Goal: Task Accomplishment & Management: Complete application form

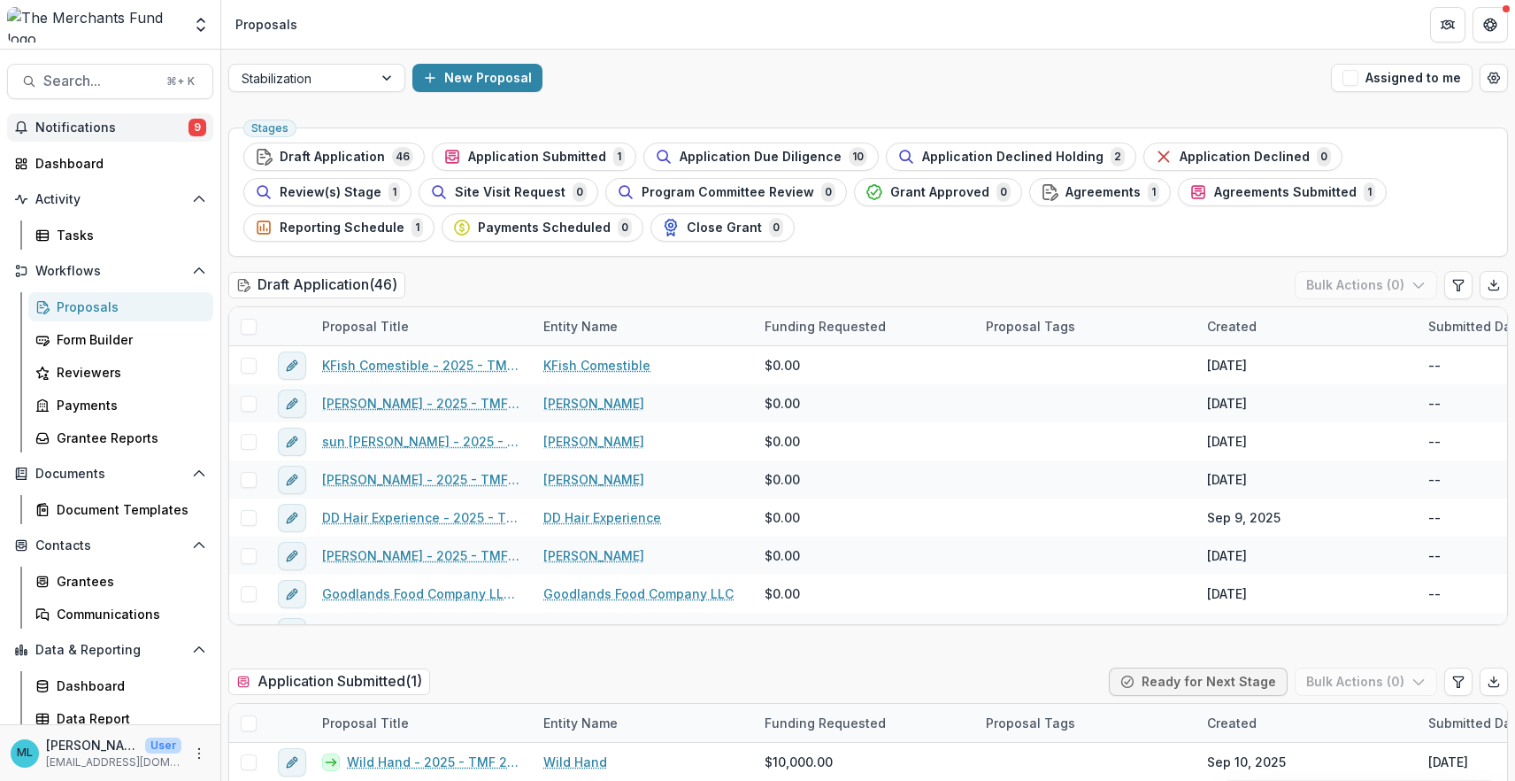
click at [166, 134] on span "Notifications" at bounding box center [111, 127] width 153 height 15
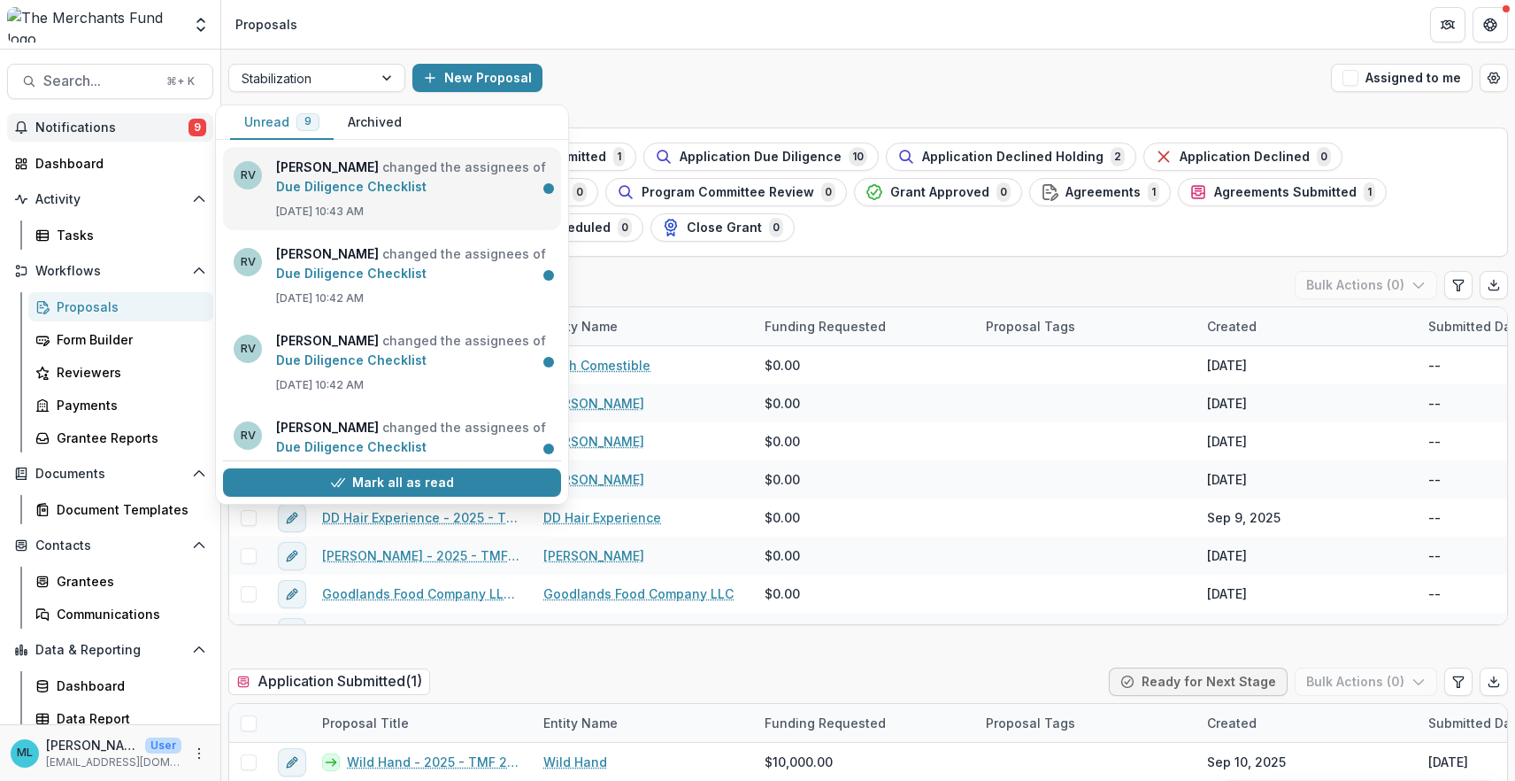
click at [427, 194] on link "Due Diligence Checklist" at bounding box center [351, 186] width 150 height 15
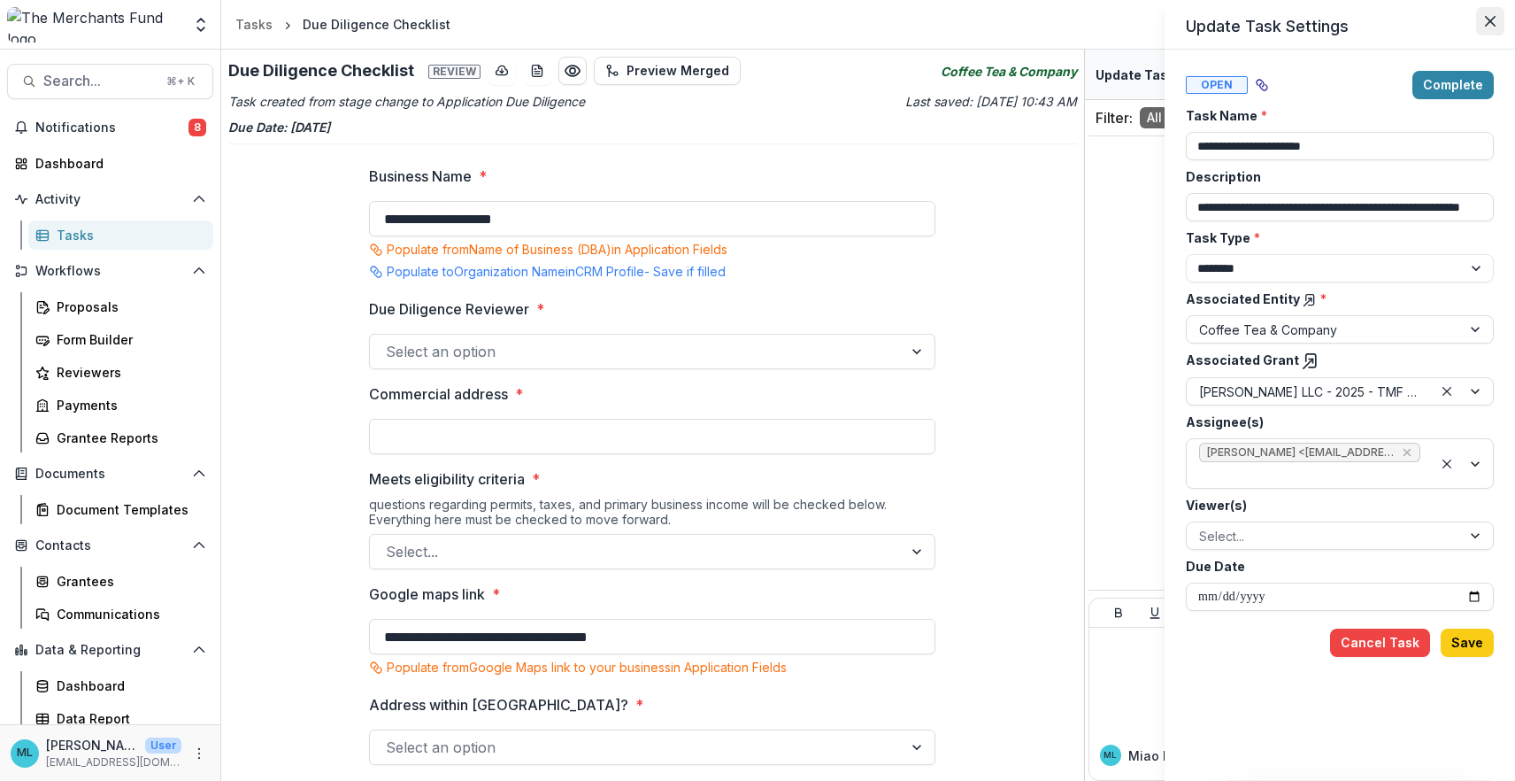
click at [1490, 22] on icon "Close" at bounding box center [1490, 21] width 11 height 11
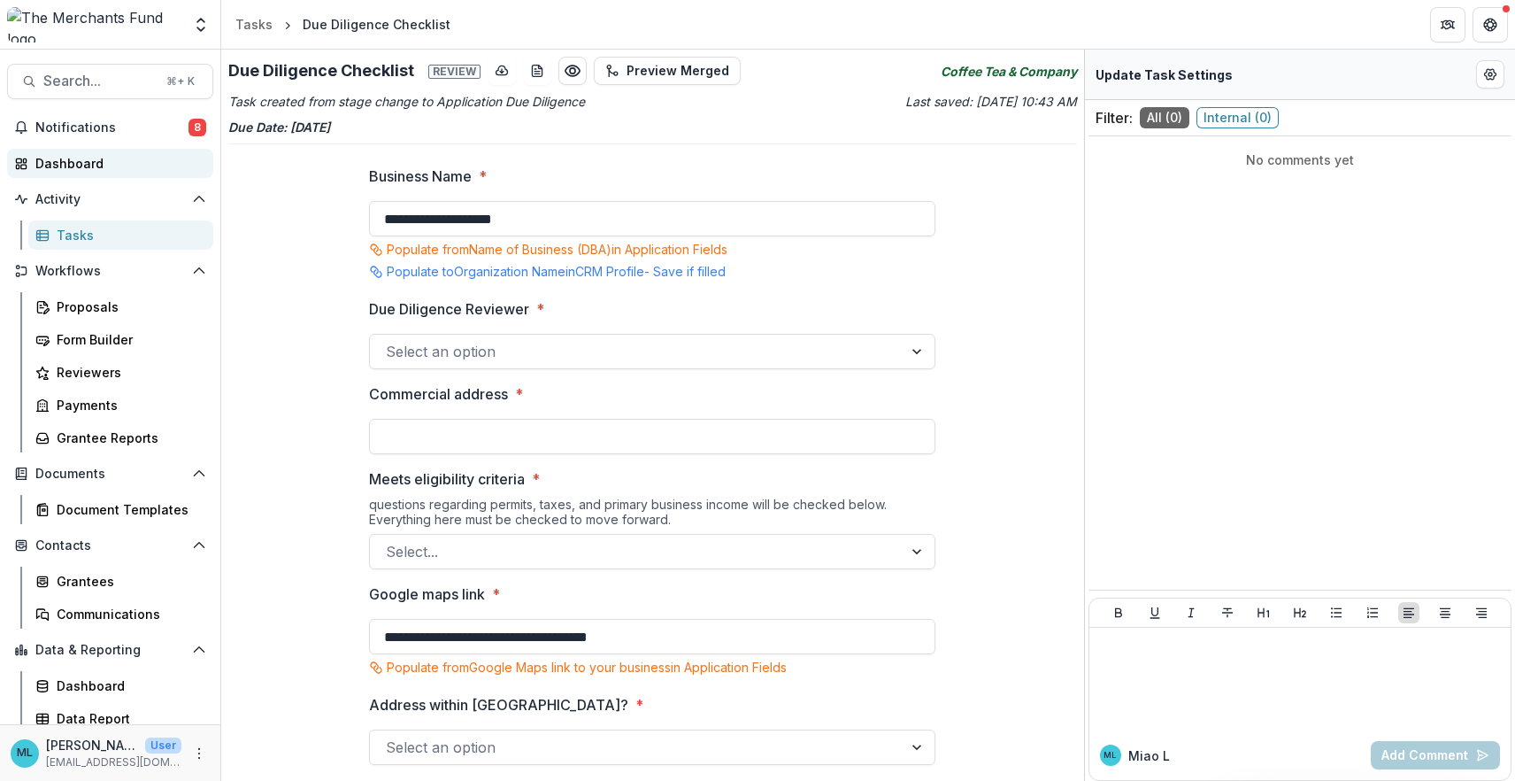
click at [80, 166] on div "Dashboard" at bounding box center [117, 163] width 164 height 19
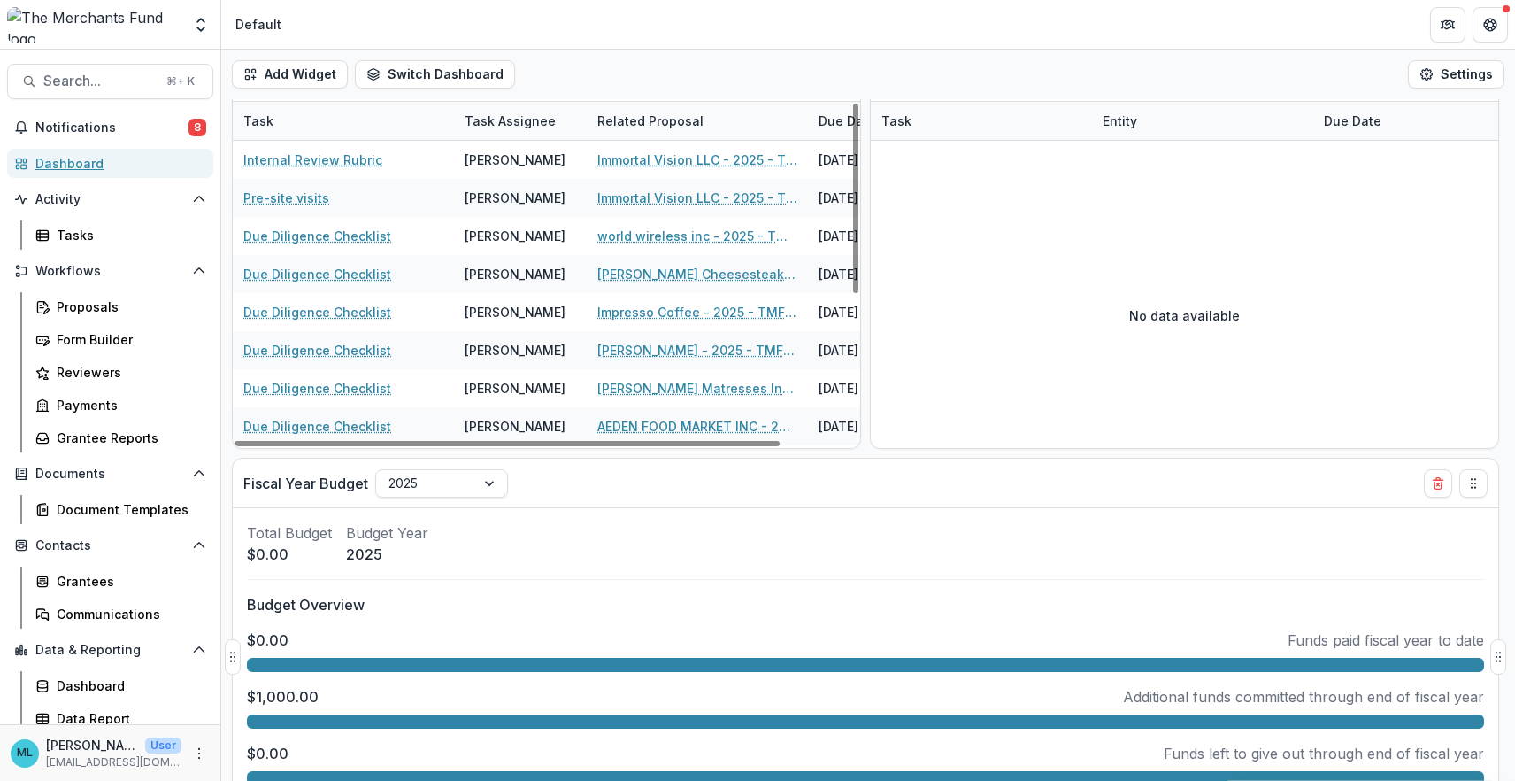
scroll to position [437, 0]
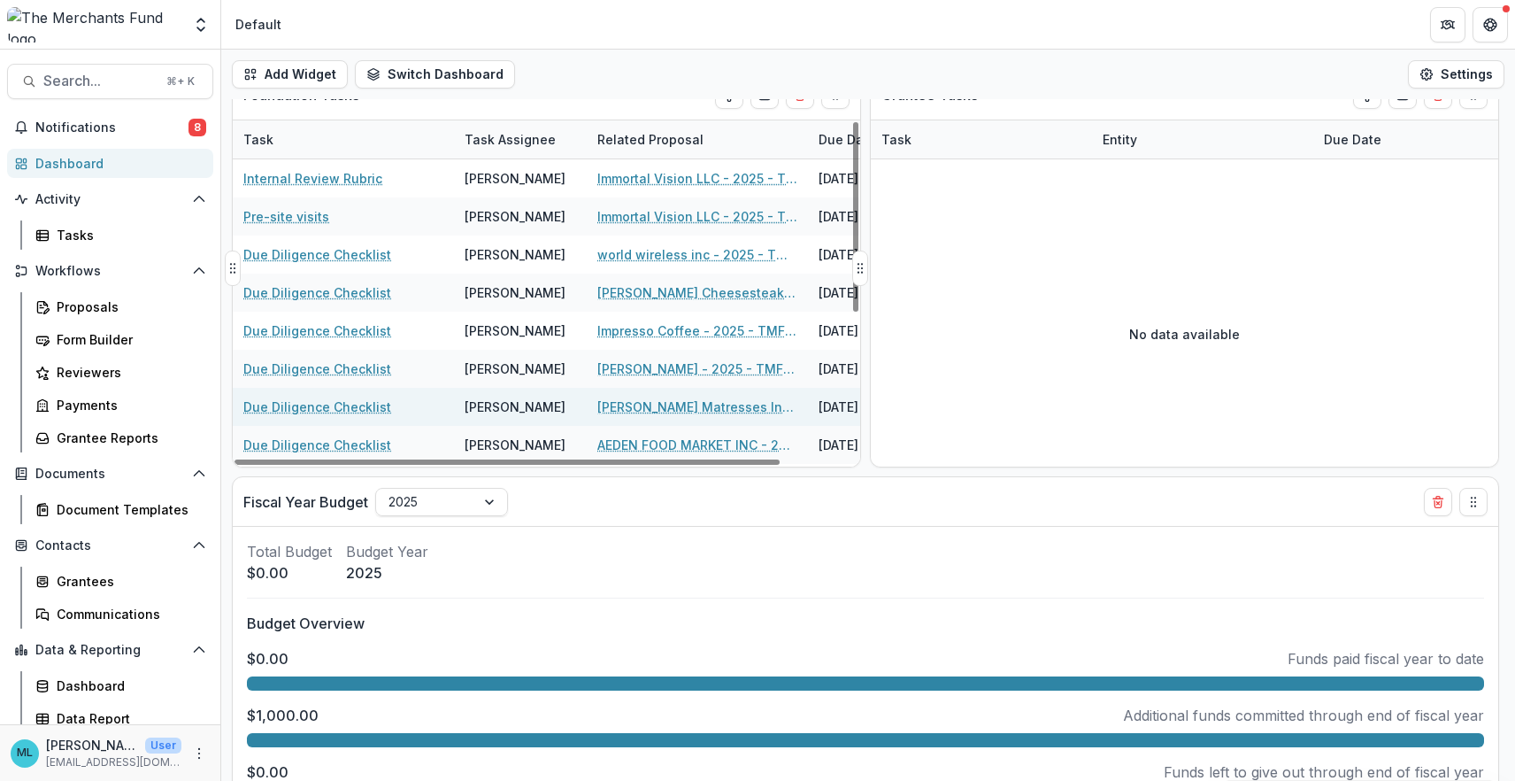
click at [481, 402] on div "[PERSON_NAME]" at bounding box center [515, 406] width 101 height 19
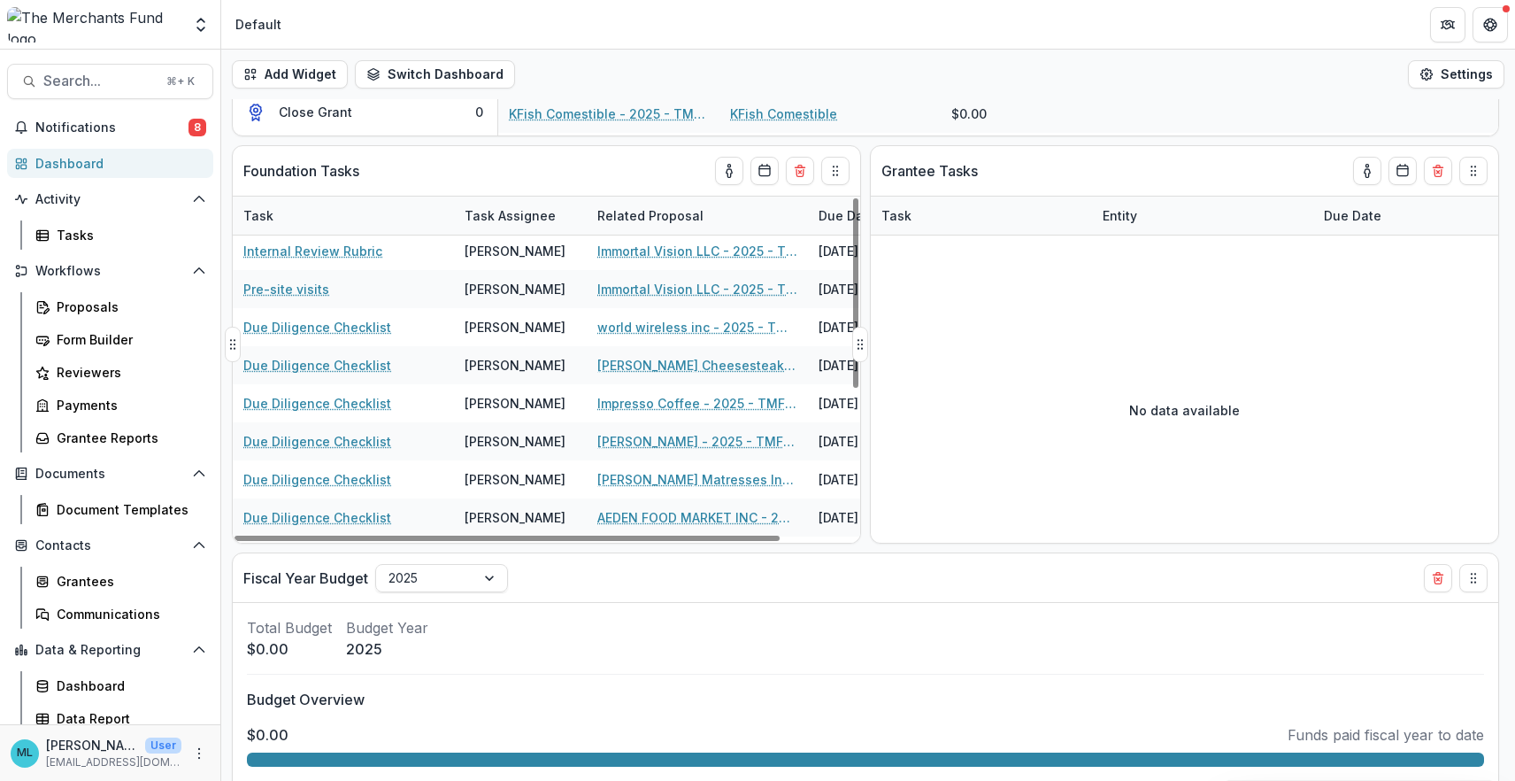
scroll to position [0, 0]
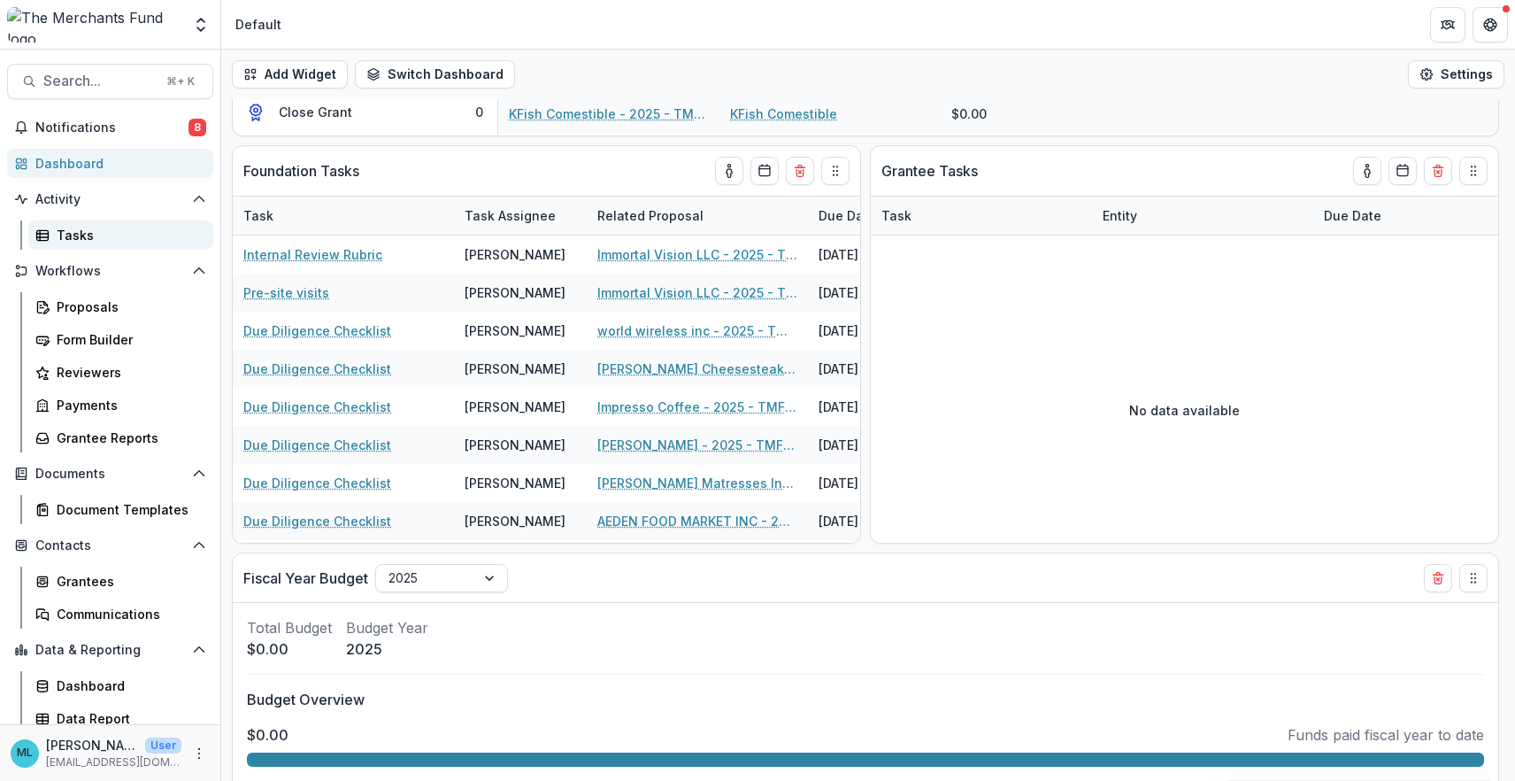
click at [76, 232] on div "Tasks" at bounding box center [128, 235] width 143 height 19
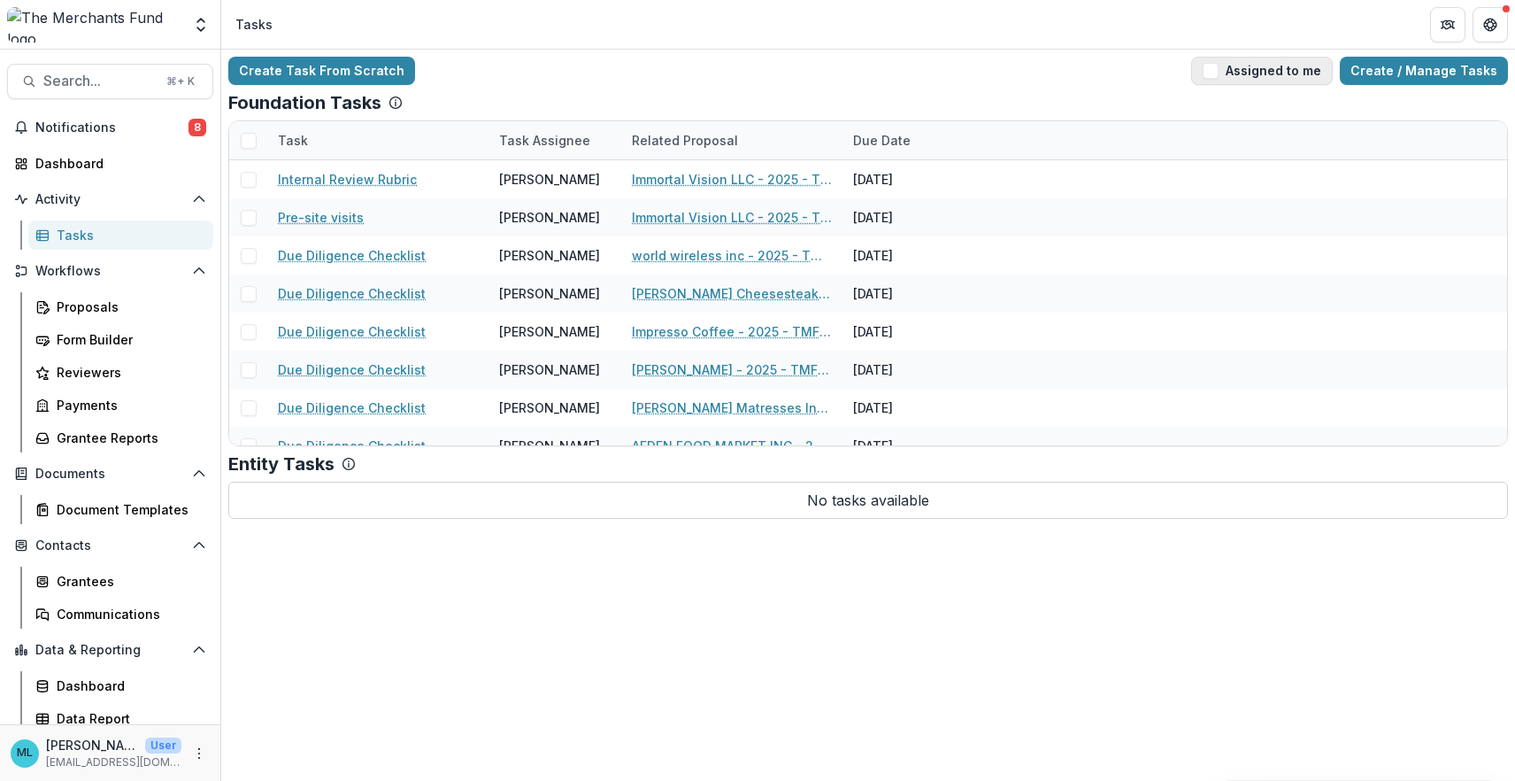
click at [1219, 70] on span "button" at bounding box center [1211, 71] width 16 height 16
click at [1214, 69] on button "Assigned to me" at bounding box center [1262, 71] width 142 height 28
click at [104, 302] on div "Proposals" at bounding box center [128, 306] width 143 height 19
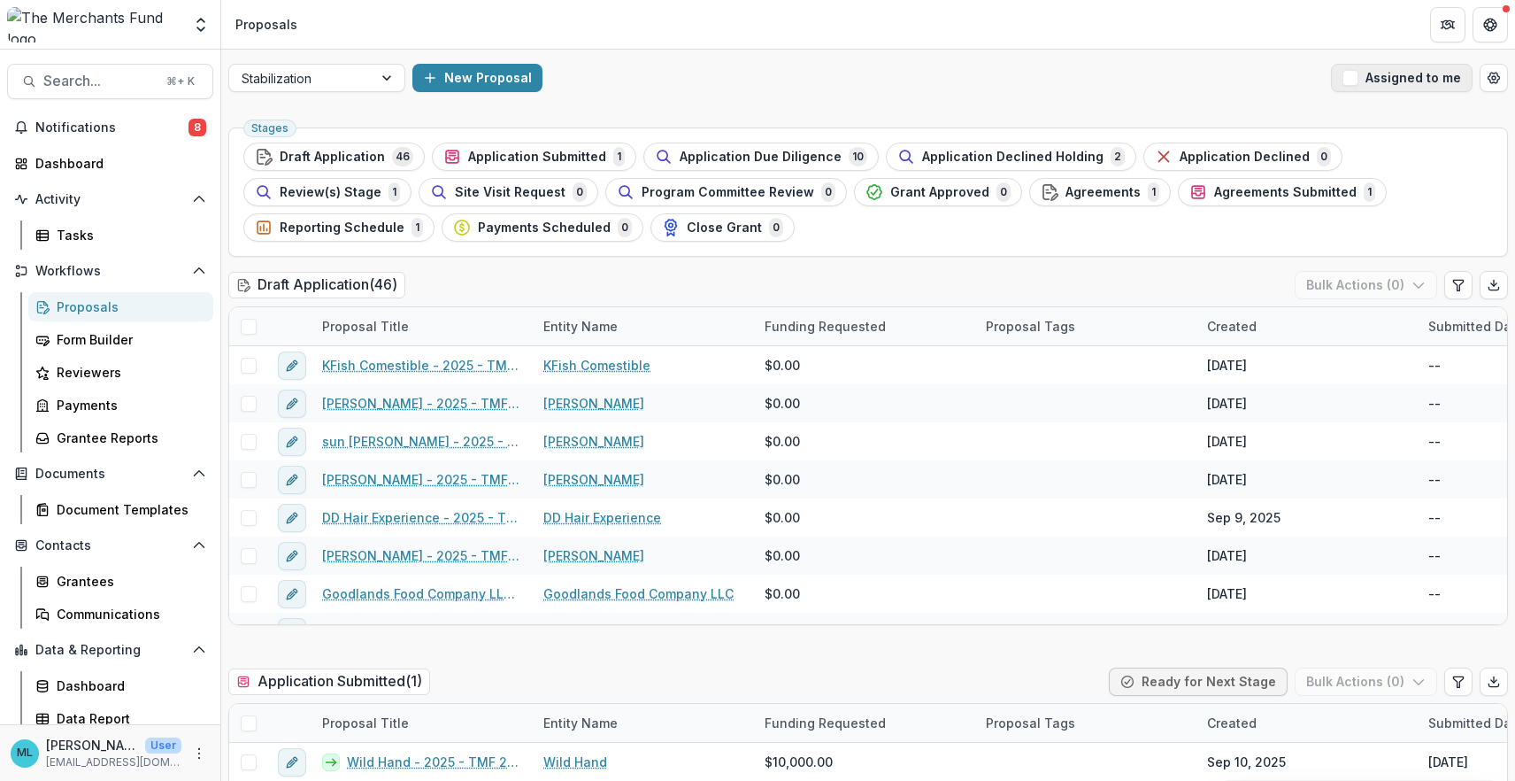
click at [1343, 82] on span "button" at bounding box center [1351, 78] width 16 height 16
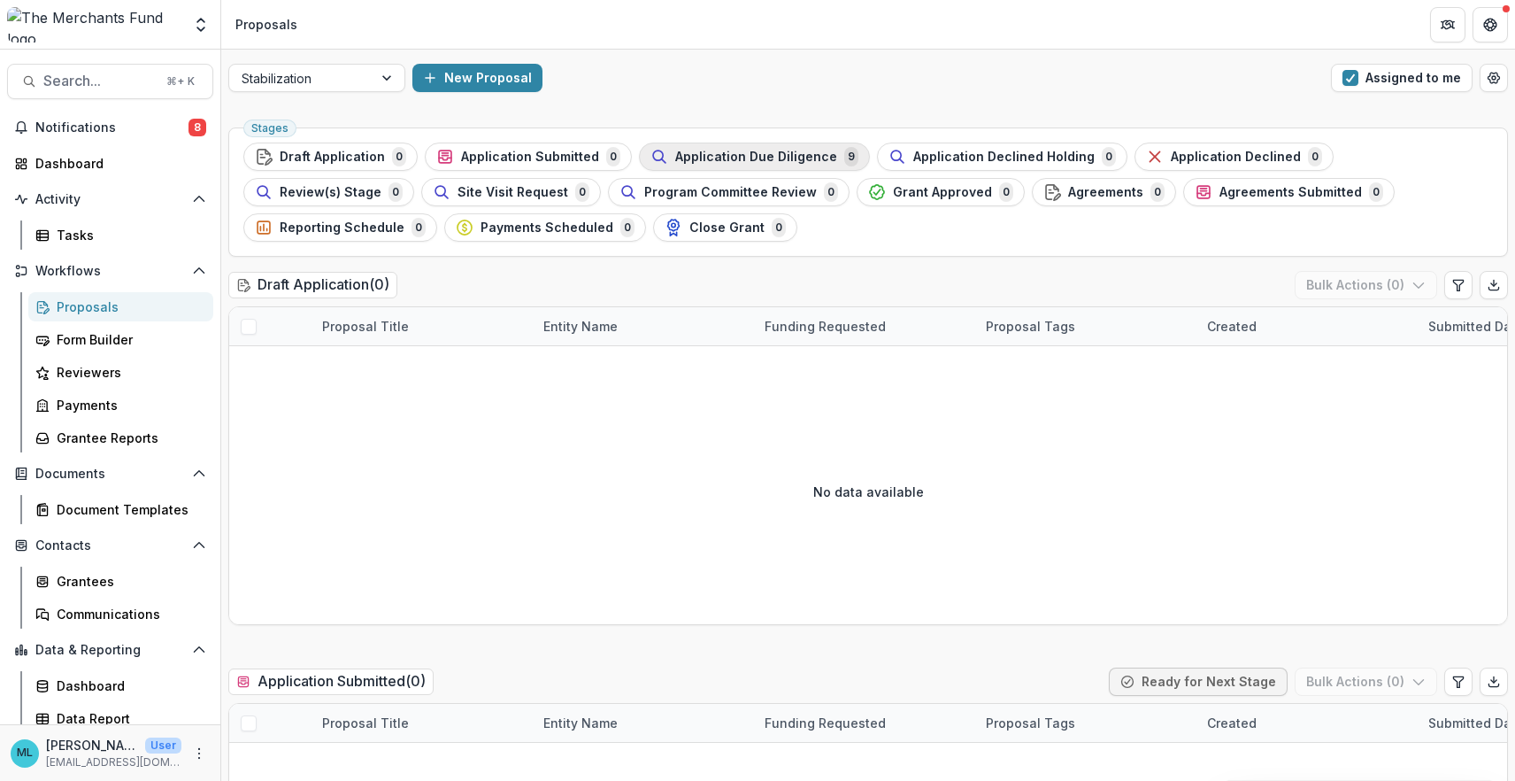
click at [796, 152] on span "Application Due Diligence" at bounding box center [756, 157] width 162 height 15
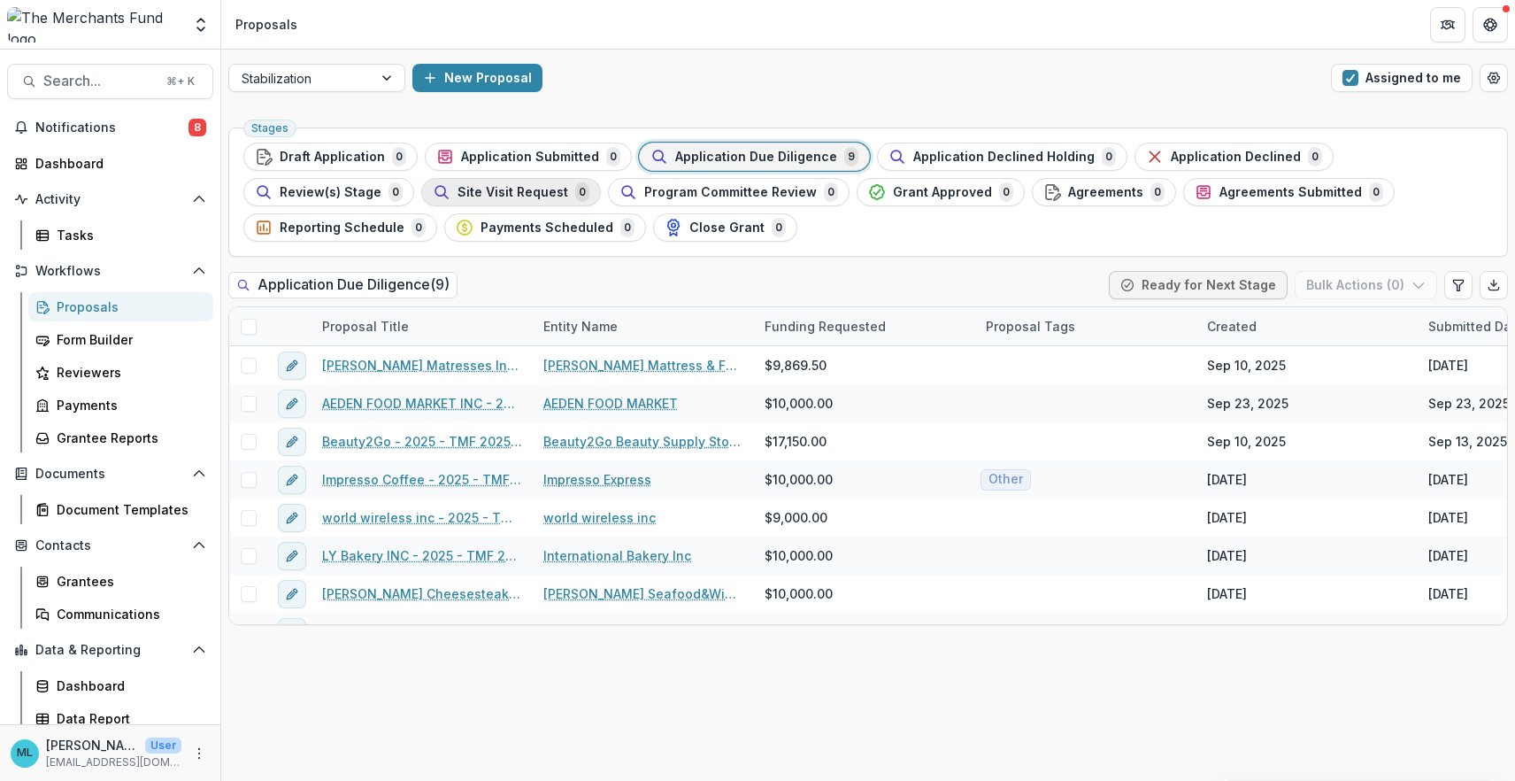
click at [433, 183] on div "Site Visit Request 0" at bounding box center [511, 191] width 157 height 19
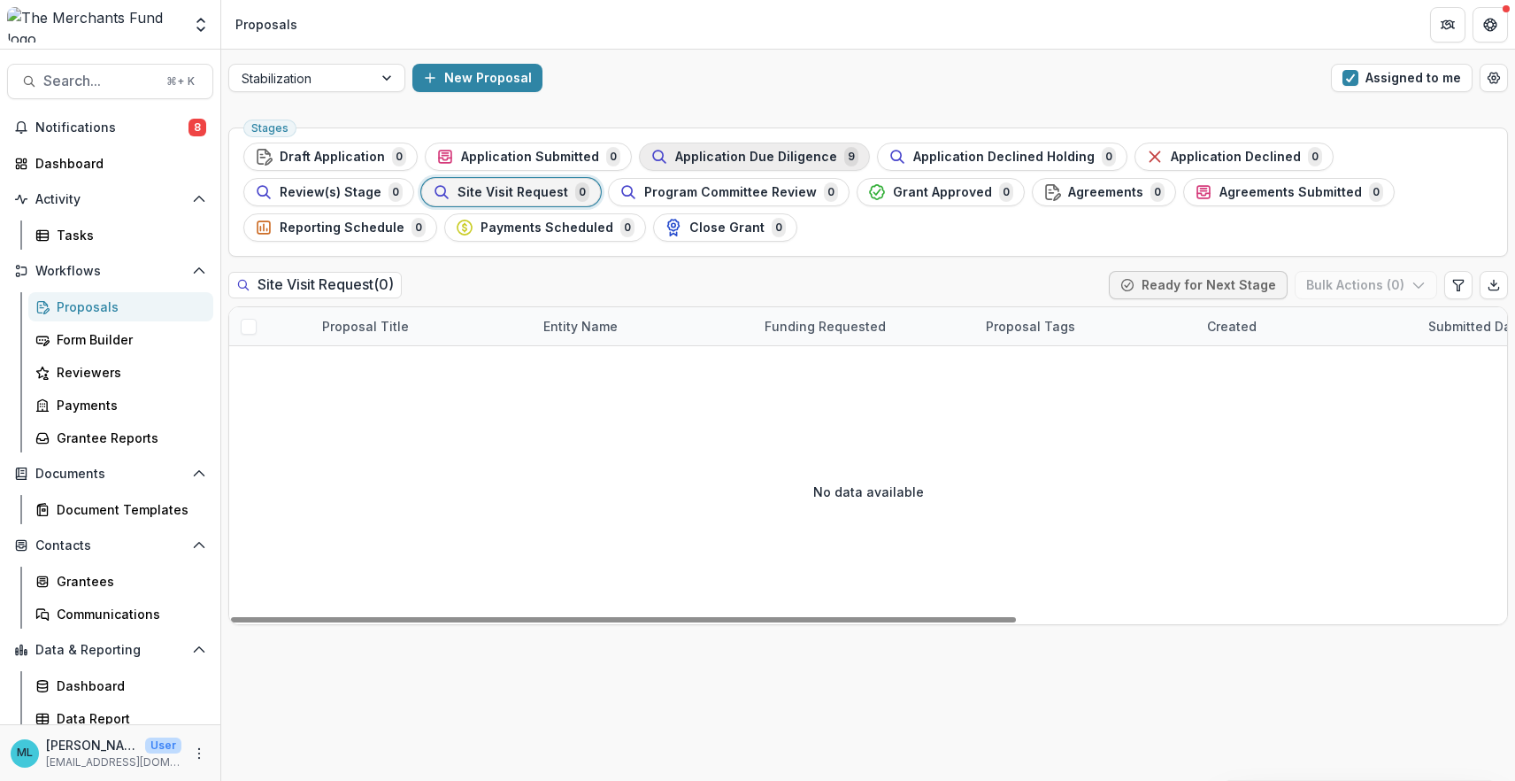
click at [741, 151] on span "Application Due Diligence" at bounding box center [756, 157] width 162 height 15
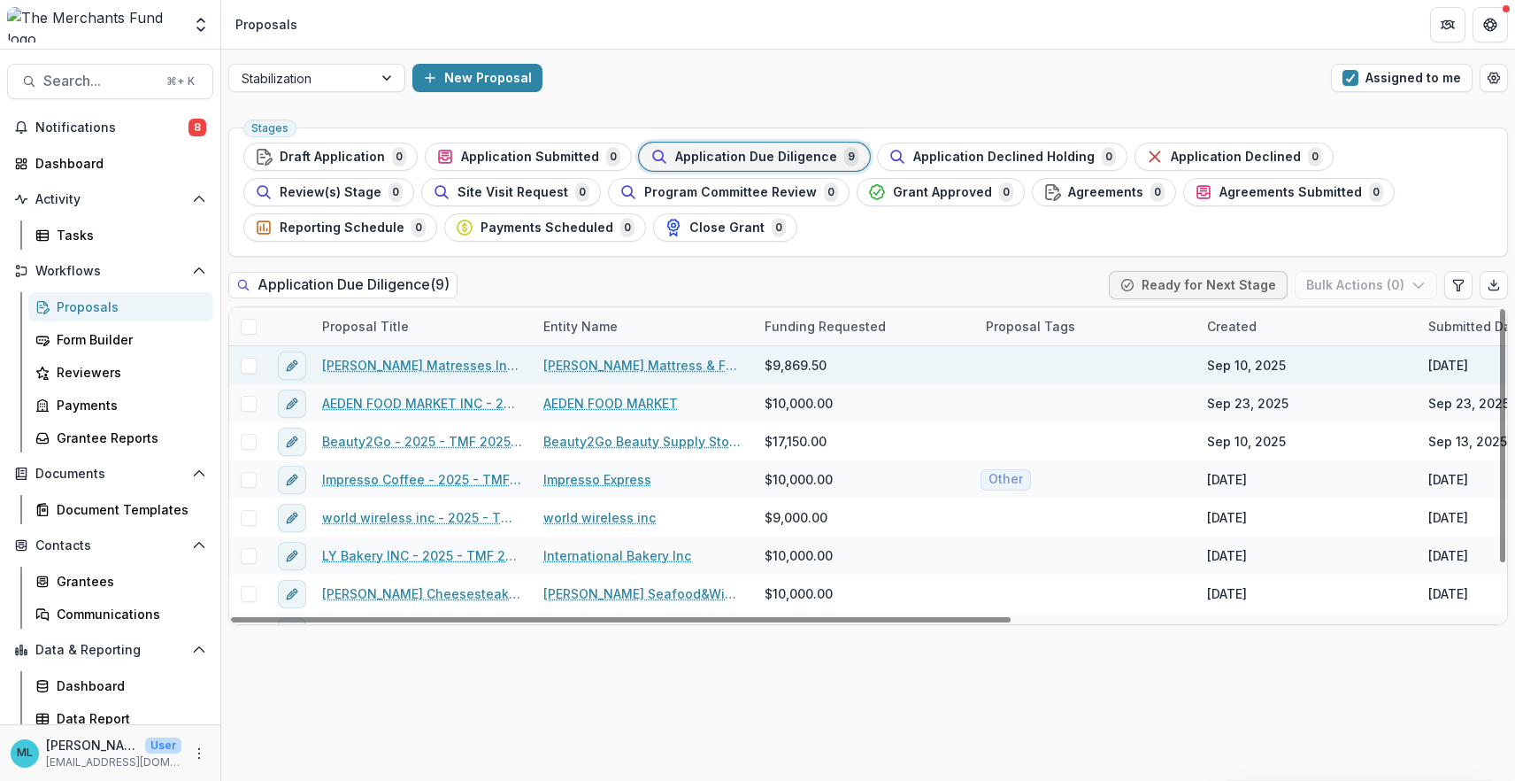
click at [585, 367] on link "[PERSON_NAME] Mattress & Furniture" at bounding box center [643, 365] width 200 height 19
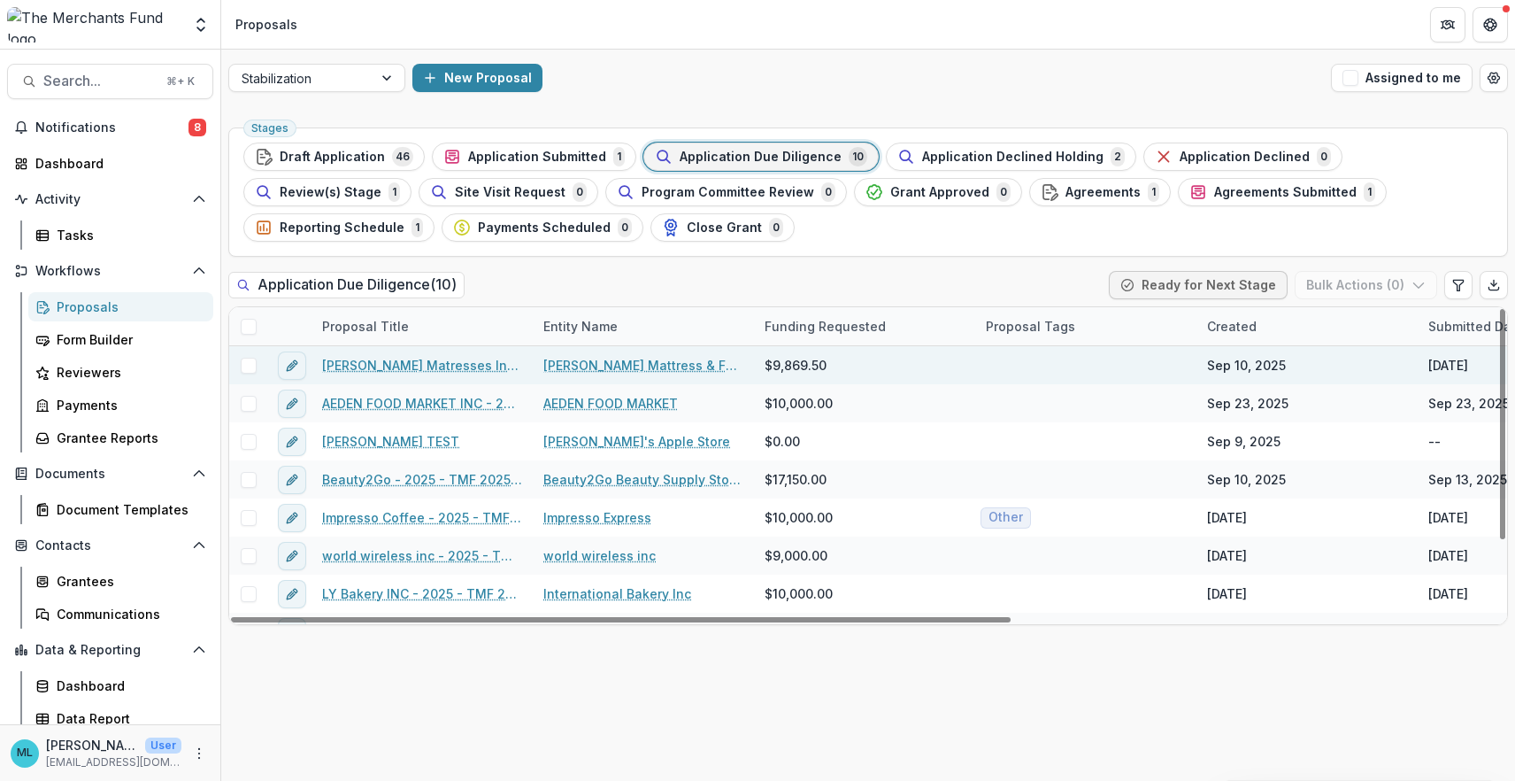
click at [462, 368] on link "[PERSON_NAME] Matresses Inc - 2025 - TMF 2025 Stabilization Grant Program" at bounding box center [422, 365] width 200 height 19
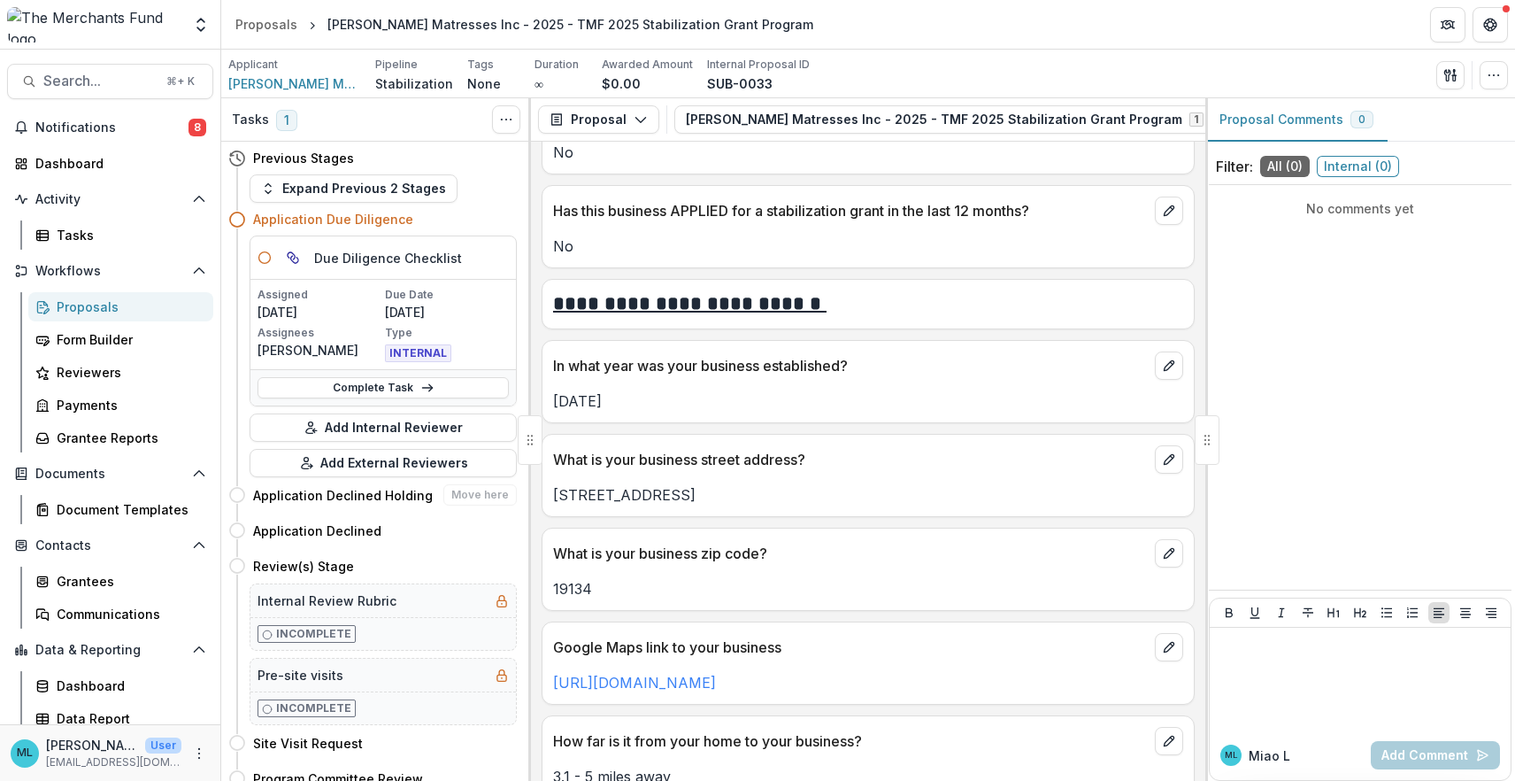
click at [266, 500] on h4 "Application Declined Holding" at bounding box center [343, 495] width 180 height 19
click at [651, 540] on div "What is your business zip code?" at bounding box center [868, 547] width 651 height 39
click at [1491, 30] on icon "Get Help" at bounding box center [1491, 29] width 4 height 4
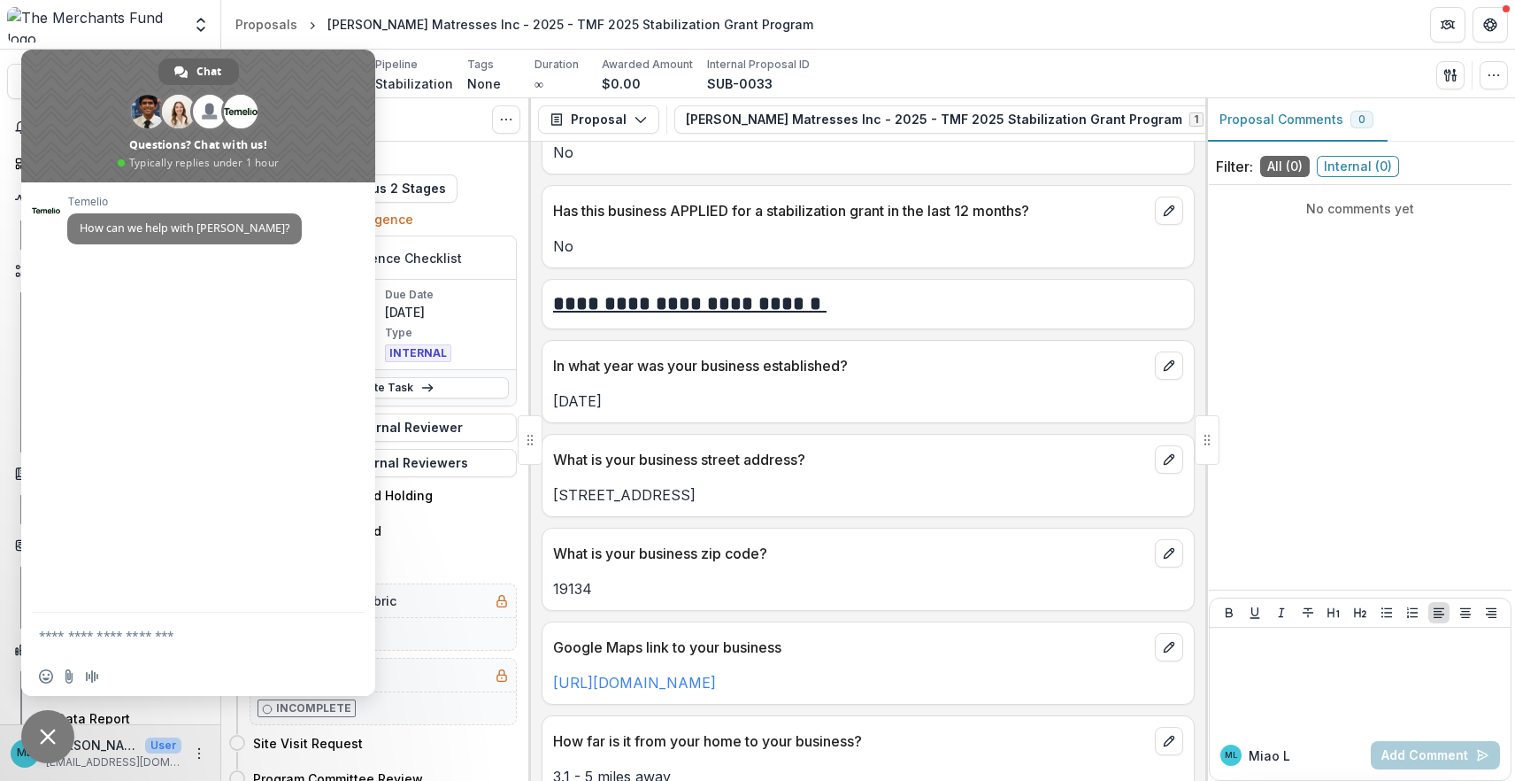
click at [42, 729] on span "Close chat" at bounding box center [48, 736] width 16 height 16
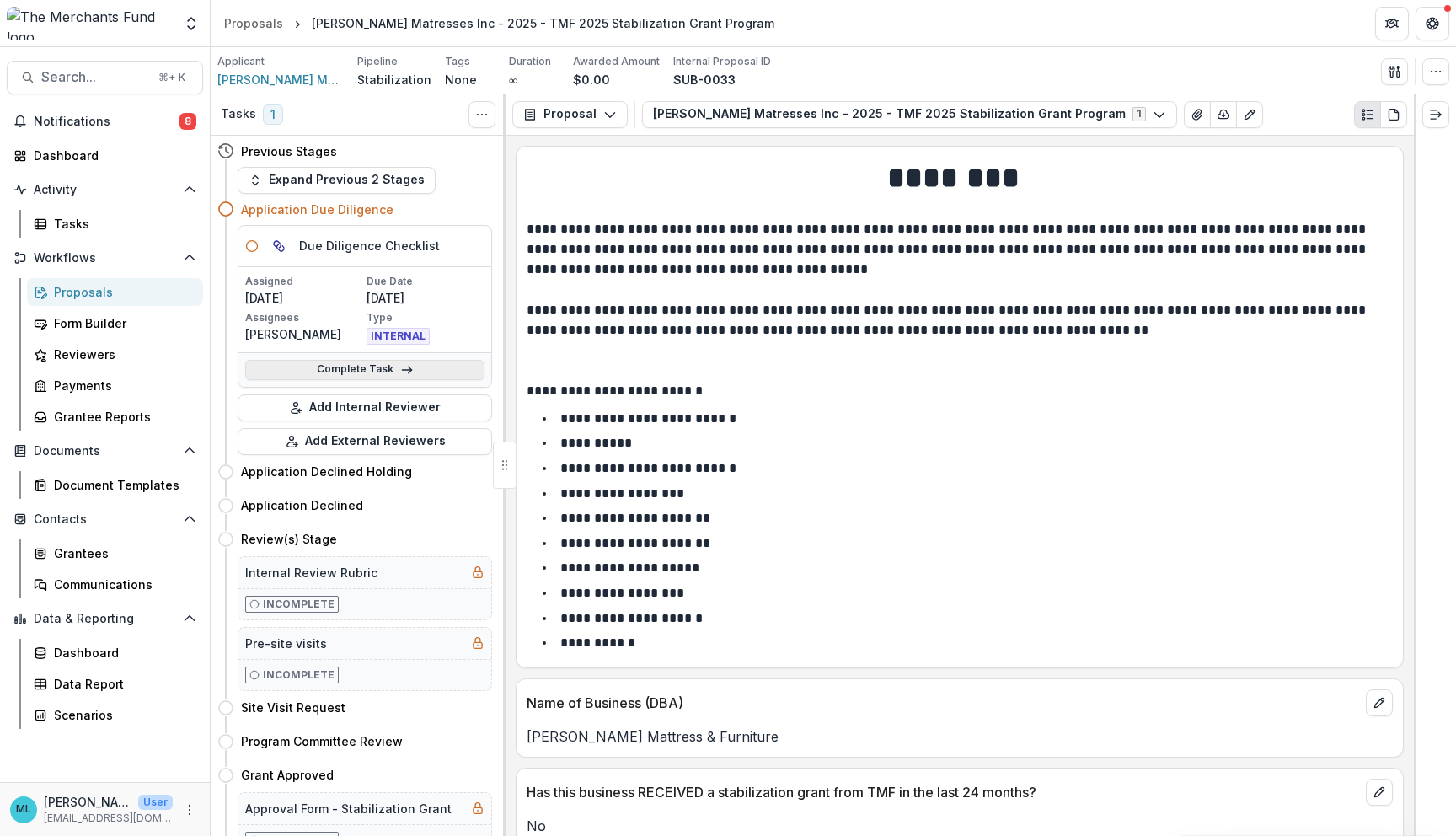
click at [434, 376] on link "Complete Task" at bounding box center [364, 369] width 239 height 20
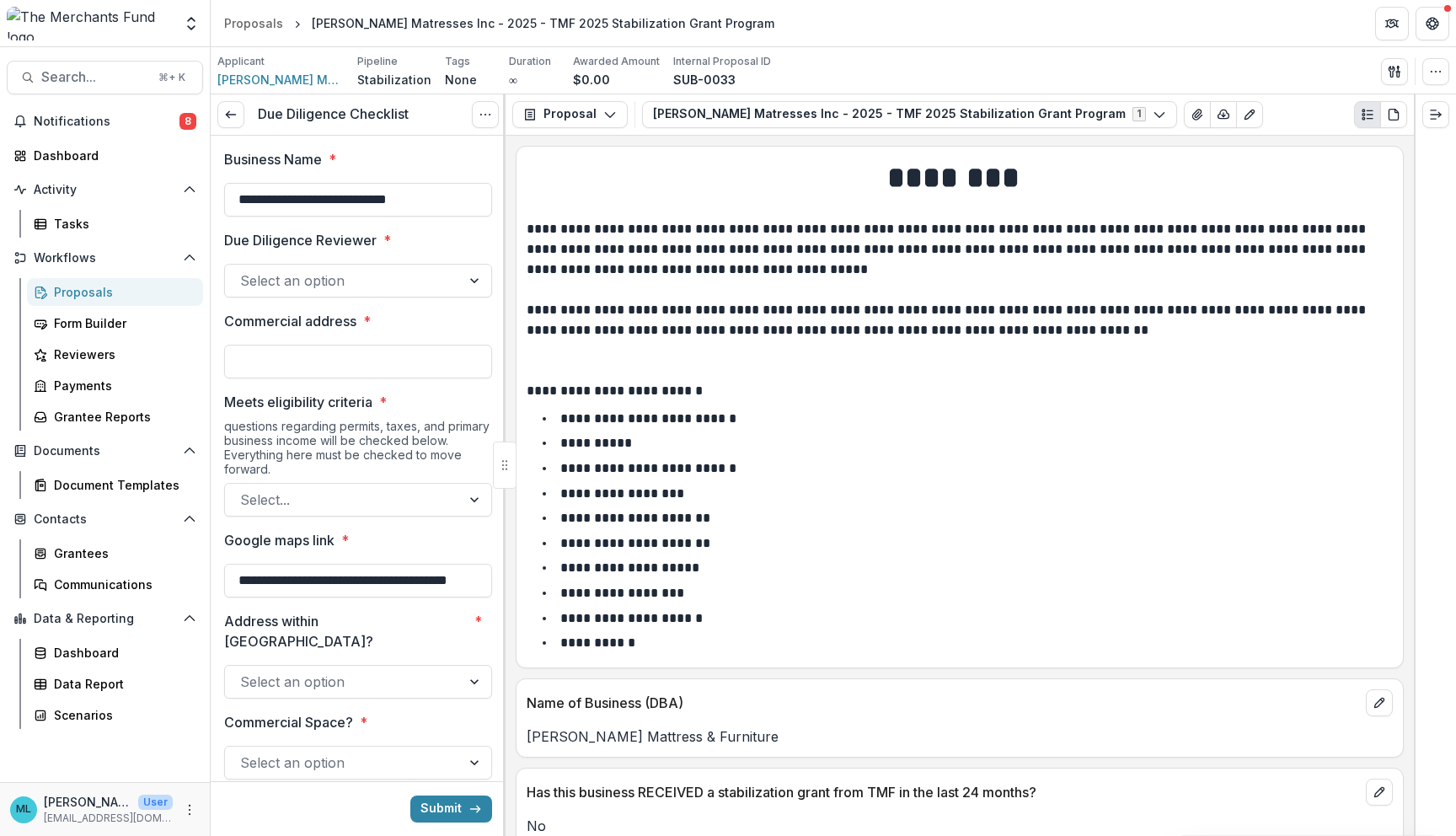
click at [461, 282] on div at bounding box center [476, 281] width 30 height 32
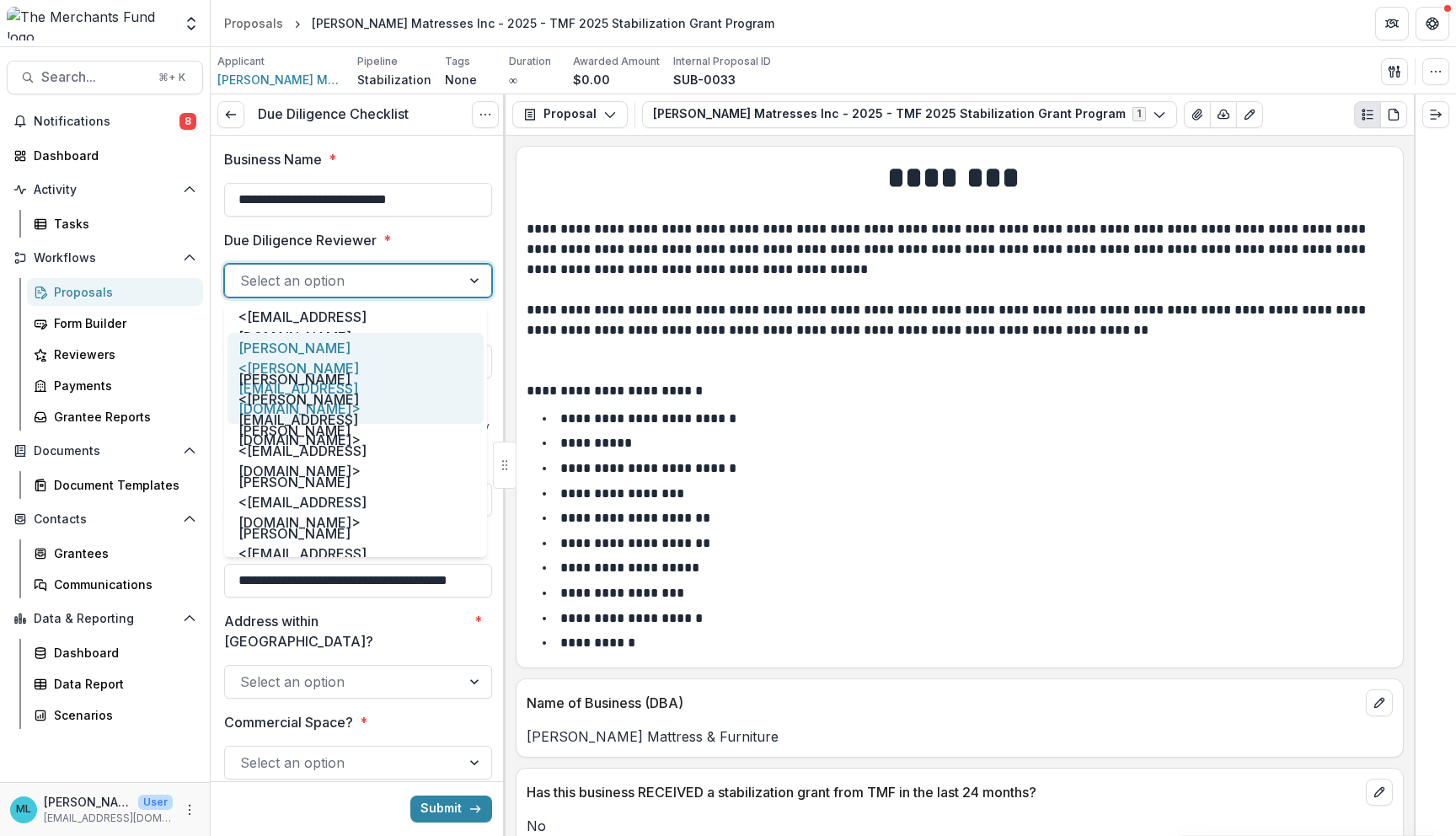
scroll to position [87, 0]
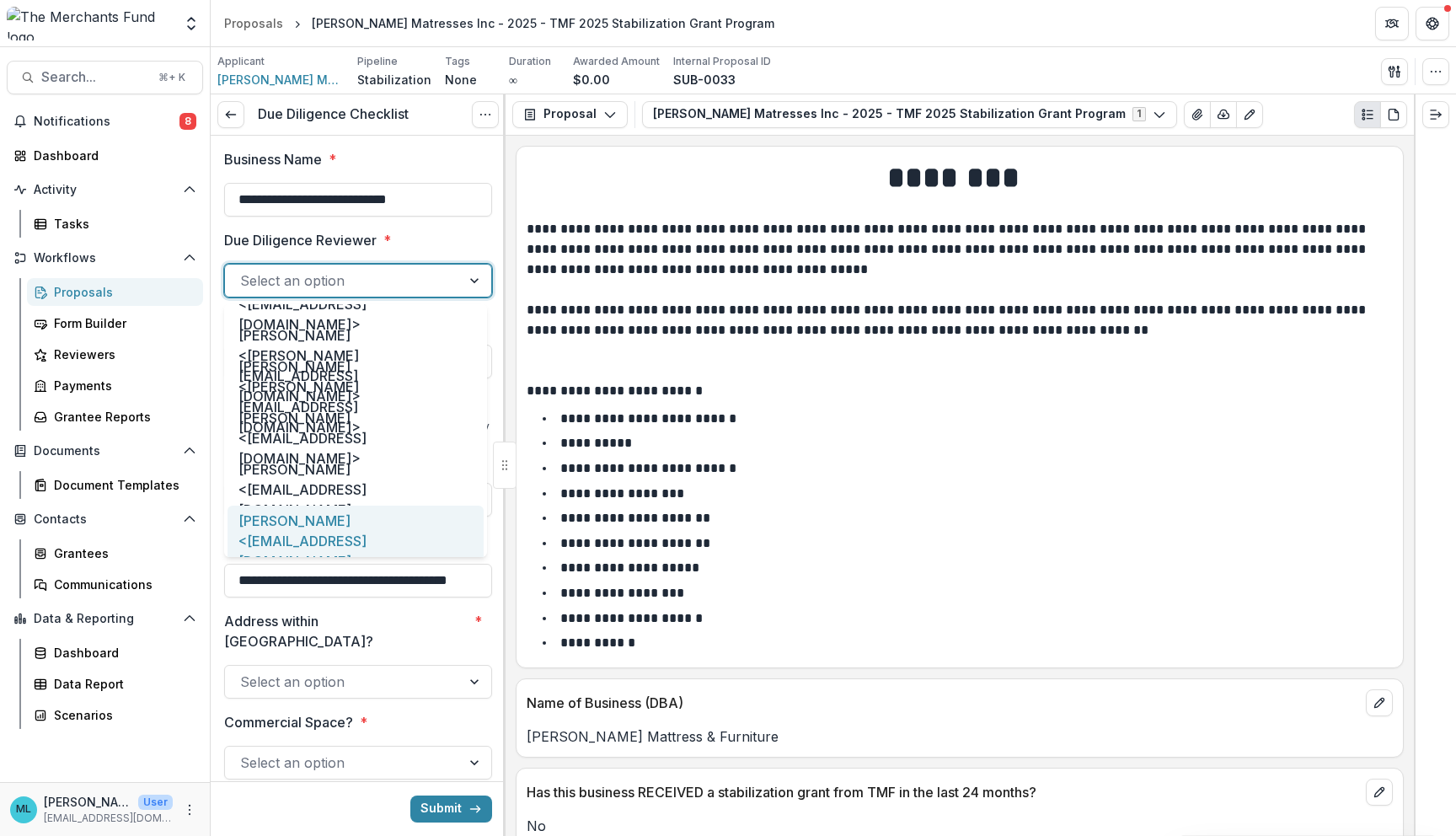
click at [397, 524] on div "Miao Liu <intern@merchantsfund.org>" at bounding box center [355, 541] width 256 height 71
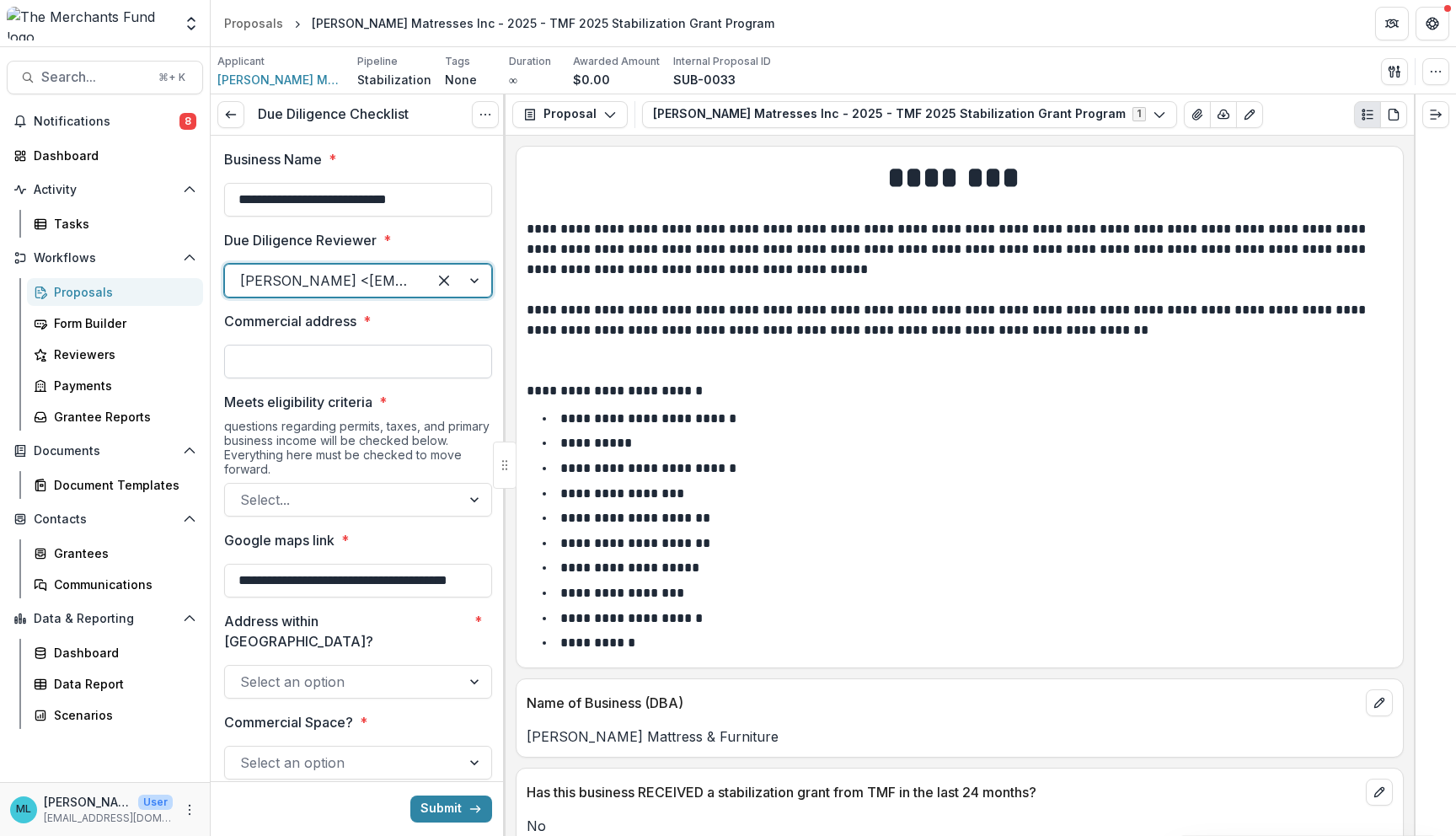
click at [389, 362] on input "Commercial address *" at bounding box center [357, 361] width 267 height 33
click at [984, 540] on li "**********" at bounding box center [969, 543] width 846 height 22
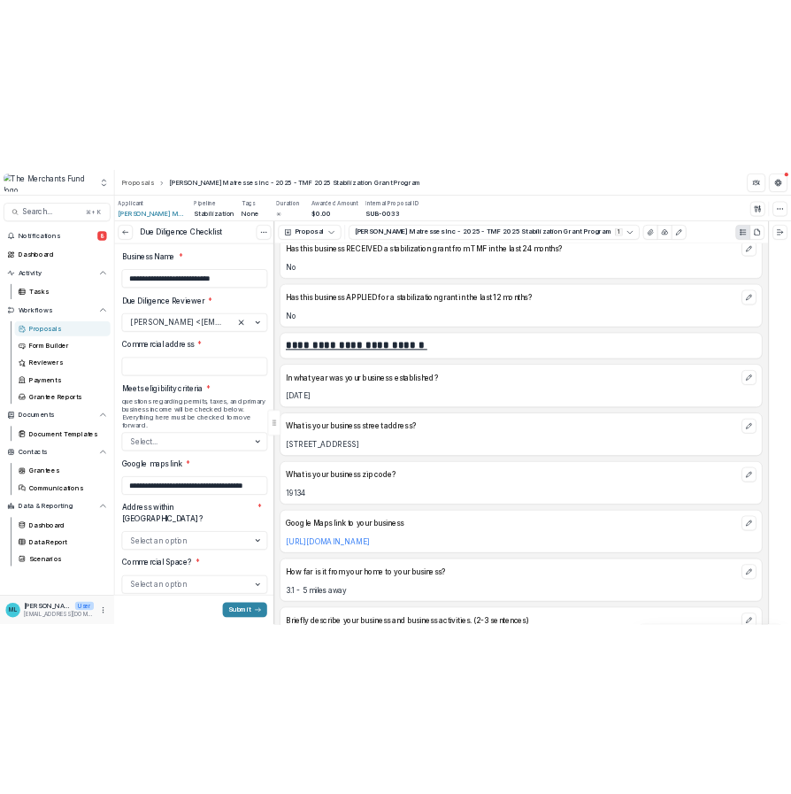
scroll to position [687, 0]
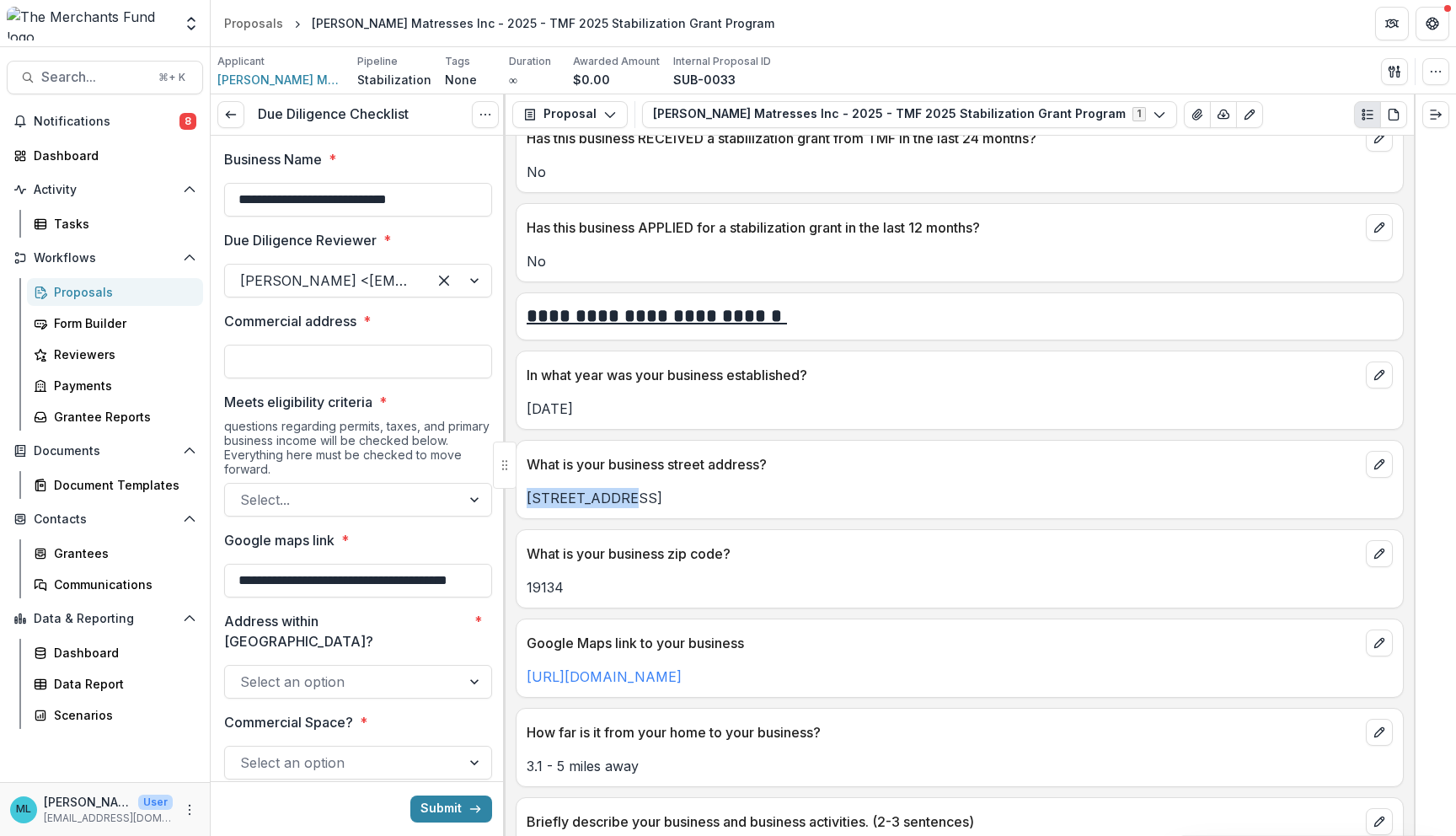
drag, startPoint x: 625, startPoint y: 493, endPoint x: 509, endPoint y: 497, distance: 116.1
click at [509, 497] on div "**********" at bounding box center [959, 487] width 908 height 701
copy p "3528 I Street"
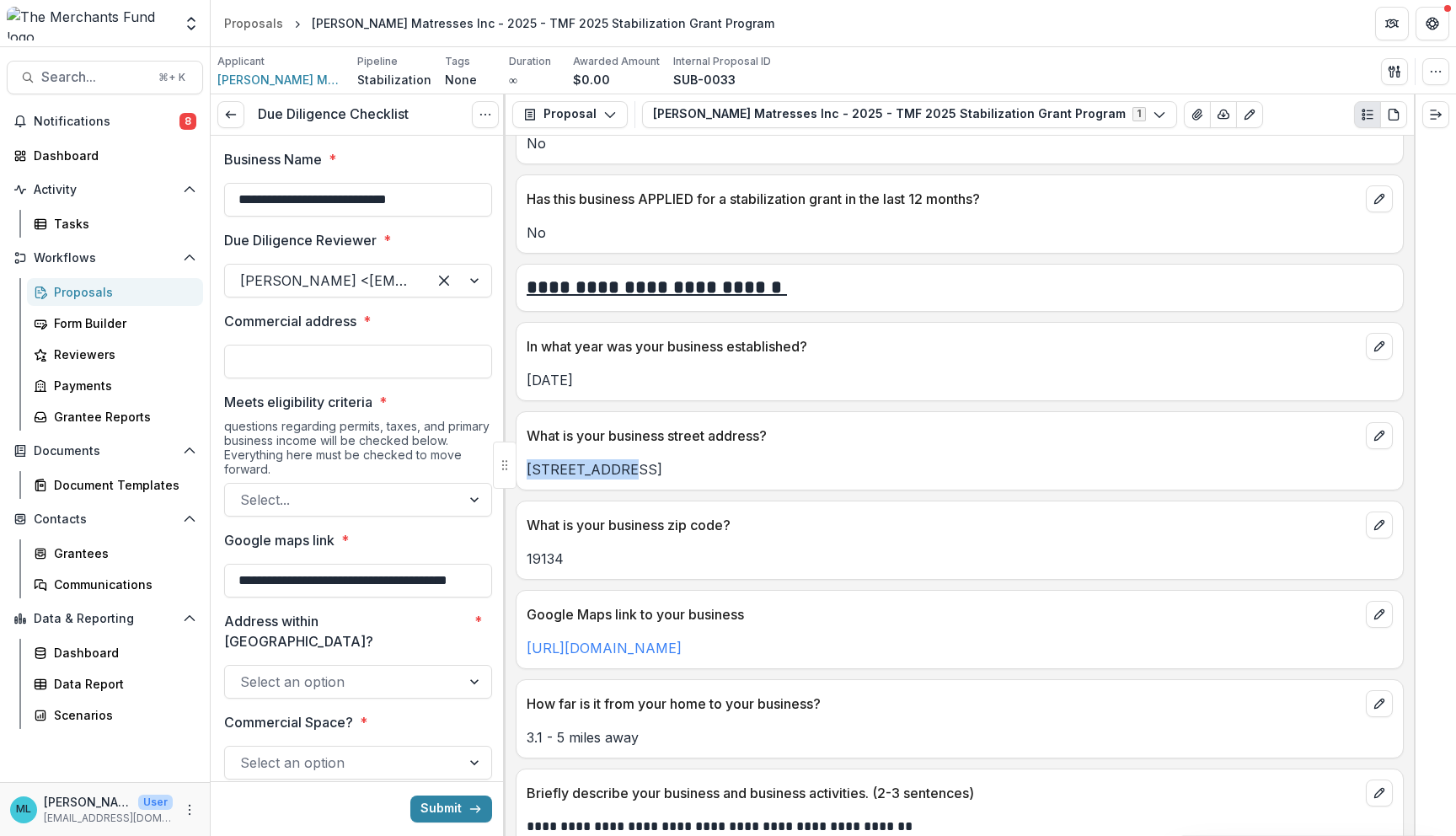
scroll to position [685, 0]
click at [829, 547] on p "19134" at bounding box center [959, 556] width 866 height 20
drag, startPoint x: 422, startPoint y: 203, endPoint x: 187, endPoint y: 205, distance: 235.0
click at [187, 205] on main "**********" at bounding box center [728, 442] width 1456 height 789
click at [364, 364] on input "Commercial address *" at bounding box center [357, 361] width 267 height 33
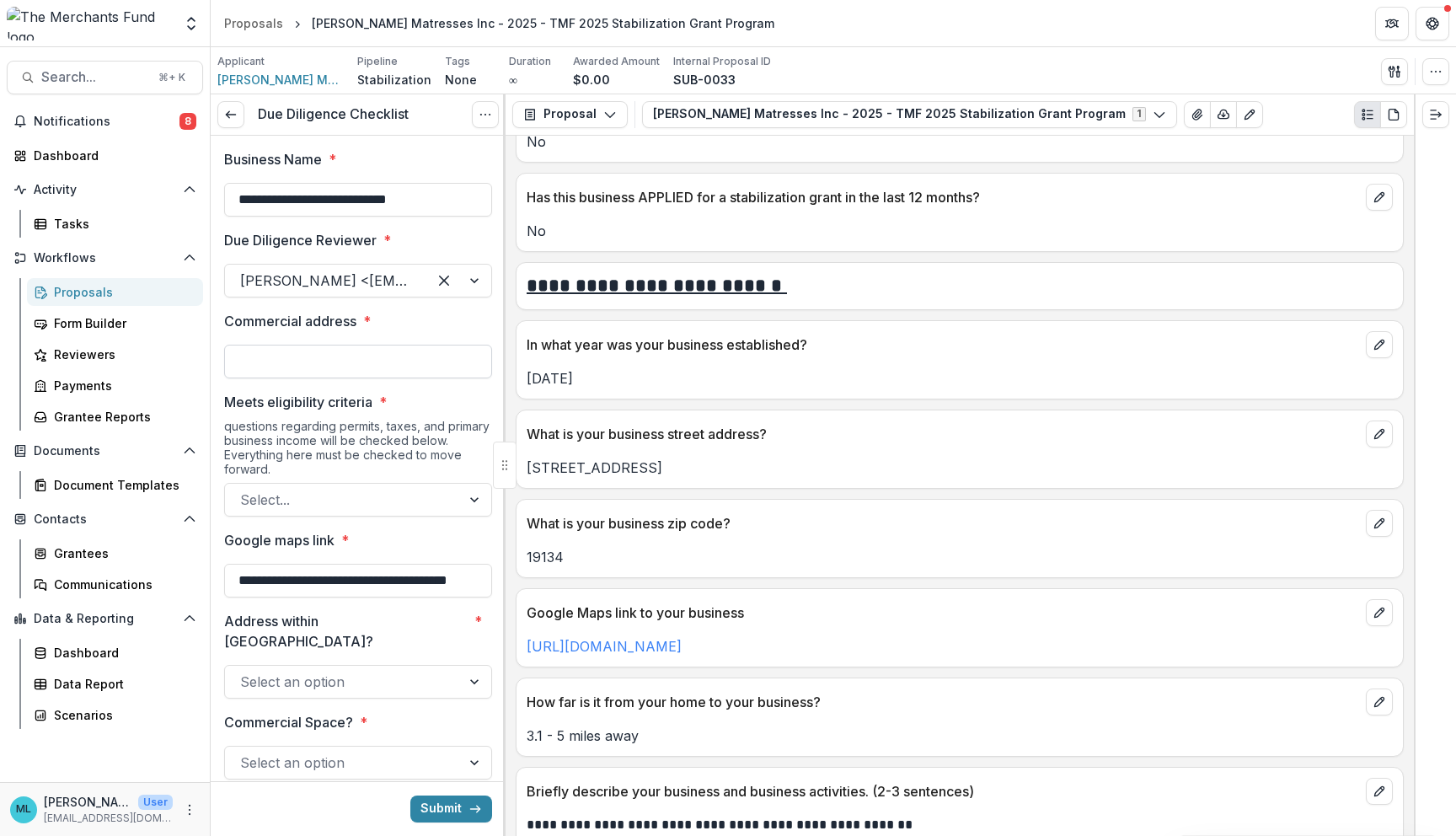
paste input "**********"
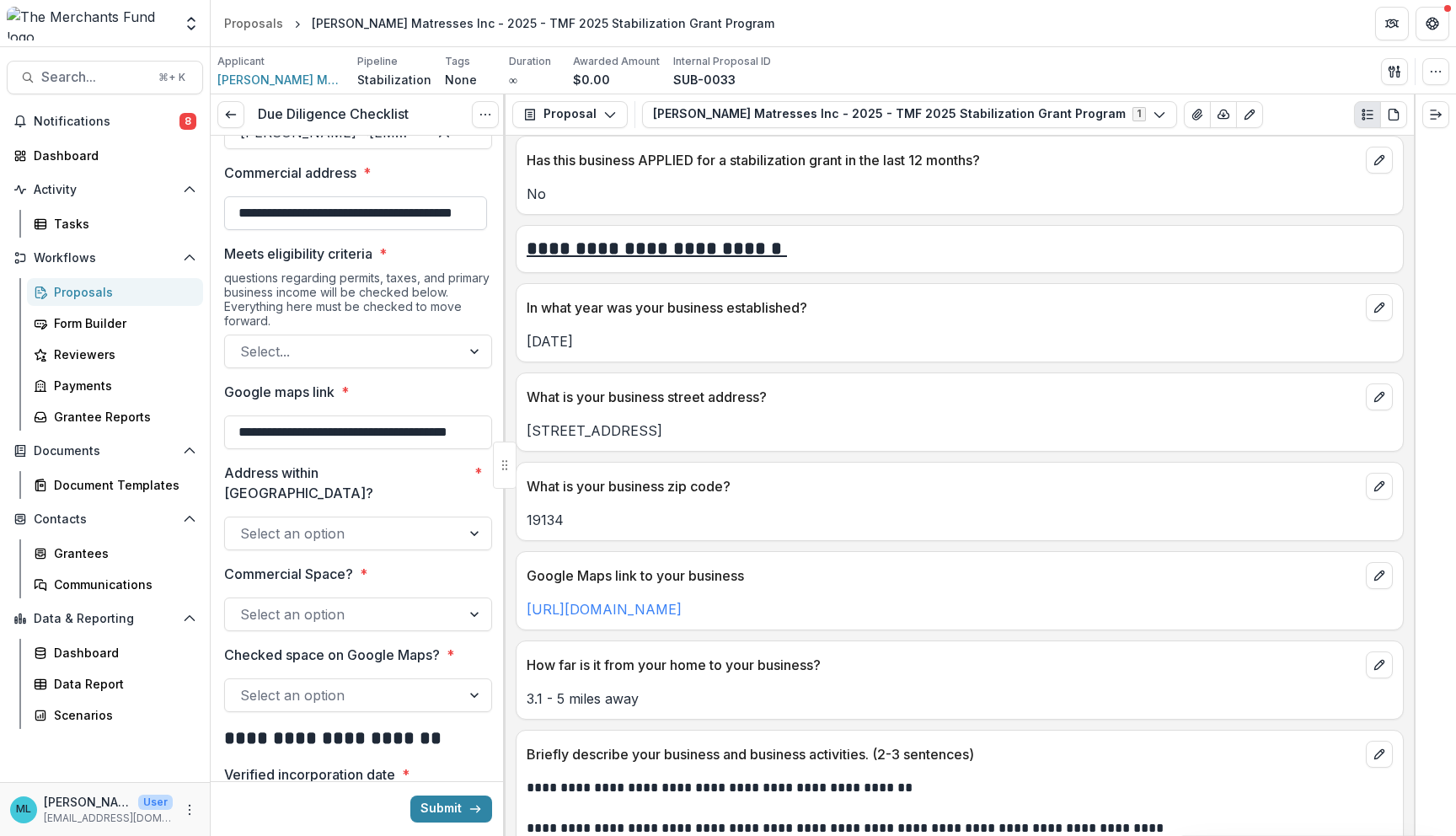
scroll to position [150, 0]
type input "**********"
click at [409, 337] on div at bounding box center [343, 348] width 206 height 24
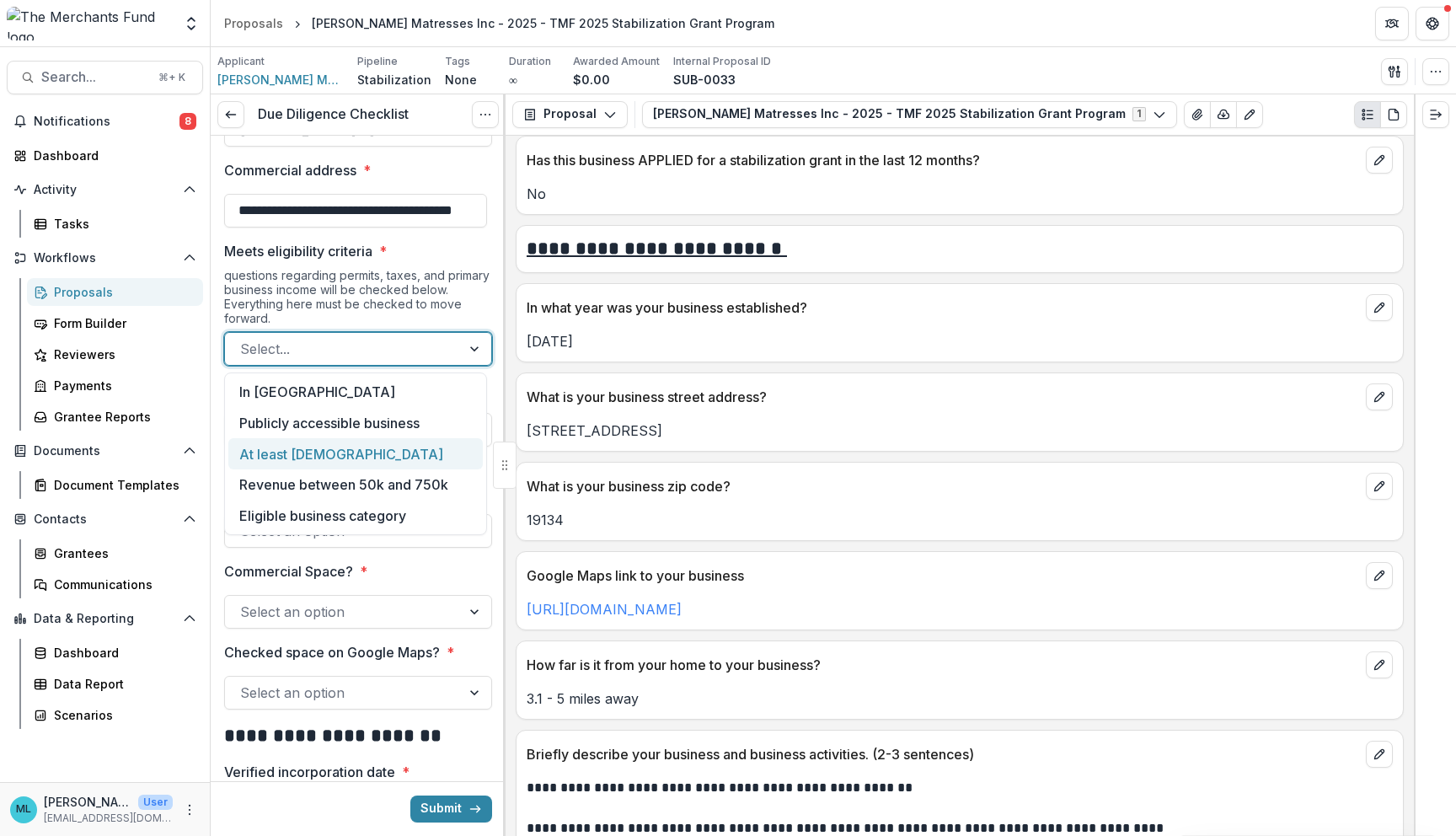
click at [385, 463] on div "At least 2 years old" at bounding box center [355, 453] width 254 height 31
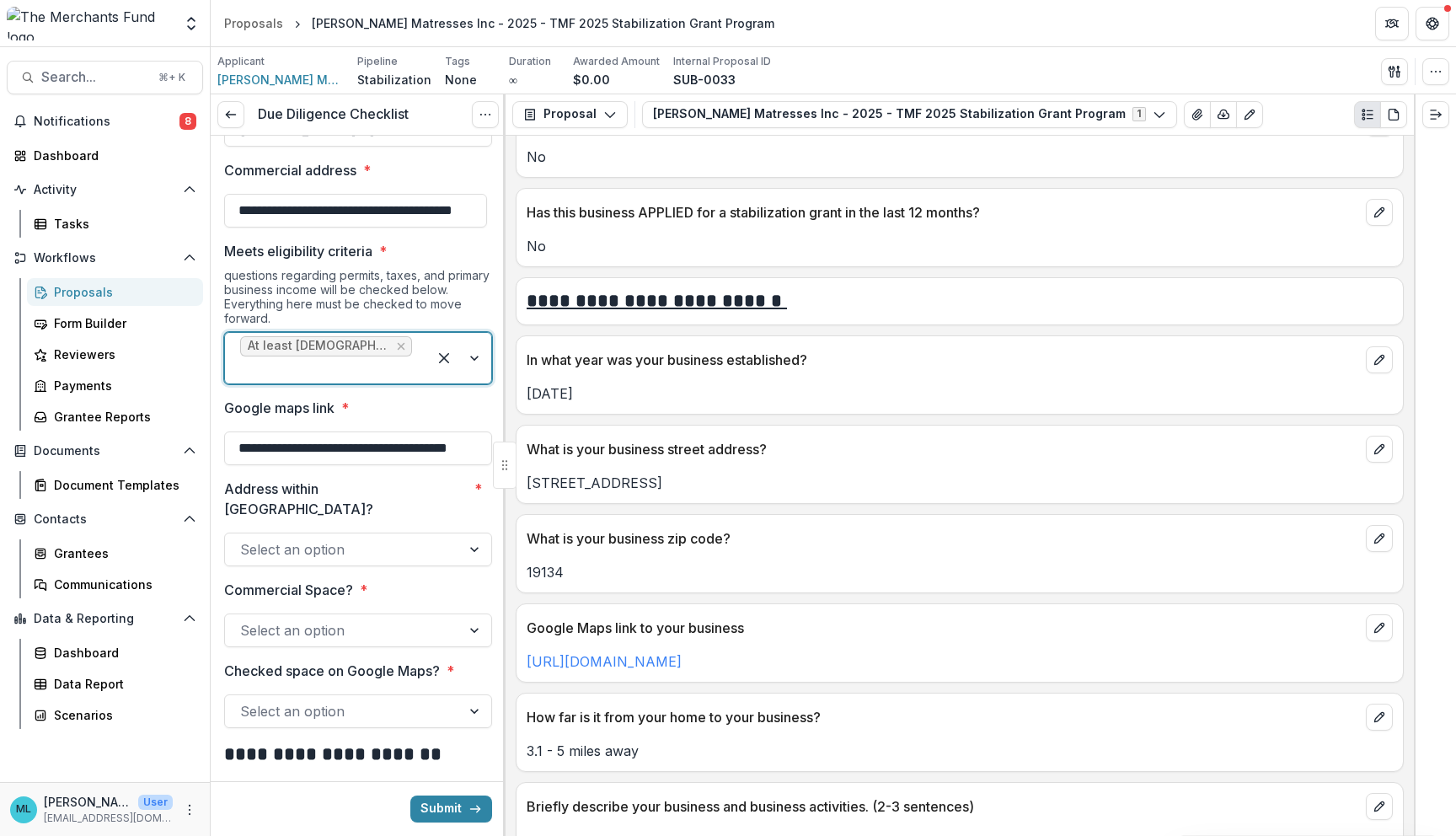
scroll to position [637, 0]
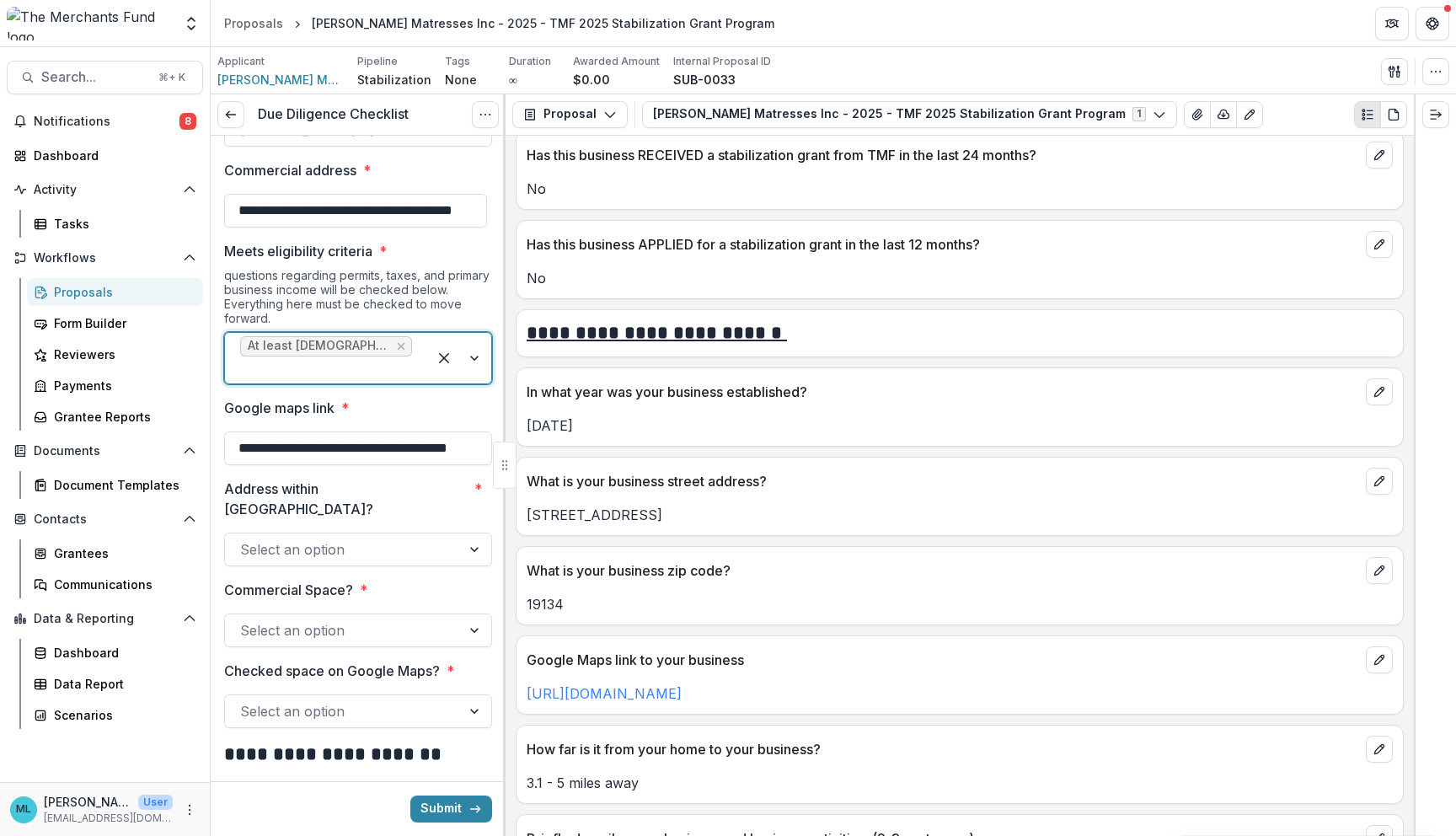
click at [398, 358] on div at bounding box center [325, 369] width 172 height 24
click at [438, 403] on div "In Philadelphia" at bounding box center [355, 392] width 254 height 31
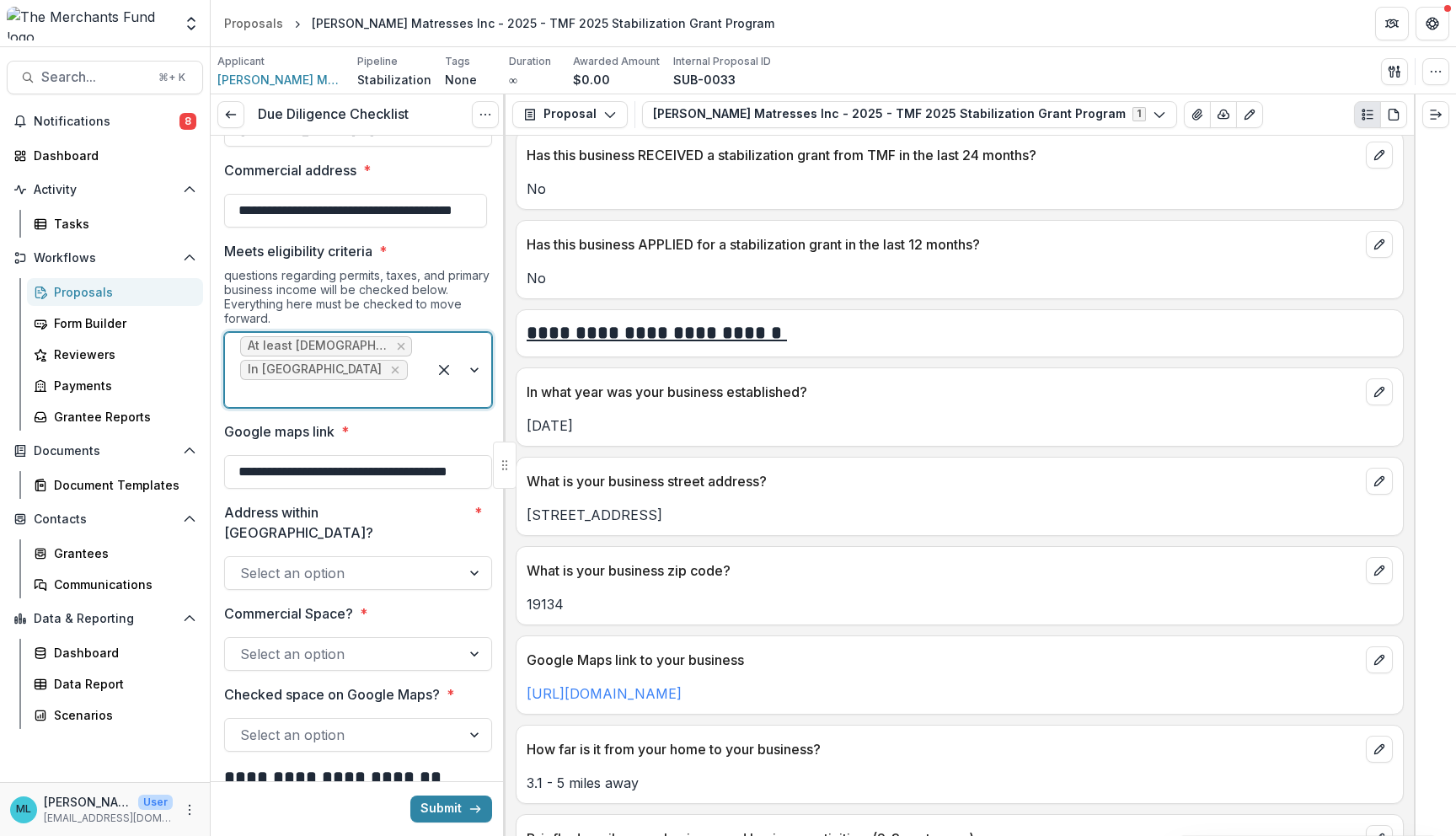
click at [402, 382] on div at bounding box center [325, 393] width 172 height 24
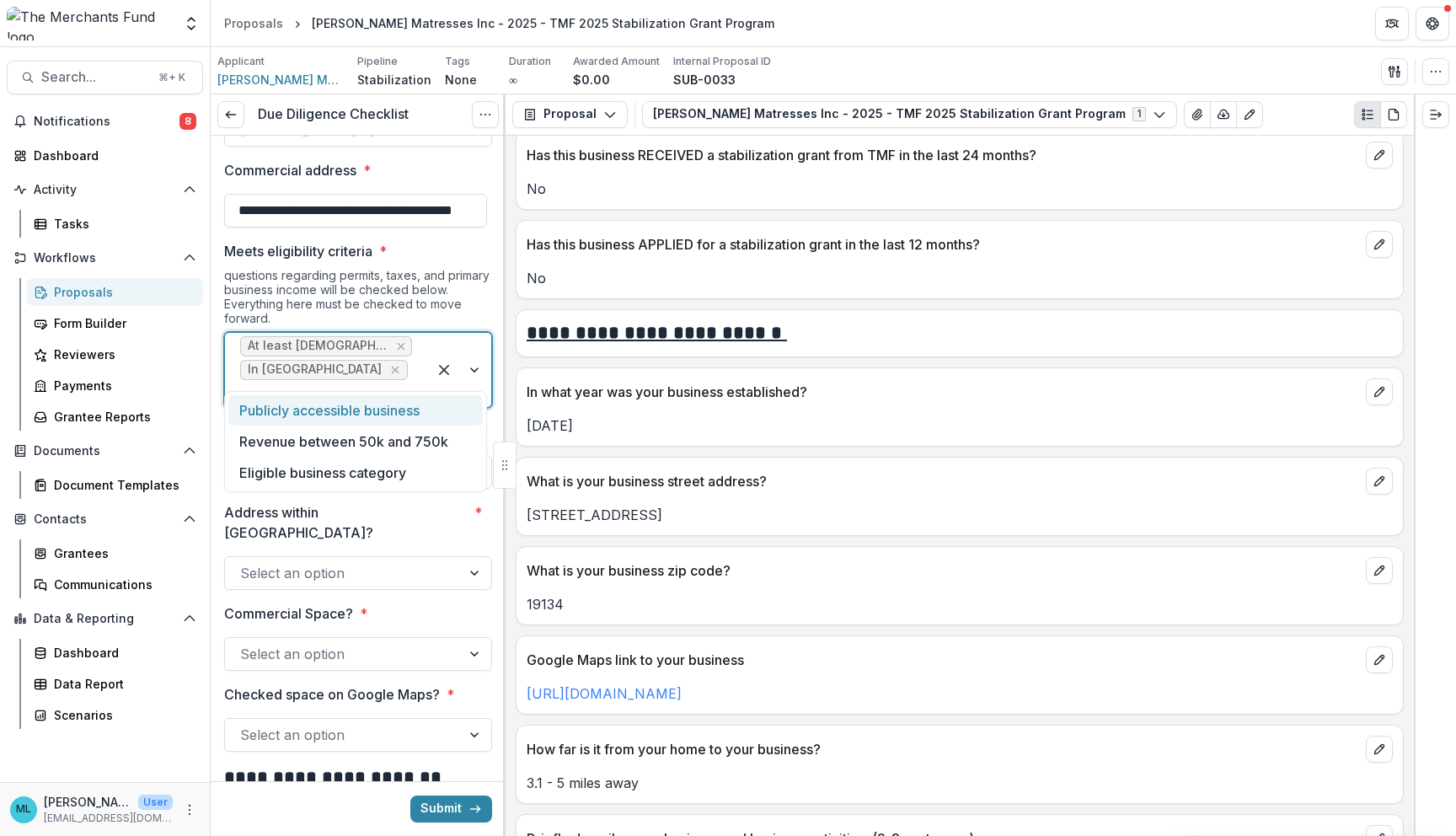
click at [420, 417] on div "Publicly accessible business" at bounding box center [355, 410] width 254 height 31
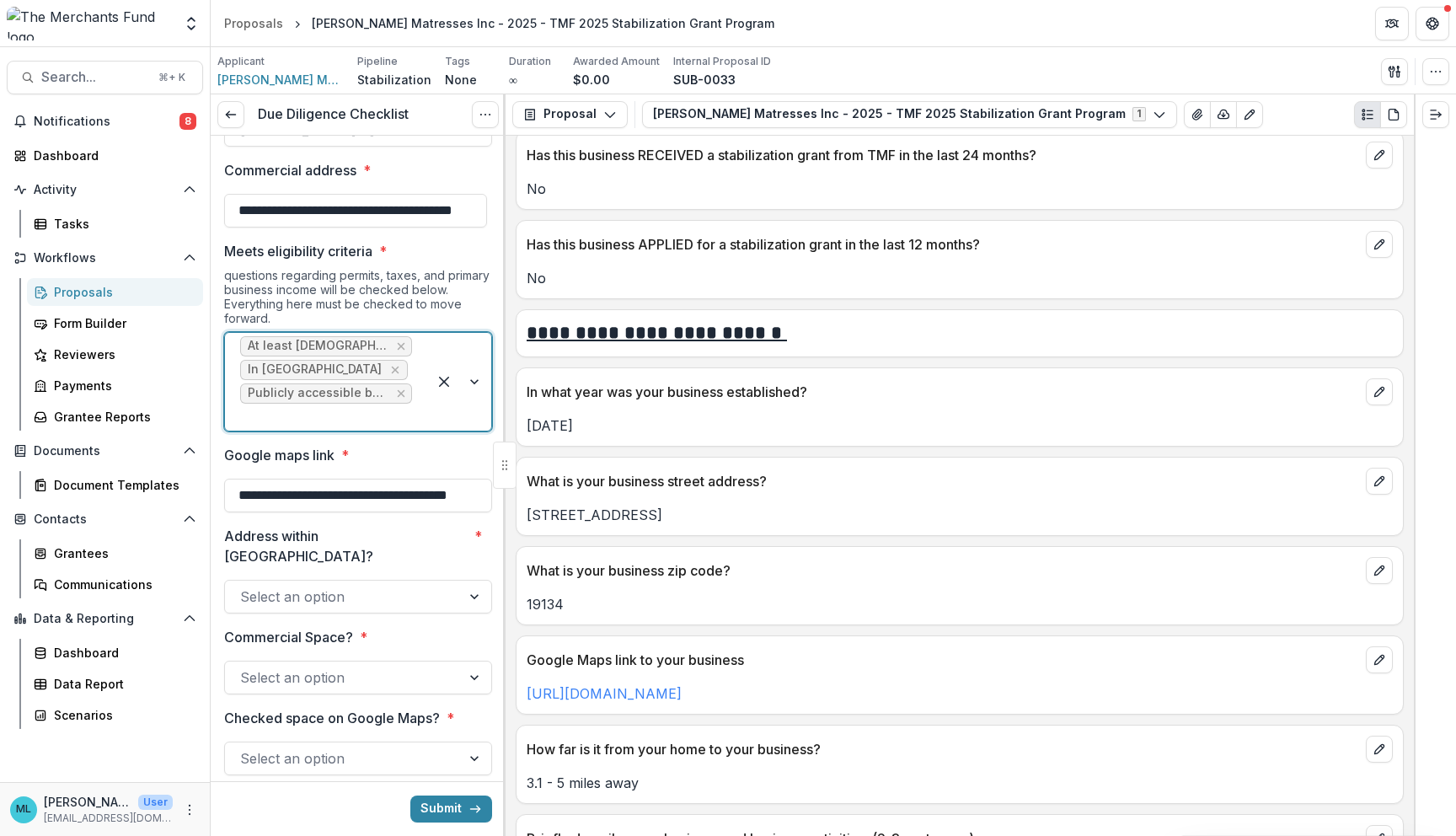
click at [384, 369] on div "At least 2 years old In Philadelphia Publicly accessible business" at bounding box center [325, 382] width 202 height 98
click at [418, 495] on div "Eligible business category" at bounding box center [355, 488] width 254 height 31
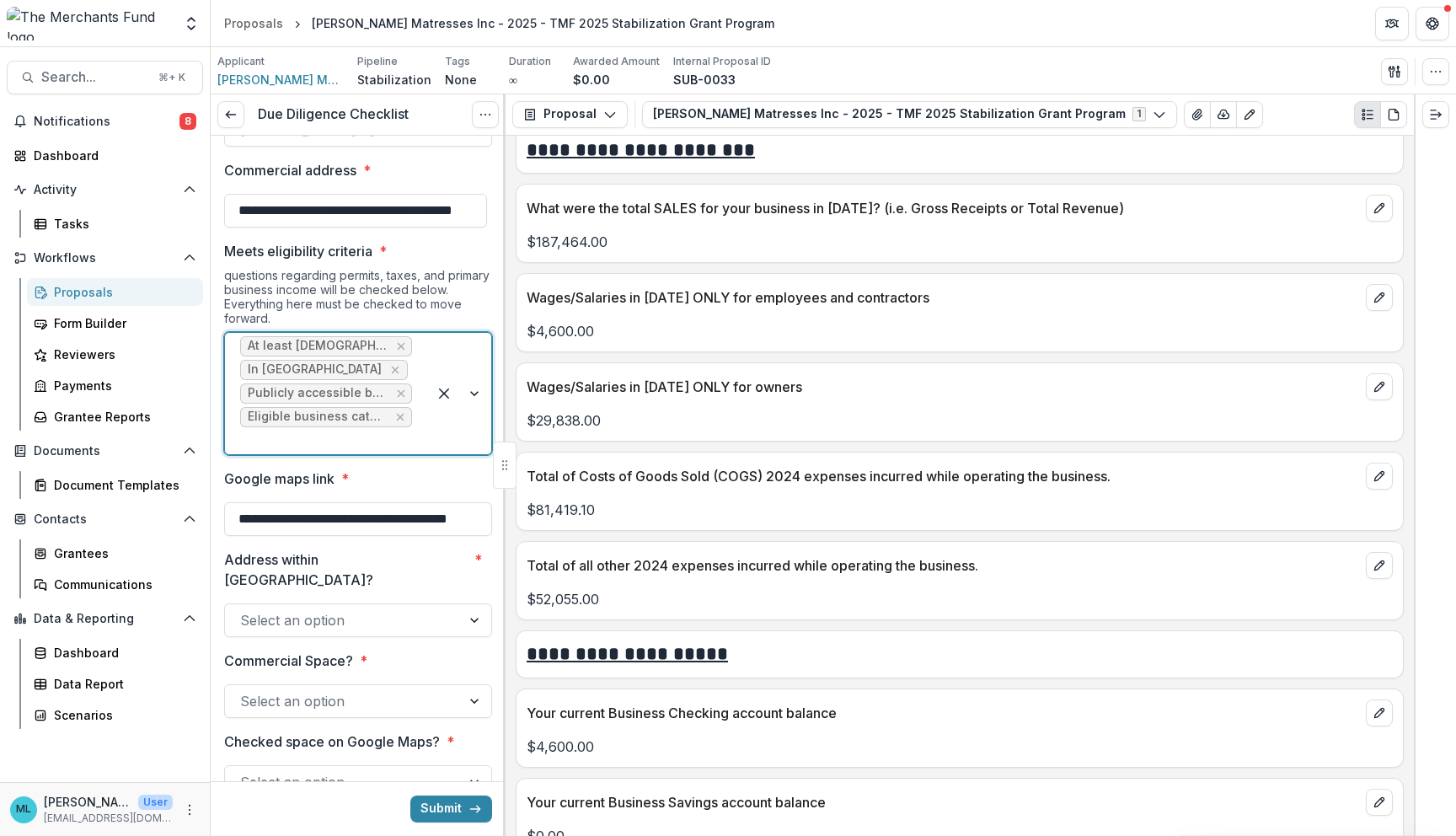
scroll to position [6007, 0]
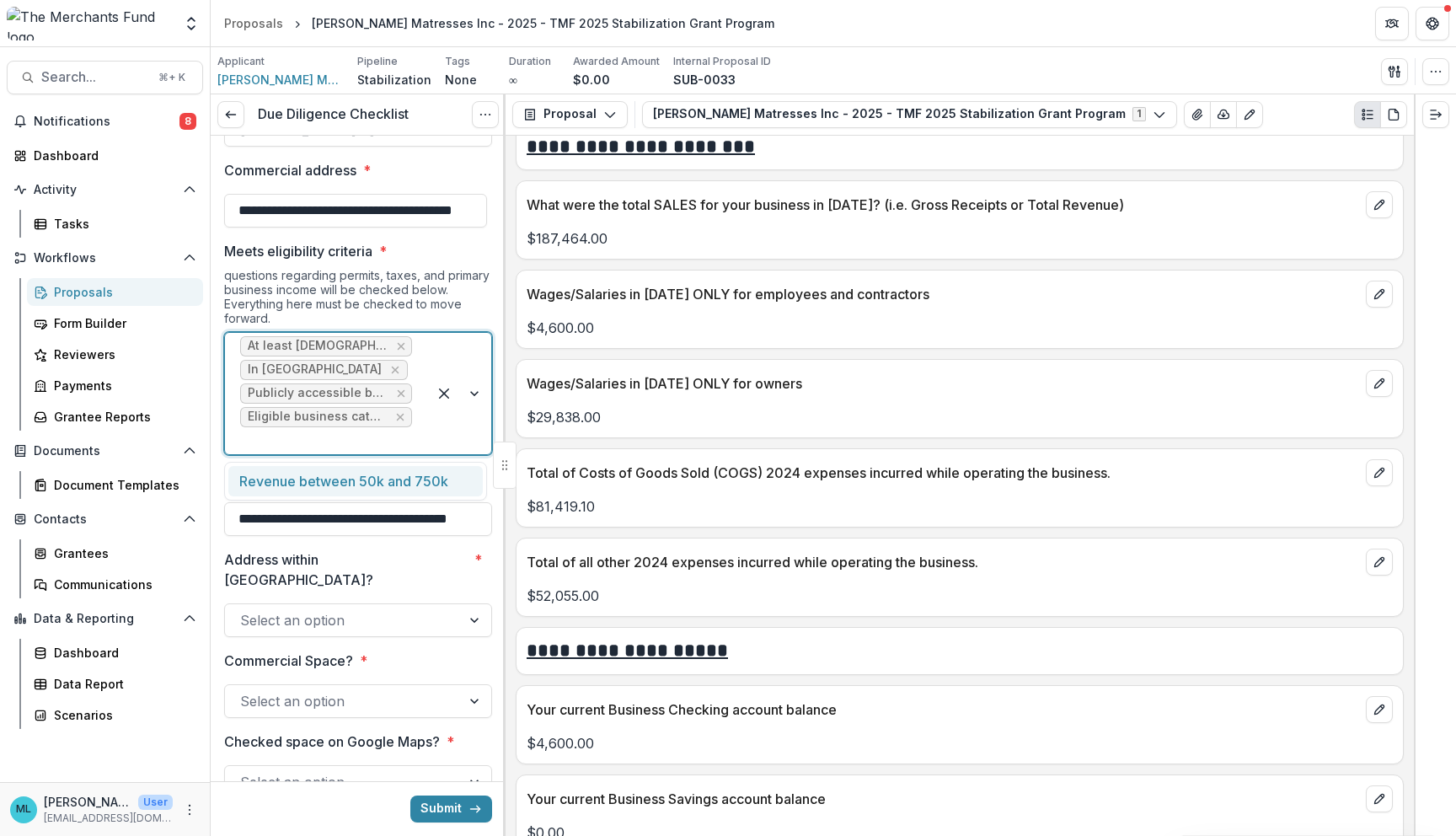
click at [352, 442] on div at bounding box center [325, 441] width 172 height 24
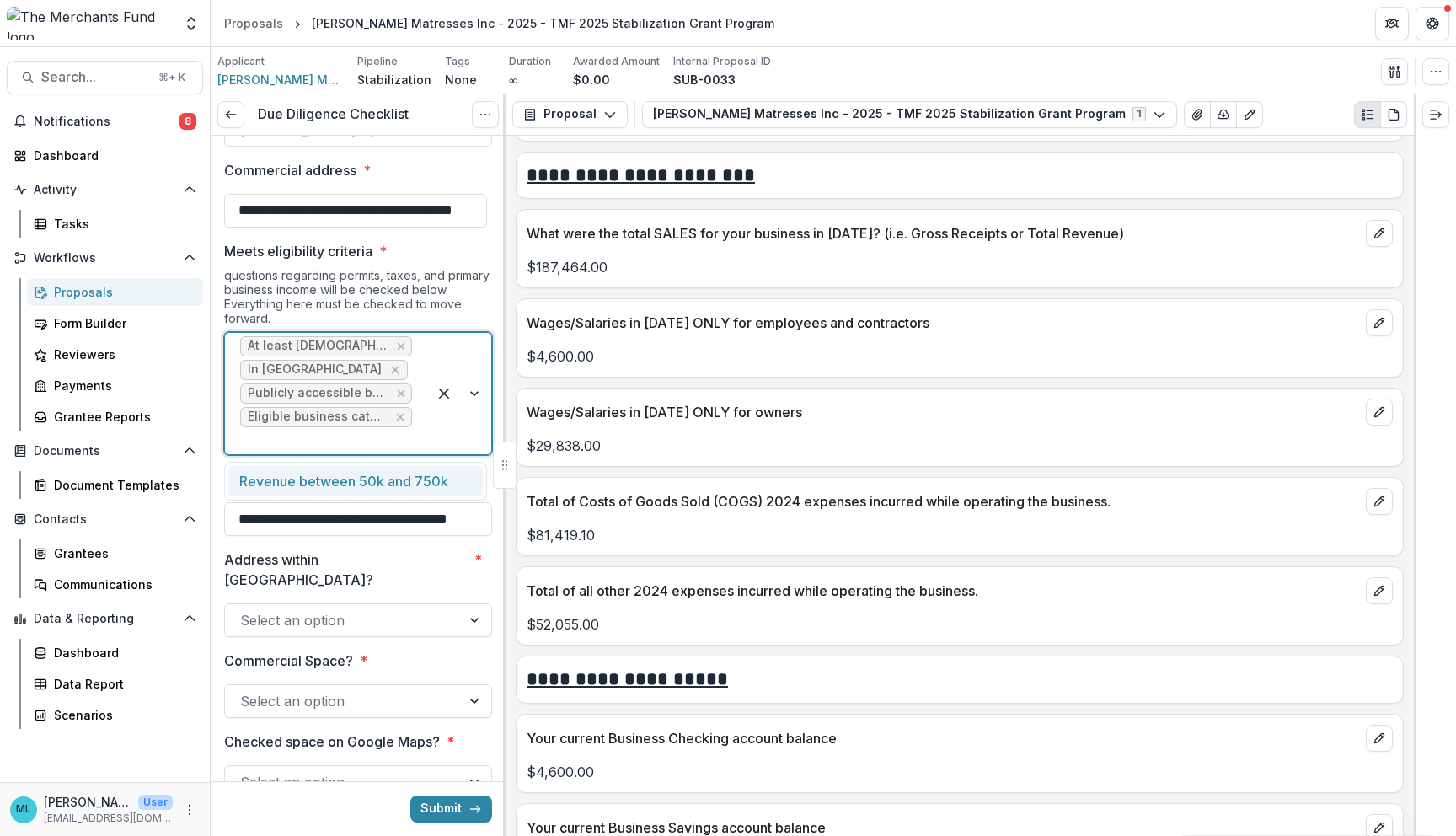
scroll to position [5980, 0]
click at [396, 440] on div at bounding box center [325, 441] width 172 height 24
click at [427, 431] on div at bounding box center [459, 393] width 64 height 121
click at [422, 494] on div "Revenue between 50k and 750k" at bounding box center [355, 482] width 254 height 31
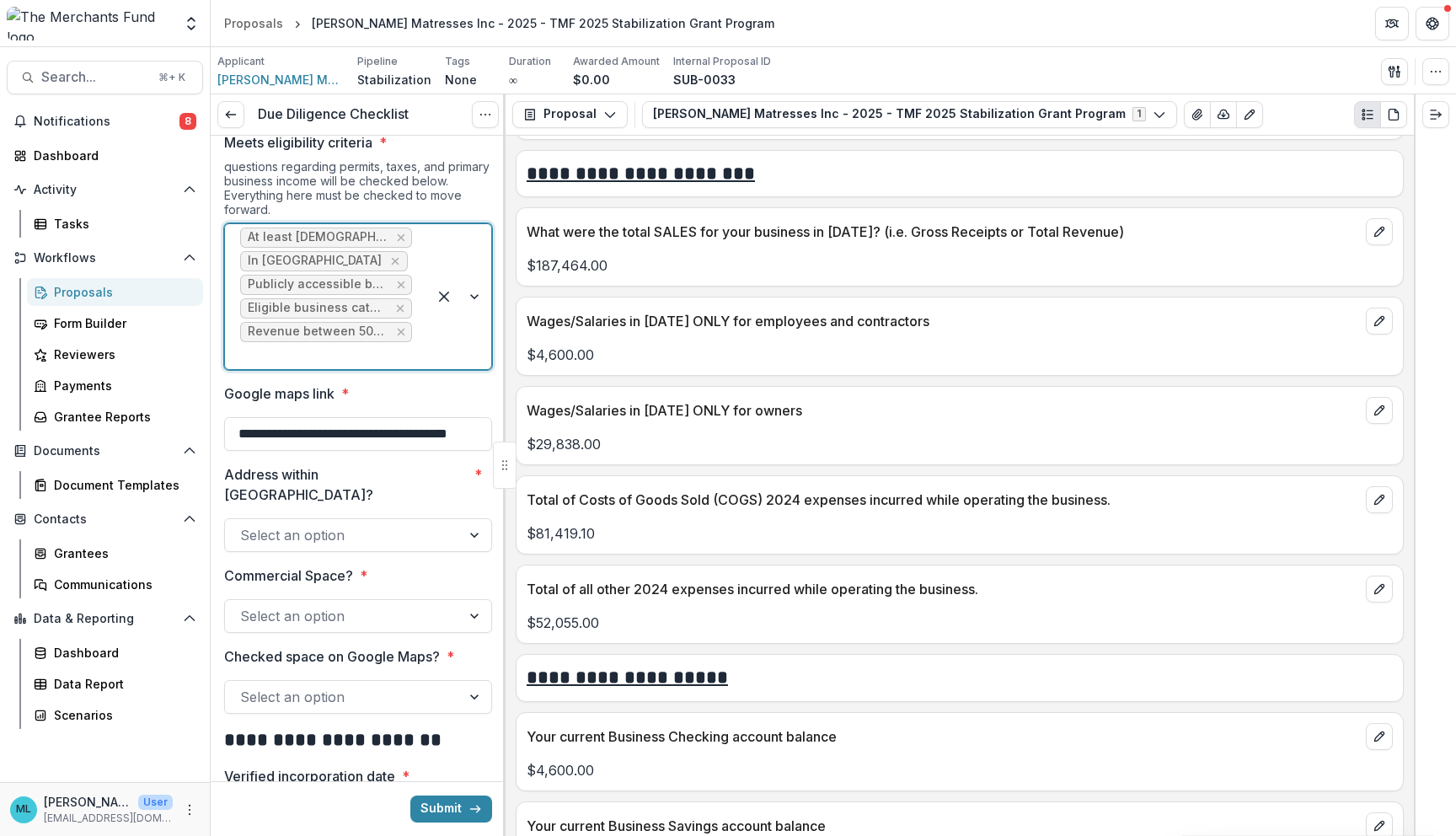
scroll to position [294, 0]
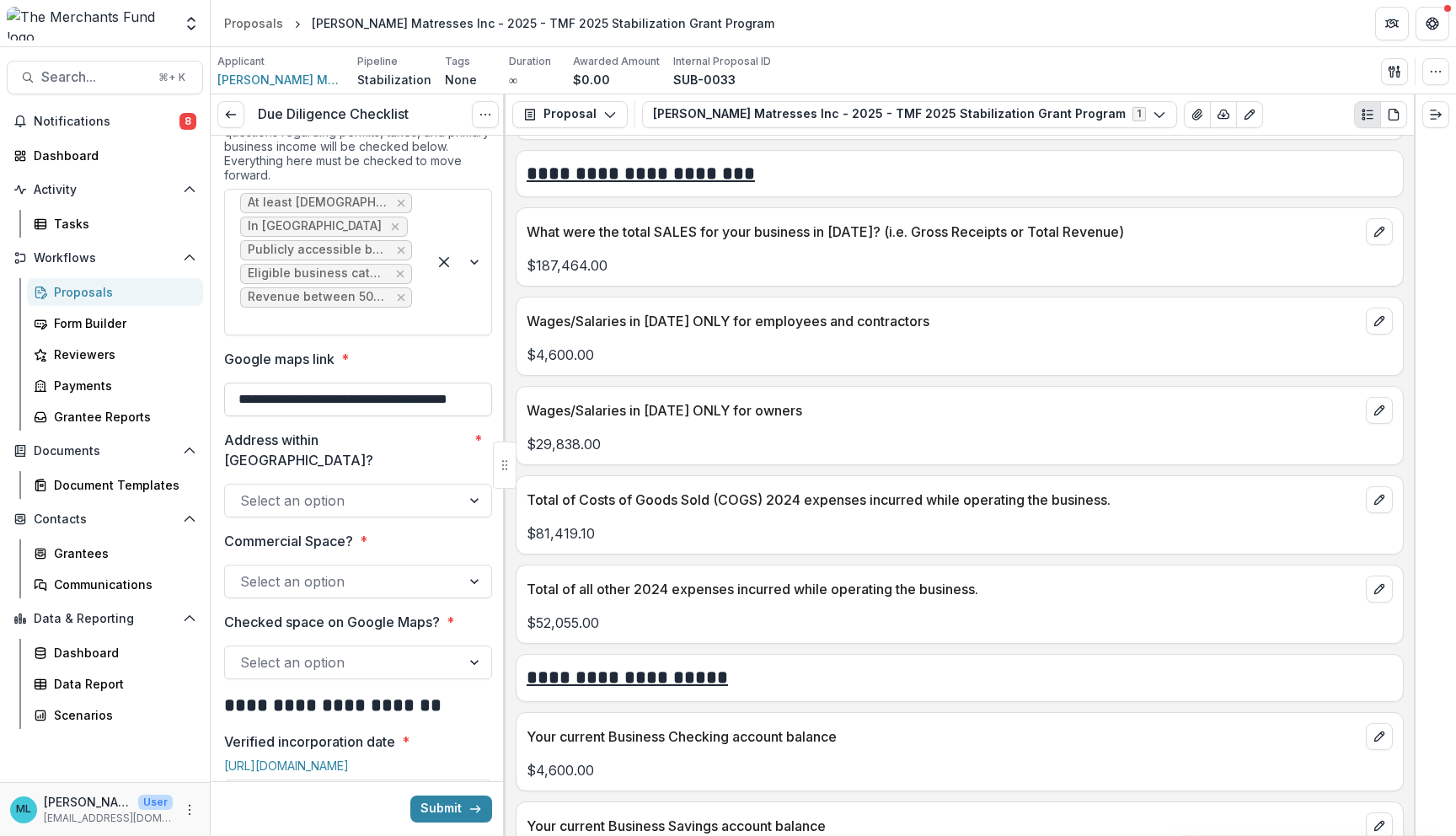
click at [441, 400] on input "**********" at bounding box center [357, 399] width 267 height 33
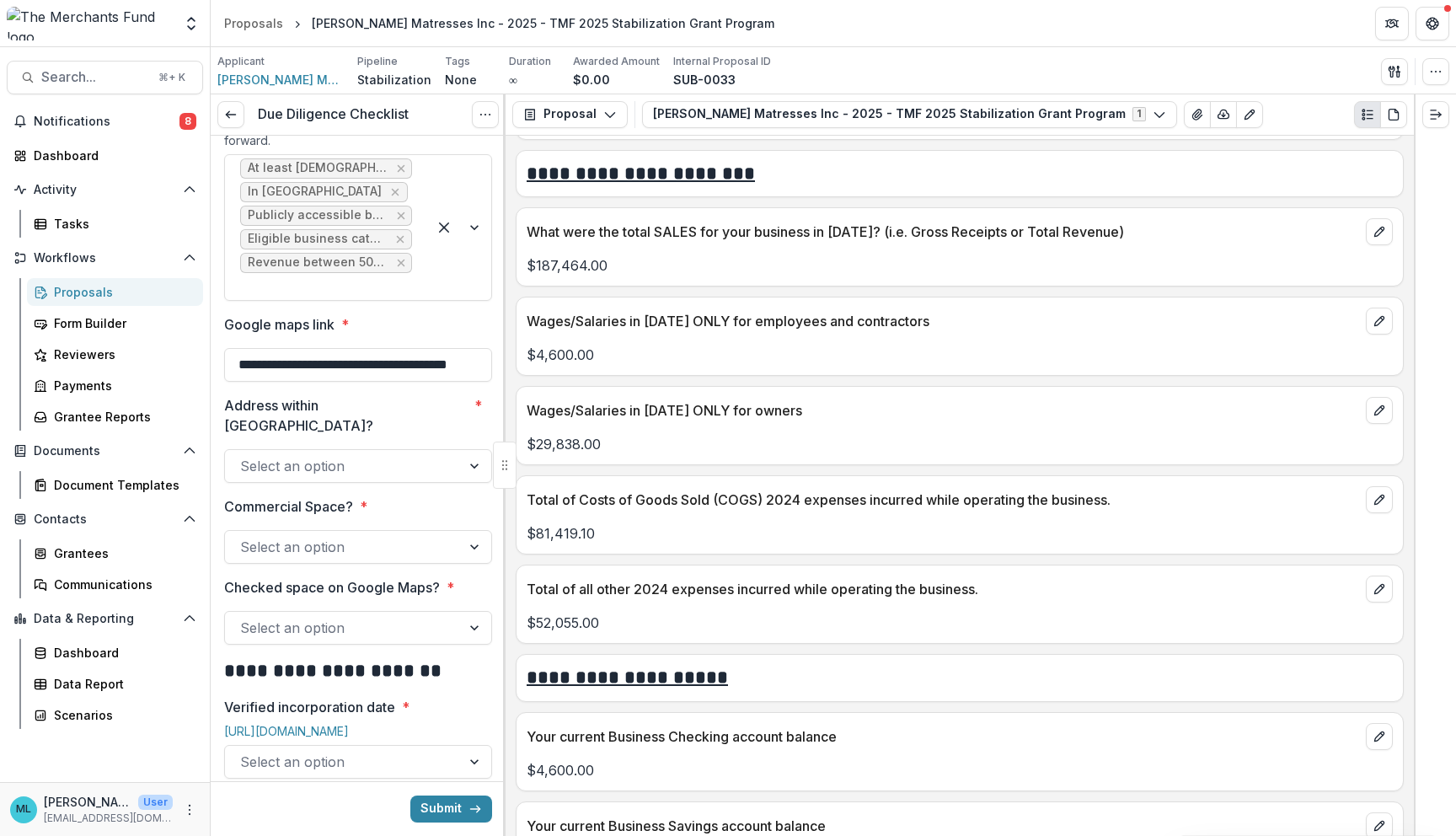
scroll to position [0, 51]
drag, startPoint x: 238, startPoint y: 362, endPoint x: 602, endPoint y: 368, distance: 364.0
click at [602, 368] on div "**********" at bounding box center [833, 465] width 1245 height 742
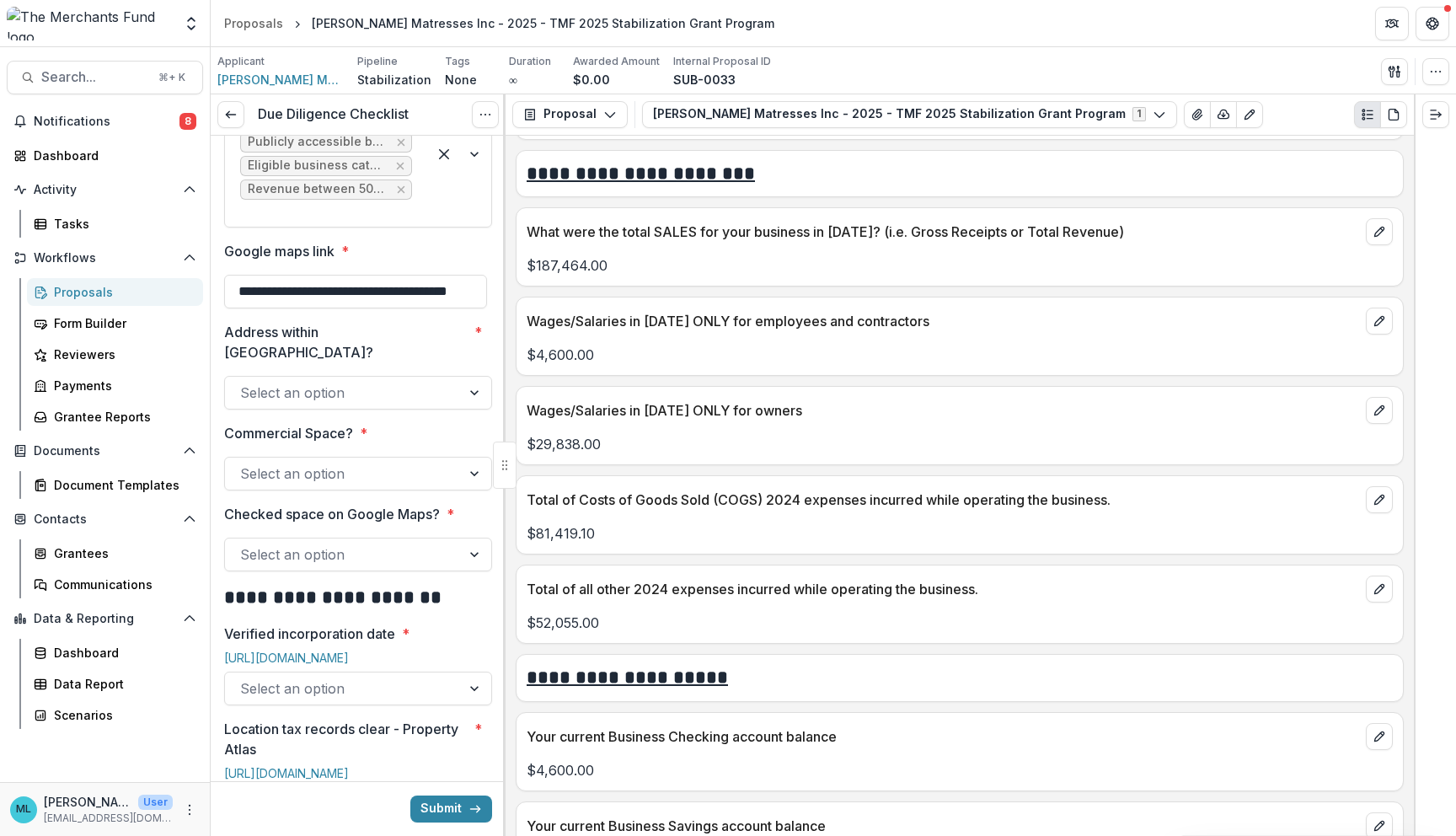
scroll to position [408, 0]
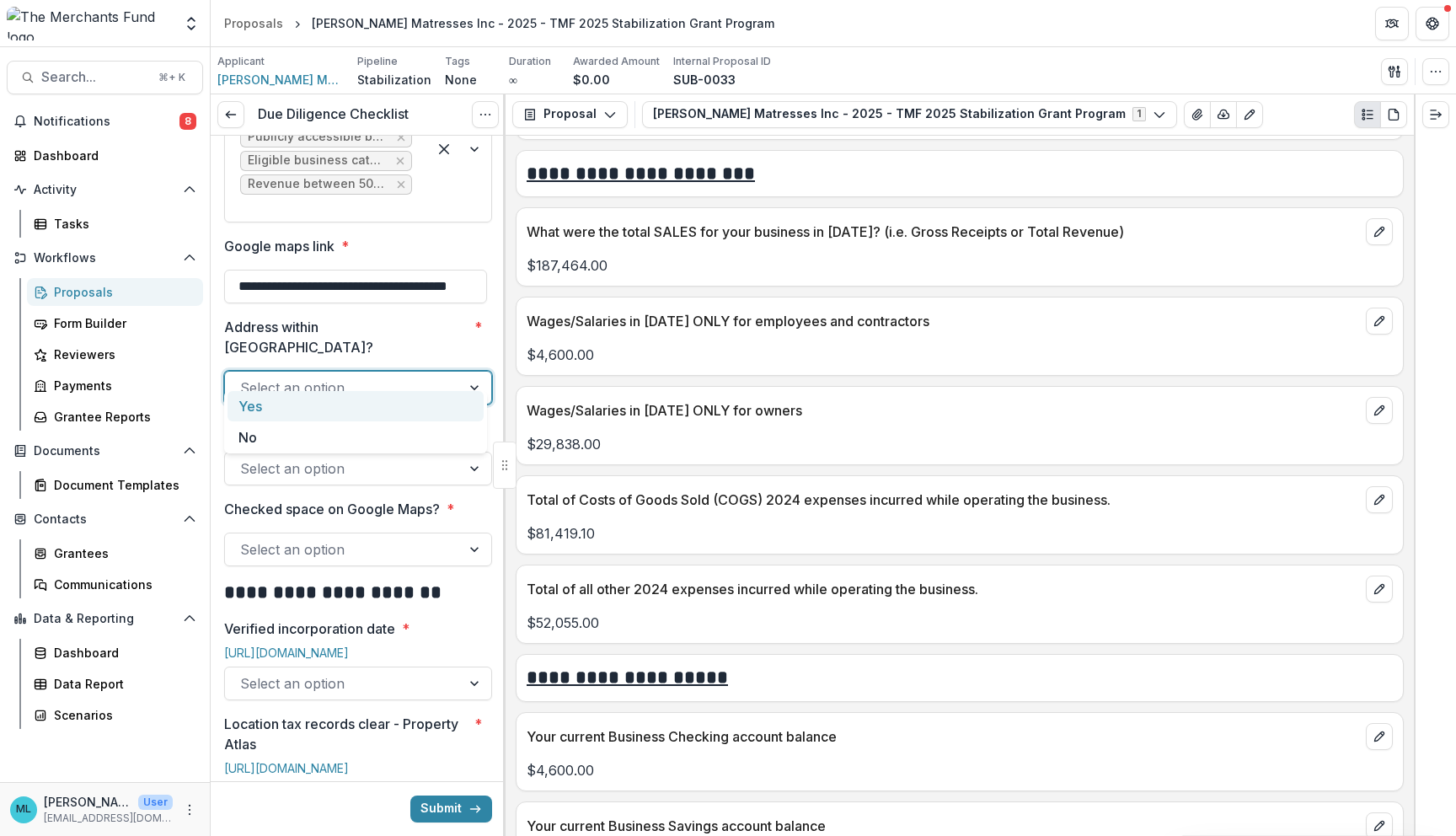
click at [461, 371] on div at bounding box center [476, 388] width 30 height 32
click at [453, 410] on div "Yes" at bounding box center [355, 407] width 256 height 31
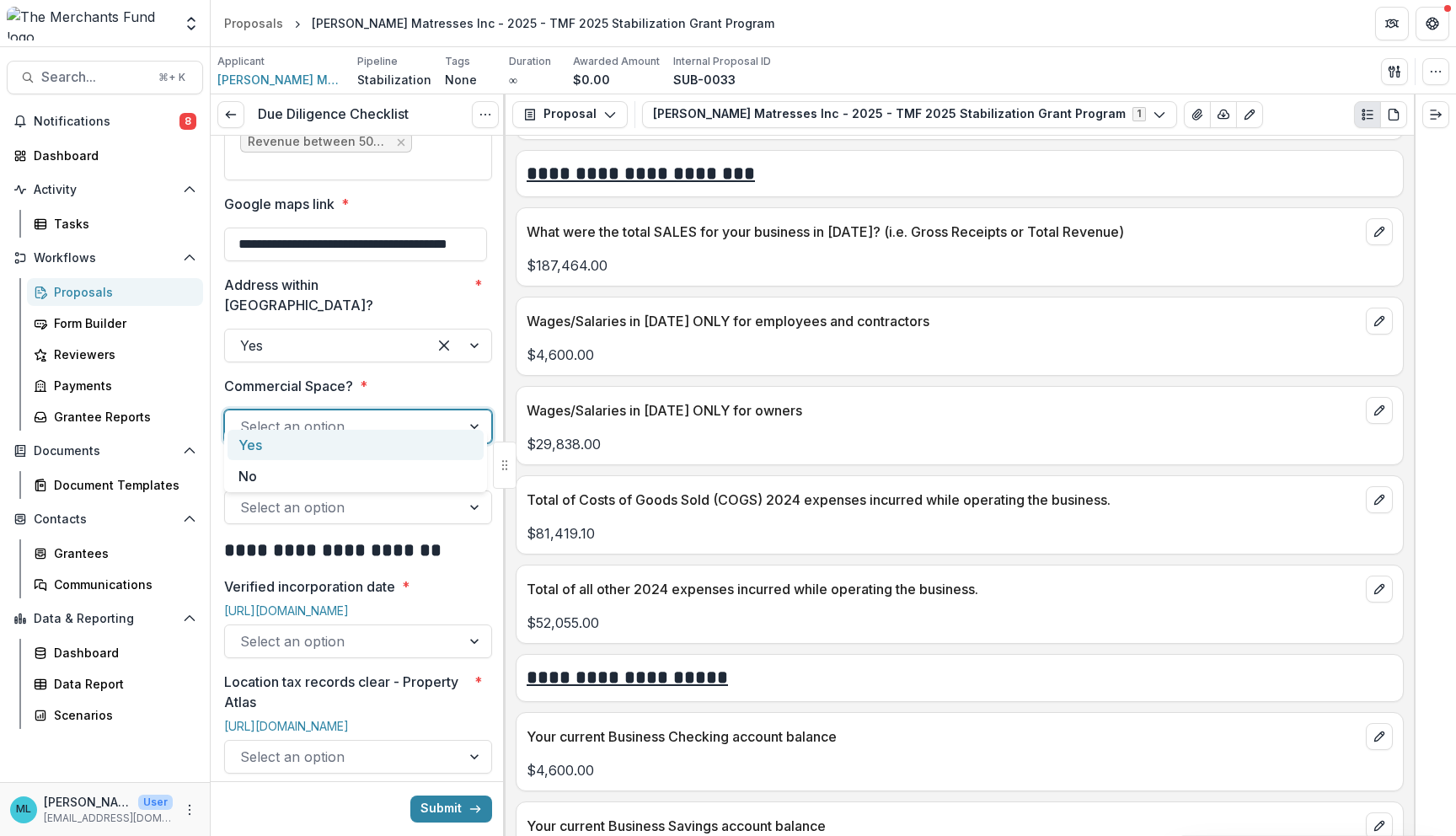
click at [453, 413] on div "Select an option" at bounding box center [343, 427] width 236 height 27
click at [451, 442] on div "Yes" at bounding box center [355, 445] width 256 height 31
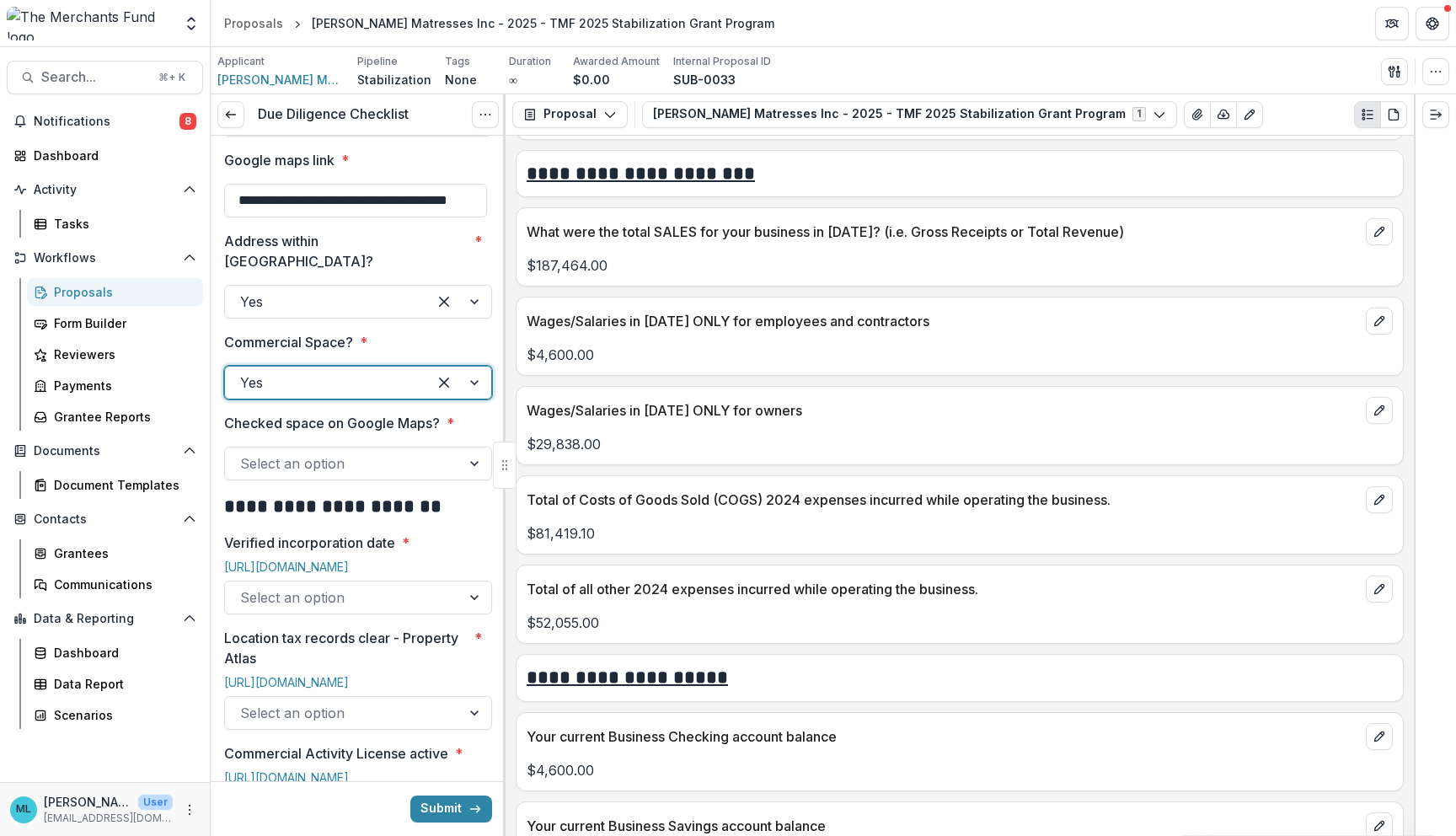
scroll to position [503, 0]
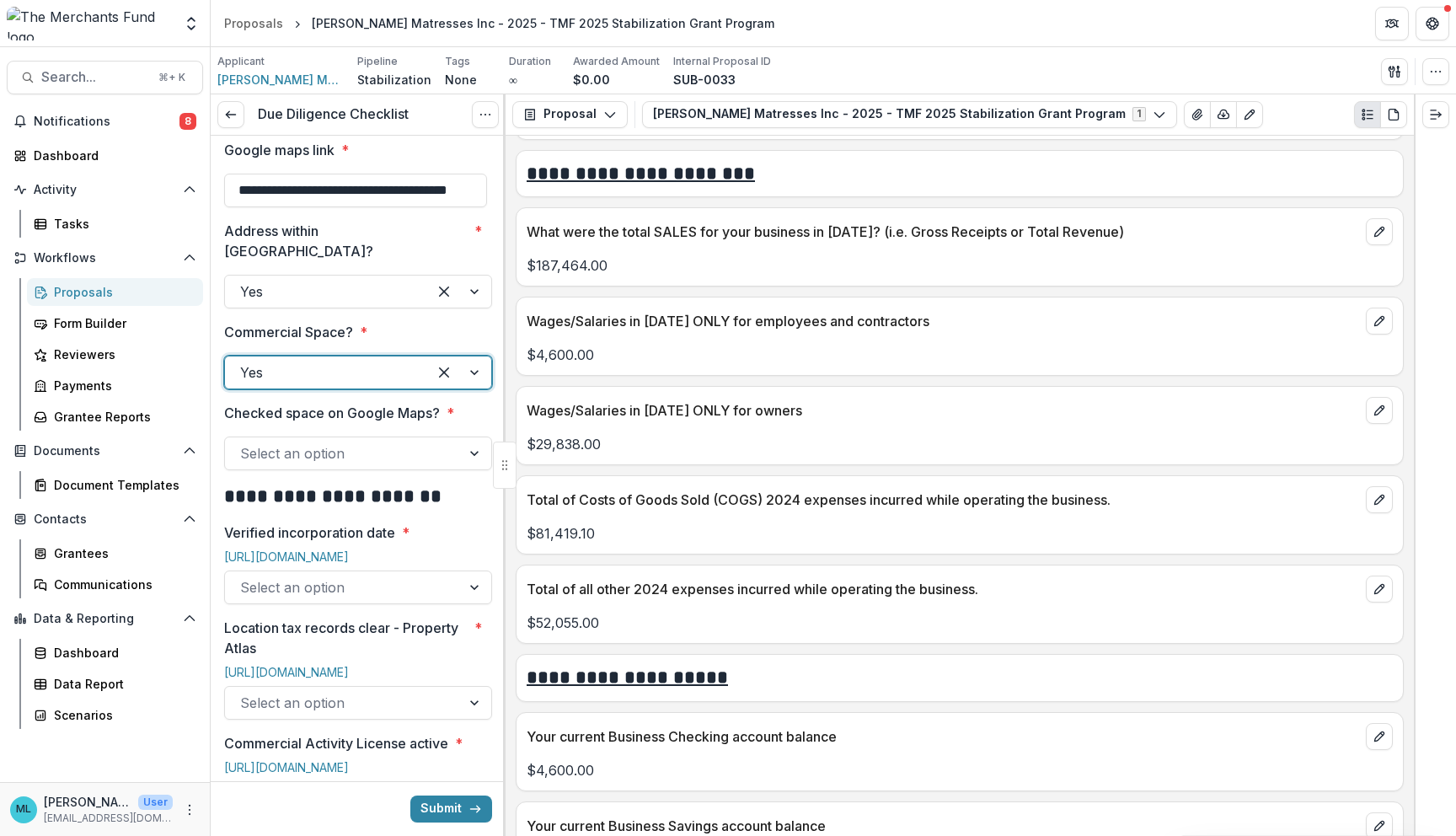
click at [447, 440] on div "Select an option" at bounding box center [343, 453] width 236 height 27
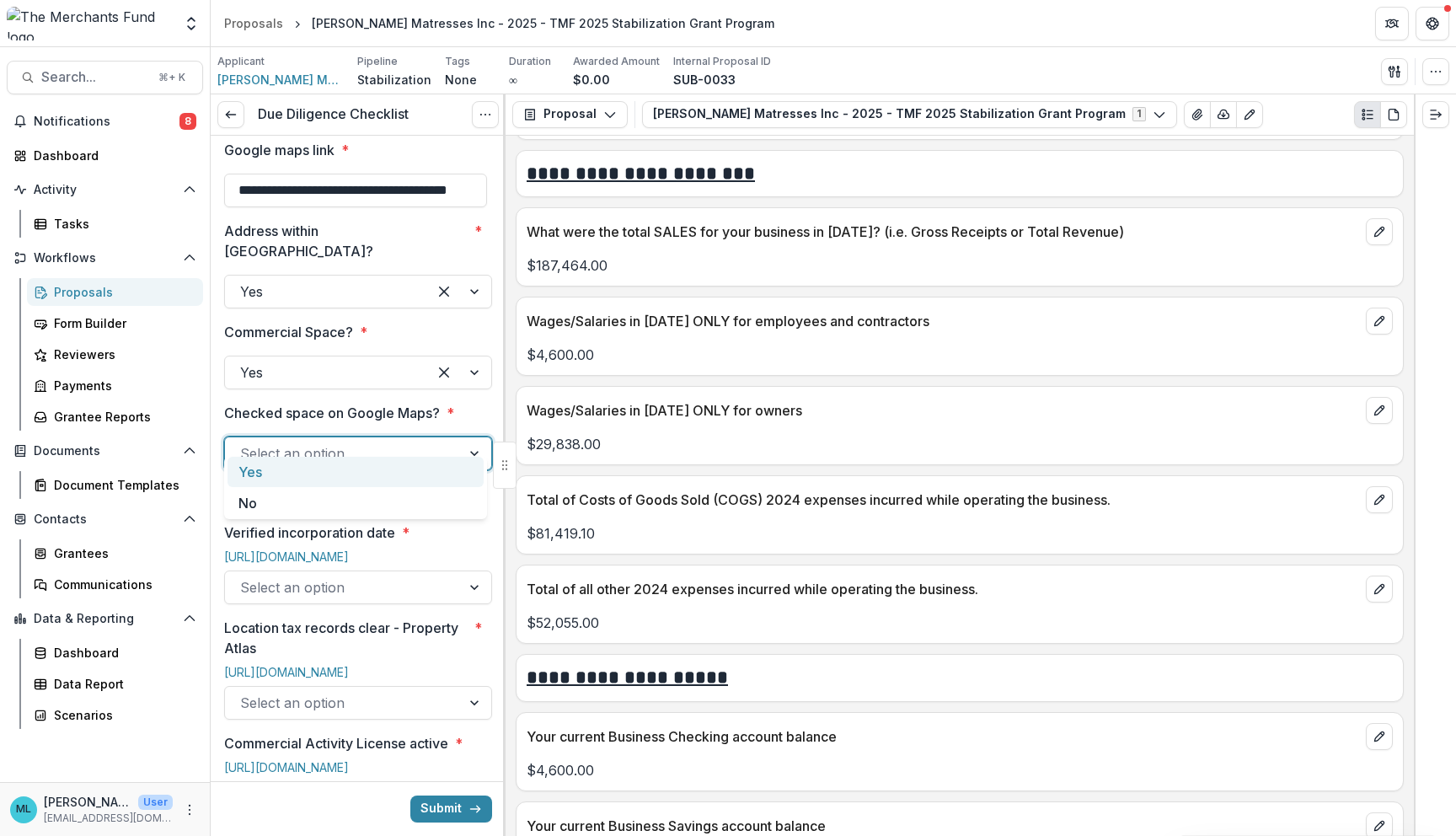
click at [434, 480] on div "Yes" at bounding box center [355, 472] width 256 height 31
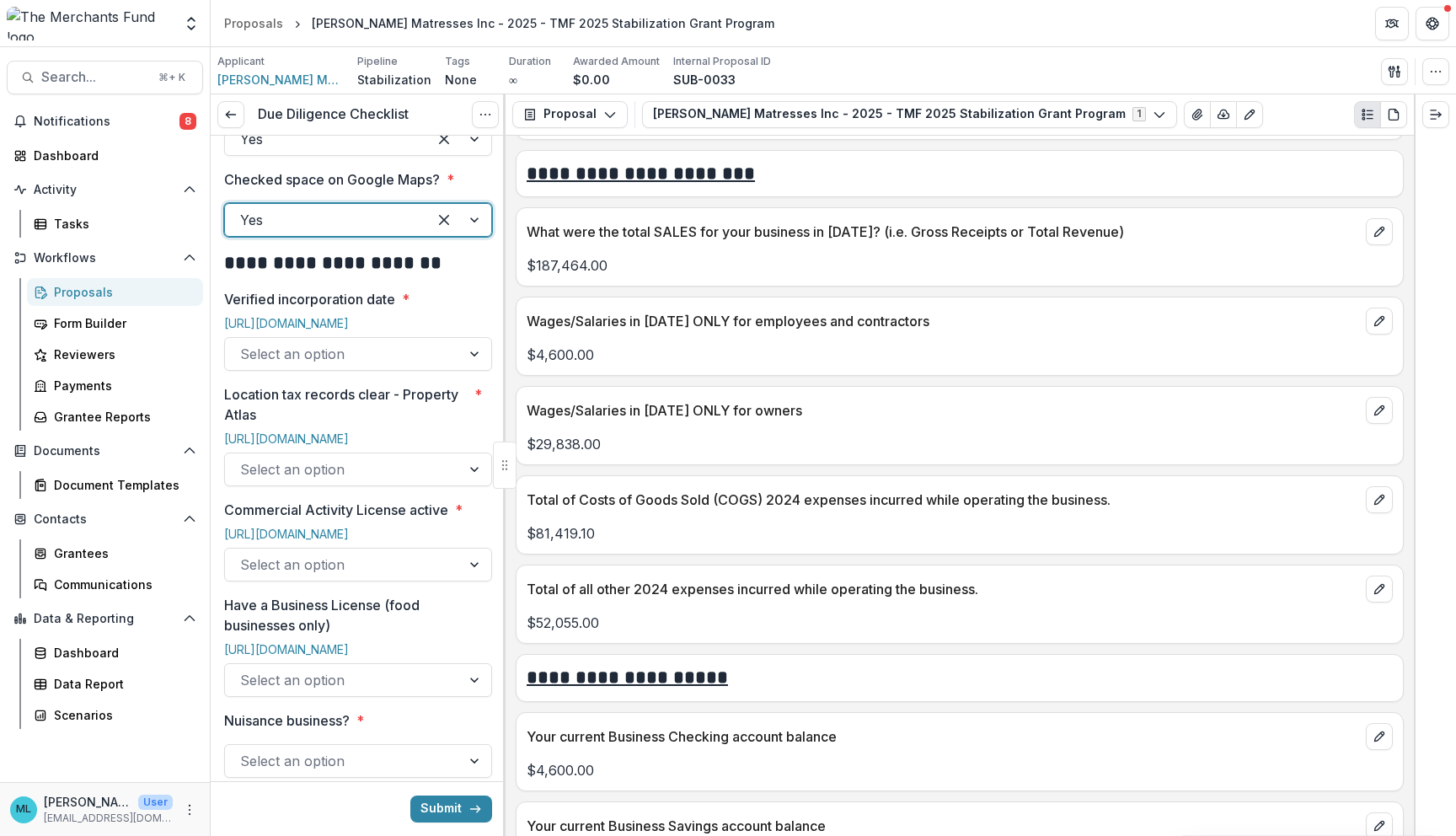
scroll to position [746, 0]
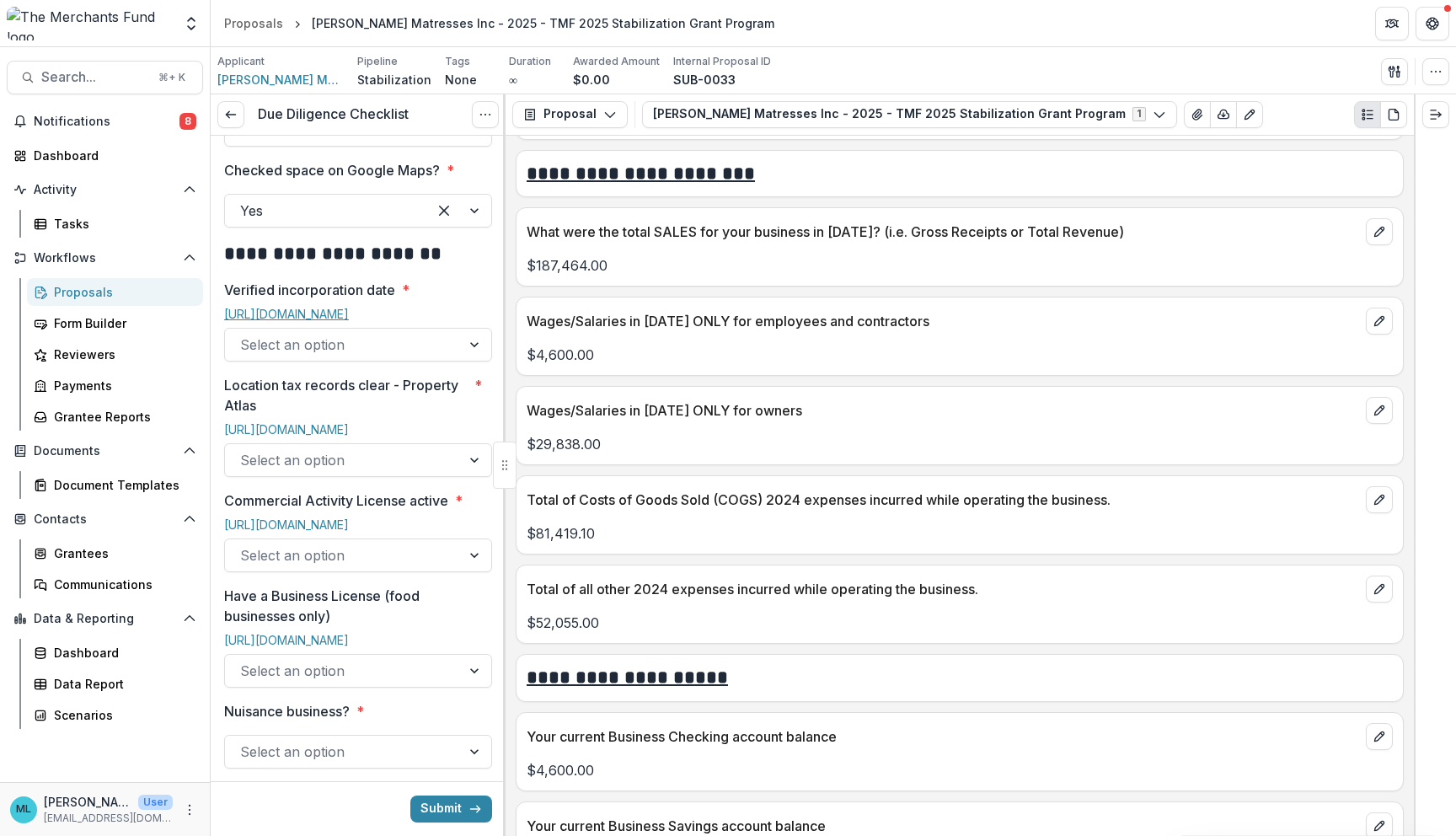
click at [348, 307] on link "https://file.dos.pa.gov/search/business" at bounding box center [285, 313] width 125 height 14
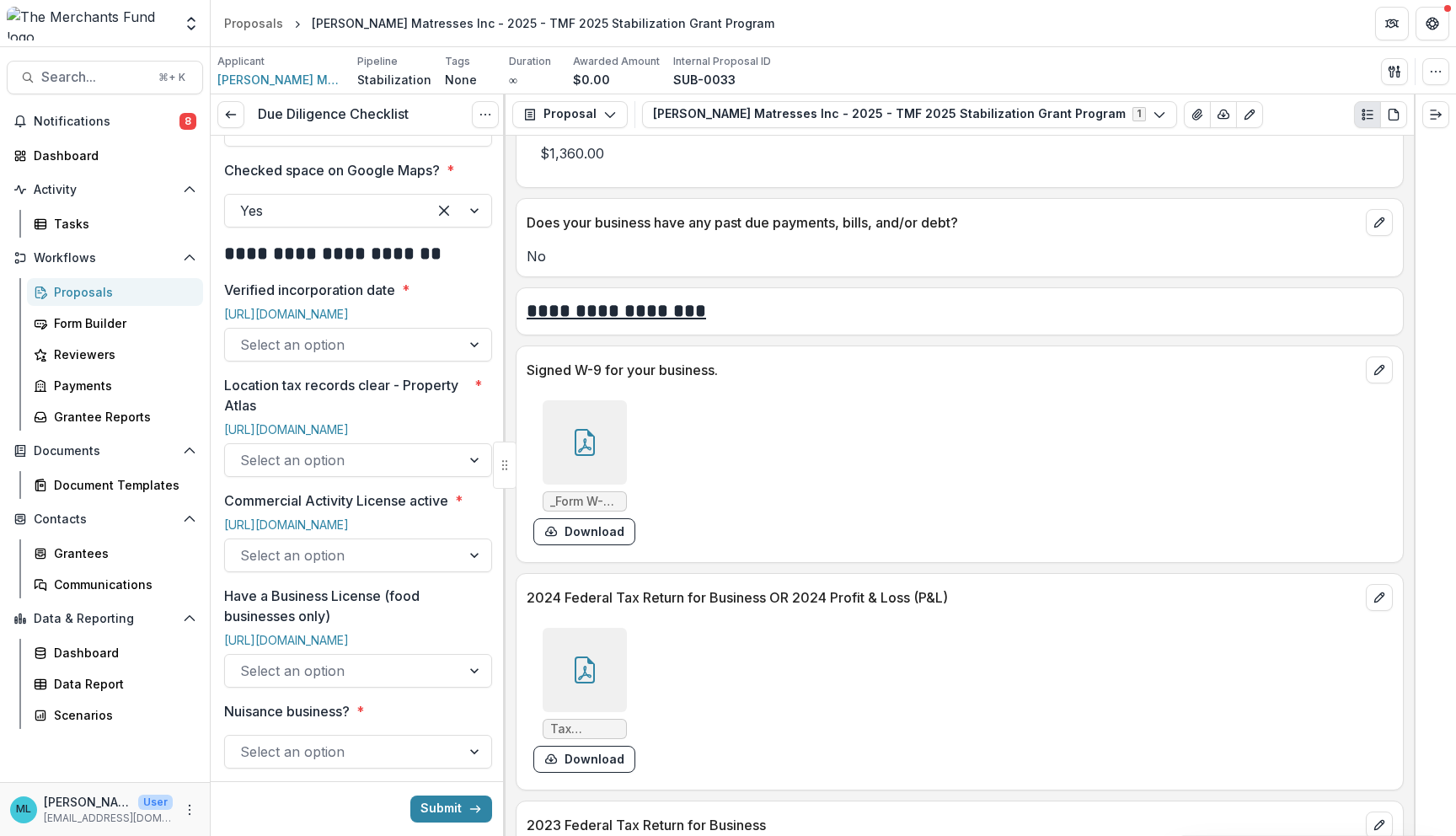
scroll to position [8604, 0]
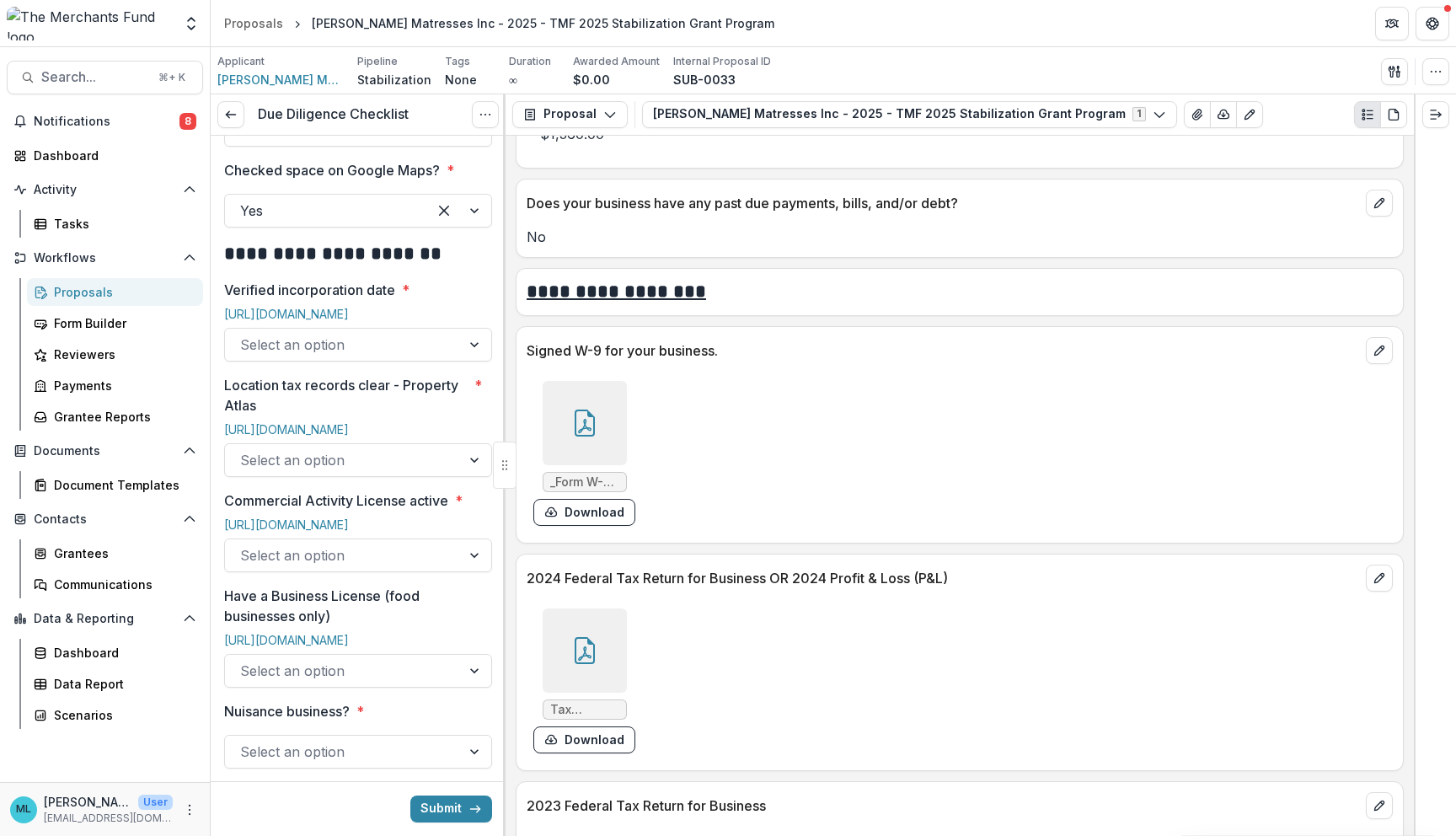
click at [576, 431] on div at bounding box center [584, 423] width 85 height 85
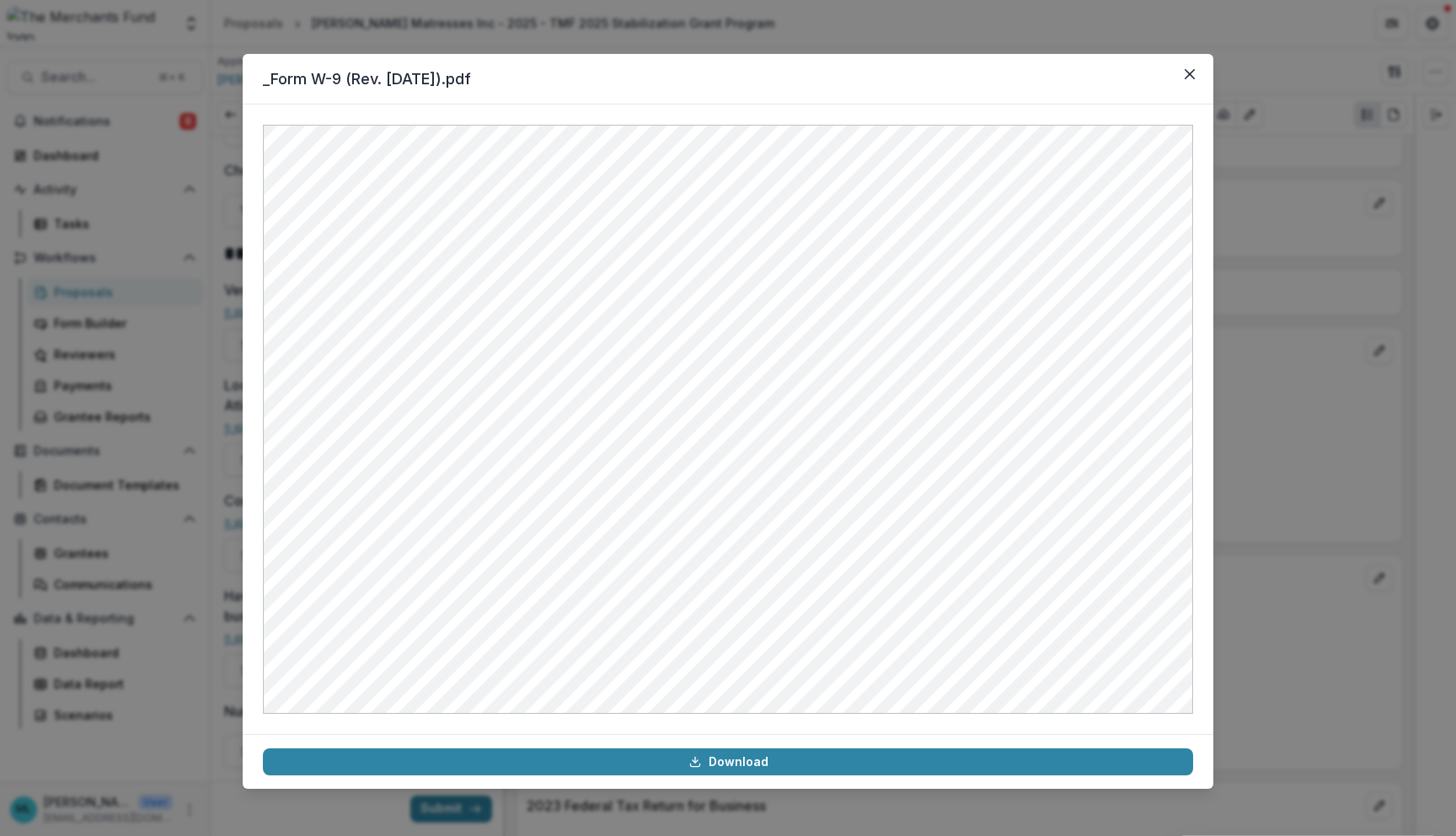
click at [155, 314] on div "_Form W-9 (Rev. March 2024).pdf Download" at bounding box center [728, 418] width 1456 height 836
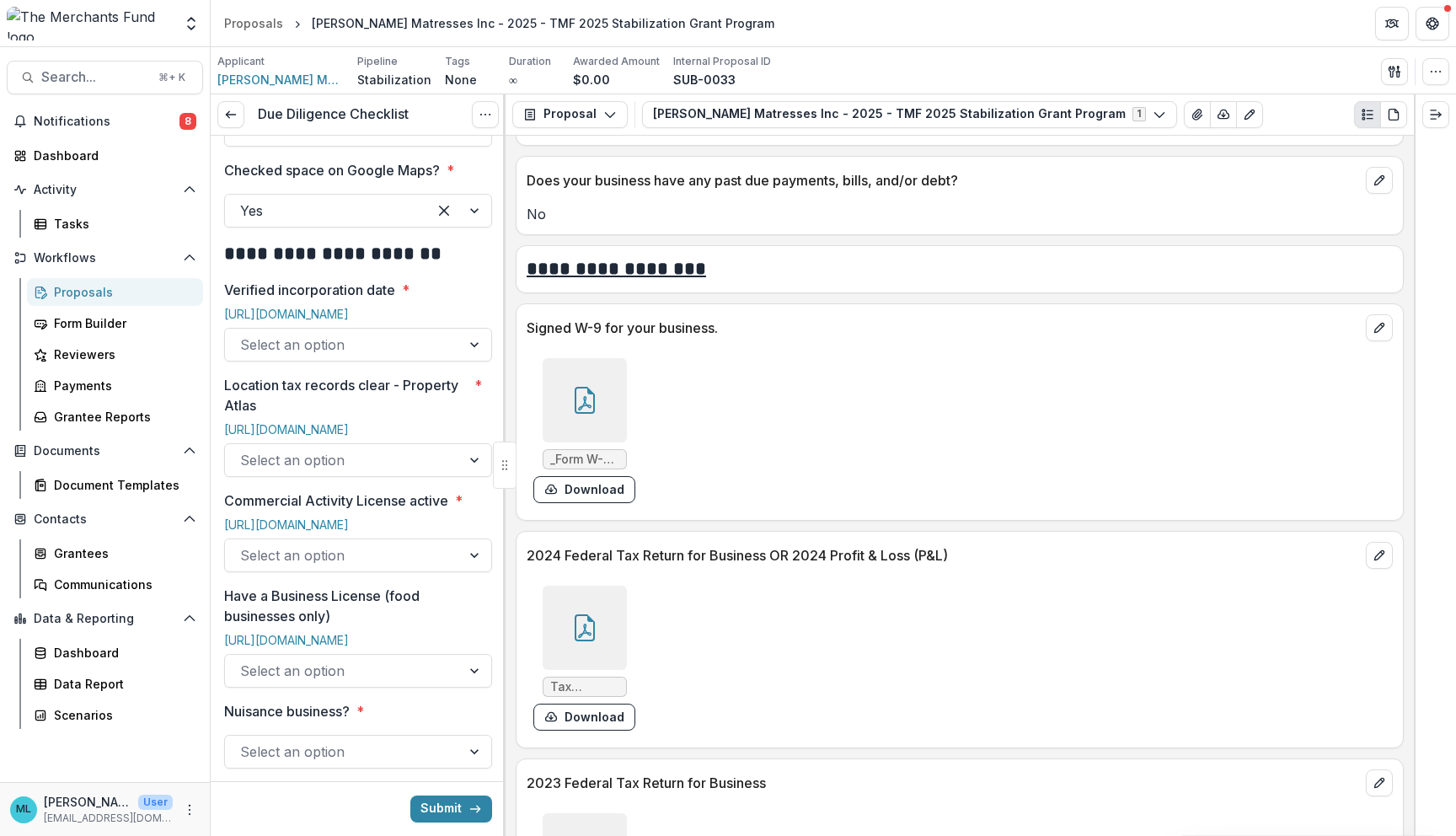
scroll to position [8633, 0]
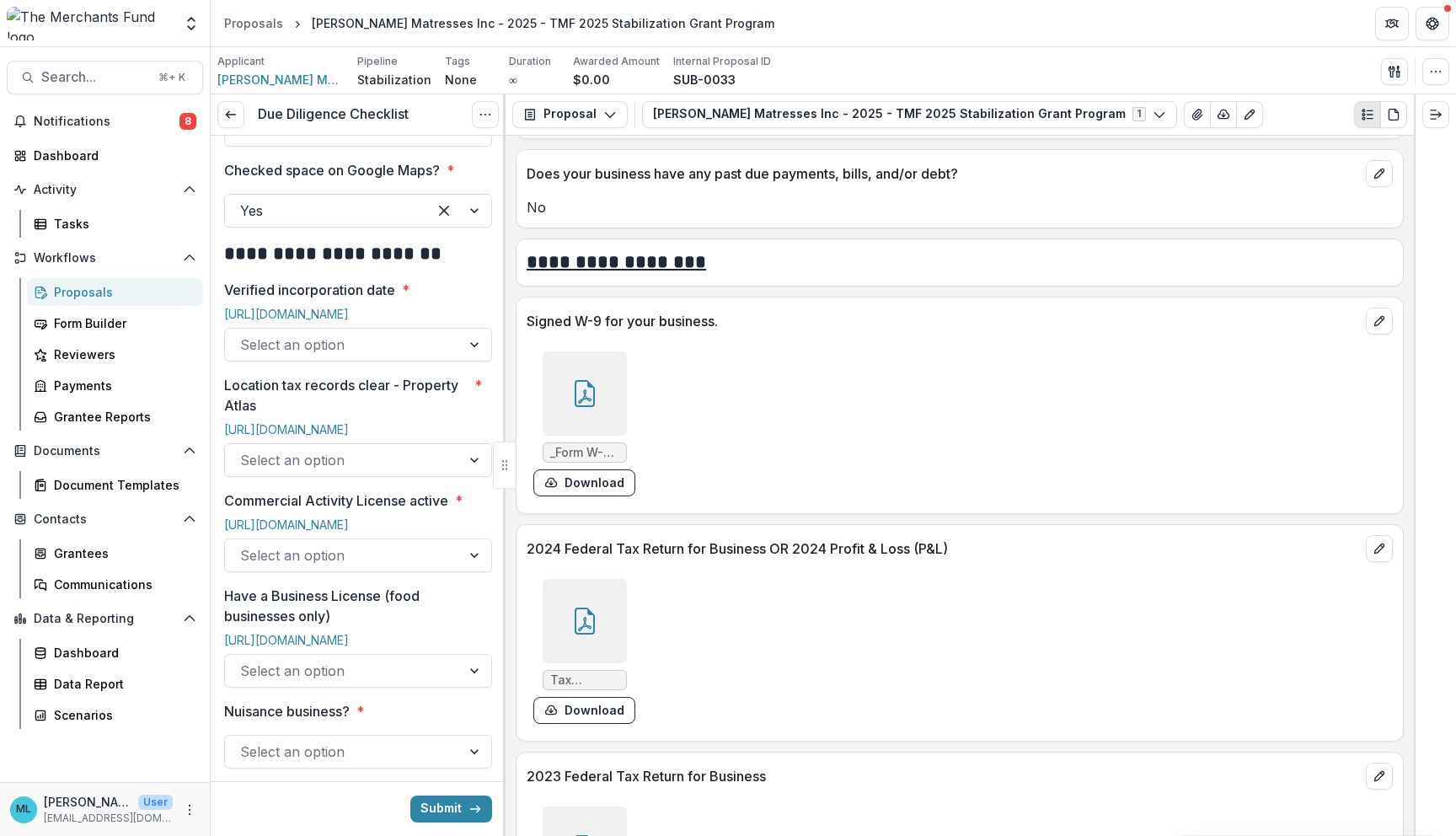
click at [580, 380] on icon at bounding box center [584, 393] width 27 height 27
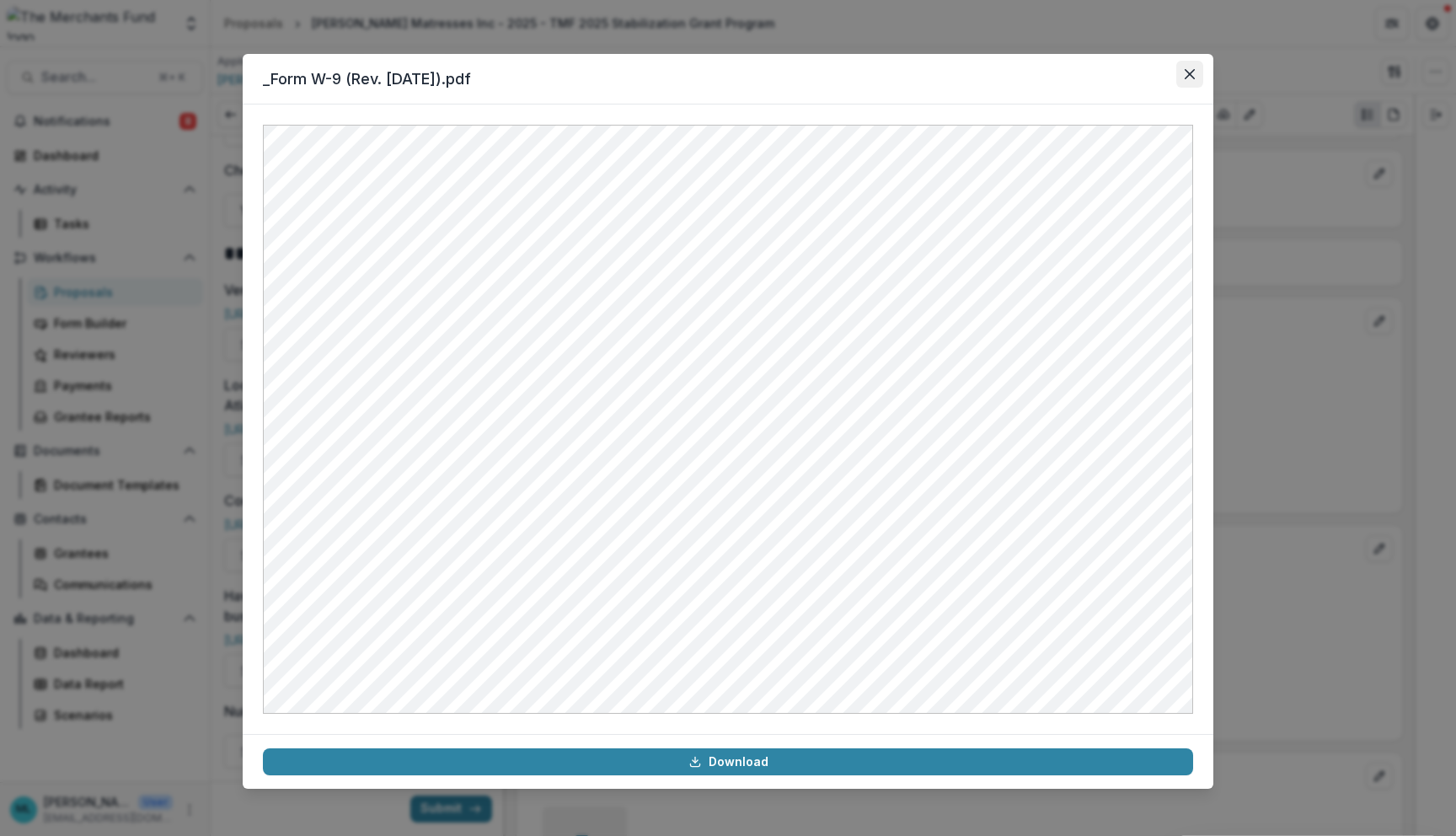
click at [1179, 70] on button "Close" at bounding box center [1190, 74] width 27 height 27
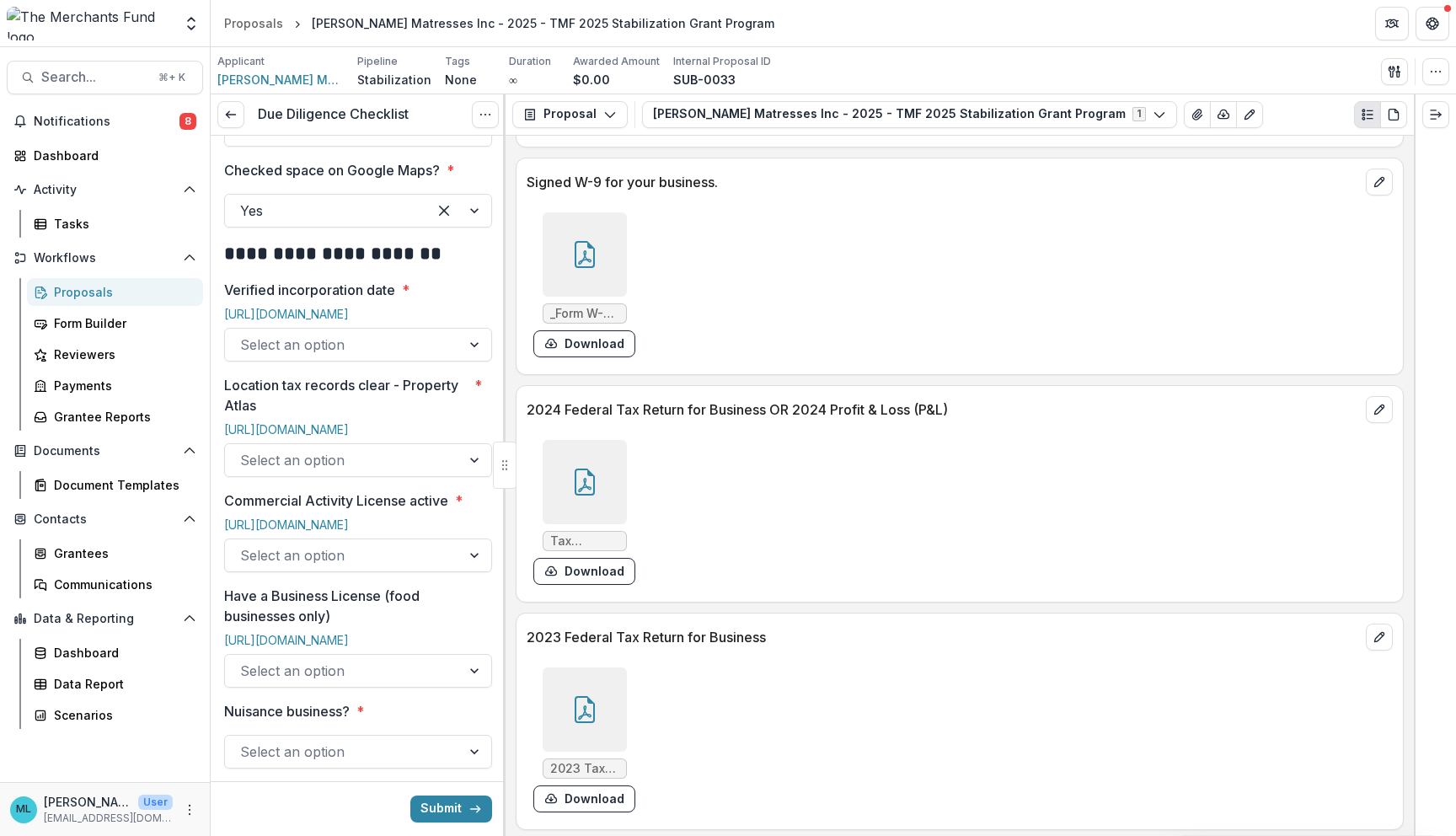
scroll to position [8779, 0]
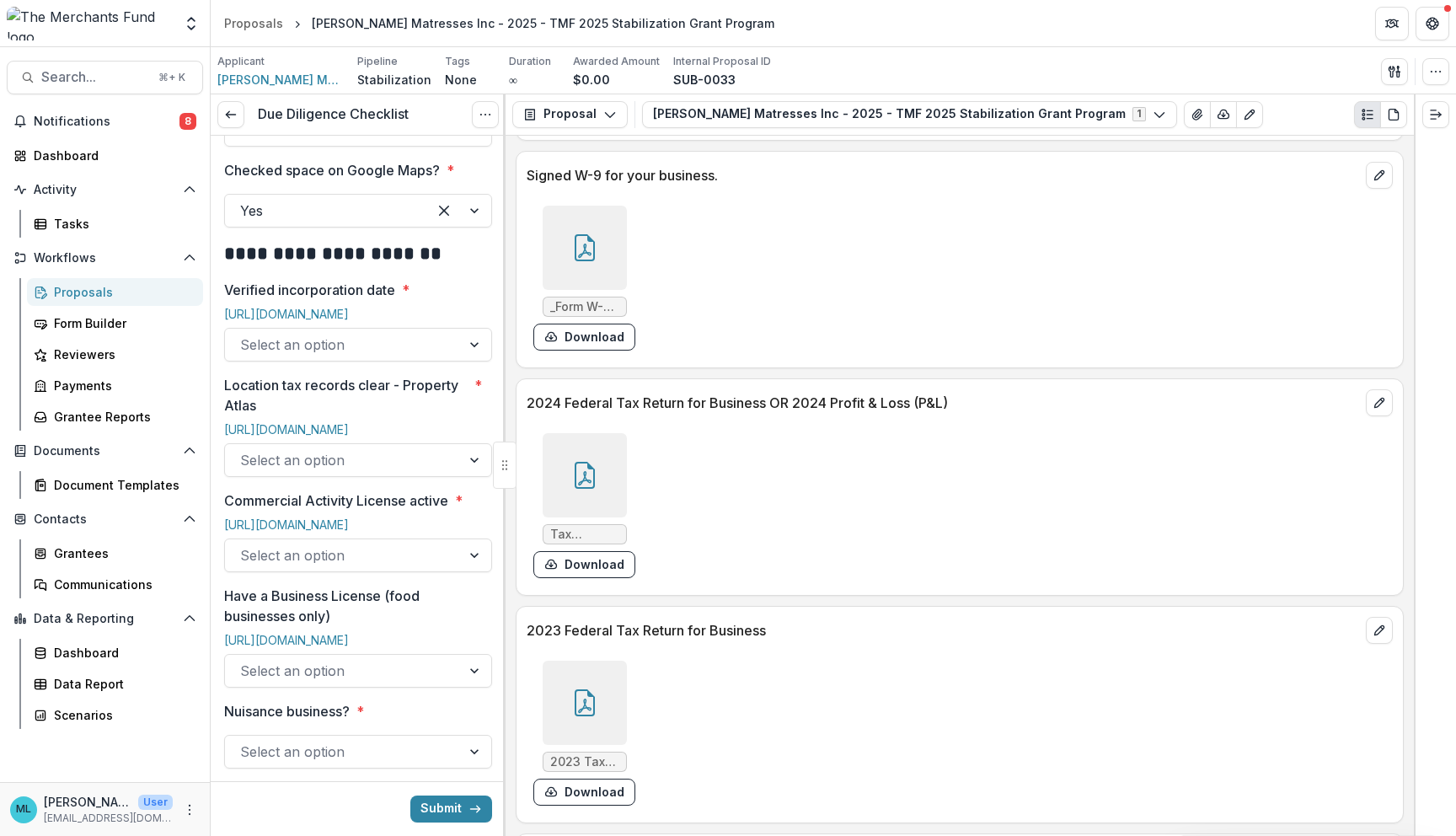
click at [598, 440] on div at bounding box center [584, 475] width 85 height 85
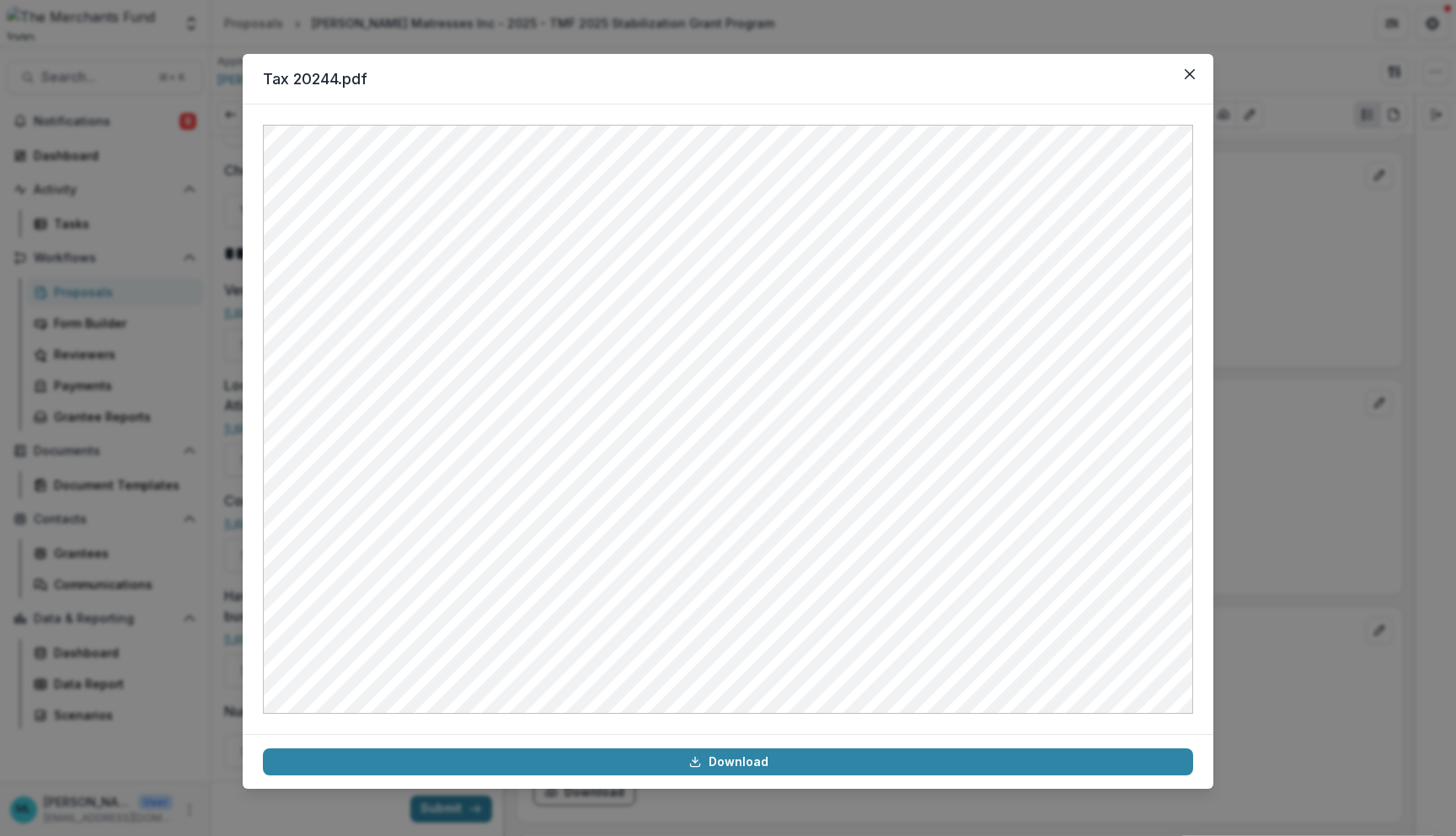
click at [840, 26] on div "Tax 20244.pdf Download" at bounding box center [728, 418] width 1456 height 836
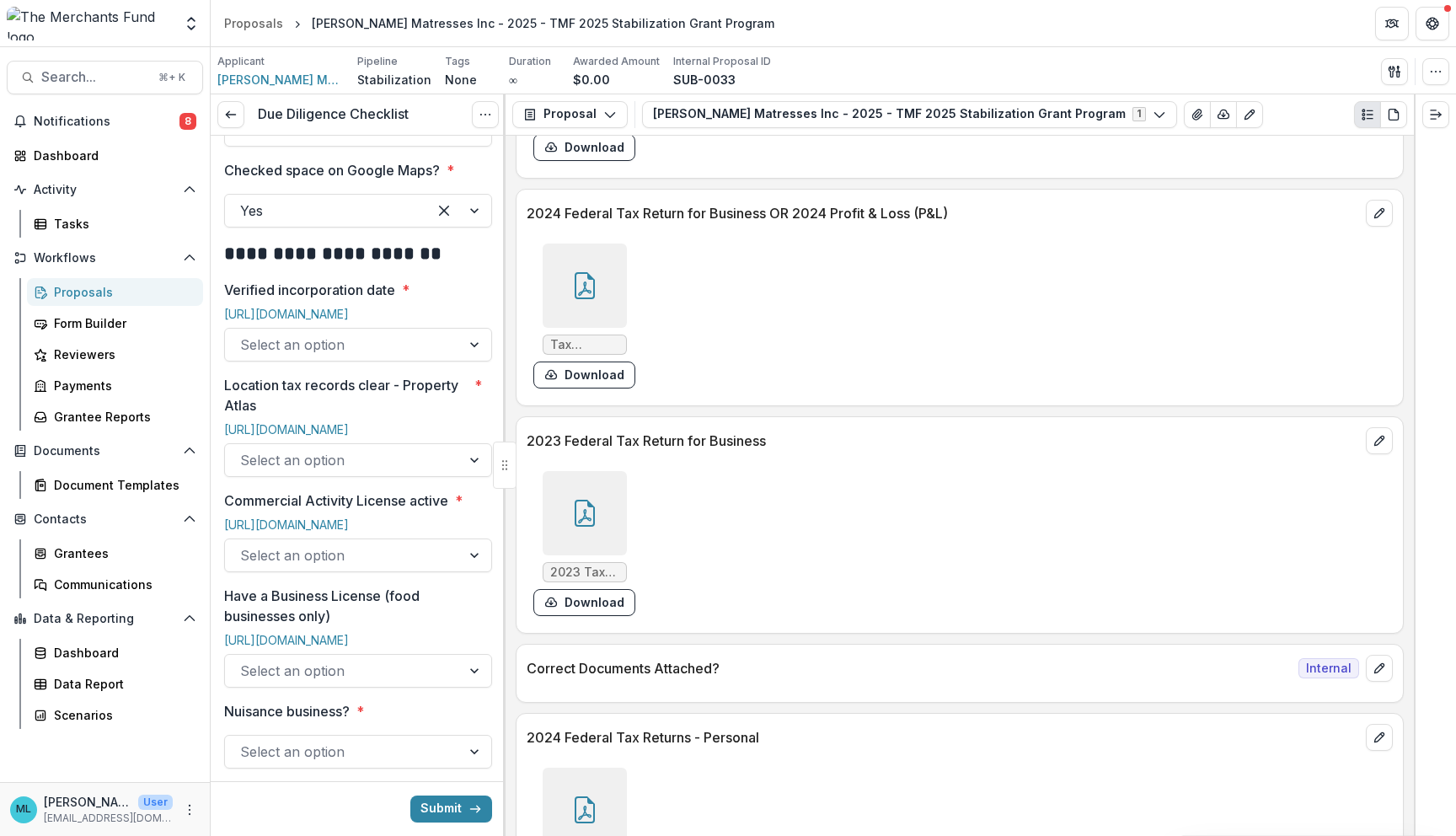
scroll to position [9012, 0]
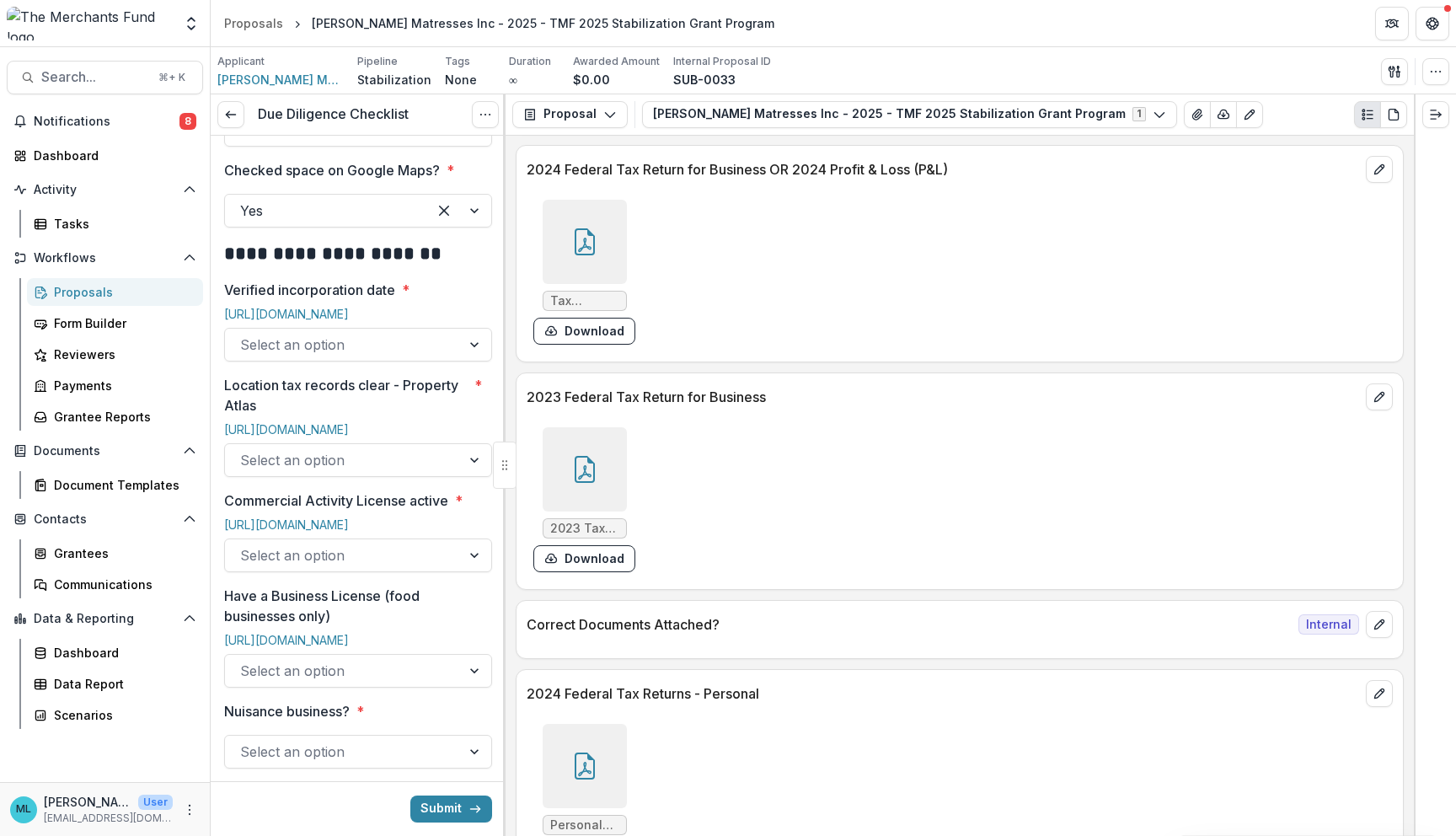
click at [588, 456] on icon at bounding box center [584, 469] width 20 height 27
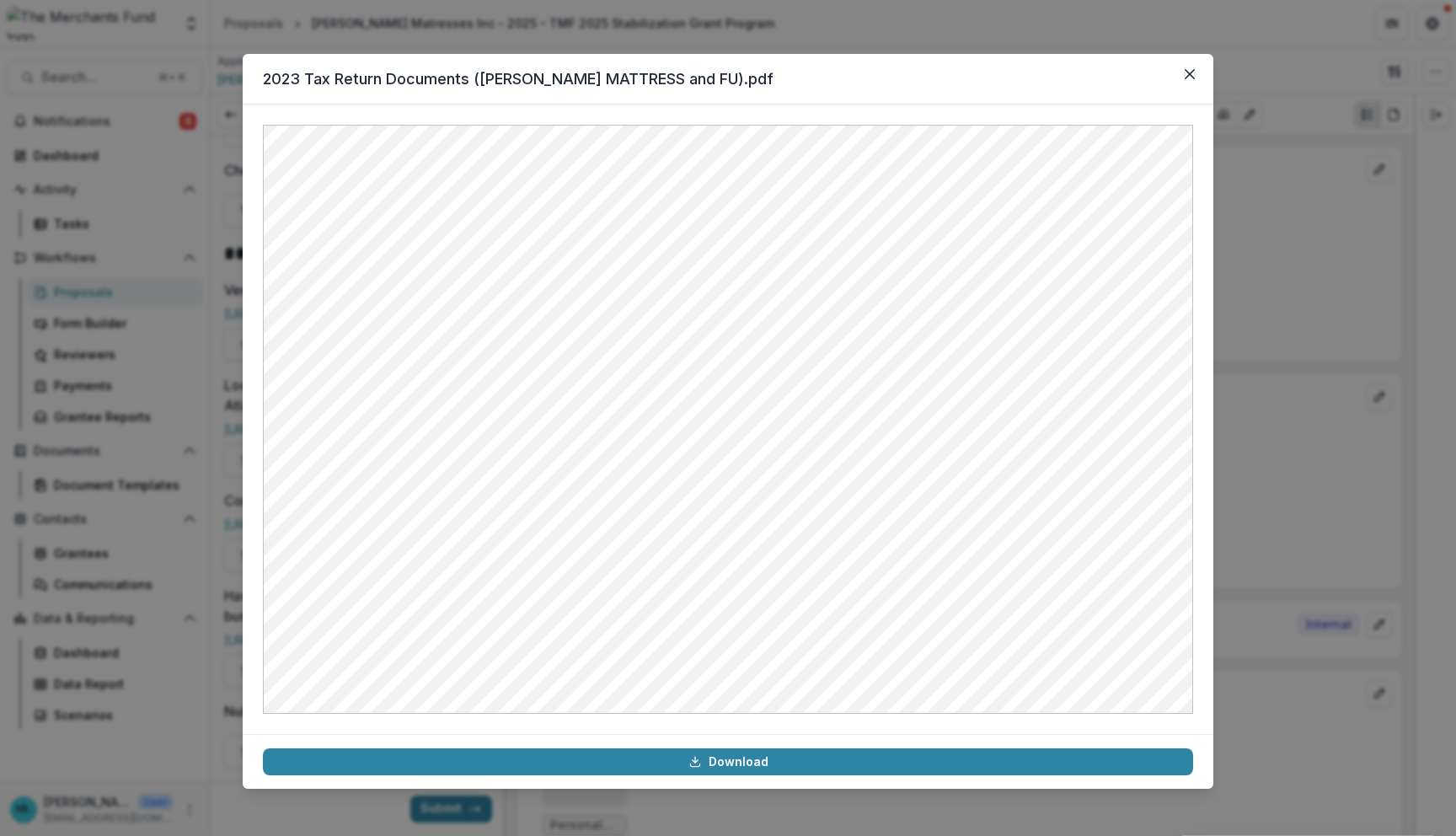
click at [177, 50] on div "2023 Tax Return Documents (CASTILLO MATTRESS and FU).pdf Download" at bounding box center [728, 418] width 1456 height 836
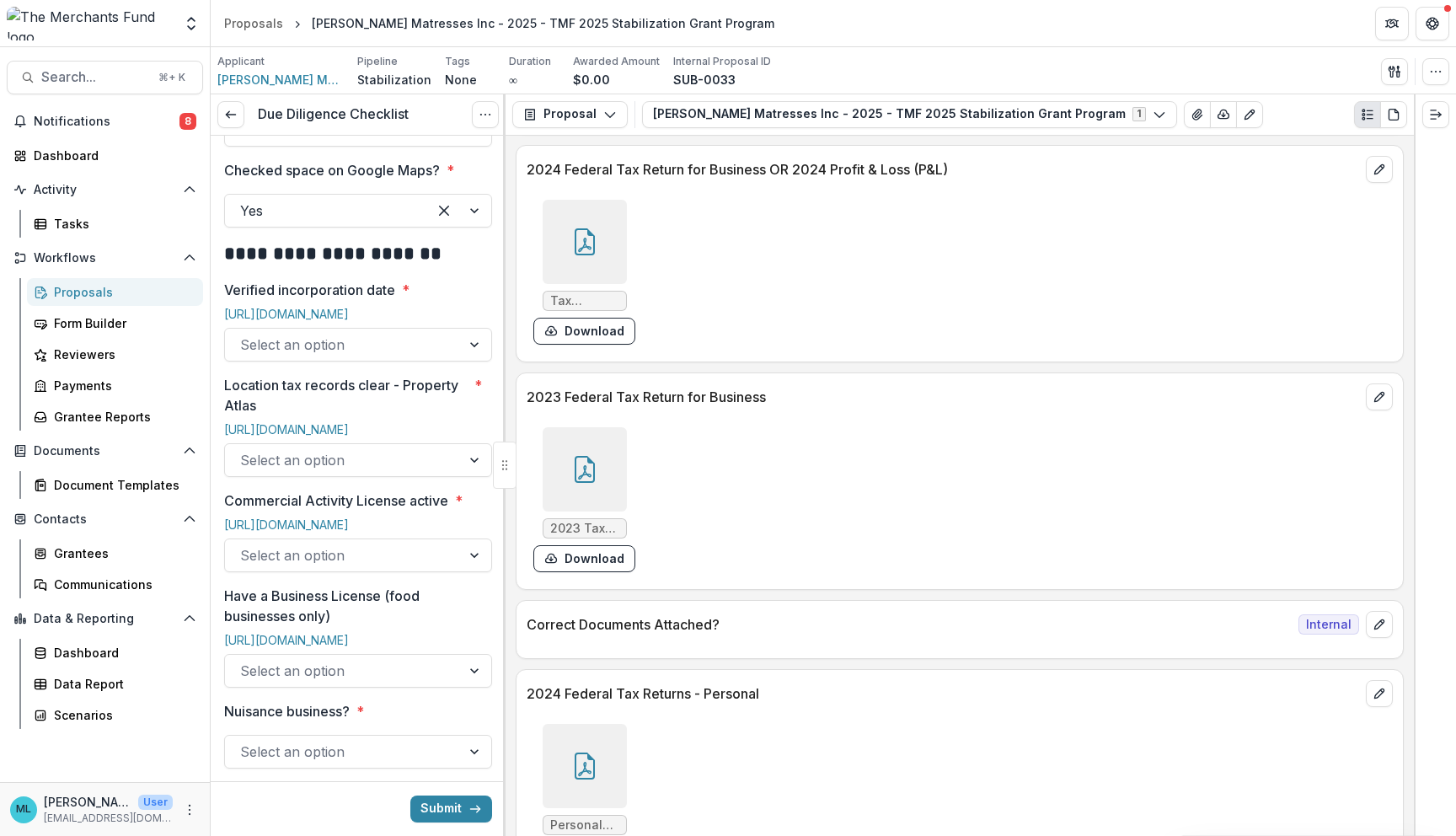
scroll to position [735, 0]
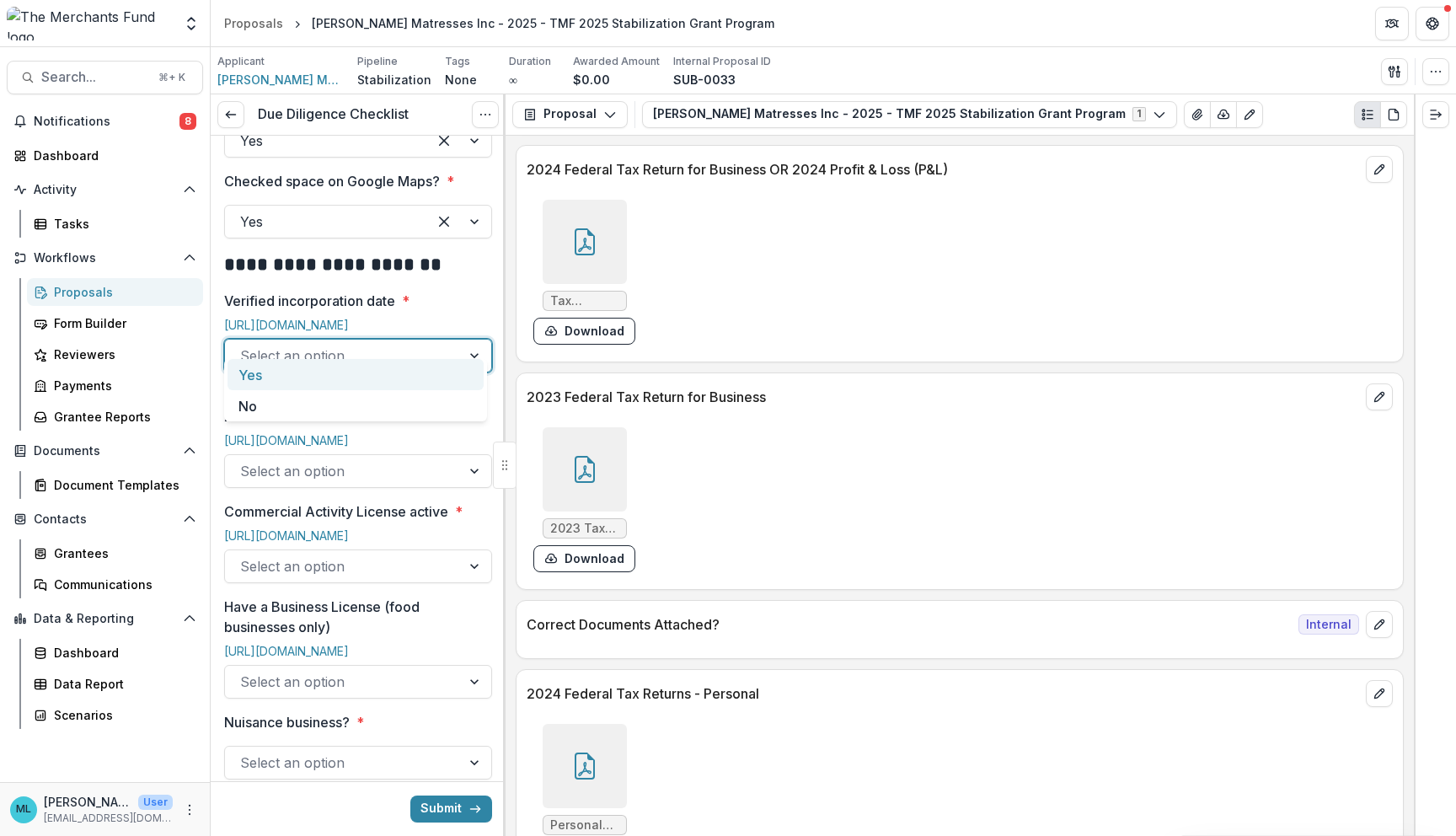
click at [417, 344] on div at bounding box center [343, 355] width 206 height 24
click at [405, 378] on div "Yes" at bounding box center [355, 374] width 256 height 31
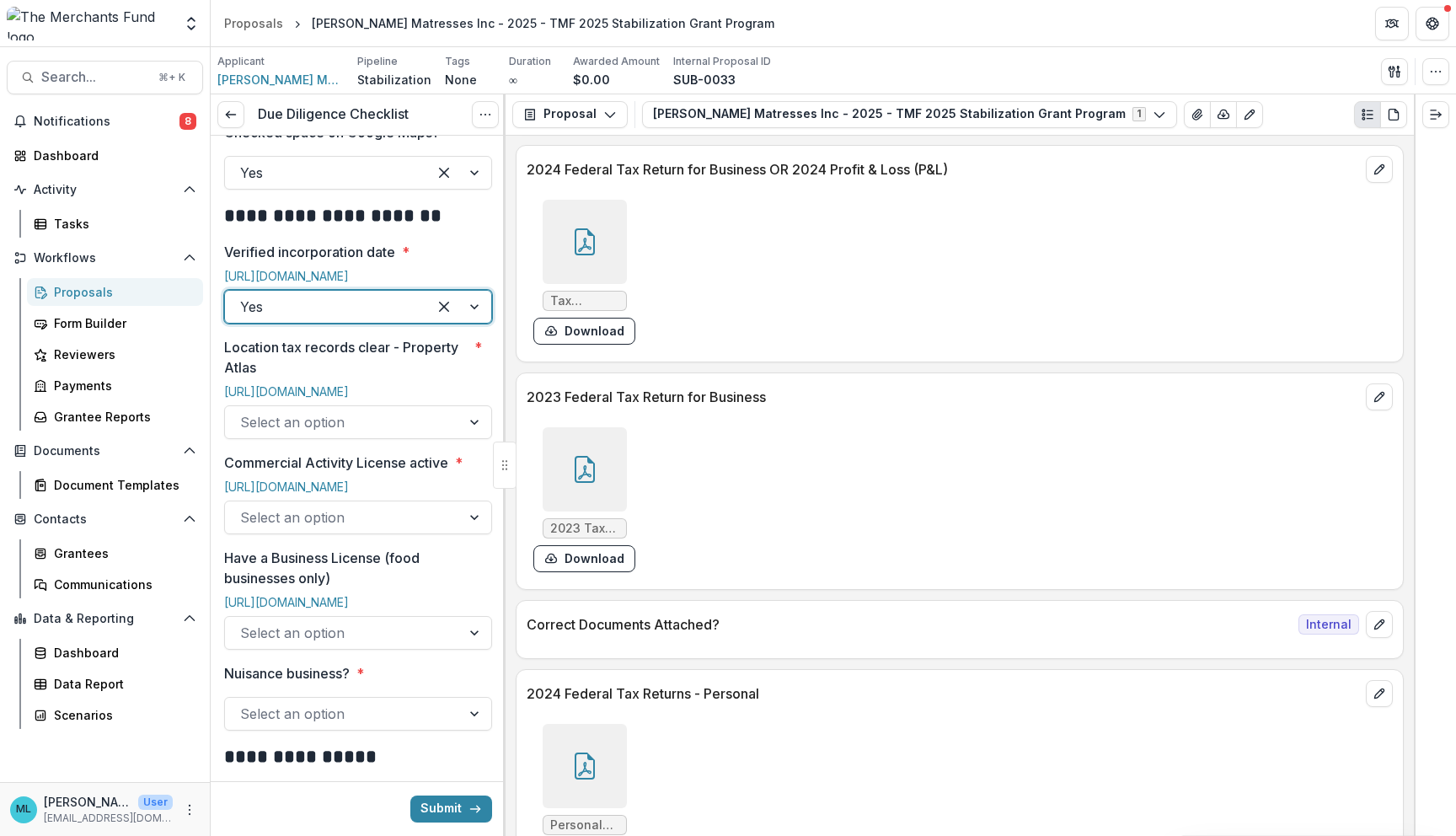
scroll to position [792, 0]
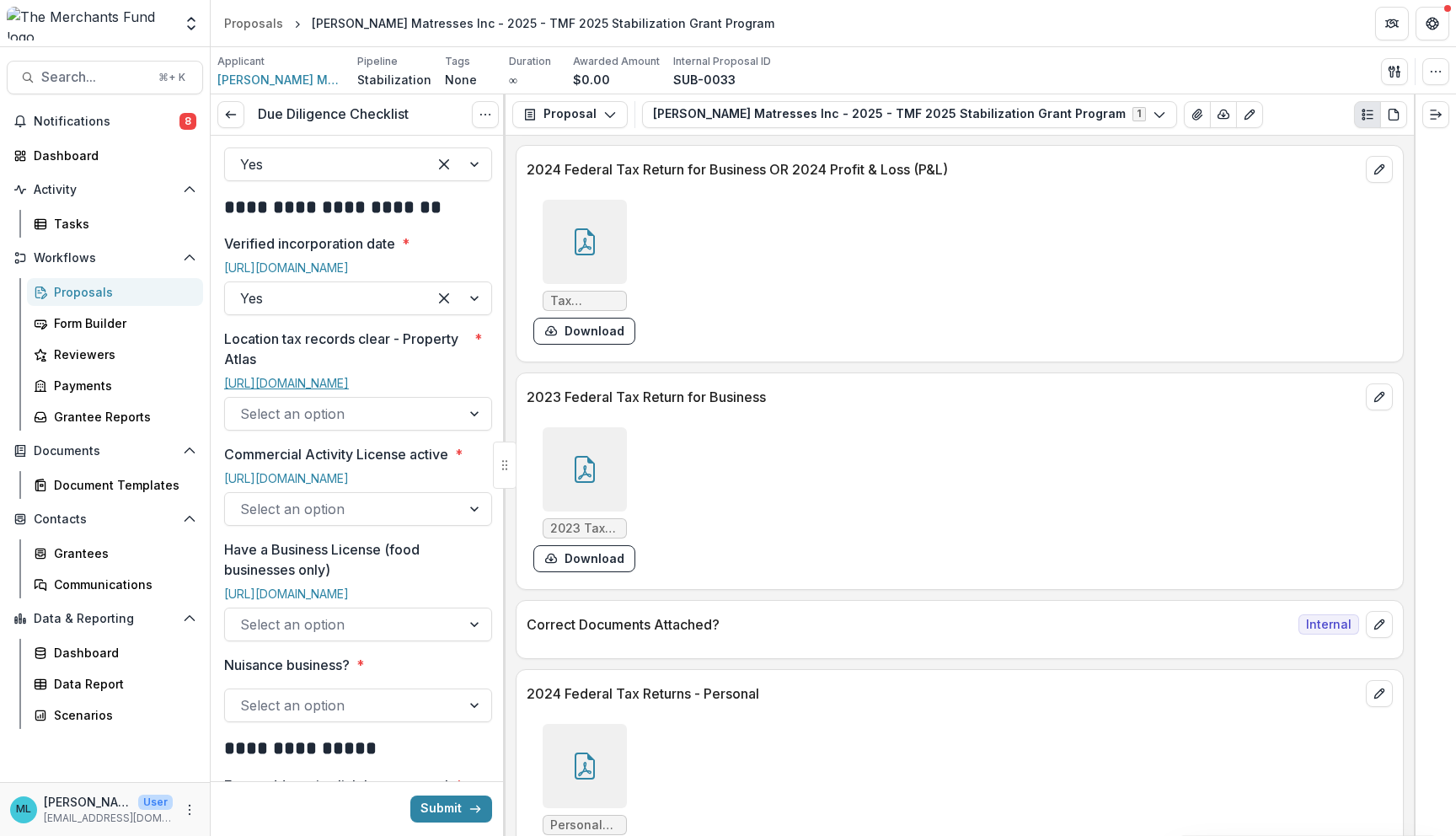
click at [335, 376] on link "https://property.phila.gov/" at bounding box center [285, 383] width 125 height 14
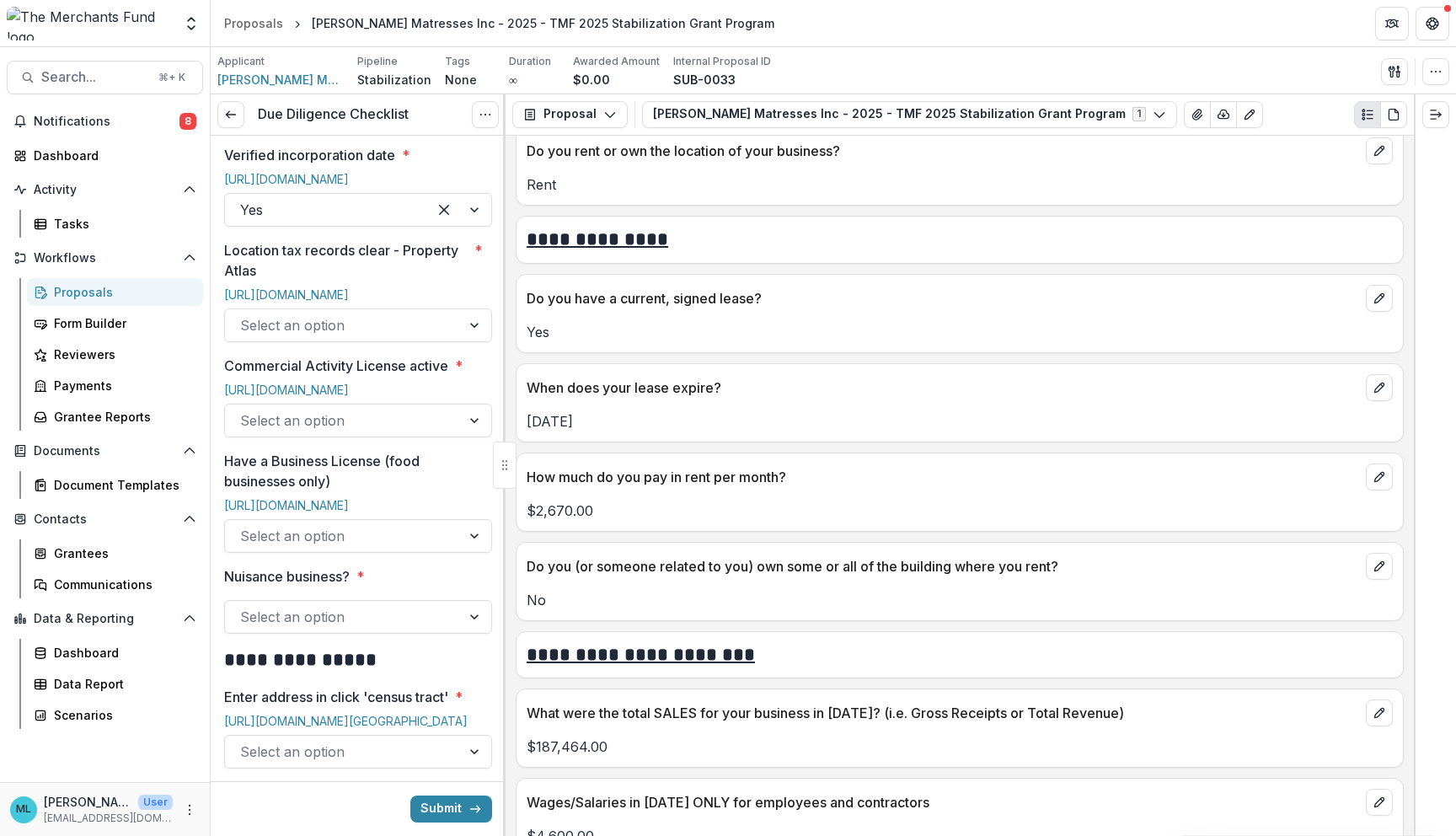
scroll to position [879, 0]
click at [422, 549] on div at bounding box center [343, 537] width 206 height 24
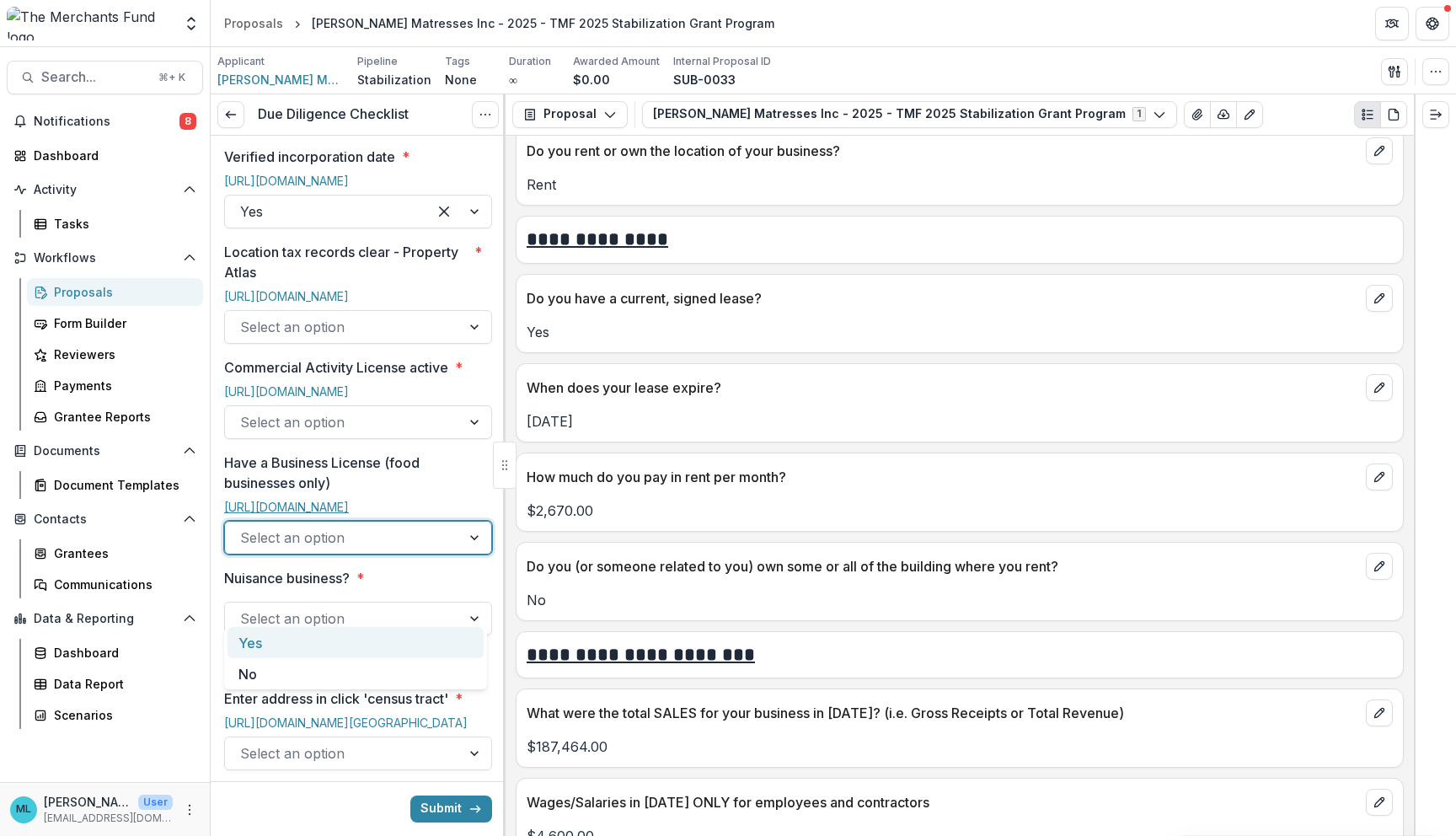
click at [348, 514] on link "https://eclipse.phila.gov/phillylmsprod/pub/lms/Default.aspx?PossePresentation=…" at bounding box center [285, 507] width 125 height 14
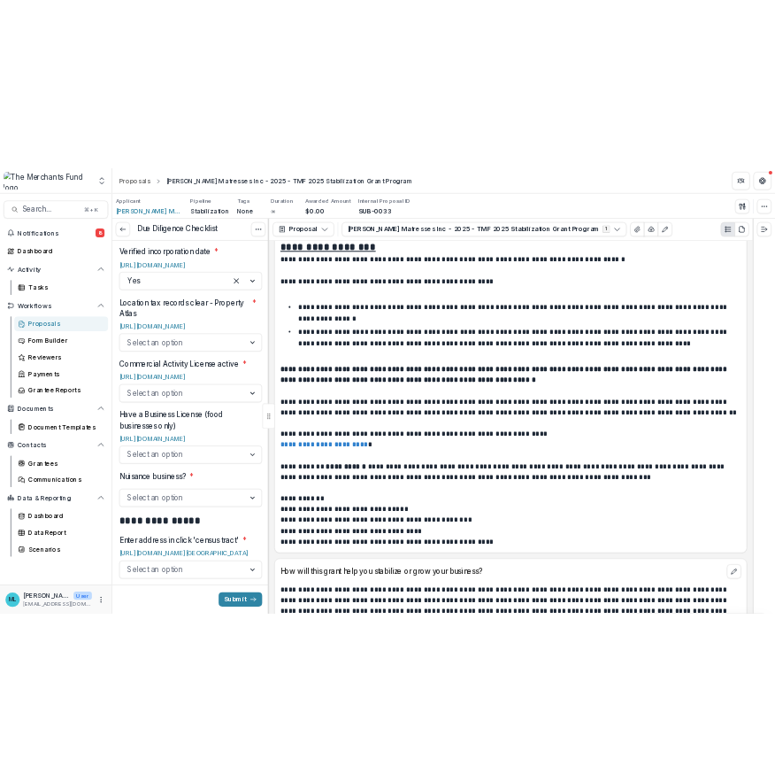
scroll to position [3269, 0]
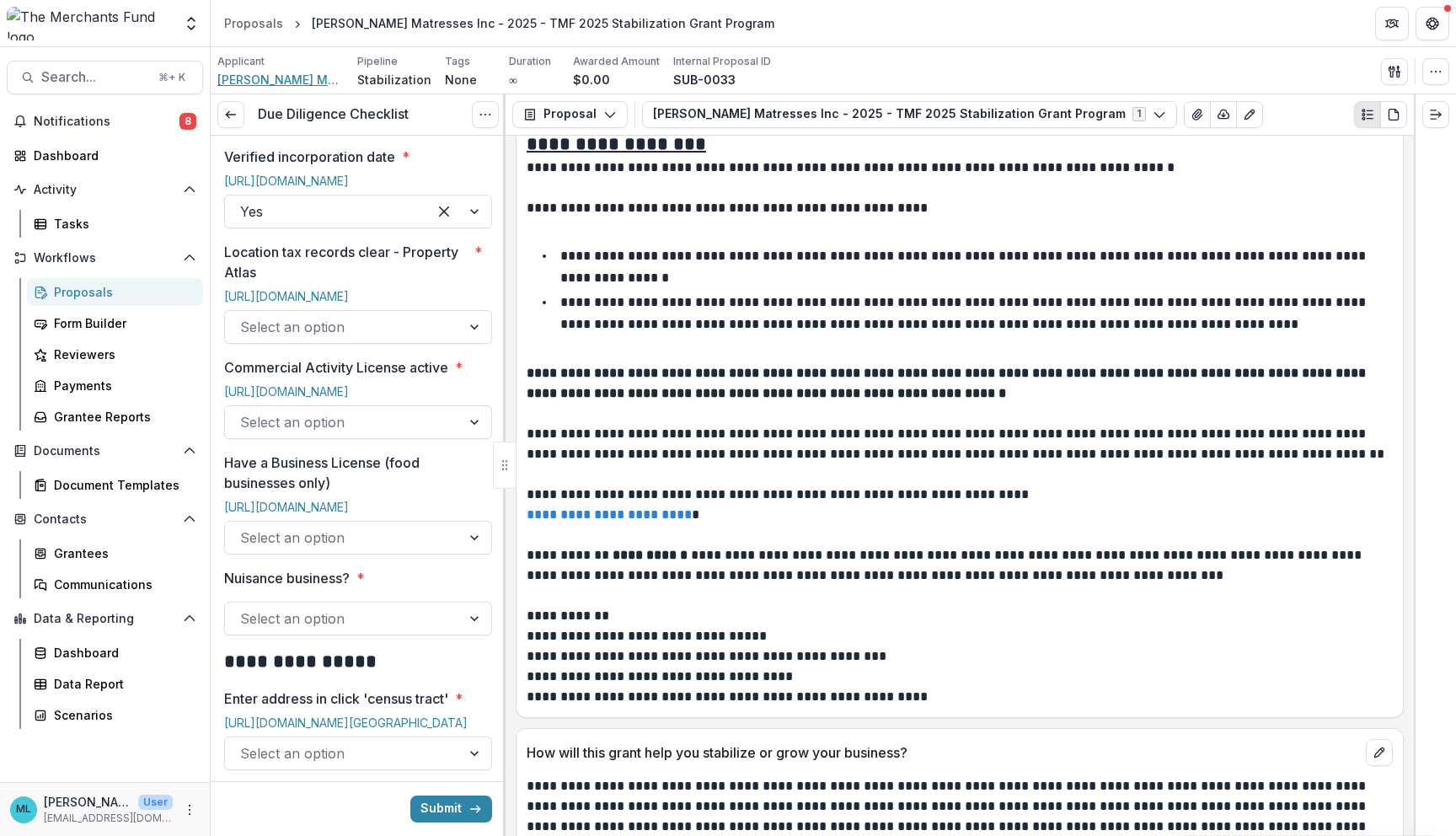
click at [311, 85] on span "[PERSON_NAME] Mattress & Furniture" at bounding box center [280, 79] width 127 height 18
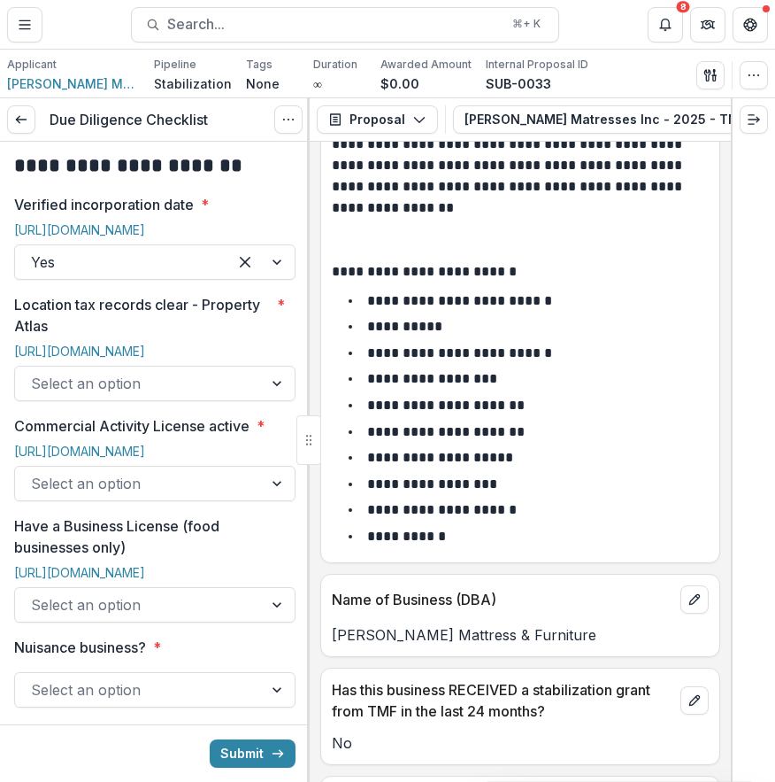
scroll to position [886, 0]
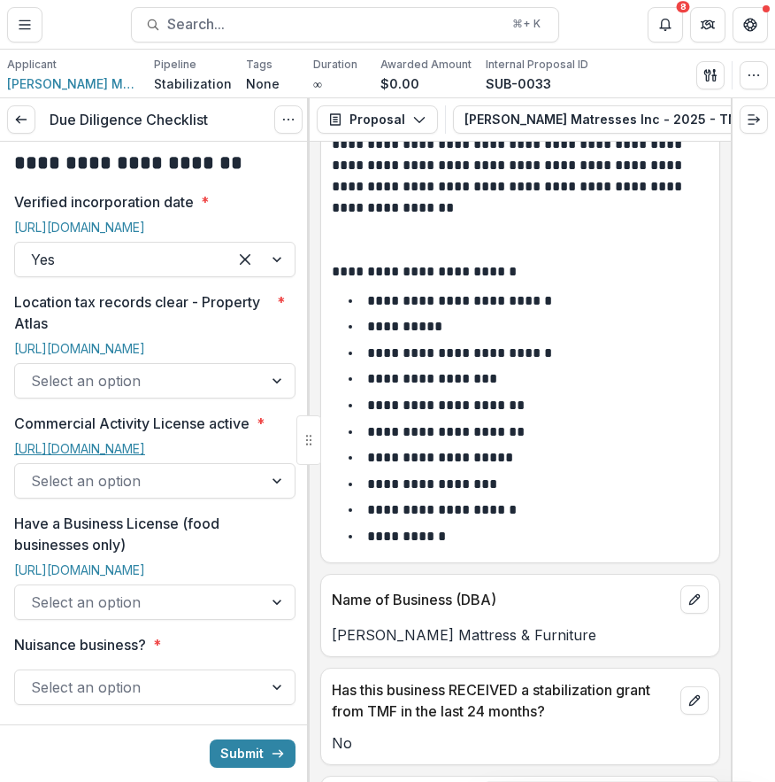
click at [145, 441] on link "https://eclipse.phila.gov/phillylmsprod/pub/lms/Default.aspx?PossePresentation=…" at bounding box center [79, 448] width 131 height 15
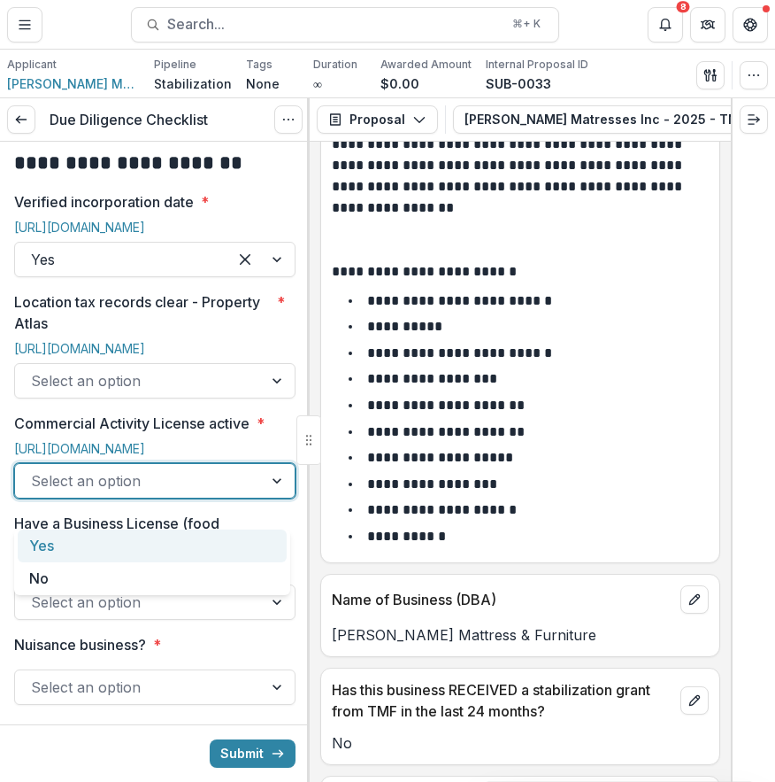
click at [210, 493] on div at bounding box center [139, 480] width 216 height 25
click at [173, 551] on div "Yes" at bounding box center [152, 545] width 269 height 33
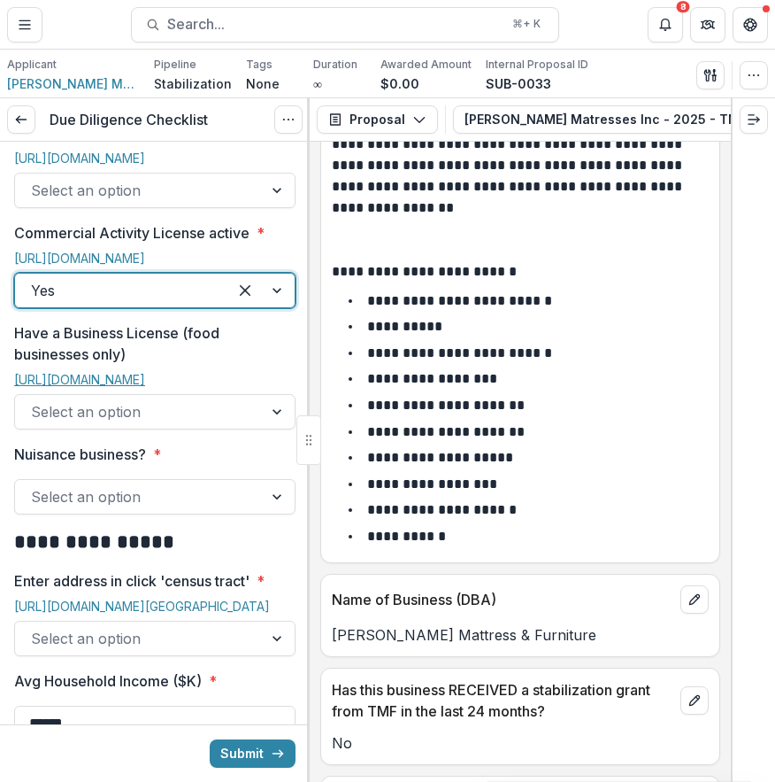
scroll to position [1078, 0]
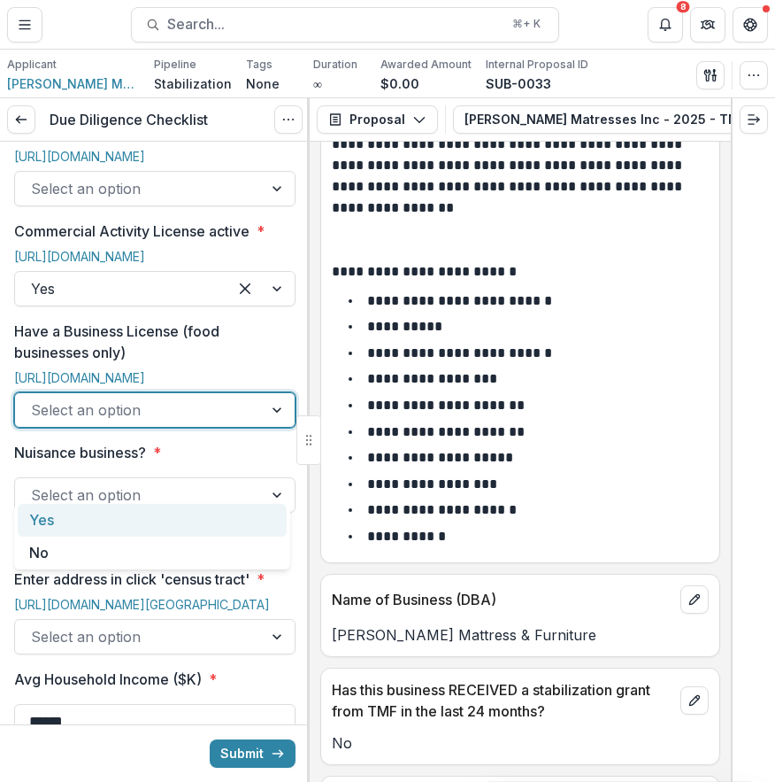
click at [120, 422] on div at bounding box center [139, 409] width 216 height 25
click at [157, 505] on div "Yes" at bounding box center [152, 520] width 269 height 33
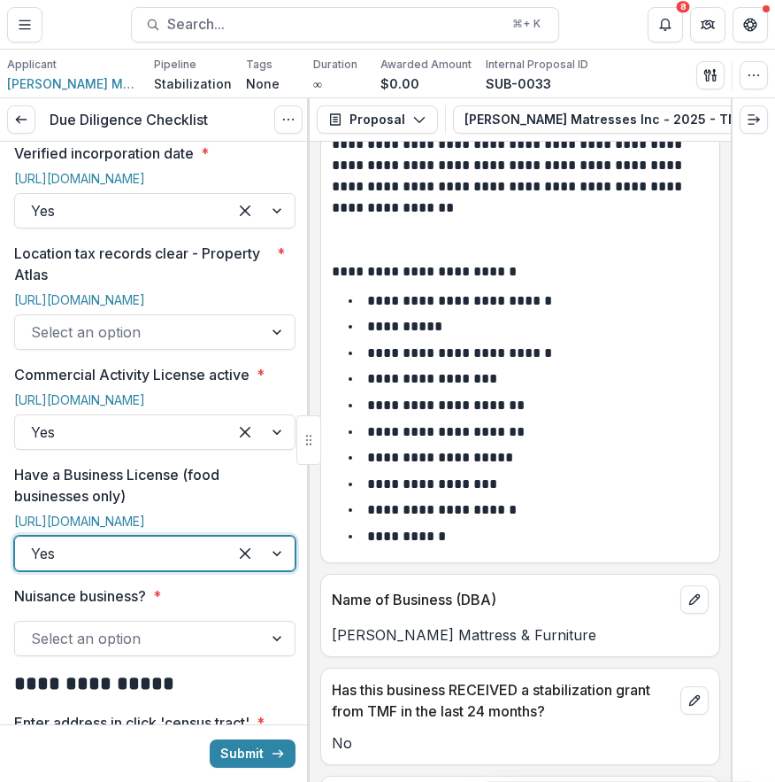
scroll to position [920, 0]
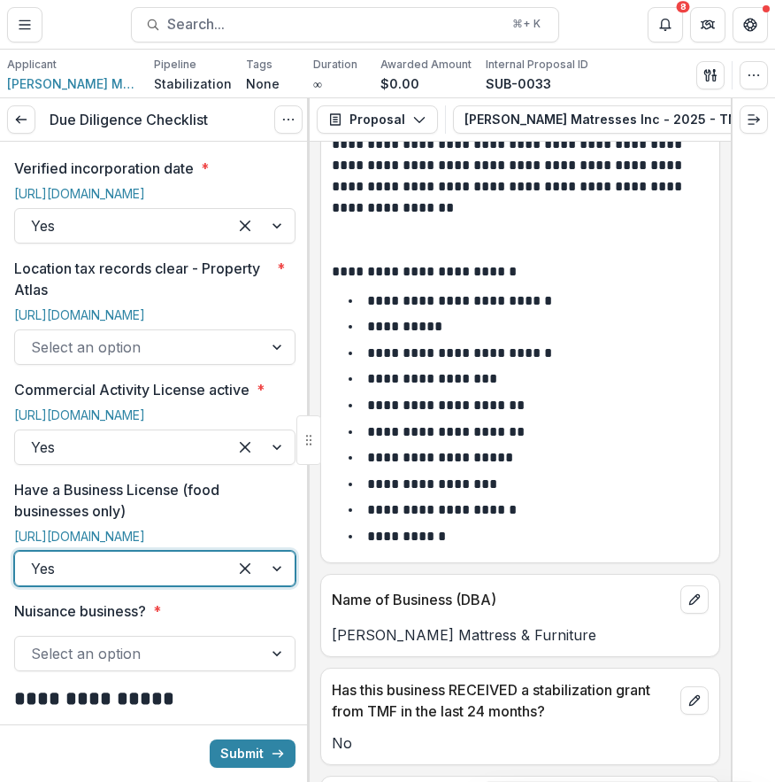
click at [219, 336] on div at bounding box center [139, 347] width 216 height 25
click at [279, 259] on span "*" at bounding box center [281, 279] width 8 height 42
click at [35, 336] on input "Location tax records clear - Property Atlas *" at bounding box center [33, 346] width 4 height 21
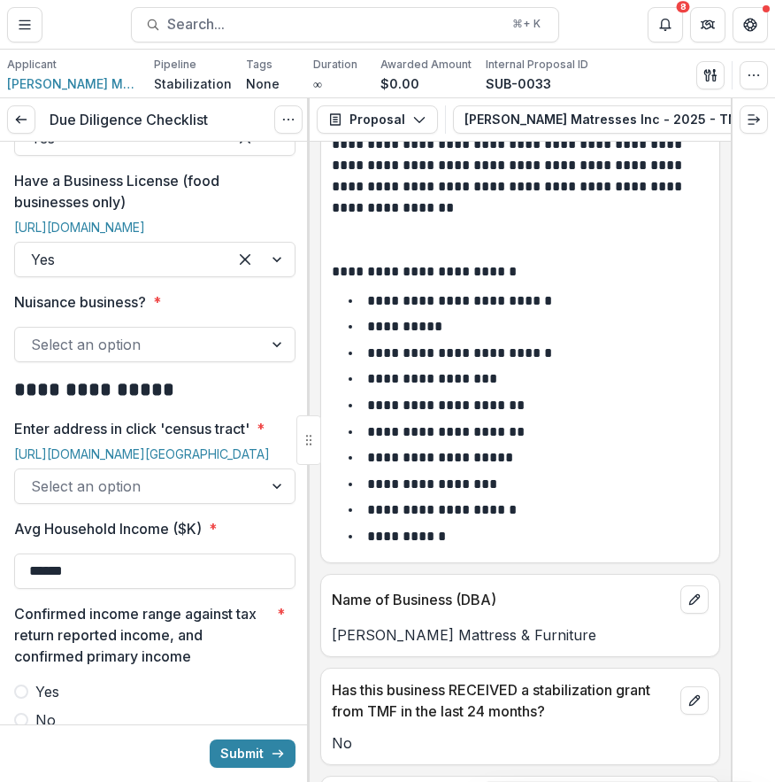
scroll to position [1268, 0]
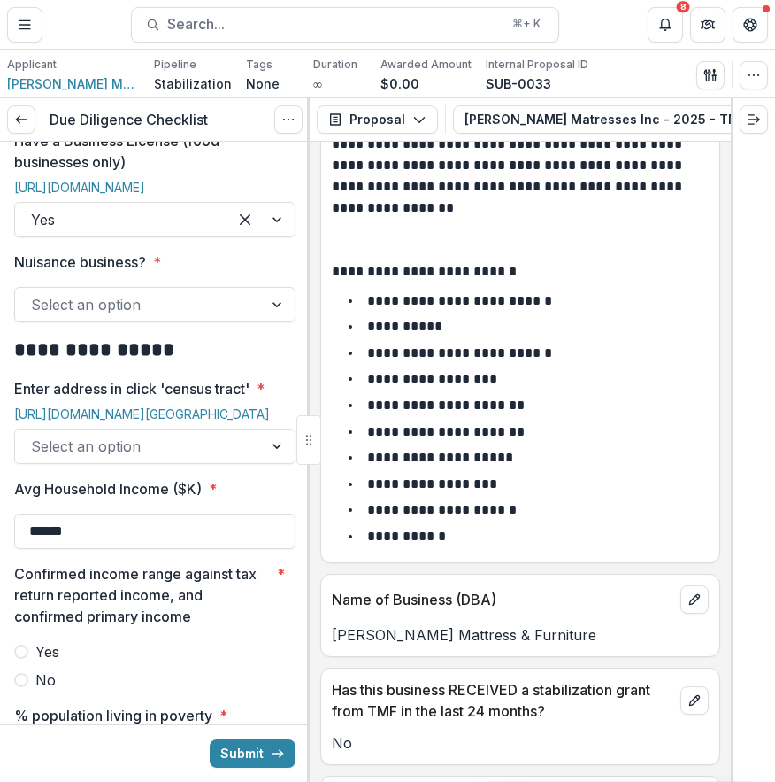
click at [251, 319] on div "Select an option" at bounding box center [139, 304] width 248 height 28
click at [227, 273] on label "Nuisance business? *" at bounding box center [149, 261] width 271 height 21
click at [35, 315] on input "Nuisance business? *" at bounding box center [33, 304] width 4 height 21
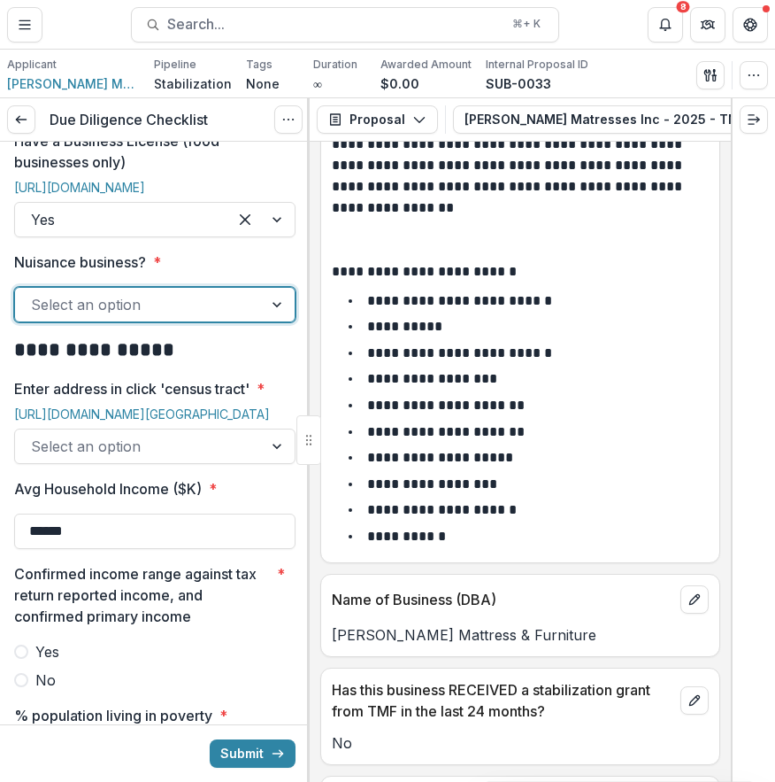
click at [203, 317] on div at bounding box center [139, 304] width 216 height 25
click at [202, 317] on div at bounding box center [139, 304] width 216 height 25
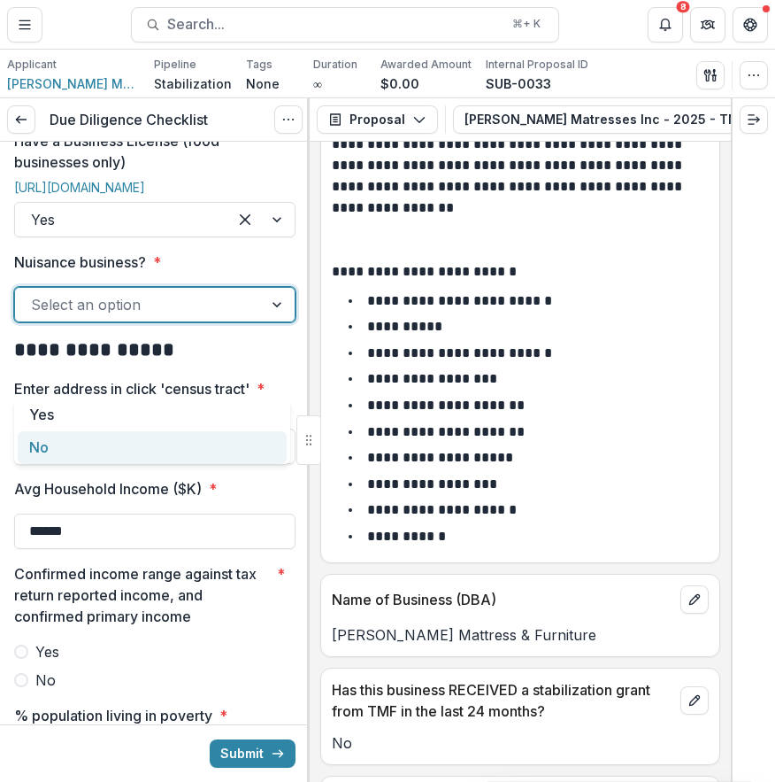
click at [153, 451] on div "No" at bounding box center [152, 447] width 269 height 33
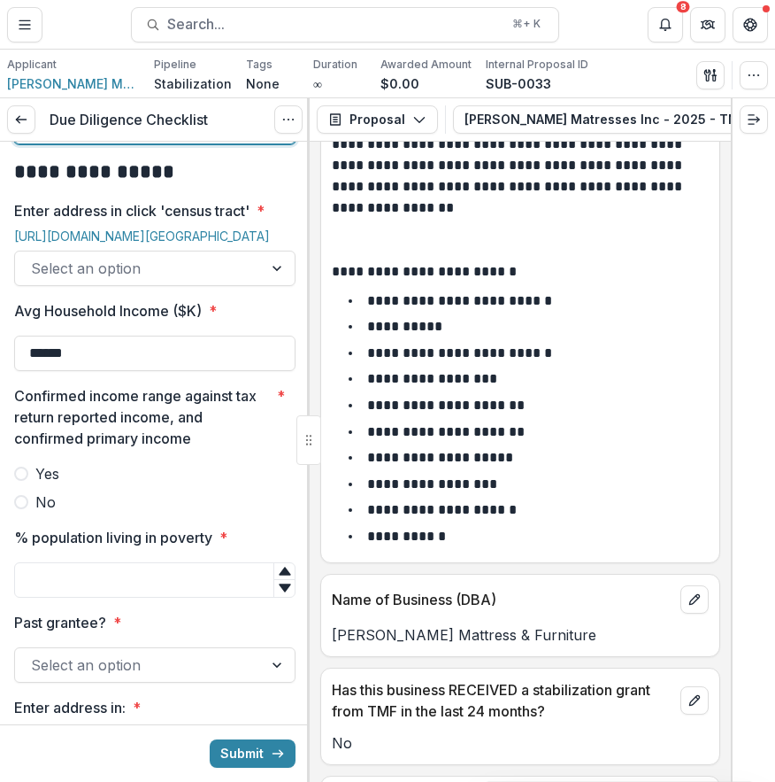
scroll to position [1450, 0]
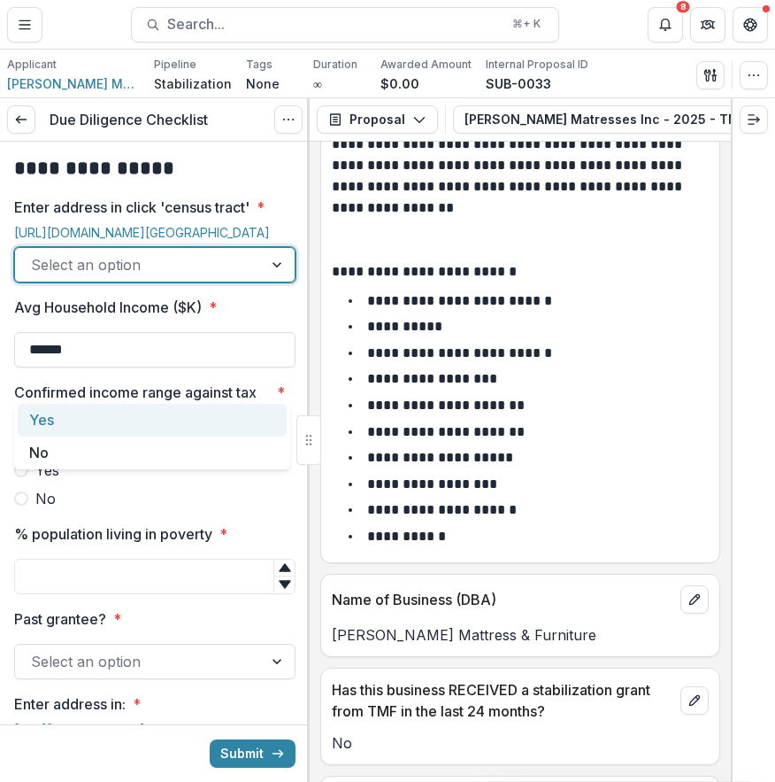
click at [159, 277] on div at bounding box center [139, 264] width 216 height 25
click at [138, 240] on link "https://censusreporter.org/locate/?lat=39.96886&lng=-75.16322&address=1540%20Ri…" at bounding box center [142, 232] width 256 height 15
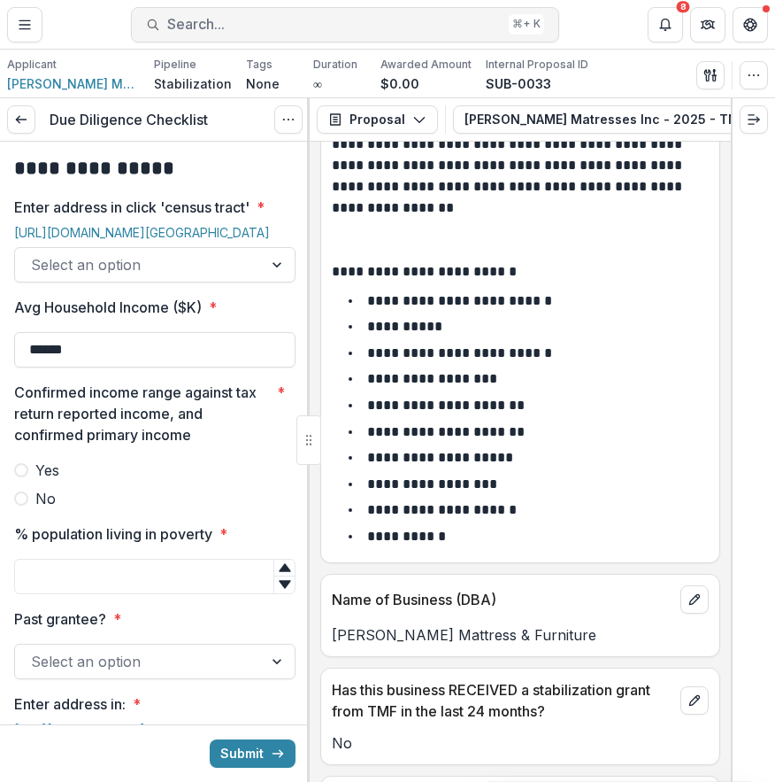
scroll to position [1478, 0]
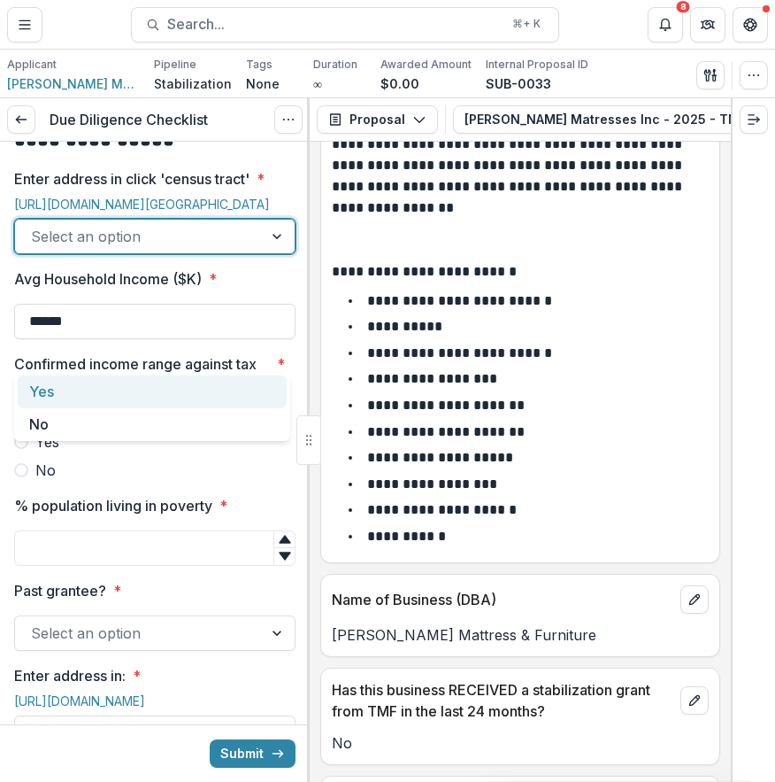
click at [263, 253] on div at bounding box center [279, 237] width 32 height 34
click at [487, 327] on li "**********" at bounding box center [531, 326] width 356 height 23
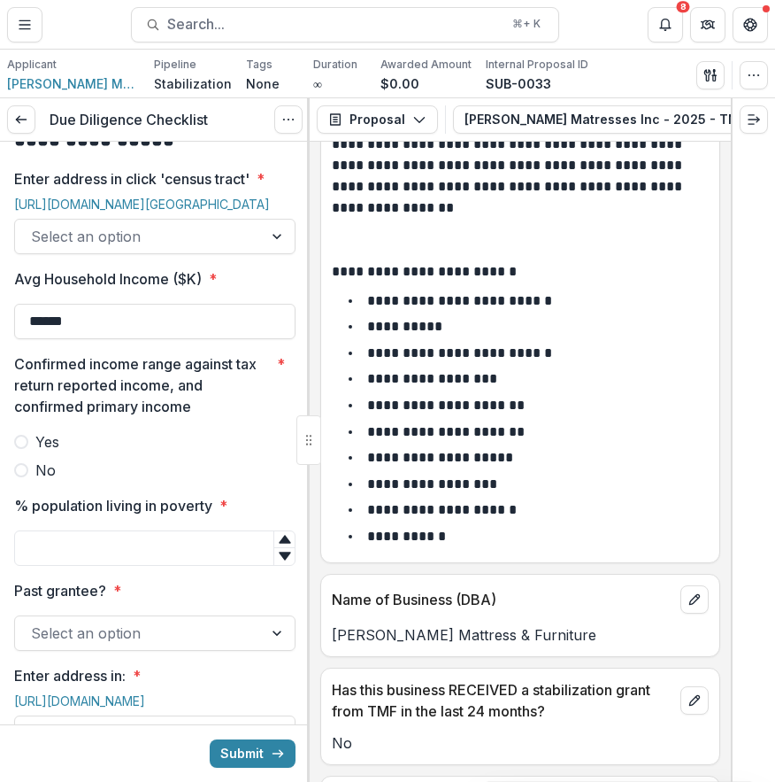
click at [264, 253] on div at bounding box center [279, 237] width 32 height 34
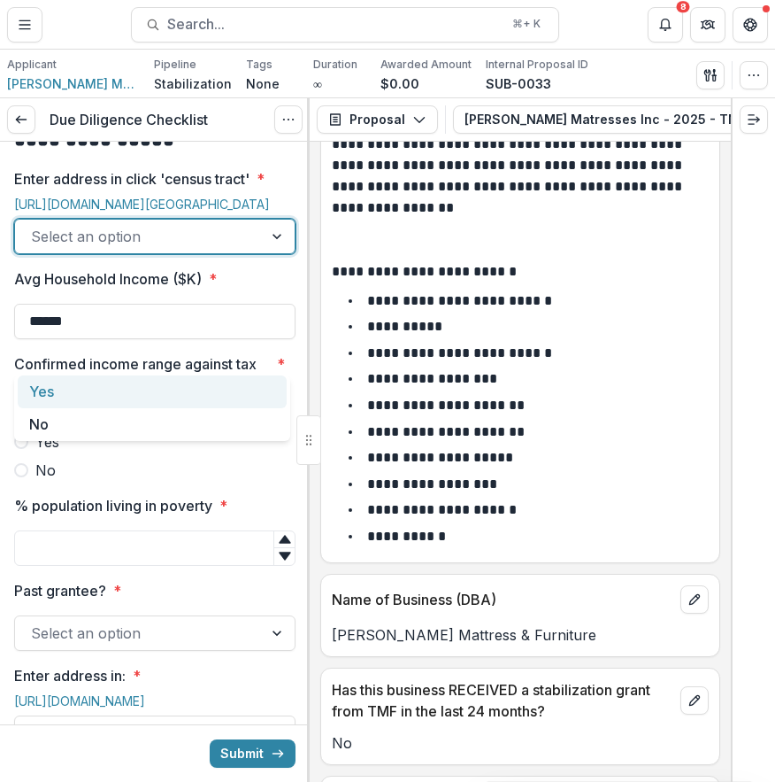
click at [257, 251] on div "Select an option" at bounding box center [139, 236] width 248 height 28
click at [247, 397] on div "Yes" at bounding box center [152, 391] width 269 height 33
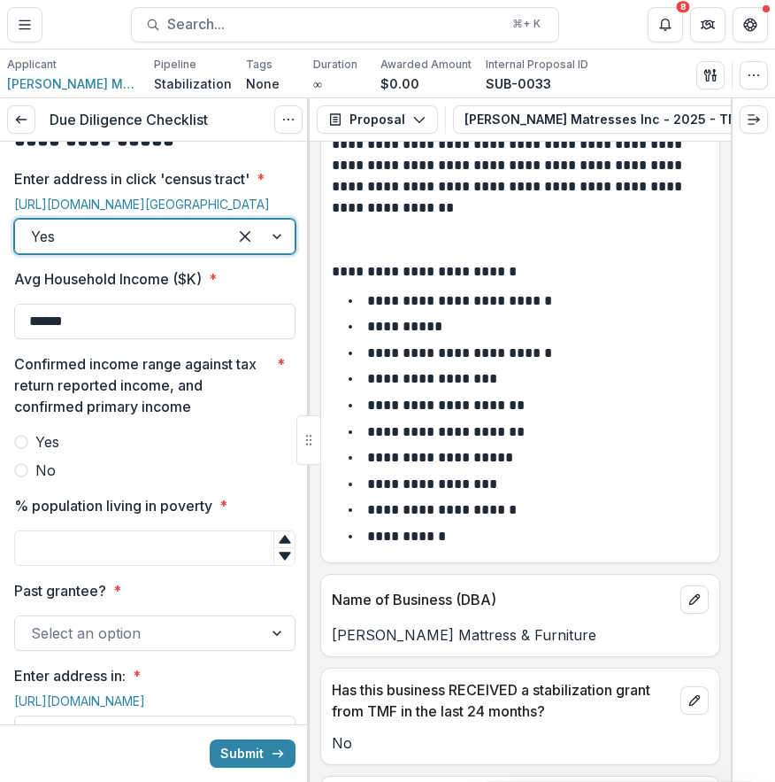
scroll to position [1515, 0]
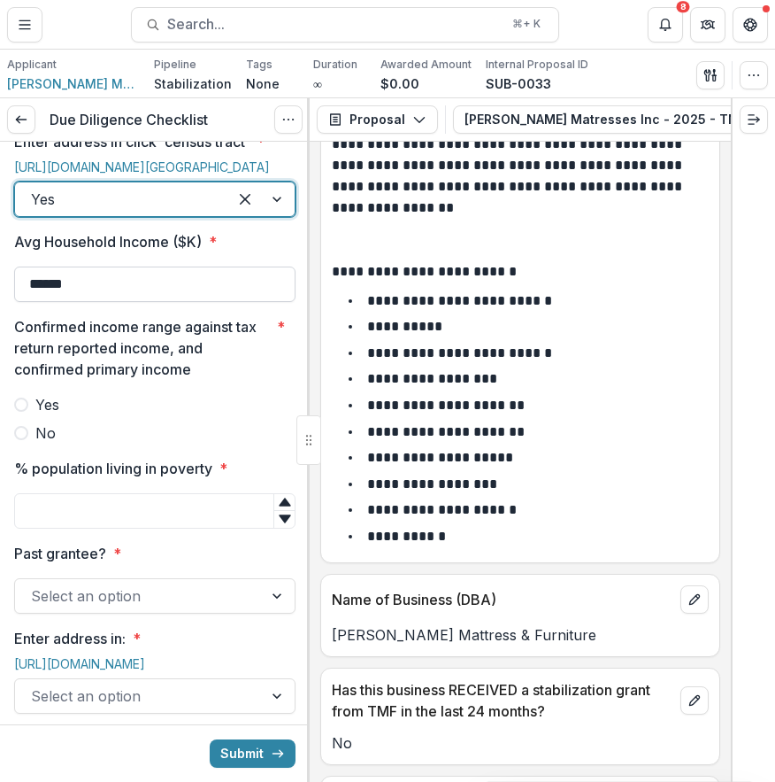
click at [233, 302] on input "******" at bounding box center [154, 283] width 281 height 35
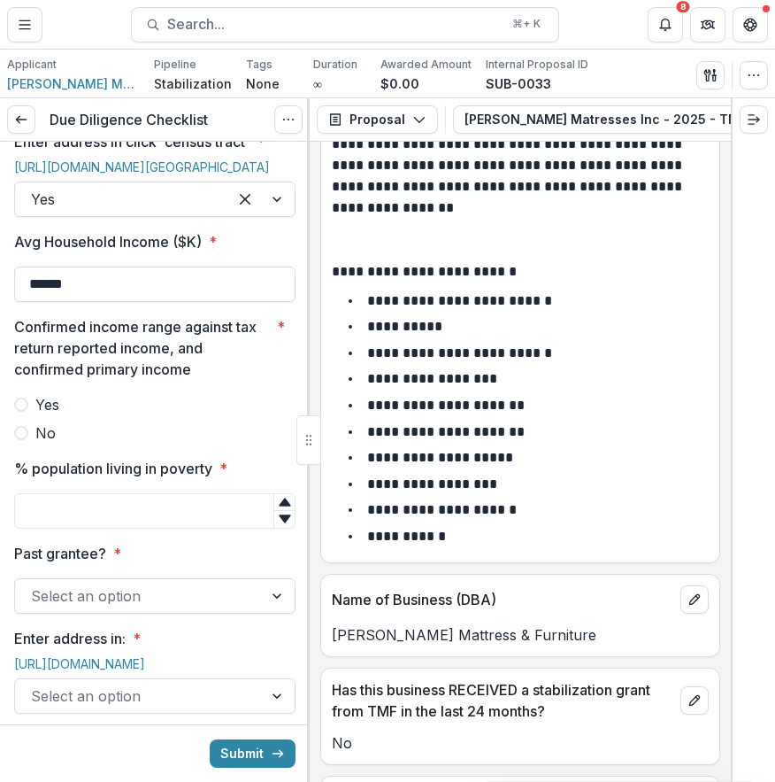
drag, startPoint x: 233, startPoint y: 405, endPoint x: -4, endPoint y: 382, distance: 237.5
click at [0, 382] on html "**********" at bounding box center [387, 391] width 775 height 782
type input "*******"
click at [119, 528] on input "% population living in poverty *" at bounding box center [154, 510] width 281 height 35
click at [284, 509] on icon at bounding box center [285, 502] width 14 height 14
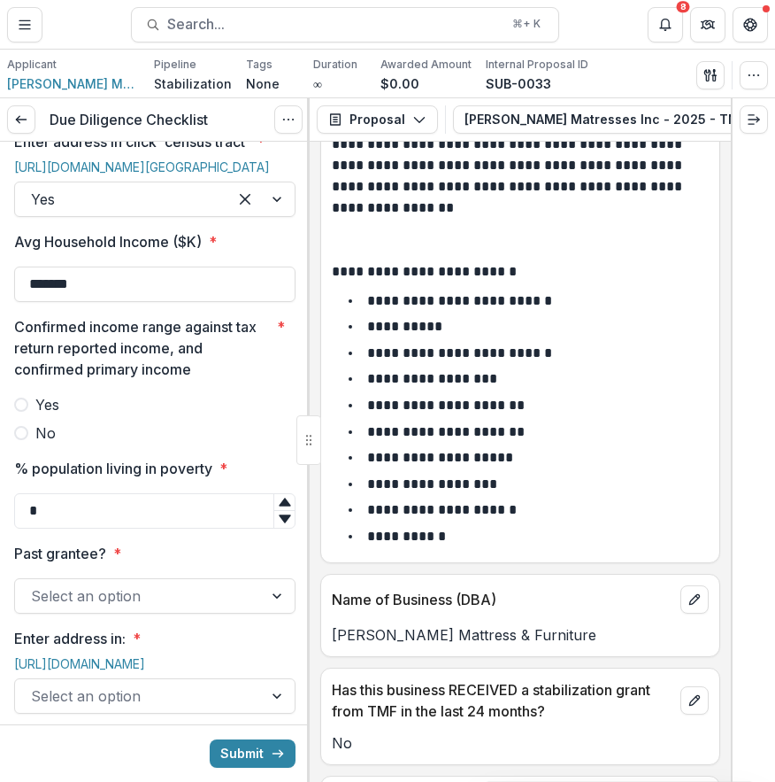
click at [284, 509] on icon at bounding box center [285, 502] width 14 height 14
type input "**"
click at [210, 739] on button "Submit" at bounding box center [253, 753] width 86 height 28
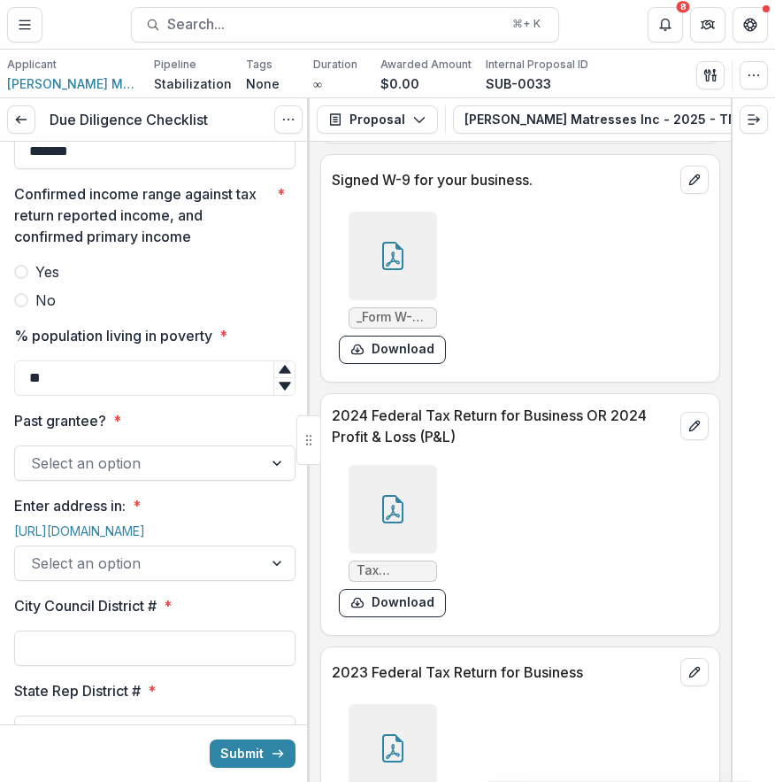
scroll to position [10634, 0]
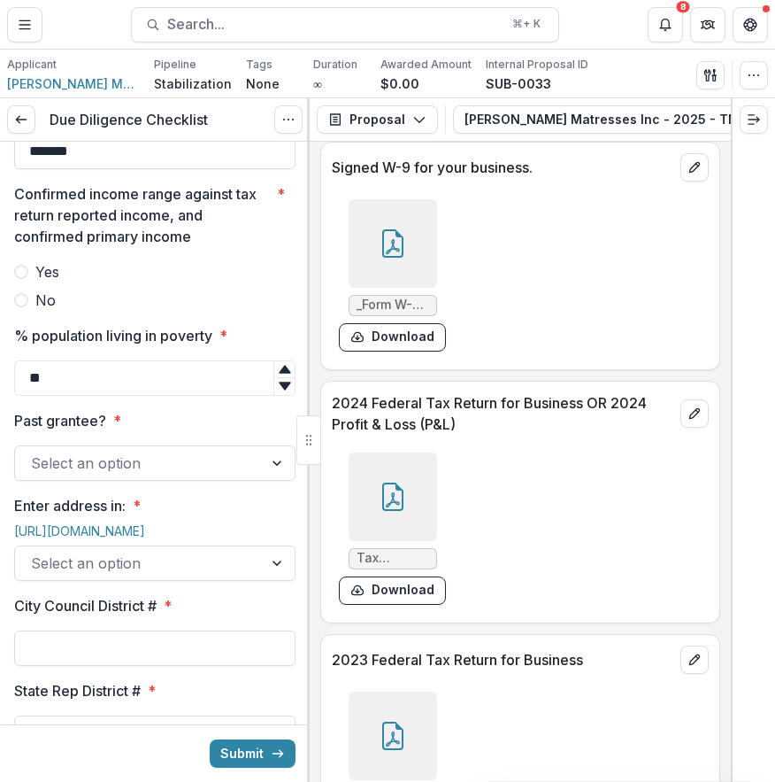
click at [424, 466] on div at bounding box center [393, 496] width 89 height 89
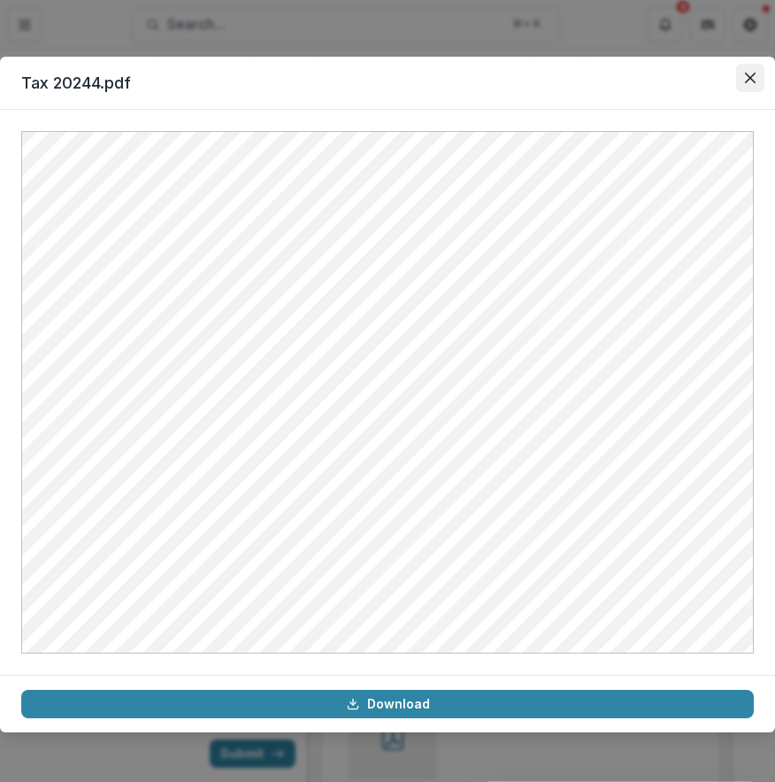
click at [752, 80] on icon "Close" at bounding box center [750, 78] width 11 height 11
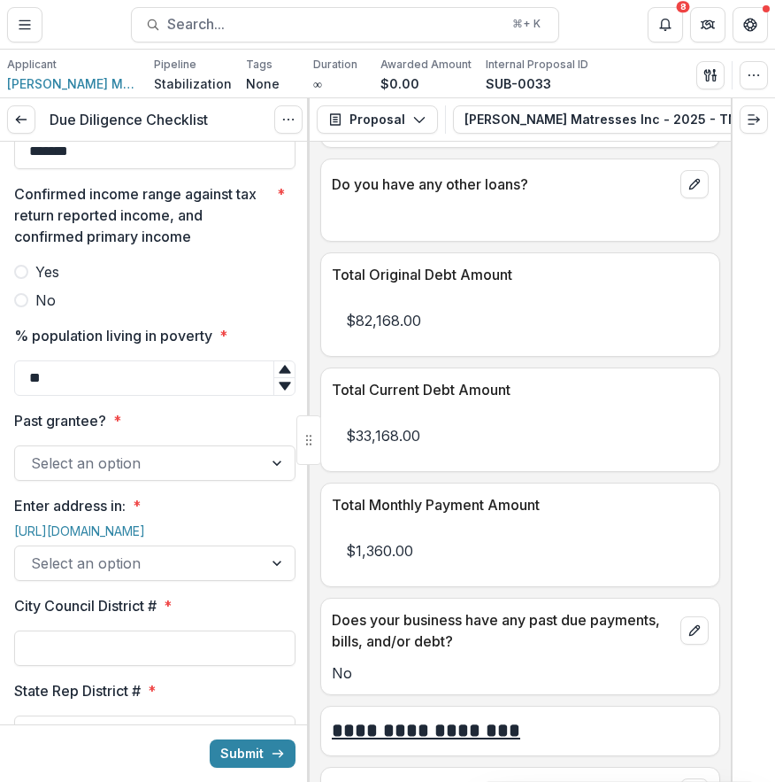
scroll to position [10547, 0]
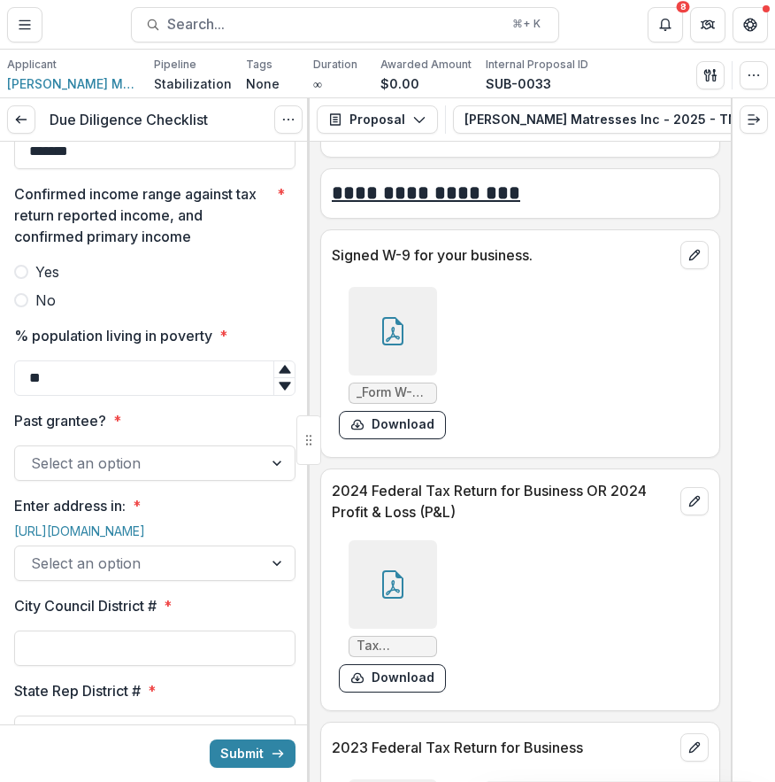
click at [420, 563] on div at bounding box center [393, 584] width 89 height 89
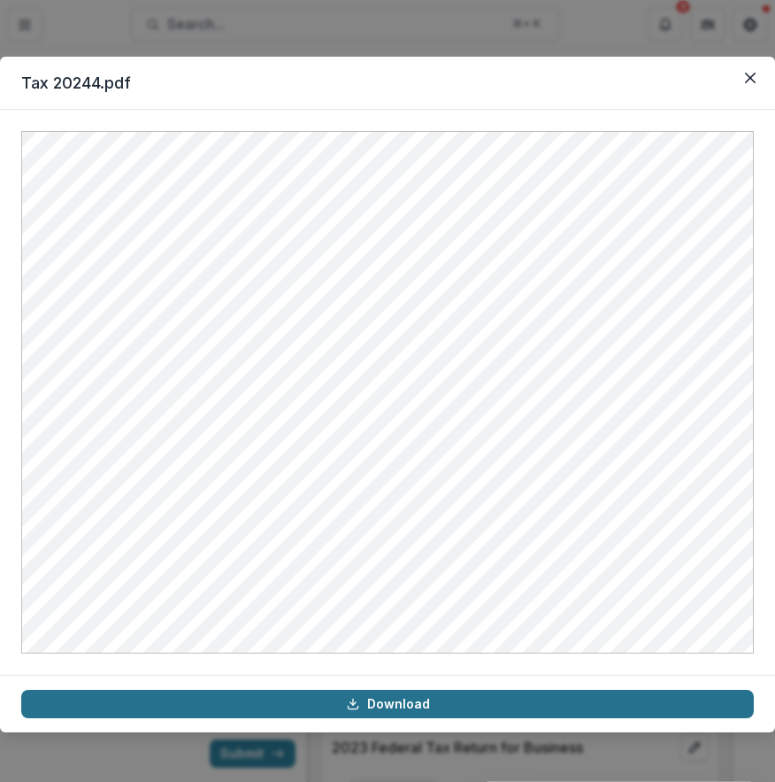
click at [433, 690] on link "Download" at bounding box center [387, 704] width 733 height 28
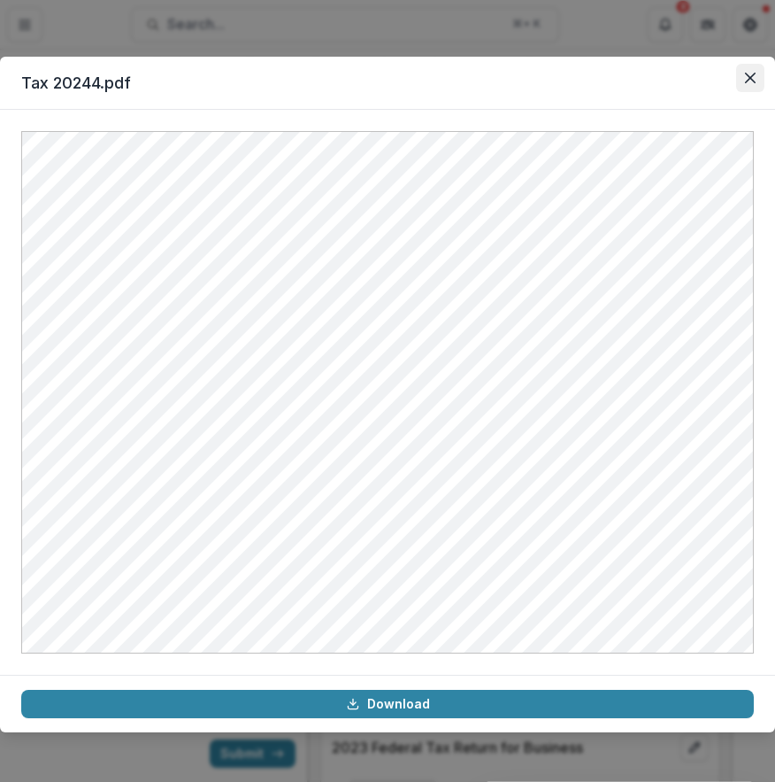
click at [749, 78] on icon "Close" at bounding box center [750, 78] width 11 height 11
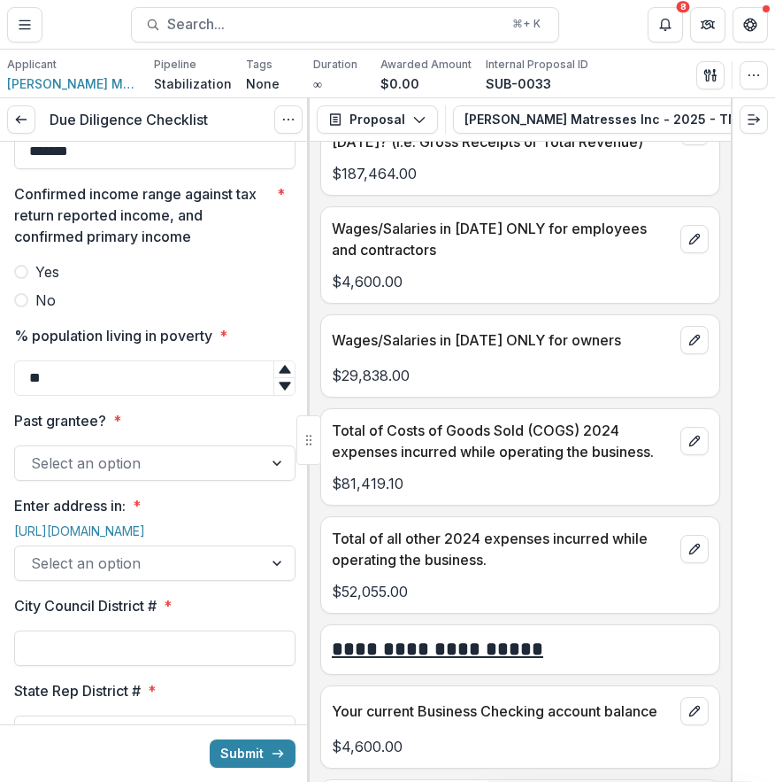
scroll to position [7643, 0]
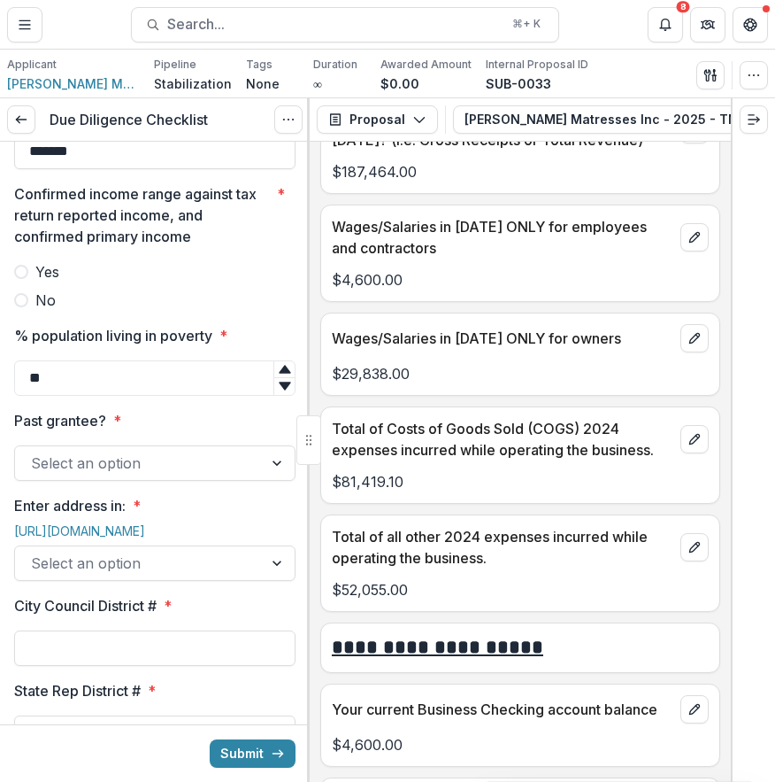
click at [469, 471] on p "$81,419.10" at bounding box center [520, 481] width 377 height 21
click at [502, 439] on p "Total of Costs of Goods Sold (COGS) 2024 expenses incurred while operating the …" at bounding box center [503, 439] width 342 height 42
click at [759, 120] on polyline "Expand right" at bounding box center [758, 119] width 3 height 5
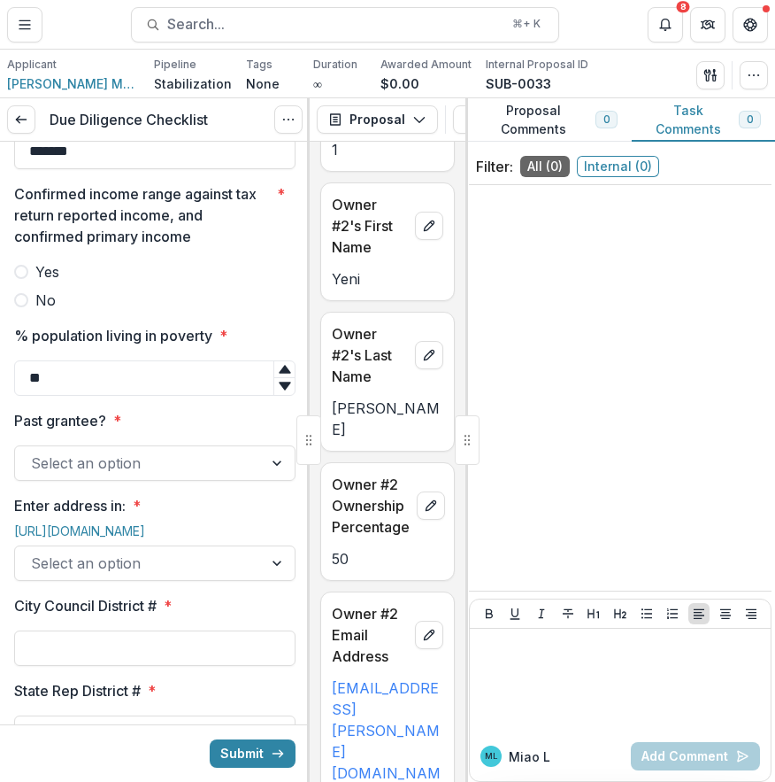
scroll to position [17505, 0]
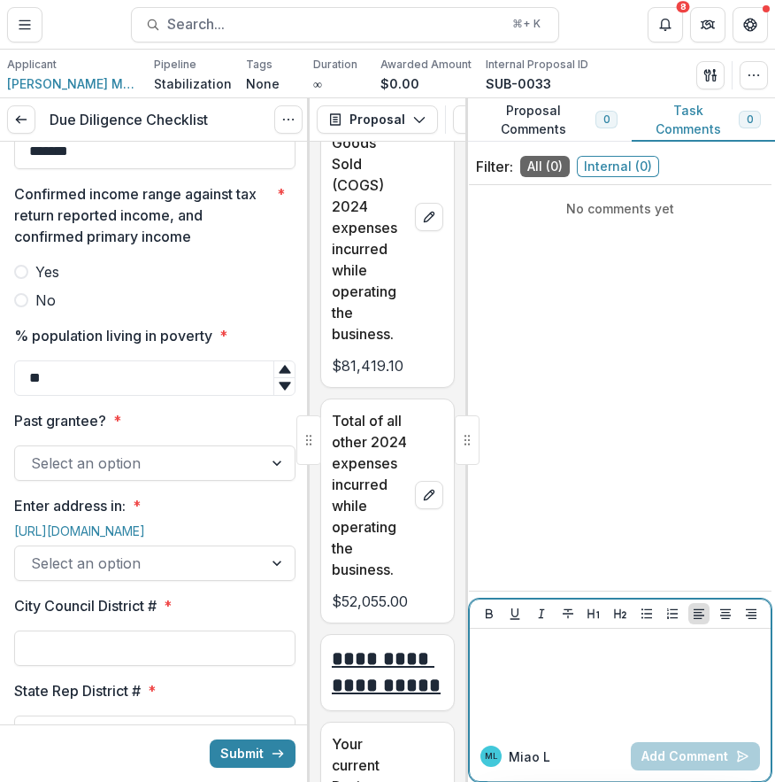
click at [611, 689] on div at bounding box center [620, 680] width 287 height 89
click at [695, 745] on button "Add Comment" at bounding box center [695, 756] width 129 height 28
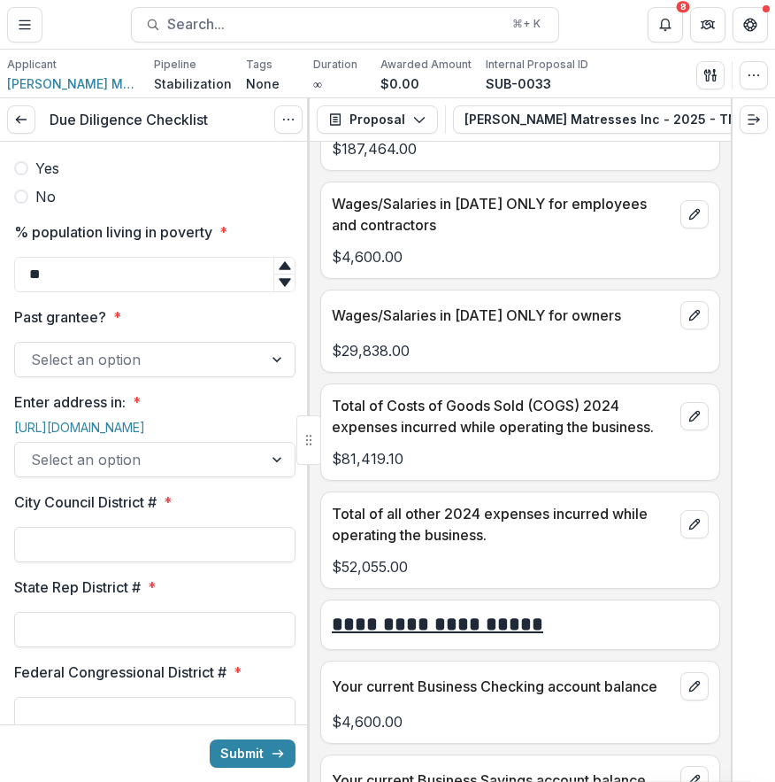
scroll to position [1600, 0]
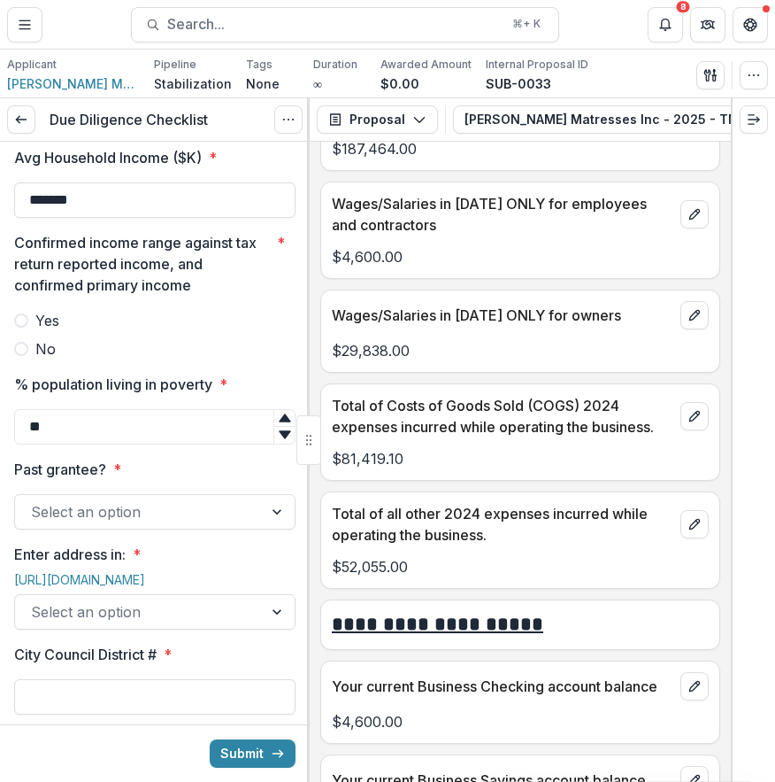
click at [22, 328] on span at bounding box center [21, 320] width 14 height 14
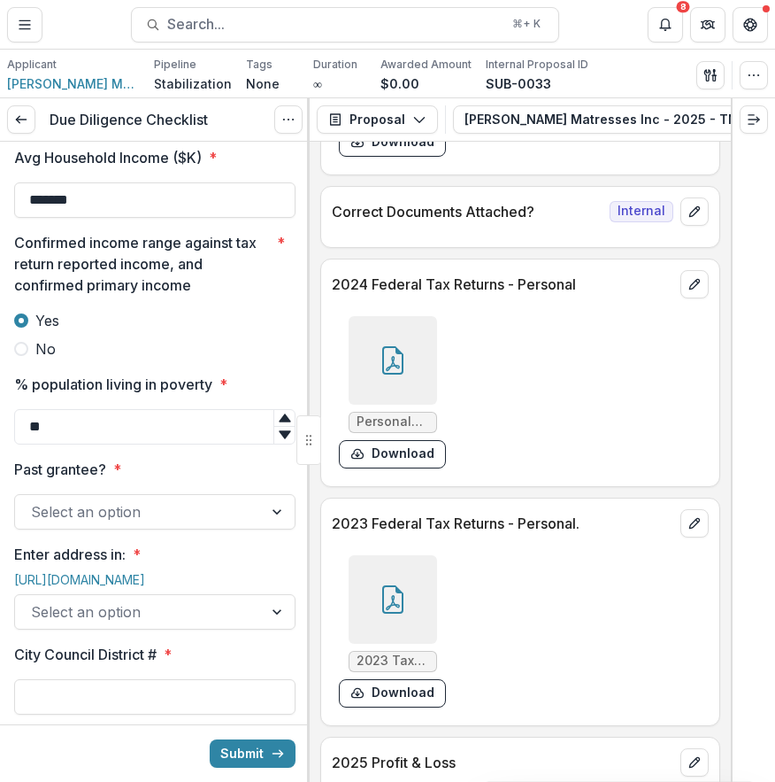
scroll to position [11366, 0]
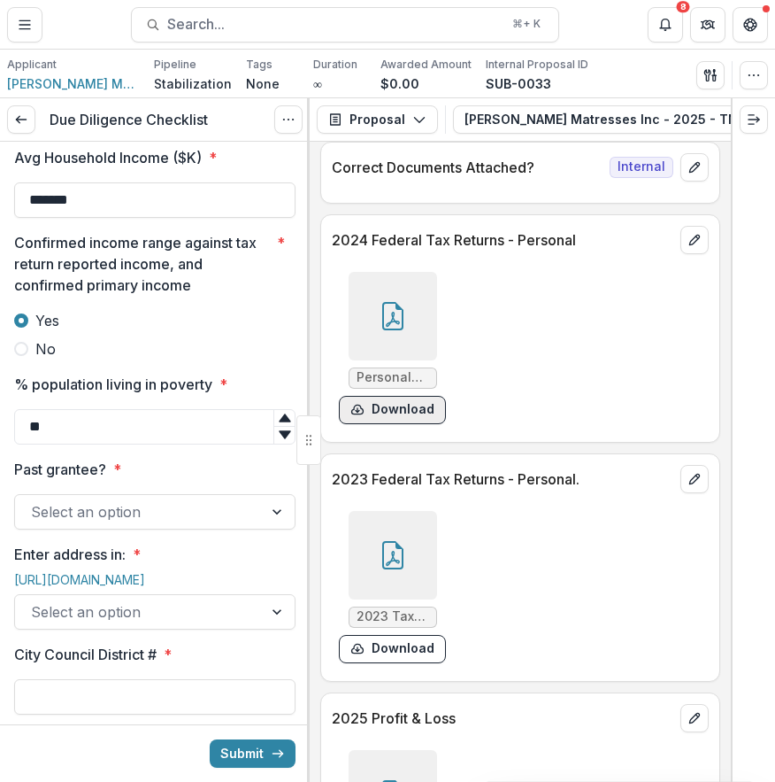
click at [397, 396] on button "Download" at bounding box center [392, 410] width 107 height 28
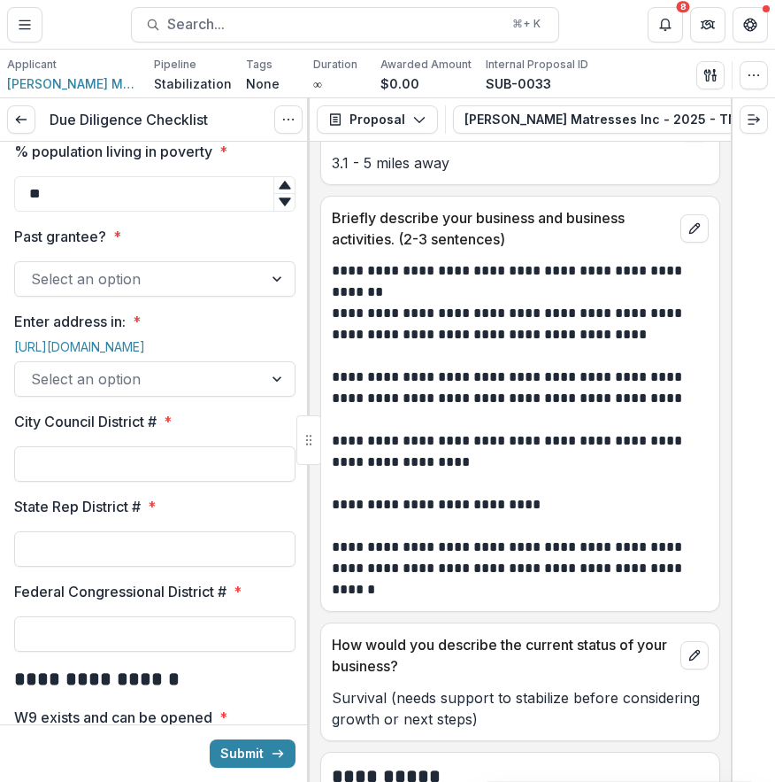
scroll to position [1839, 0]
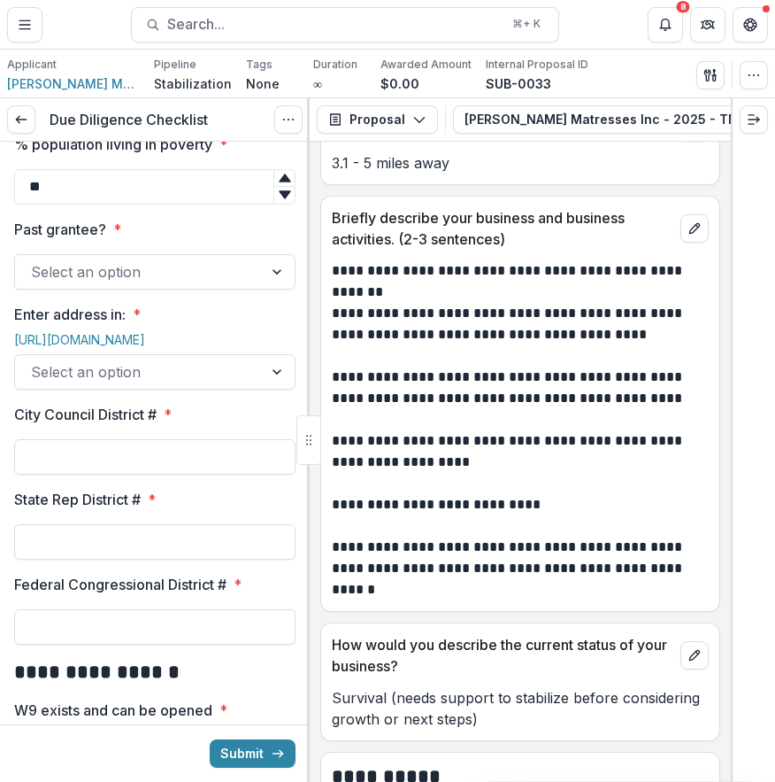
click at [210, 284] on div at bounding box center [139, 271] width 216 height 25
click at [50, 82] on span "[PERSON_NAME] Mattress & Furniture" at bounding box center [73, 83] width 133 height 19
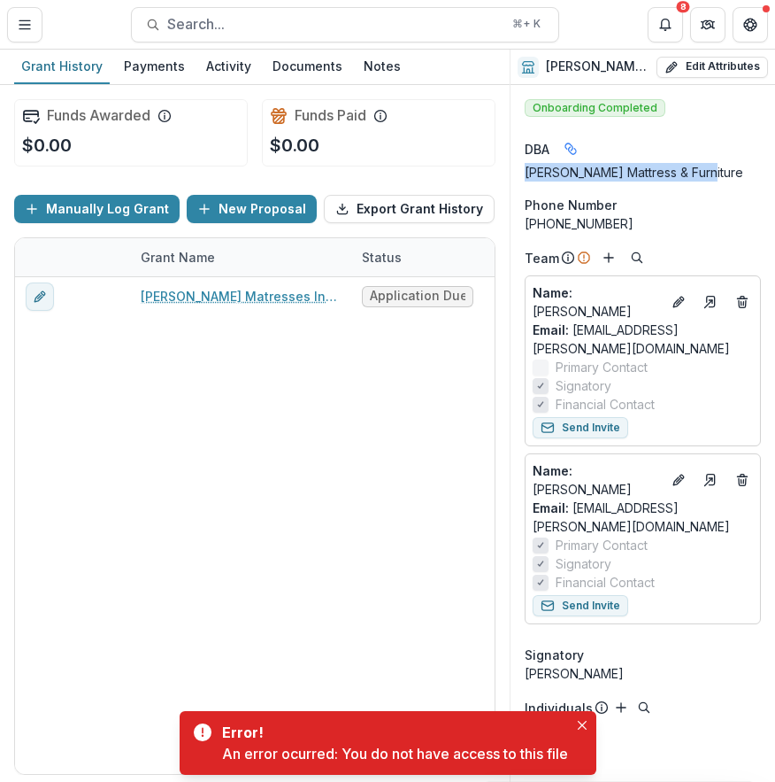
drag, startPoint x: 528, startPoint y: 173, endPoint x: 705, endPoint y: 177, distance: 176.2
click at [705, 177] on div "[PERSON_NAME] Mattress & Furniture" at bounding box center [643, 172] width 236 height 19
copy div "[PERSON_NAME] Mattress & Furniture"
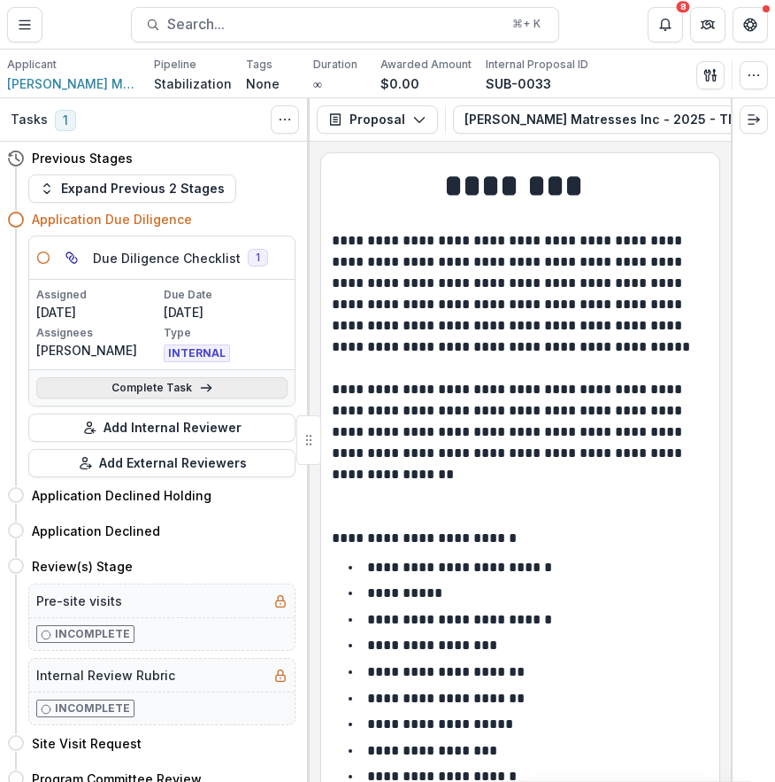
click at [231, 385] on link "Complete Task" at bounding box center [161, 387] width 251 height 21
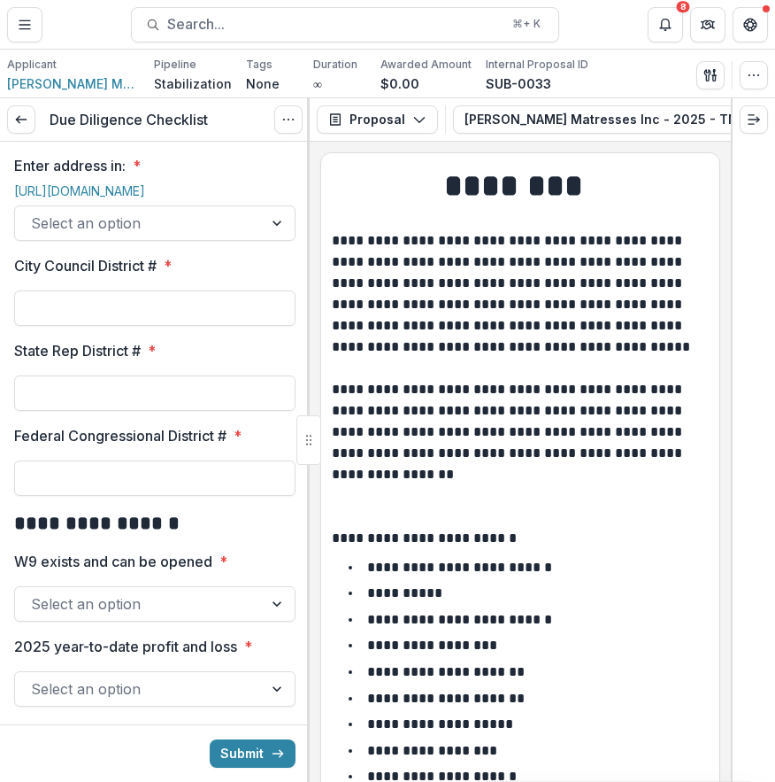
scroll to position [2006, 0]
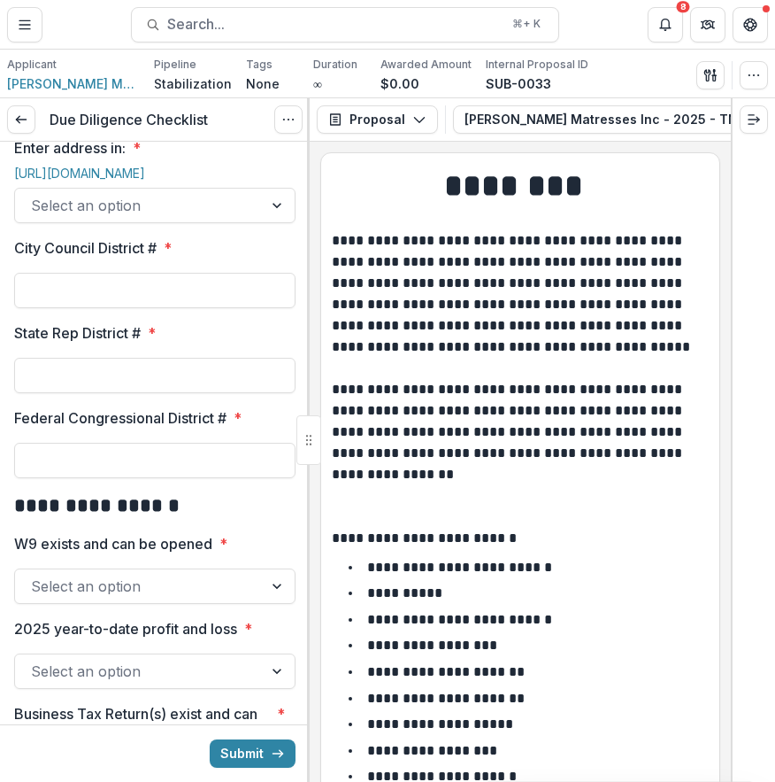
click at [197, 218] on div at bounding box center [139, 205] width 216 height 25
click at [210, 158] on label "Enter address in: *" at bounding box center [149, 147] width 271 height 21
click at [35, 216] on input "Enter address in: *" at bounding box center [33, 205] width 4 height 21
click at [145, 223] on div "Enter address in: * https://live.cicerodata.com Select an option" at bounding box center [154, 180] width 281 height 86
click at [145, 181] on link "https://live.cicerodata.com" at bounding box center [79, 173] width 131 height 15
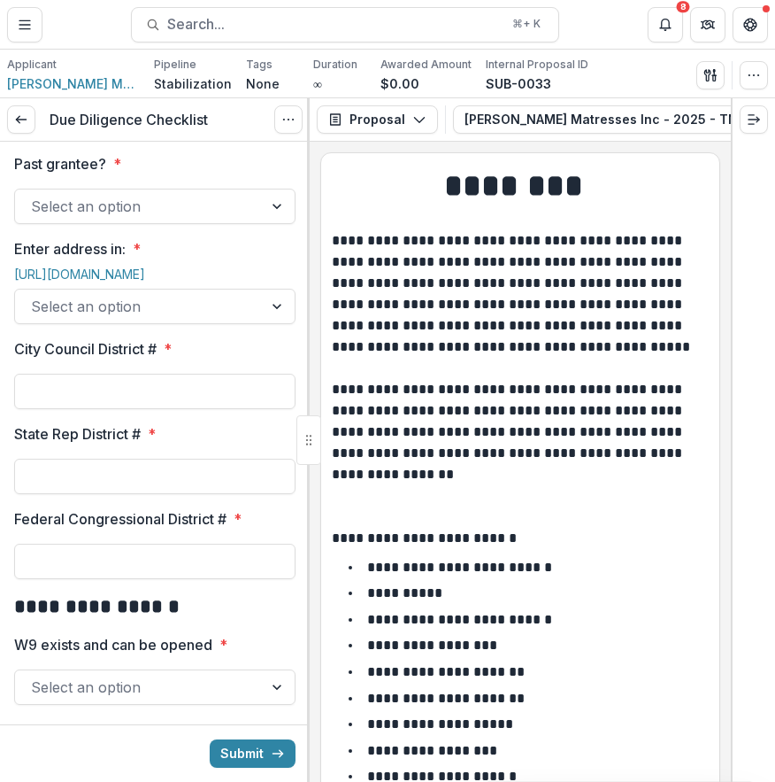
scroll to position [1891, 0]
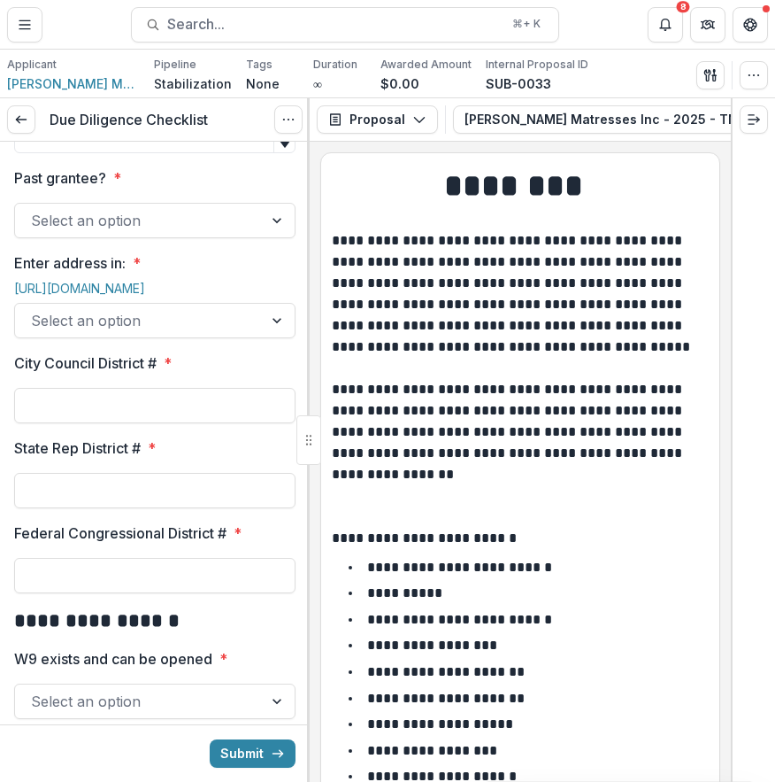
click at [164, 233] on div at bounding box center [139, 220] width 216 height 25
click at [189, 233] on div at bounding box center [139, 220] width 216 height 25
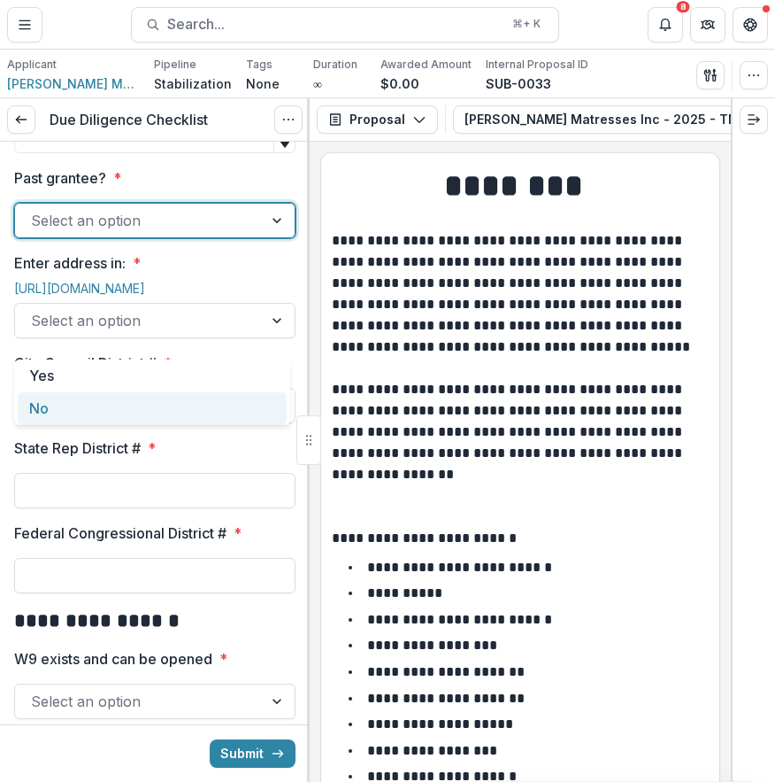
click at [175, 423] on div "No" at bounding box center [152, 408] width 269 height 33
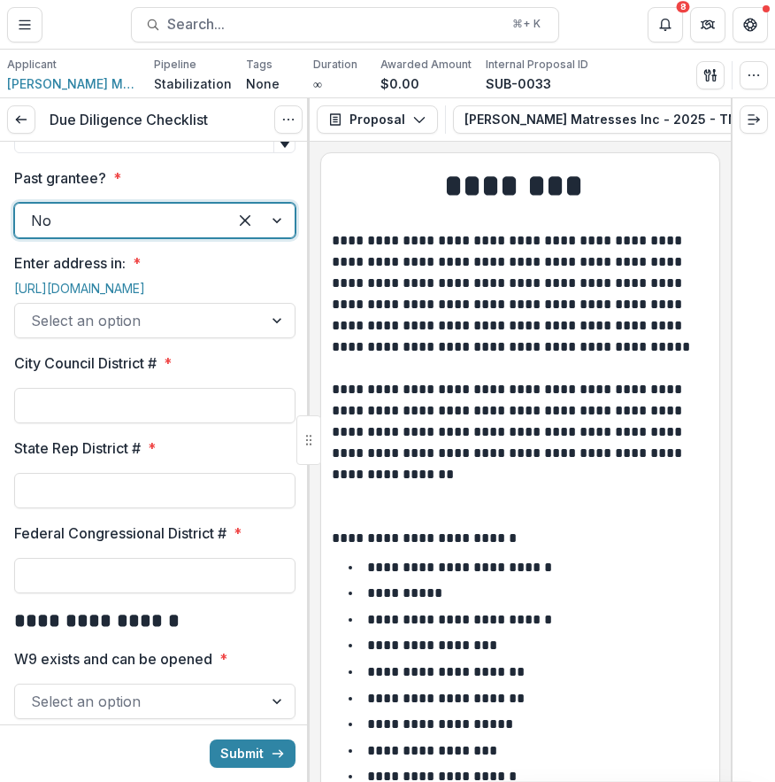
click at [188, 233] on div at bounding box center [121, 220] width 181 height 25
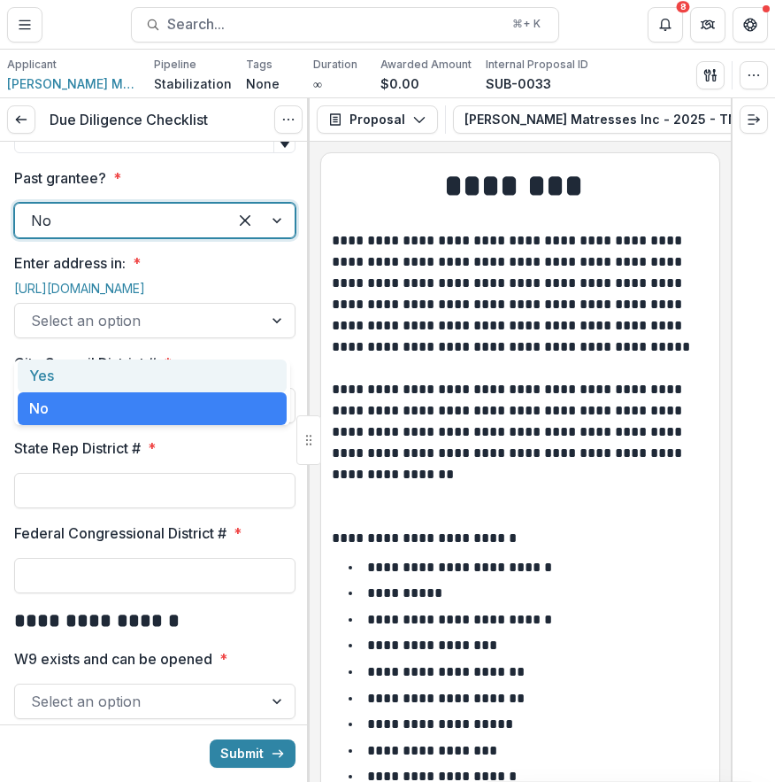
click at [153, 368] on div "Yes" at bounding box center [152, 375] width 269 height 33
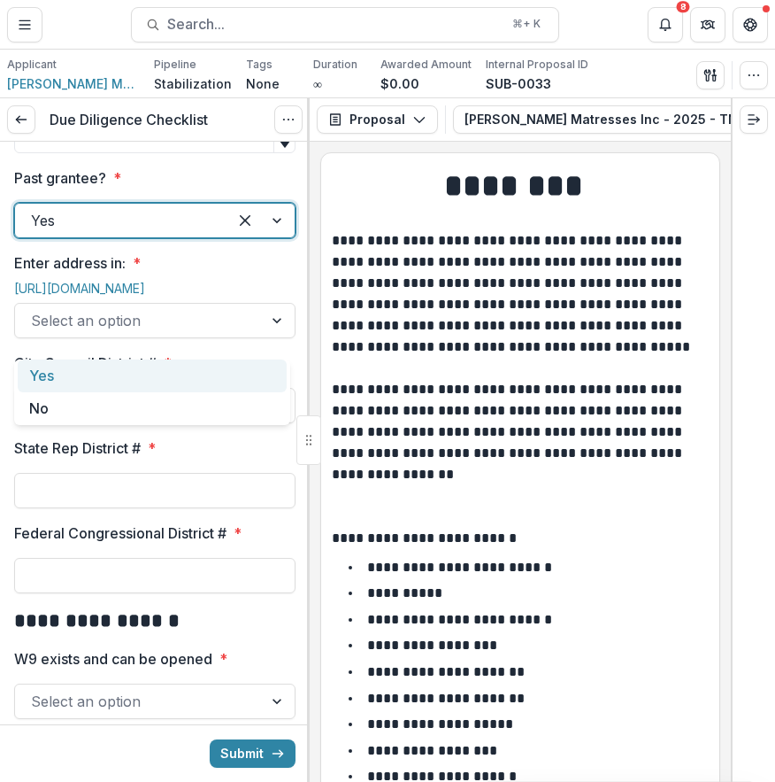
click at [160, 233] on div at bounding box center [121, 220] width 181 height 25
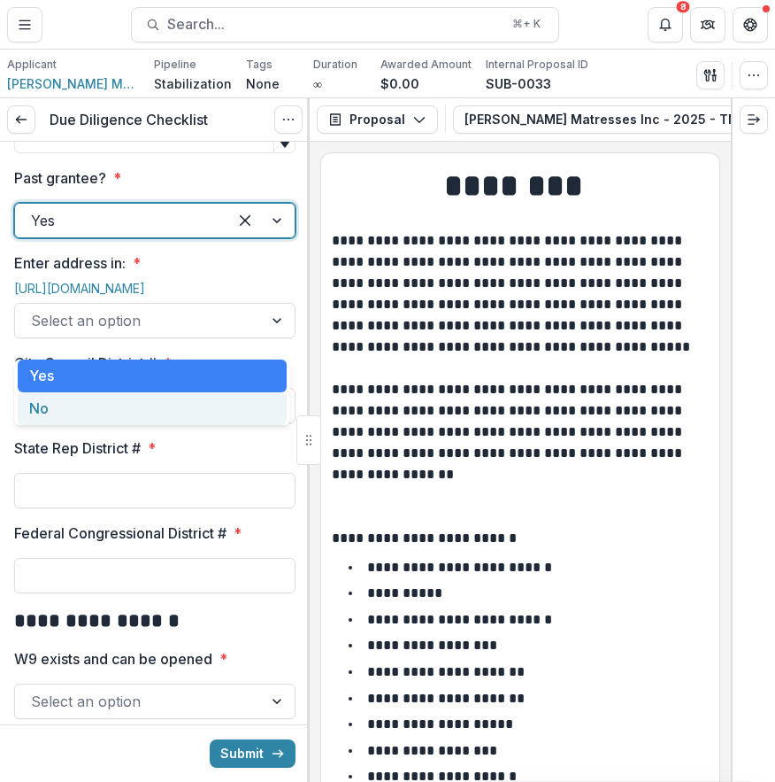
click at [116, 413] on div "No" at bounding box center [152, 408] width 269 height 33
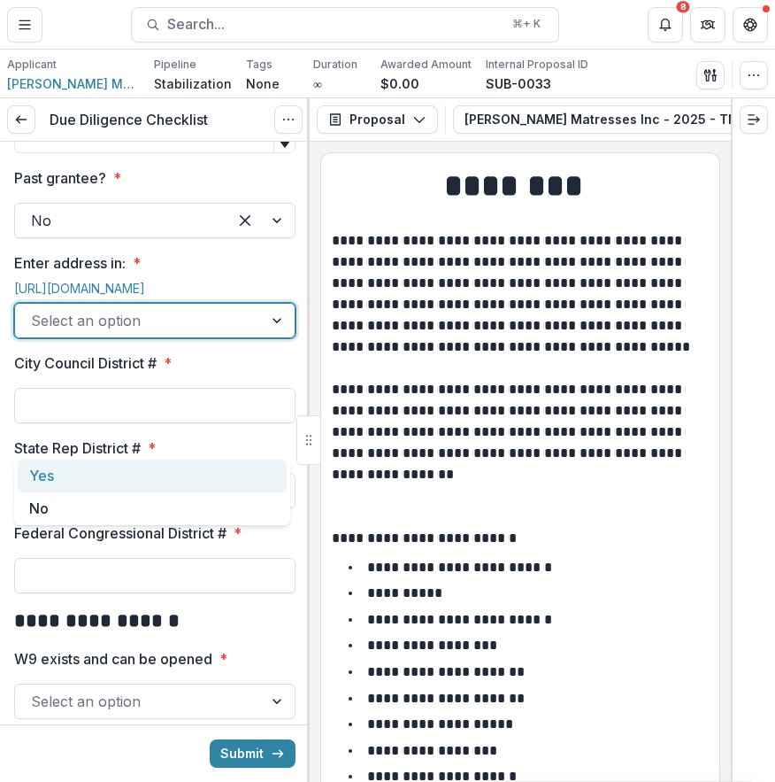
click at [225, 333] on div at bounding box center [139, 320] width 216 height 25
click at [216, 490] on div "Yes" at bounding box center [152, 475] width 269 height 33
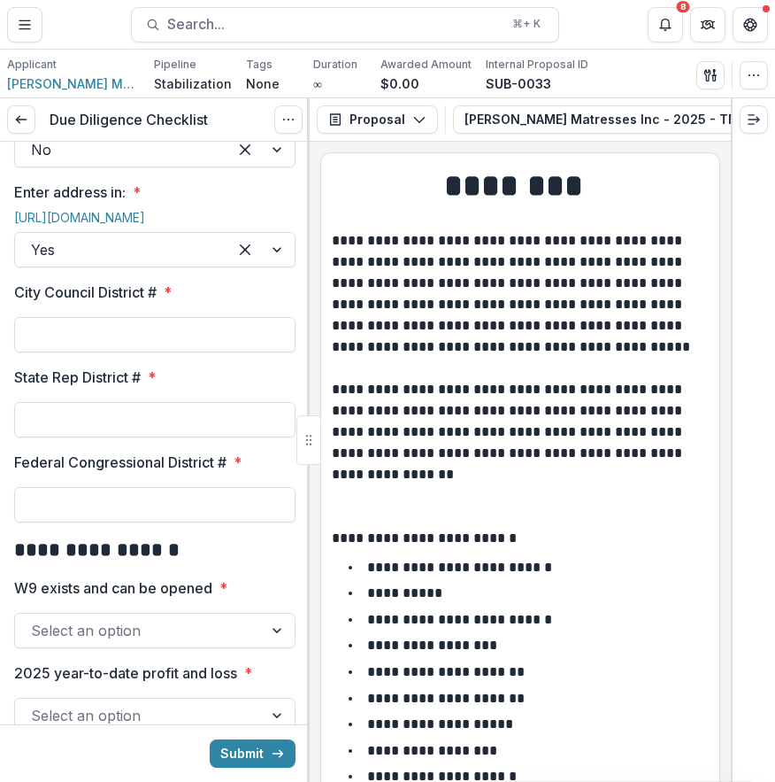
scroll to position [1968, 0]
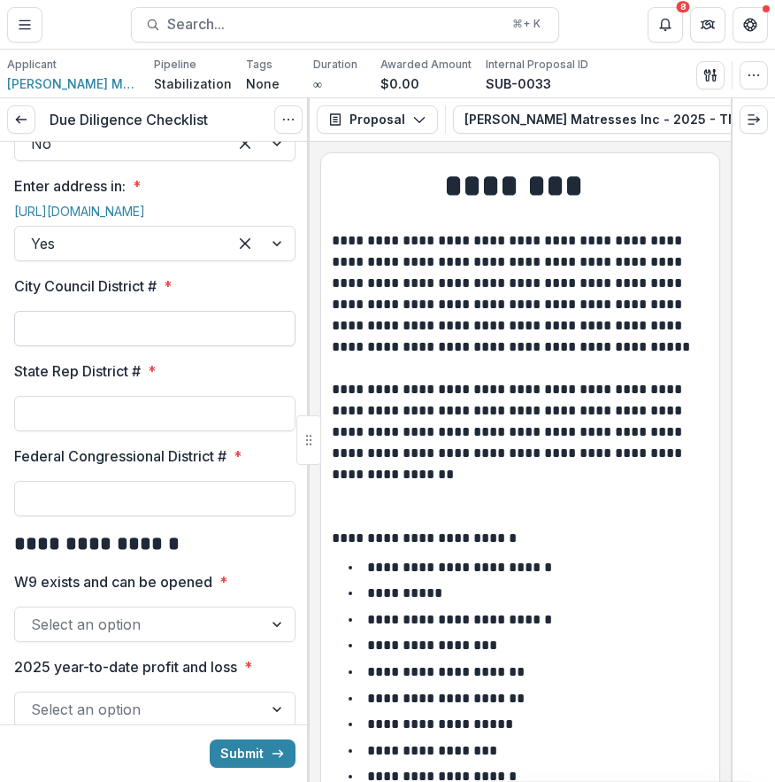
click at [178, 346] on input "City Council District # *" at bounding box center [154, 328] width 281 height 35
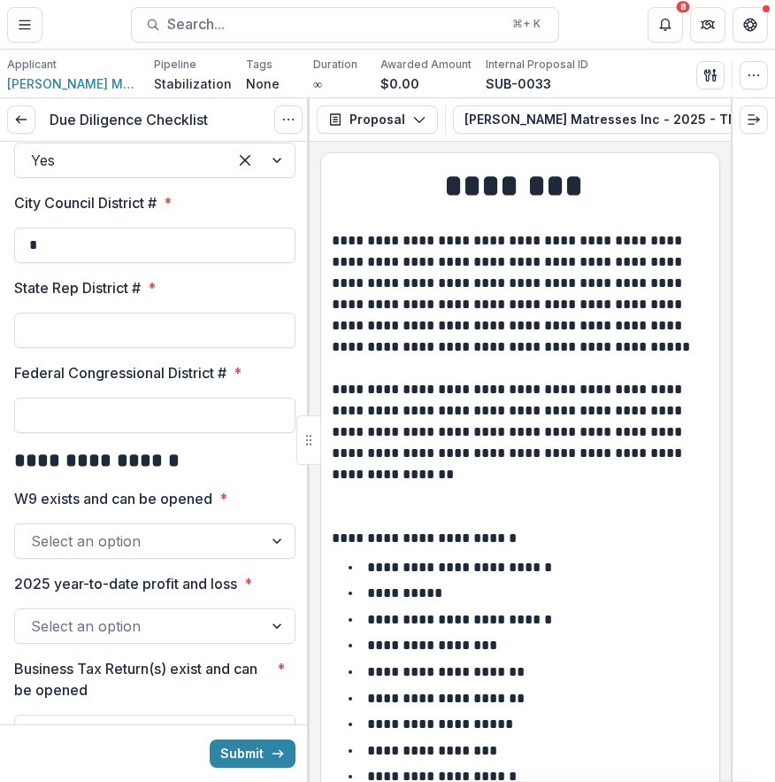
scroll to position [2095, 0]
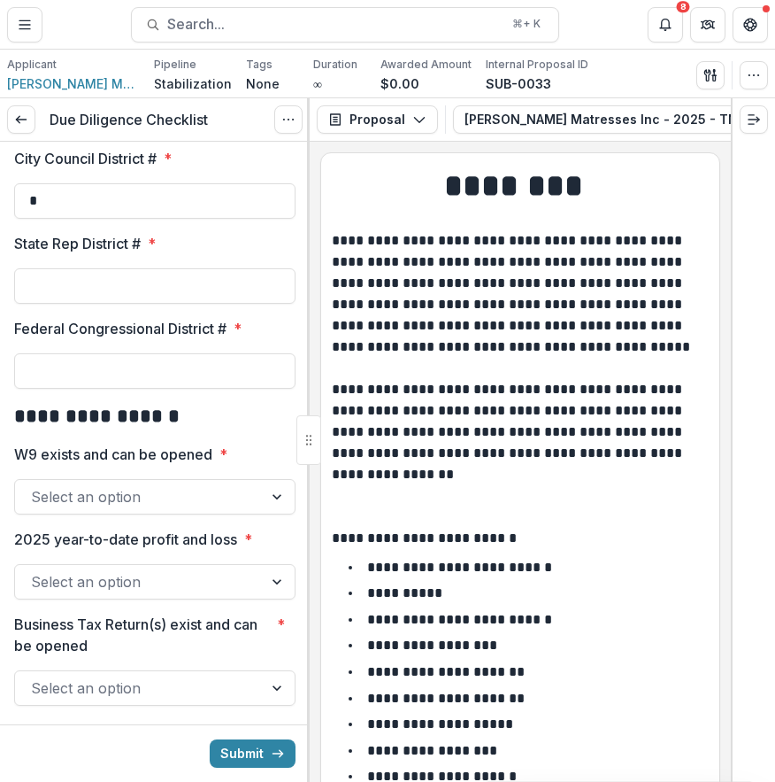
type input "*"
click at [135, 304] on input "State Rep District # *" at bounding box center [154, 285] width 281 height 35
type input "***"
click at [203, 389] on input "Federal Congressional District # *" at bounding box center [154, 370] width 281 height 35
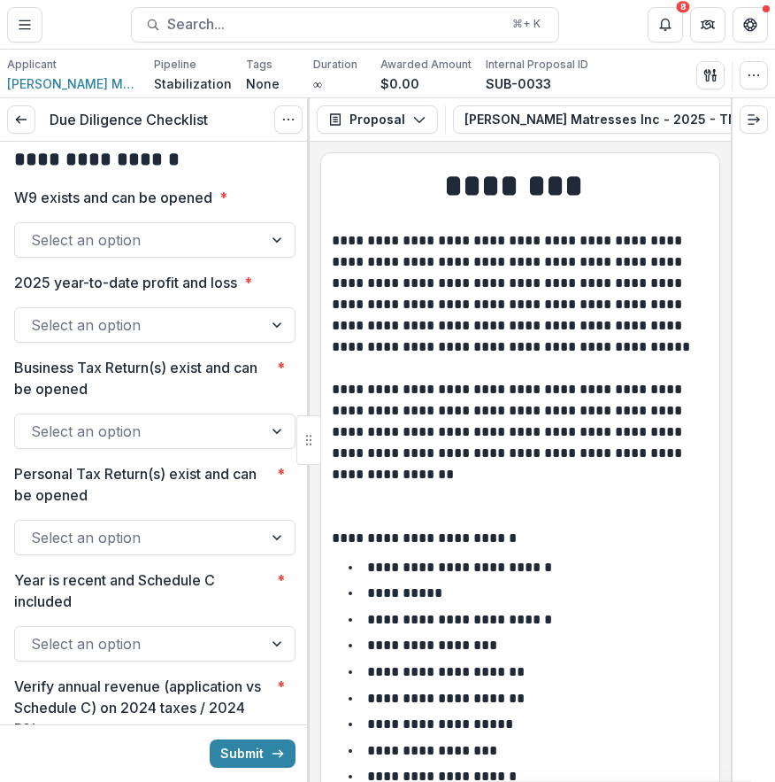
scroll to position [2355, 0]
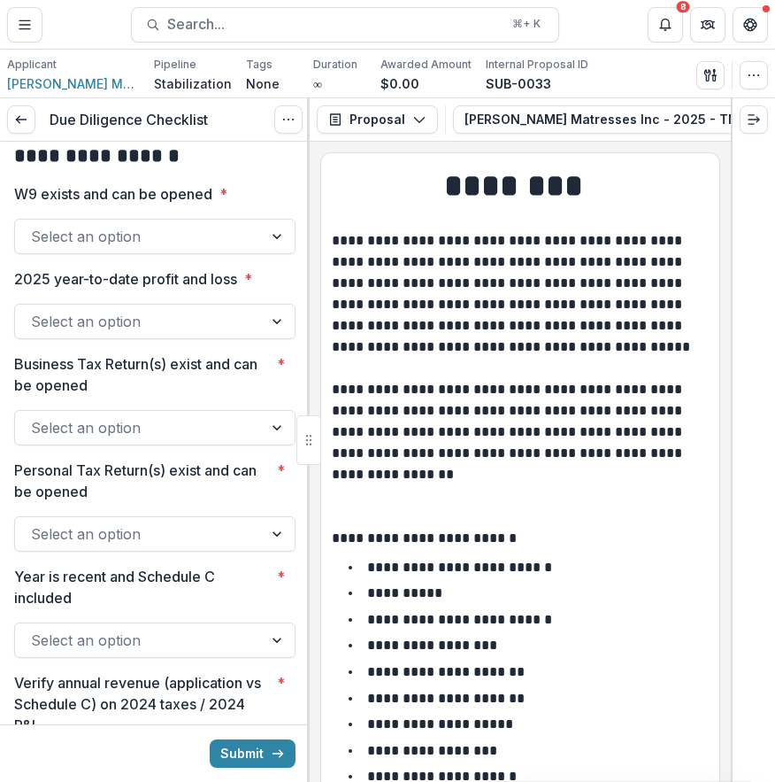
type input "*"
click at [178, 249] on div at bounding box center [139, 236] width 216 height 25
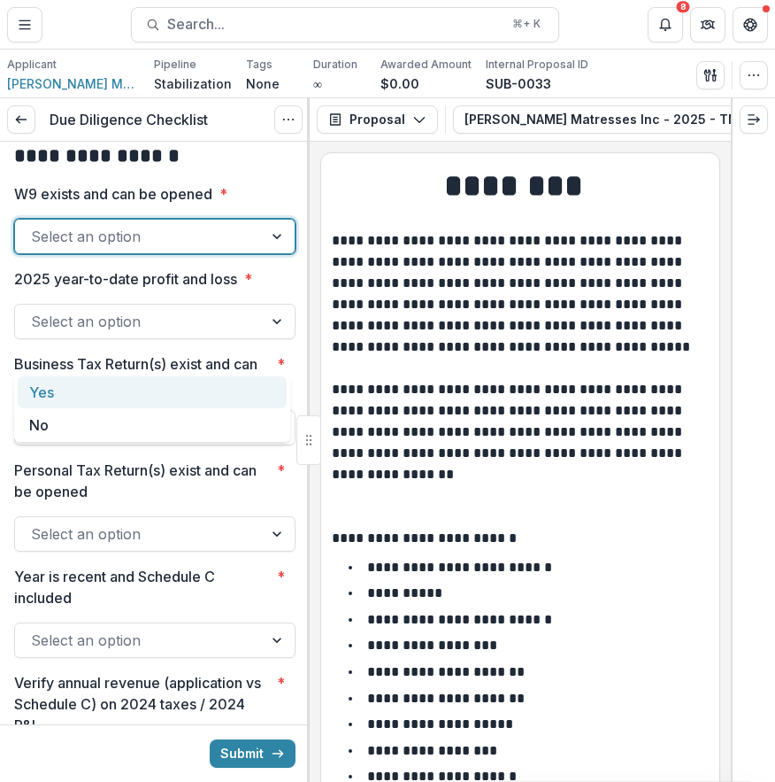
click at [220, 382] on div "Yes" at bounding box center [152, 392] width 269 height 33
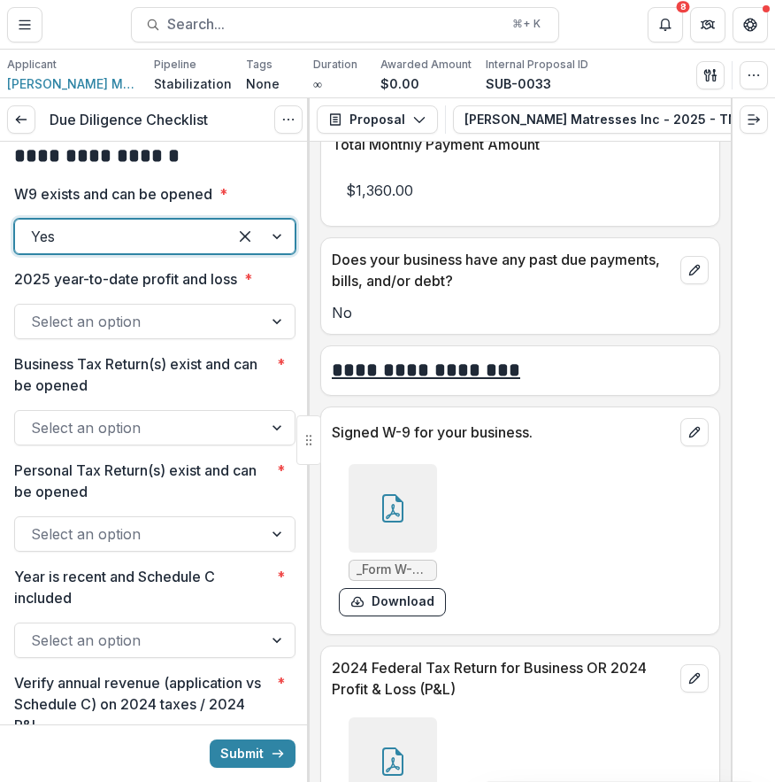
scroll to position [10380, 0]
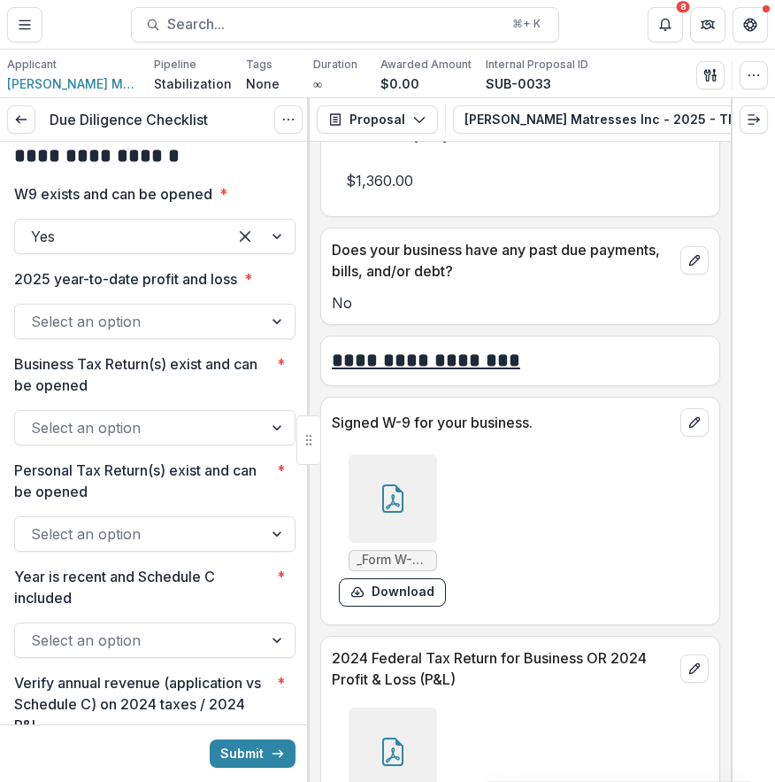
click at [415, 497] on div at bounding box center [393, 498] width 89 height 89
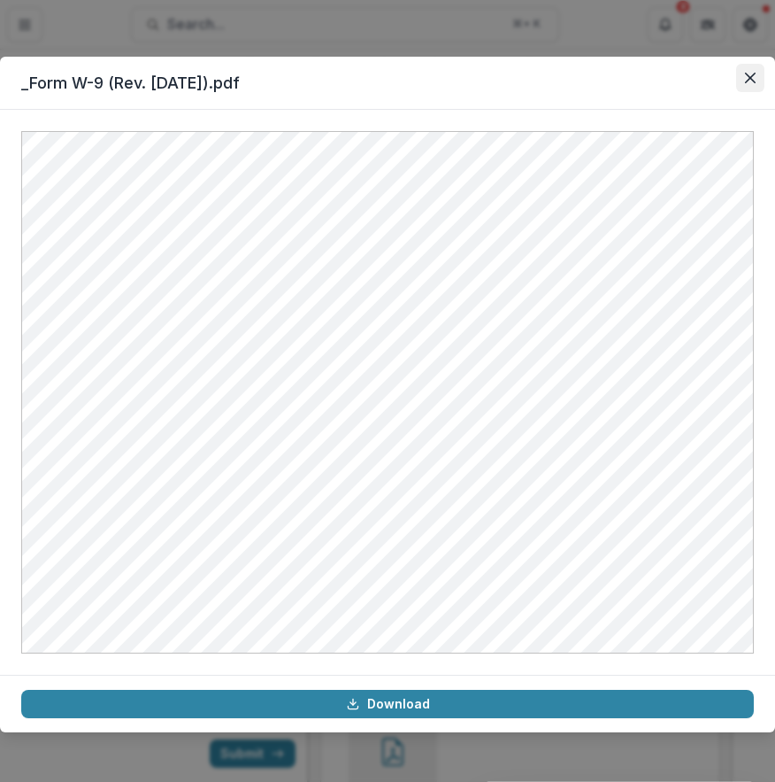
click at [747, 81] on icon "Close" at bounding box center [750, 78] width 11 height 11
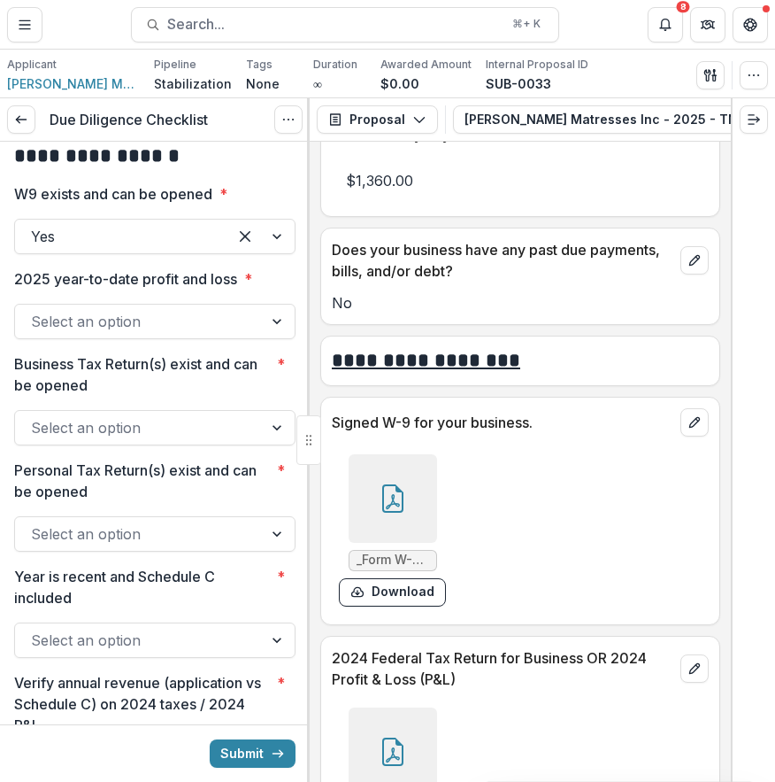
click at [127, 334] on div at bounding box center [139, 321] width 216 height 25
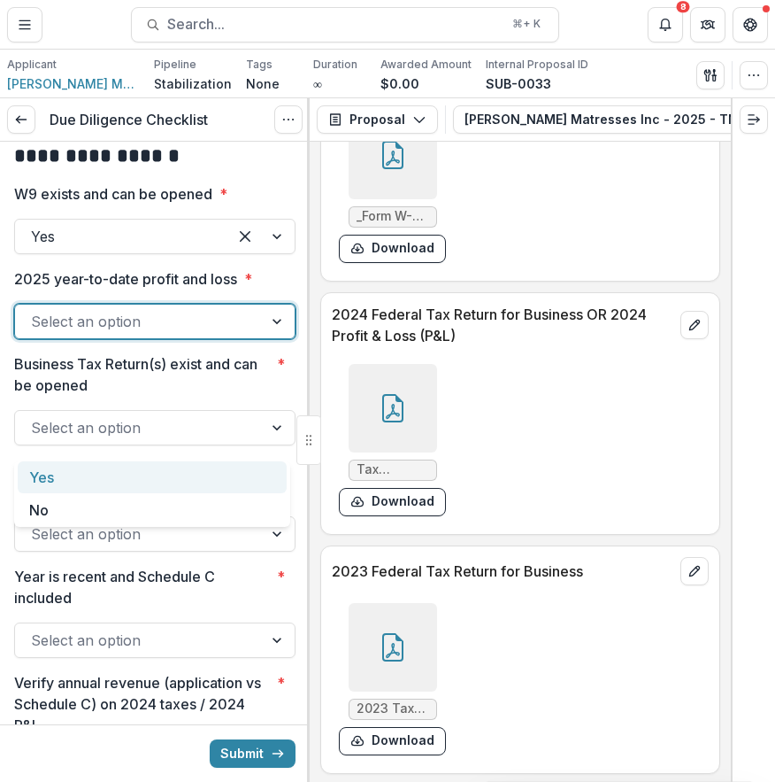
scroll to position [10724, 0]
click at [403, 402] on div at bounding box center [393, 407] width 89 height 89
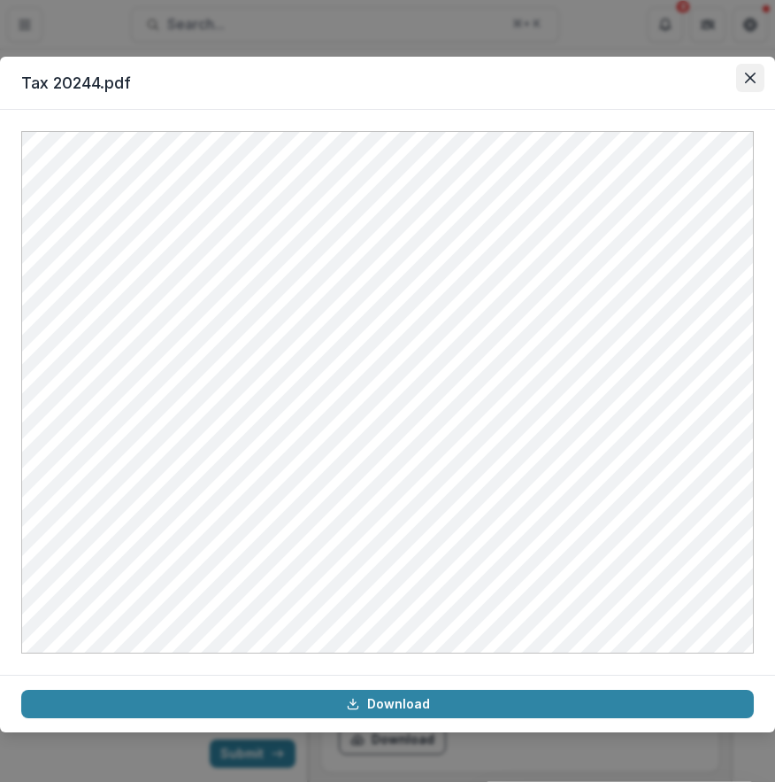
click at [740, 91] on button "Close" at bounding box center [750, 78] width 28 height 28
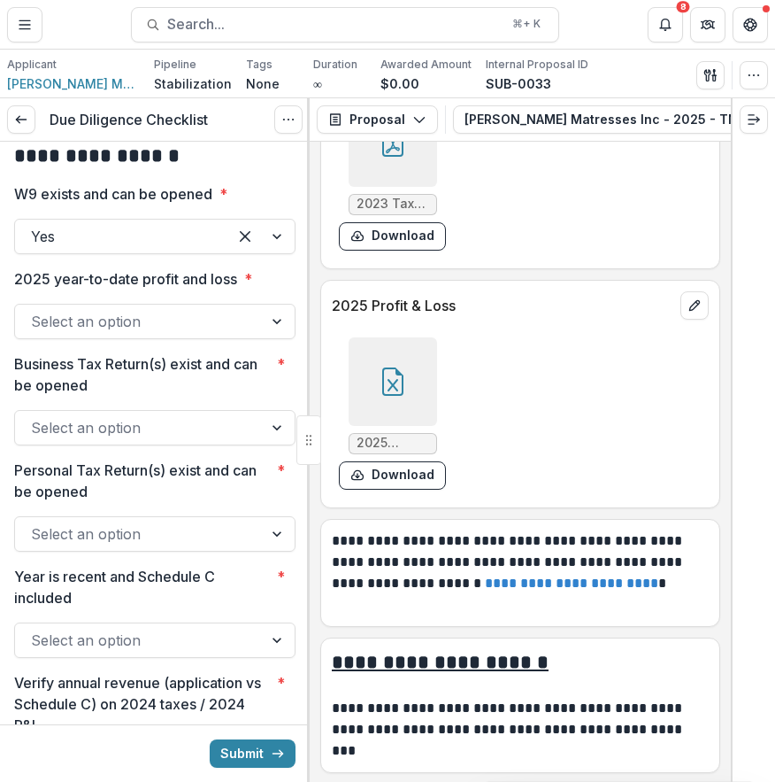
scroll to position [11727, 0]
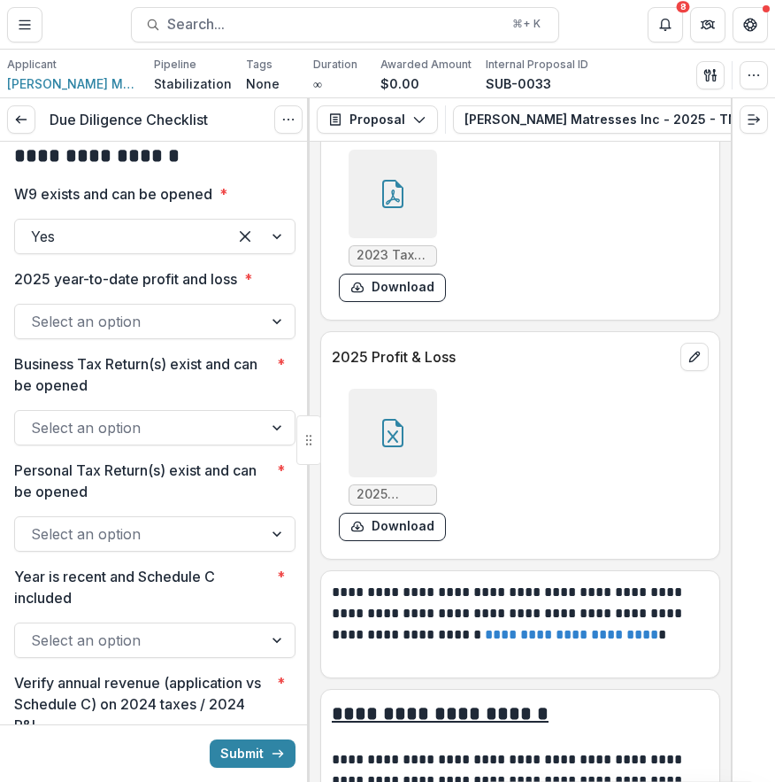
click at [409, 407] on div at bounding box center [393, 433] width 89 height 89
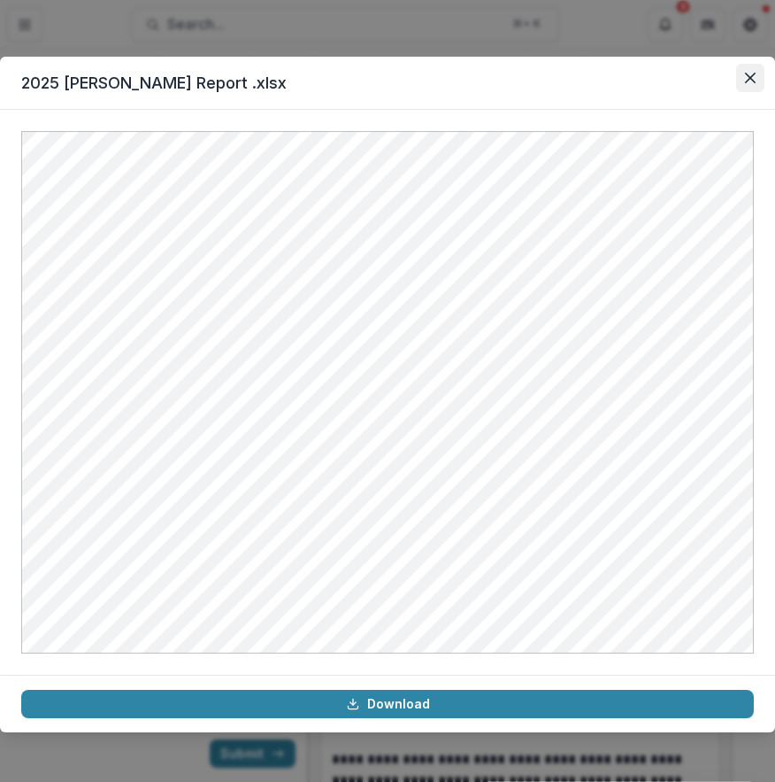
click at [750, 80] on icon "Close" at bounding box center [750, 78] width 11 height 11
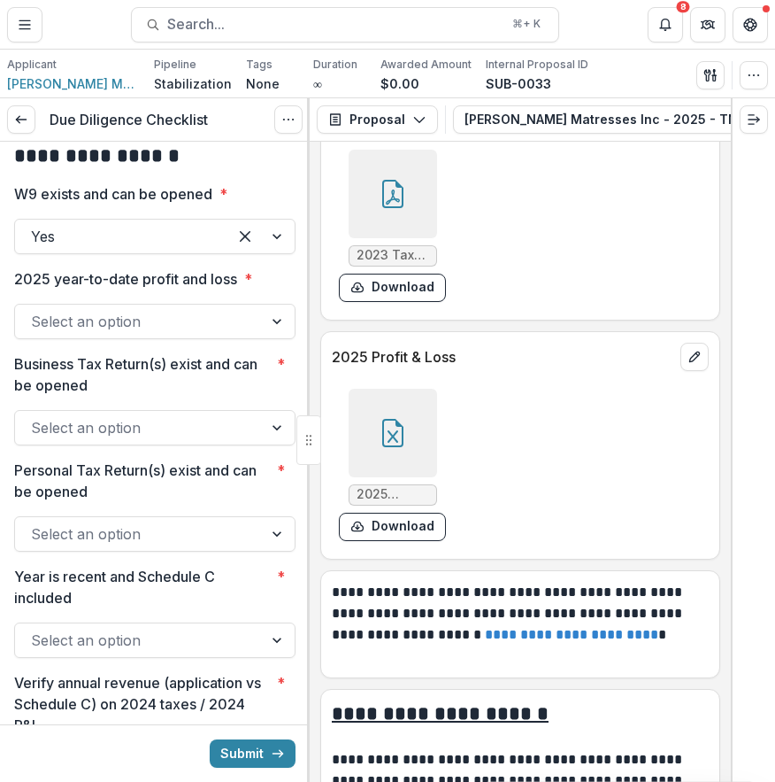
click at [142, 334] on div at bounding box center [139, 321] width 216 height 25
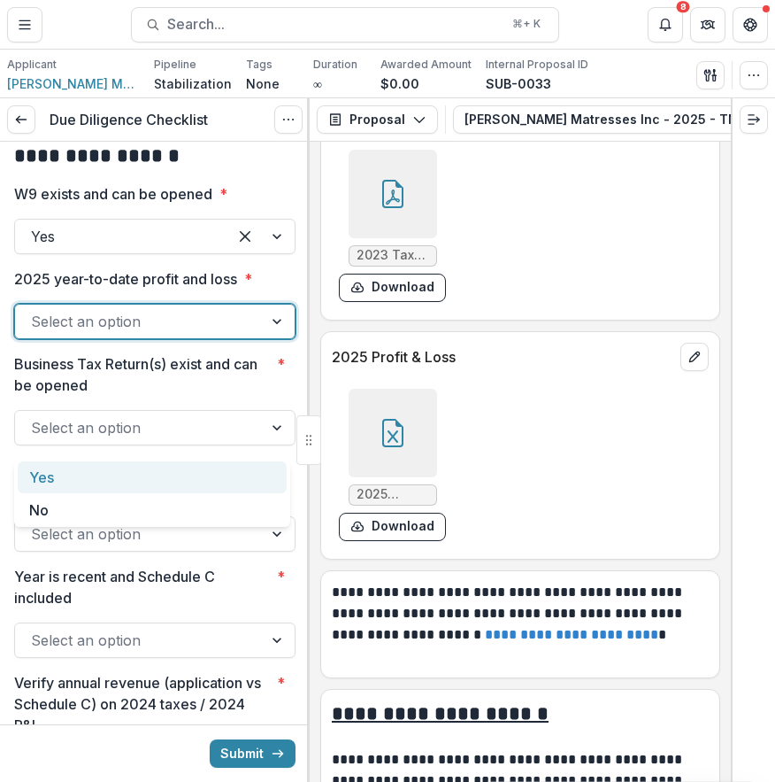
click at [144, 467] on div "Yes" at bounding box center [152, 477] width 269 height 33
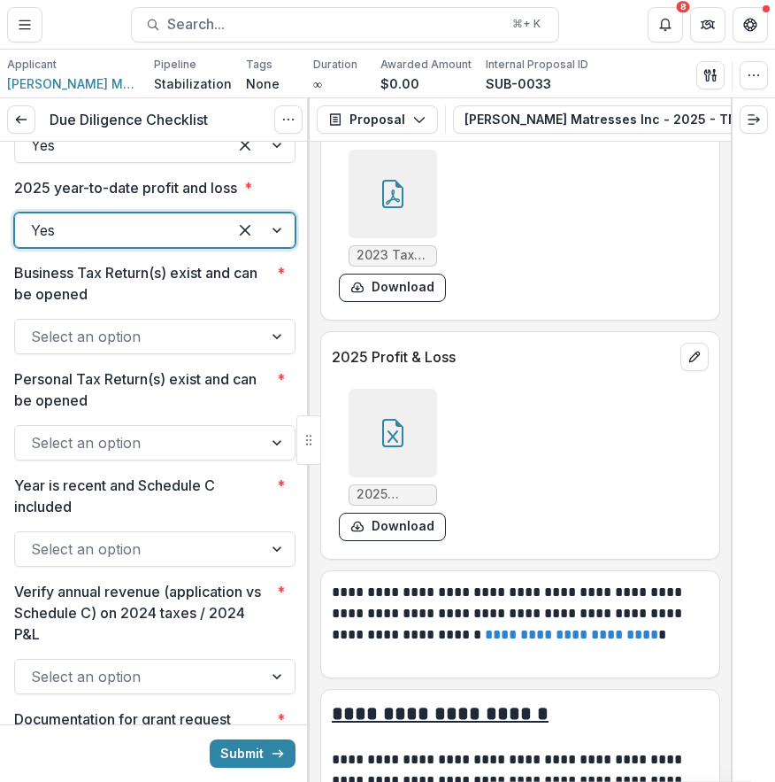
scroll to position [2451, 0]
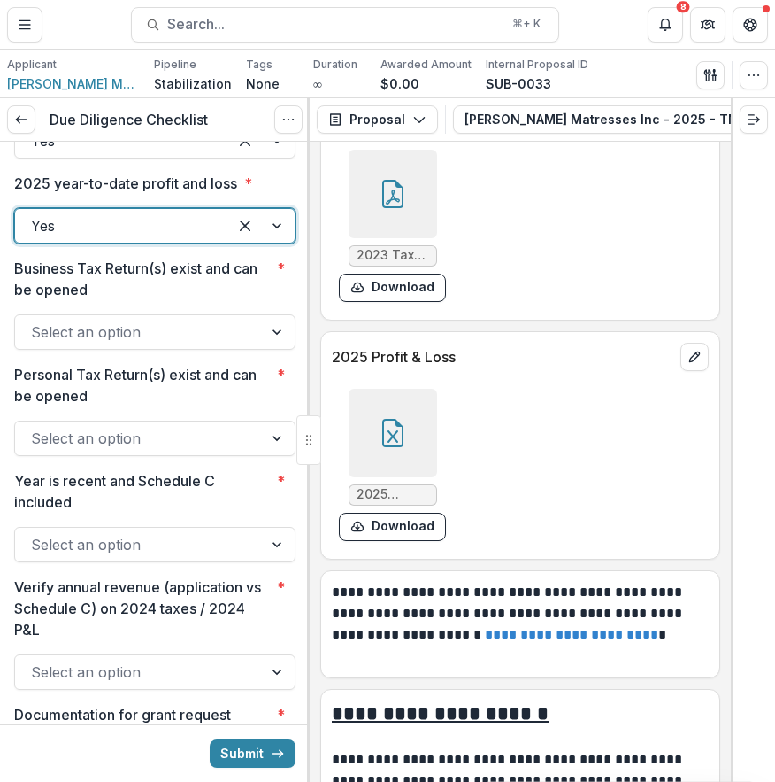
click at [153, 344] on div at bounding box center [139, 332] width 216 height 25
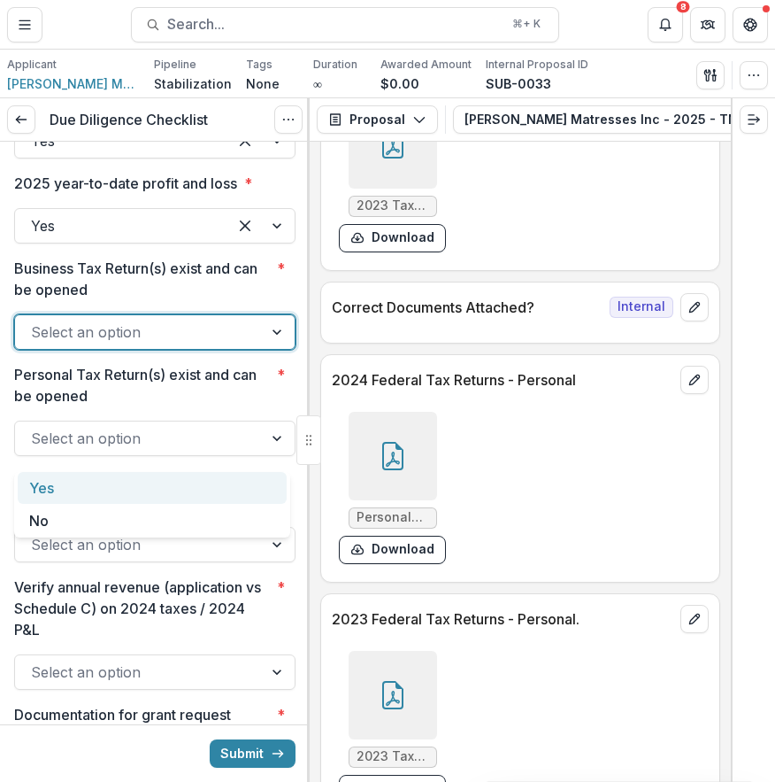
scroll to position [11224, 0]
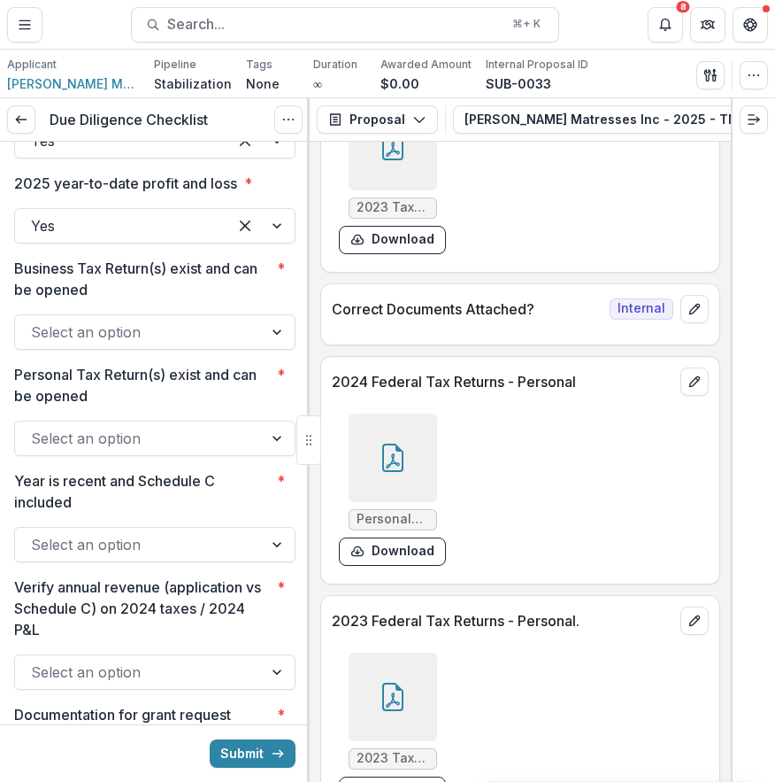
click at [405, 449] on div at bounding box center [393, 457] width 89 height 89
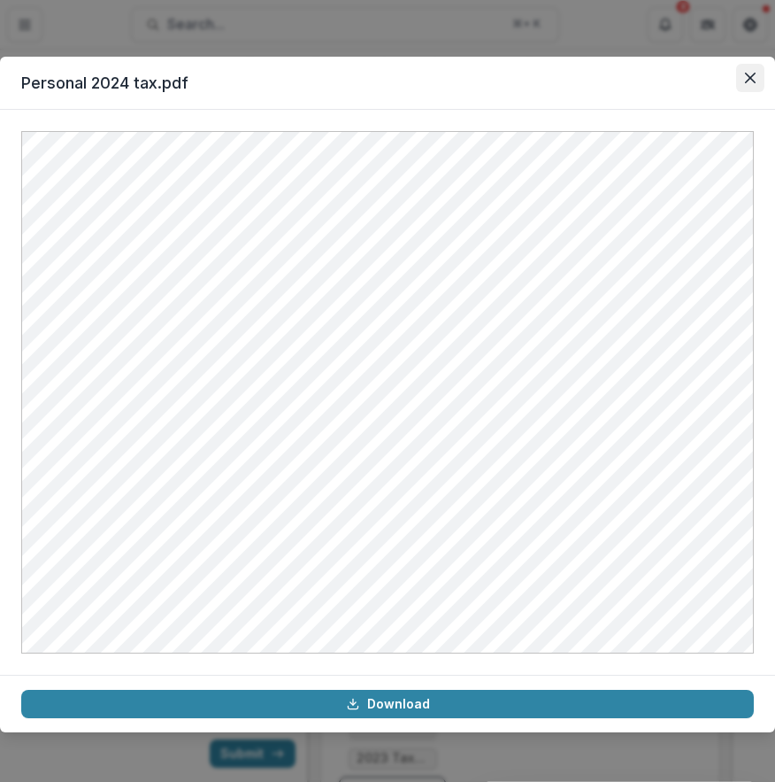
click at [748, 77] on icon "Close" at bounding box center [750, 78] width 11 height 11
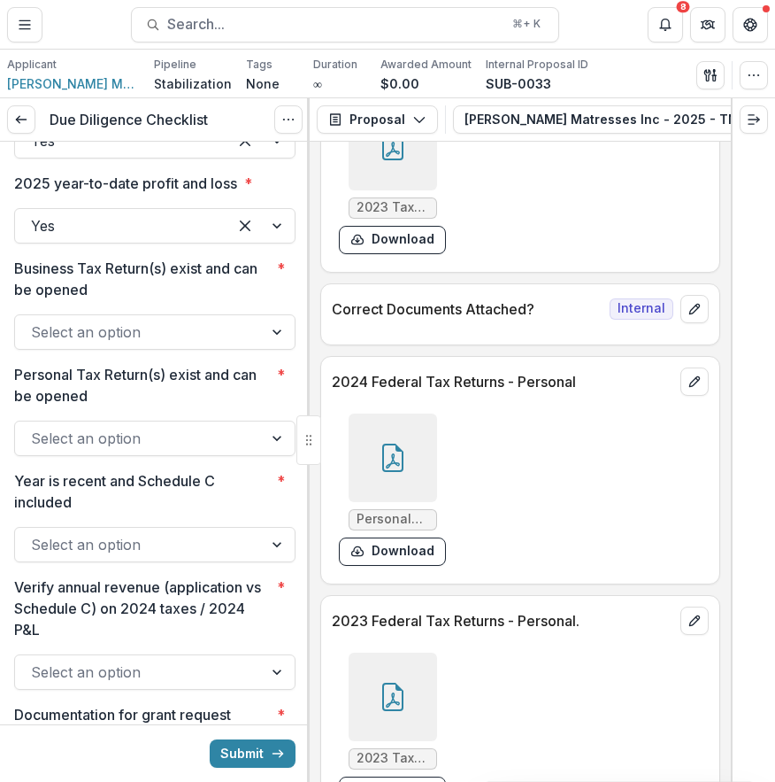
click at [239, 344] on div at bounding box center [139, 332] width 216 height 25
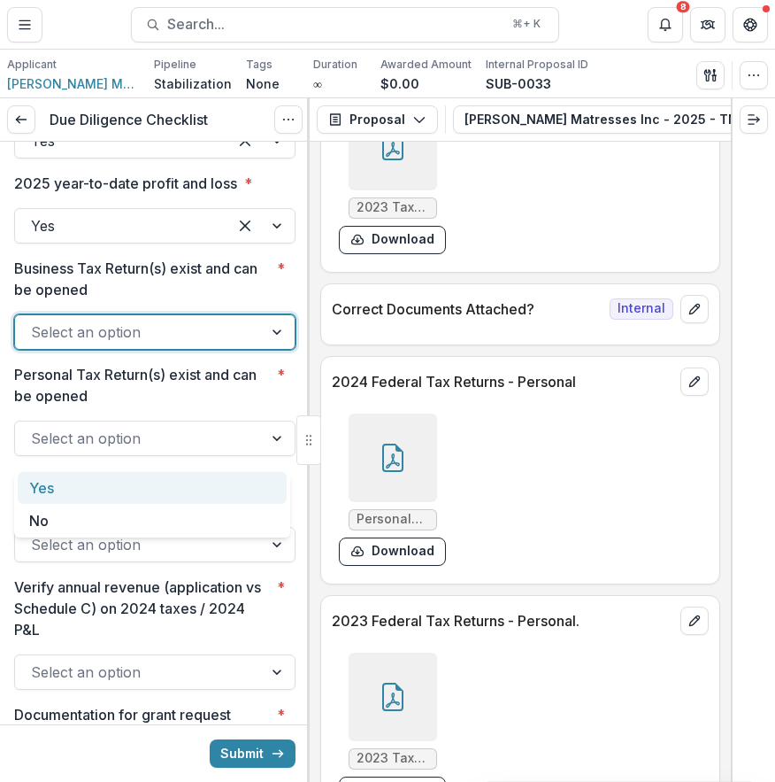
click at [243, 496] on div "Yes" at bounding box center [152, 488] width 269 height 33
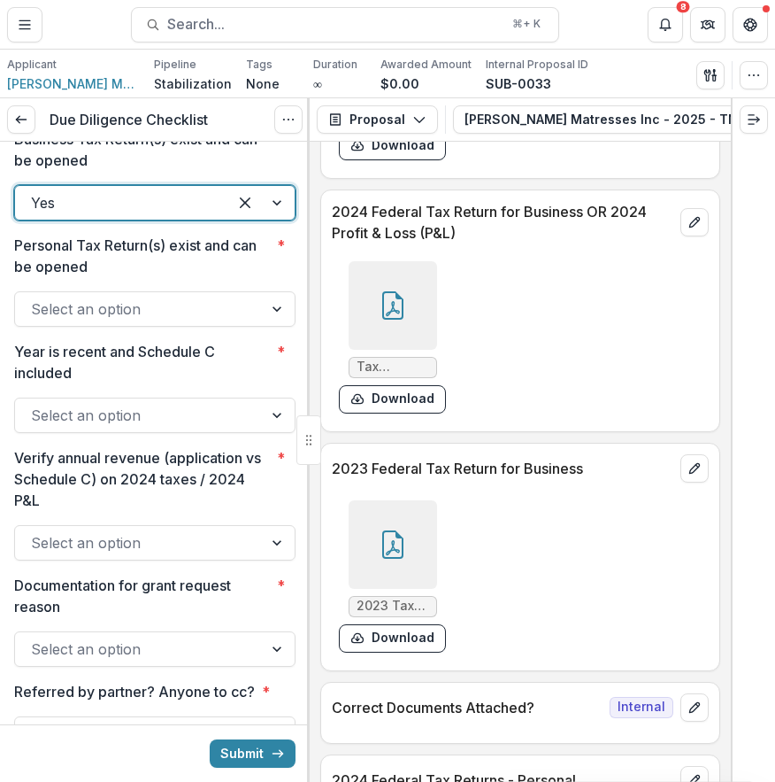
scroll to position [10812, 0]
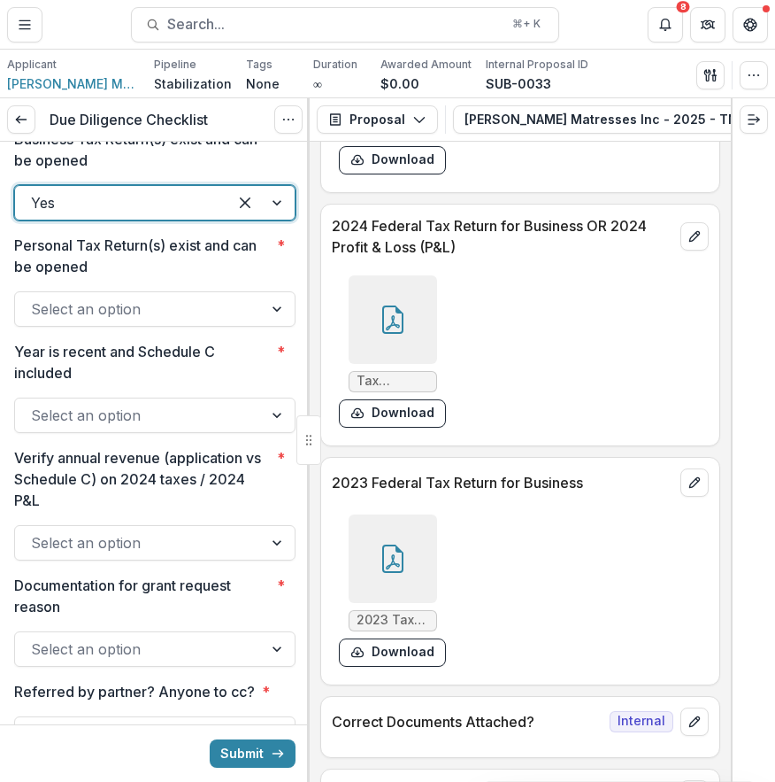
click at [224, 321] on div at bounding box center [139, 309] width 216 height 25
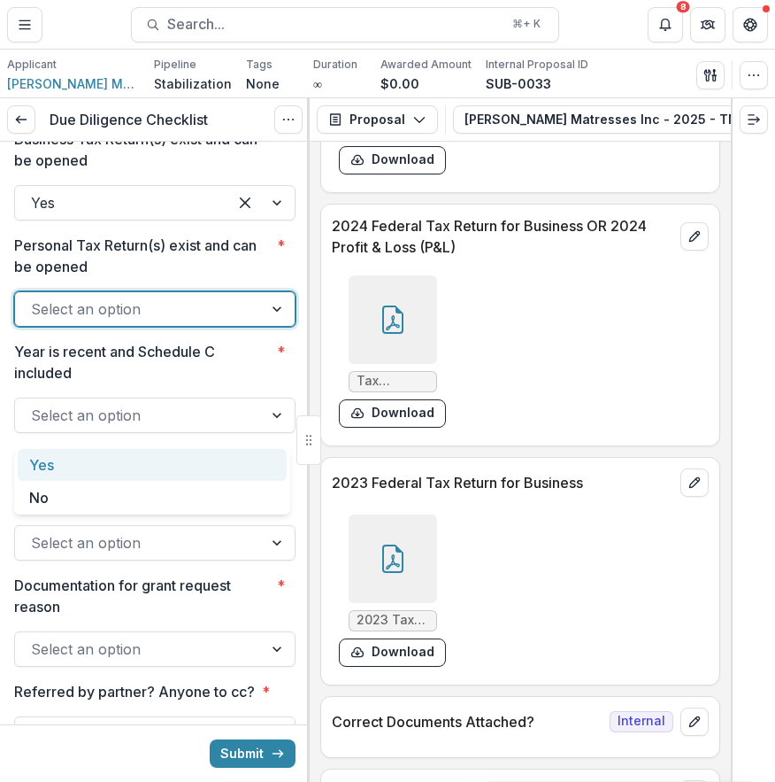
click at [192, 466] on div "Yes" at bounding box center [152, 465] width 269 height 33
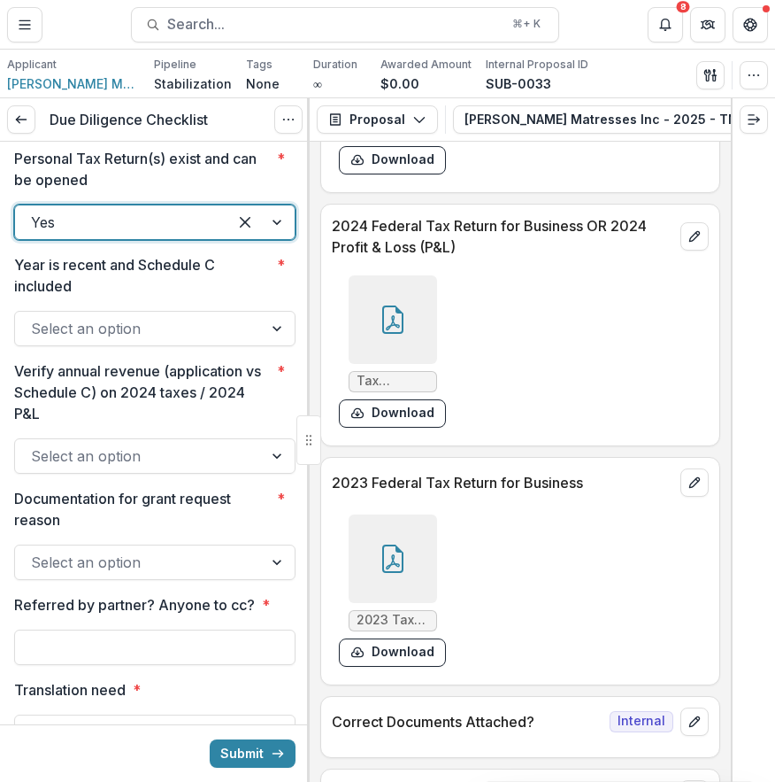
scroll to position [2690, 0]
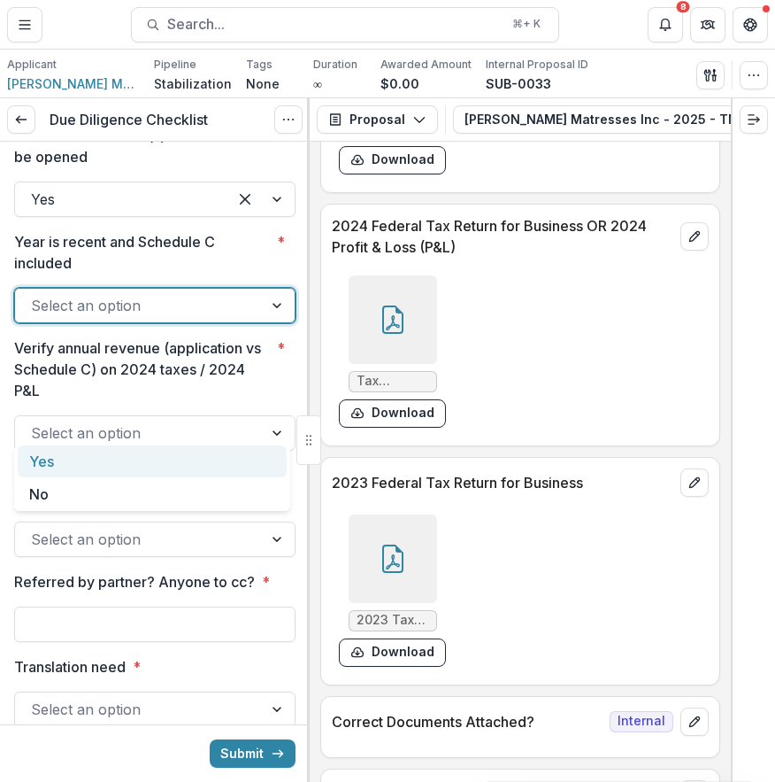
click at [212, 320] on div "Select an option" at bounding box center [139, 305] width 248 height 28
click at [228, 323] on div "Year is recent and Schedule C included * Yes, 1 of 2. 2 results available. Use …" at bounding box center [154, 277] width 281 height 92
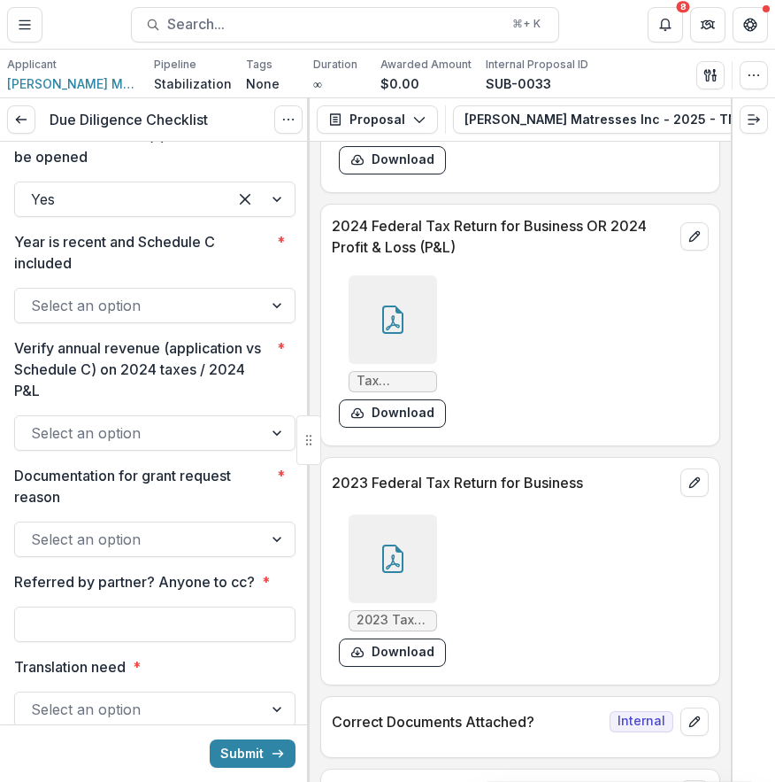
scroll to position [2680, 0]
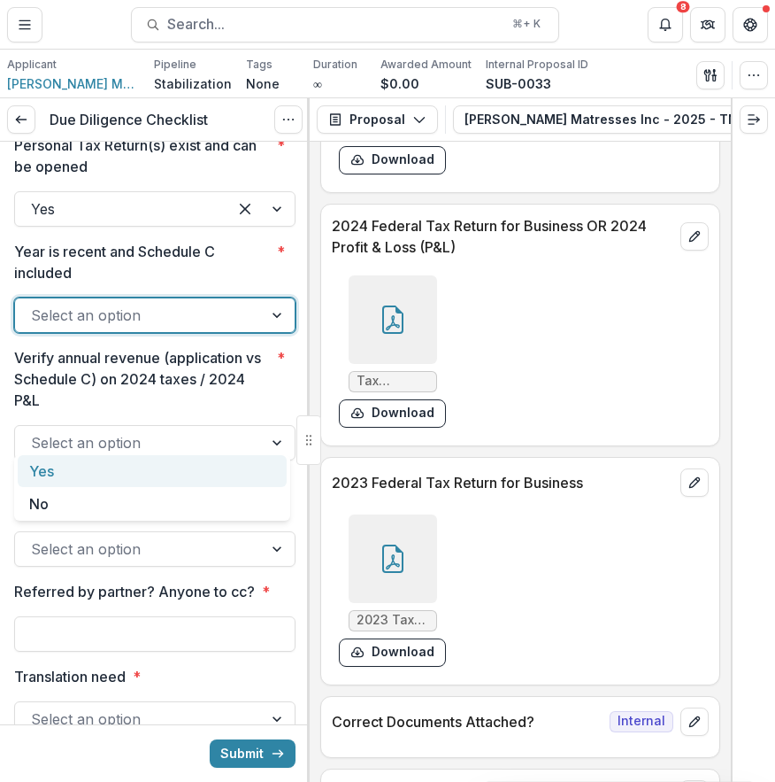
click at [241, 328] on div at bounding box center [139, 315] width 216 height 25
click at [245, 464] on div "Yes" at bounding box center [152, 471] width 269 height 33
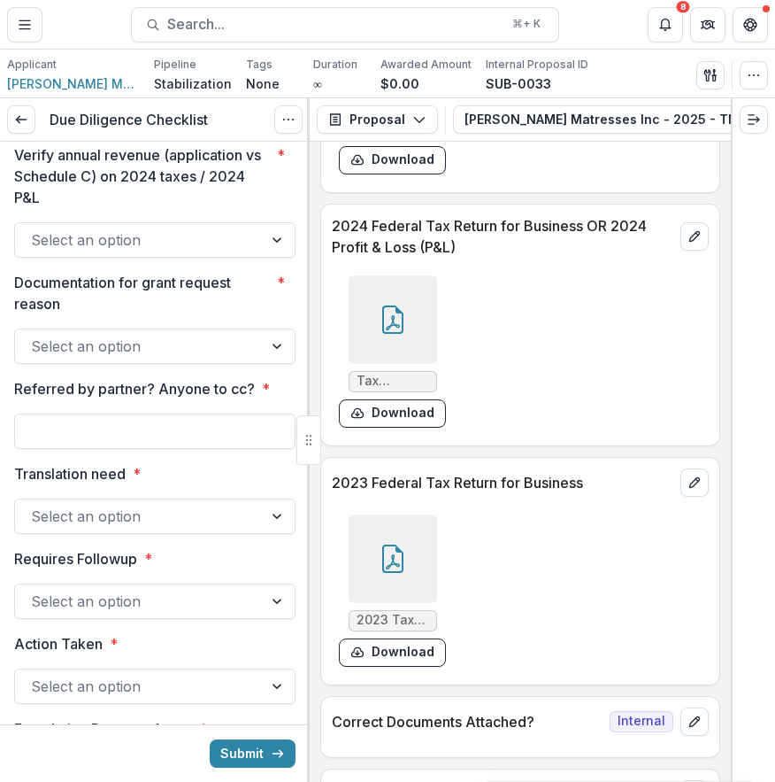
scroll to position [2914, 0]
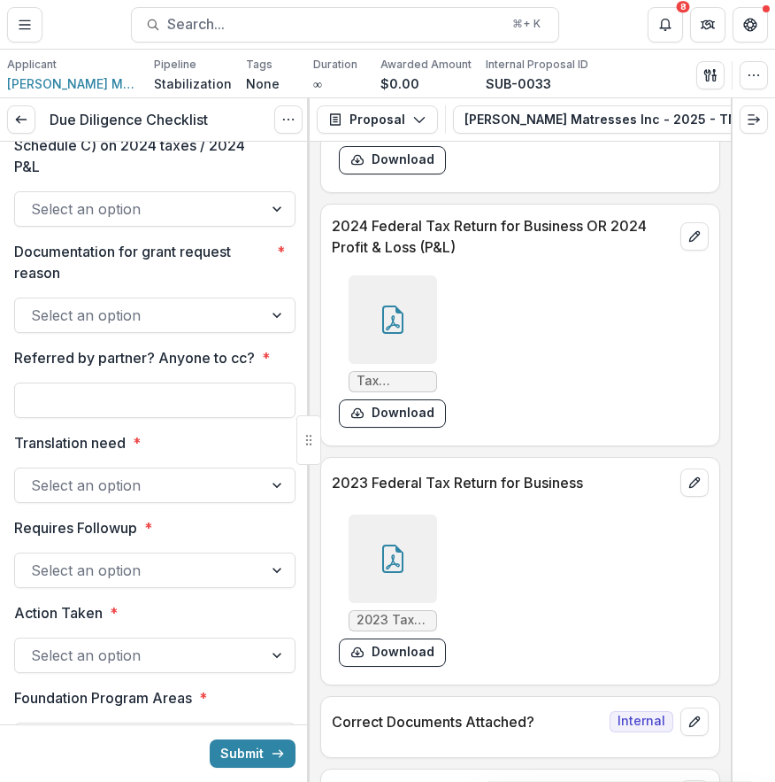
click at [275, 226] on div at bounding box center [279, 209] width 32 height 34
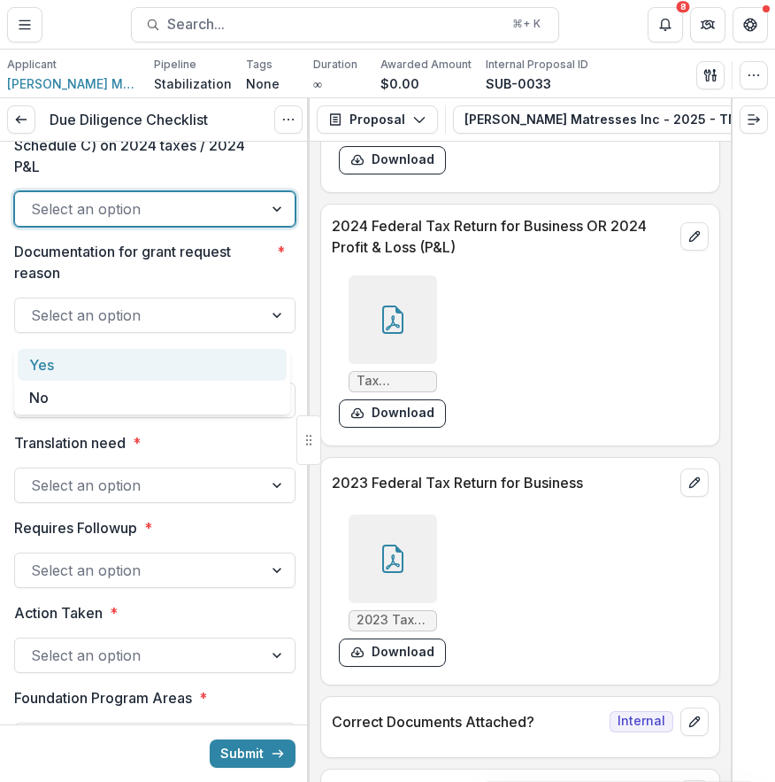
click at [239, 369] on div "Yes" at bounding box center [152, 365] width 269 height 33
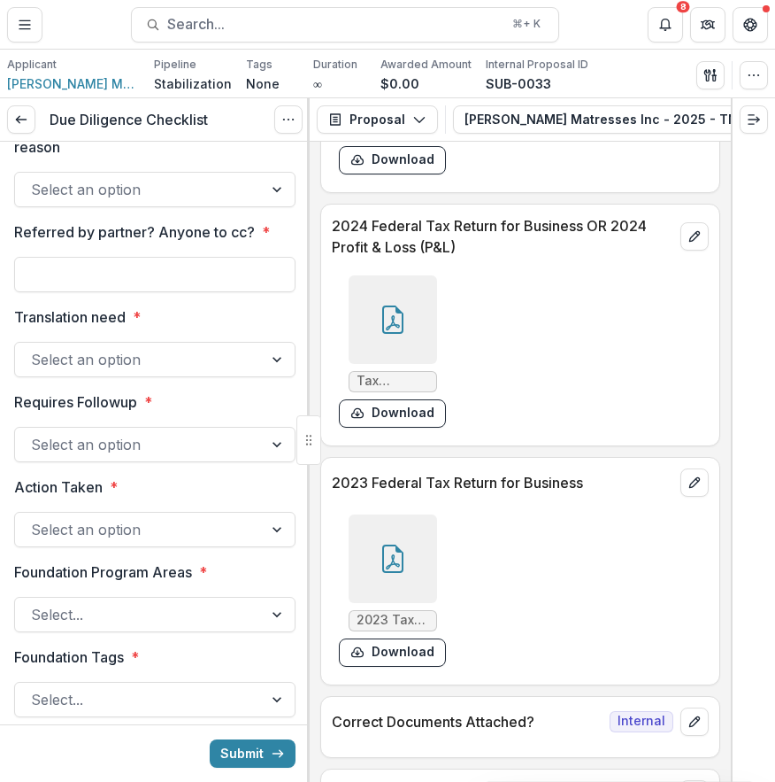
scroll to position [3056, 0]
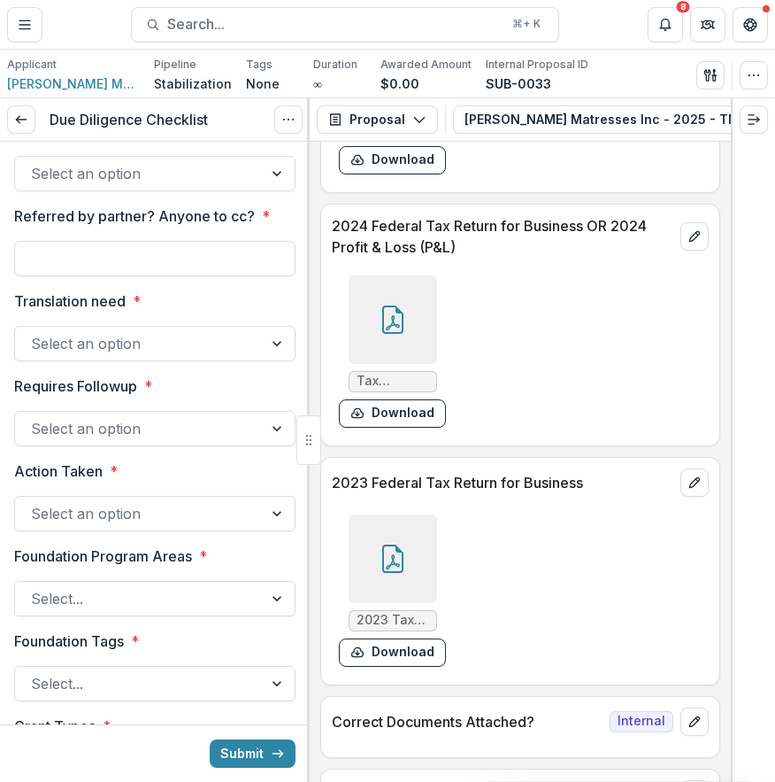
click at [252, 188] on div "Select an option" at bounding box center [139, 173] width 248 height 28
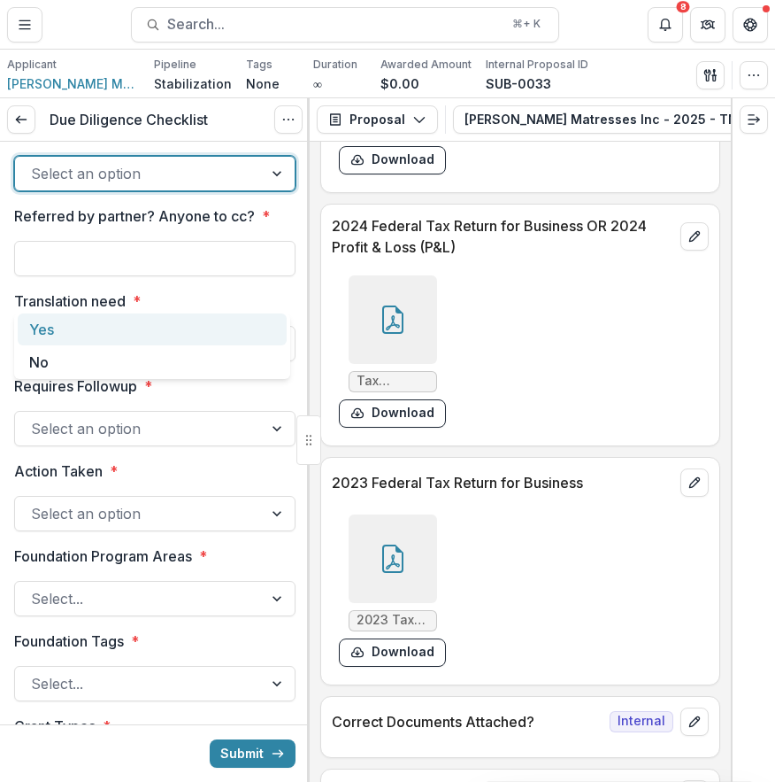
click at [239, 327] on div "Yes" at bounding box center [152, 329] width 269 height 33
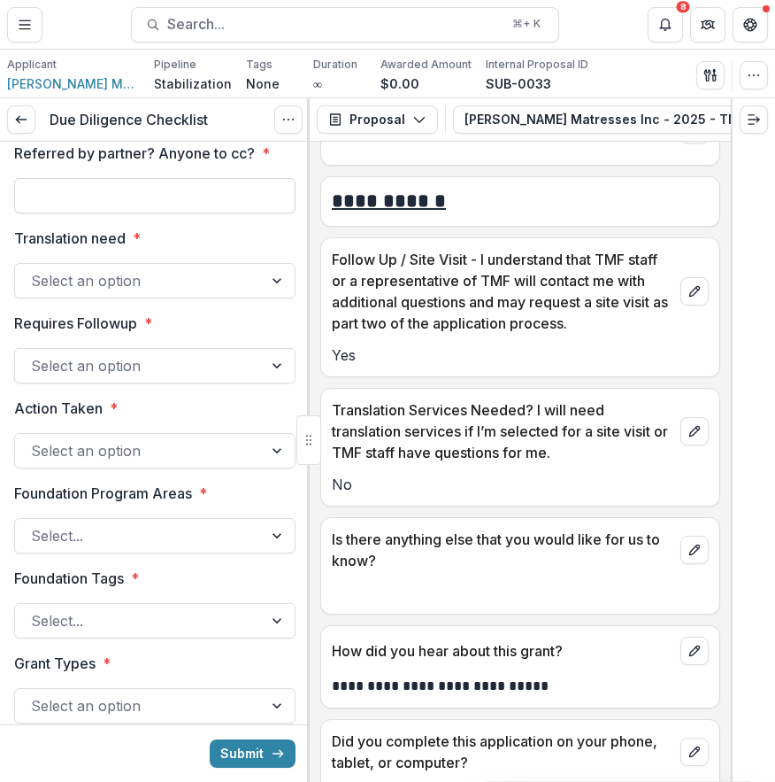
scroll to position [3129, 0]
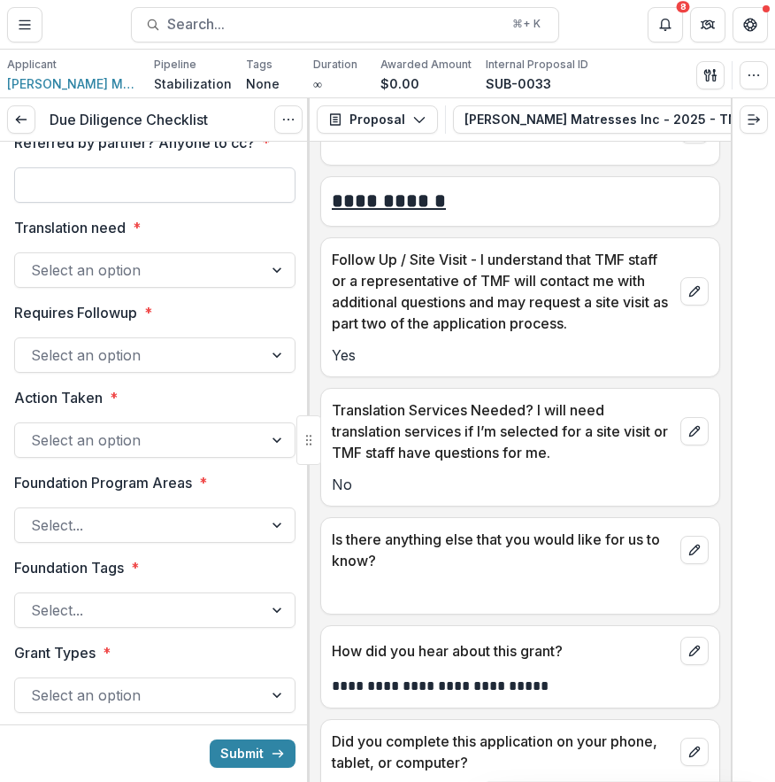
click at [226, 203] on input "Referred by partner? Anyone to cc? *" at bounding box center [154, 184] width 281 height 35
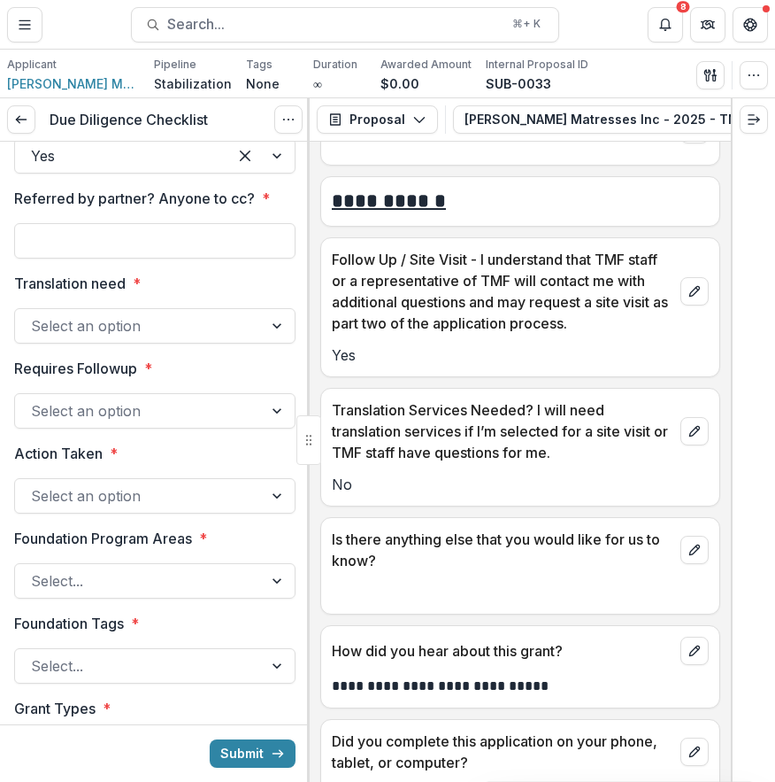
scroll to position [3070, 0]
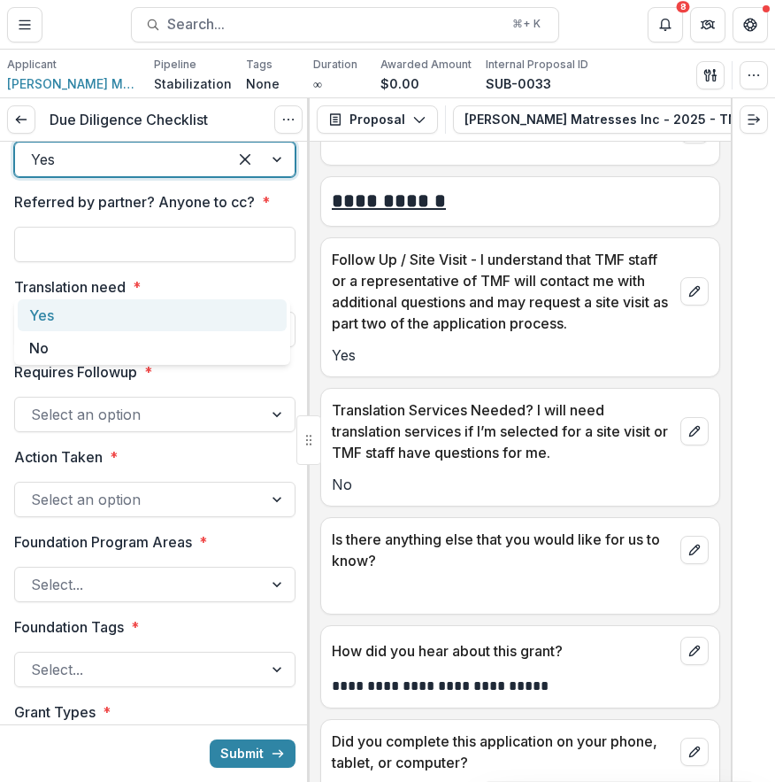
click at [144, 172] on div at bounding box center [121, 159] width 181 height 25
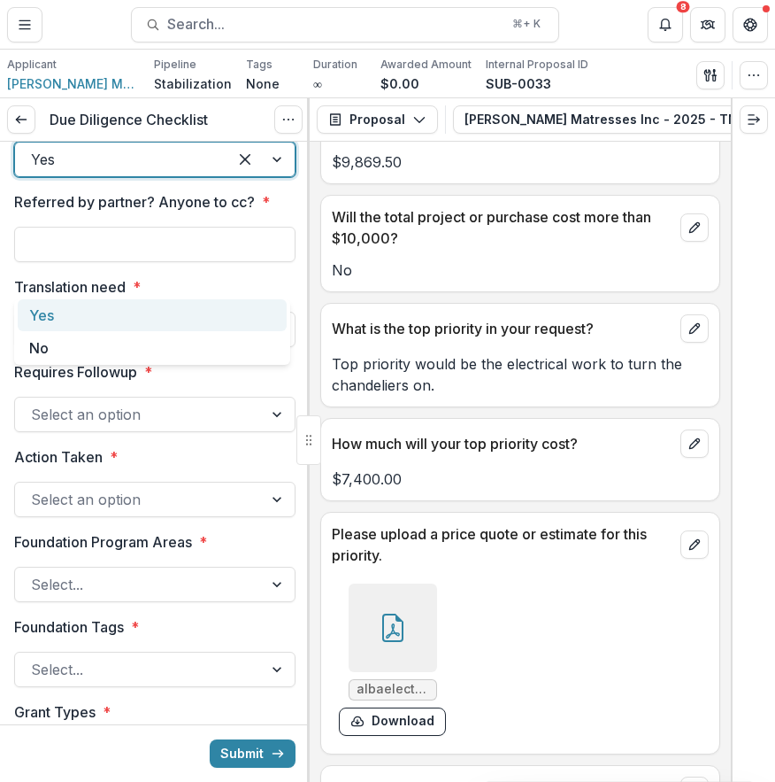
scroll to position [5239, 0]
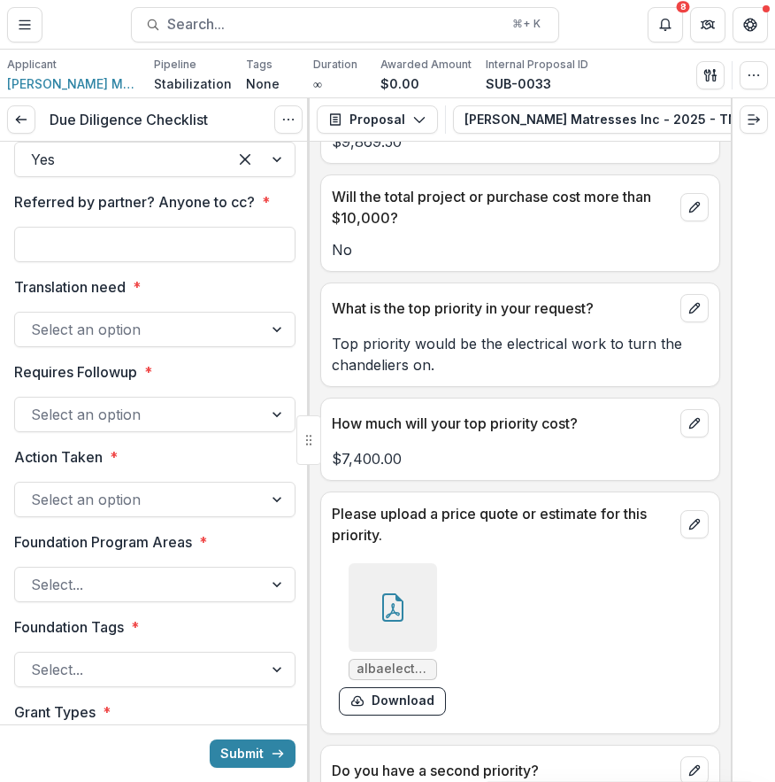
click at [395, 593] on icon at bounding box center [392, 607] width 21 height 28
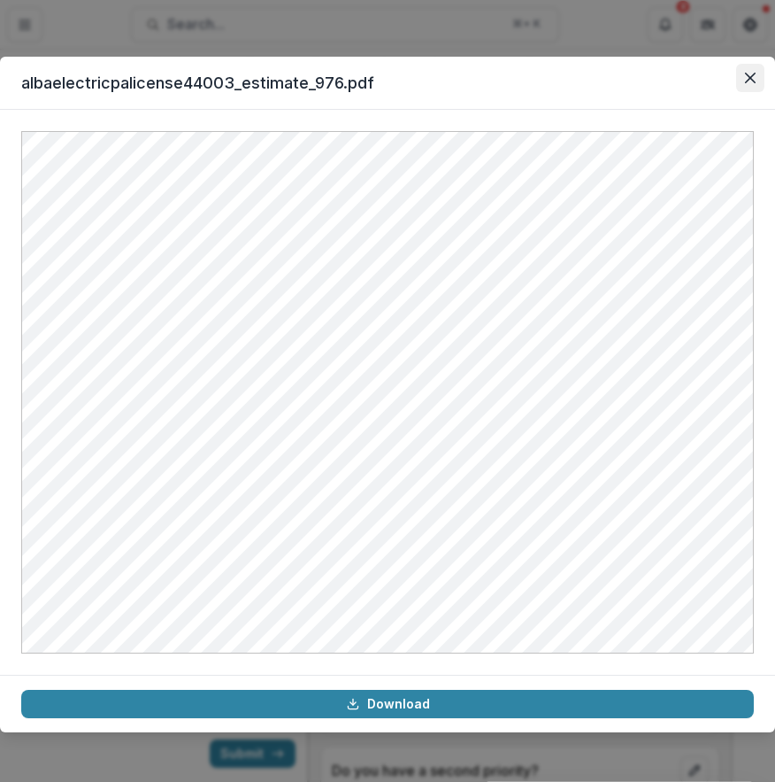
click at [755, 80] on icon "Close" at bounding box center [750, 78] width 11 height 11
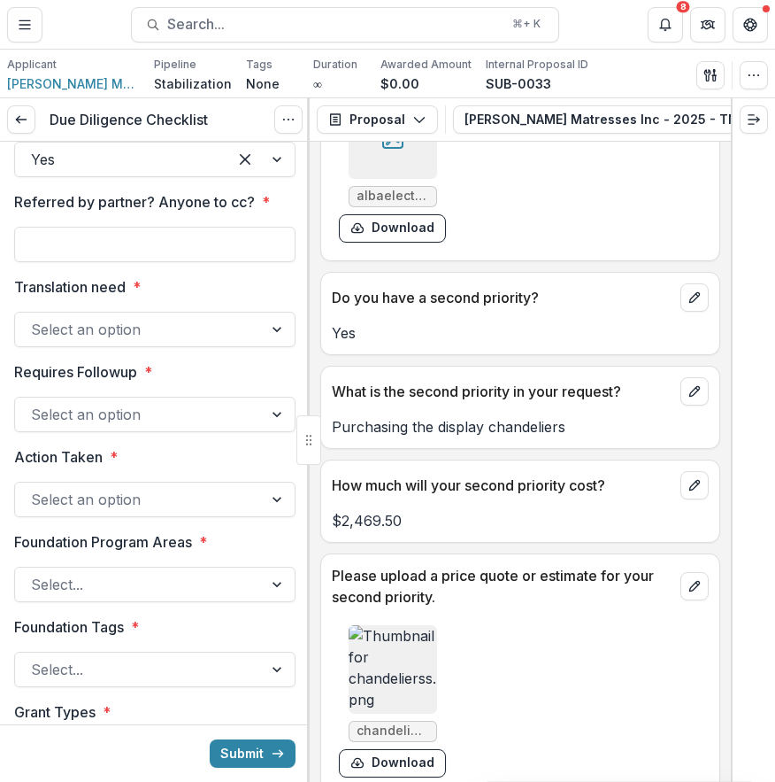
scroll to position [5727, 0]
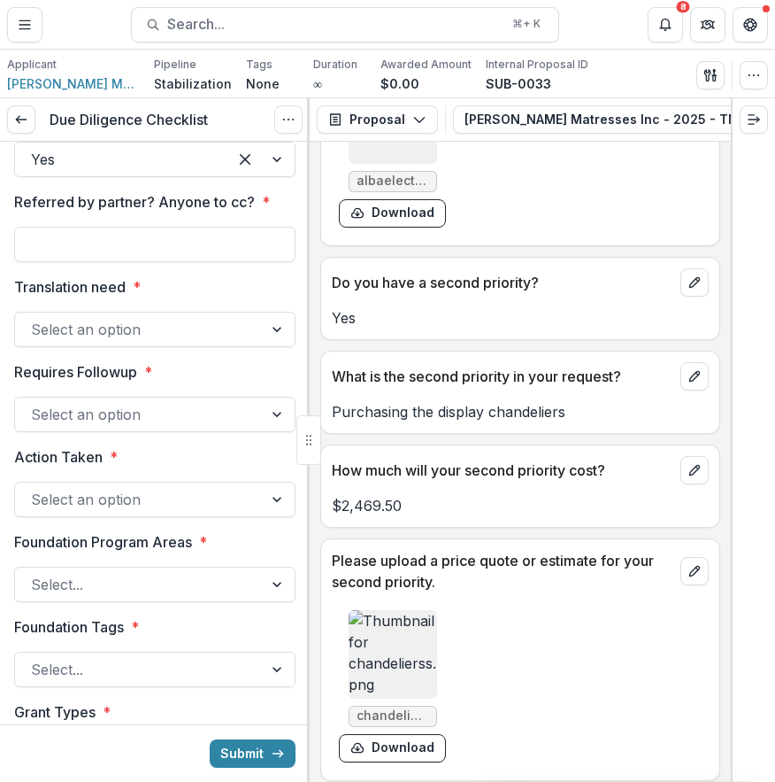
click at [405, 613] on img at bounding box center [393, 654] width 89 height 89
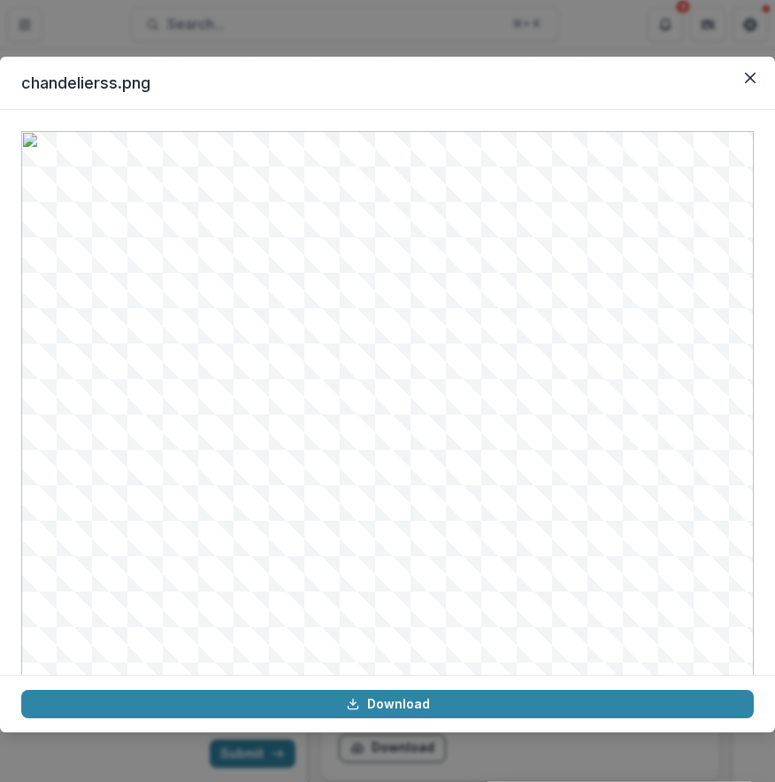
scroll to position [65, 0]
click at [403, 745] on div "chandelierss.png Download" at bounding box center [387, 391] width 775 height 782
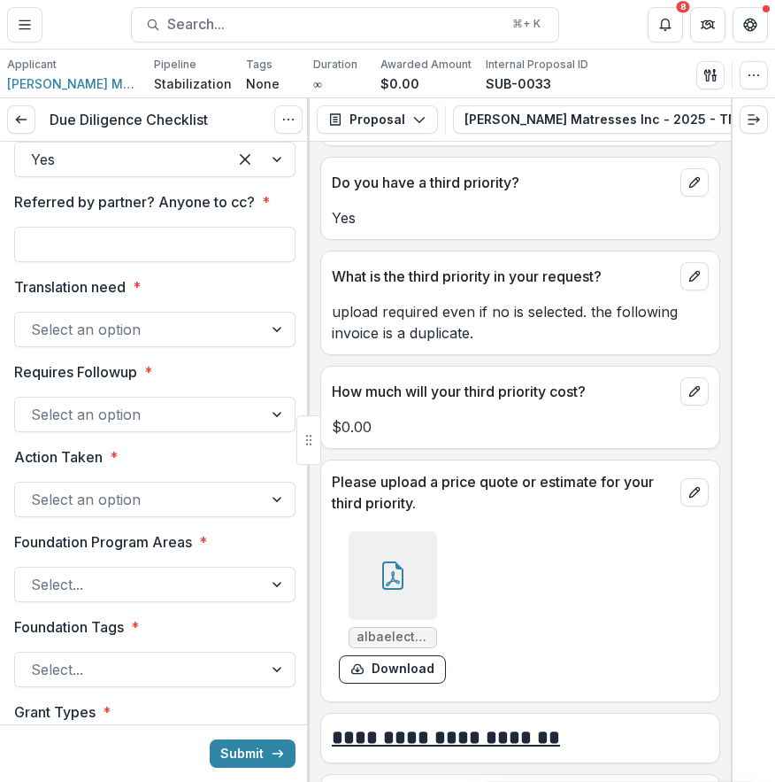
scroll to position [6364, 0]
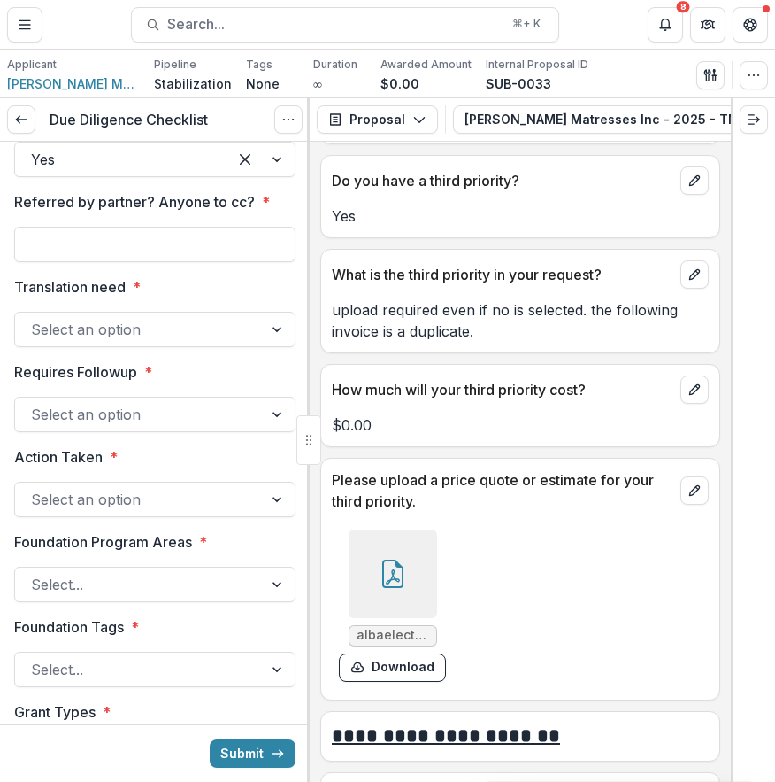
click at [411, 551] on div at bounding box center [393, 573] width 89 height 89
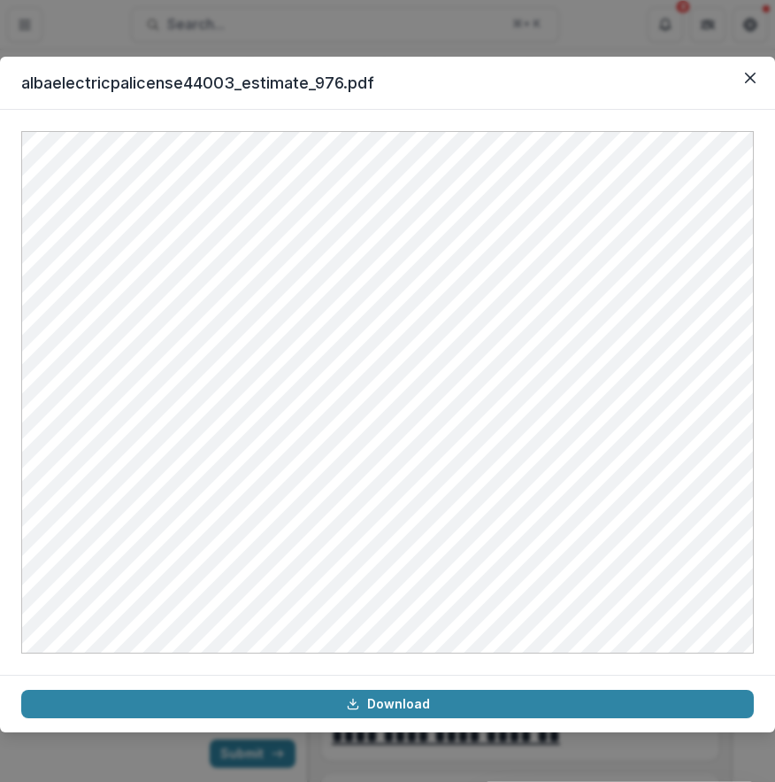
click at [549, 31] on div "albaelectricpalicense44003_estimate_976.pdf Download" at bounding box center [387, 391] width 775 height 782
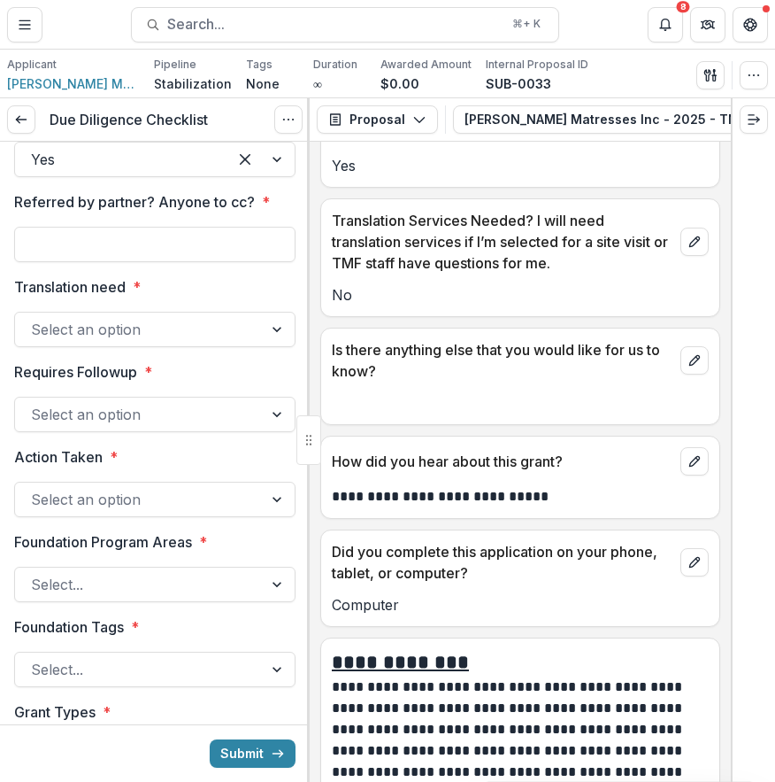
scroll to position [13805, 0]
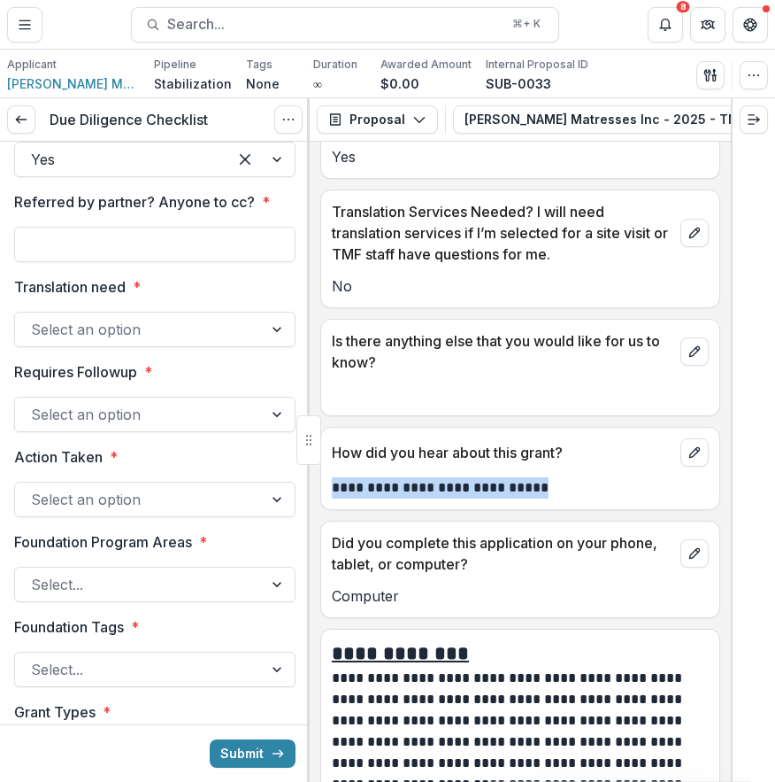
drag, startPoint x: 335, startPoint y: 442, endPoint x: 577, endPoint y: 450, distance: 241.8
click at [577, 477] on p "**********" at bounding box center [518, 487] width 372 height 21
copy p "**********"
click at [551, 532] on p "Did you complete this application on your phone, tablet, or computer?" at bounding box center [503, 553] width 342 height 42
drag, startPoint x: 428, startPoint y: 443, endPoint x: 480, endPoint y: 454, distance: 53.5
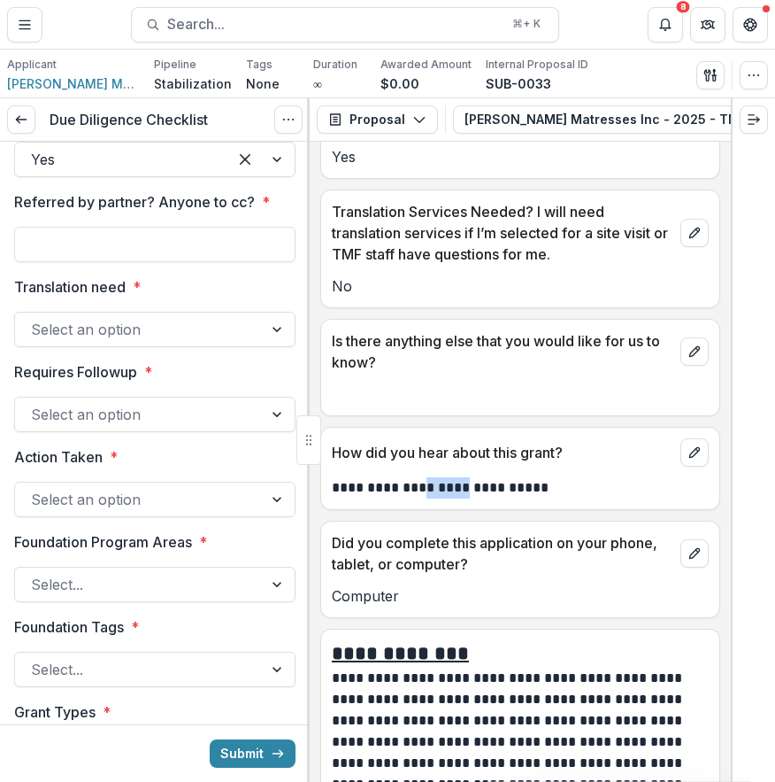
click at [480, 477] on p "**********" at bounding box center [518, 487] width 372 height 21
copy p "******"
click at [211, 262] on input "Referred by partner? Anyone to cc? *" at bounding box center [154, 244] width 281 height 35
paste input "*****"
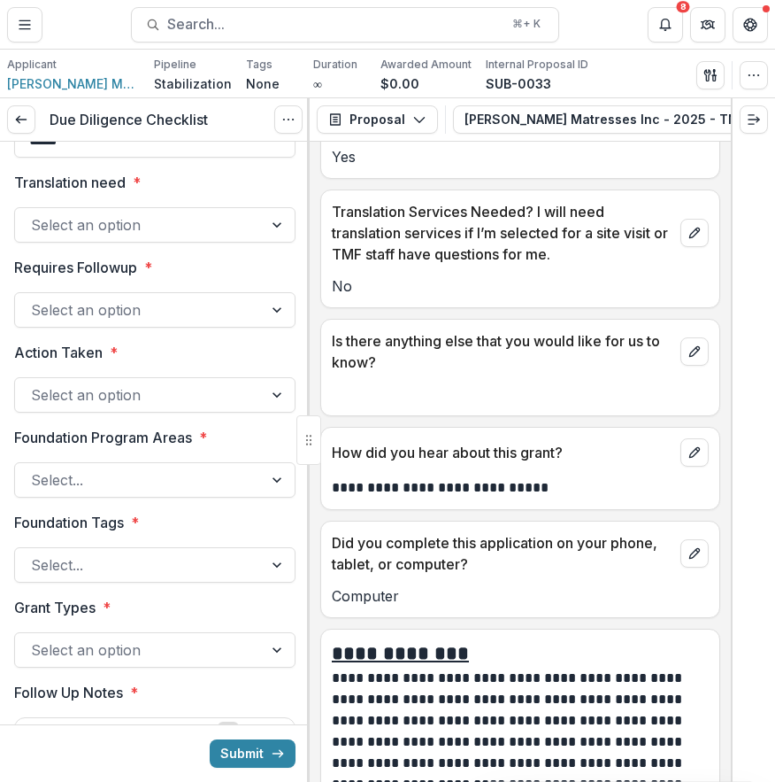
scroll to position [3218, 0]
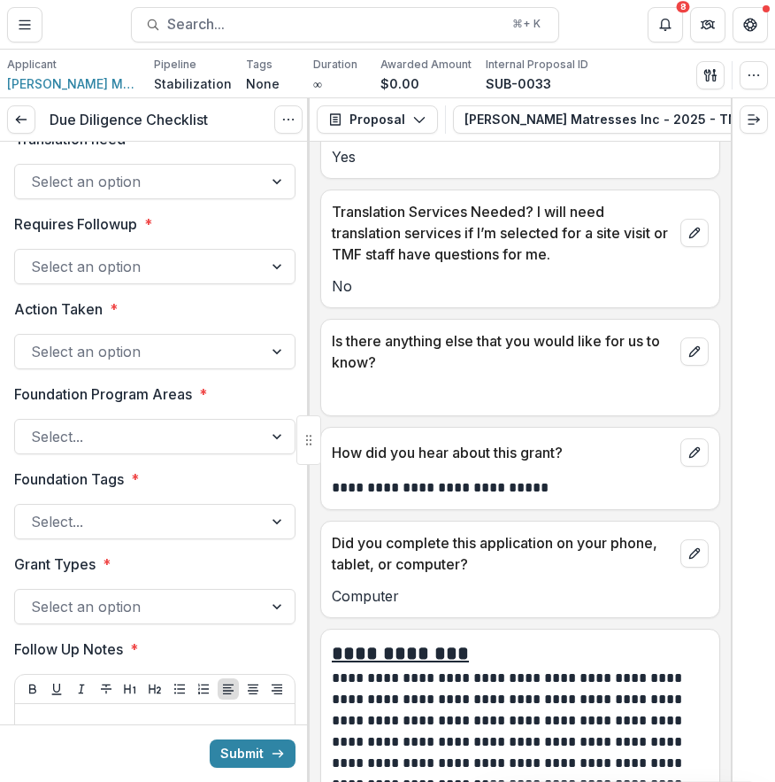
click at [148, 199] on div "Translation need * Select an option" at bounding box center [154, 163] width 281 height 71
drag, startPoint x: 110, startPoint y: 213, endPoint x: -4, endPoint y: 208, distance: 113.4
click at [0, 208] on html "**********" at bounding box center [387, 391] width 775 height 782
type input "*****"
click at [108, 194] on div at bounding box center [139, 181] width 216 height 25
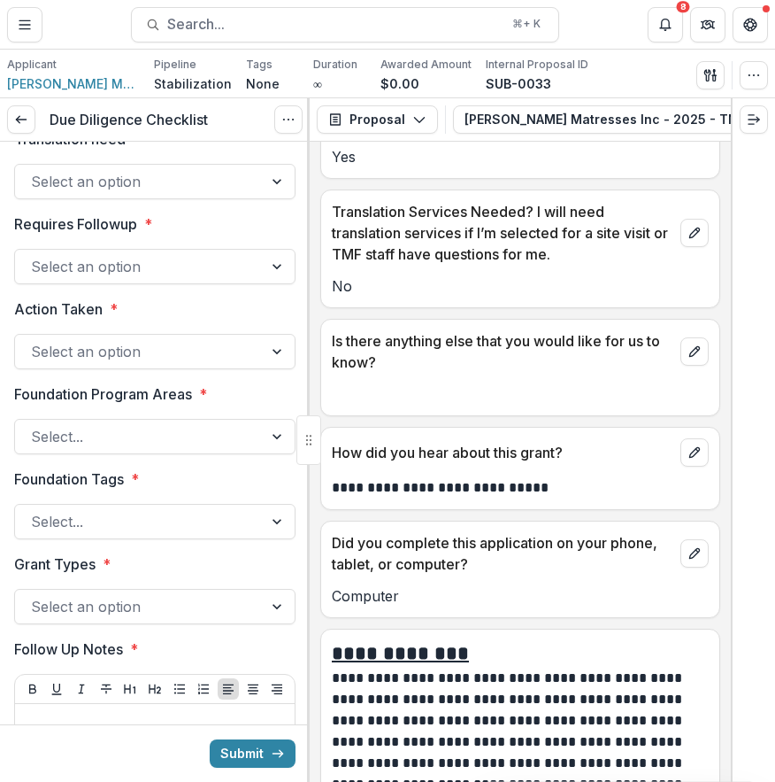
click at [531, 372] on div "Is there anything else that you would like for us to know?" at bounding box center [520, 367] width 400 height 97
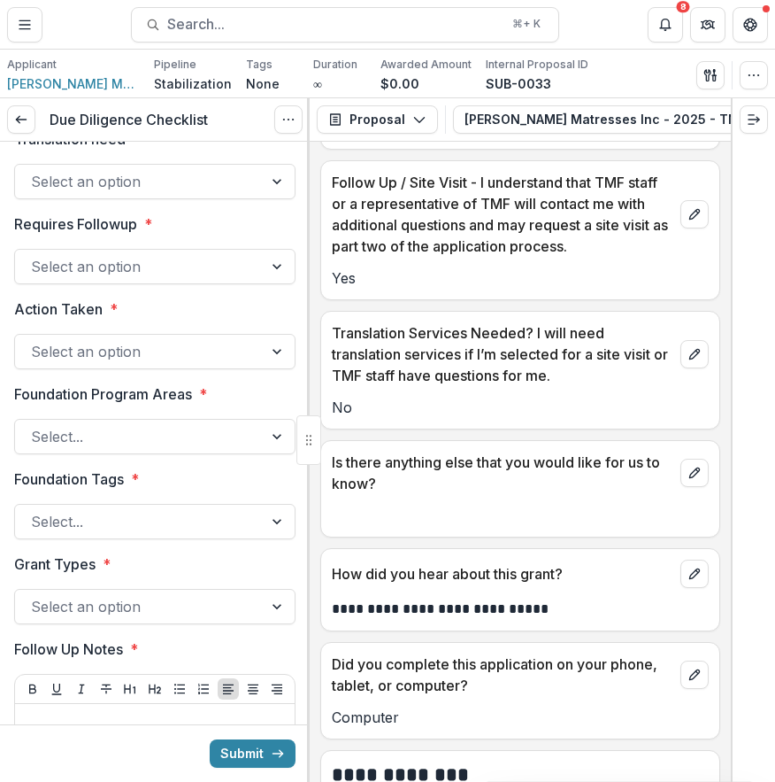
scroll to position [13661, 0]
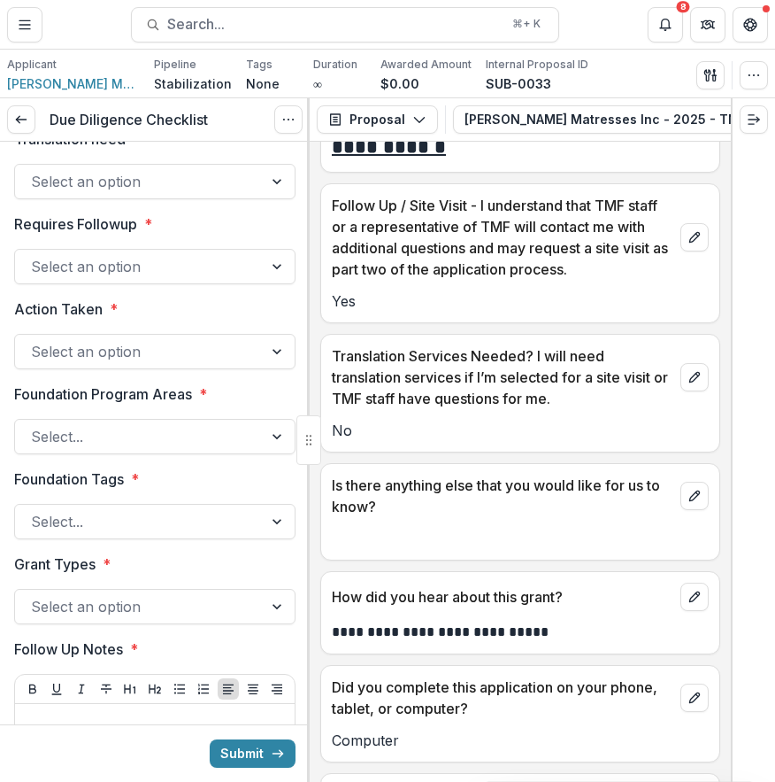
click at [177, 279] on div at bounding box center [139, 266] width 216 height 25
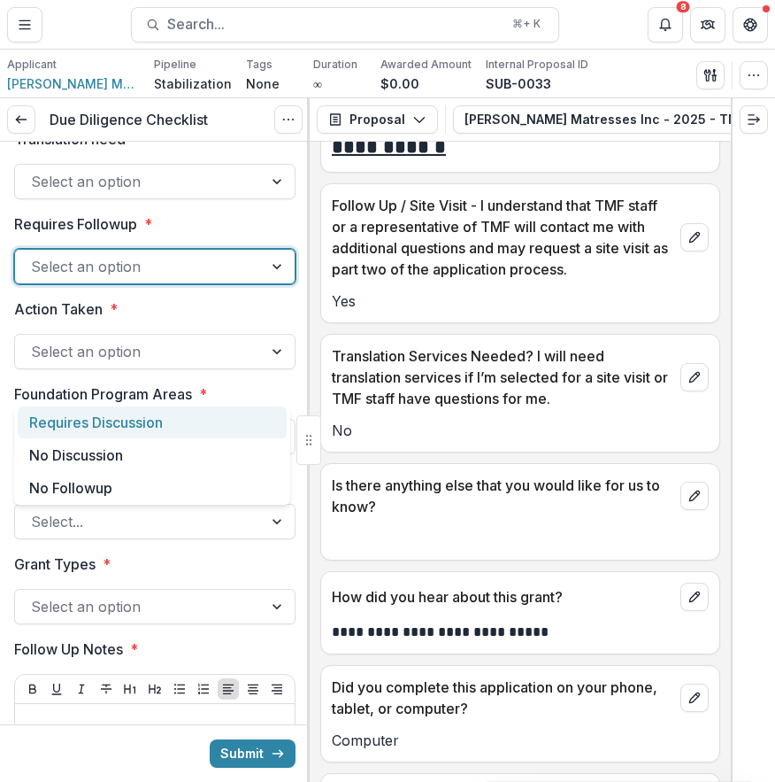
click at [225, 199] on div "Translation need * Select an option" at bounding box center [154, 163] width 281 height 71
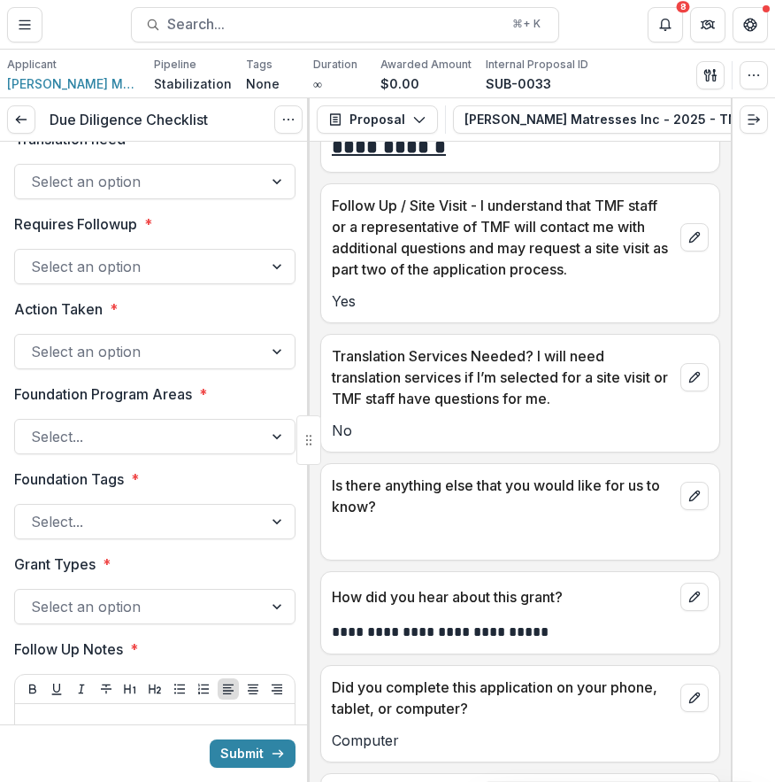
click at [223, 194] on div at bounding box center [139, 181] width 216 height 25
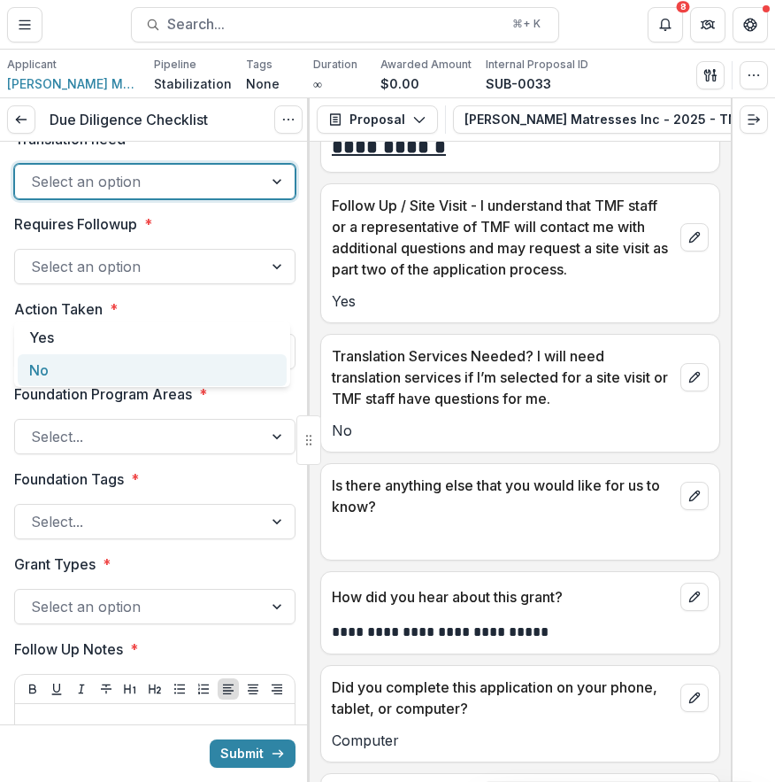
click at [176, 373] on div "No" at bounding box center [152, 370] width 269 height 33
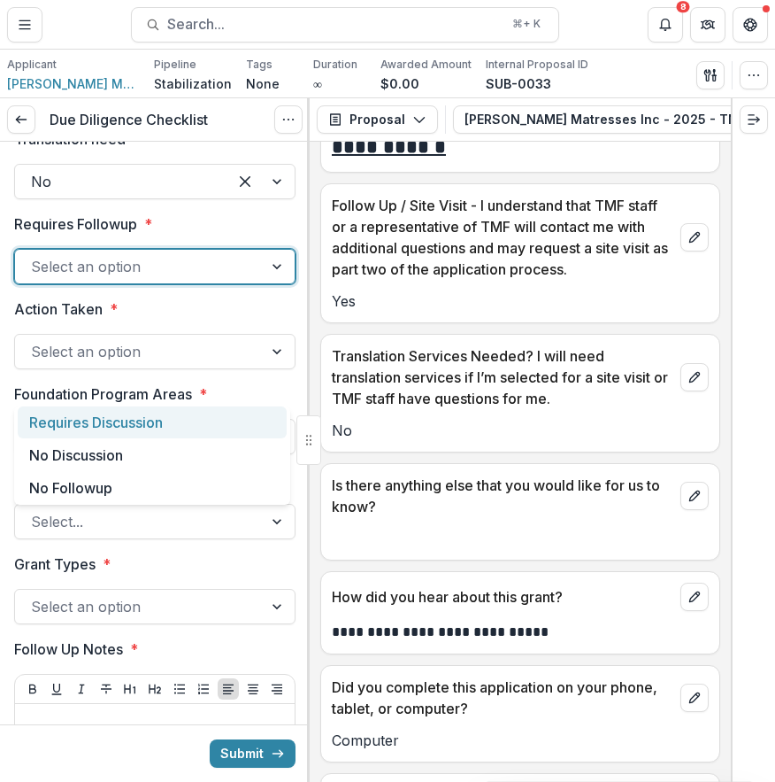
click at [158, 279] on div at bounding box center [139, 266] width 216 height 25
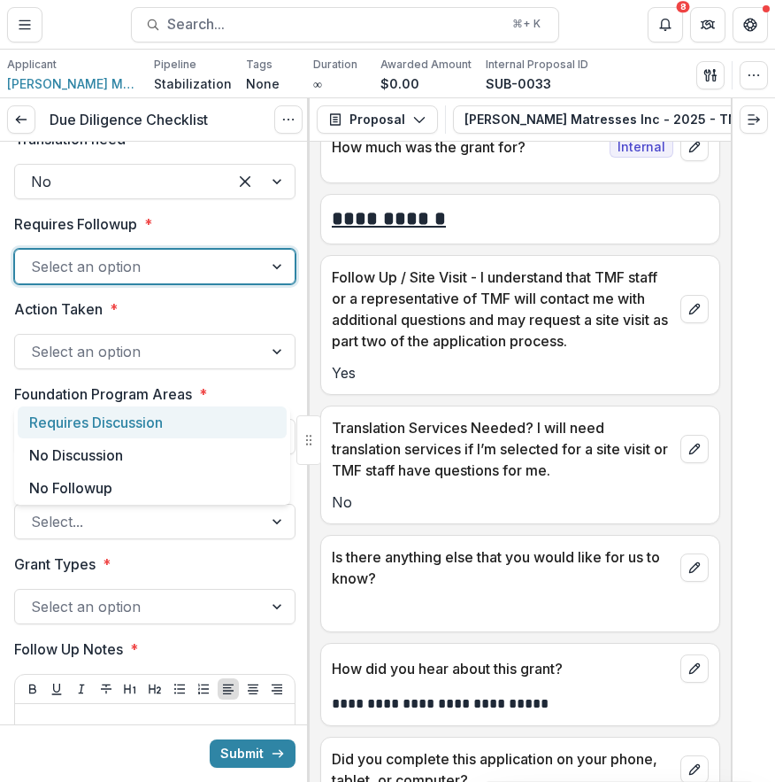
scroll to position [3228, 0]
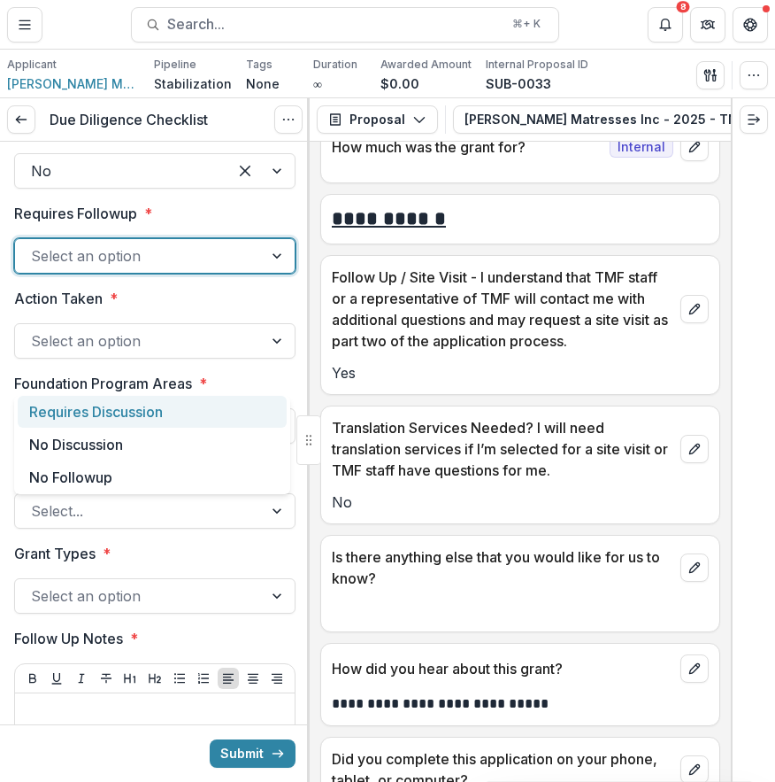
click at [262, 224] on label "Requires Followup *" at bounding box center [149, 213] width 271 height 21
click at [35, 266] on input "Requires Followup *" at bounding box center [33, 255] width 4 height 21
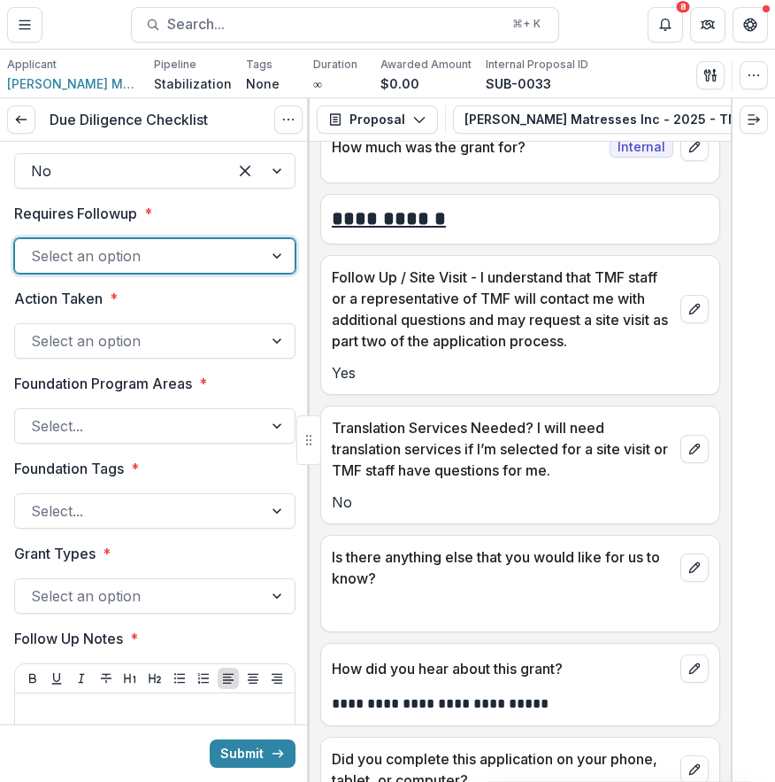
click at [143, 268] on div at bounding box center [139, 255] width 216 height 25
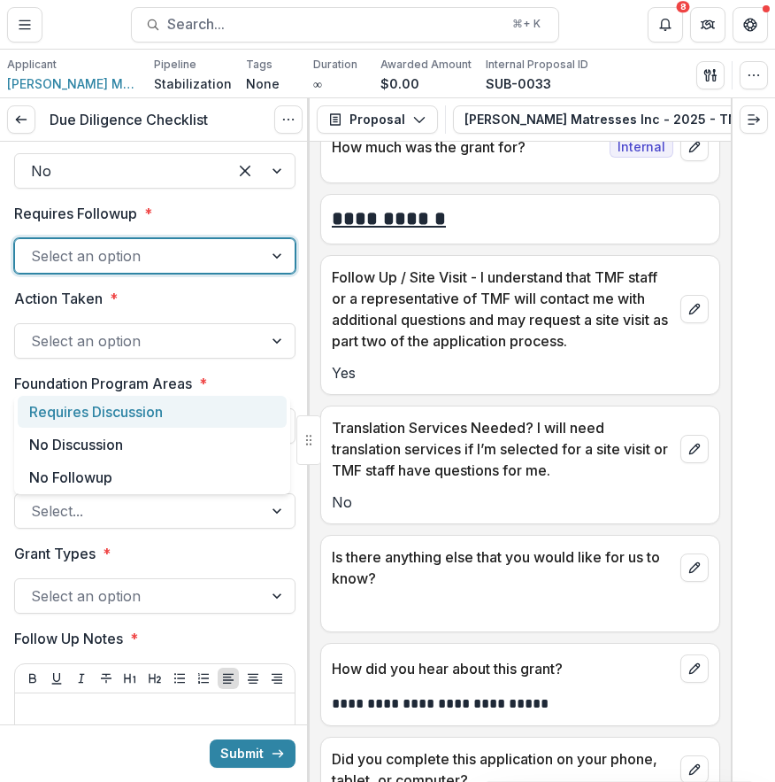
click at [195, 407] on div "Requires Discussion" at bounding box center [152, 412] width 269 height 33
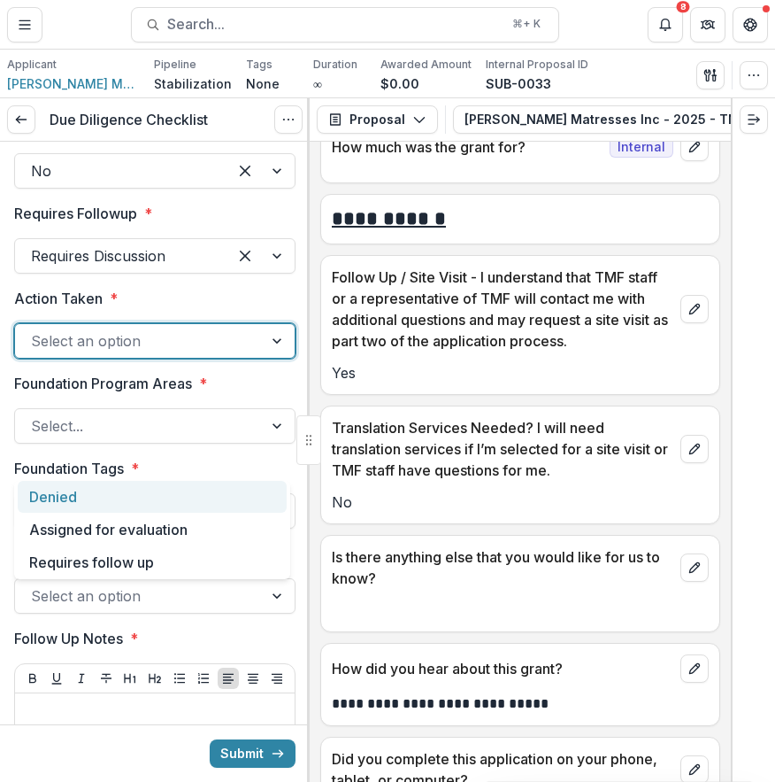
click at [239, 353] on div at bounding box center [139, 340] width 216 height 25
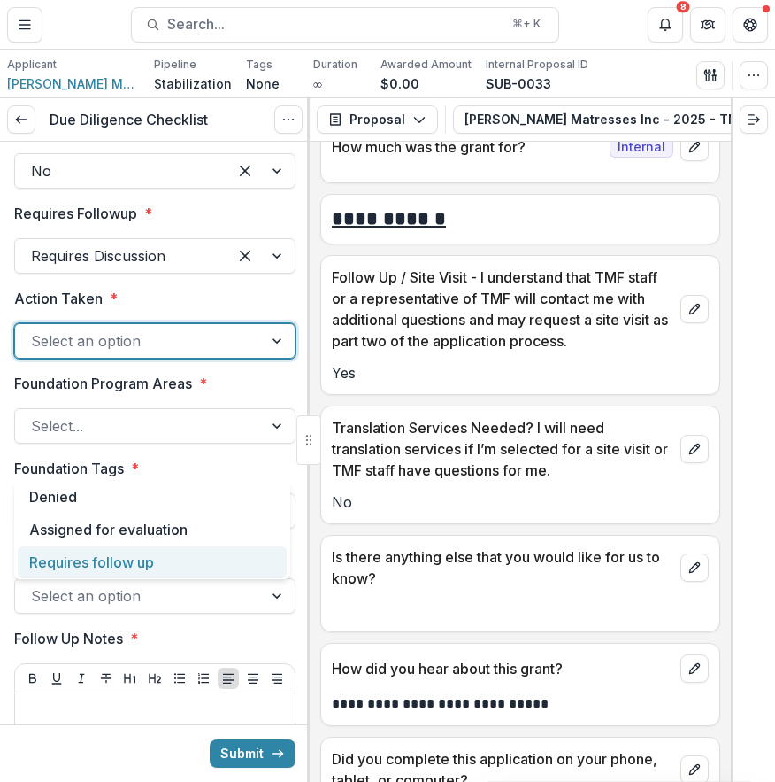
click at [188, 557] on div "Requires follow up" at bounding box center [152, 562] width 269 height 33
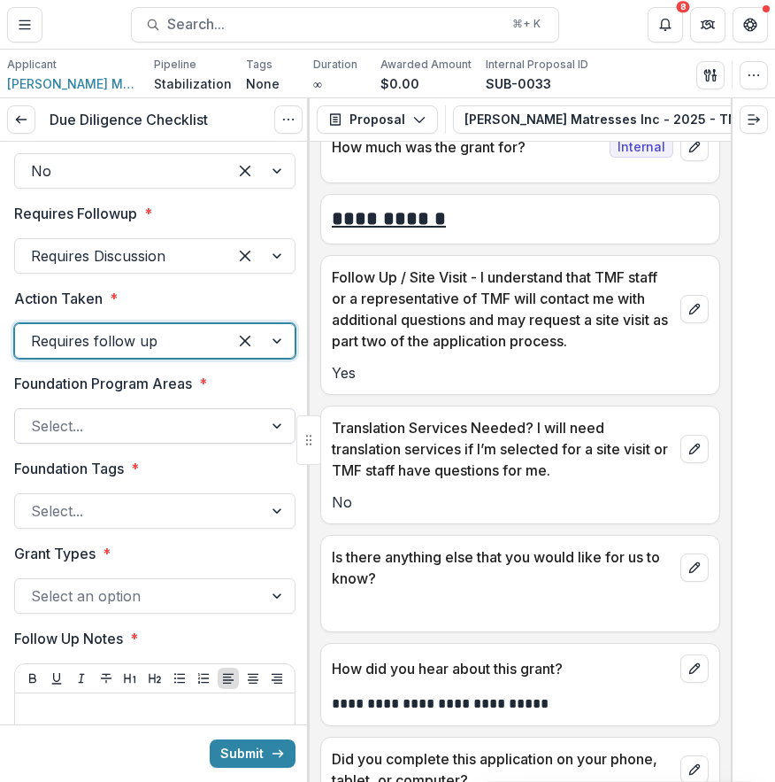
click at [251, 440] on div "Select..." at bounding box center [139, 426] width 248 height 28
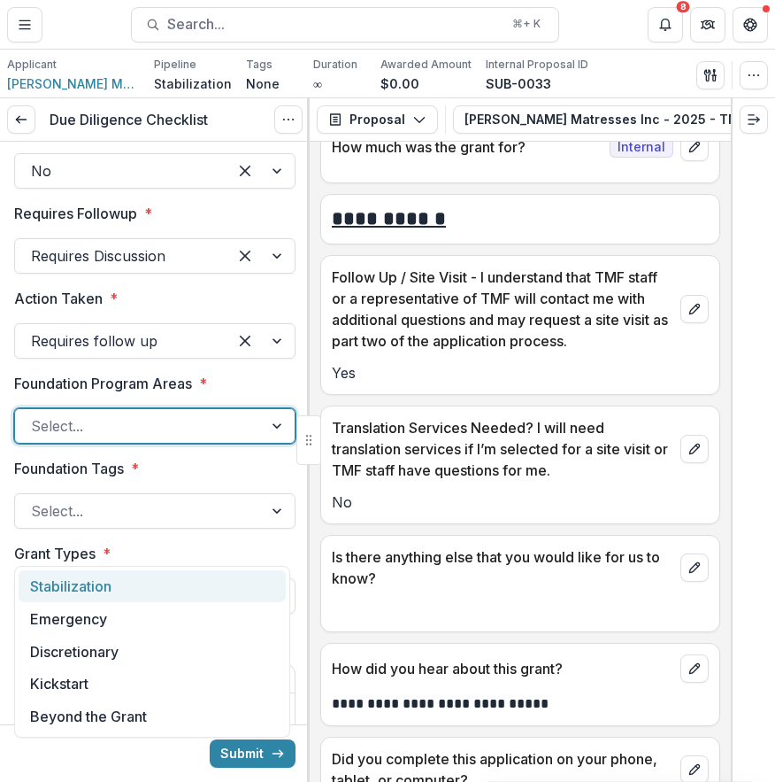
click at [248, 571] on div "Stabilization" at bounding box center [152, 586] width 267 height 33
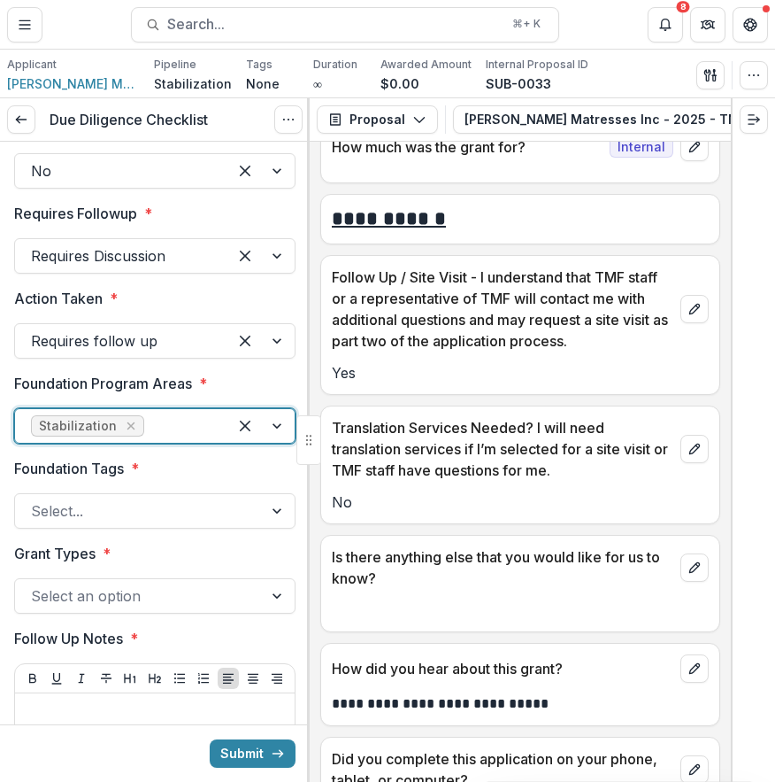
click at [200, 438] on div at bounding box center [180, 425] width 64 height 25
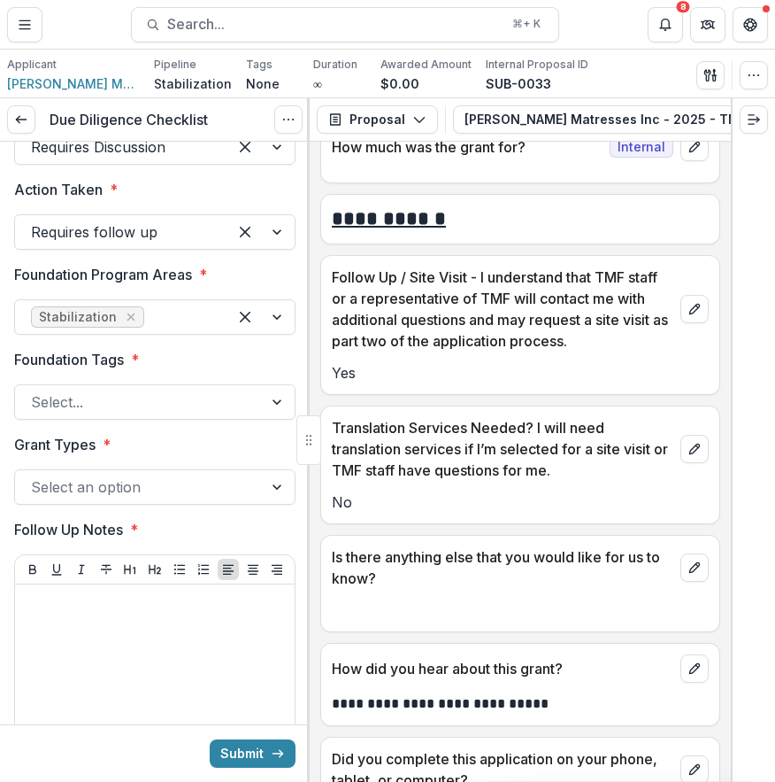
scroll to position [3402, 0]
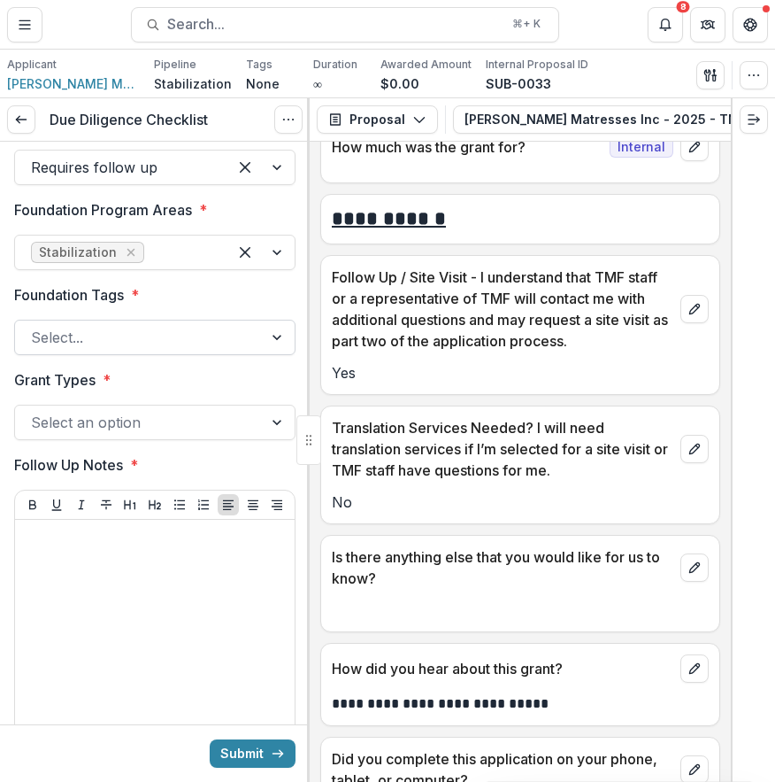
click at [240, 355] on div "Select..." at bounding box center [154, 337] width 281 height 35
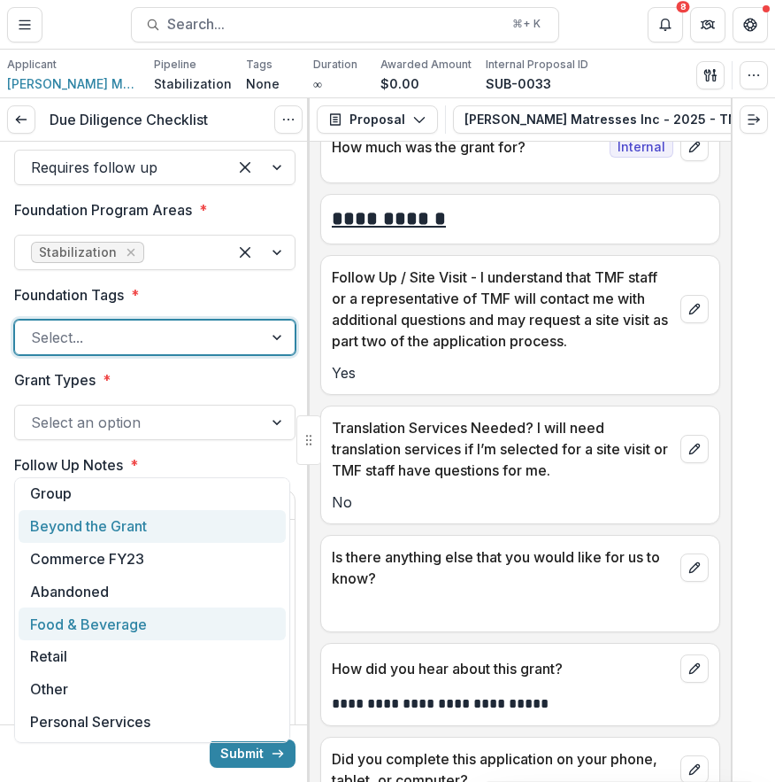
scroll to position [99, 0]
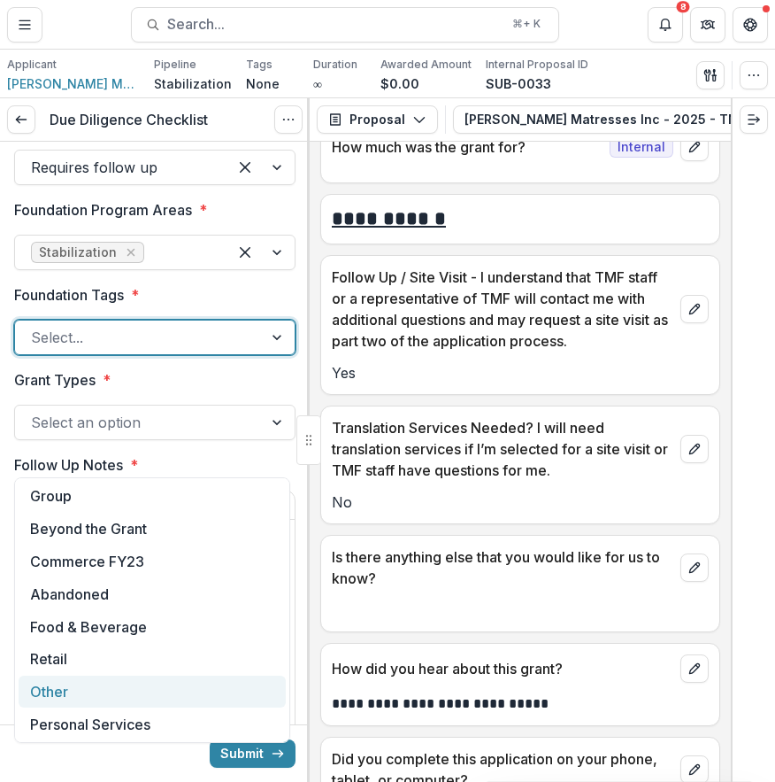
click at [138, 696] on div "Other" at bounding box center [152, 691] width 267 height 33
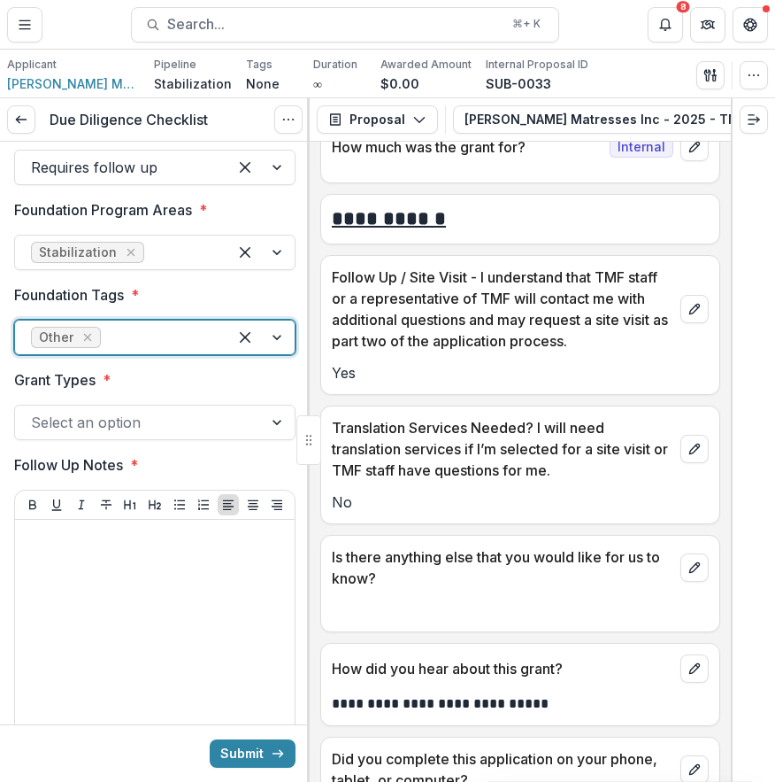
click at [173, 435] on div at bounding box center [139, 422] width 216 height 25
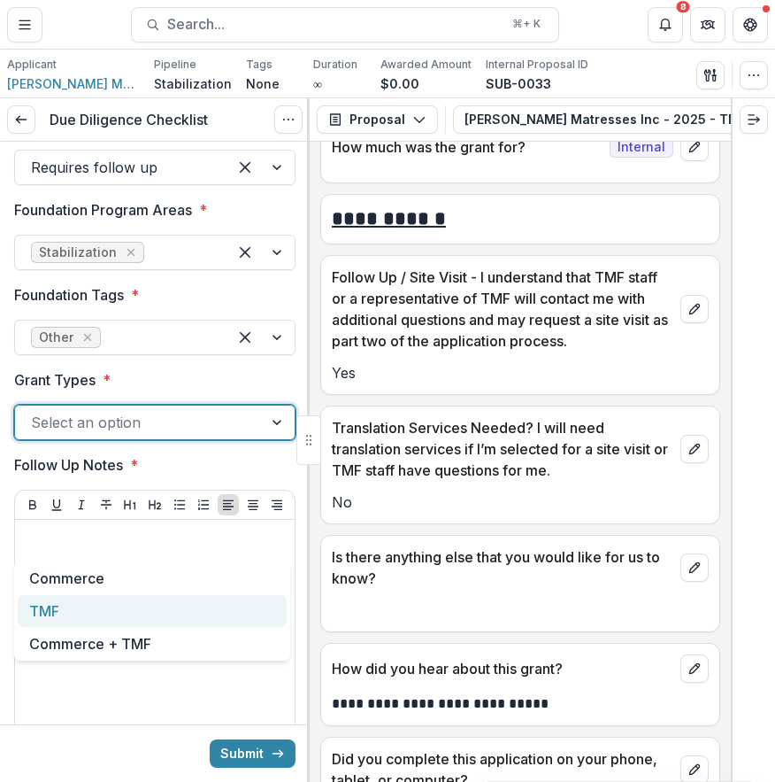
click at [166, 609] on div "TMF" at bounding box center [152, 611] width 269 height 33
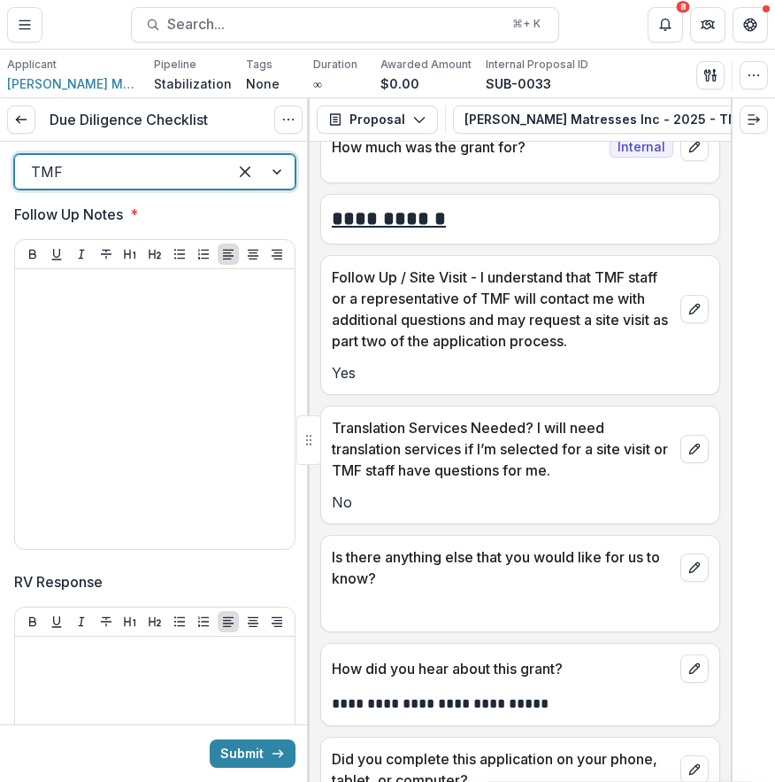
scroll to position [3650, 0]
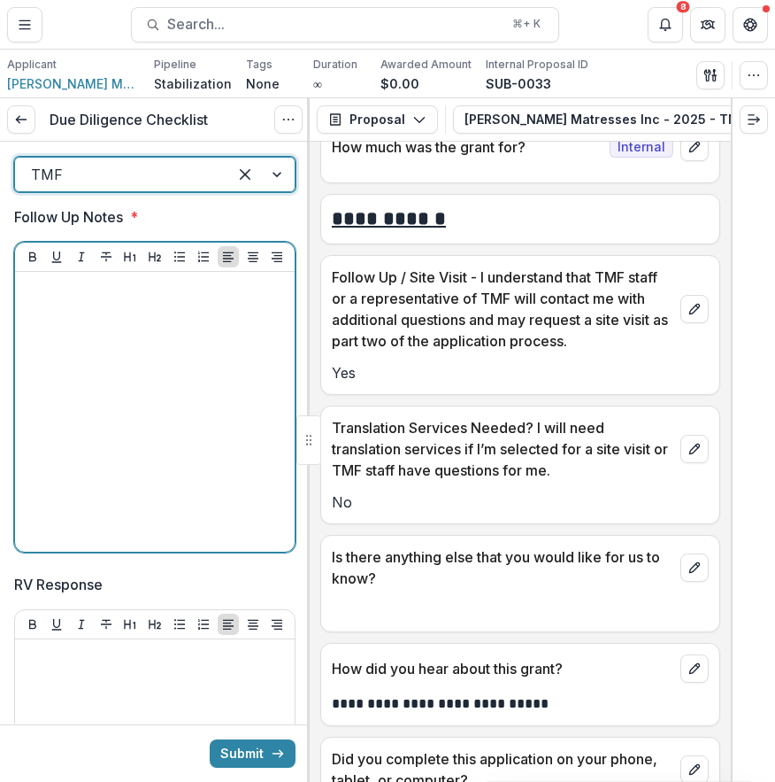
click at [210, 483] on div at bounding box center [155, 412] width 266 height 266
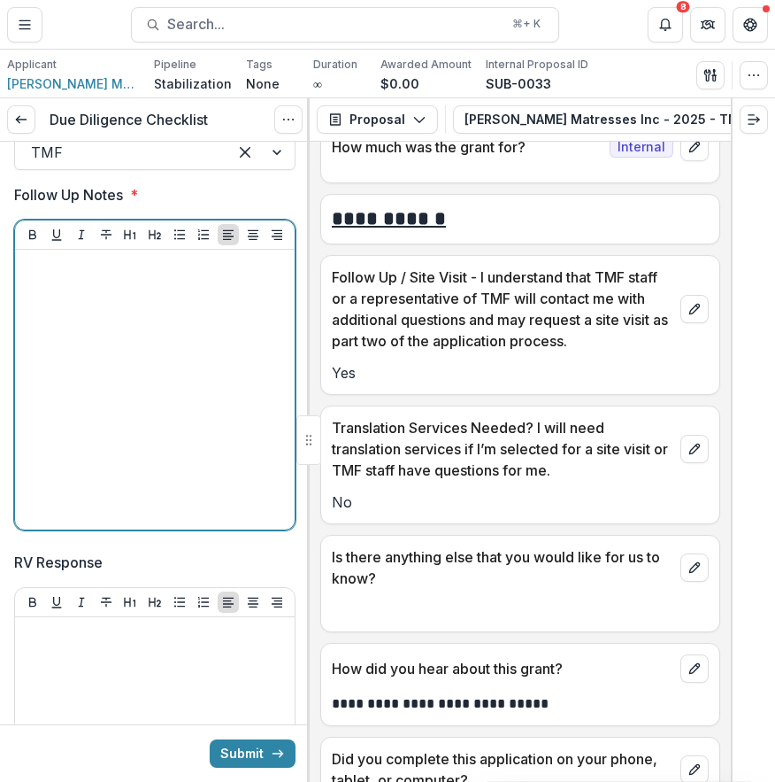
scroll to position [3689, 0]
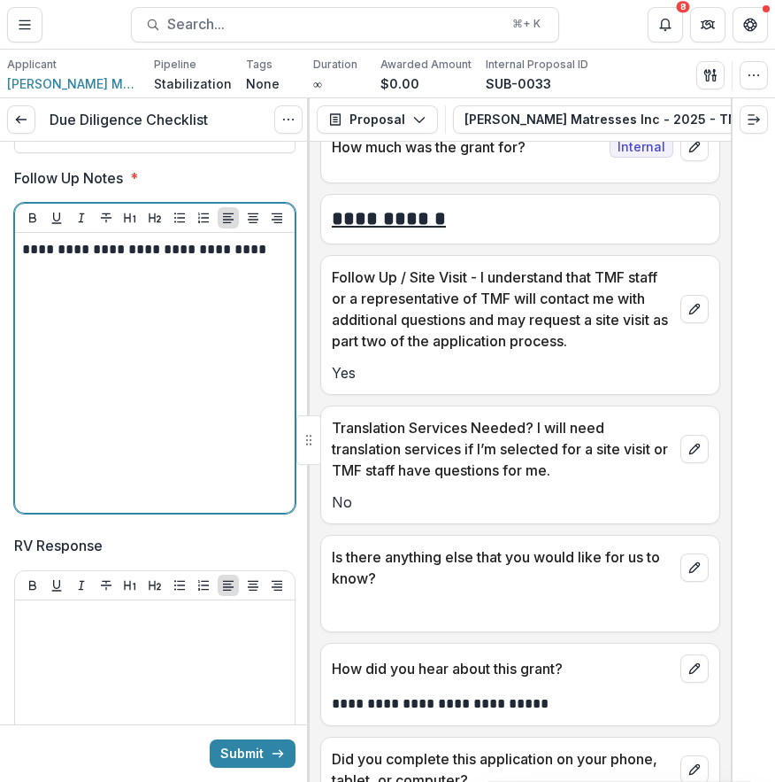
click at [58, 259] on p "**********" at bounding box center [152, 249] width 260 height 19
click at [268, 259] on p "**********" at bounding box center [152, 249] width 260 height 19
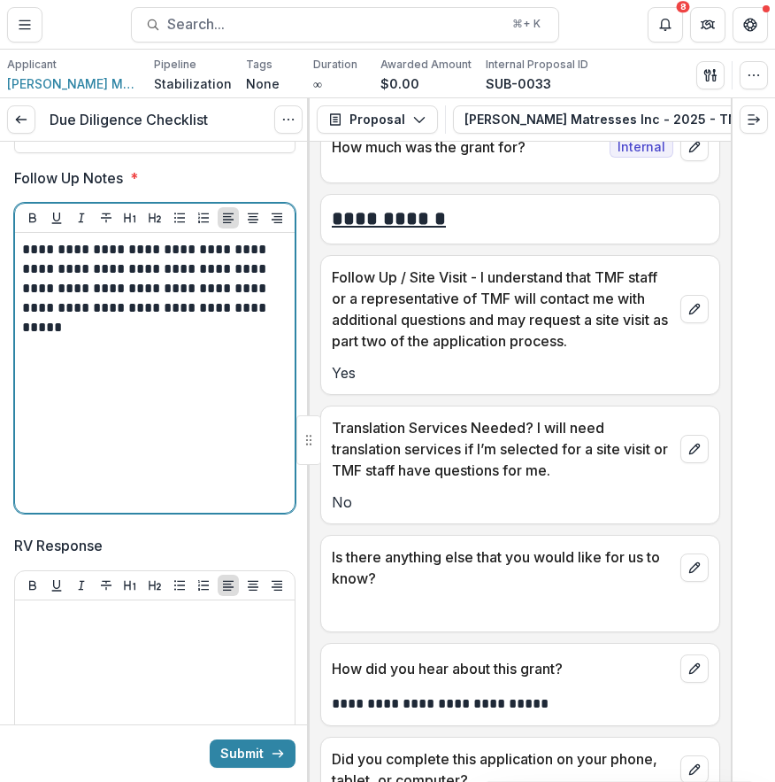
click at [110, 477] on div "**********" at bounding box center [155, 373] width 266 height 266
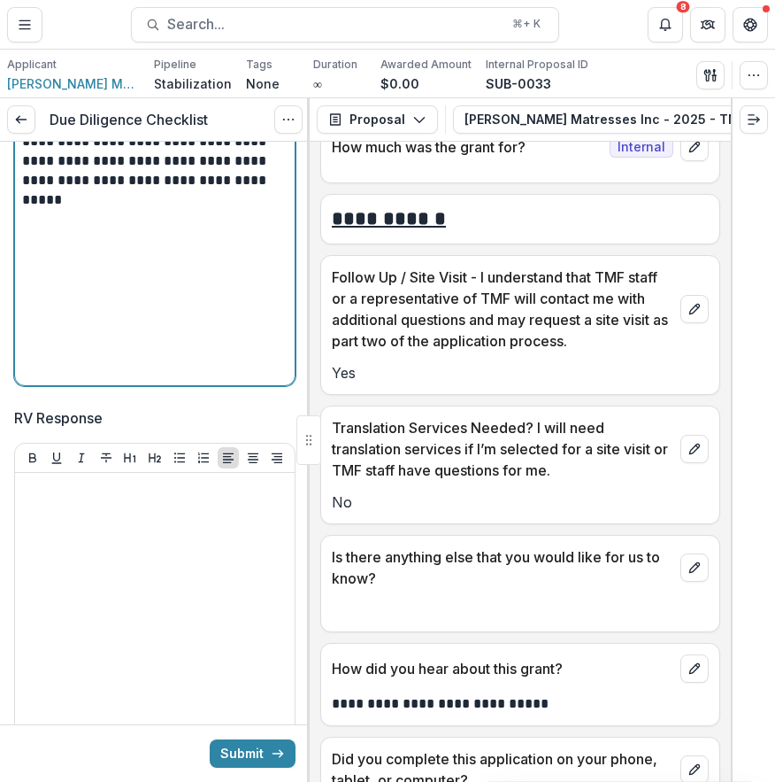
scroll to position [3662, 0]
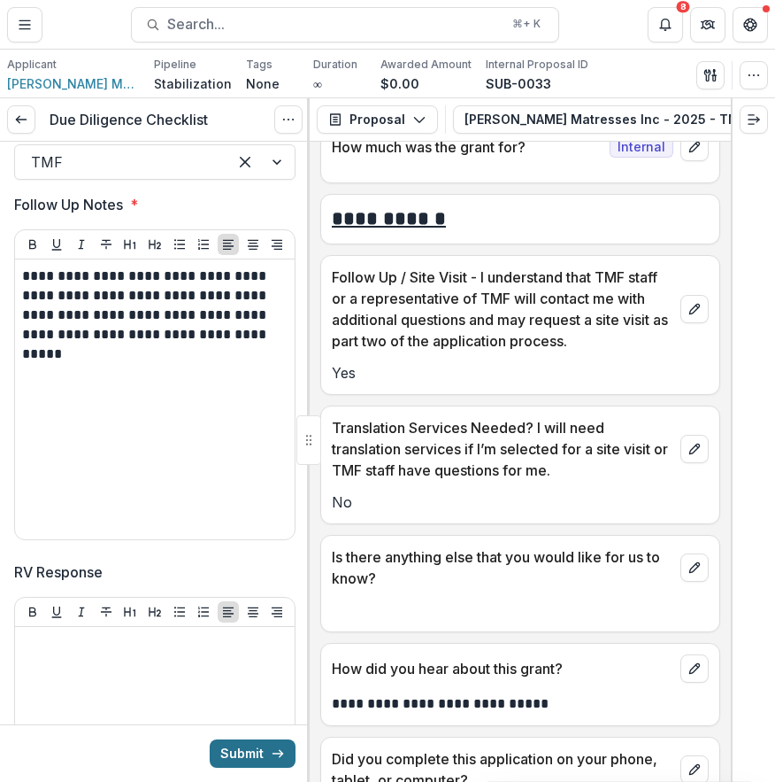
click at [271, 752] on icon "submit" at bounding box center [278, 753] width 14 height 14
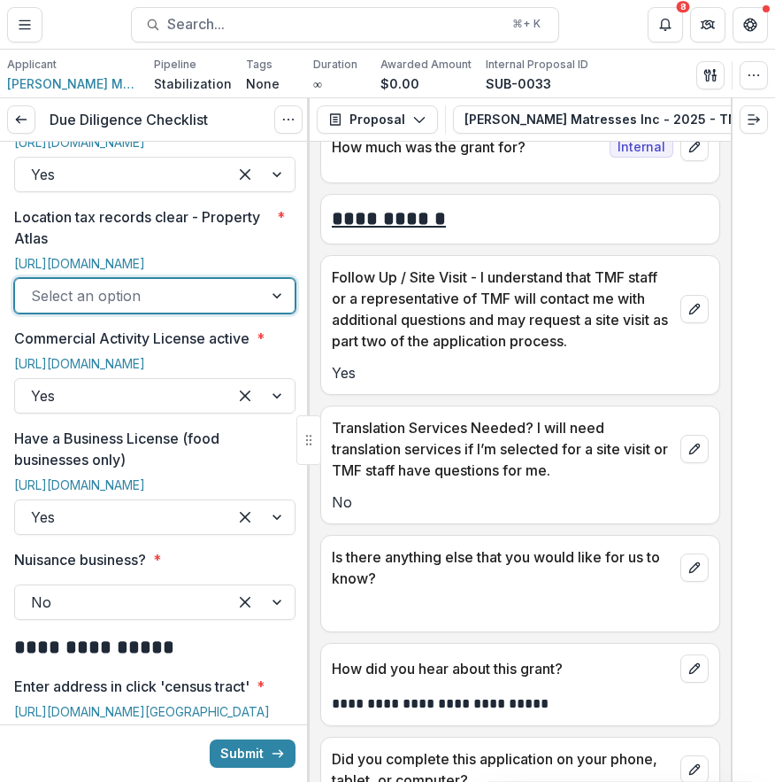
scroll to position [952, 0]
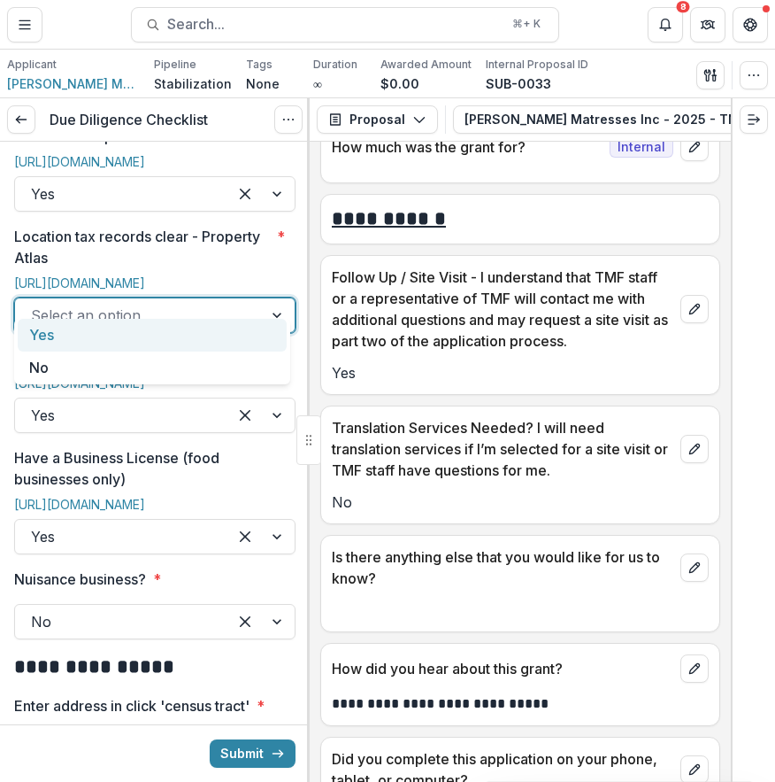
click at [256, 301] on div "Select an option" at bounding box center [139, 315] width 248 height 28
click at [276, 328] on div "Yes" at bounding box center [152, 335] width 269 height 33
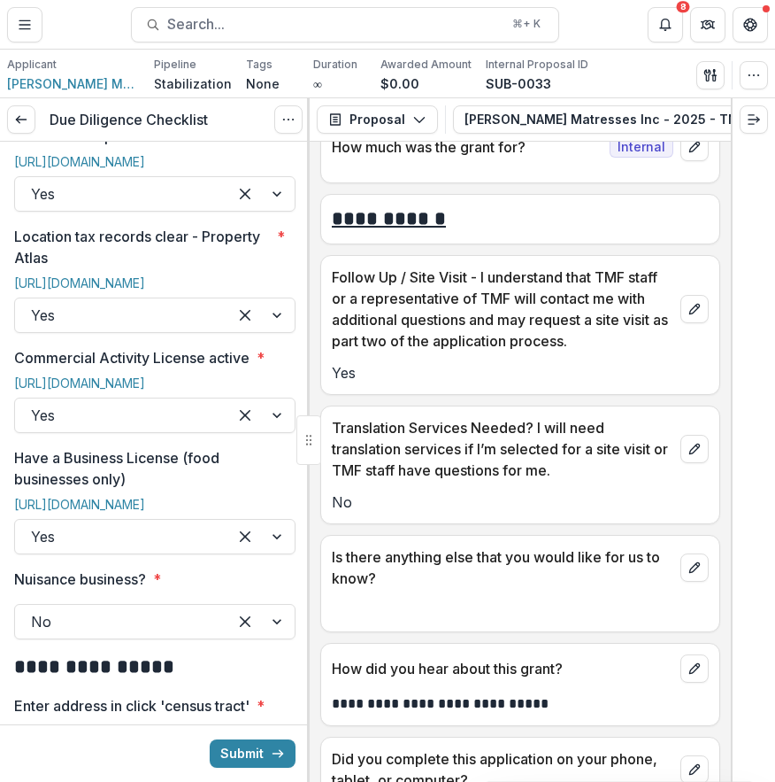
click at [43, 230] on p "Location tax records clear - Property Atlas" at bounding box center [142, 247] width 256 height 42
click at [35, 304] on input "Location tax records clear - Property Atlas *" at bounding box center [33, 314] width 4 height 21
drag, startPoint x: 13, startPoint y: 217, endPoint x: 32, endPoint y: 223, distance: 19.6
click at [32, 226] on p "Location tax records clear - Property Atlas" at bounding box center [142, 247] width 256 height 42
click at [31, 226] on p "Location tax records clear - Property Atlas" at bounding box center [142, 247] width 256 height 42
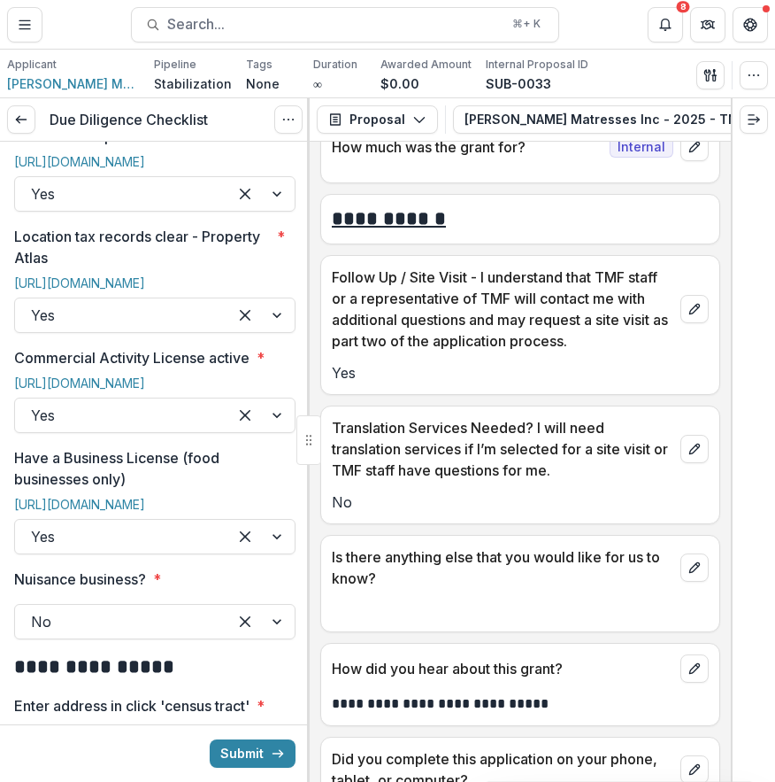
click at [31, 304] on input "Location tax records clear - Property Atlas *" at bounding box center [33, 314] width 4 height 21
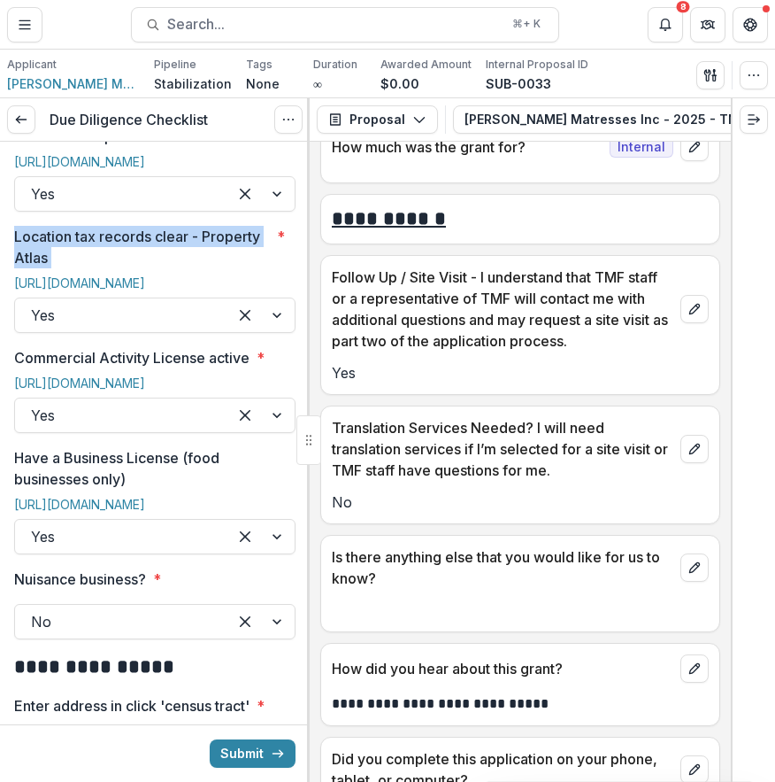
drag, startPoint x: 12, startPoint y: 216, endPoint x: 56, endPoint y: 243, distance: 51.3
copy p "Location tax records clear - Property Atlas"
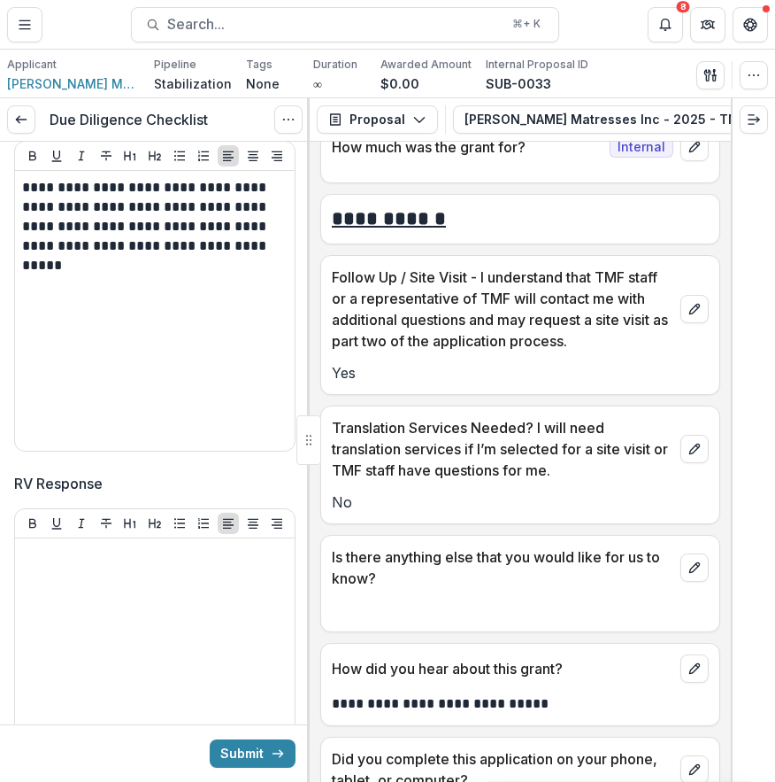
scroll to position [3731, 0]
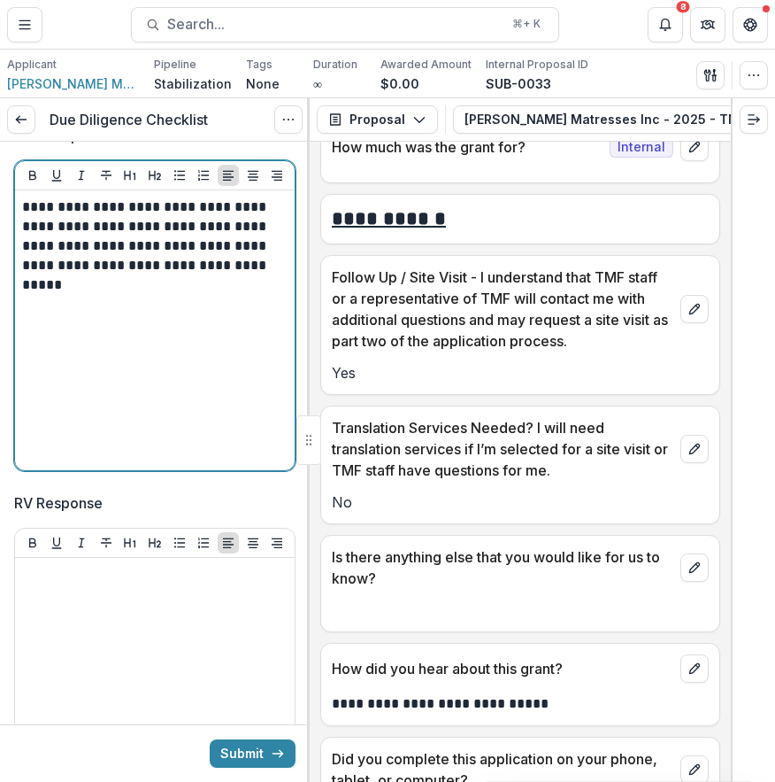
click at [21, 317] on div "**********" at bounding box center [155, 330] width 280 height 280
click at [22, 295] on p "**********" at bounding box center [152, 245] width 260 height 97
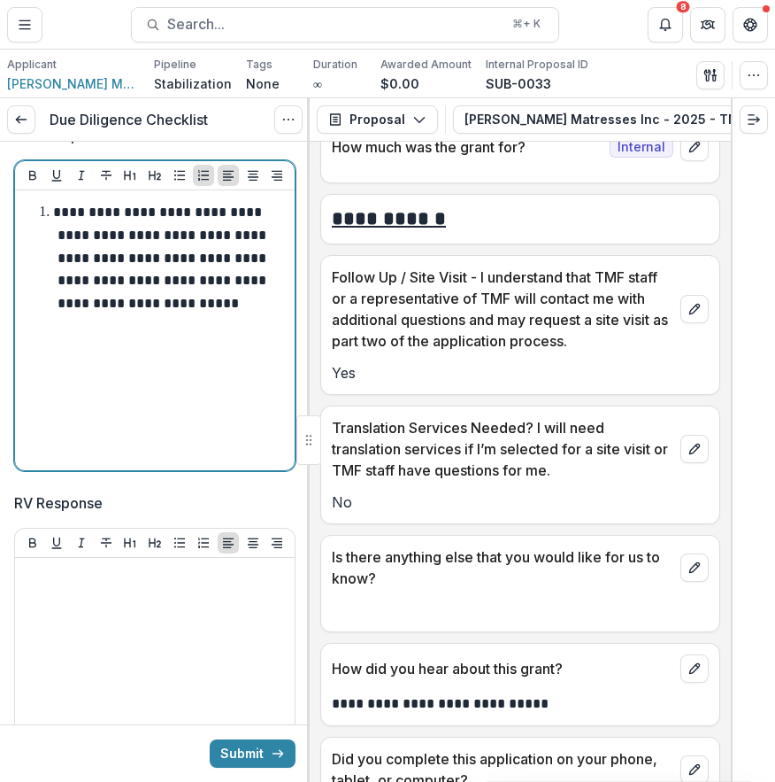
click at [102, 463] on div "**********" at bounding box center [155, 330] width 266 height 266
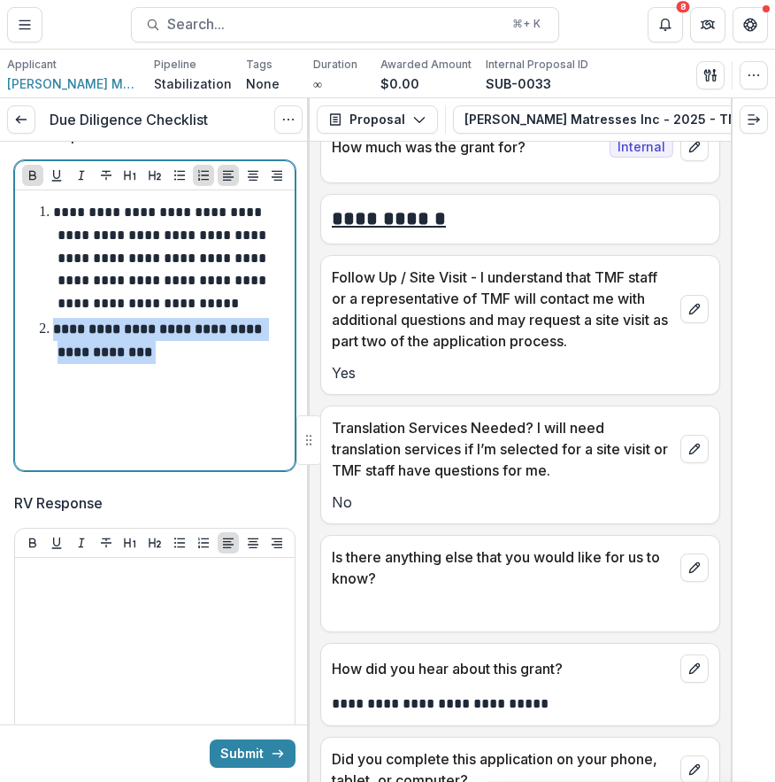
drag, startPoint x: 52, startPoint y: 436, endPoint x: 190, endPoint y: 482, distance: 145.8
click at [190, 463] on div "**********" at bounding box center [155, 330] width 266 height 266
click at [27, 182] on icon "Bold" at bounding box center [33, 175] width 14 height 14
click at [199, 463] on div "**********" at bounding box center [155, 330] width 266 height 266
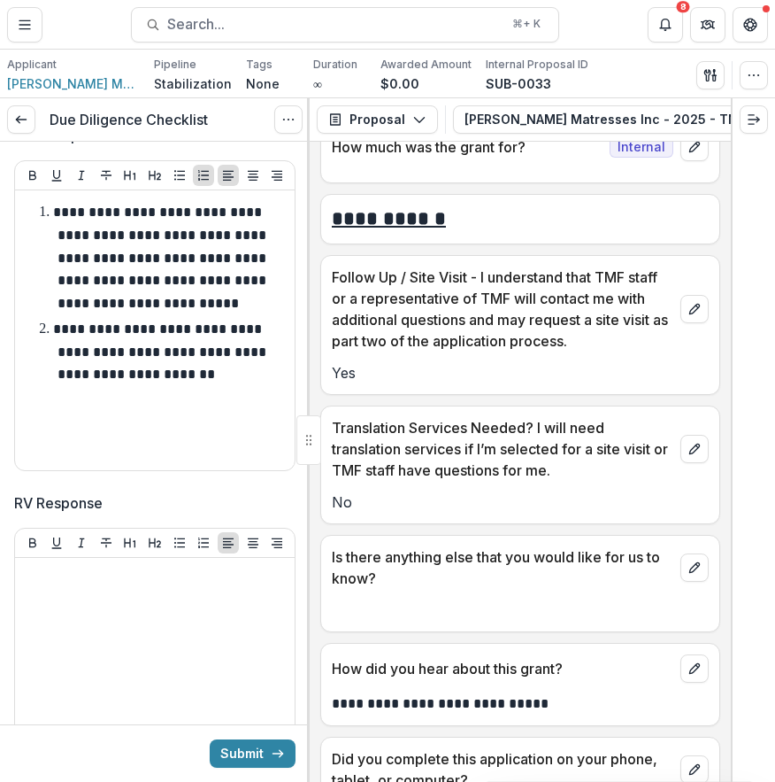
click at [240, 478] on div "**********" at bounding box center [154, 301] width 281 height 353
click at [266, 762] on button "Submit" at bounding box center [253, 753] width 86 height 28
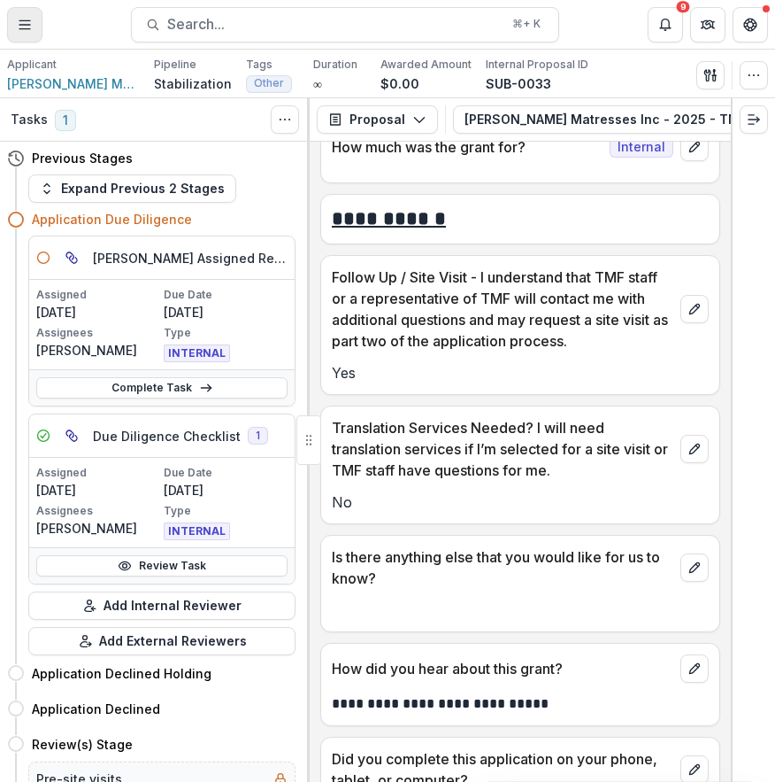
click at [34, 34] on button "Toggle Menu" at bounding box center [24, 24] width 35 height 35
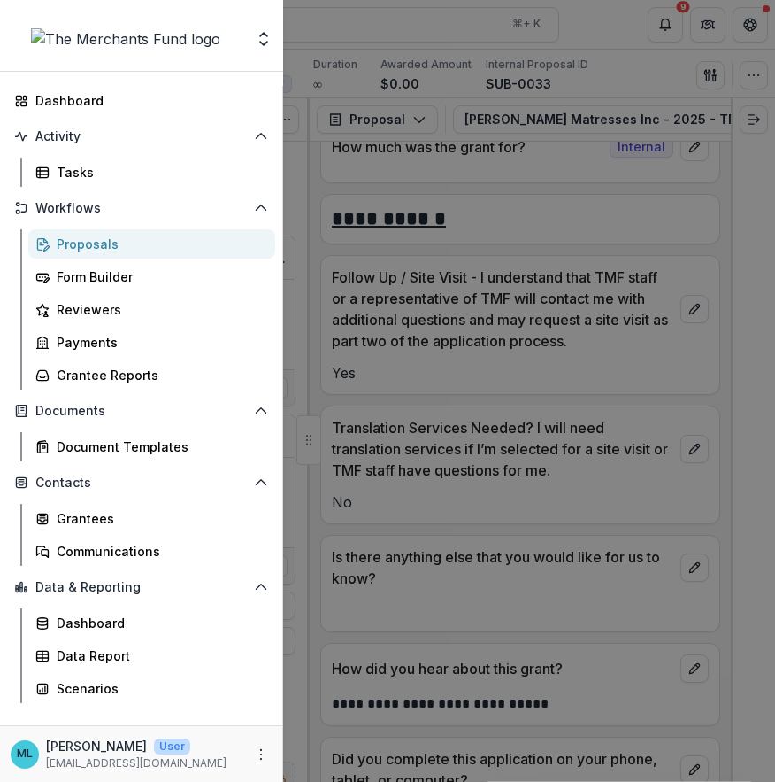
click at [176, 244] on div "Proposals" at bounding box center [159, 244] width 204 height 19
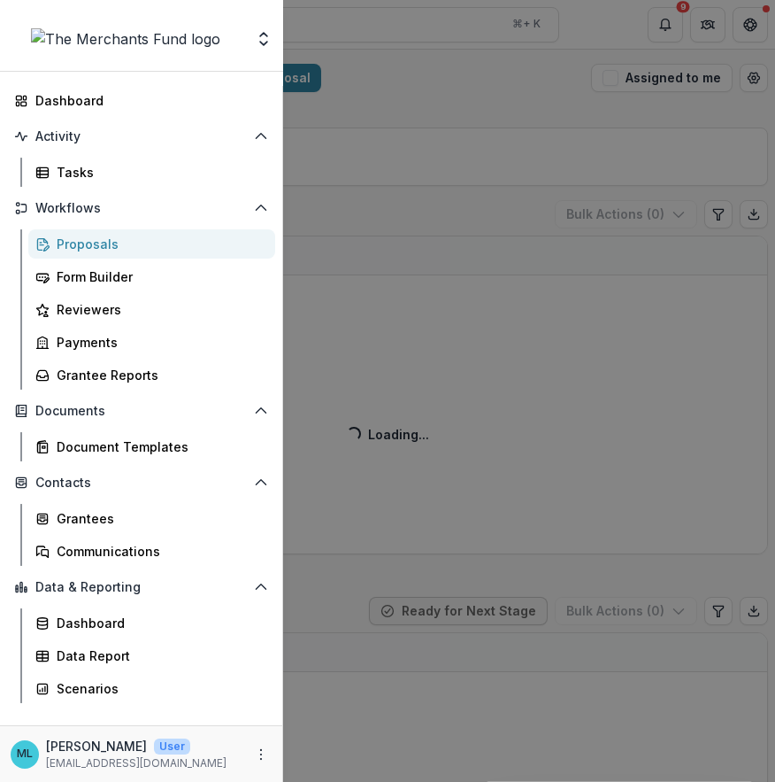
click at [407, 102] on div "Team Settings Dashboard Activity Tasks Workflows Proposals Form Builder Reviewe…" at bounding box center [387, 391] width 775 height 782
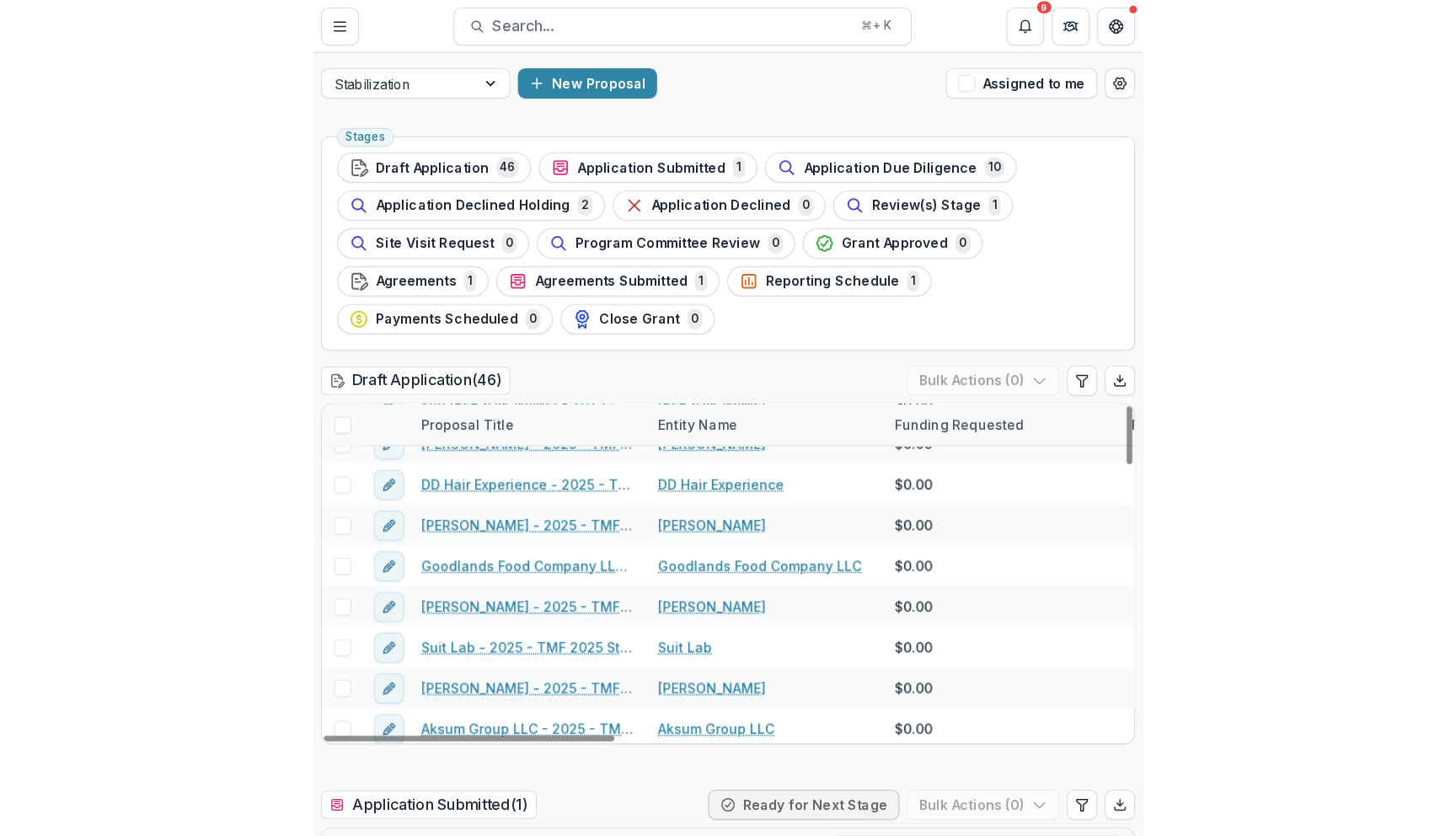
scroll to position [195, 0]
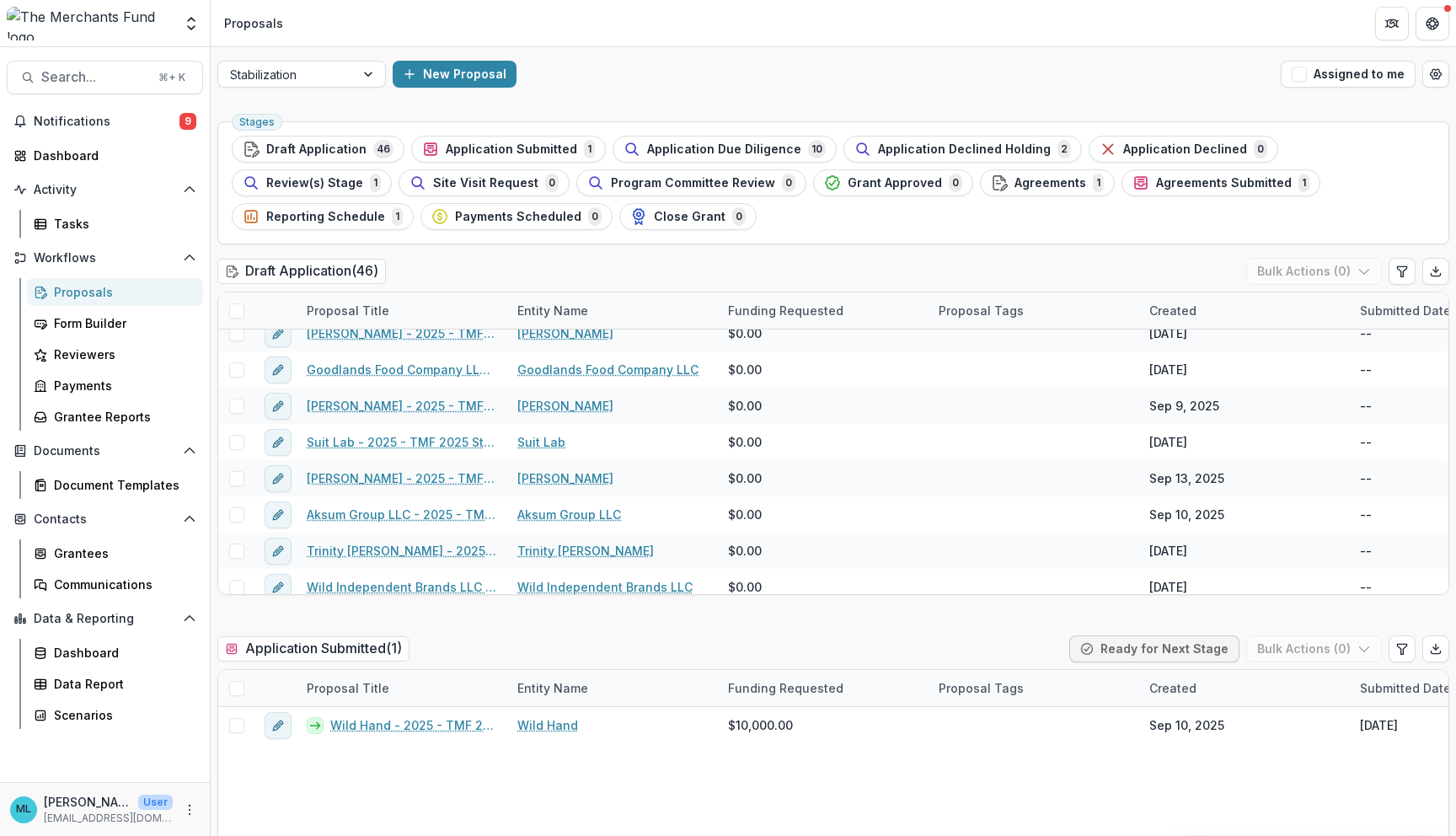
click at [138, 285] on div "Proposals" at bounding box center [122, 291] width 136 height 18
click at [326, 143] on span "Draft Application" at bounding box center [316, 149] width 100 height 14
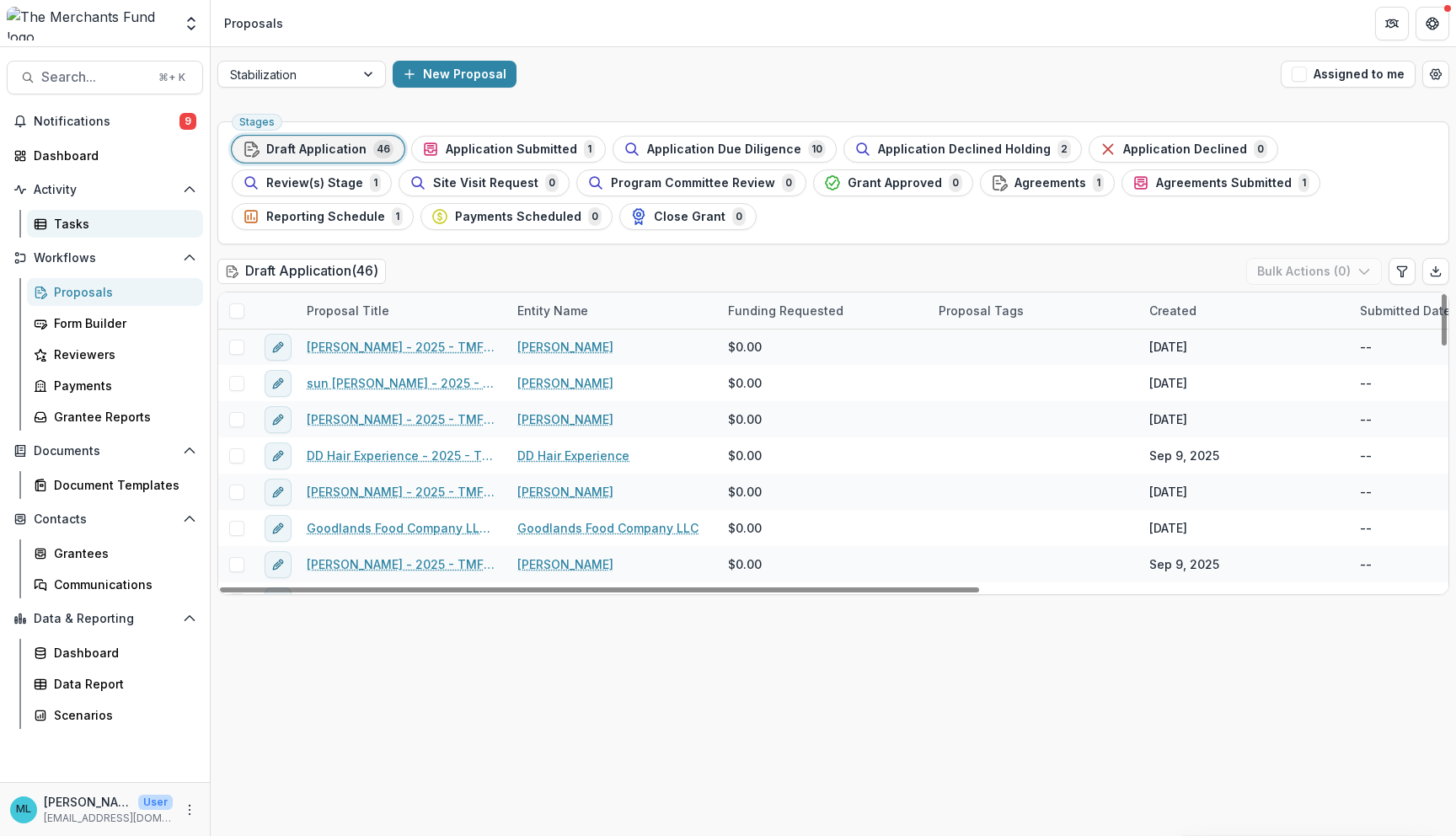
click at [123, 225] on div "Tasks" at bounding box center [122, 224] width 136 height 18
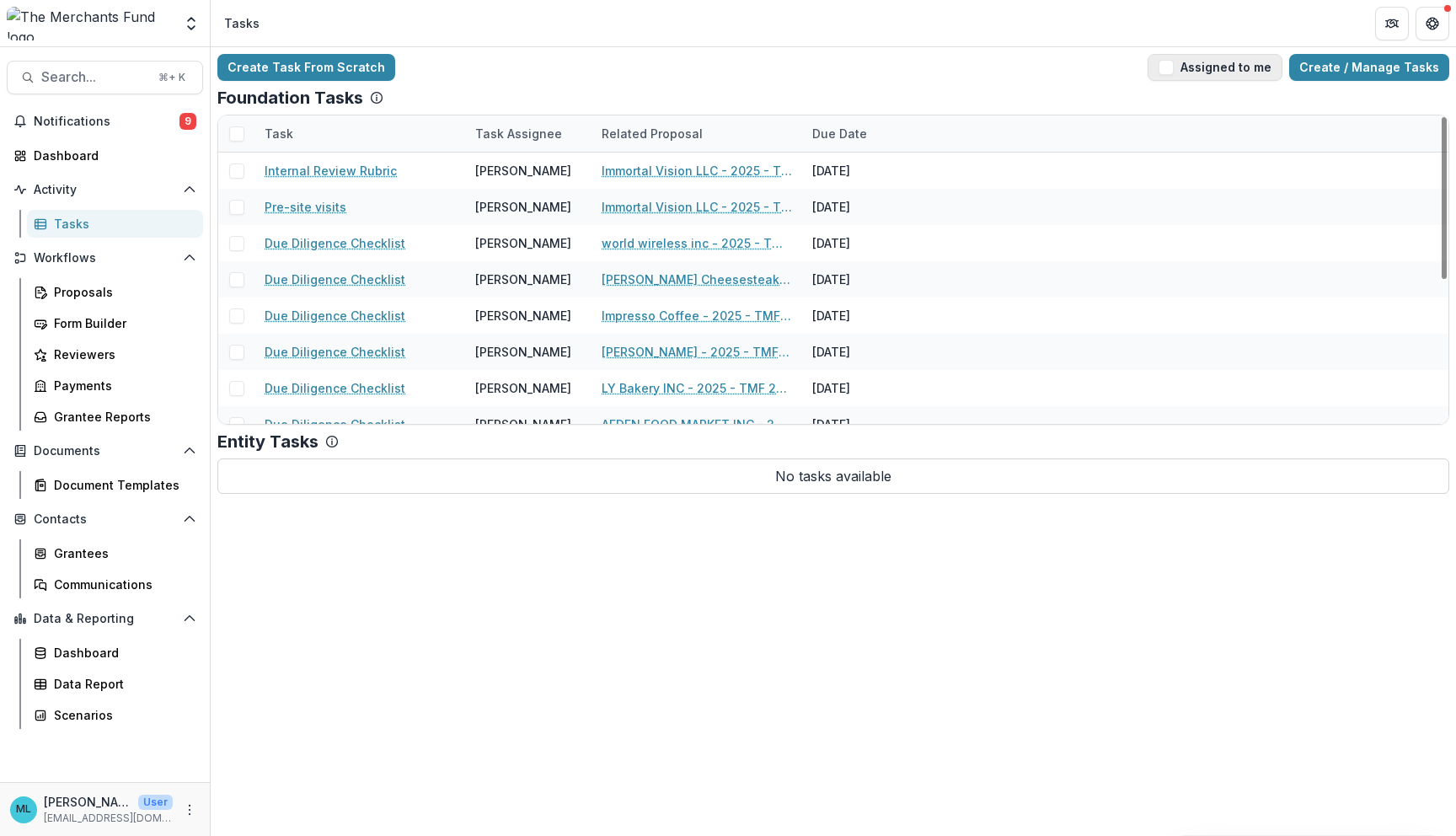
click at [1247, 67] on button "Assigned to me" at bounding box center [1215, 68] width 135 height 27
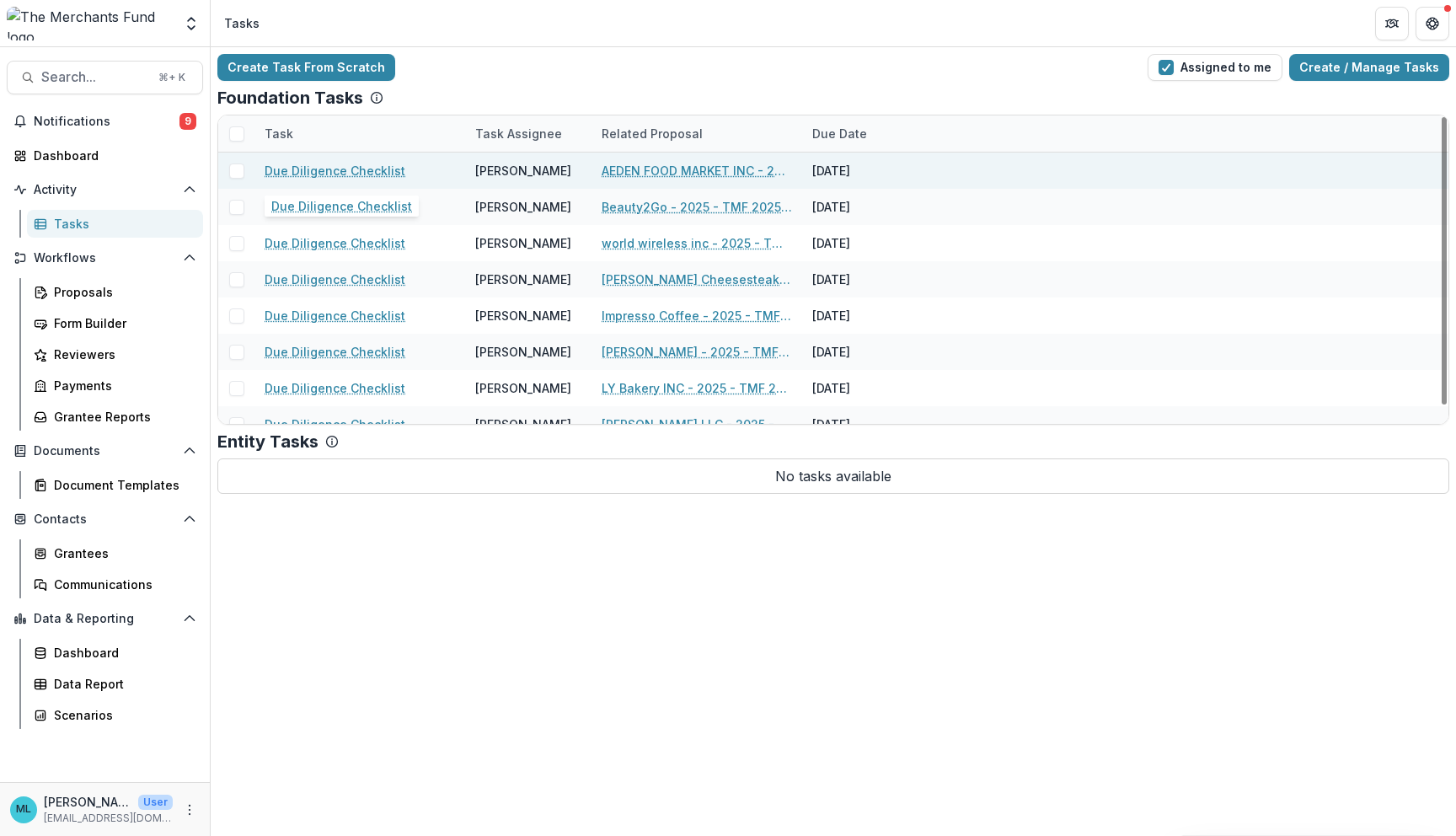
click at [337, 163] on link "Due Diligence Checklist" at bounding box center [335, 170] width 141 height 18
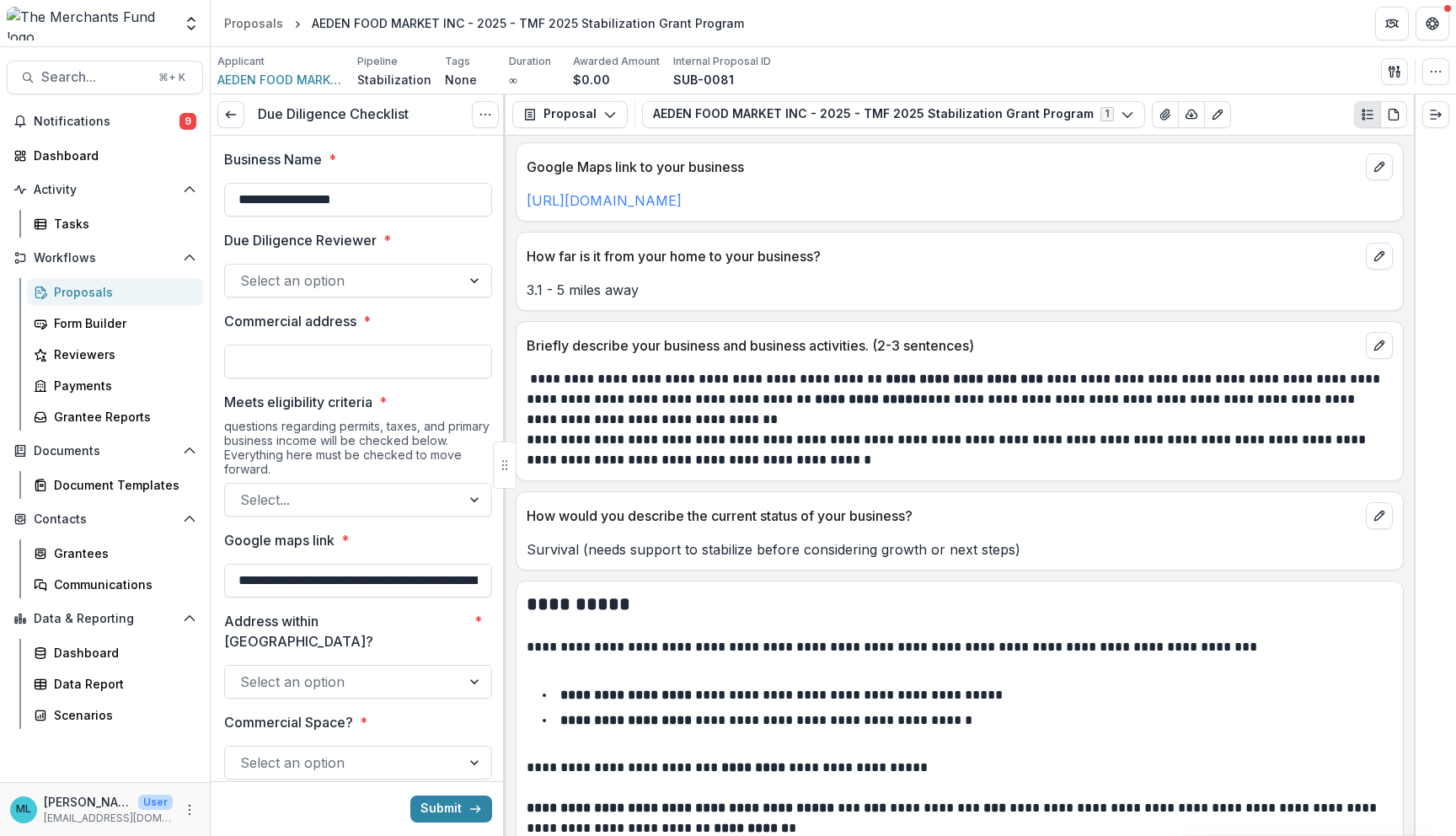
scroll to position [334, 0]
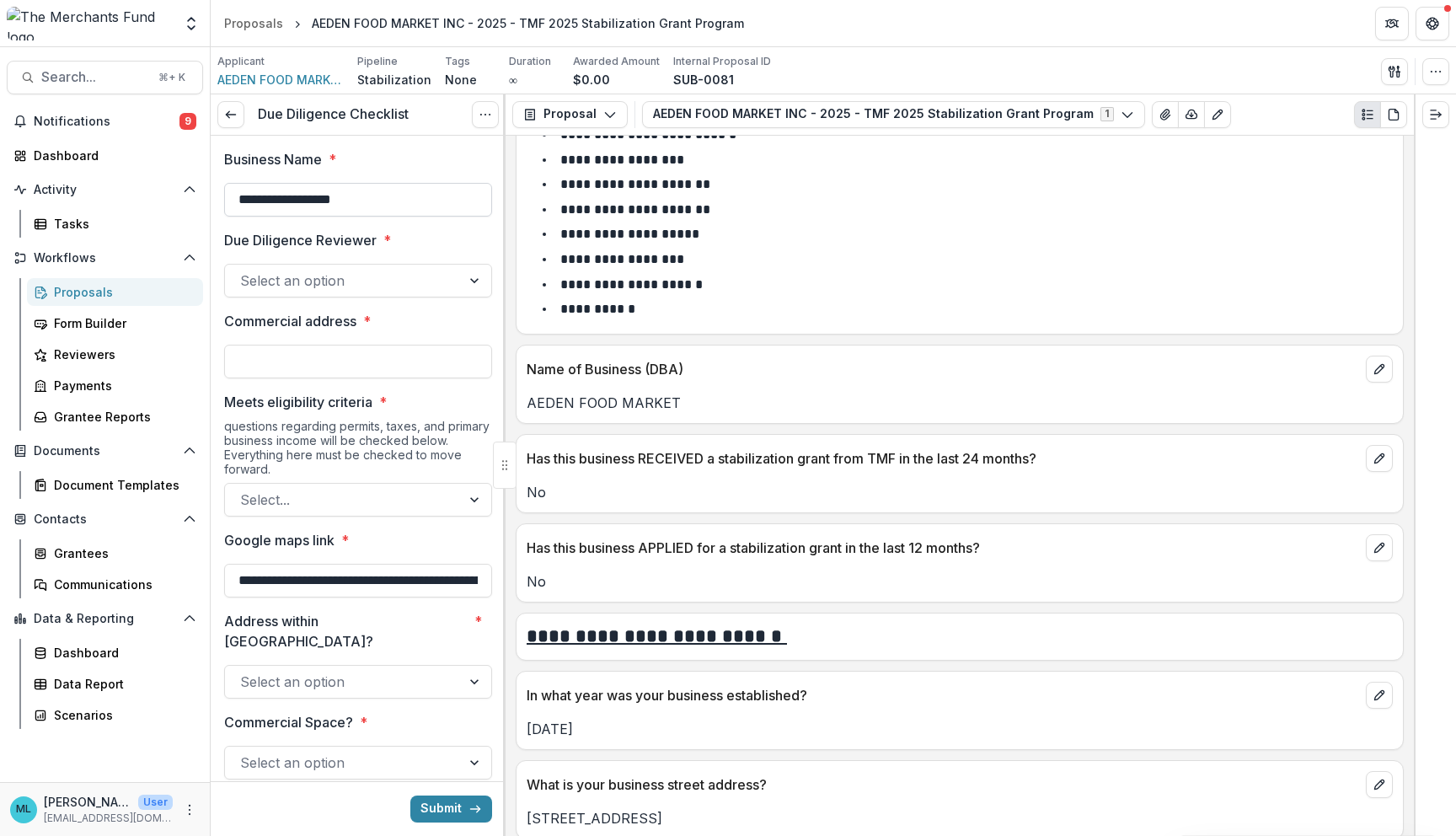
drag, startPoint x: 425, startPoint y: 202, endPoint x: 231, endPoint y: 189, distance: 194.4
click at [231, 189] on input "**********" at bounding box center [357, 199] width 267 height 33
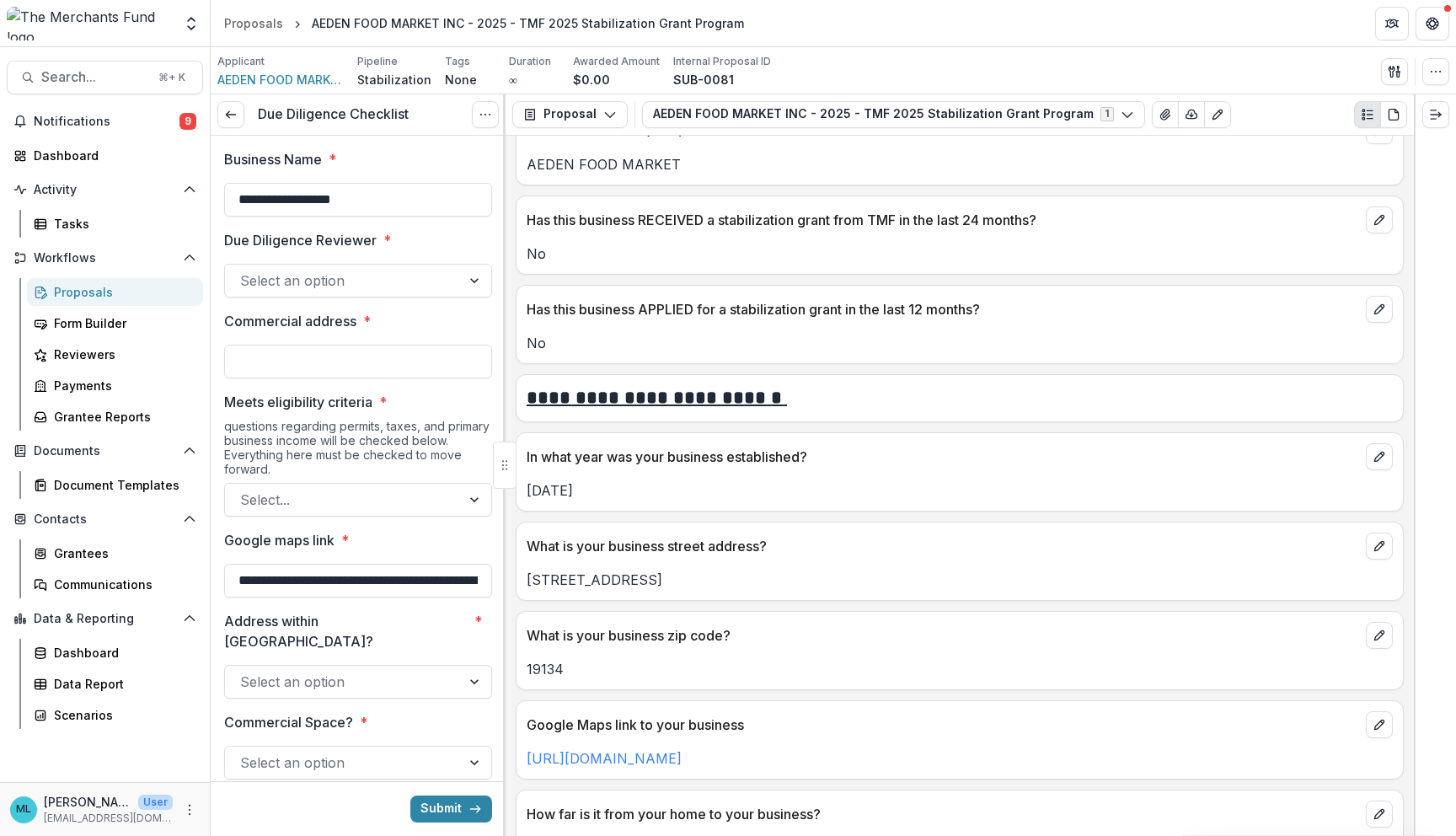
scroll to position [575, 0]
click at [769, 358] on div "Has this business APPLIED for a stabilization grant in the last 12 months? No" at bounding box center [959, 322] width 888 height 79
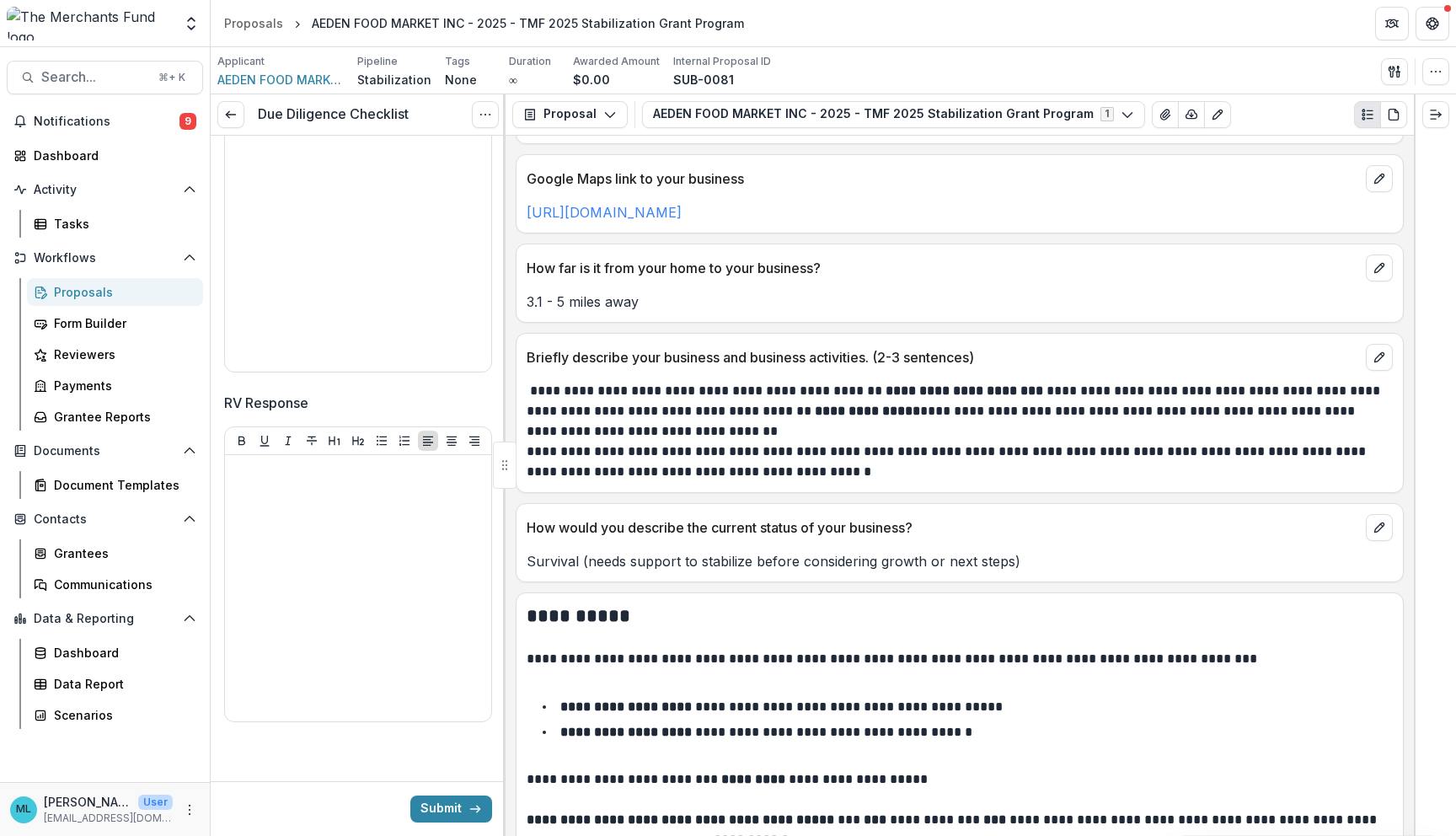
scroll to position [3473, 0]
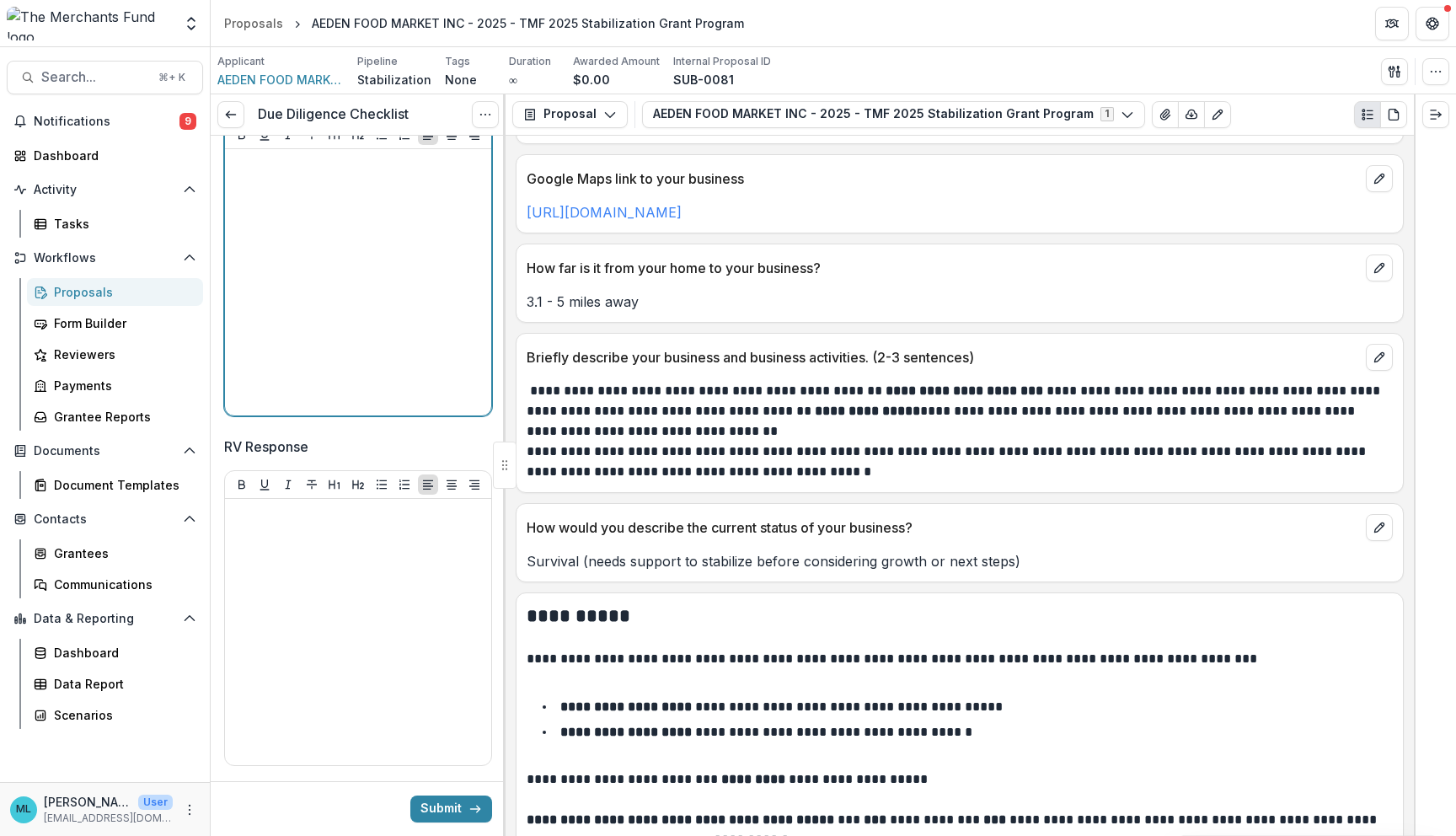
click at [362, 365] on div at bounding box center [358, 283] width 253 height 253
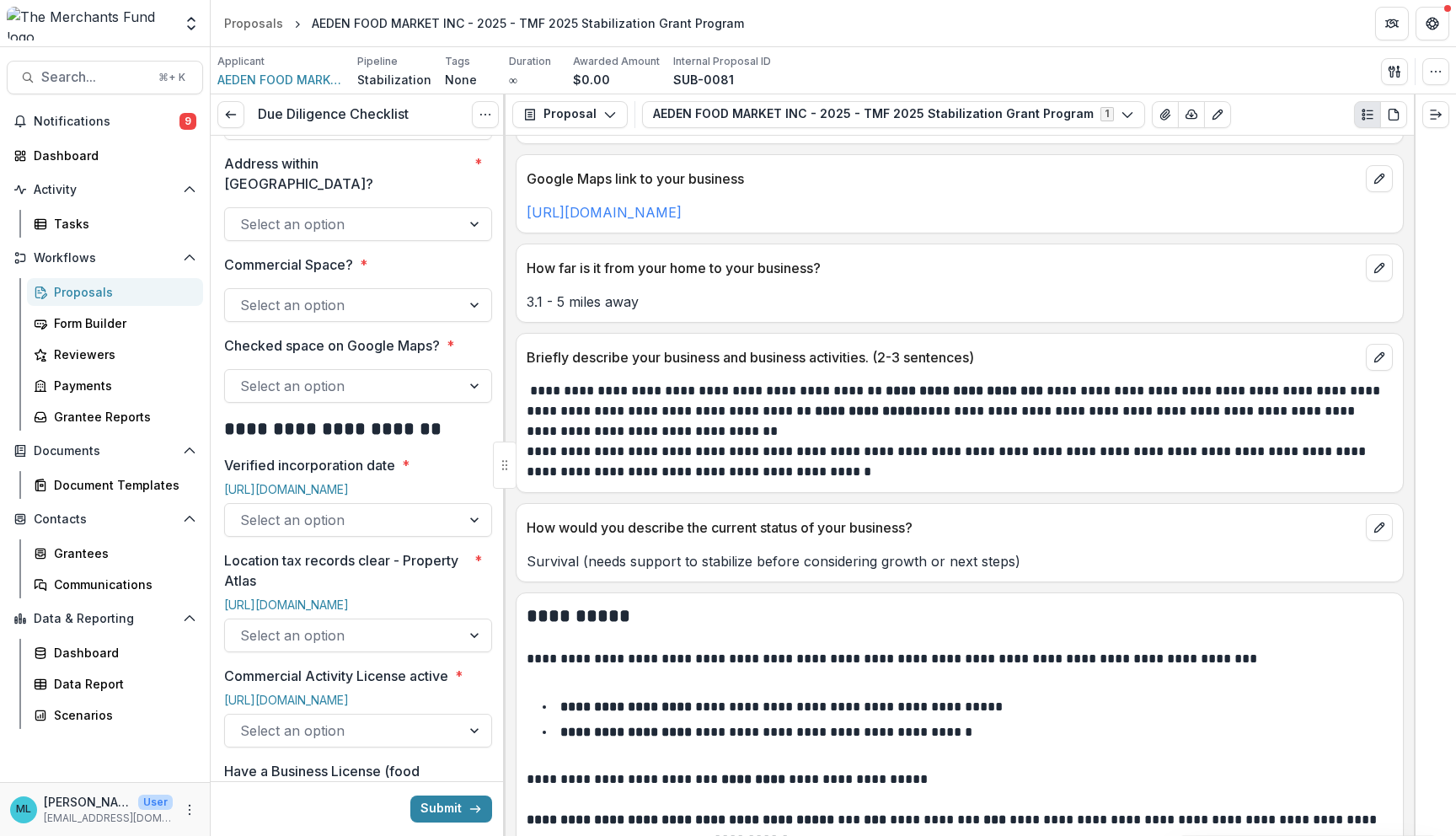
scroll to position [0, 0]
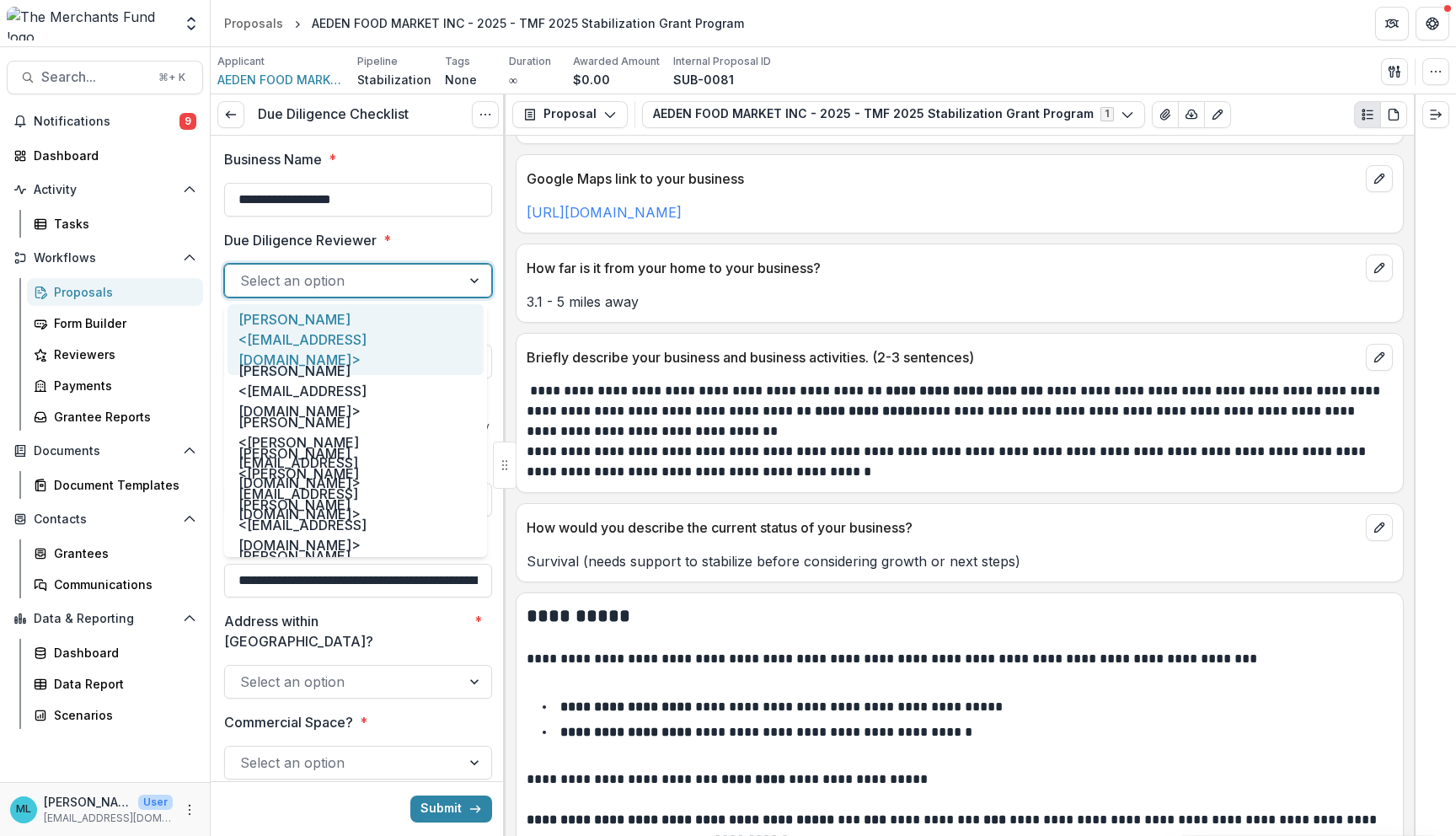
click at [355, 274] on div at bounding box center [343, 280] width 206 height 24
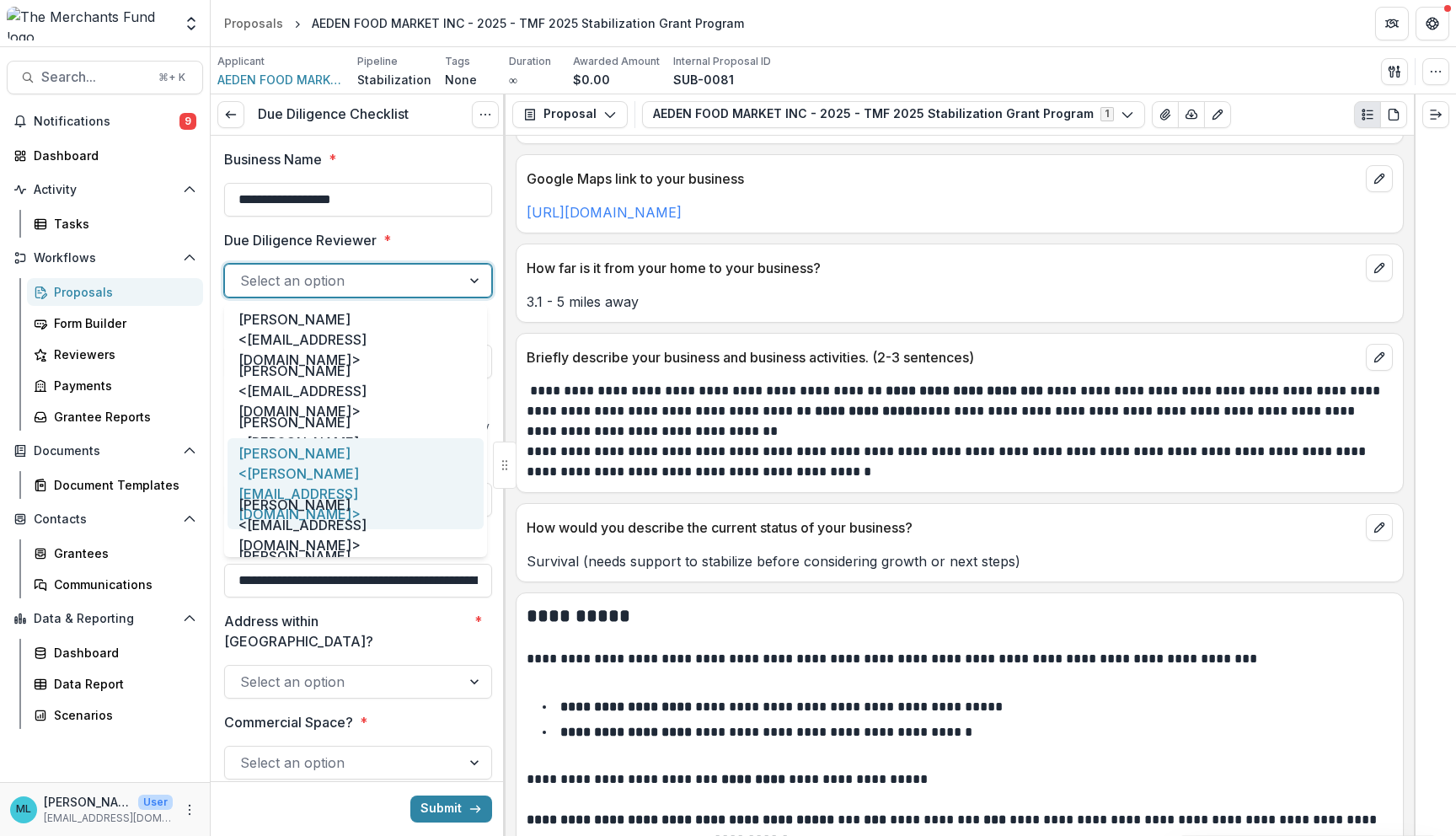
scroll to position [87, 0]
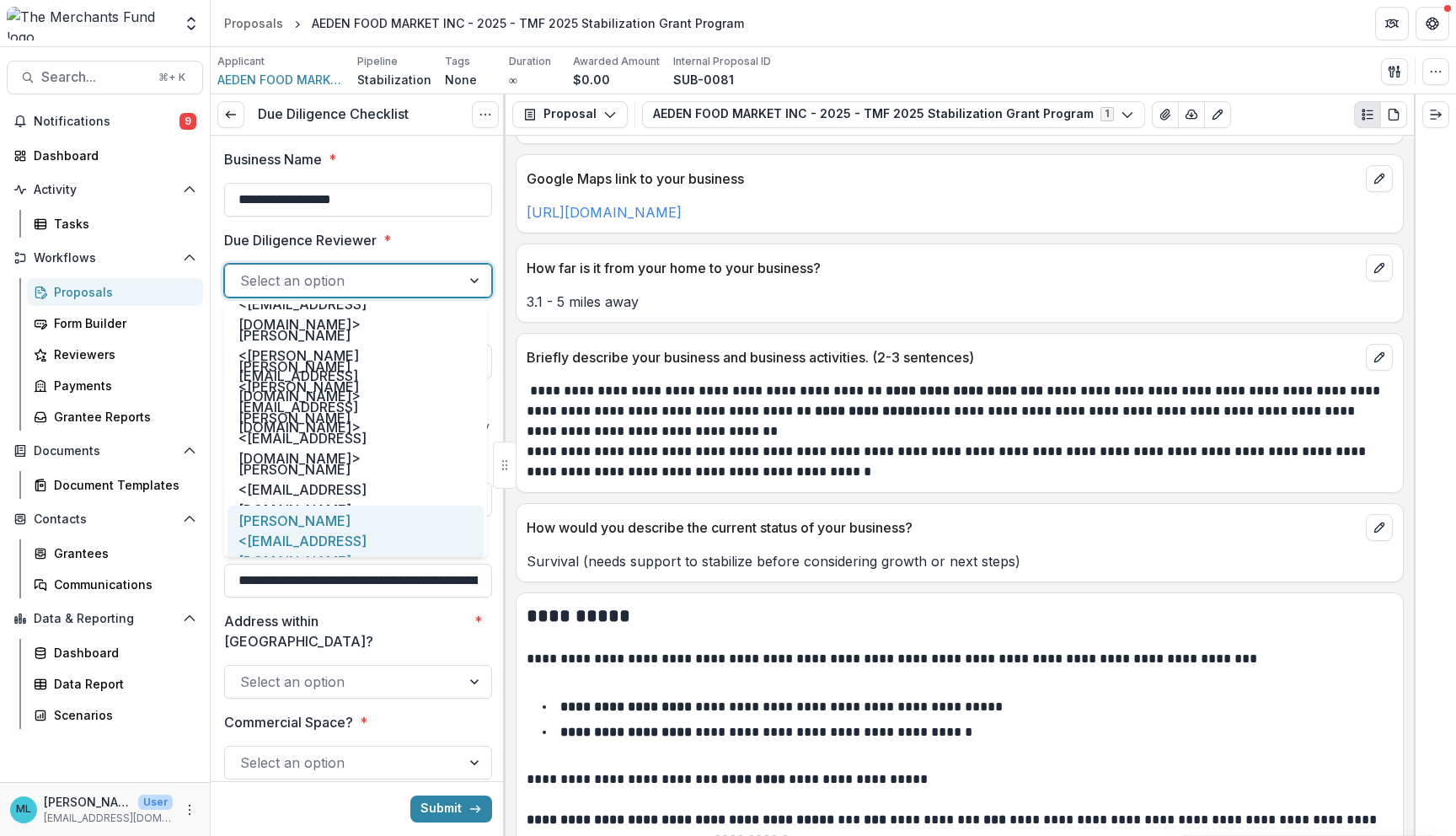
click at [323, 532] on div "Miao Liu <intern@merchantsfund.org>" at bounding box center [355, 541] width 256 height 71
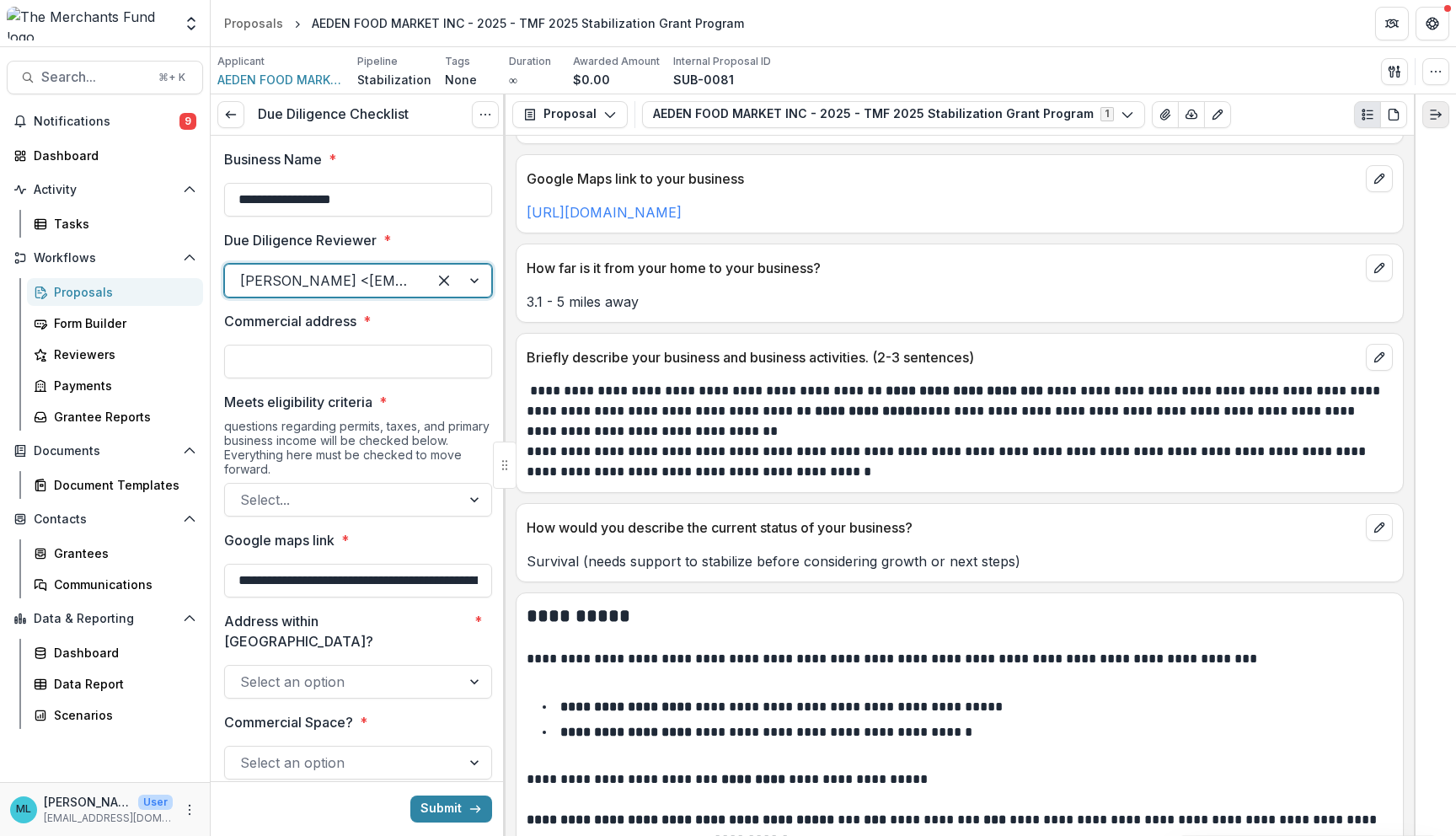
click at [1440, 122] on button "Expand right" at bounding box center [1435, 114] width 27 height 27
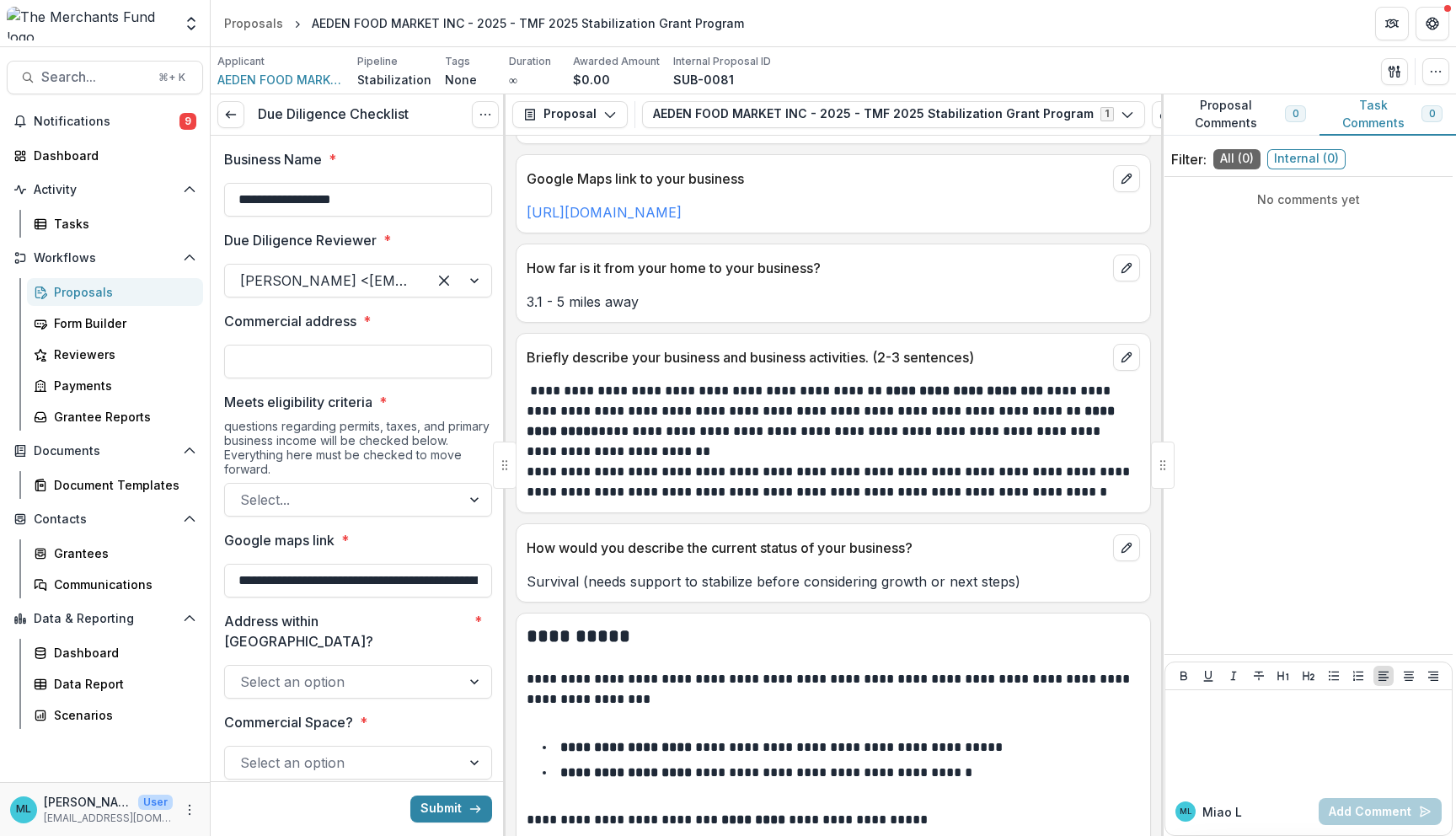
click at [1286, 503] on div "No comments yet" at bounding box center [1308, 415] width 288 height 464
click at [1232, 743] on div at bounding box center [1308, 739] width 273 height 85
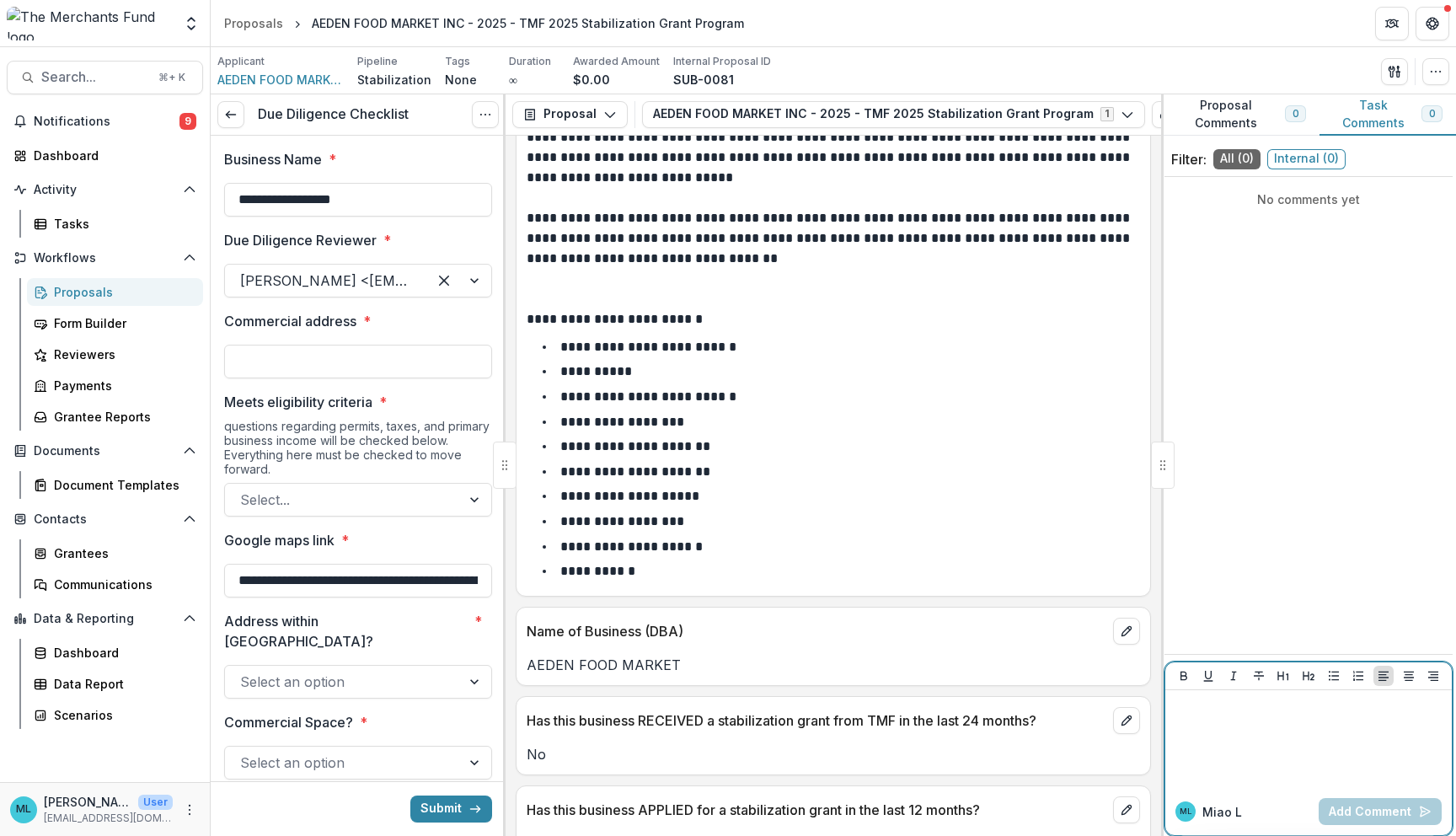
scroll to position [0, 0]
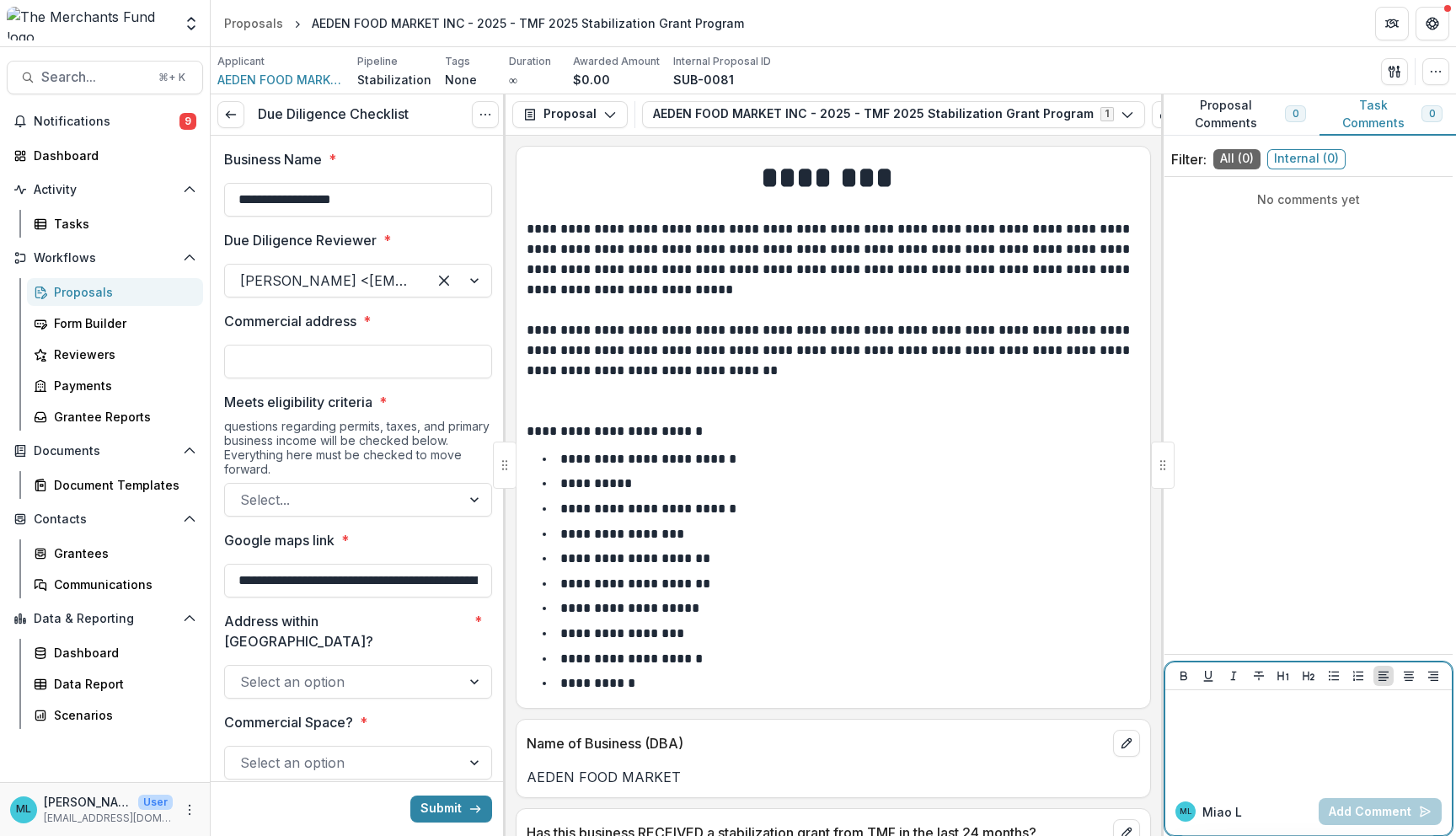
click at [1211, 715] on p at bounding box center [1308, 706] width 273 height 18
click at [1239, 726] on div "**********" at bounding box center [1308, 739] width 273 height 85
click at [1222, 713] on p "**********" at bounding box center [1308, 706] width 273 height 18
click at [1318, 697] on p "**********" at bounding box center [1308, 706] width 273 height 18
click at [1314, 707] on p "**********" at bounding box center [1308, 706] width 273 height 18
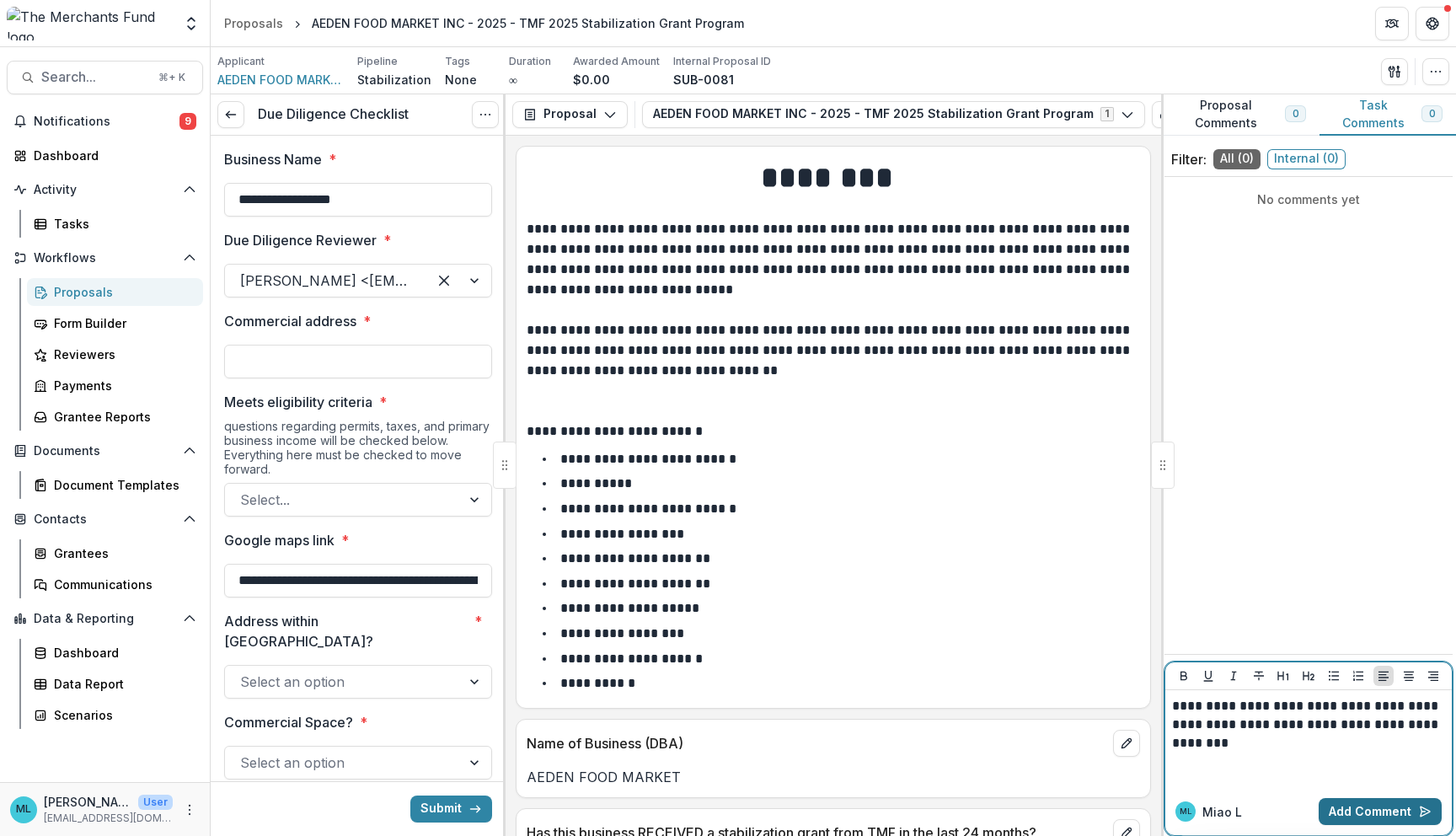
click at [1413, 743] on button "Add Comment" at bounding box center [1379, 811] width 123 height 27
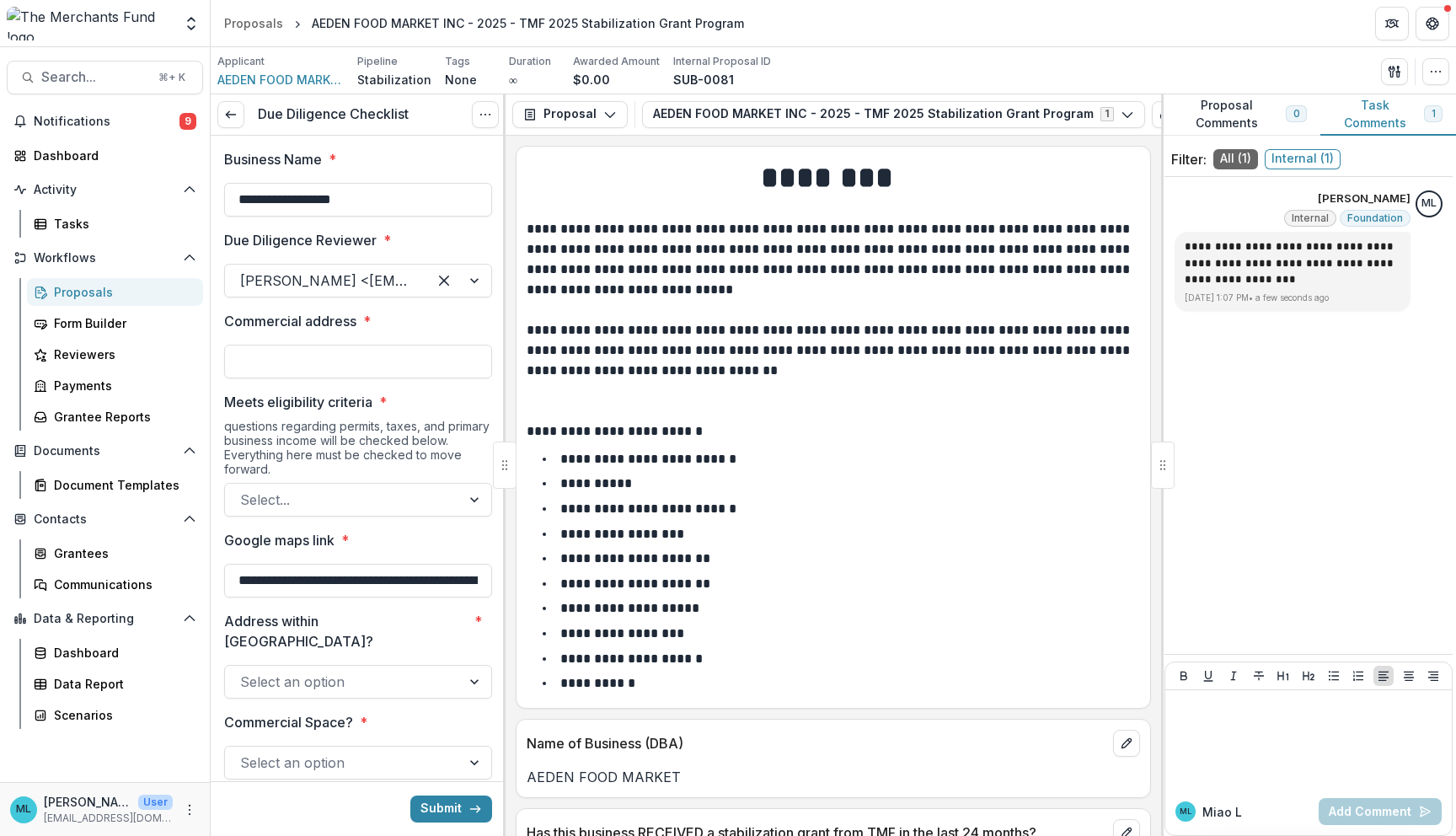
click at [1084, 554] on li "**********" at bounding box center [842, 558] width 593 height 22
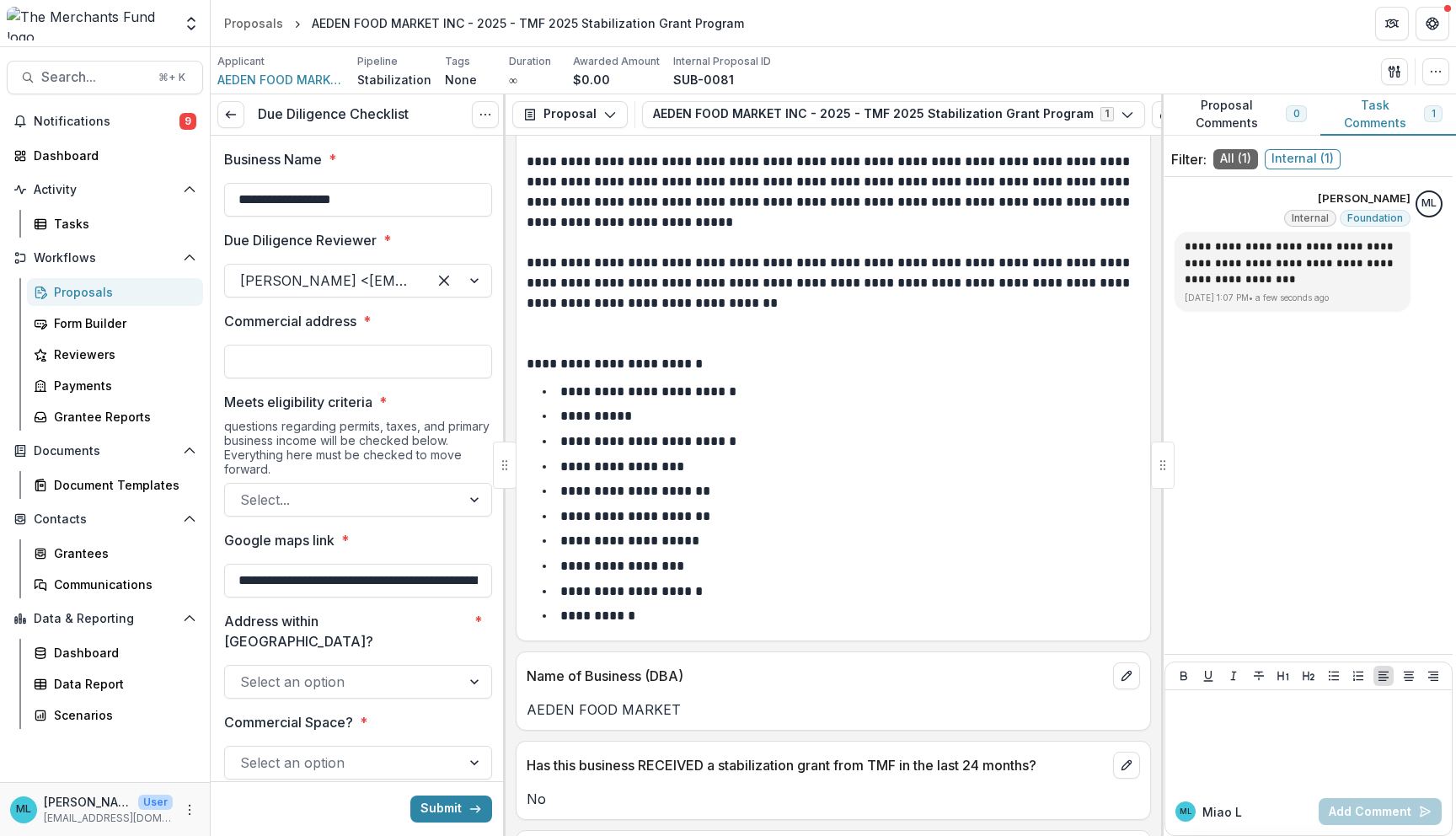
scroll to position [70, 0]
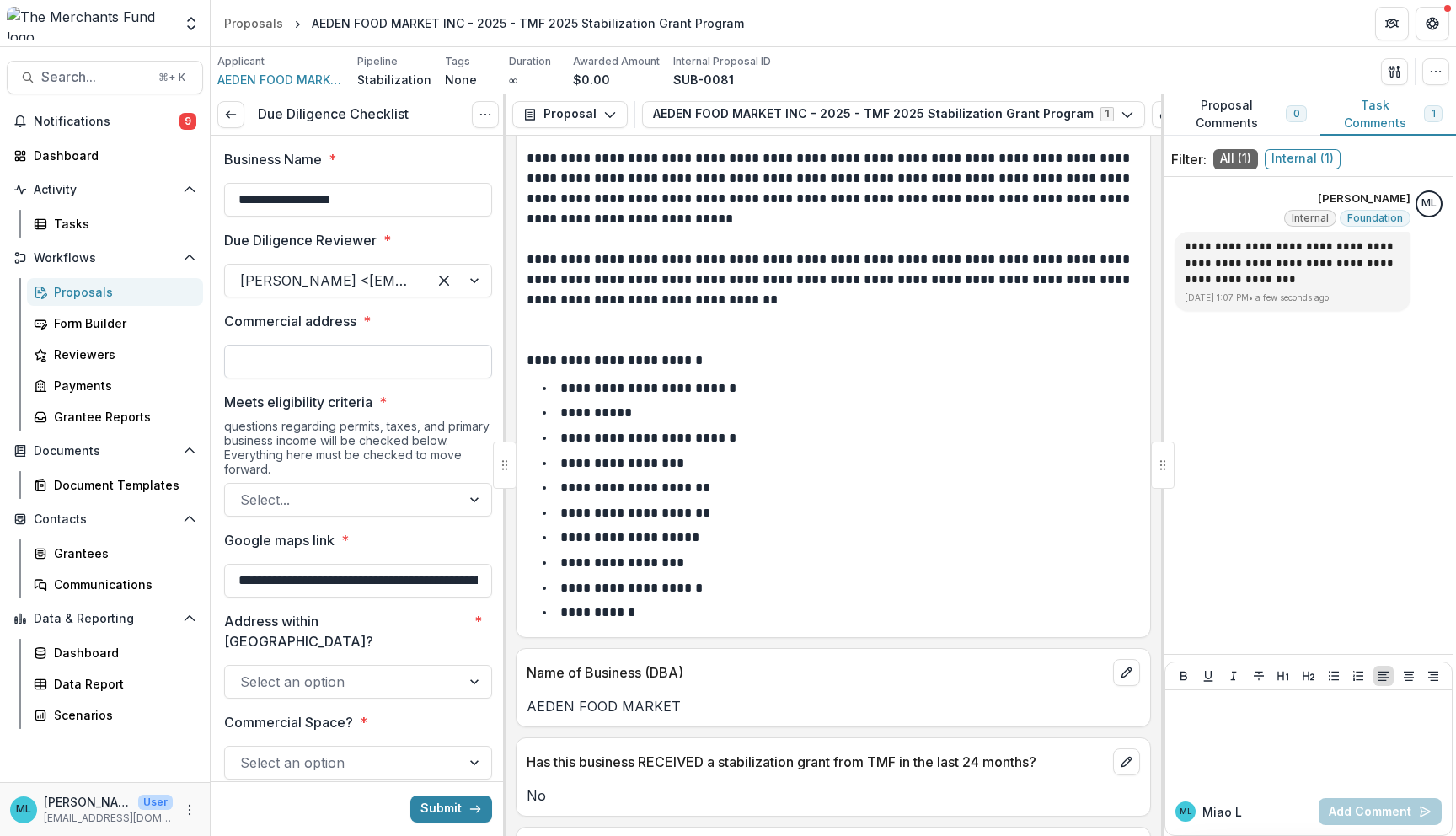
click at [437, 364] on input "Commercial address *" at bounding box center [357, 361] width 267 height 33
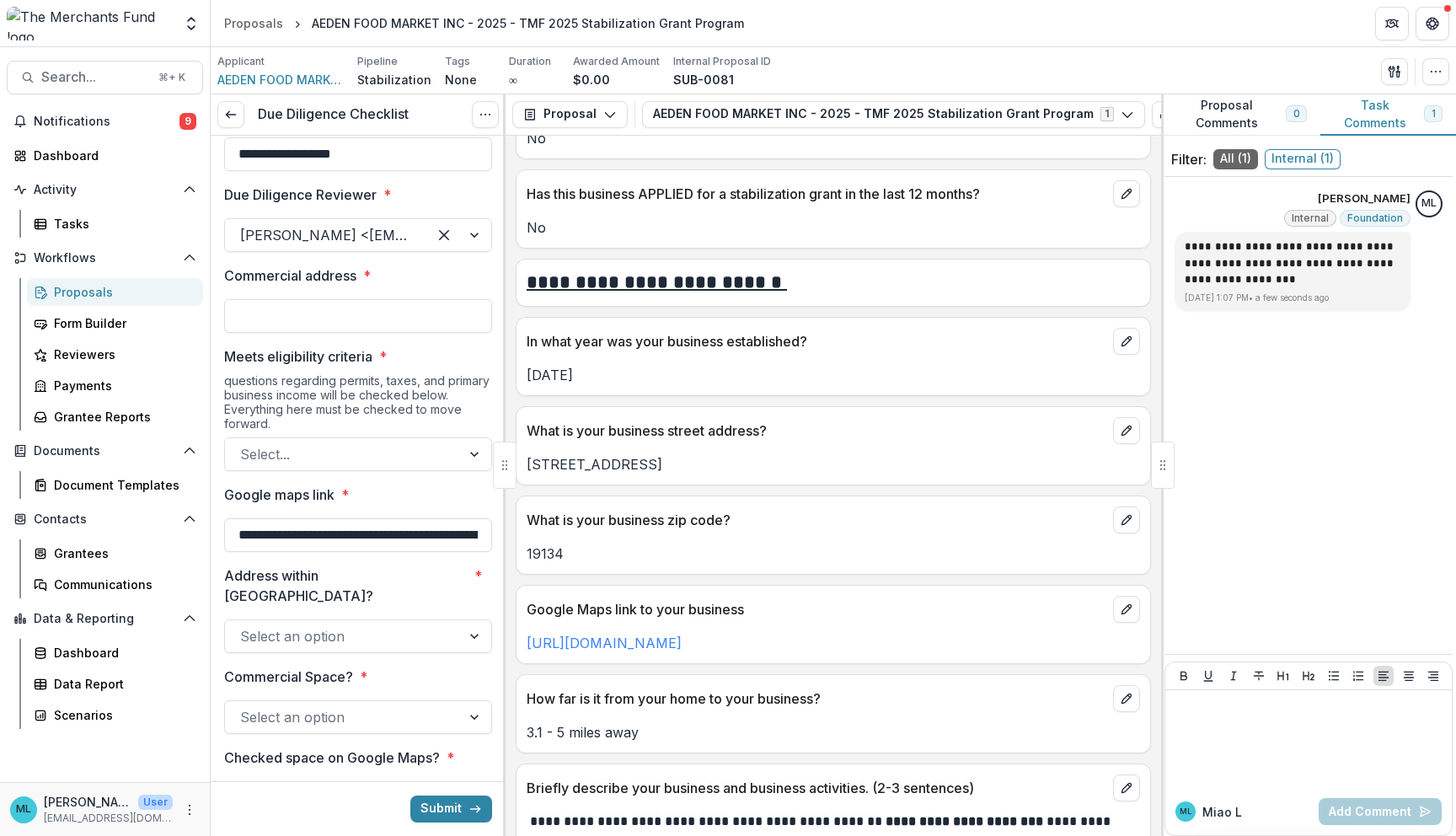
scroll to position [766, 0]
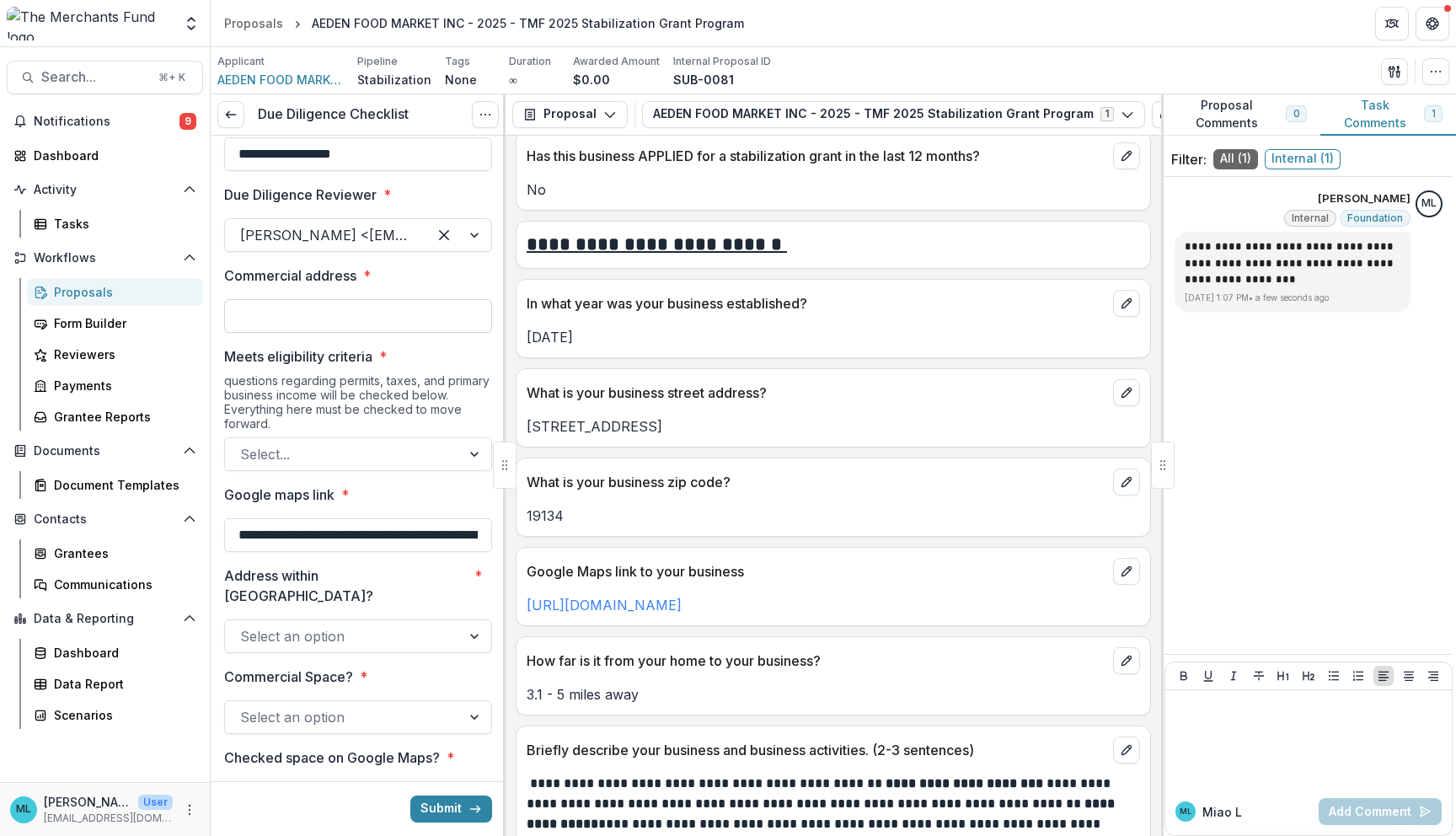
paste input "**********"
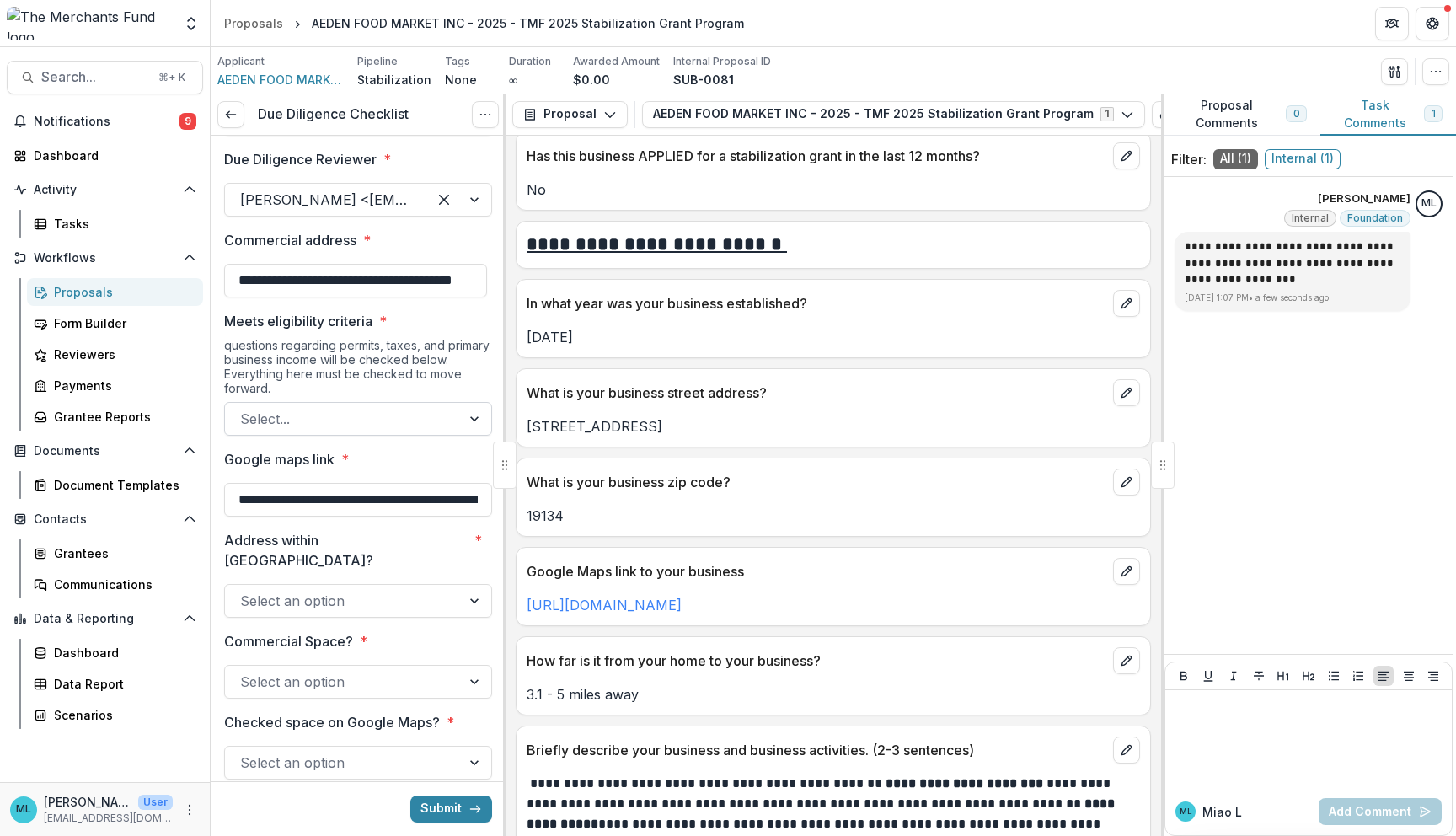
scroll to position [83, 0]
type input "**********"
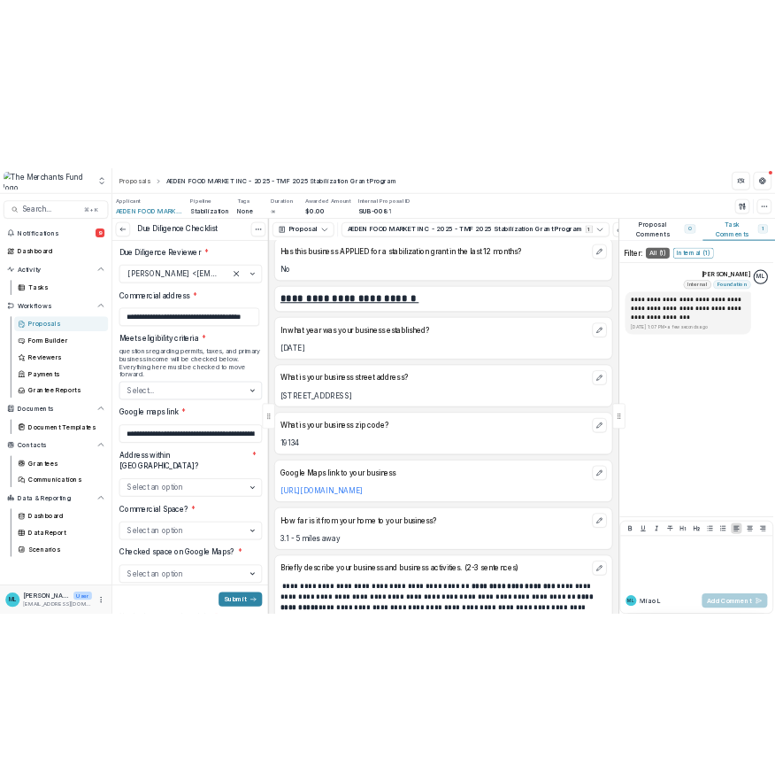
scroll to position [0, 0]
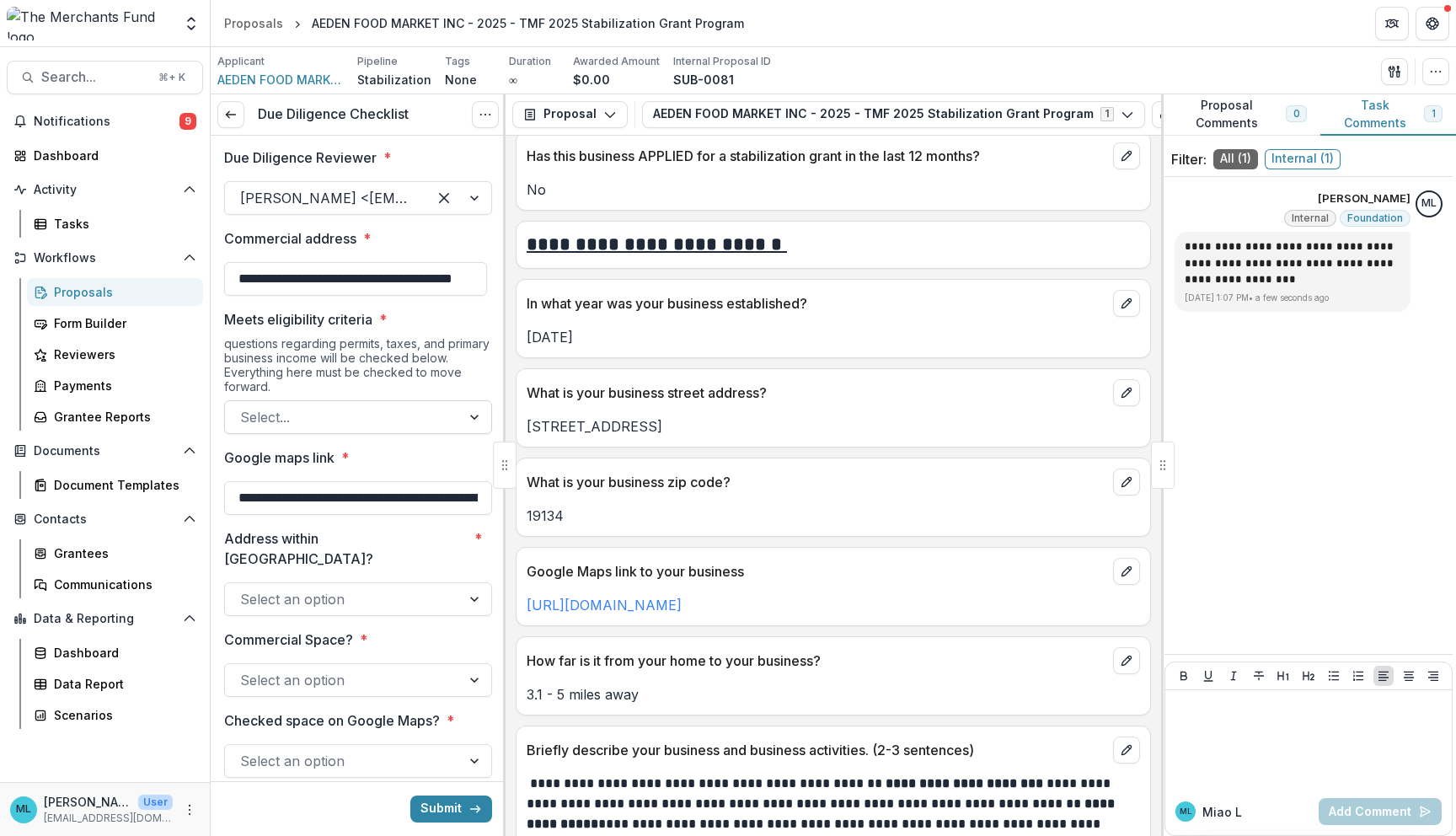
click at [324, 429] on div "Select..." at bounding box center [343, 417] width 236 height 27
click at [344, 418] on div at bounding box center [343, 417] width 206 height 24
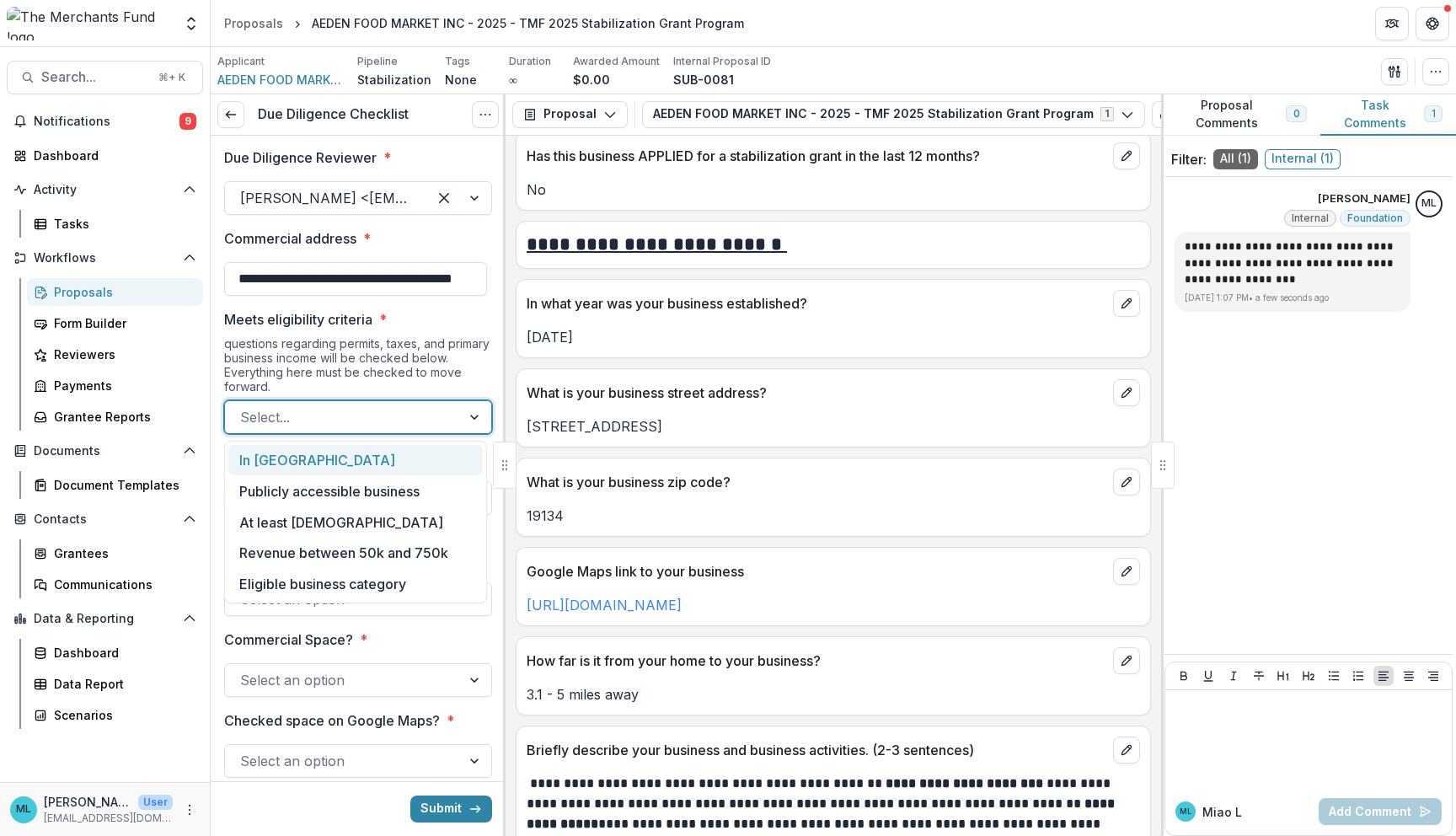
click at [344, 418] on div at bounding box center [343, 417] width 206 height 24
click at [407, 525] on div "At least 2 years old" at bounding box center [355, 522] width 254 height 31
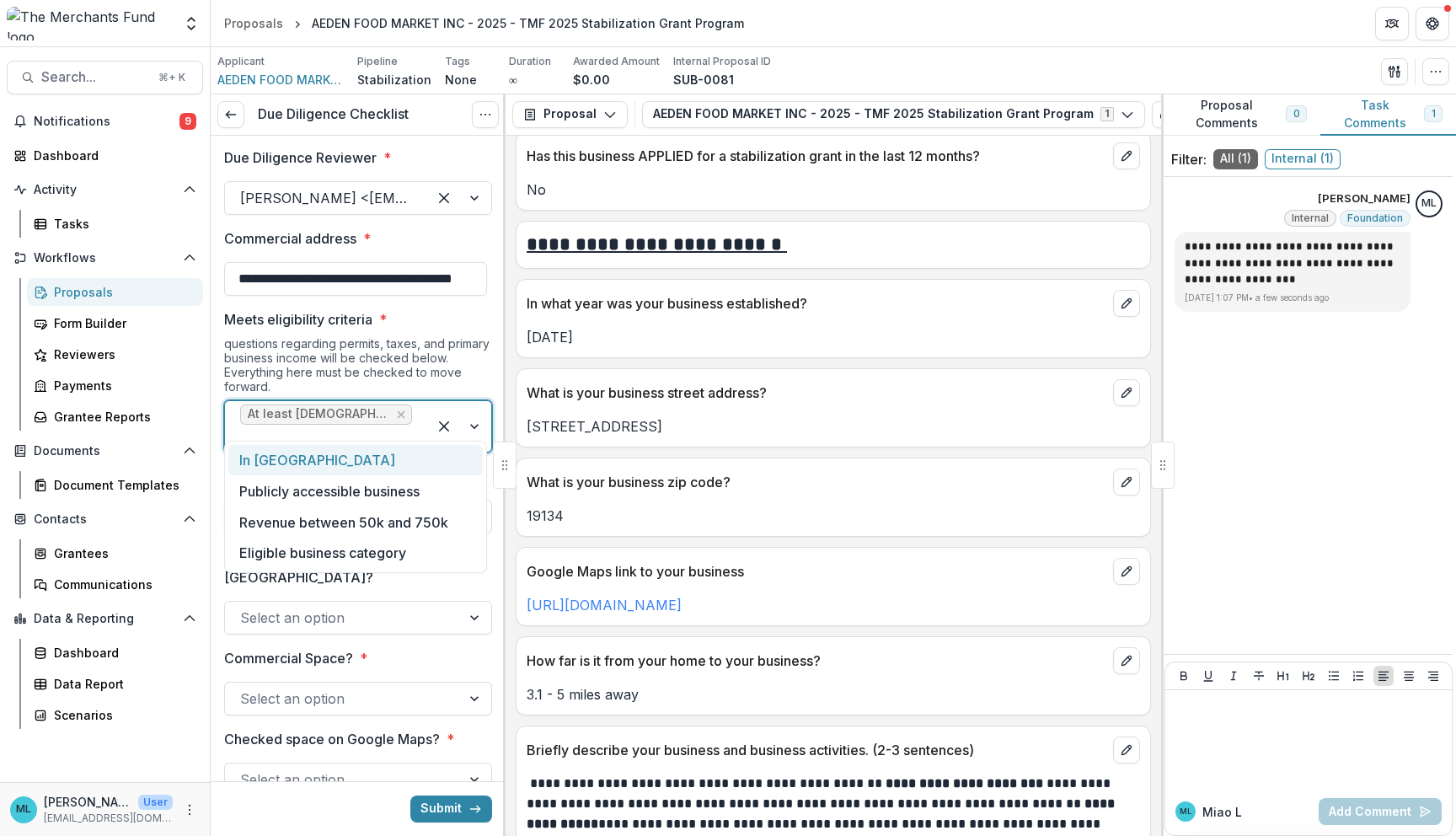
click at [393, 401] on div "At least 2 years old" at bounding box center [357, 426] width 267 height 52
click at [398, 472] on div "In Philadelphia" at bounding box center [355, 460] width 254 height 31
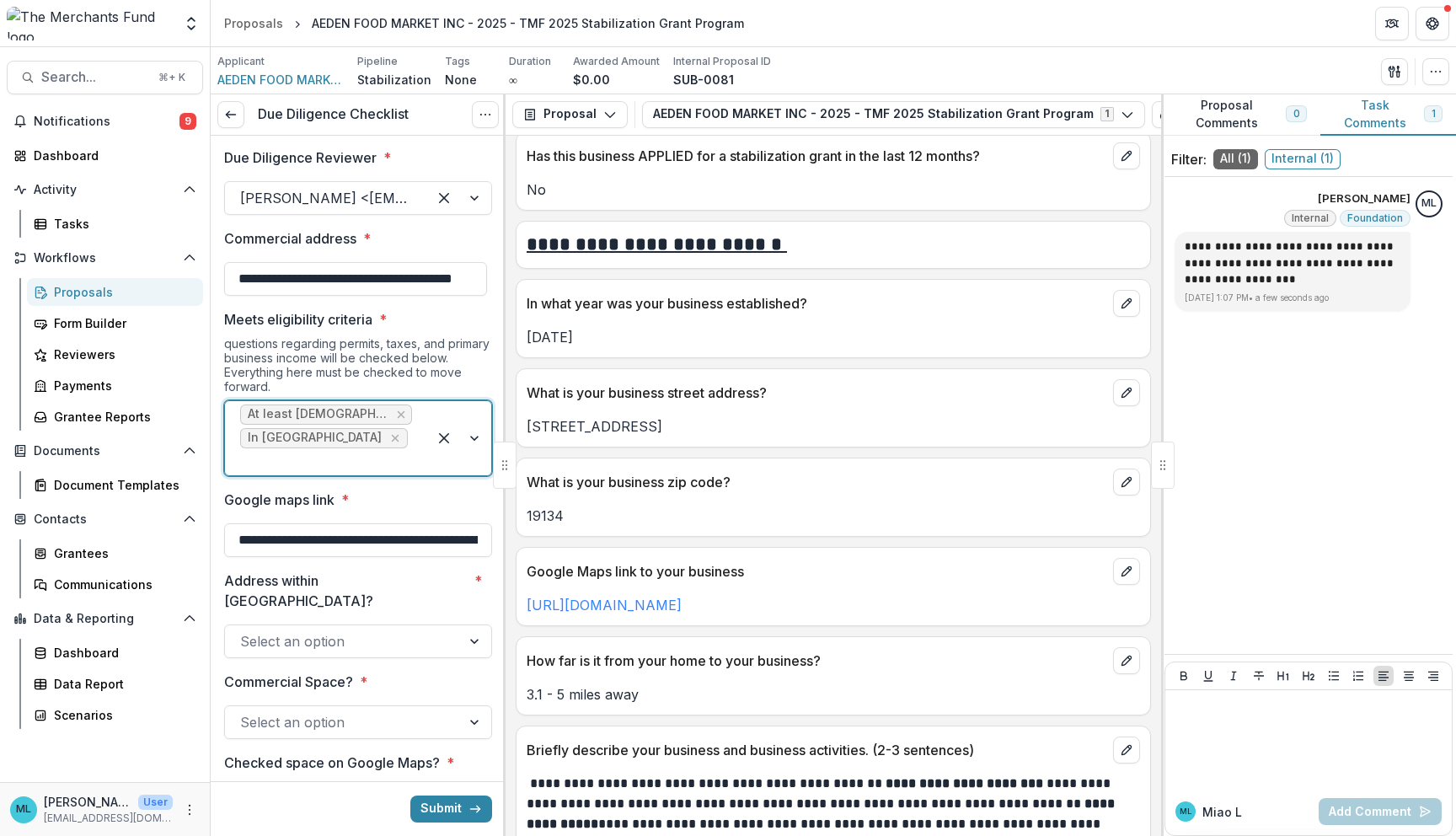
click at [400, 450] on div at bounding box center [325, 462] width 172 height 24
click at [392, 485] on div "Publicly accessible business" at bounding box center [355, 479] width 254 height 31
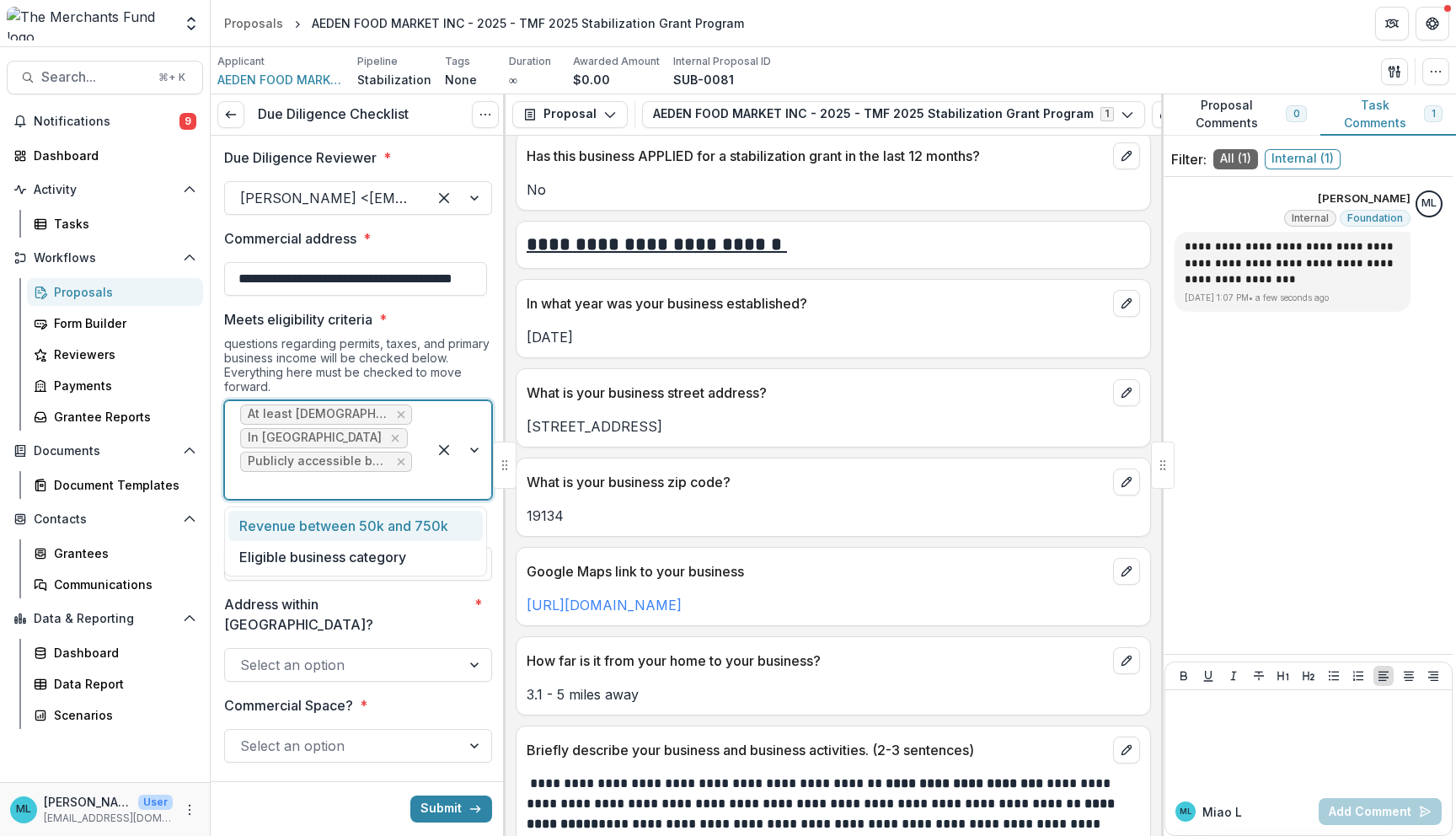
click at [407, 492] on div "At least 2 years old In Philadelphia Publicly accessible business" at bounding box center [325, 449] width 202 height 98
click at [429, 562] on div "Eligible business category" at bounding box center [355, 556] width 254 height 31
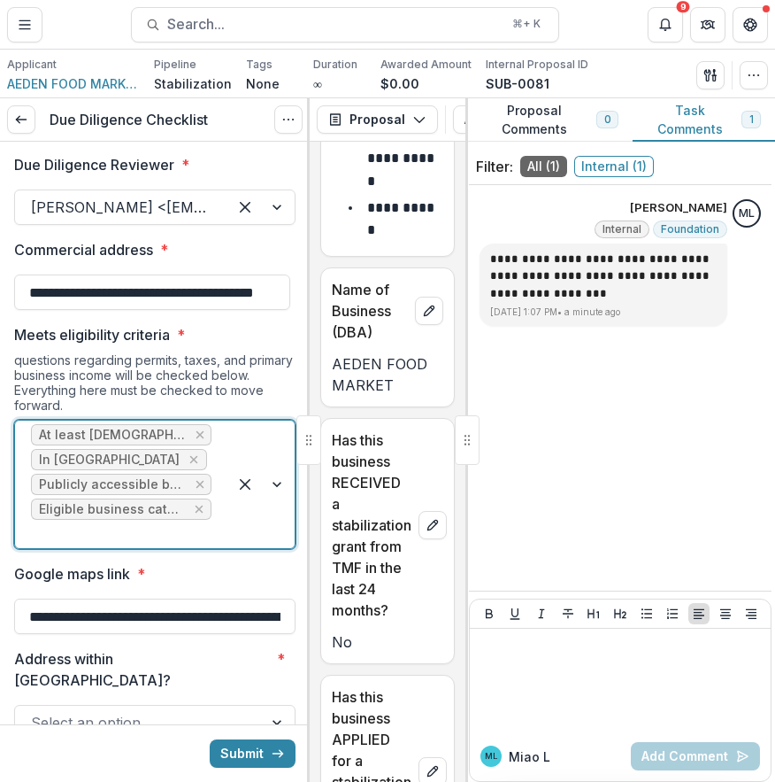
scroll to position [2172, 0]
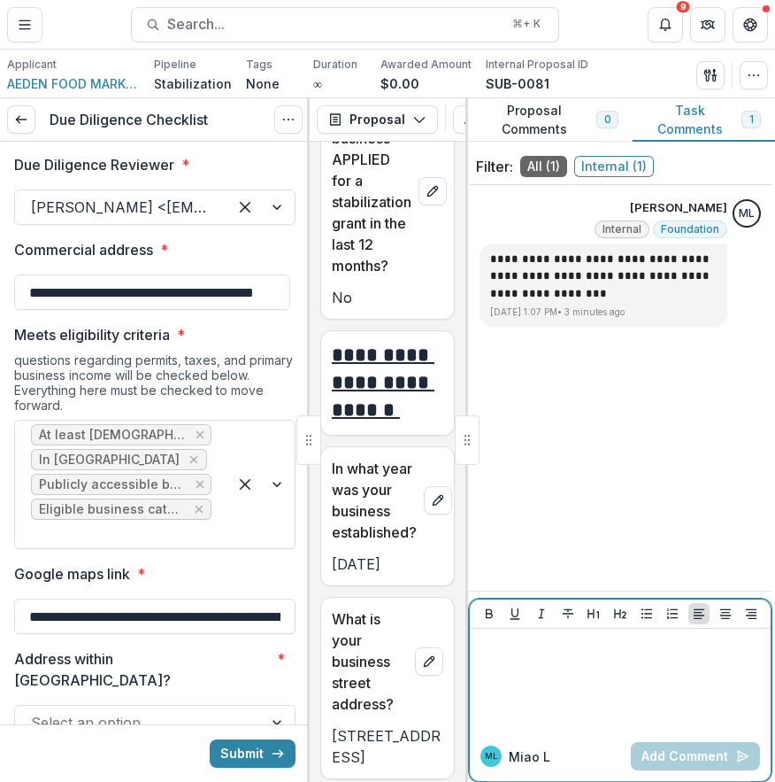
click at [614, 694] on div at bounding box center [620, 680] width 287 height 89
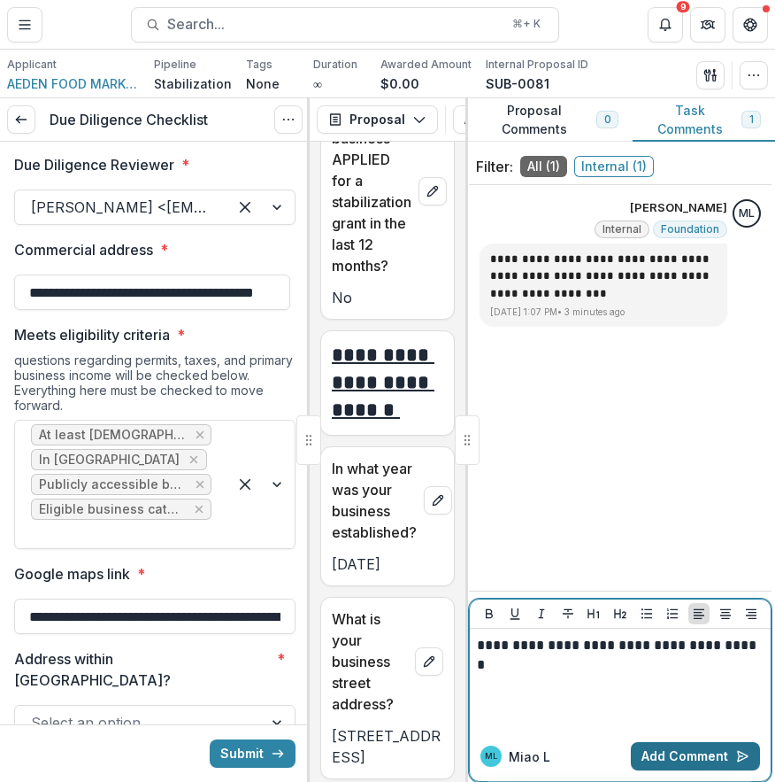
click at [715, 763] on button "Add Comment" at bounding box center [695, 756] width 129 height 28
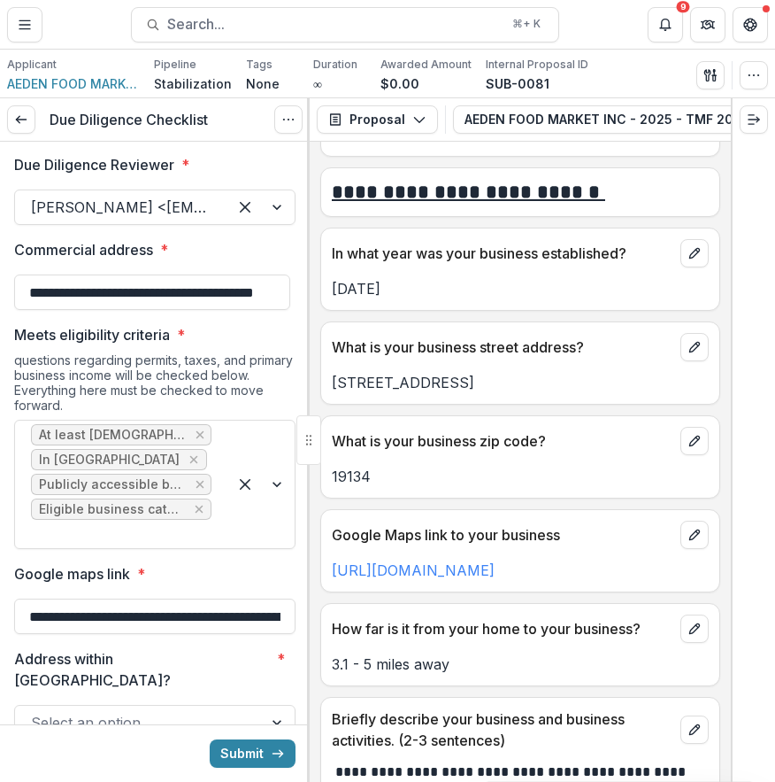
scroll to position [991, 0]
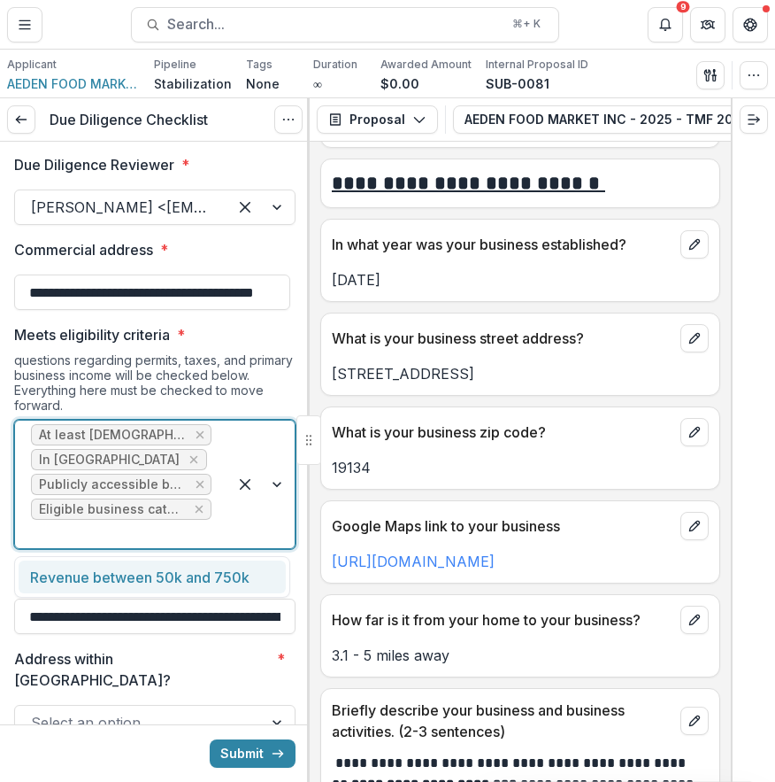
click at [161, 535] on div at bounding box center [121, 533] width 181 height 25
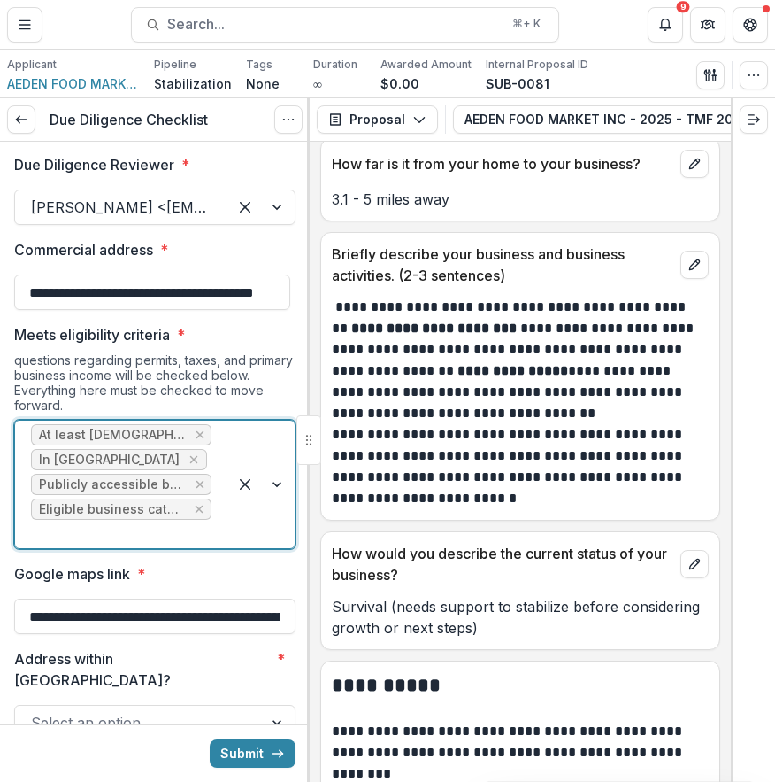
scroll to position [1482, 0]
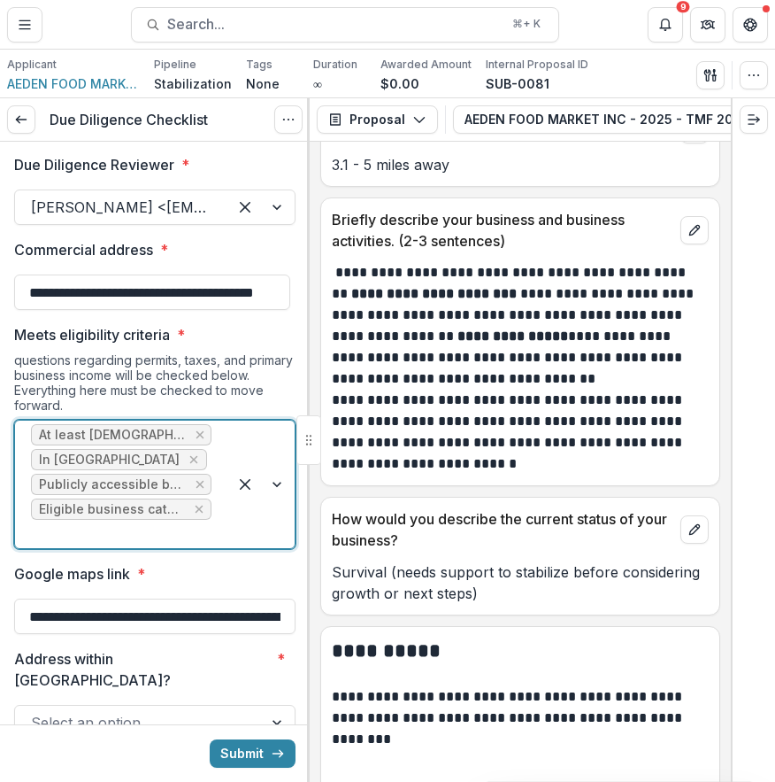
click at [213, 436] on div "At least 2 years old In Philadelphia Publicly accessible business Eligible busi…" at bounding box center [121, 483] width 212 height 127
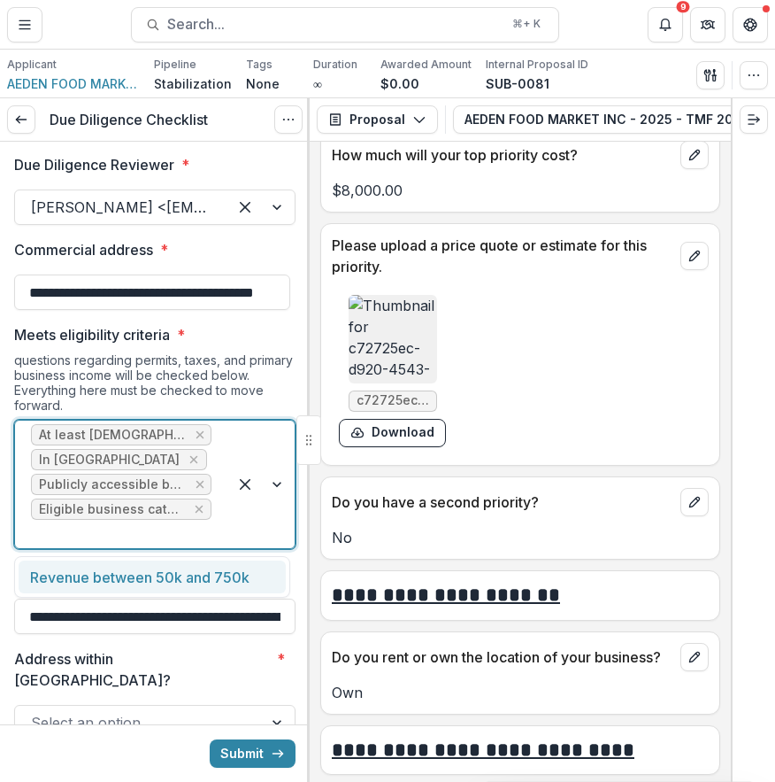
scroll to position [5089, 0]
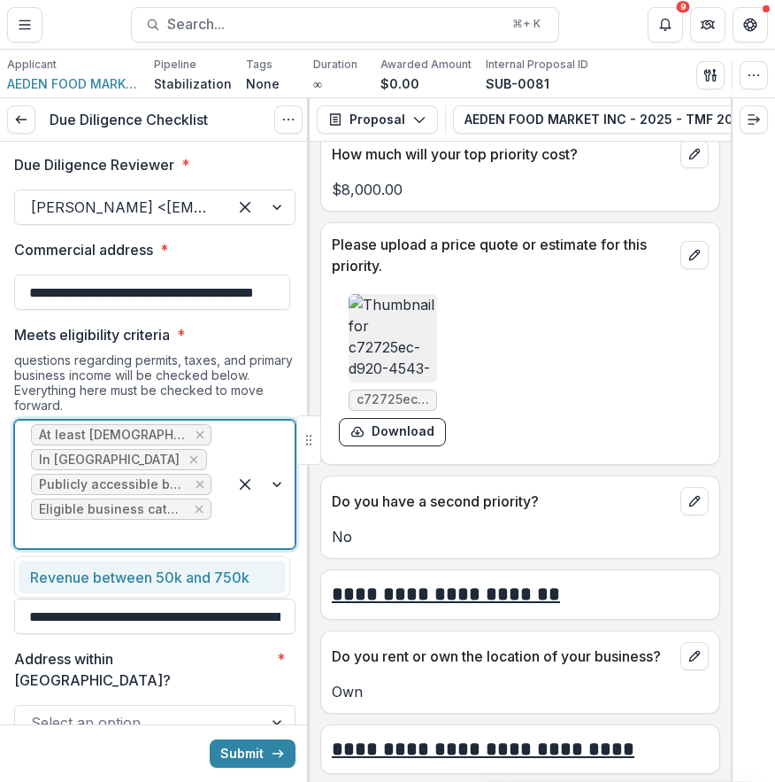
click at [404, 382] on img at bounding box center [393, 338] width 89 height 89
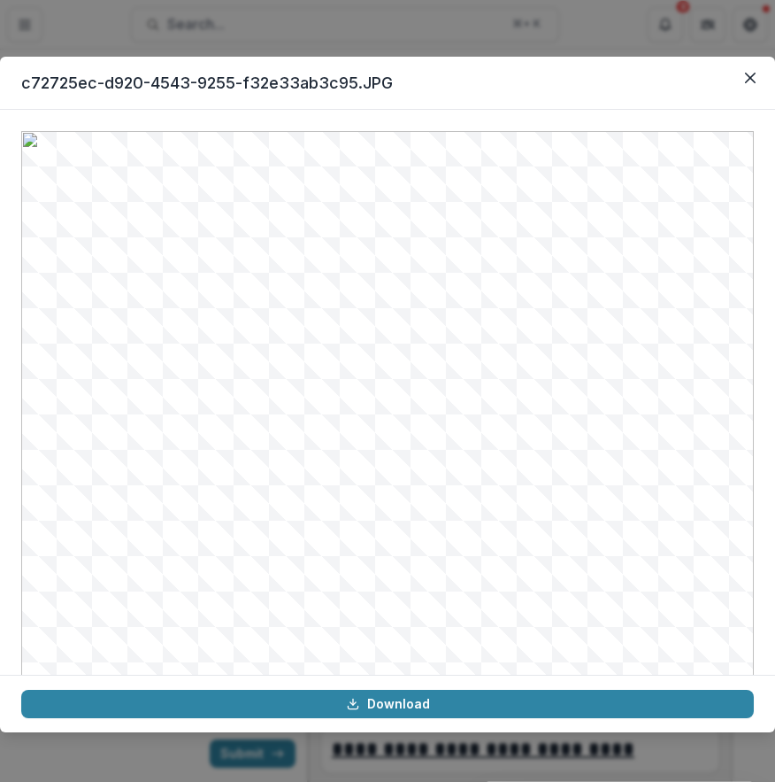
click at [389, 351] on img at bounding box center [387, 483] width 733 height 704
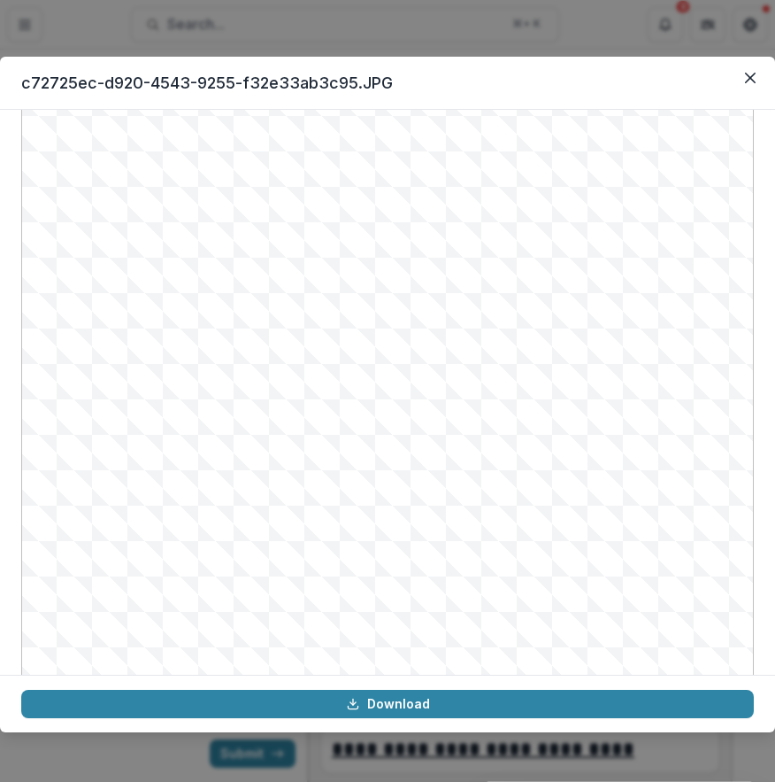
scroll to position [181, 0]
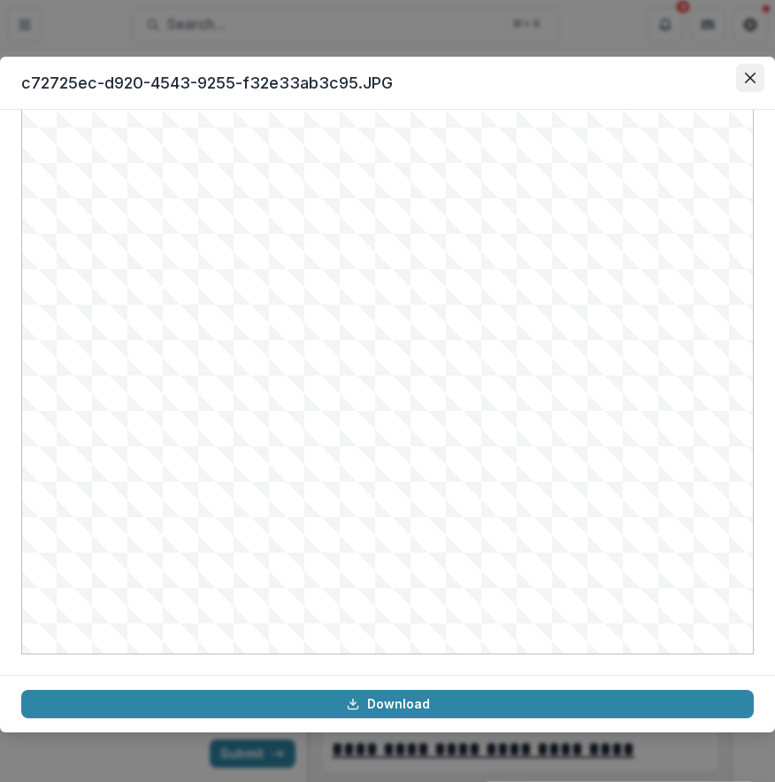
click at [749, 79] on icon "Close" at bounding box center [750, 78] width 11 height 11
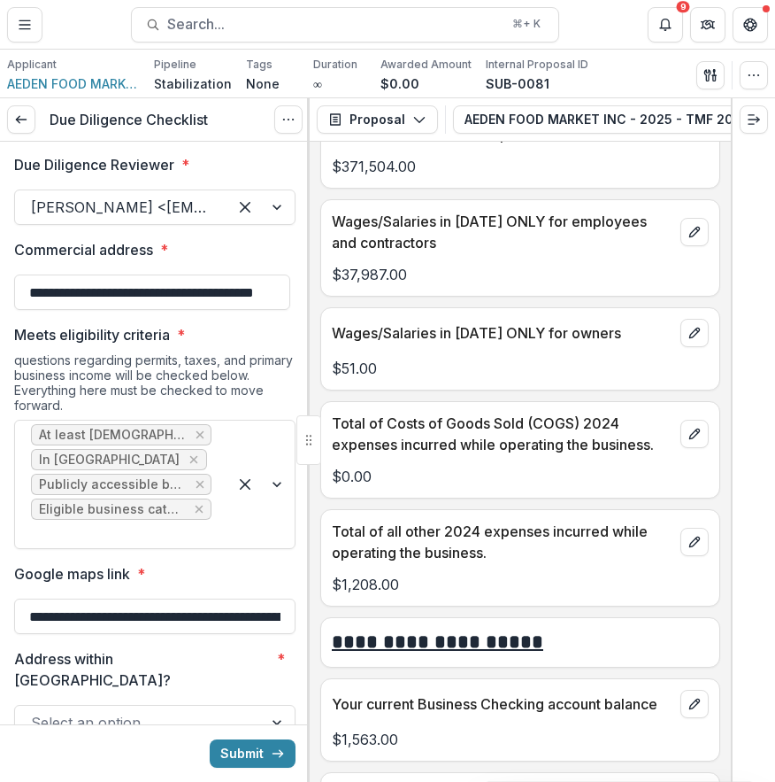
scroll to position [6492, 0]
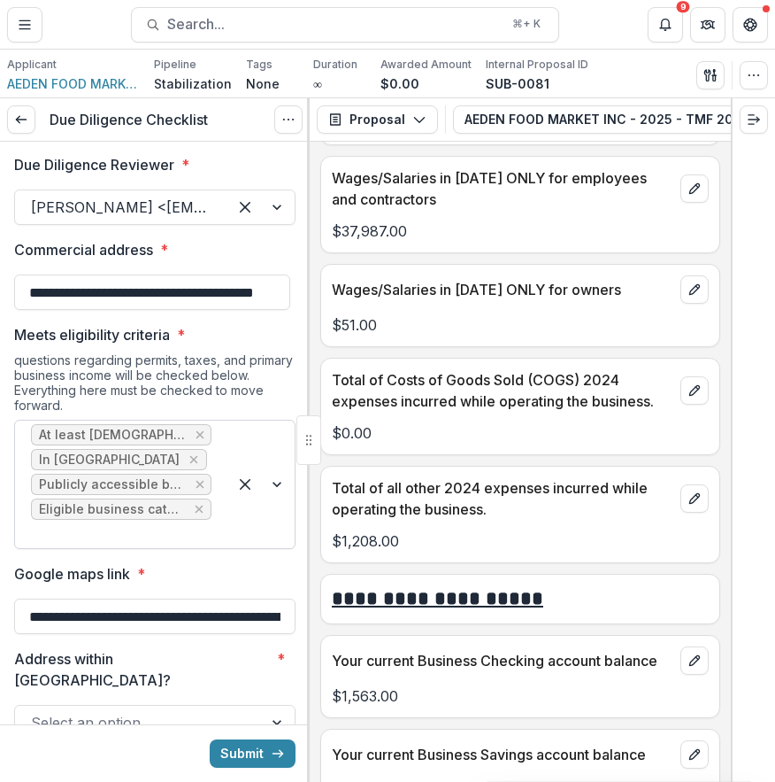
click at [150, 539] on div at bounding box center [121, 533] width 181 height 25
click at [145, 540] on div at bounding box center [121, 533] width 181 height 25
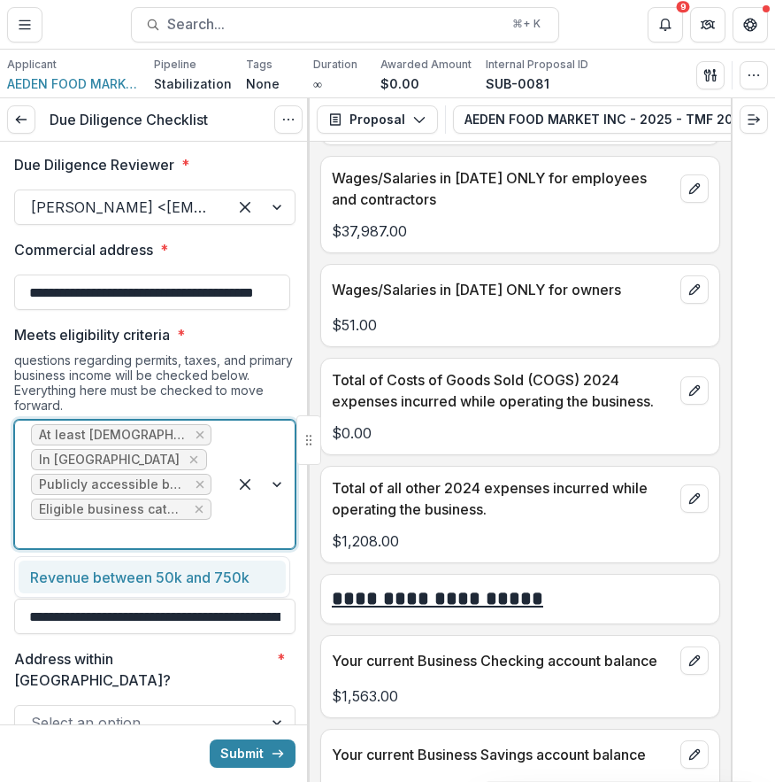
click at [135, 533] on div at bounding box center [121, 533] width 181 height 25
click at [154, 542] on div at bounding box center [121, 533] width 181 height 25
click at [159, 530] on div at bounding box center [121, 533] width 181 height 25
click at [166, 569] on div "Revenue between 50k and 750k" at bounding box center [152, 576] width 267 height 33
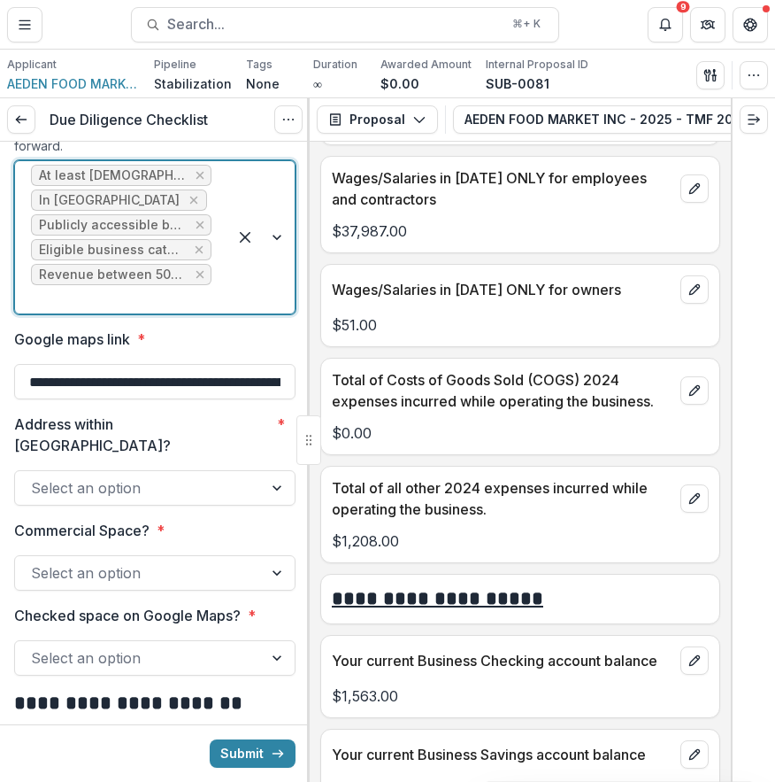
scroll to position [364, 0]
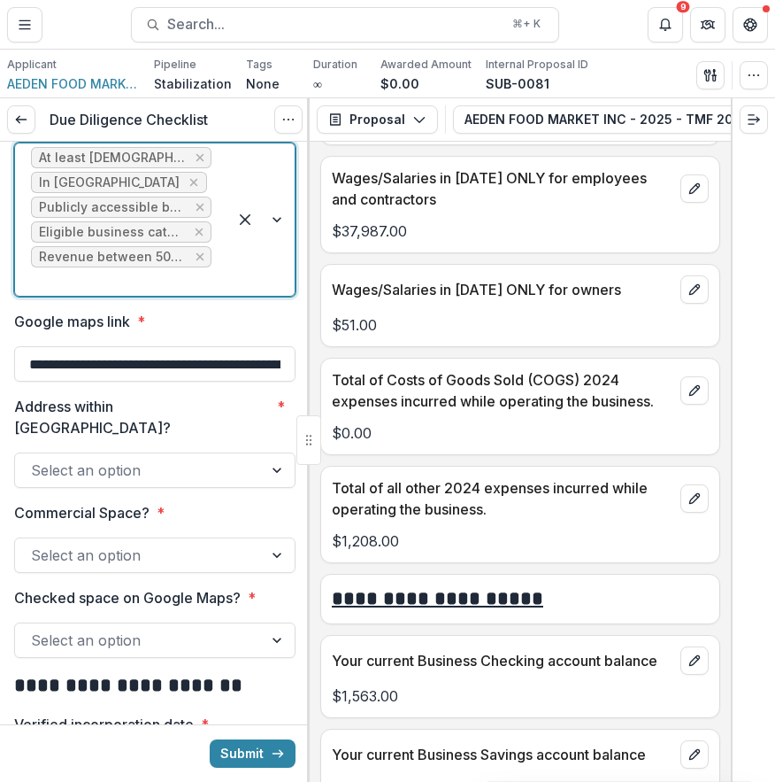
click at [198, 458] on div at bounding box center [139, 470] width 216 height 25
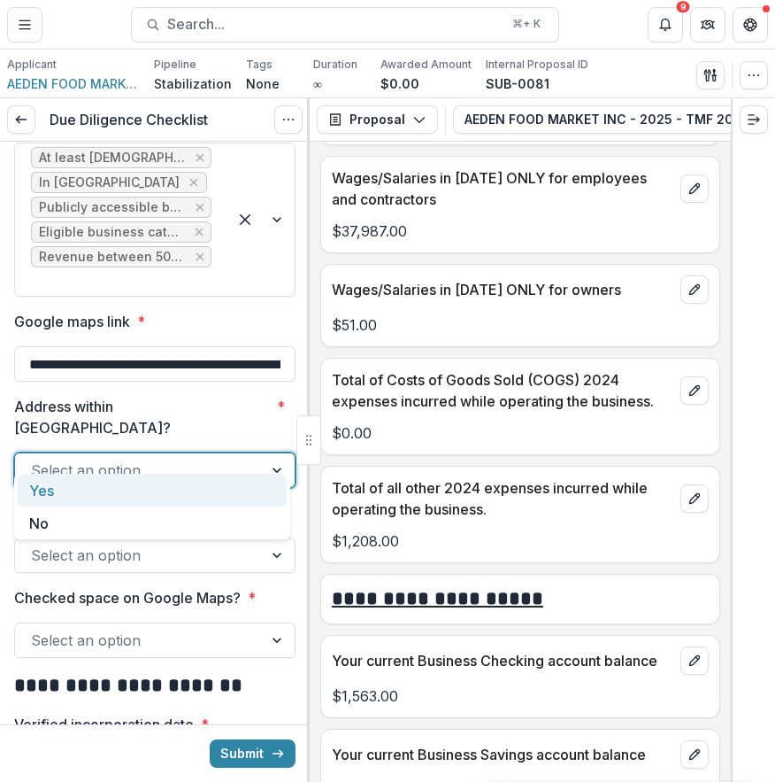
click at [162, 490] on div "Yes" at bounding box center [152, 490] width 269 height 33
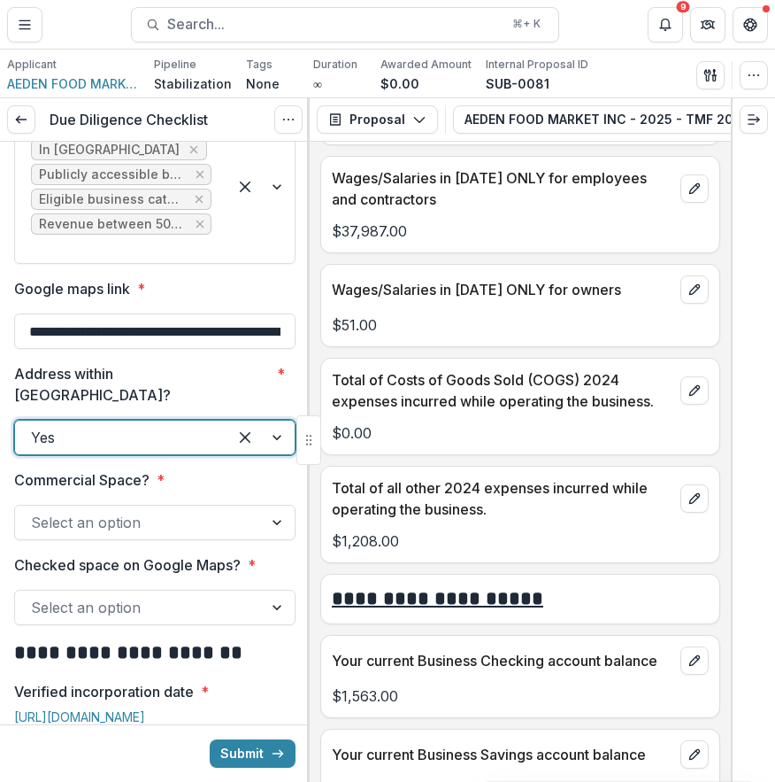
scroll to position [425, 0]
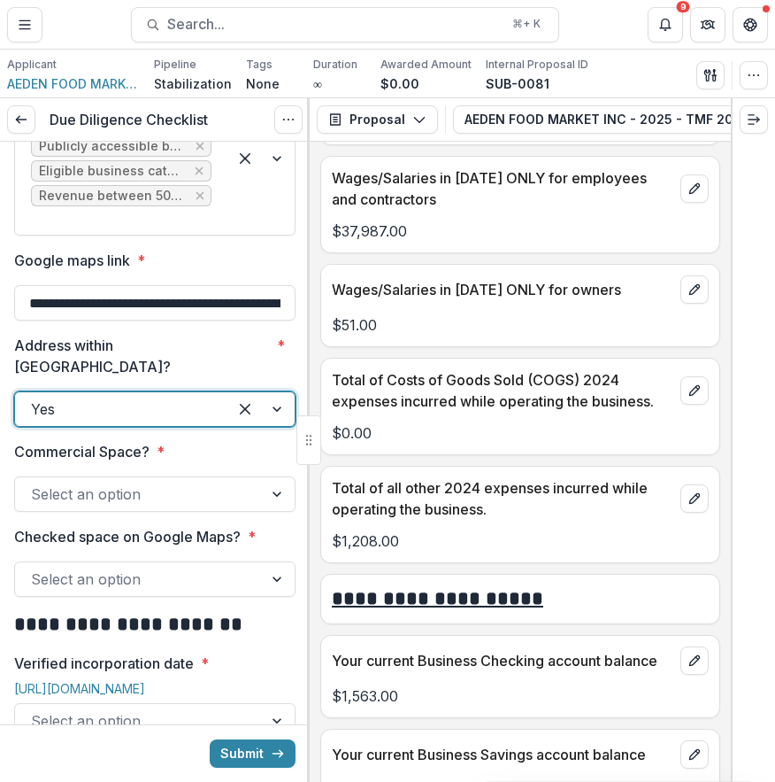
click at [179, 482] on div at bounding box center [139, 494] width 216 height 25
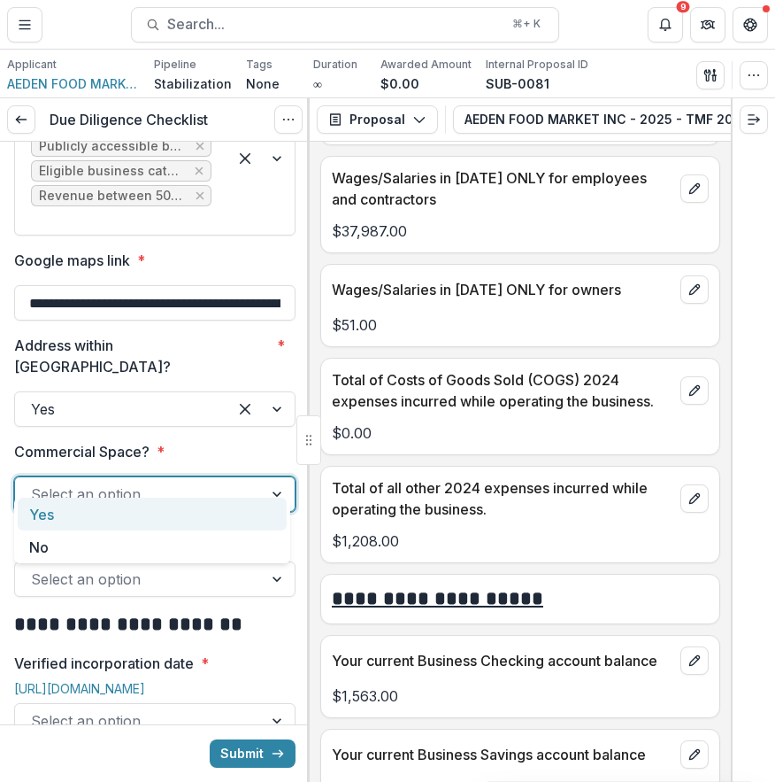
click at [165, 501] on div "Yes" at bounding box center [152, 513] width 269 height 33
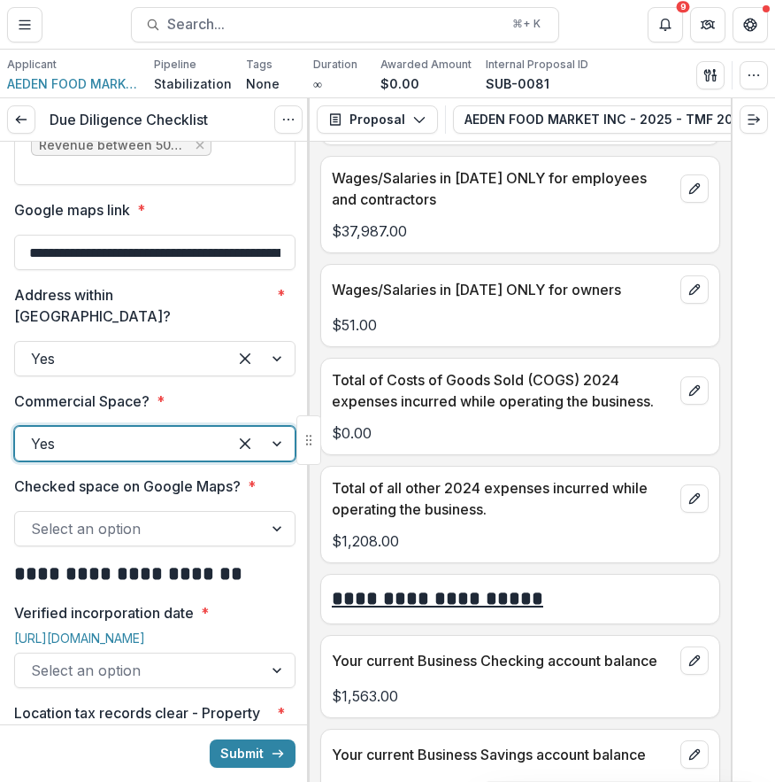
scroll to position [501, 0]
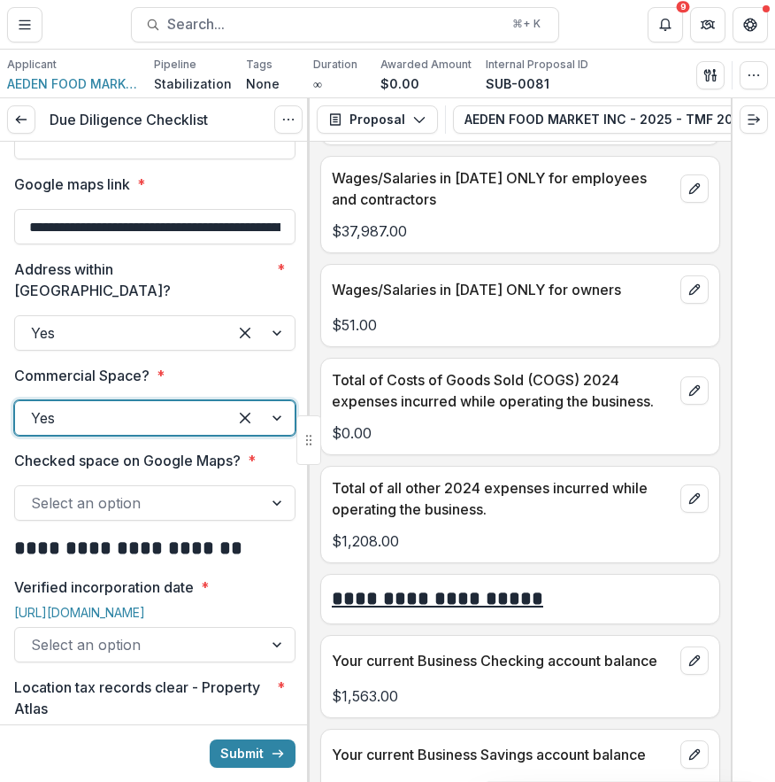
click at [170, 490] on div at bounding box center [139, 502] width 216 height 25
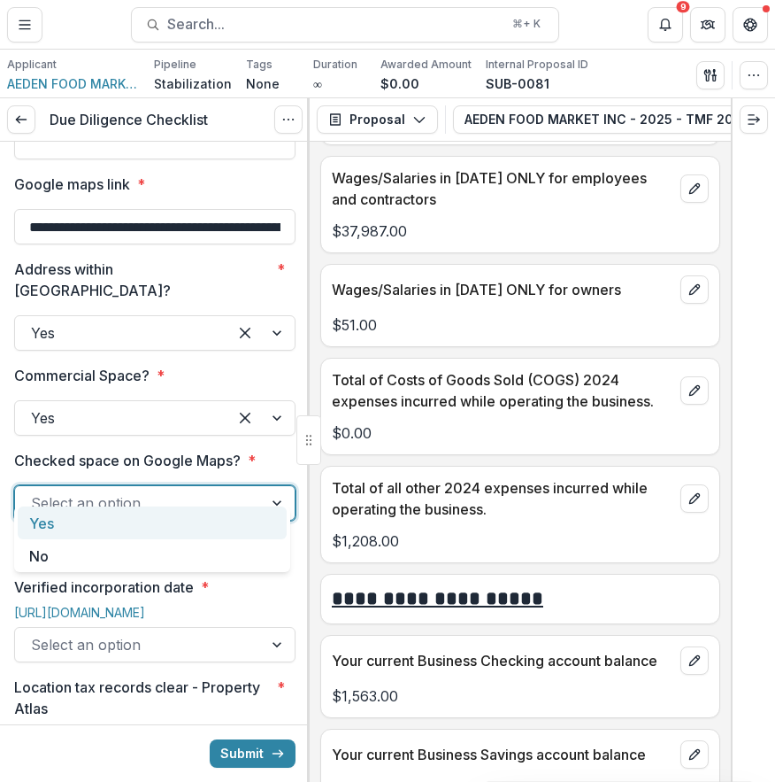
click at [153, 523] on div "Yes" at bounding box center [152, 522] width 269 height 33
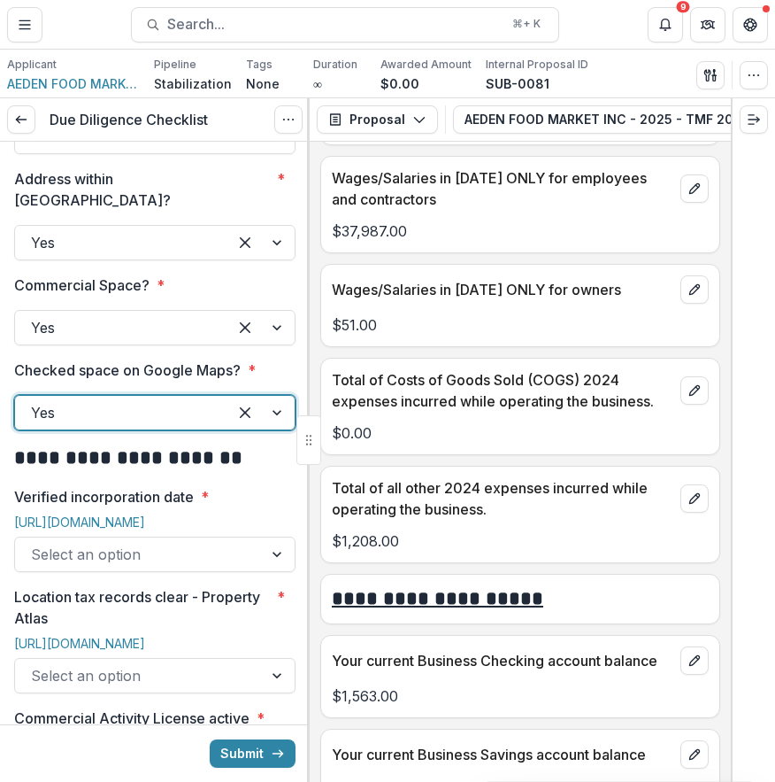
scroll to position [612, 0]
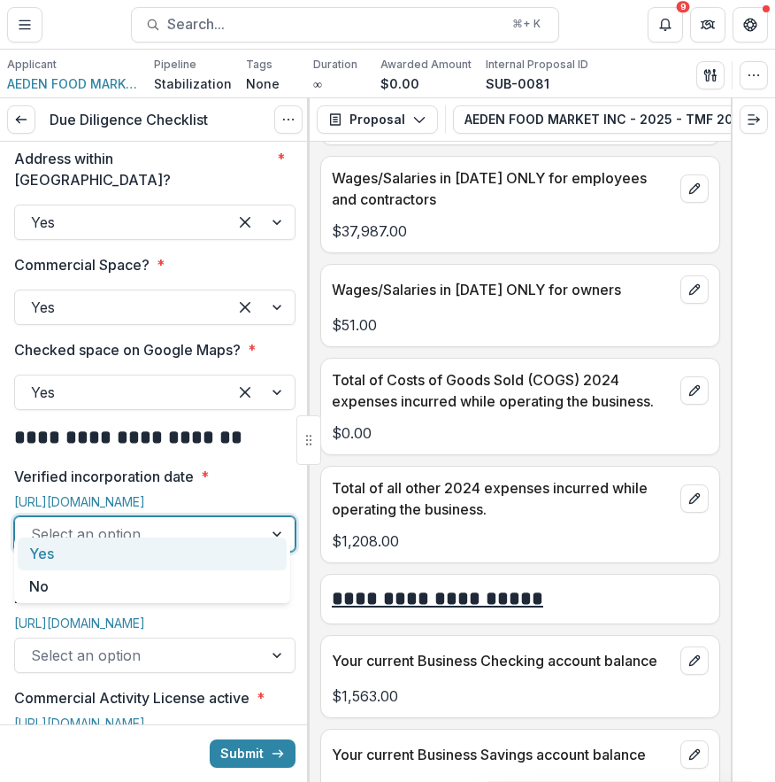
click at [150, 521] on div at bounding box center [139, 533] width 216 height 25
click at [93, 494] on link "https://file.dos.pa.gov/search/business" at bounding box center [79, 501] width 131 height 15
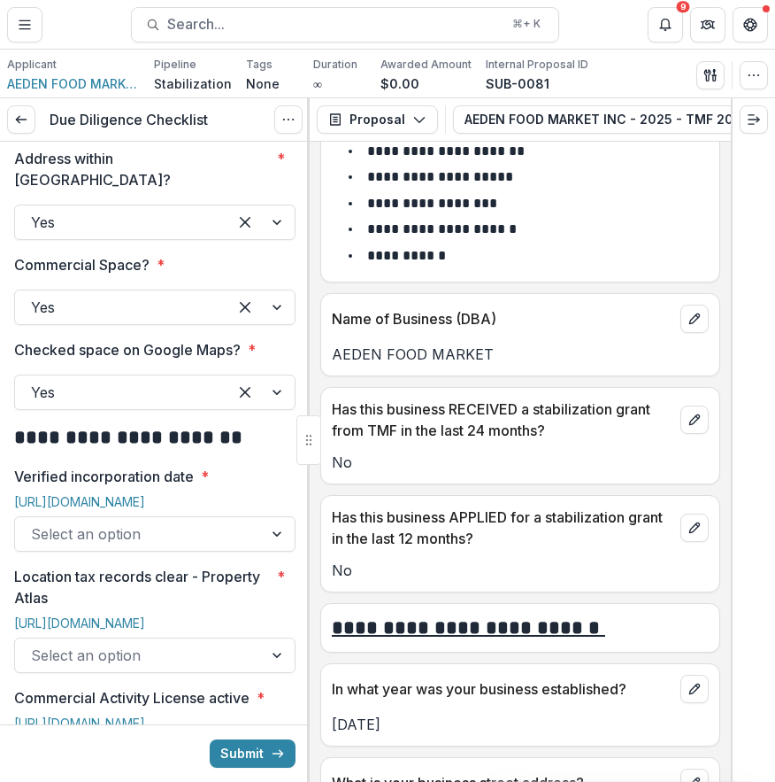
scroll to position [557, 0]
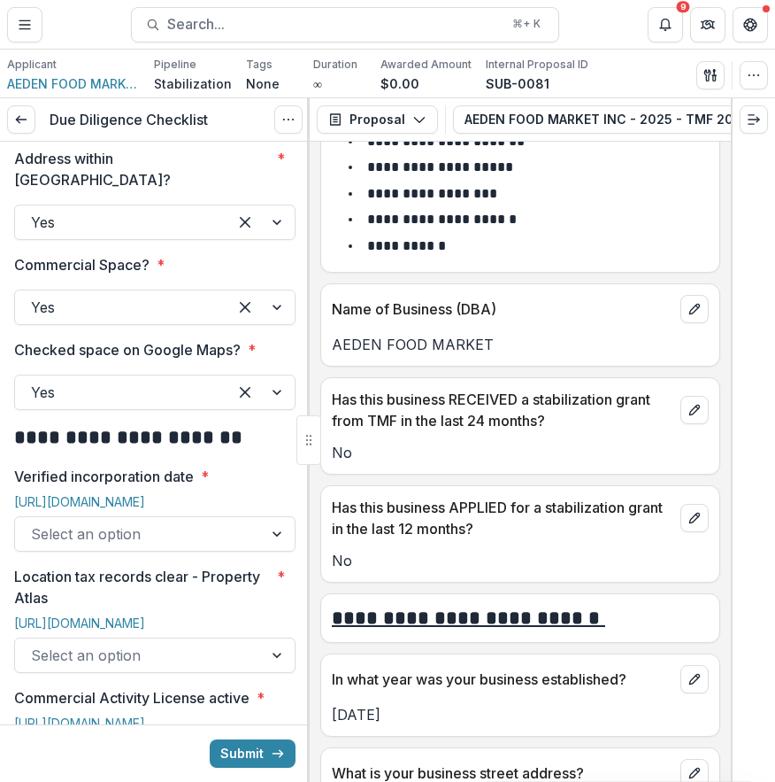
drag, startPoint x: 495, startPoint y: 351, endPoint x: 316, endPoint y: 345, distance: 178.9
click at [316, 345] on div "**********" at bounding box center [520, 462] width 421 height 640
copy p "AEDEN FOOD MARKET"
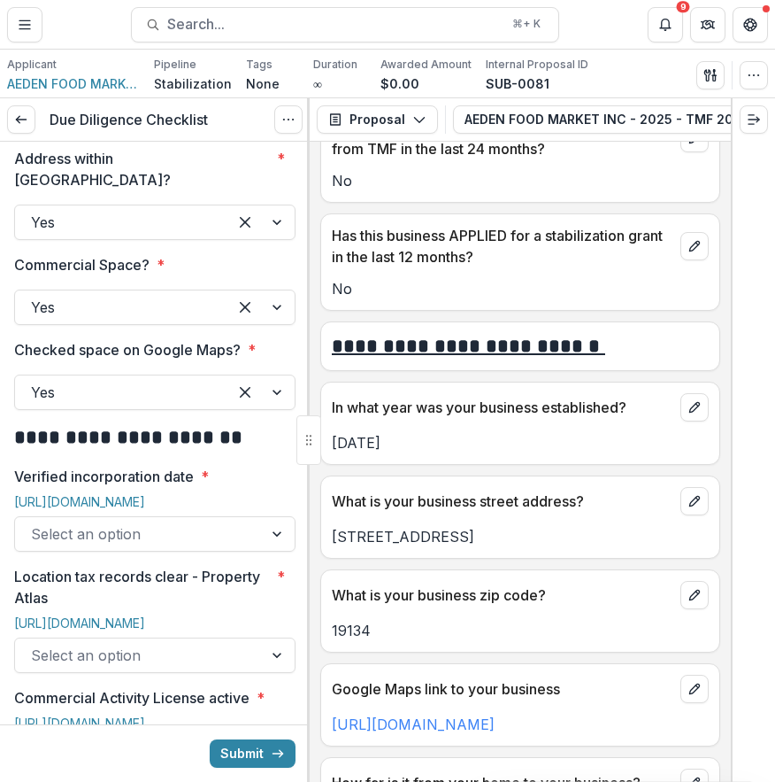
scroll to position [1000, 0]
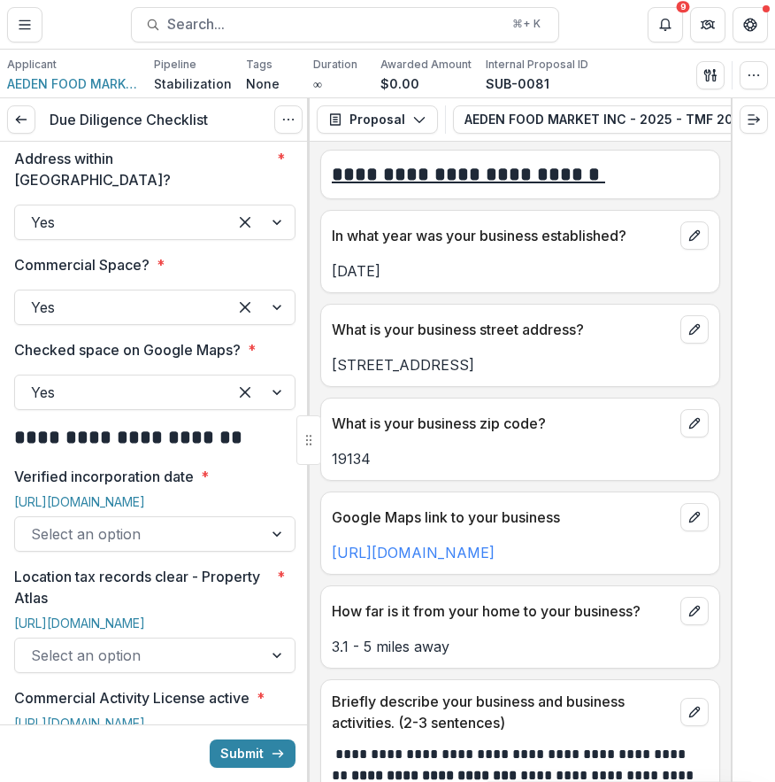
click at [211, 521] on div at bounding box center [139, 533] width 216 height 25
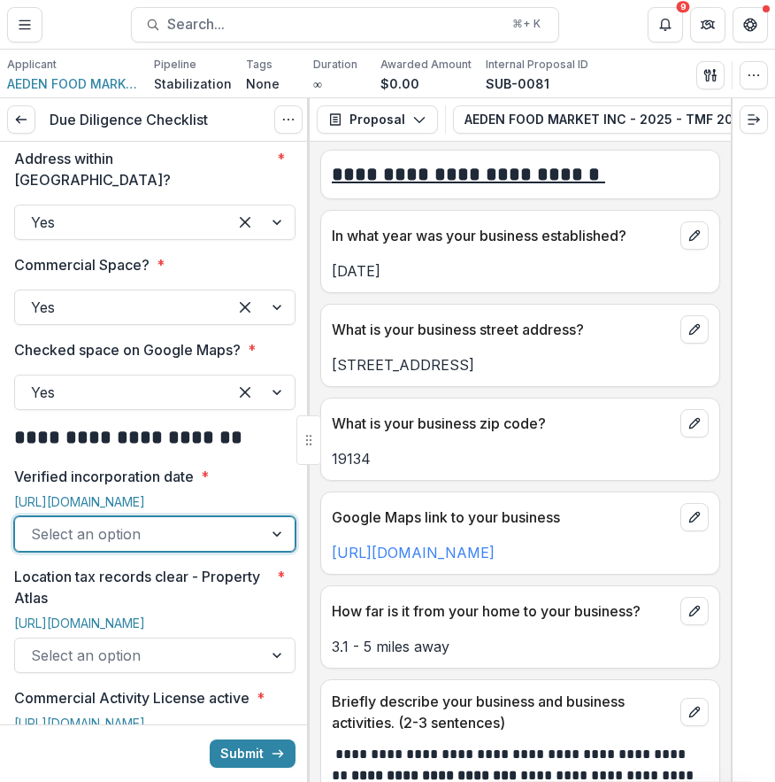
click at [264, 517] on div at bounding box center [279, 534] width 32 height 34
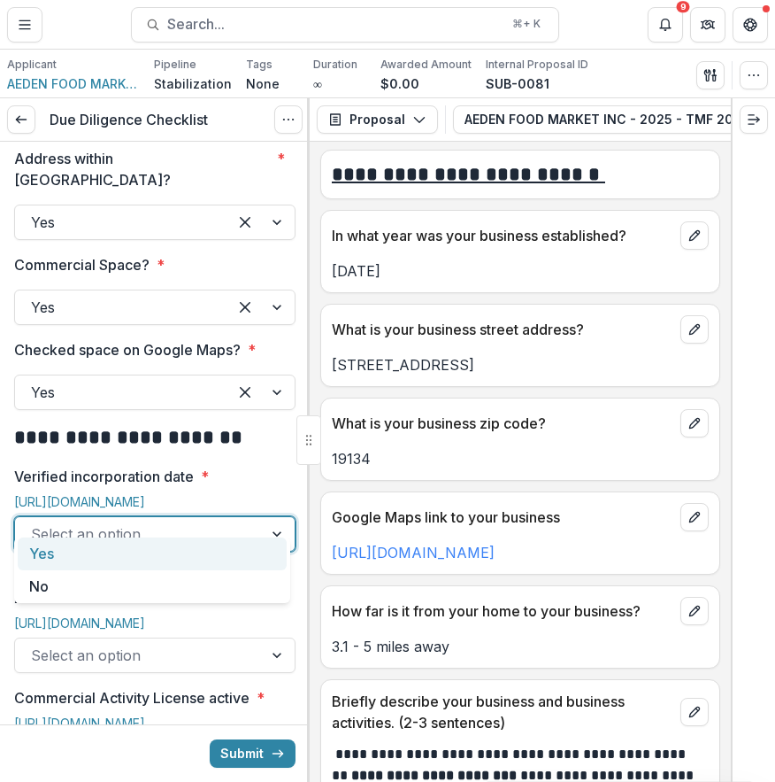
click at [224, 552] on div "Yes" at bounding box center [152, 553] width 269 height 33
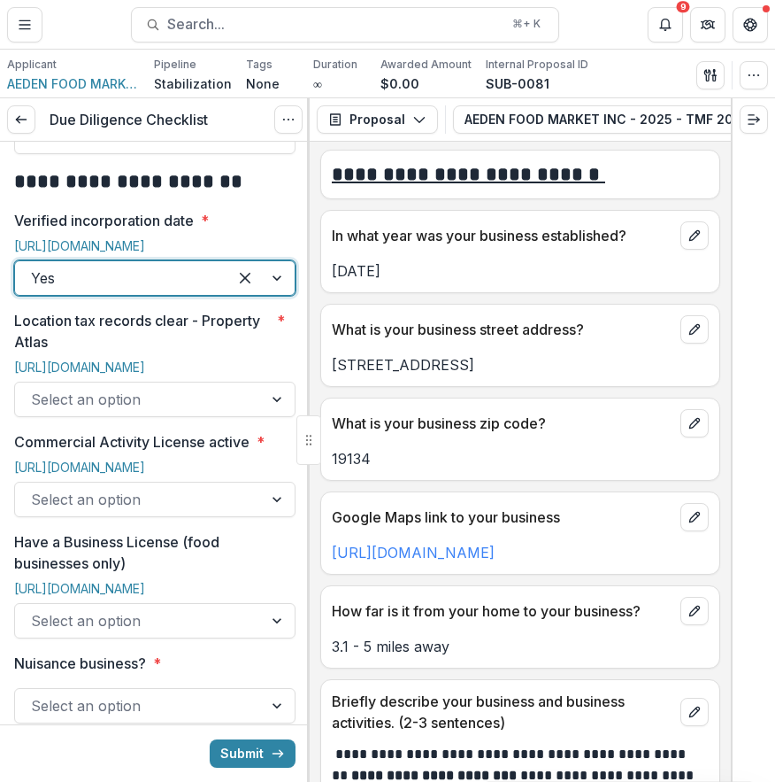
scroll to position [875, 0]
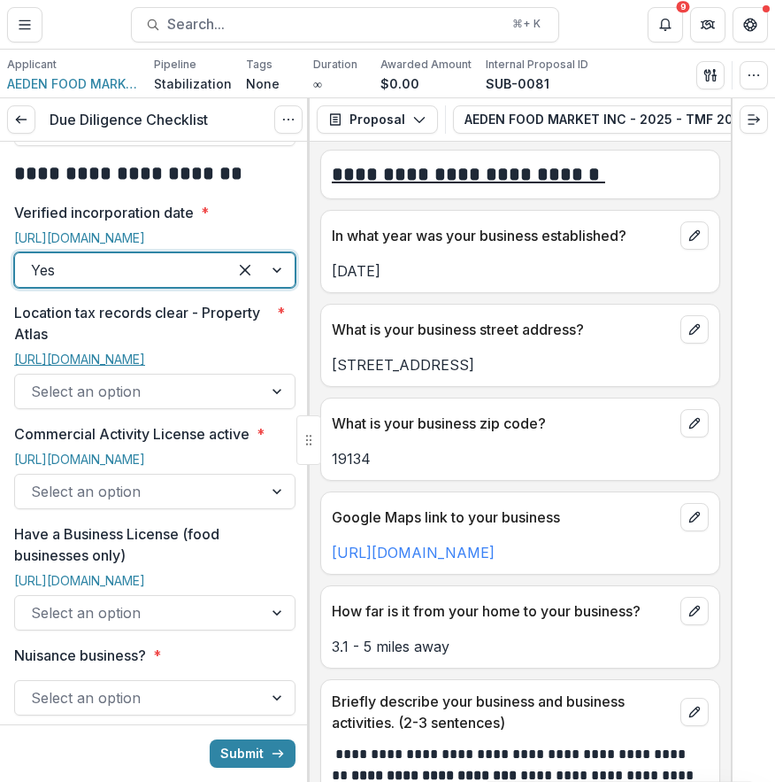
click at [145, 351] on link "https://property.phila.gov/" at bounding box center [79, 358] width 131 height 15
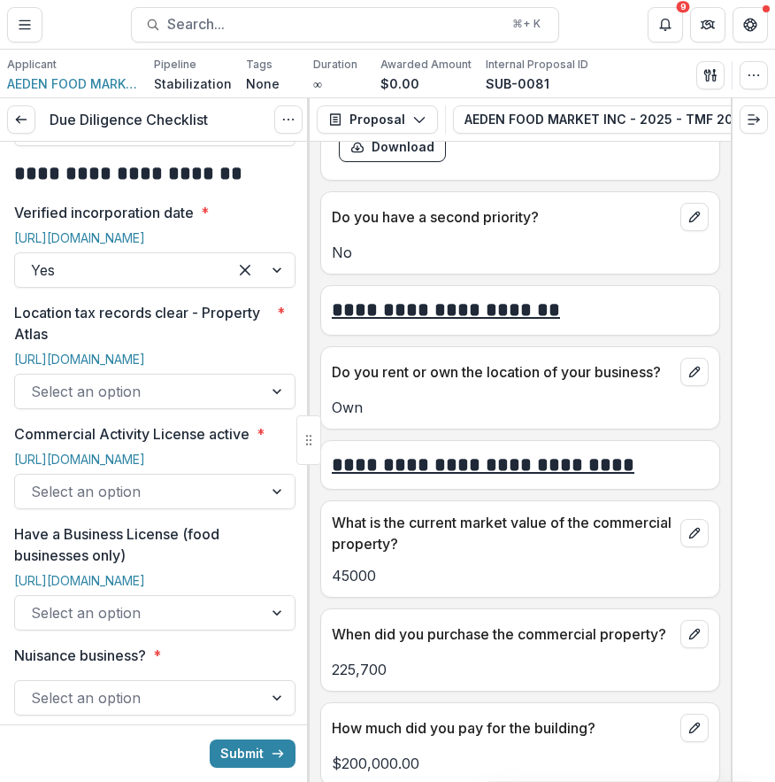
scroll to position [5367, 0]
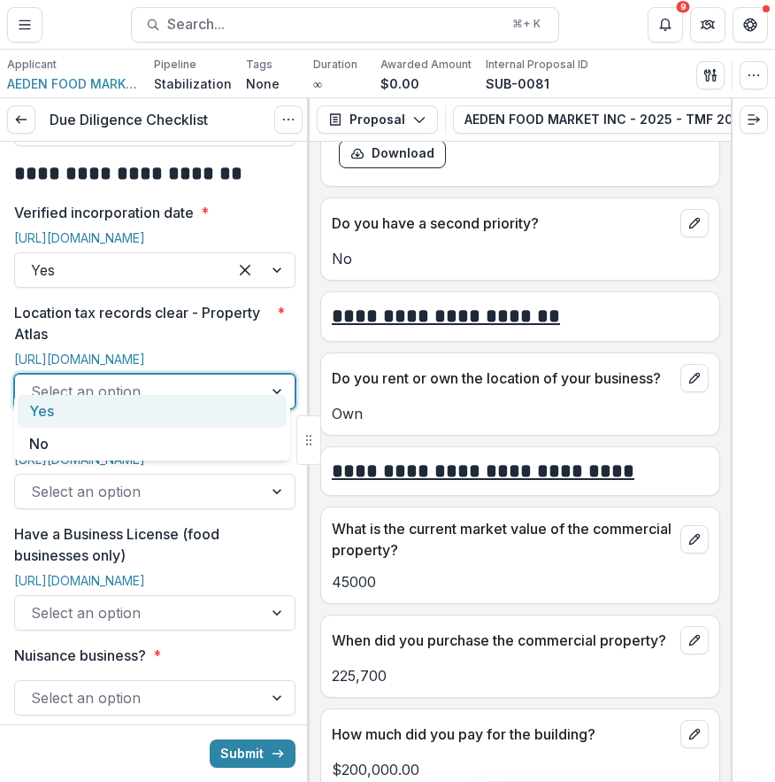
click at [263, 374] on div at bounding box center [279, 391] width 32 height 34
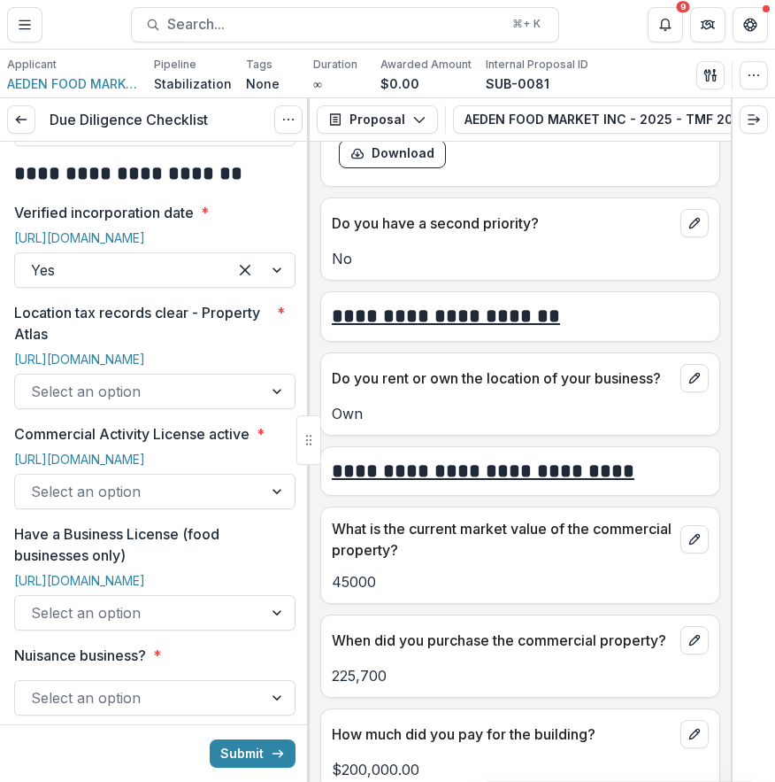
click at [492, 424] on p "Own" at bounding box center [520, 413] width 377 height 21
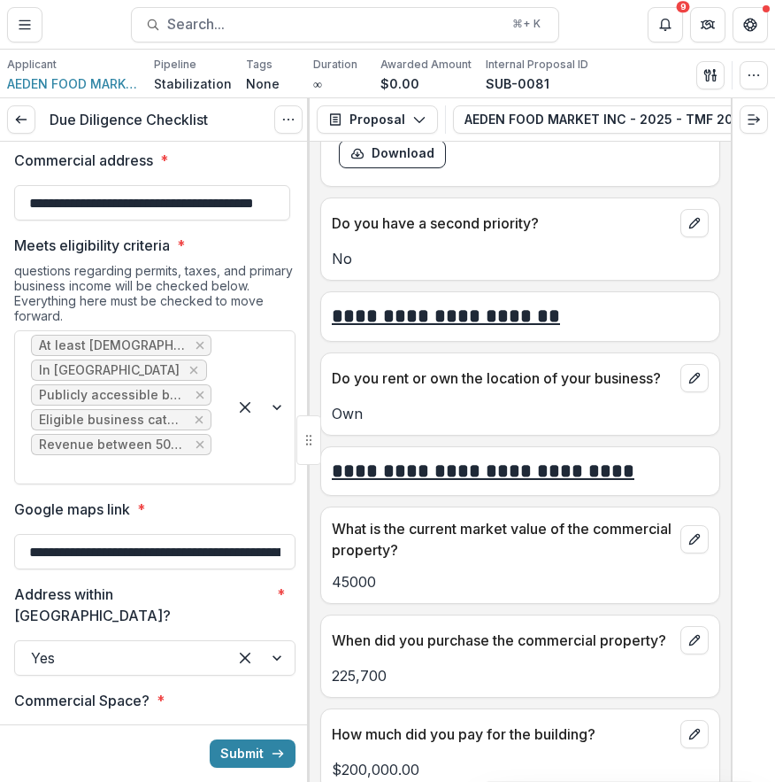
scroll to position [173, 0]
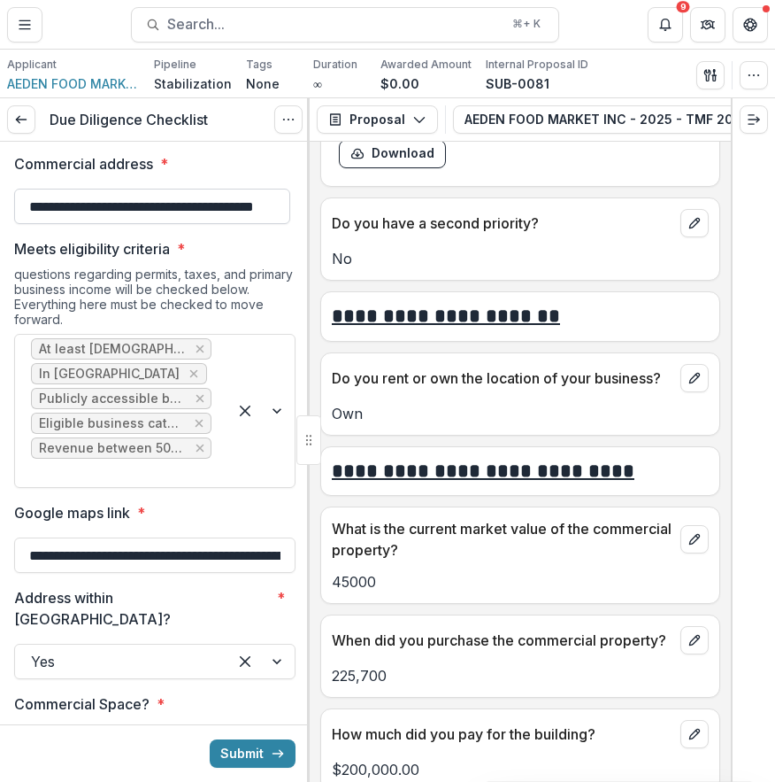
click at [104, 190] on input "**********" at bounding box center [152, 206] width 276 height 35
drag, startPoint x: 27, startPoint y: 204, endPoint x: 723, endPoint y: 204, distance: 695.7
click at [723, 204] on div "**********" at bounding box center [387, 439] width 775 height 683
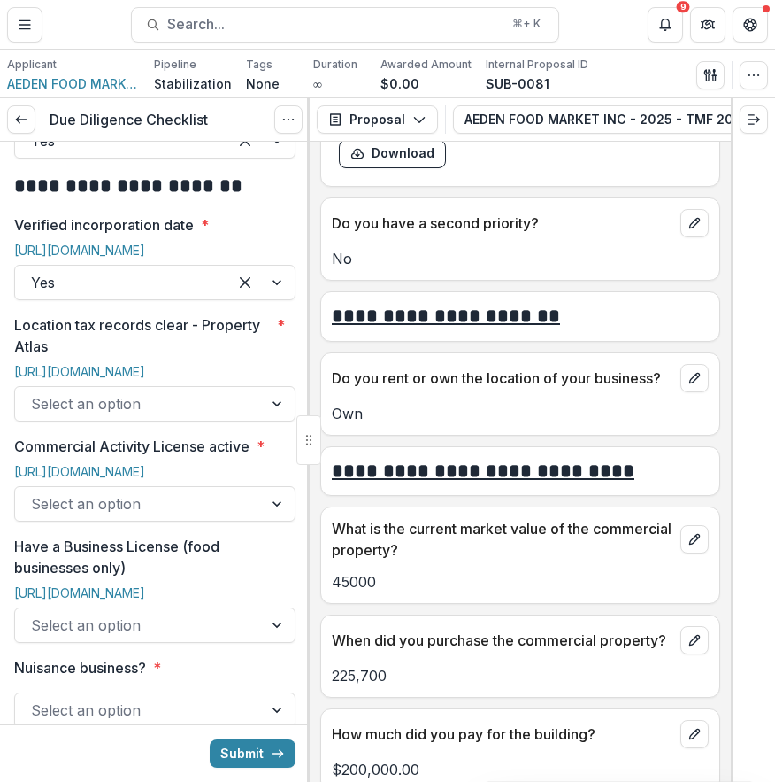
scroll to position [867, 0]
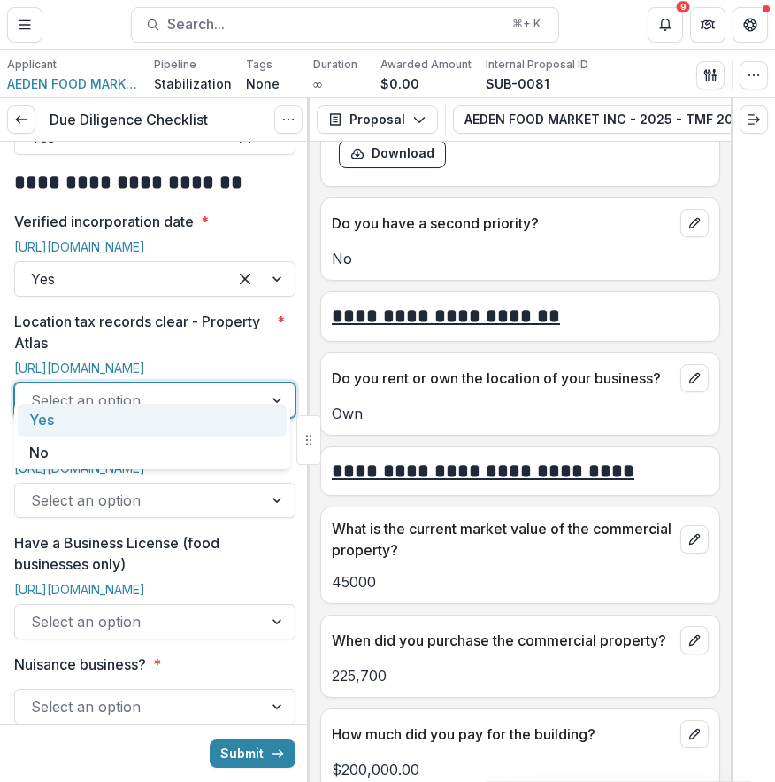
click at [223, 388] on div at bounding box center [139, 400] width 216 height 25
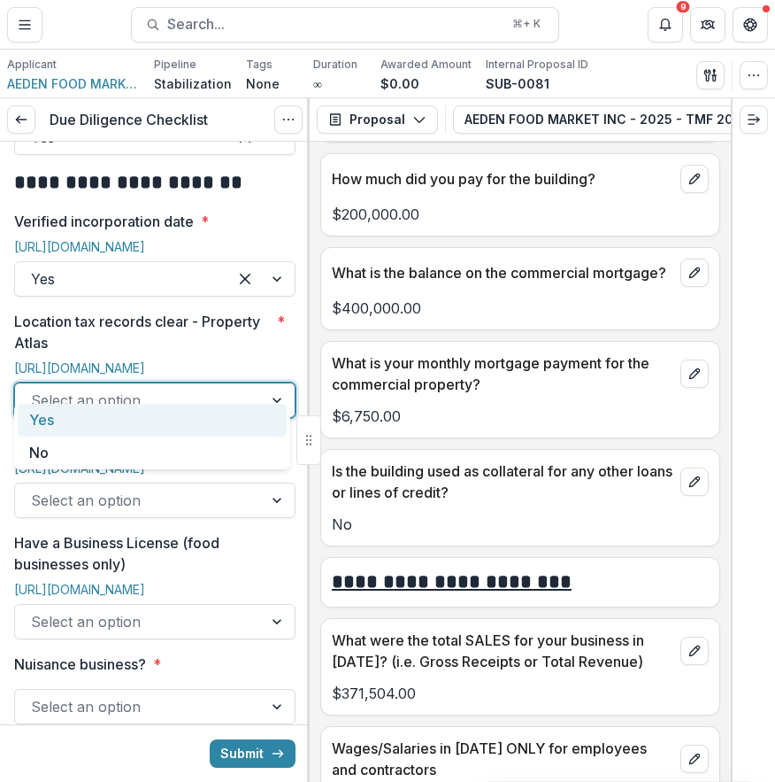
scroll to position [5884, 0]
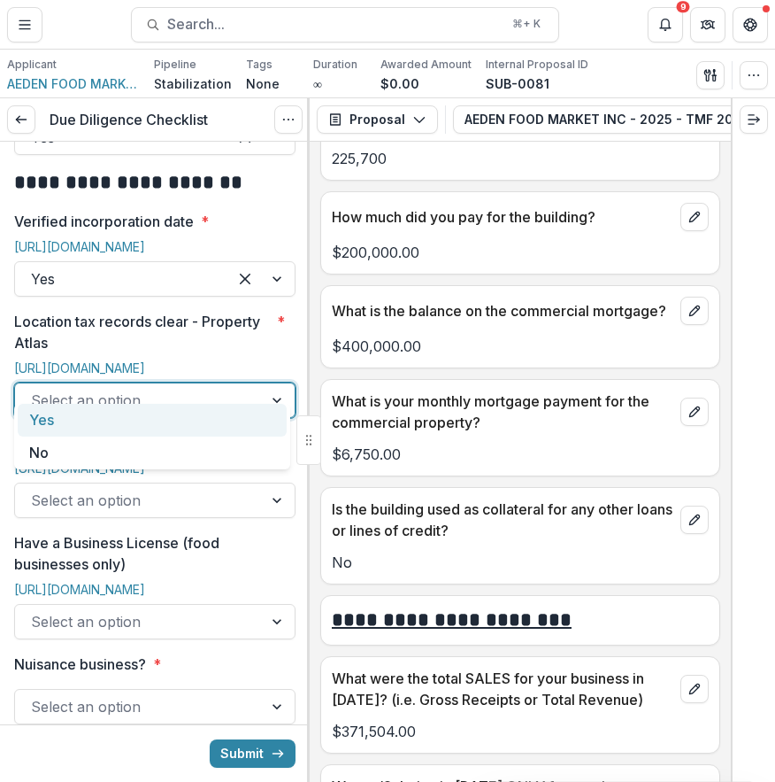
click at [117, 420] on div "Yes" at bounding box center [152, 420] width 269 height 33
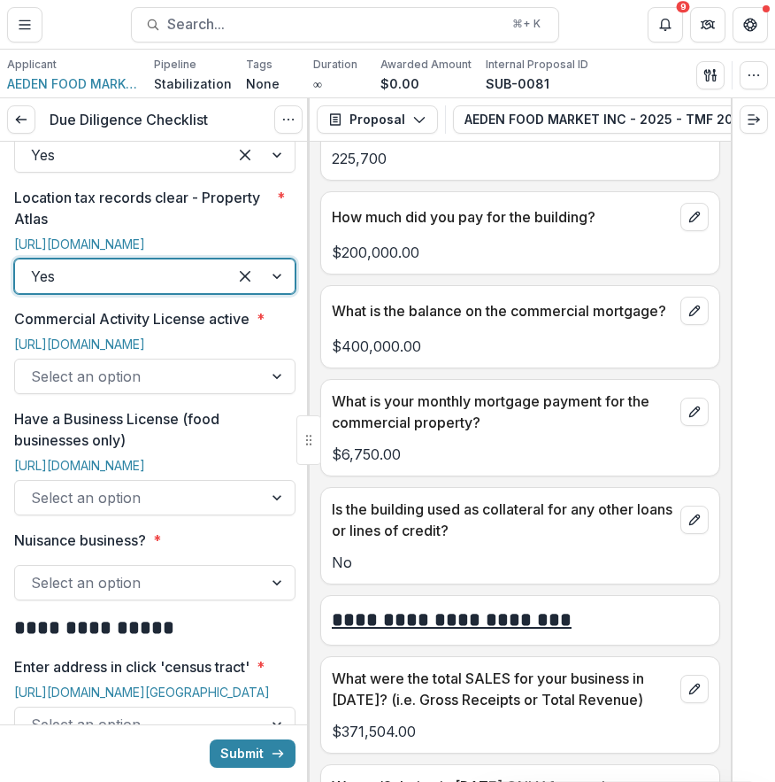
scroll to position [998, 0]
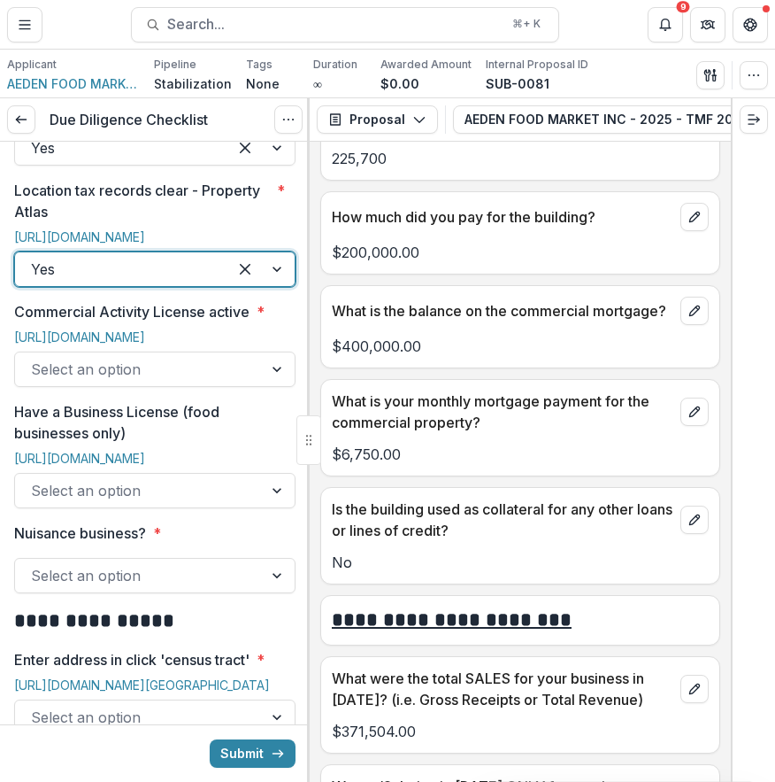
click at [161, 351] on div "https://eclipse.phila.gov/phillylmsprod/pub/lms/Default.aspx?PossePresentation=…" at bounding box center [154, 340] width 281 height 22
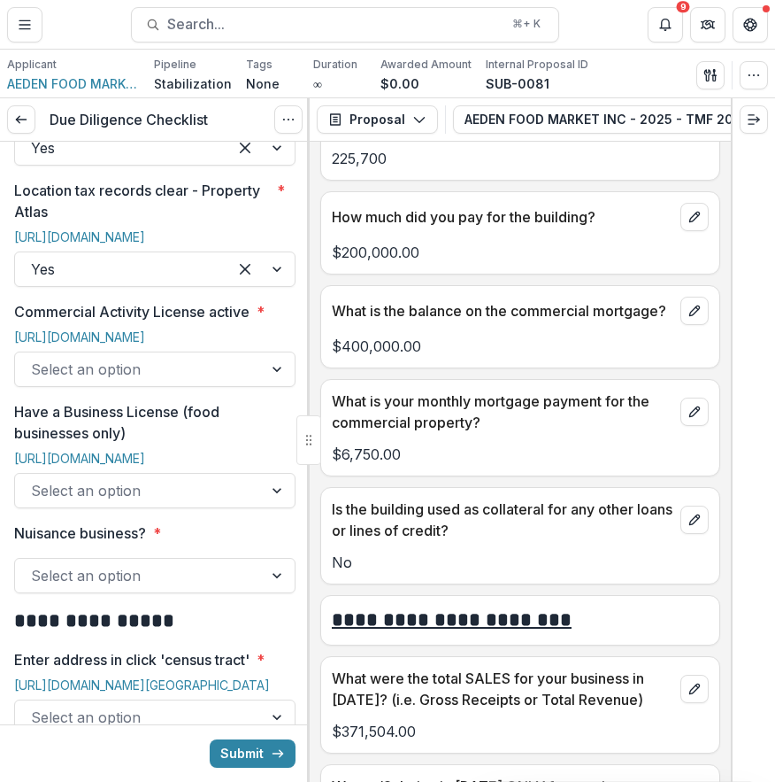
click at [140, 425] on p "Have a Business License (food businesses only)" at bounding box center [149, 422] width 271 height 42
click at [35, 480] on input "Have a Business License (food businesses only)" at bounding box center [33, 490] width 4 height 21
click at [201, 351] on div "https://eclipse.phila.gov/phillylmsprod/pub/lms/Default.aspx?PossePresentation=…" at bounding box center [154, 340] width 281 height 22
click at [196, 382] on div at bounding box center [139, 369] width 216 height 25
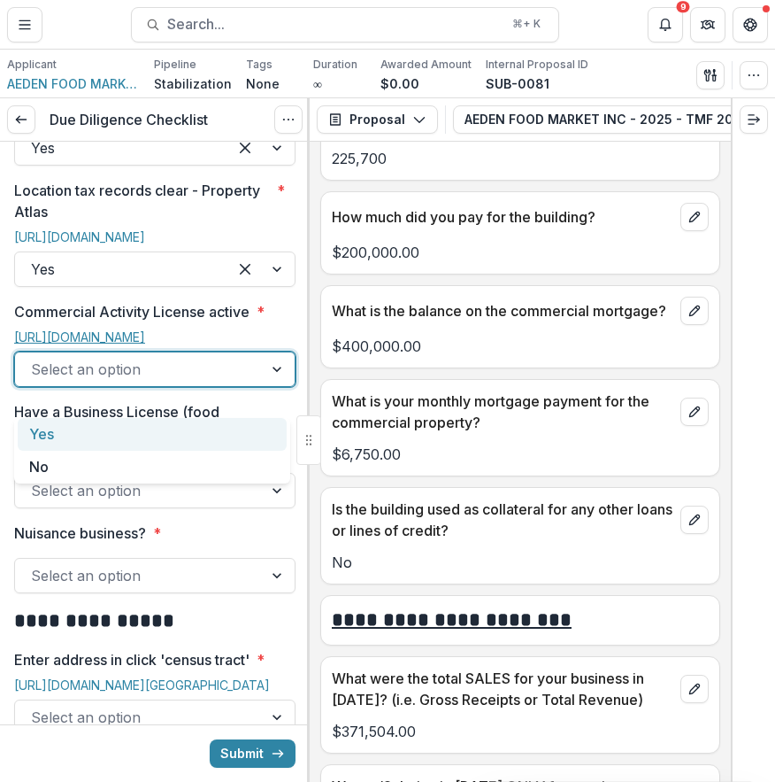
click at [145, 329] on link "https://eclipse.phila.gov/phillylmsprod/pub/lms/Default.aspx?PossePresentation=…" at bounding box center [79, 336] width 131 height 15
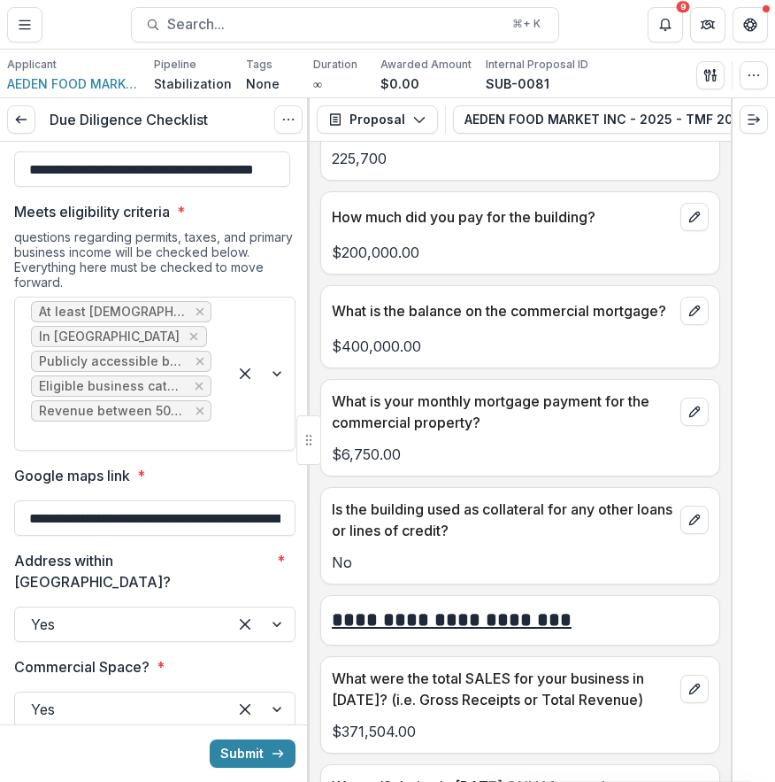
scroll to position [0, 0]
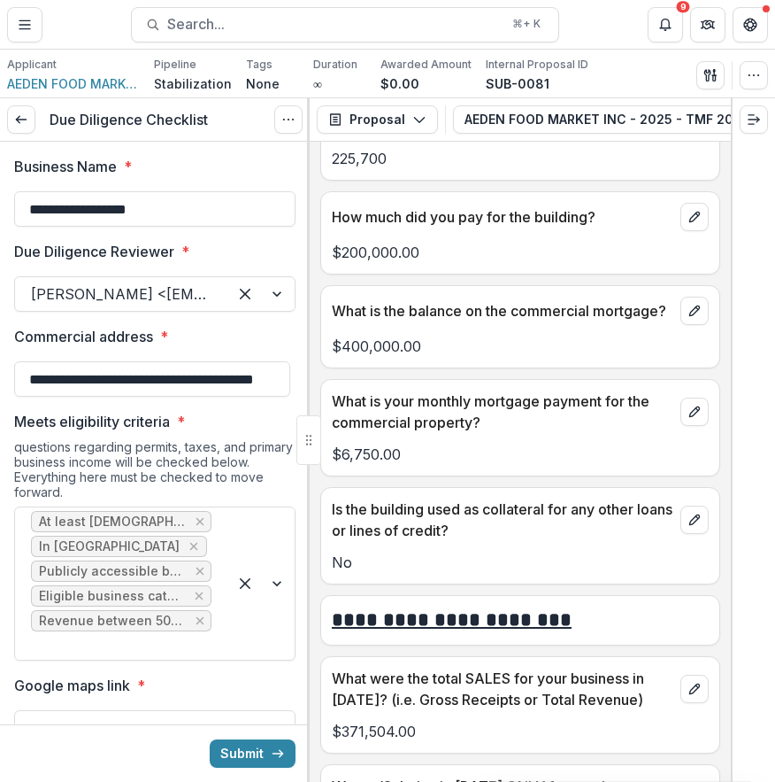
drag, startPoint x: 196, startPoint y: 214, endPoint x: -4, endPoint y: 212, distance: 200.1
click at [0, 212] on html "**********" at bounding box center [387, 391] width 775 height 782
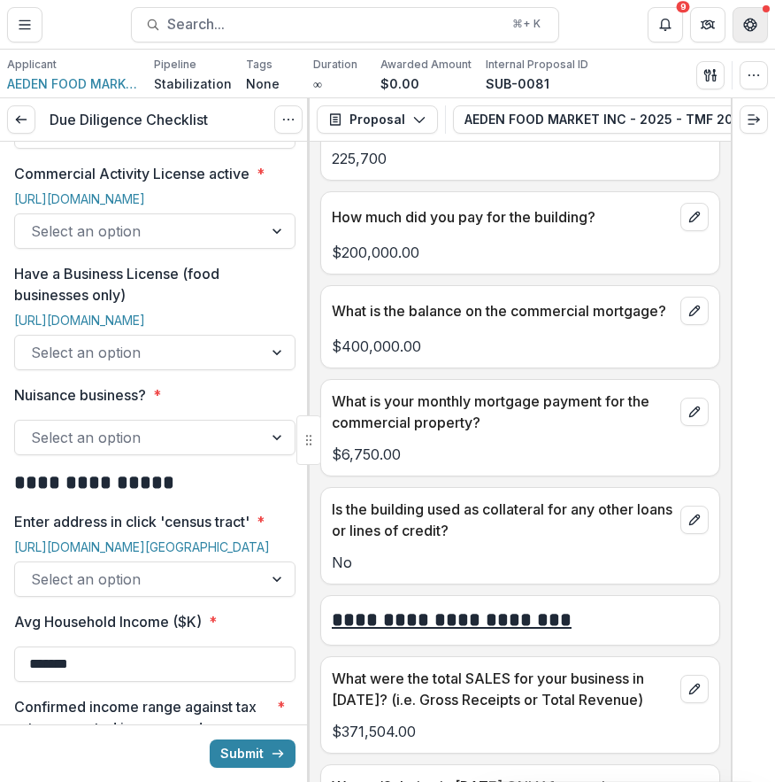
scroll to position [1143, 0]
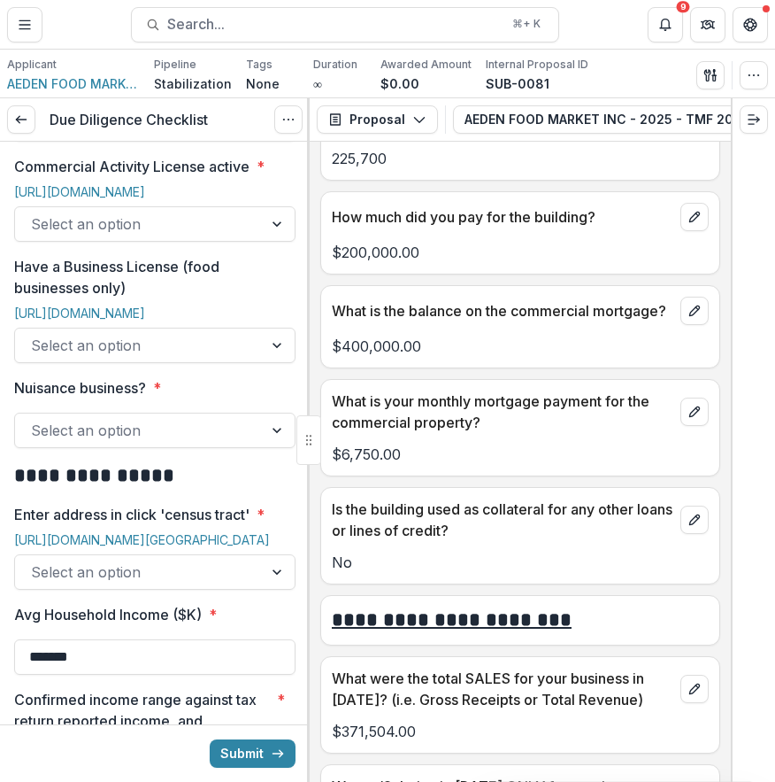
click at [235, 358] on div at bounding box center [139, 345] width 216 height 25
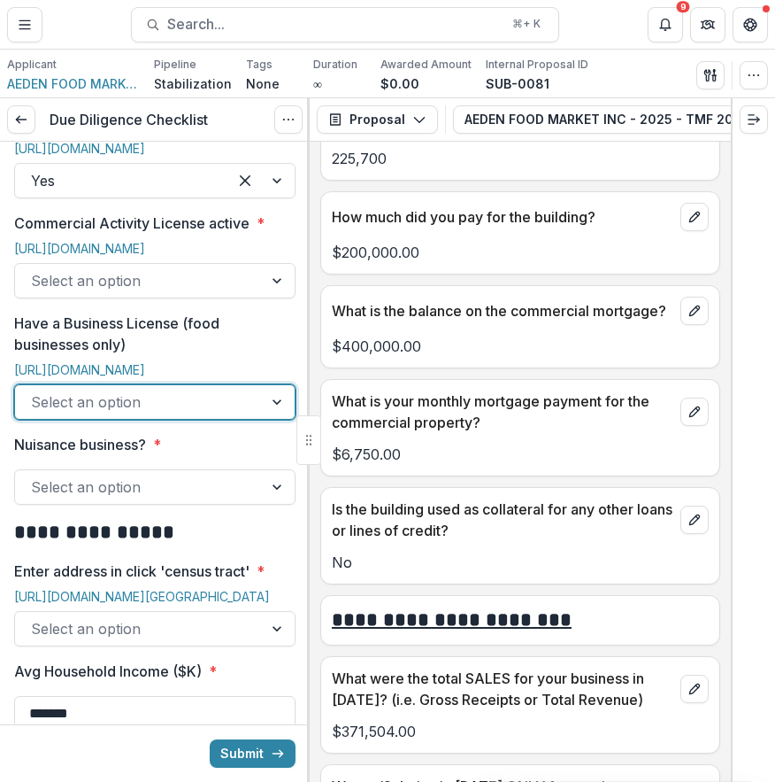
scroll to position [1082, 0]
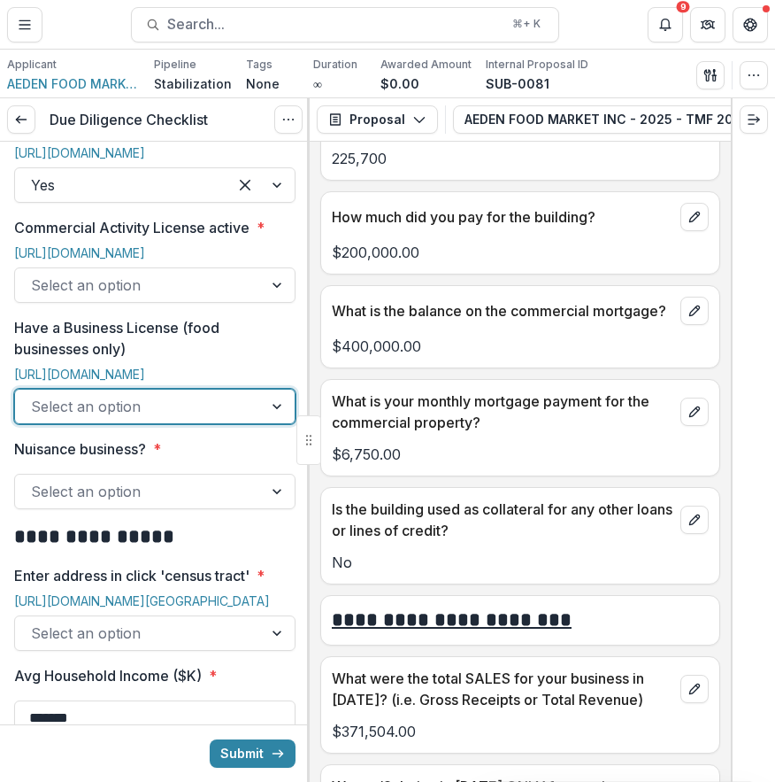
click at [243, 293] on div "Select an option" at bounding box center [154, 284] width 281 height 35
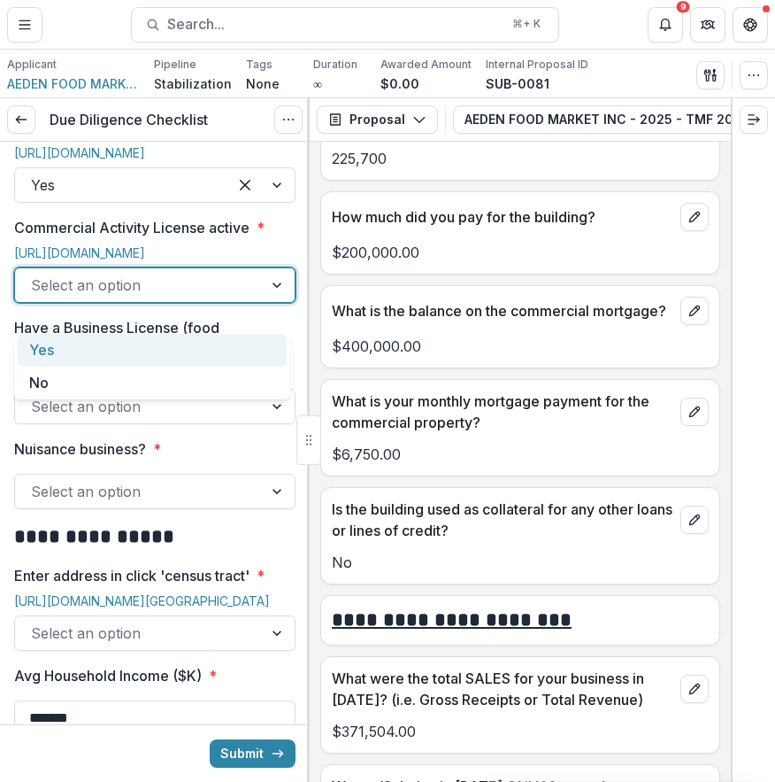
click at [167, 352] on div "Yes" at bounding box center [152, 350] width 269 height 33
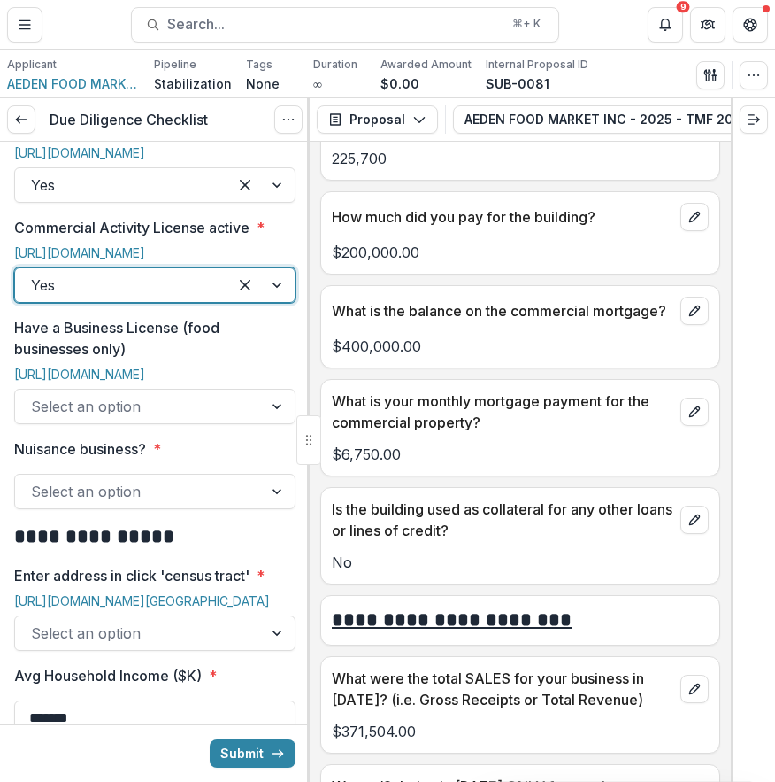
click at [143, 389] on div "https://eclipse.phila.gov/phillylmsprod/pub/lms/Default.aspx?PossePresentation=…" at bounding box center [154, 377] width 281 height 22
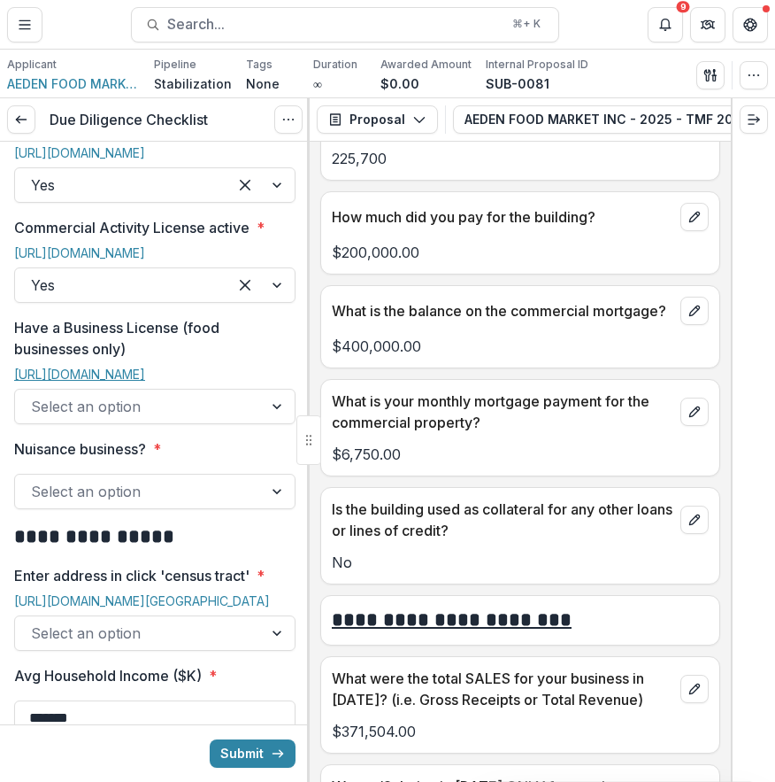
click at [110, 382] on link "https://eclipse.phila.gov/phillylmsprod/pub/lms/Default.aspx?PossePresentation=…" at bounding box center [79, 373] width 131 height 15
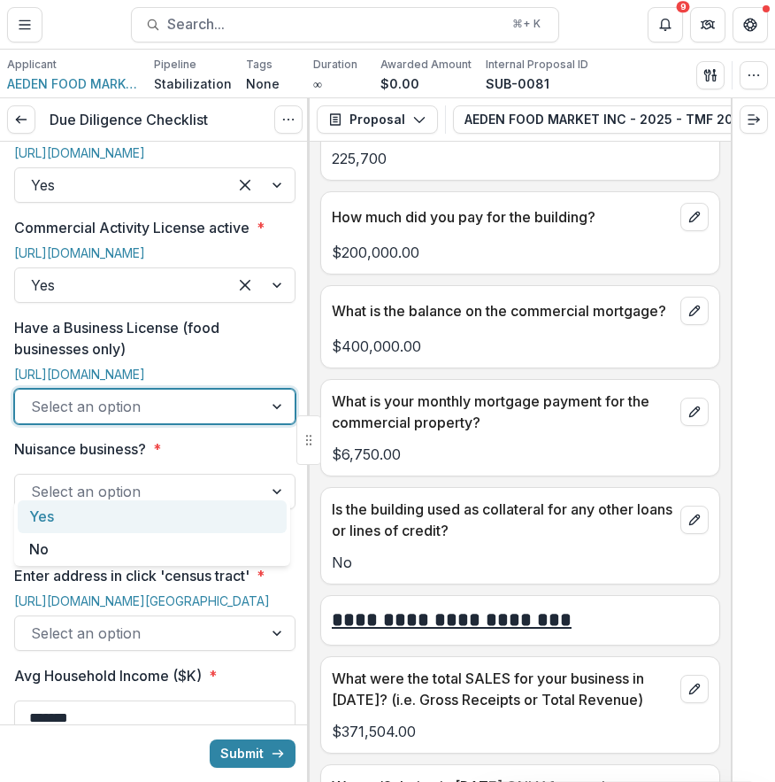
click at [183, 419] on div at bounding box center [139, 406] width 216 height 25
click at [142, 520] on div "Yes" at bounding box center [152, 516] width 269 height 33
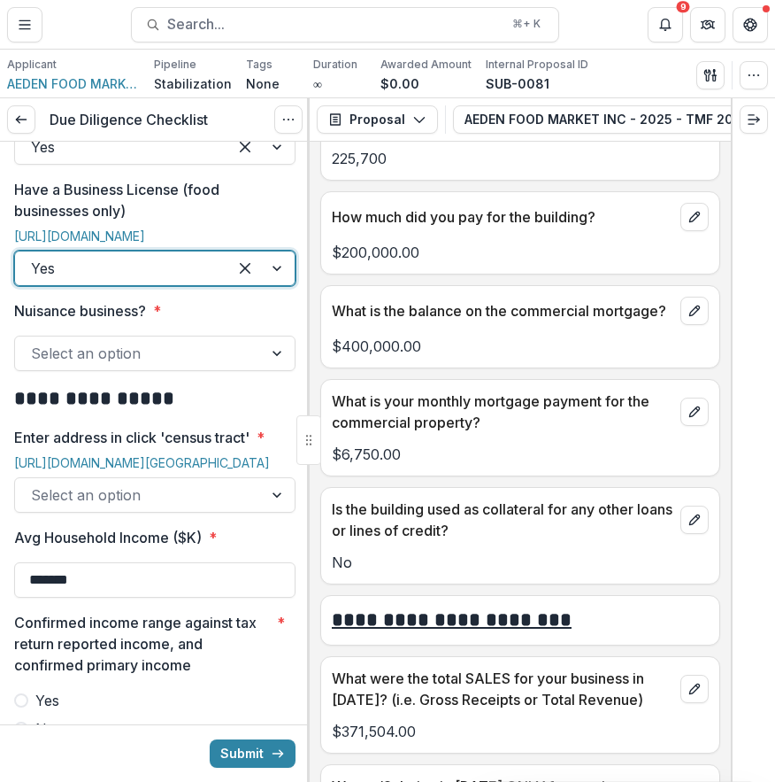
scroll to position [1230, 0]
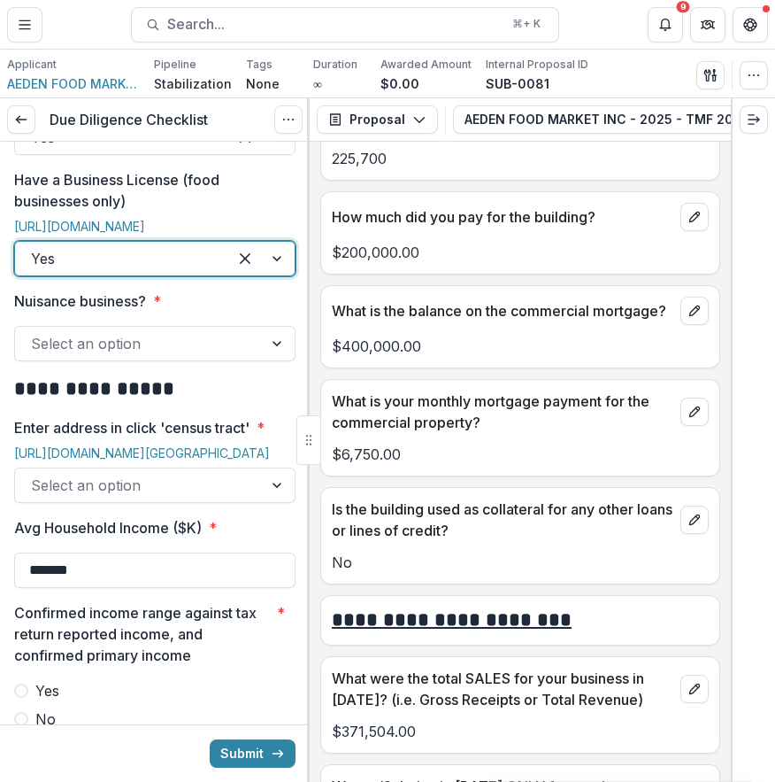
click at [158, 356] on div at bounding box center [139, 343] width 216 height 25
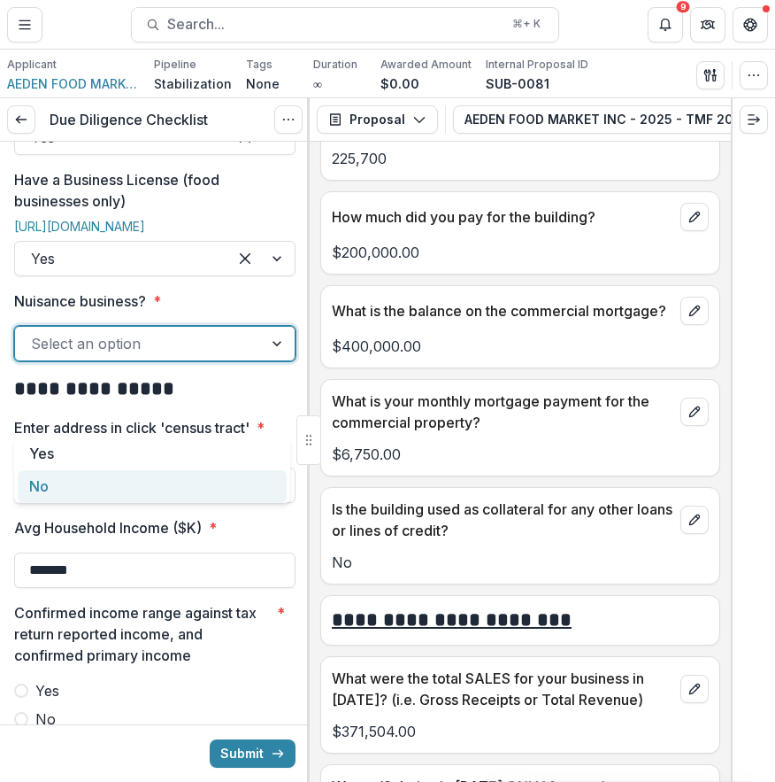
click at [123, 500] on div "No" at bounding box center [152, 486] width 269 height 33
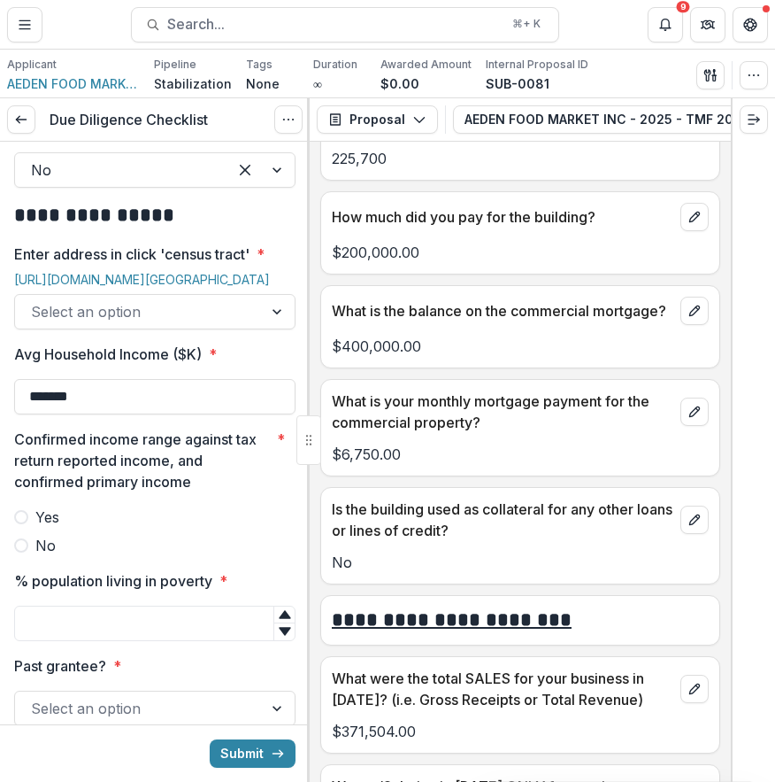
scroll to position [1453, 0]
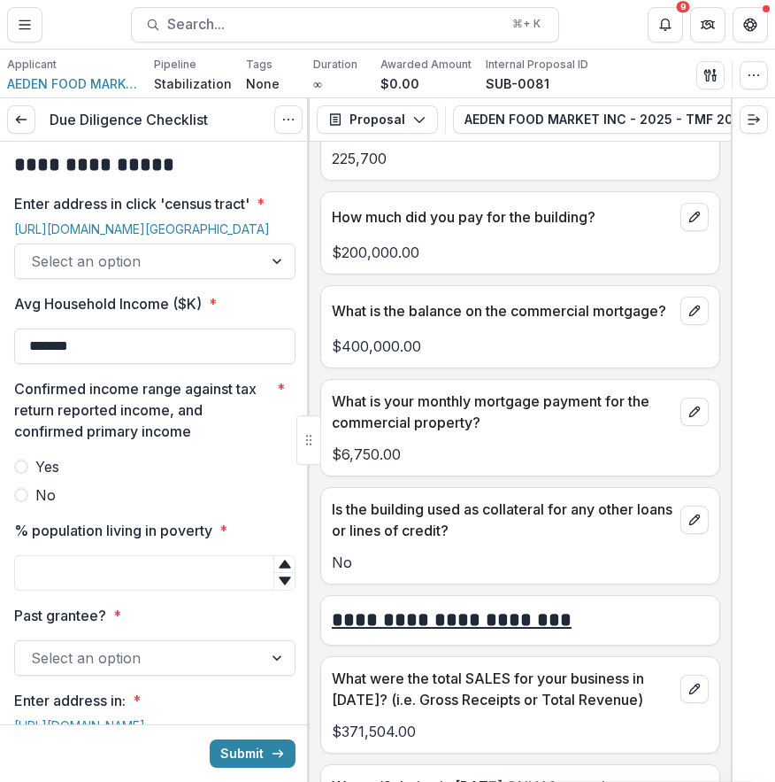
click at [205, 274] on div at bounding box center [139, 261] width 216 height 25
click at [183, 236] on link "https://censusreporter.org/locate/?lat=39.96886&lng=-75.16322&address=1540%20Ri…" at bounding box center [142, 228] width 256 height 15
click at [180, 274] on div at bounding box center [139, 261] width 216 height 25
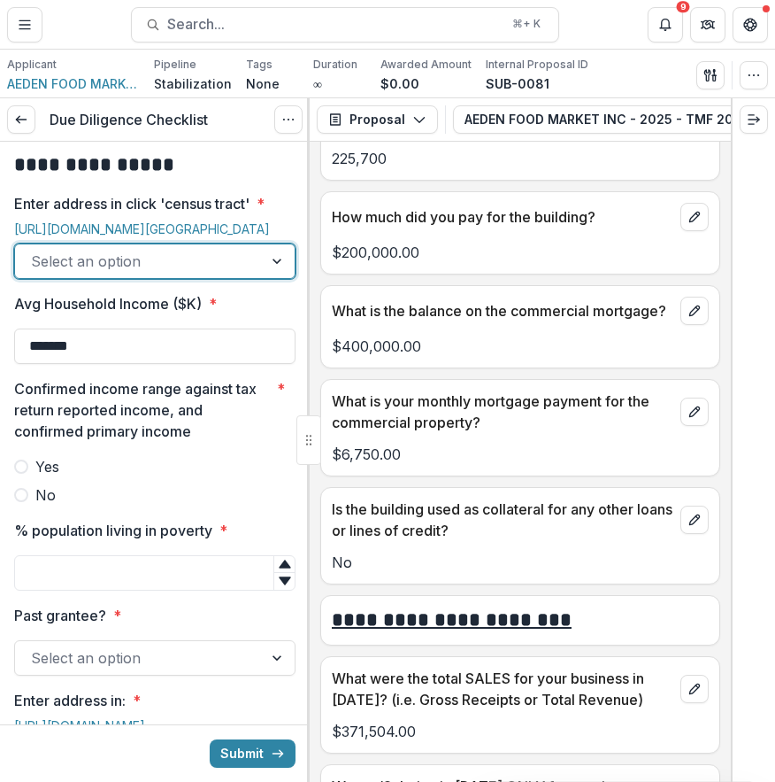
click at [274, 278] on div at bounding box center [279, 261] width 32 height 34
click at [258, 405] on div "Yes" at bounding box center [152, 416] width 269 height 33
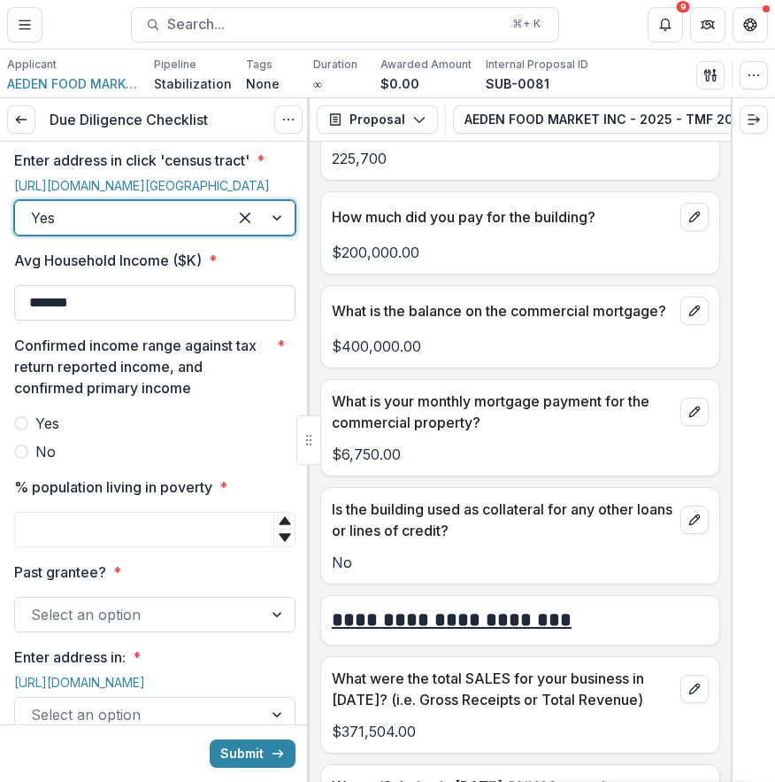
scroll to position [1500, 0]
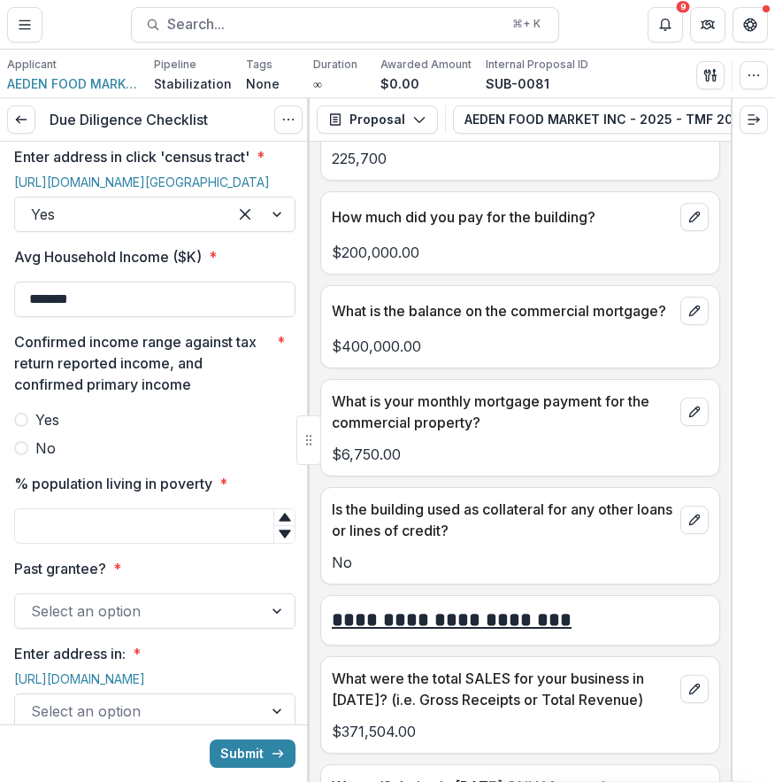
drag, startPoint x: 167, startPoint y: 428, endPoint x: 0, endPoint y: 412, distance: 168.1
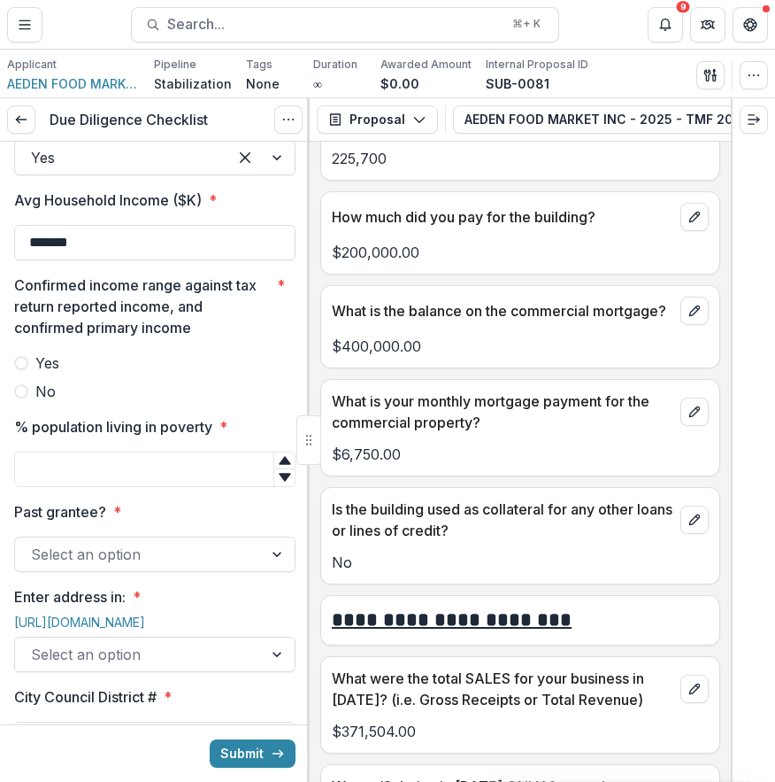
type input "*******"
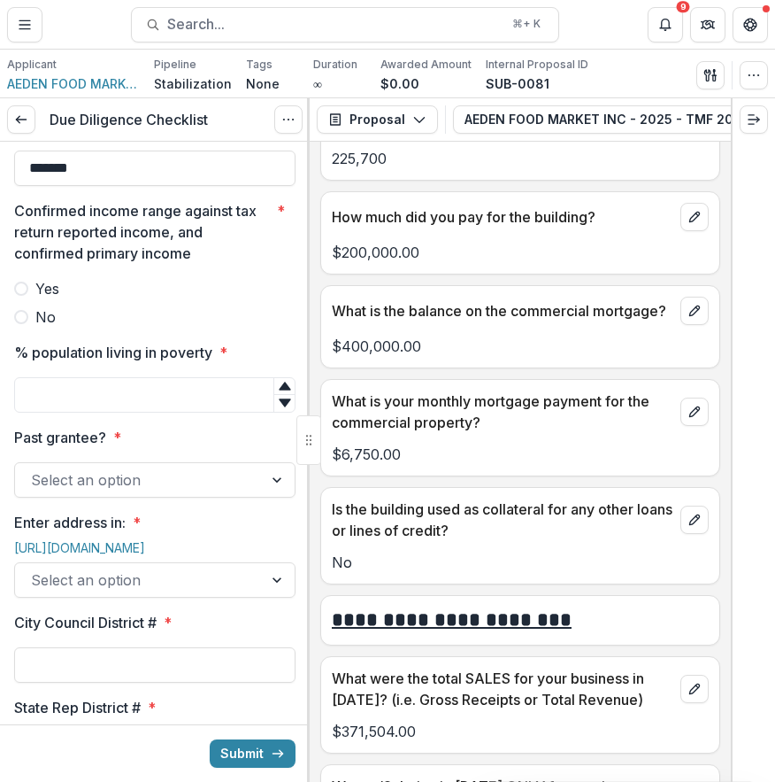
scroll to position [1641, 0]
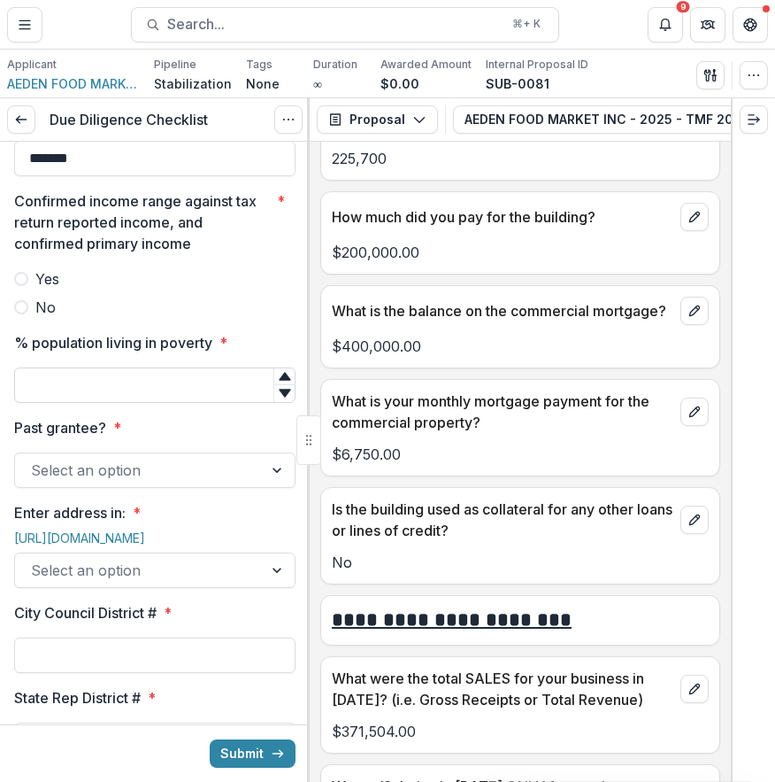
click at [189, 403] on input "% population living in poverty *" at bounding box center [154, 384] width 281 height 35
type input "**"
click at [210, 739] on button "Submit" at bounding box center [253, 753] width 86 height 28
click at [244, 318] on div "Confirmed income range against tax return reported income, and confirmed primar…" at bounding box center [154, 253] width 281 height 127
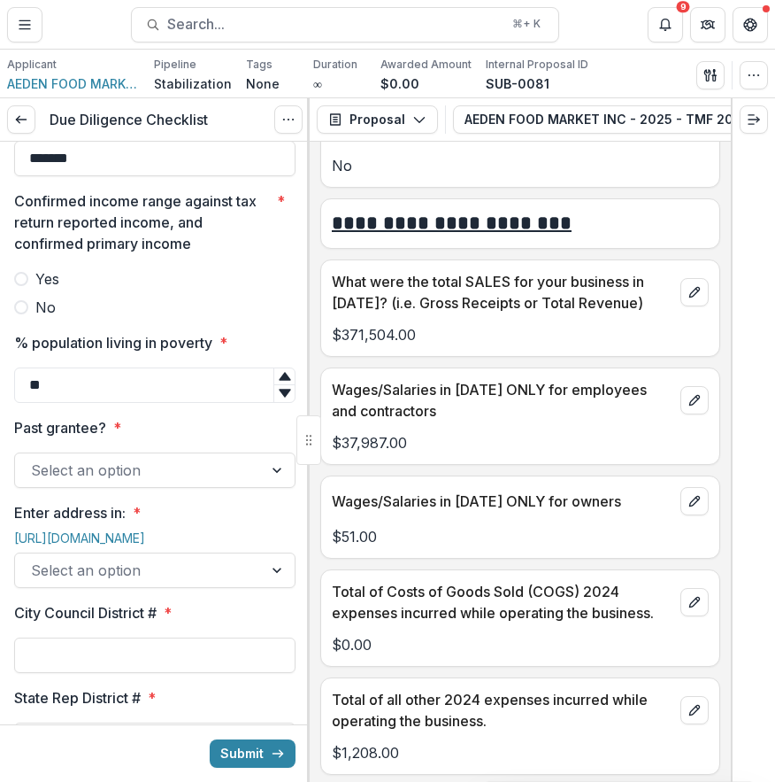
scroll to position [1711, 0]
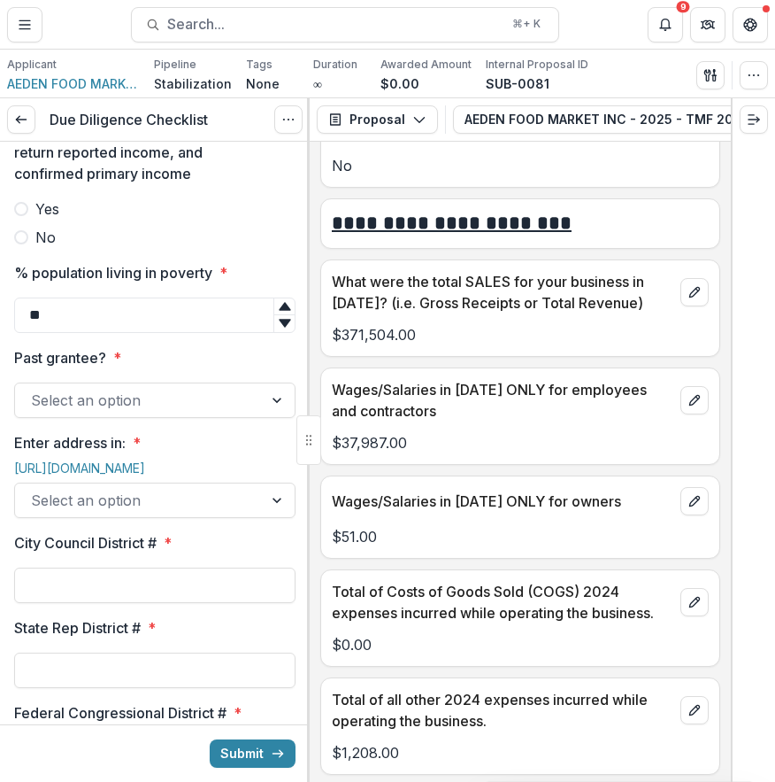
click at [83, 412] on div at bounding box center [139, 400] width 216 height 25
click at [51, 412] on div at bounding box center [139, 400] width 216 height 25
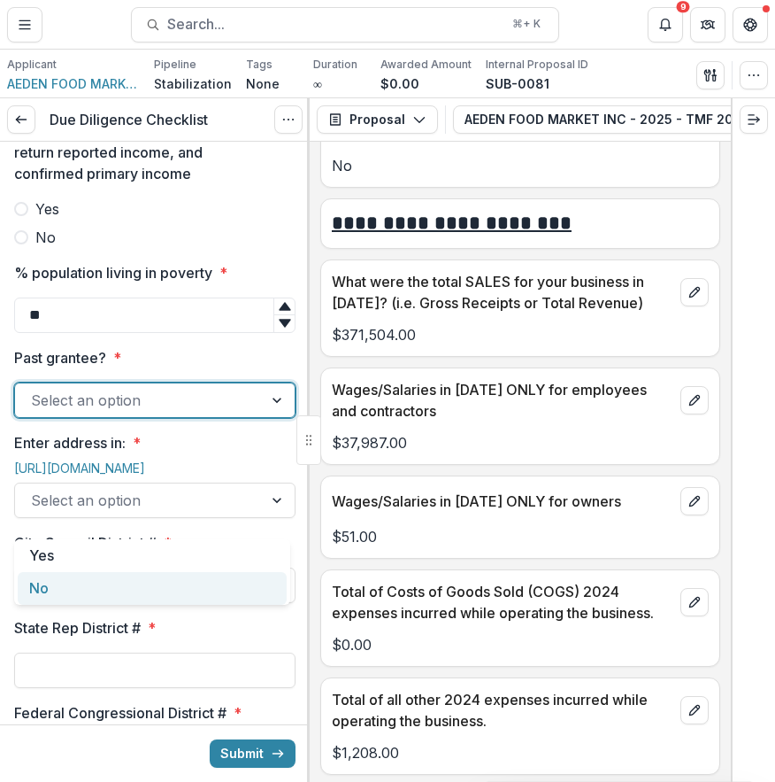
click at [80, 598] on div "No" at bounding box center [152, 588] width 269 height 33
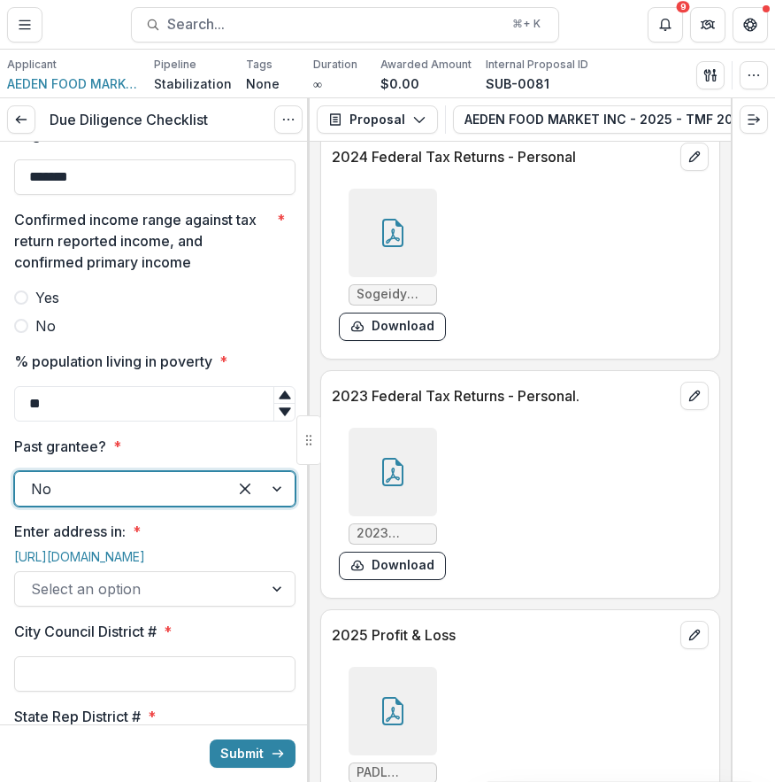
scroll to position [9316, 0]
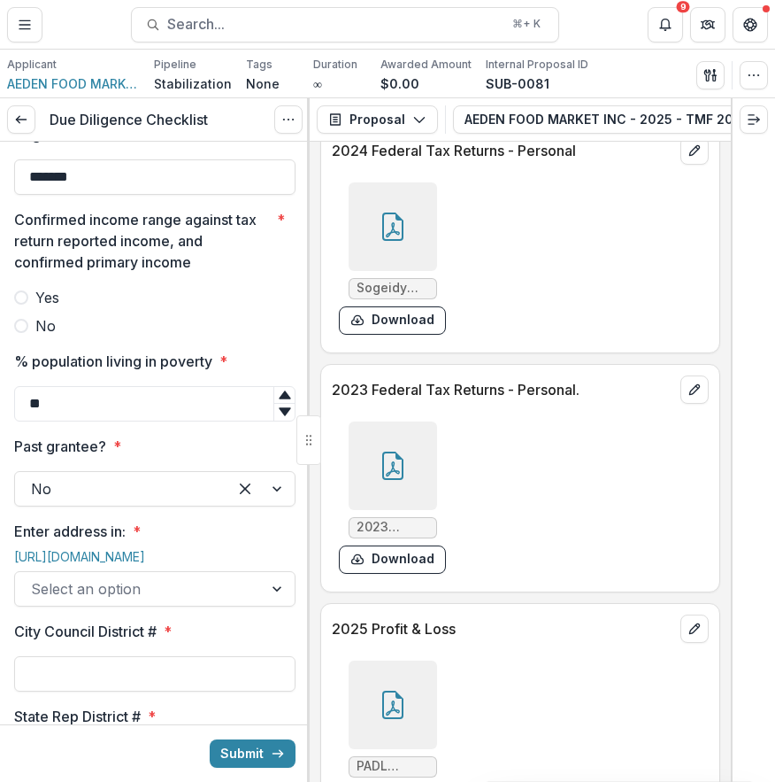
click at [405, 271] on div at bounding box center [393, 226] width 89 height 89
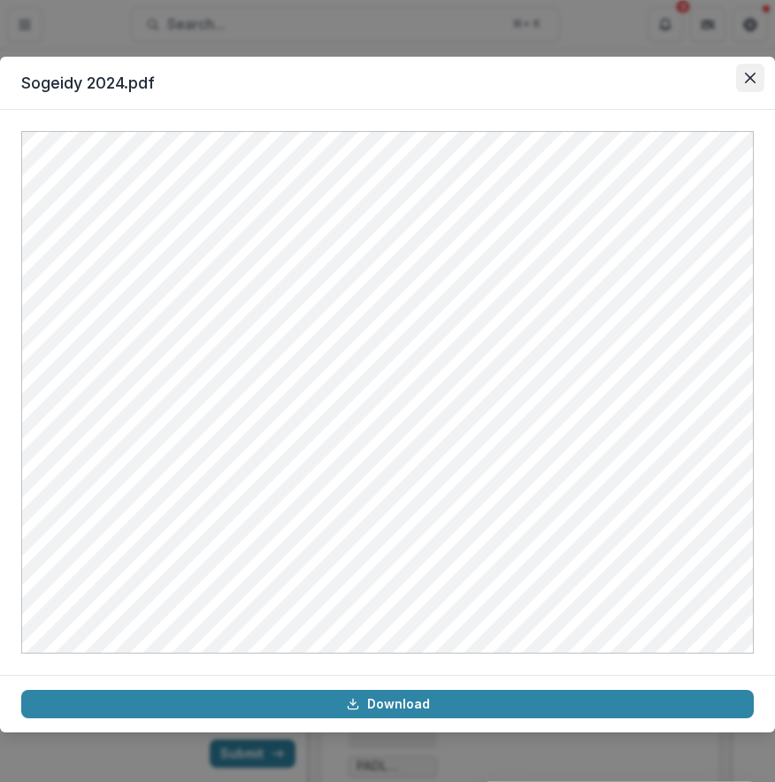
click at [748, 79] on icon "Close" at bounding box center [750, 78] width 11 height 11
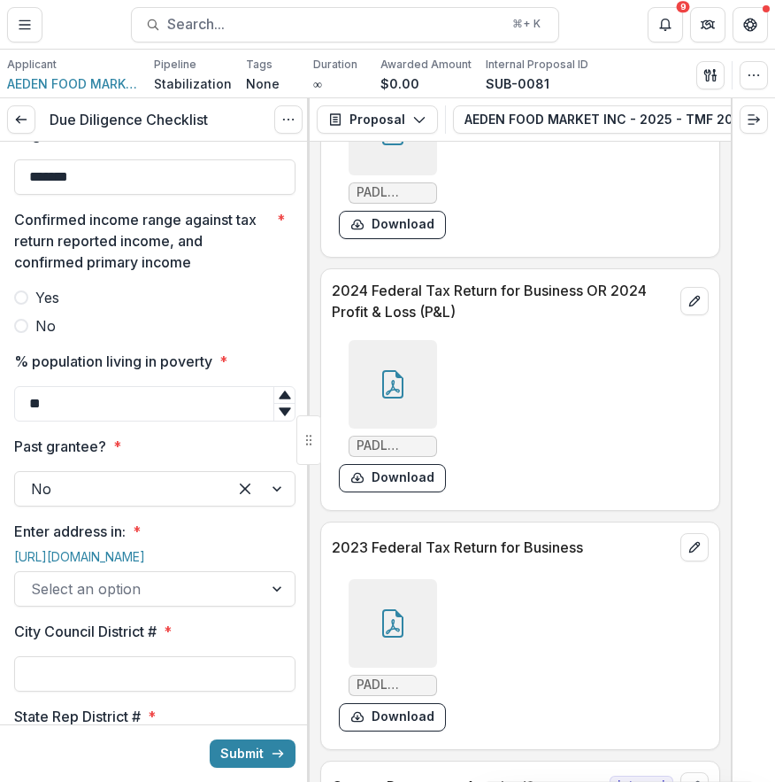
scroll to position [8614, 0]
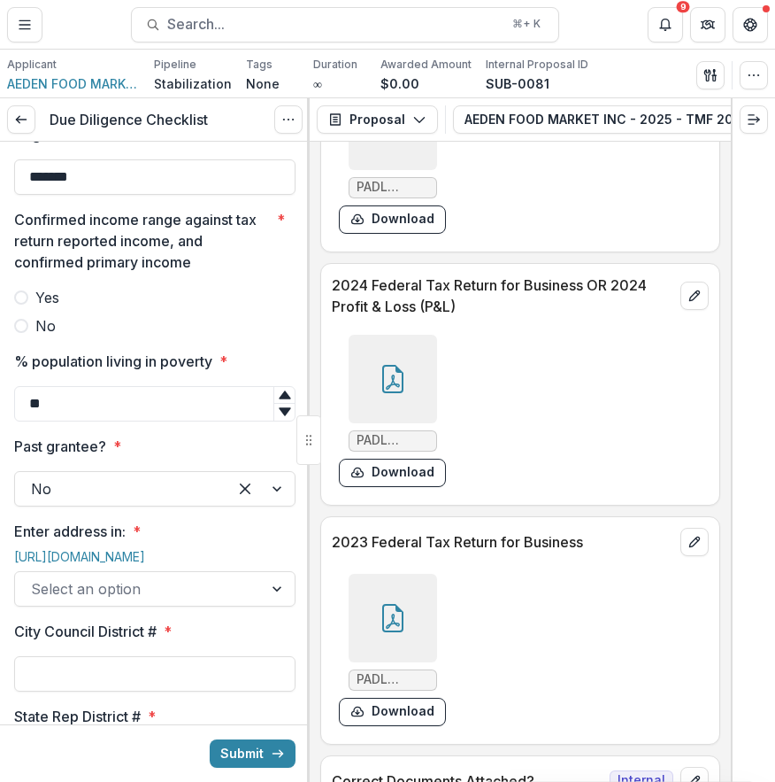
click at [433, 423] on div at bounding box center [393, 379] width 89 height 89
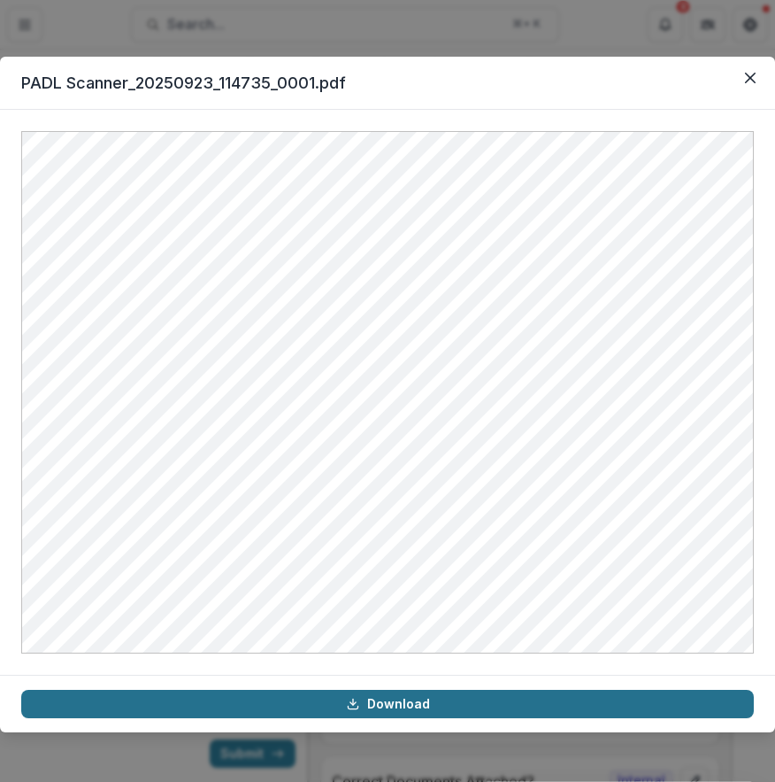
click at [367, 705] on link "Download" at bounding box center [387, 704] width 733 height 28
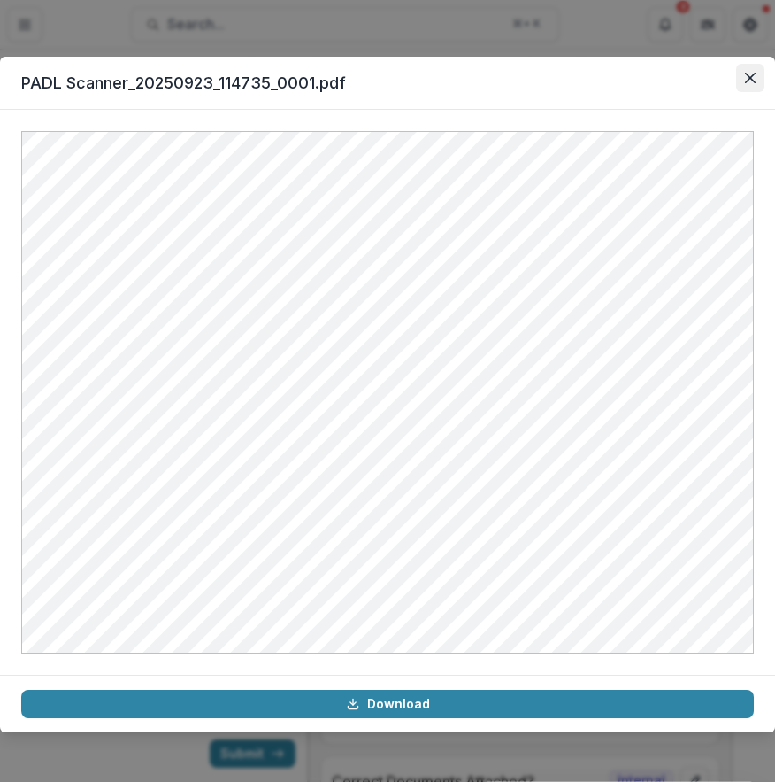
click at [747, 77] on icon "Close" at bounding box center [750, 78] width 11 height 11
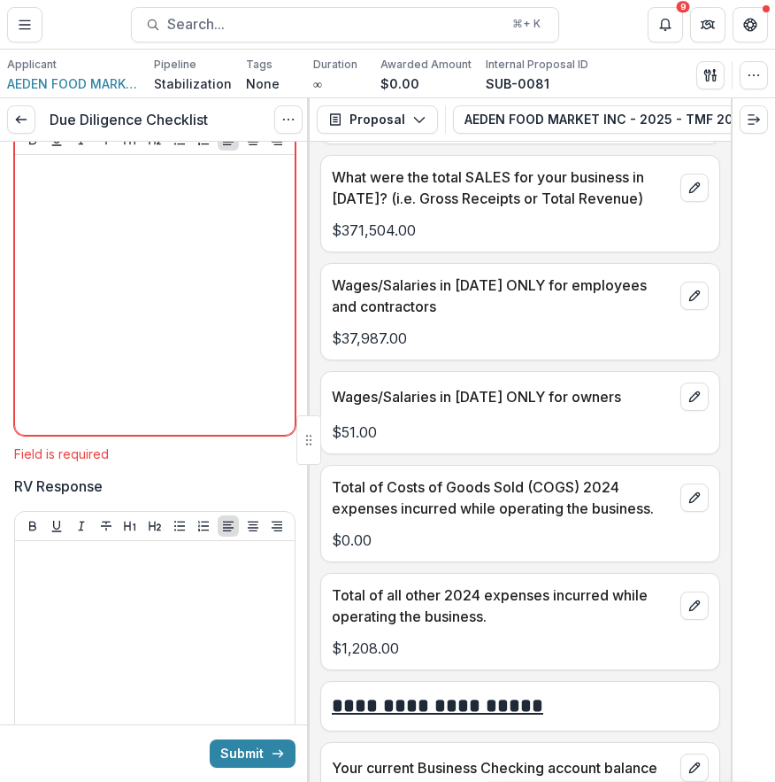
scroll to position [3705, 0]
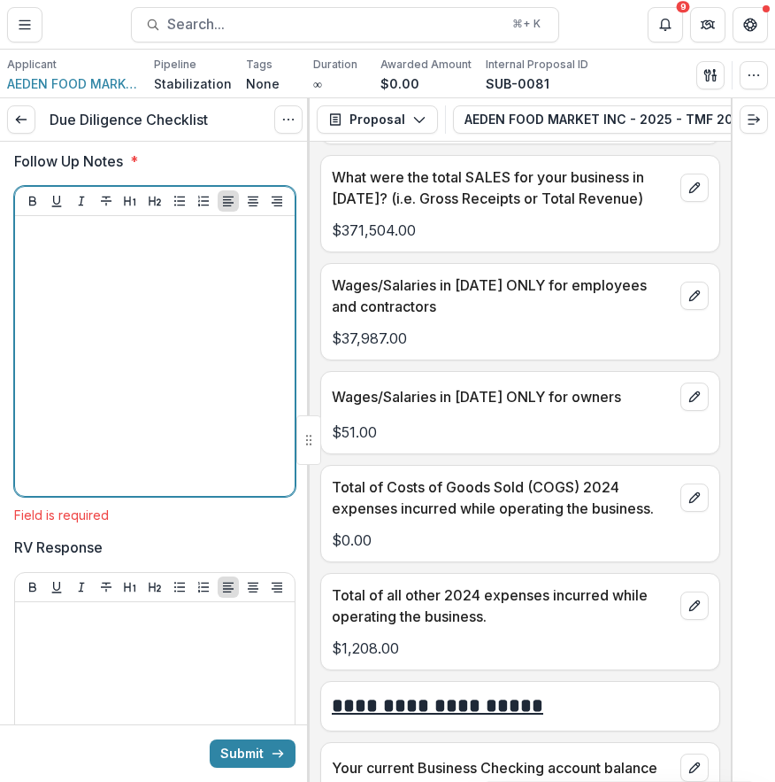
click at [121, 379] on div at bounding box center [155, 356] width 266 height 266
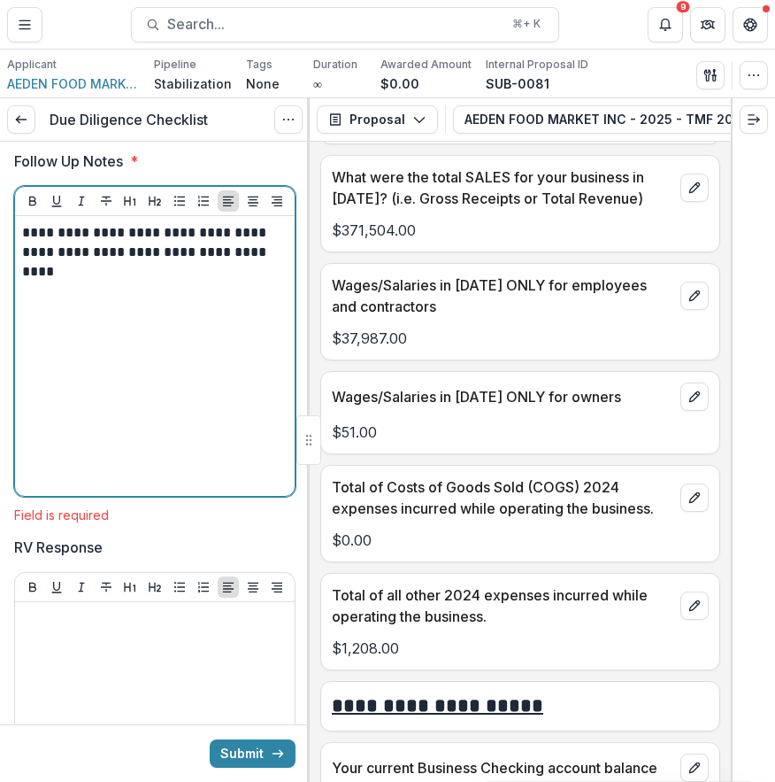
click at [135, 281] on p "**********" at bounding box center [152, 252] width 260 height 58
click at [156, 281] on p "**********" at bounding box center [152, 252] width 260 height 58
click at [146, 402] on div "**********" at bounding box center [155, 356] width 266 height 266
click at [27, 281] on p "**********" at bounding box center [152, 252] width 260 height 58
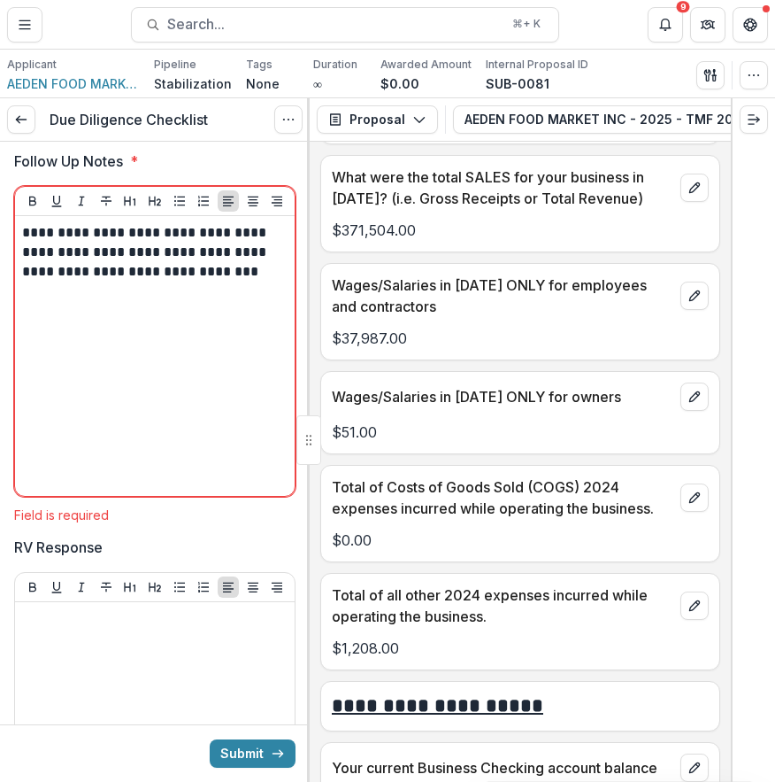
click at [19, 347] on div "**********" at bounding box center [155, 356] width 280 height 280
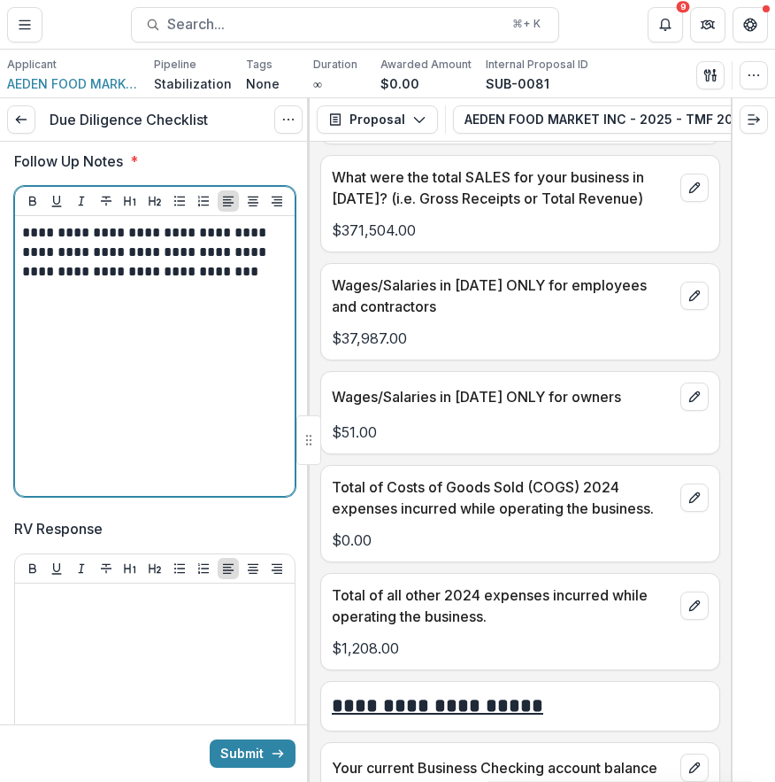
click at [27, 281] on p "**********" at bounding box center [152, 252] width 260 height 58
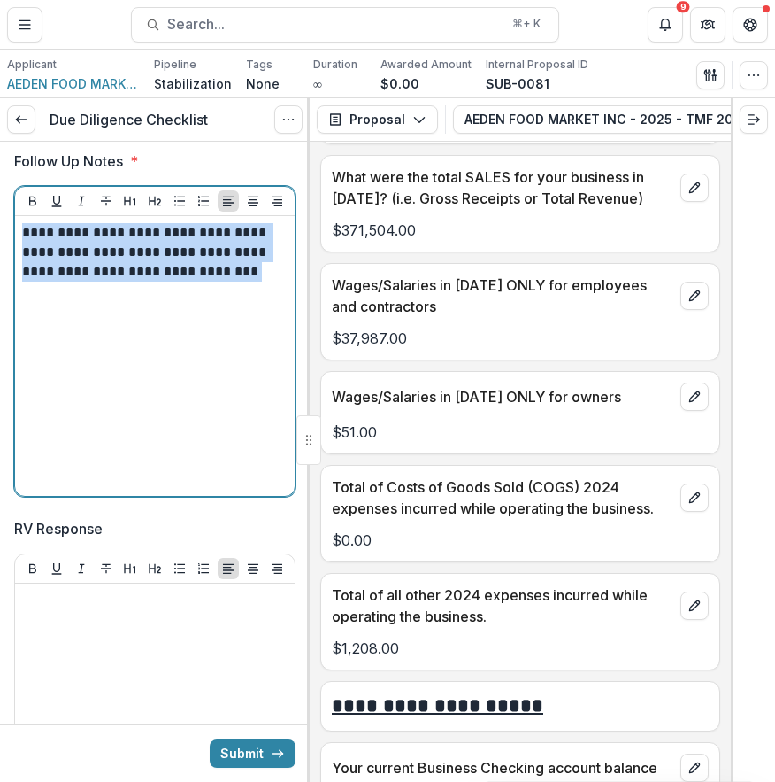
click at [25, 281] on p "**********" at bounding box center [152, 252] width 260 height 58
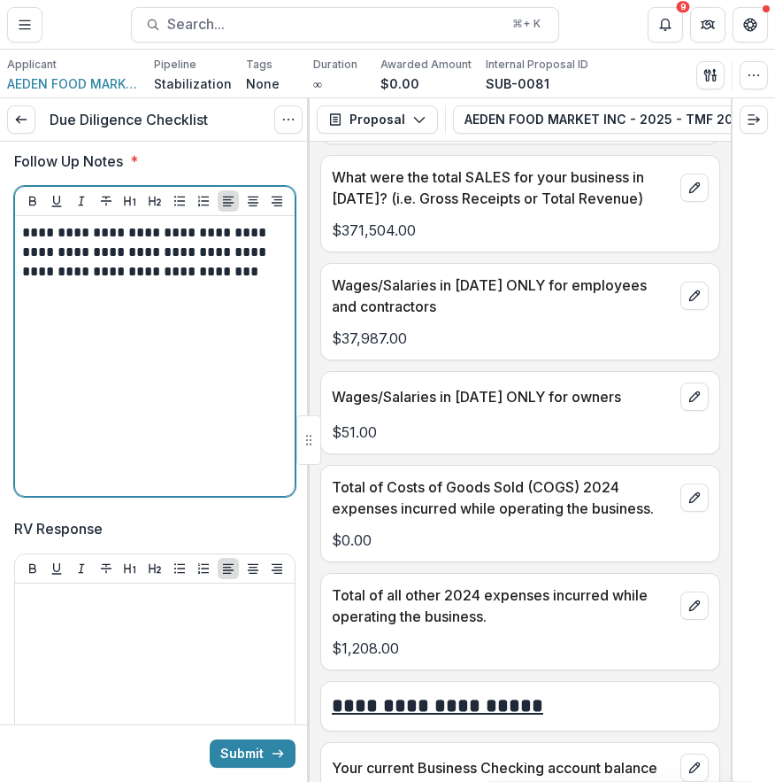
click at [89, 454] on div "**********" at bounding box center [155, 356] width 266 height 266
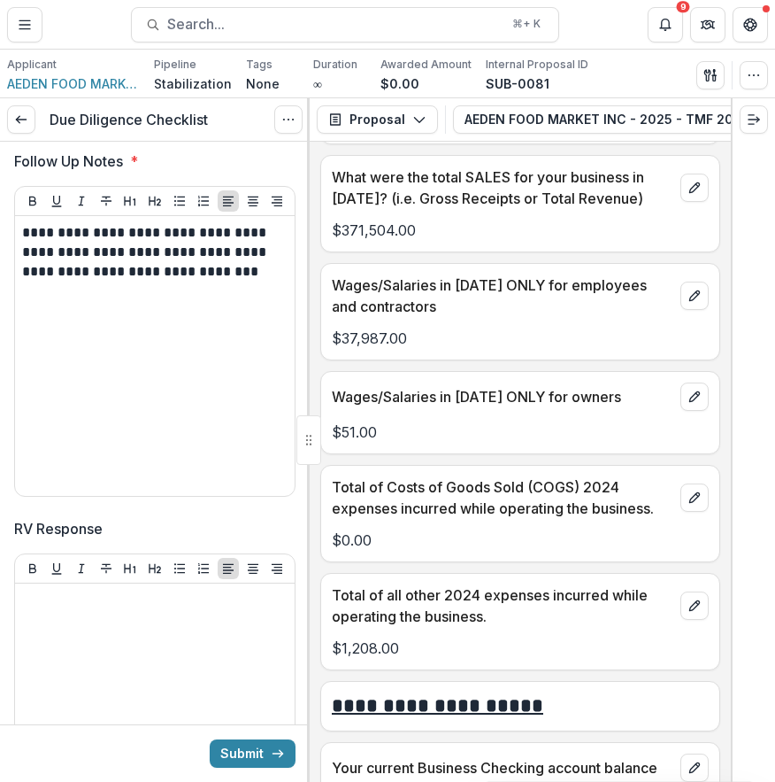
click at [20, 345] on div "**********" at bounding box center [155, 356] width 280 height 280
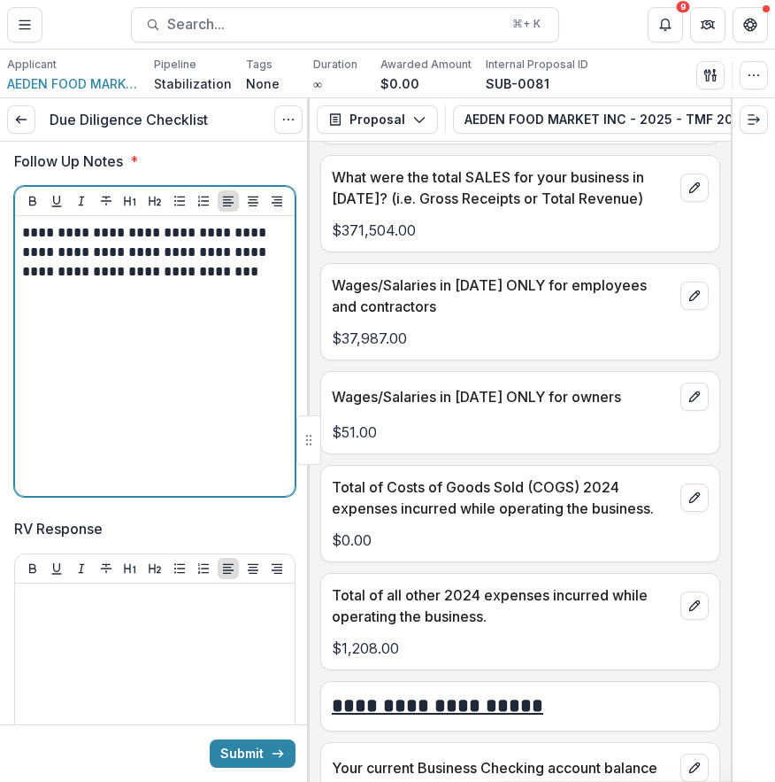
click at [24, 281] on p "**********" at bounding box center [152, 252] width 260 height 58
click at [37, 281] on p "**********" at bounding box center [152, 252] width 260 height 58
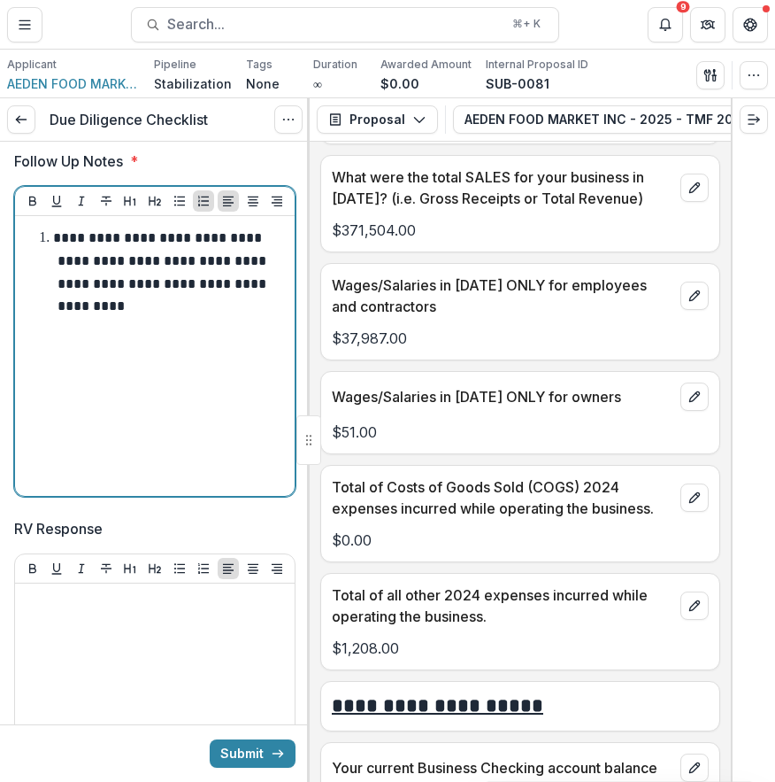
click at [169, 317] on li "**********" at bounding box center [165, 272] width 244 height 90
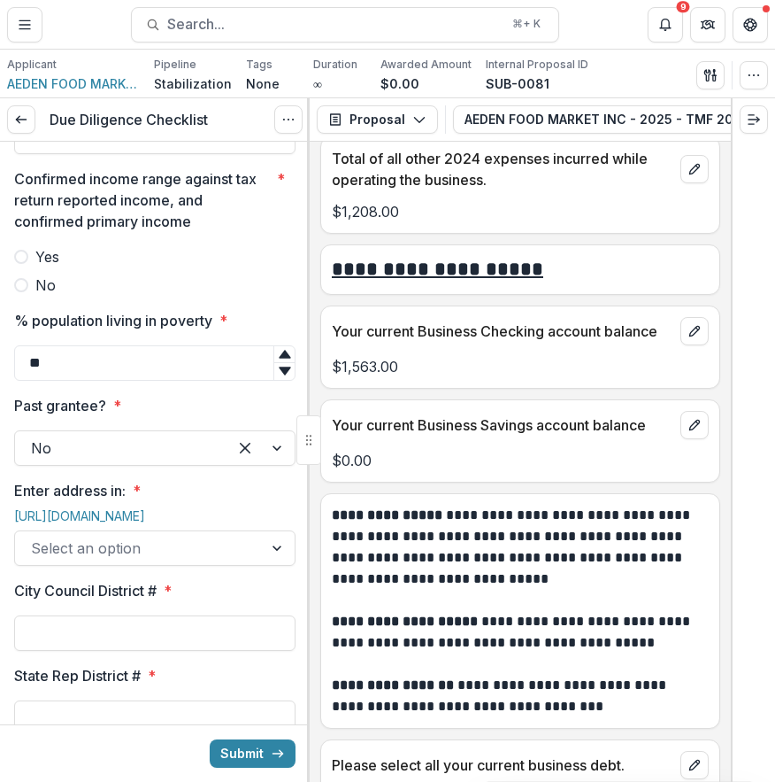
scroll to position [6818, 0]
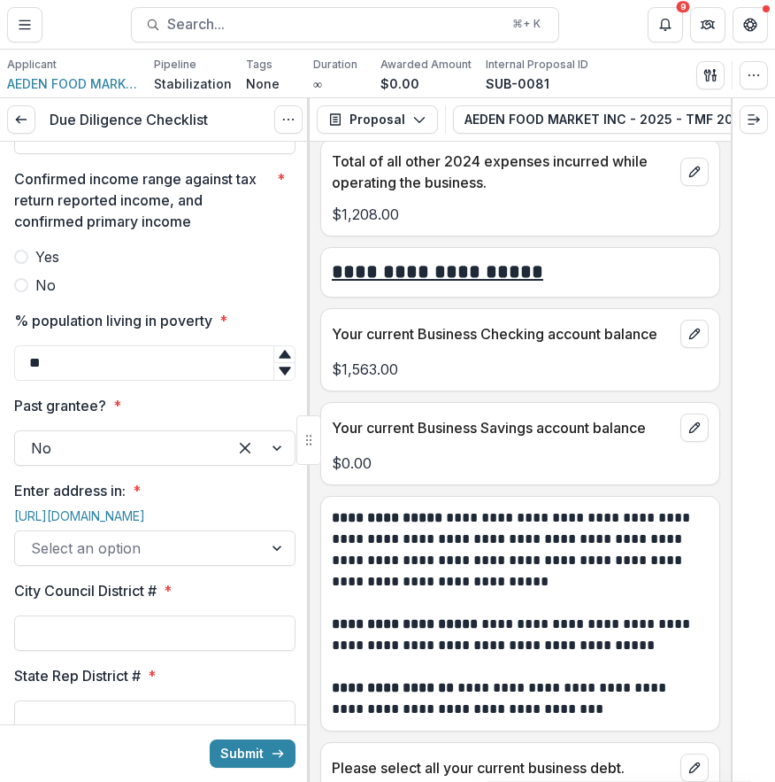
click at [685, 225] on p "$1,208.00" at bounding box center [520, 214] width 377 height 21
click at [740, 130] on div at bounding box center [754, 119] width 42 height 42
click at [764, 114] on button "Expand right" at bounding box center [754, 119] width 28 height 28
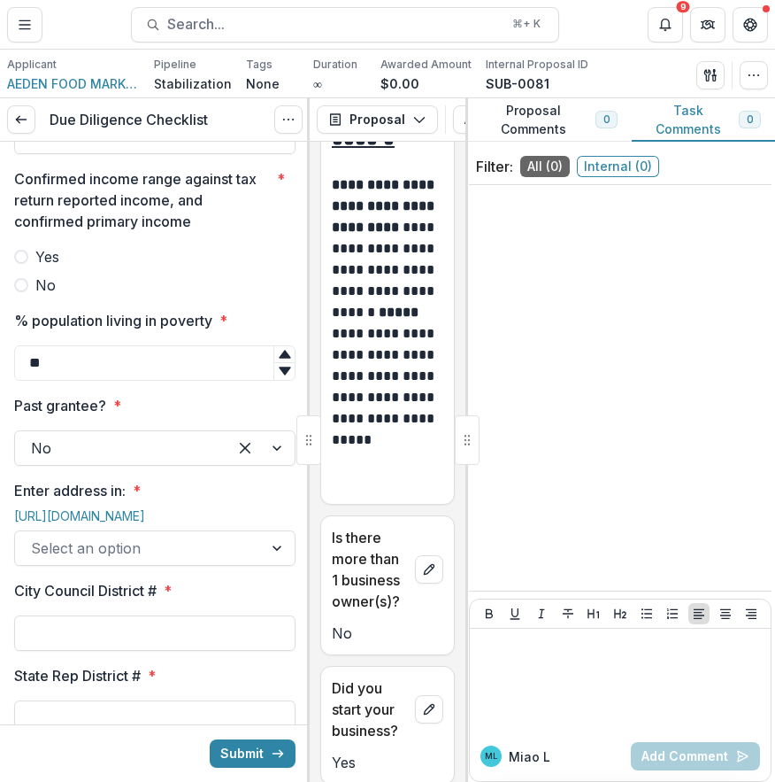
scroll to position [17138, 0]
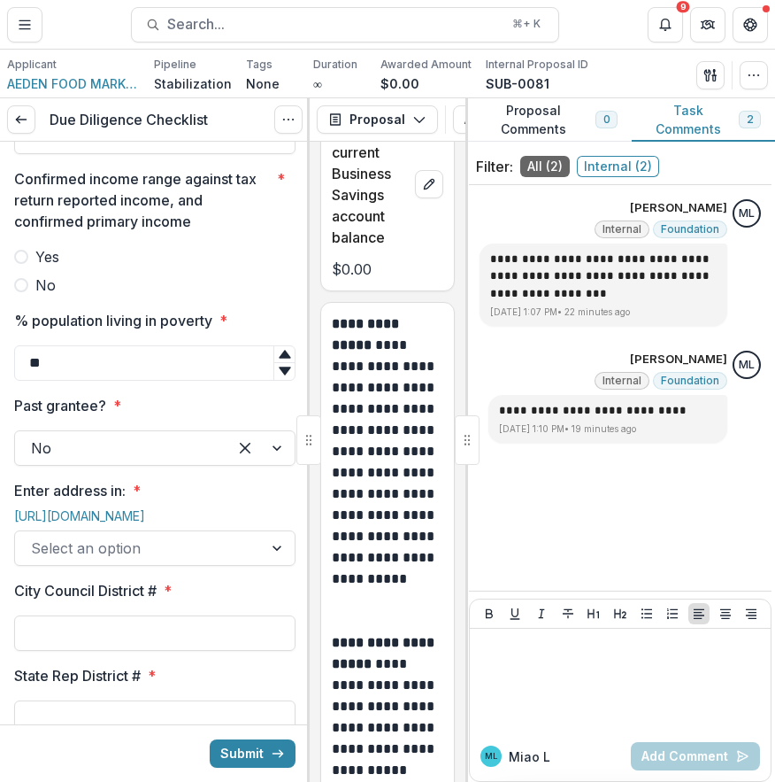
click at [601, 262] on p "**********" at bounding box center [603, 277] width 227 height 52
click at [589, 694] on div at bounding box center [620, 680] width 287 height 89
click at [636, 661] on div at bounding box center [620, 680] width 287 height 89
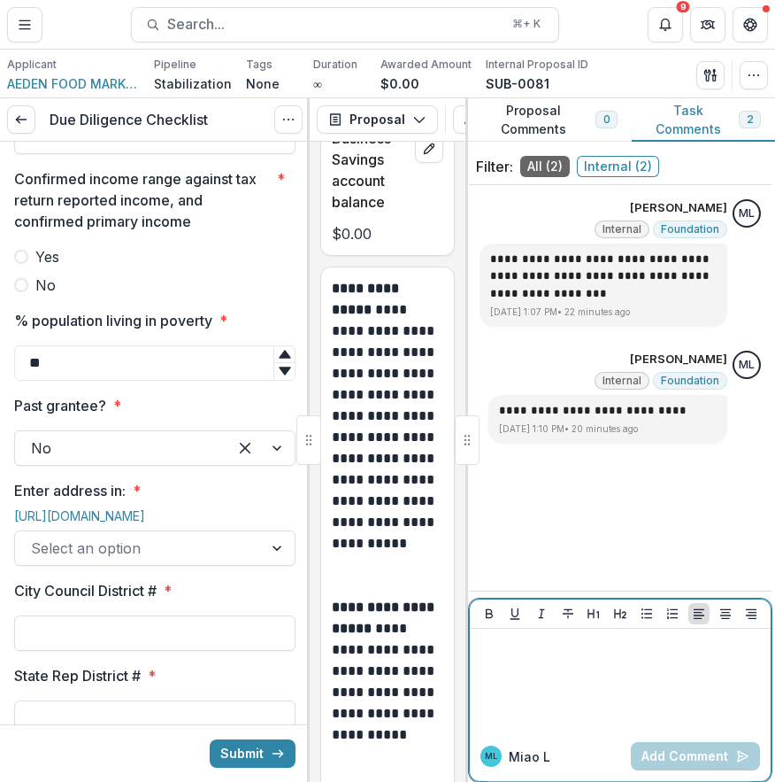
scroll to position [17141, 0]
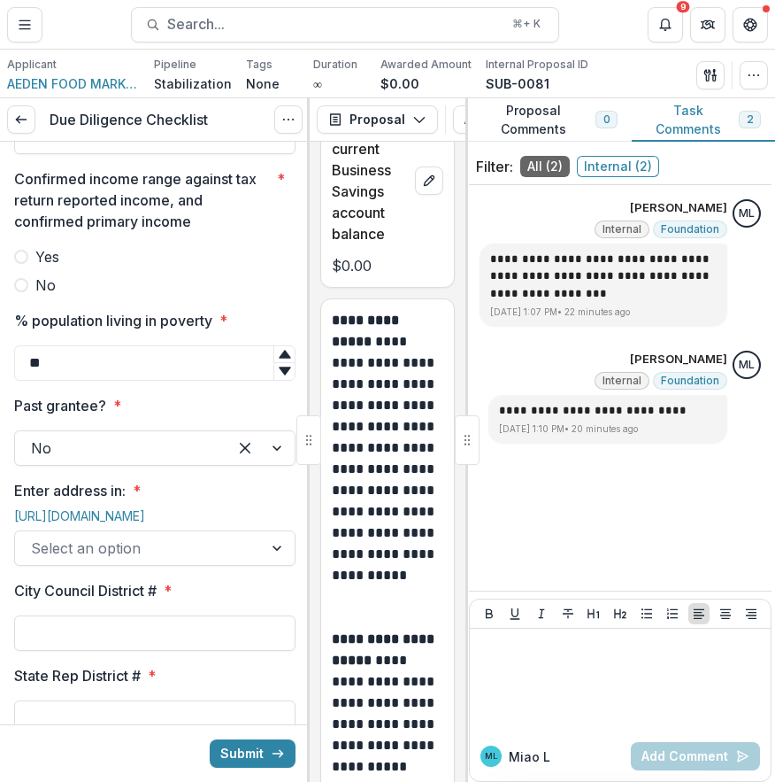
drag, startPoint x: 334, startPoint y: 188, endPoint x: 407, endPoint y: 426, distance: 249.2
copy p "Total of Costs of Goods Sold (COGS) 2024 expenses incurred while operating the …"
click at [588, 687] on div at bounding box center [620, 680] width 287 height 89
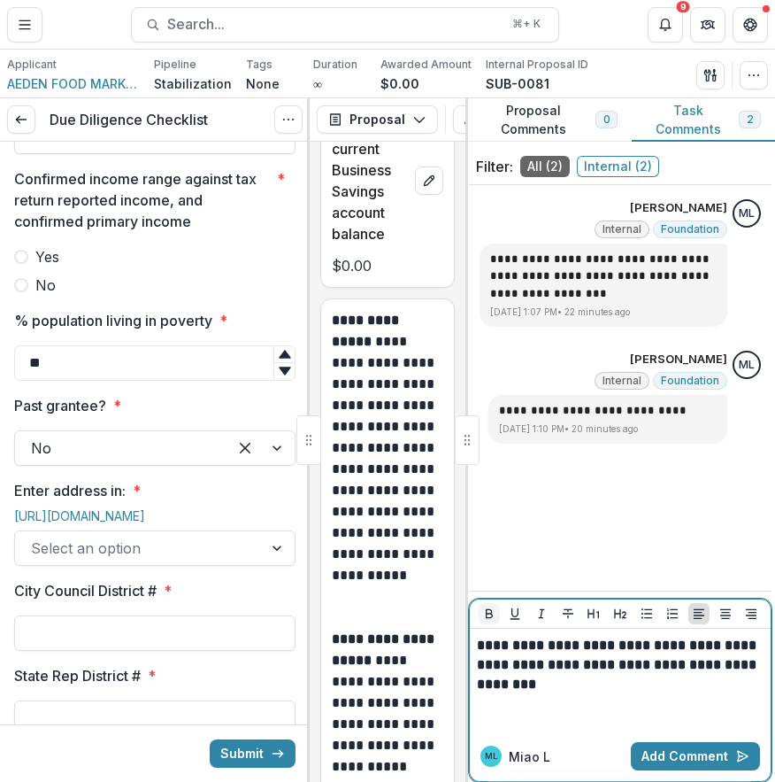
click at [488, 609] on icon "Bold" at bounding box center [489, 614] width 7 height 10
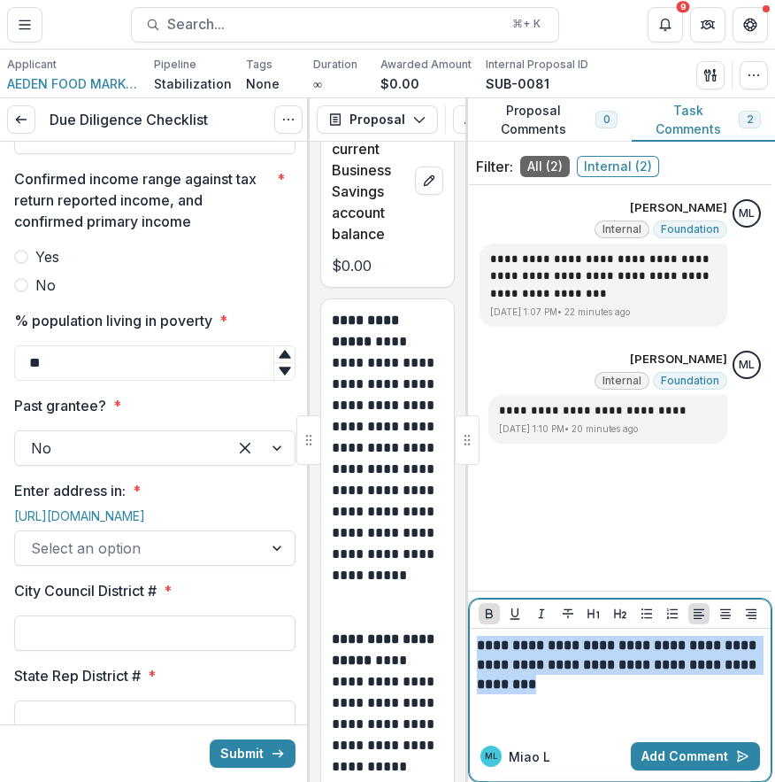
drag, startPoint x: 582, startPoint y: 686, endPoint x: 471, endPoint y: 631, distance: 124.3
click at [471, 631] on div "**********" at bounding box center [620, 679] width 301 height 103
click at [497, 621] on button "Bold" at bounding box center [489, 613] width 21 height 21
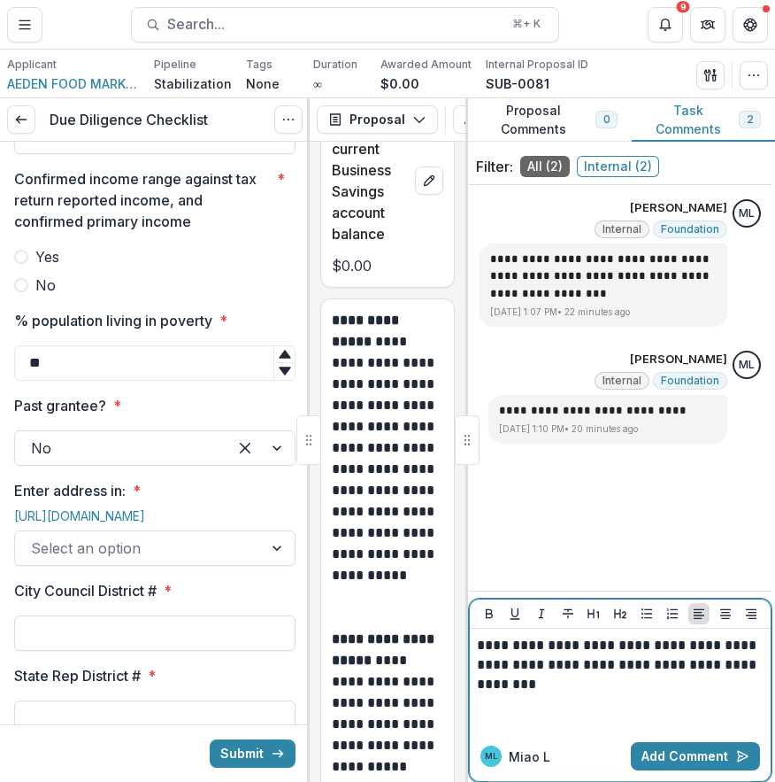
click at [575, 681] on p "**********" at bounding box center [620, 665] width 287 height 58
click at [582, 688] on p "**********" at bounding box center [620, 665] width 287 height 58
click at [689, 691] on p "**********" at bounding box center [620, 665] width 287 height 58
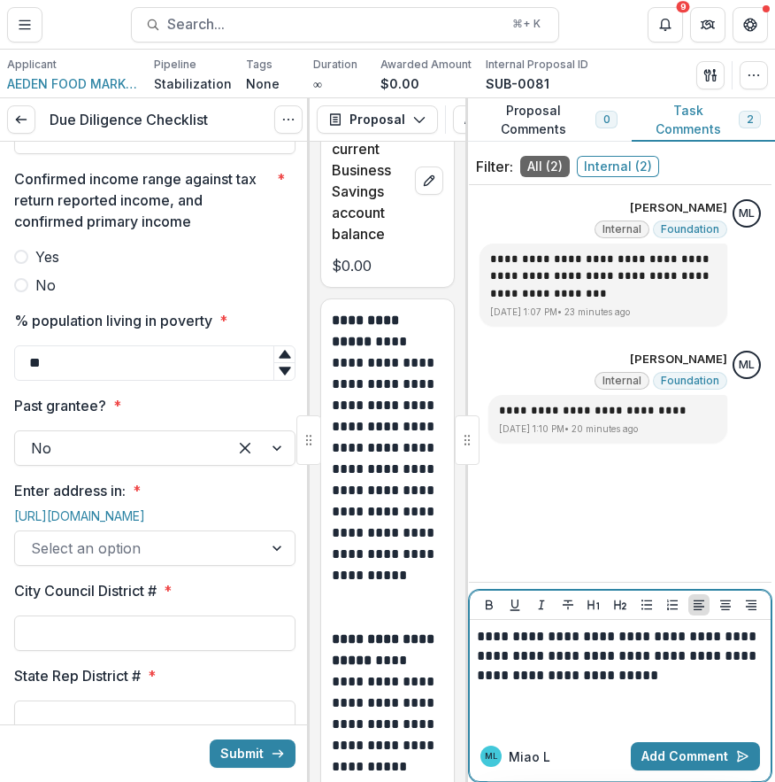
click at [574, 672] on p "**********" at bounding box center [620, 656] width 287 height 58
click at [683, 696] on p at bounding box center [620, 694] width 287 height 19
click at [543, 713] on p at bounding box center [620, 714] width 287 height 19
click at [524, 702] on p at bounding box center [620, 694] width 287 height 19
click at [499, 722] on p at bounding box center [620, 714] width 287 height 19
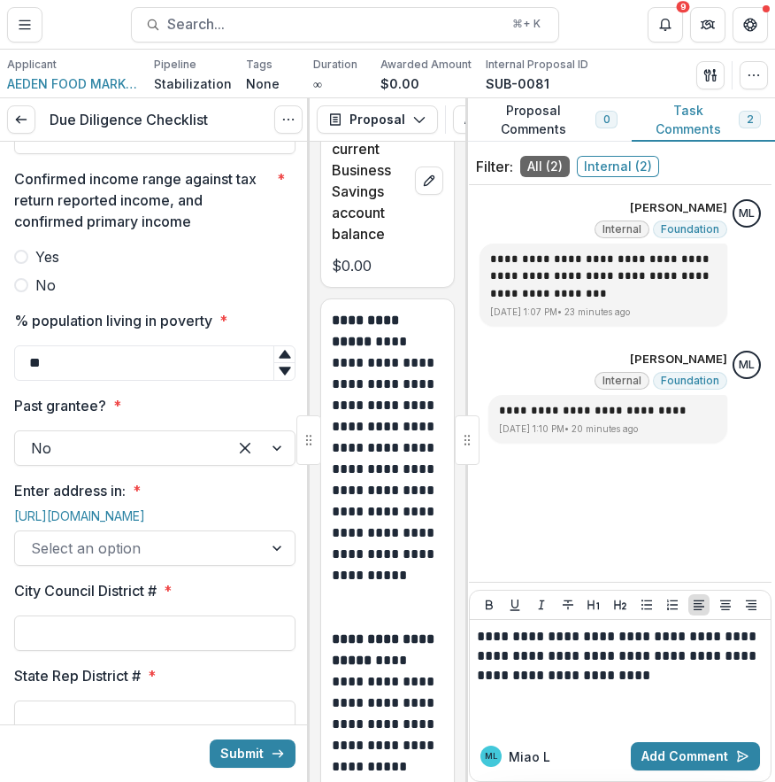
drag, startPoint x: 334, startPoint y: 503, endPoint x: 397, endPoint y: 681, distance: 188.7
copy p "Total of all other 2024 expenses incurred while operating the business."
click at [512, 714] on p at bounding box center [620, 714] width 287 height 19
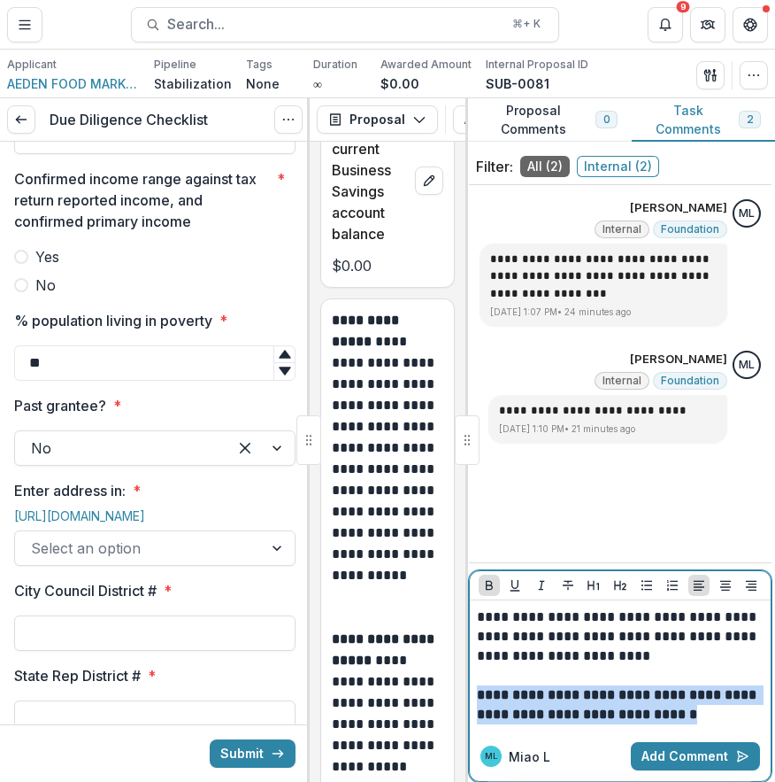
drag, startPoint x: 480, startPoint y: 695, endPoint x: 754, endPoint y: 730, distance: 276.7
click at [754, 730] on div "**********" at bounding box center [620, 665] width 301 height 131
click at [487, 586] on icon "Bold" at bounding box center [489, 585] width 14 height 14
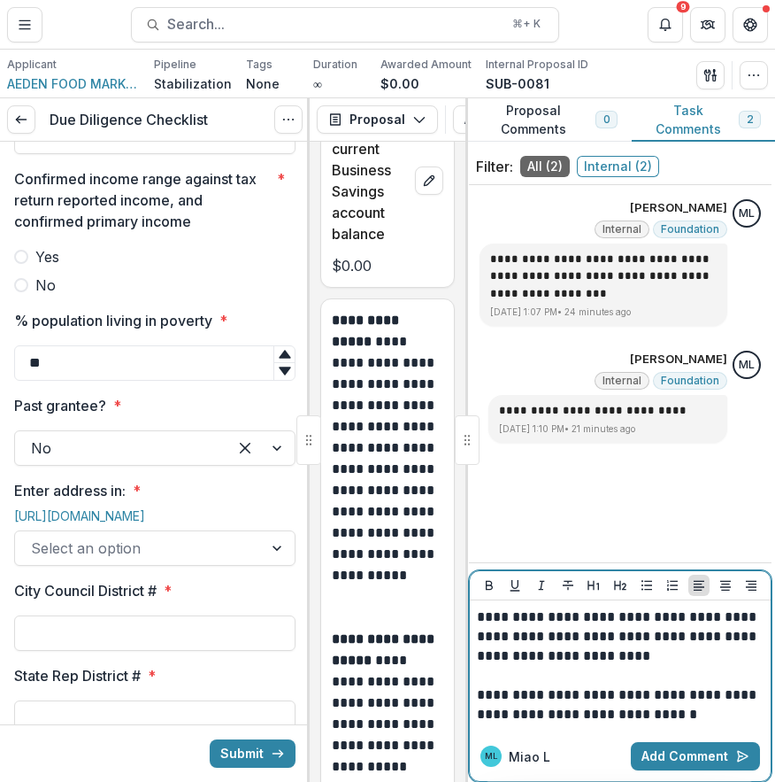
click at [576, 657] on p "**********" at bounding box center [620, 636] width 287 height 58
click at [690, 723] on p "**********" at bounding box center [620, 704] width 287 height 39
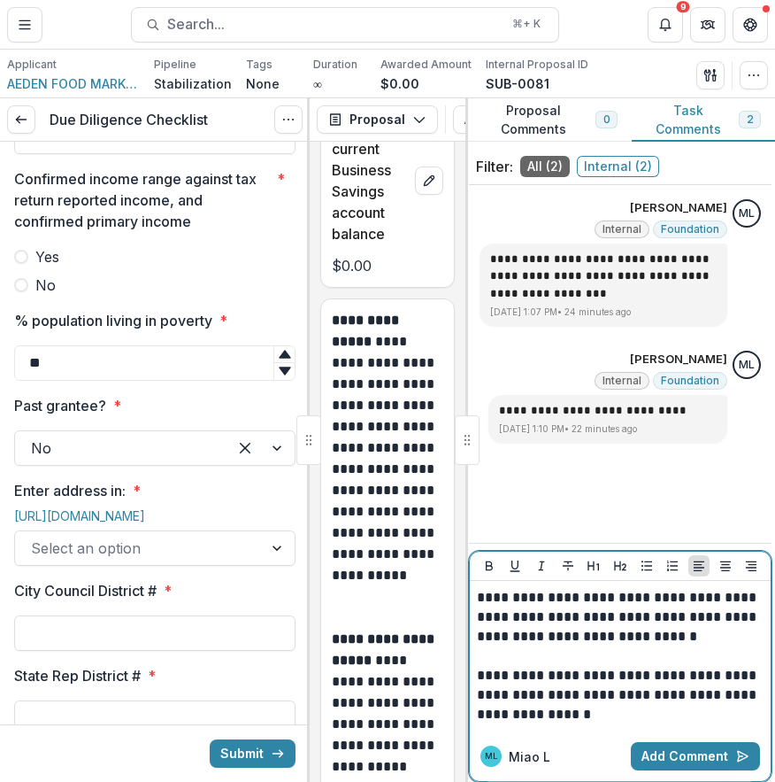
click at [567, 722] on p "**********" at bounding box center [620, 695] width 287 height 58
click at [613, 725] on div "**********" at bounding box center [620, 656] width 301 height 150
click at [613, 723] on p "**********" at bounding box center [620, 695] width 287 height 58
click at [600, 716] on p "**********" at bounding box center [620, 695] width 287 height 58
click at [706, 755] on button "Add Comment" at bounding box center [695, 756] width 129 height 28
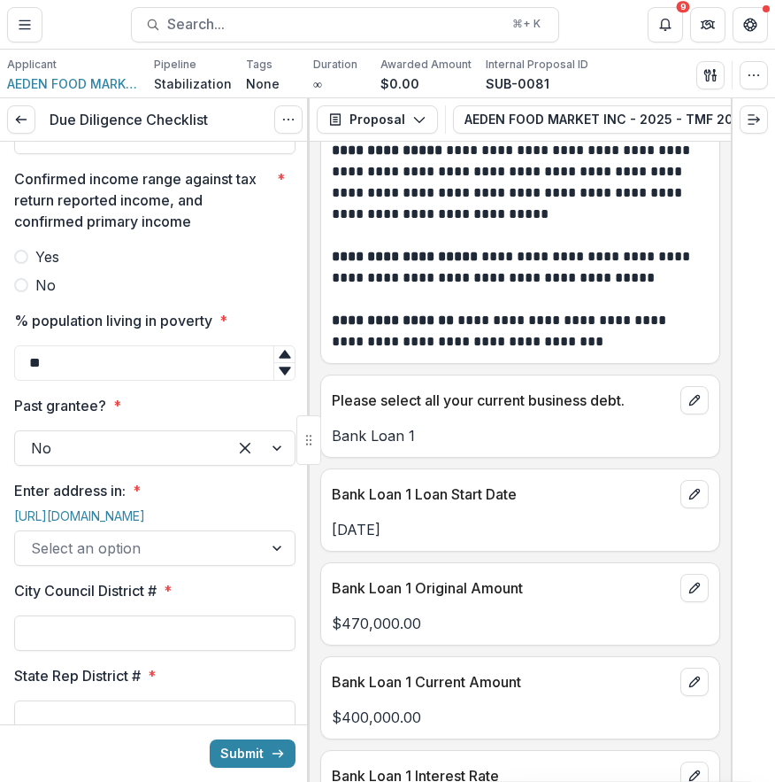
scroll to position [7204, 0]
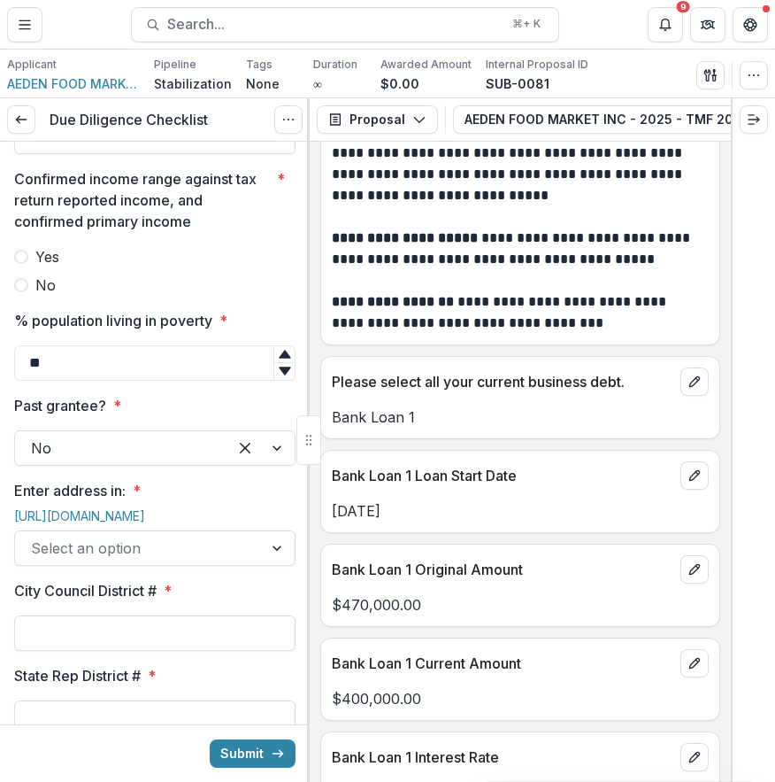
click at [64, 267] on label "Yes" at bounding box center [154, 256] width 281 height 21
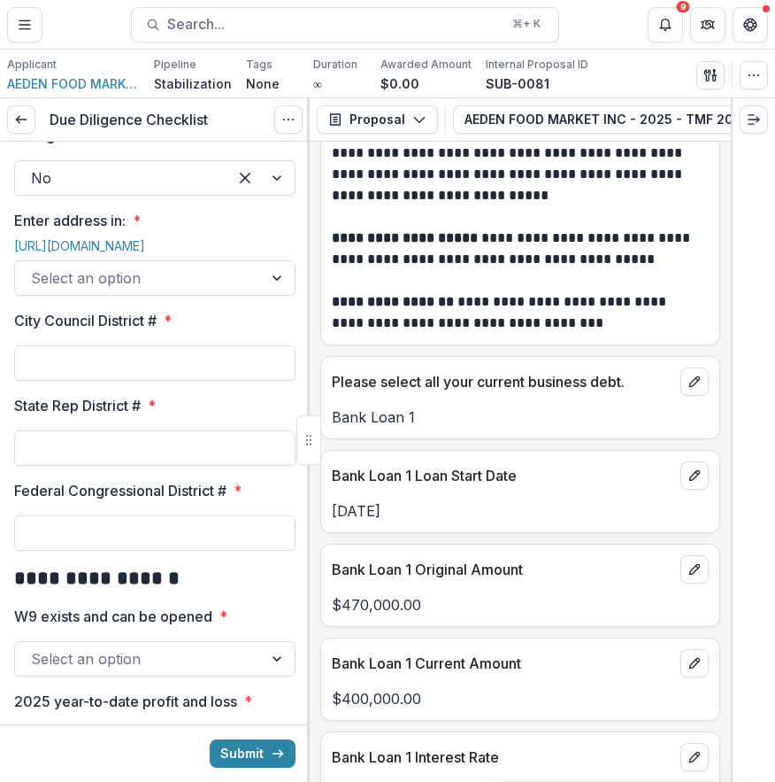
scroll to position [1940, 0]
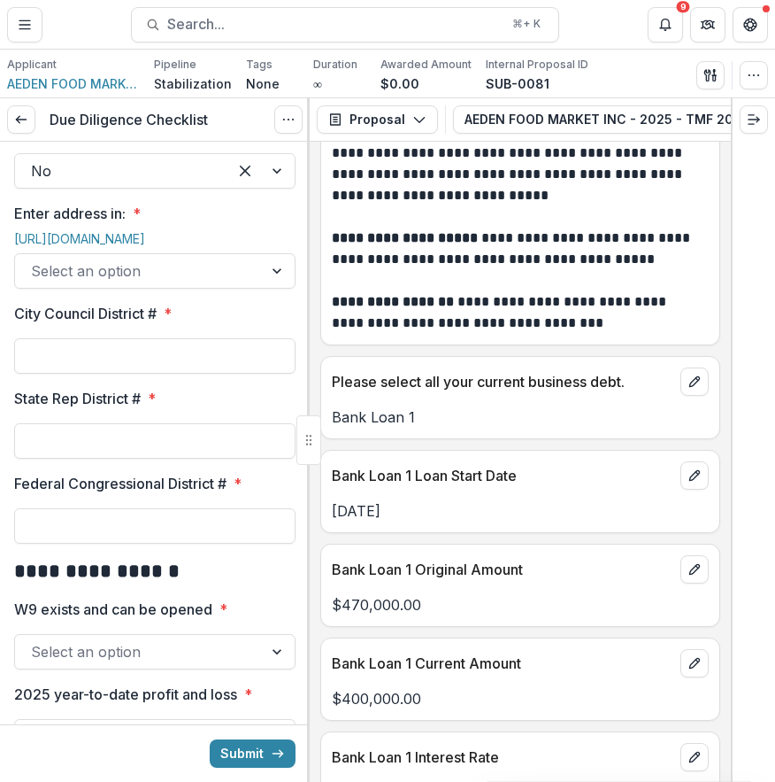
click at [127, 283] on div at bounding box center [139, 270] width 216 height 25
click at [145, 246] on link "https://live.cicerodata.com" at bounding box center [79, 238] width 131 height 15
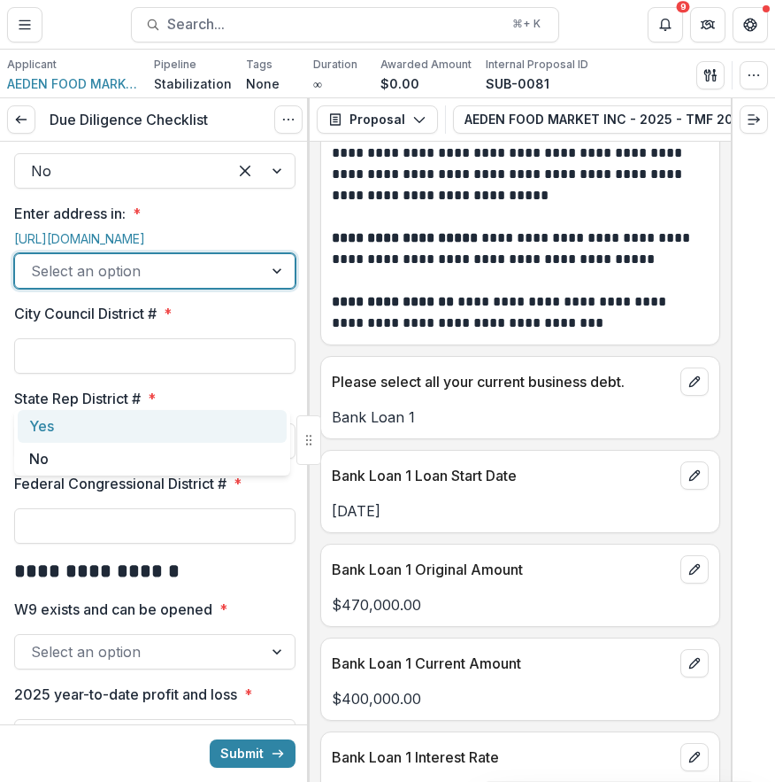
click at [213, 283] on div at bounding box center [139, 270] width 216 height 25
click at [212, 421] on div "Yes" at bounding box center [152, 426] width 269 height 33
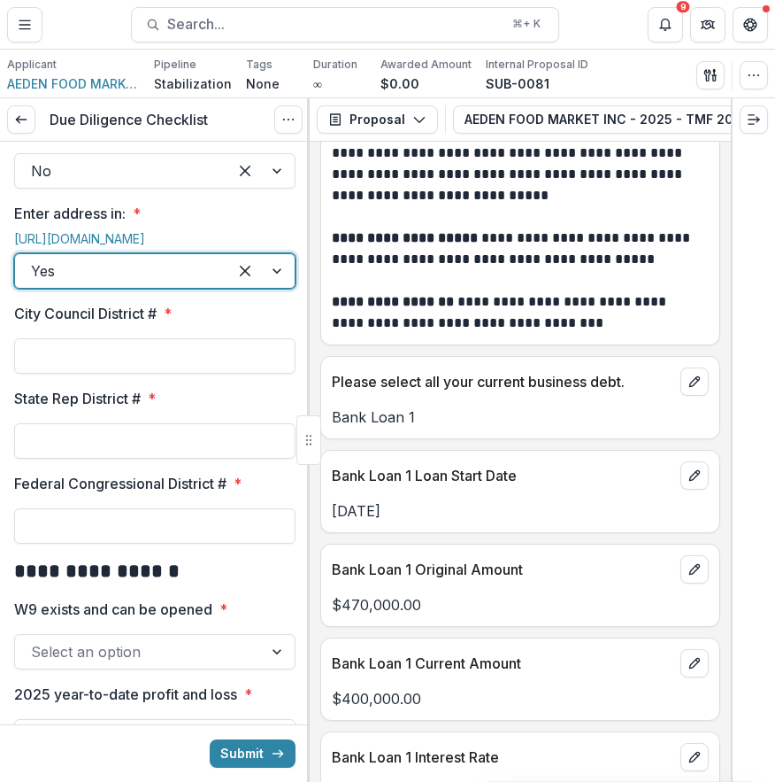
click at [230, 495] on div "**********" at bounding box center [154, 432] width 281 height 4463
click at [227, 374] on input "City Council District # *" at bounding box center [154, 355] width 281 height 35
type input "*"
click at [181, 459] on input "State Rep District # *" at bounding box center [154, 440] width 281 height 35
type input "***"
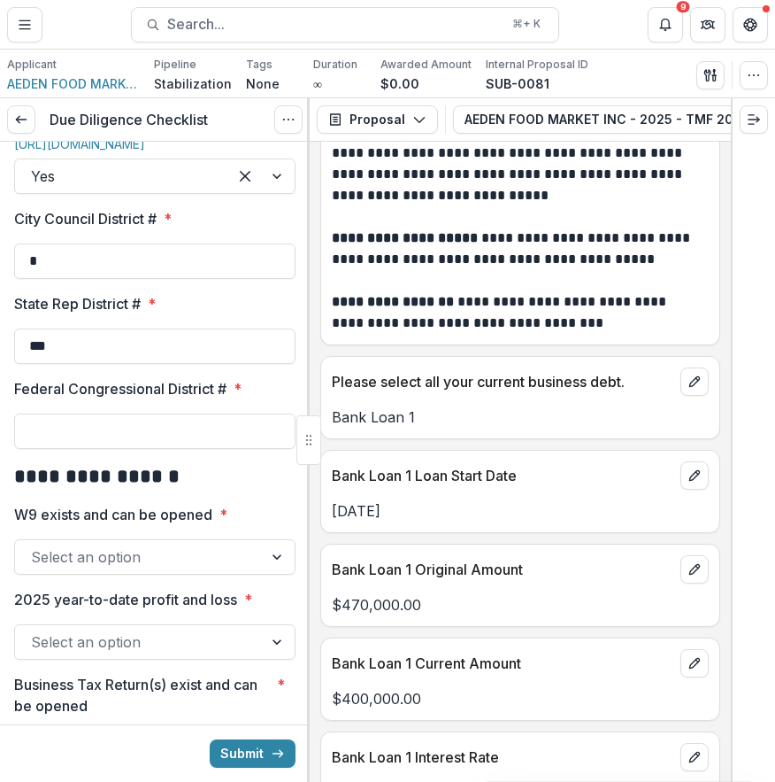
scroll to position [2069, 0]
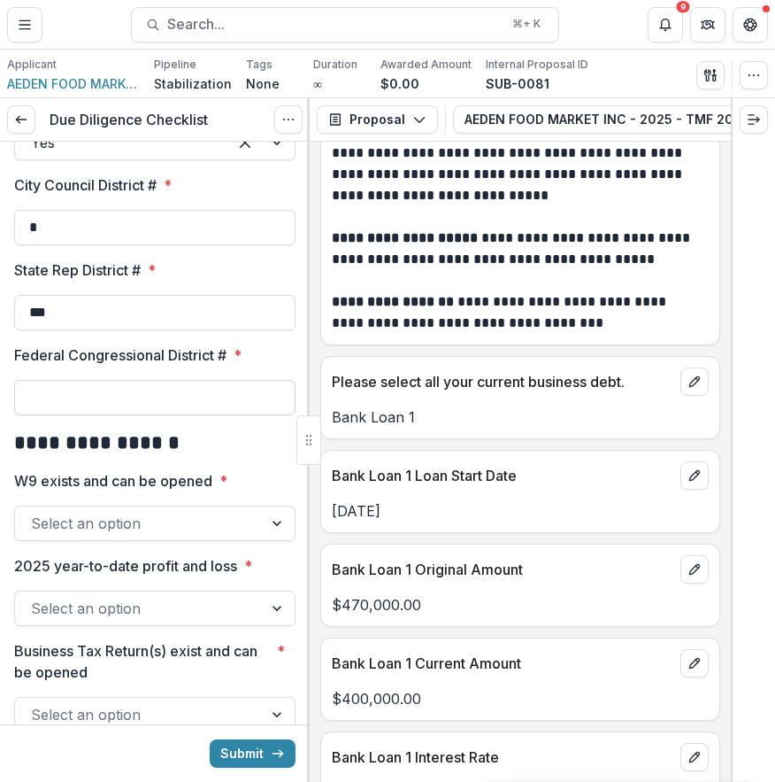
click at [198, 415] on input "Federal Congressional District # *" at bounding box center [154, 397] width 281 height 35
type input "*"
click at [253, 457] on h2 "**********" at bounding box center [152, 442] width 276 height 27
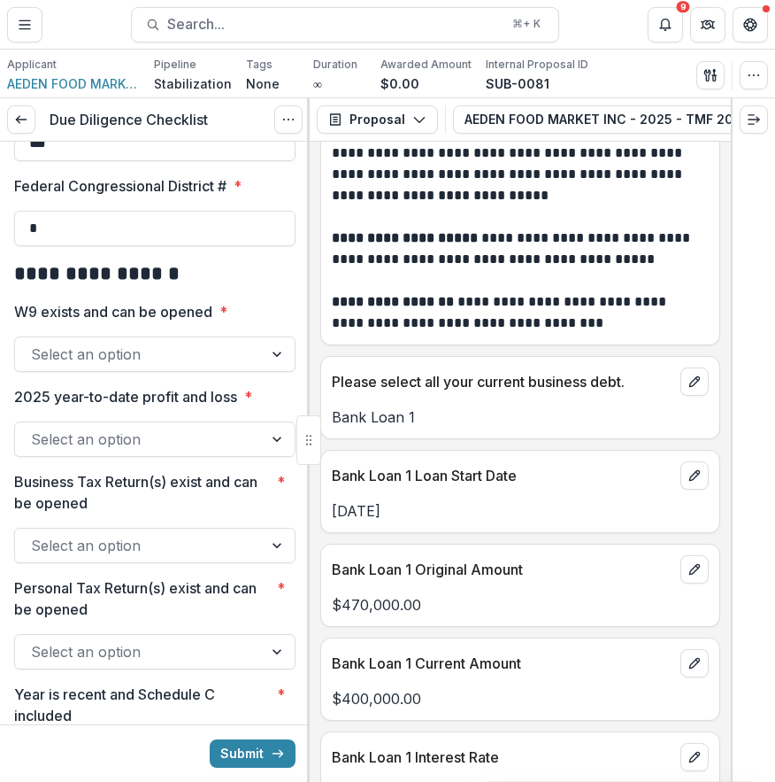
scroll to position [2252, 0]
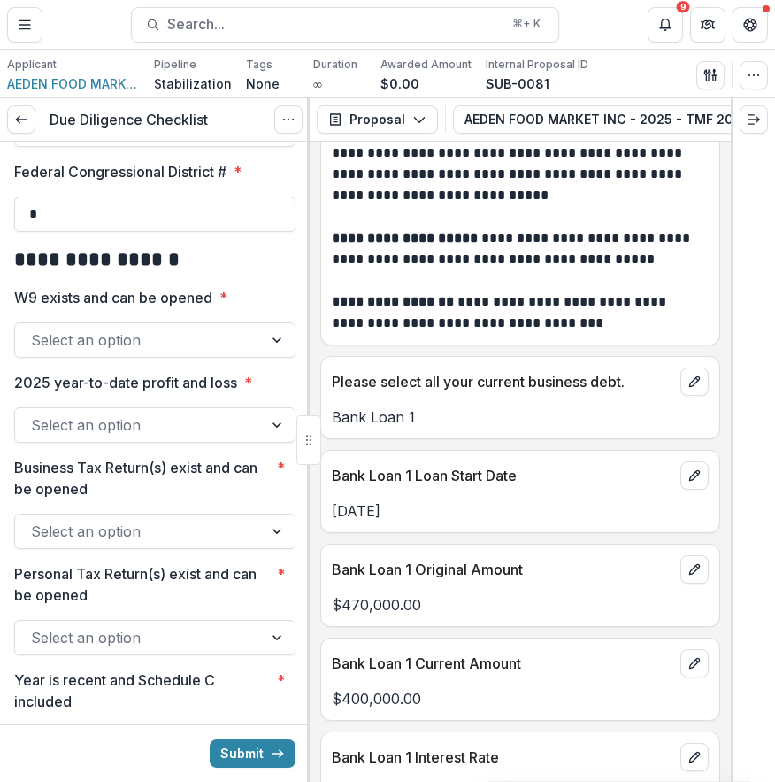
click at [236, 352] on div at bounding box center [139, 340] width 216 height 25
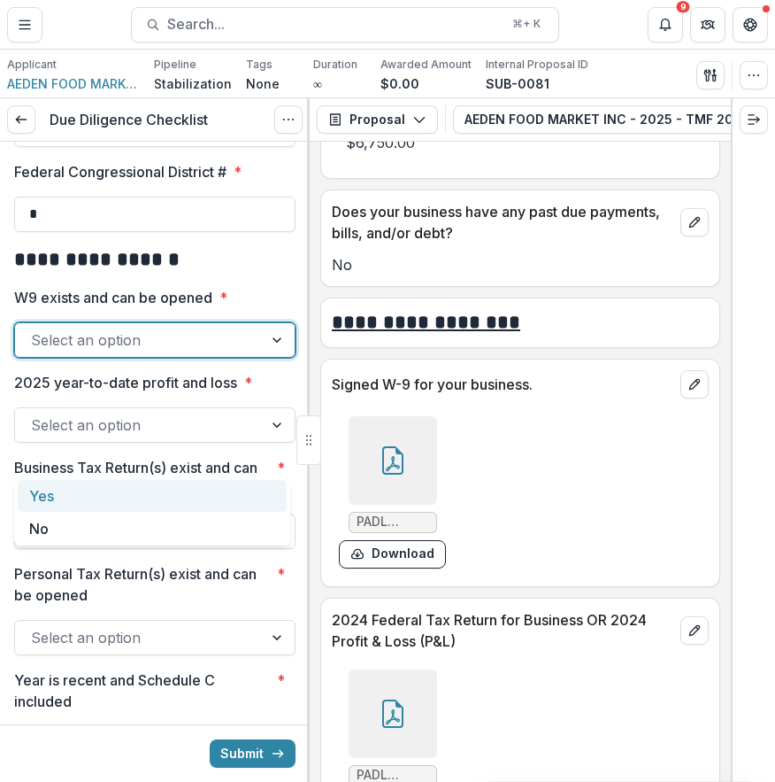
scroll to position [8293, 0]
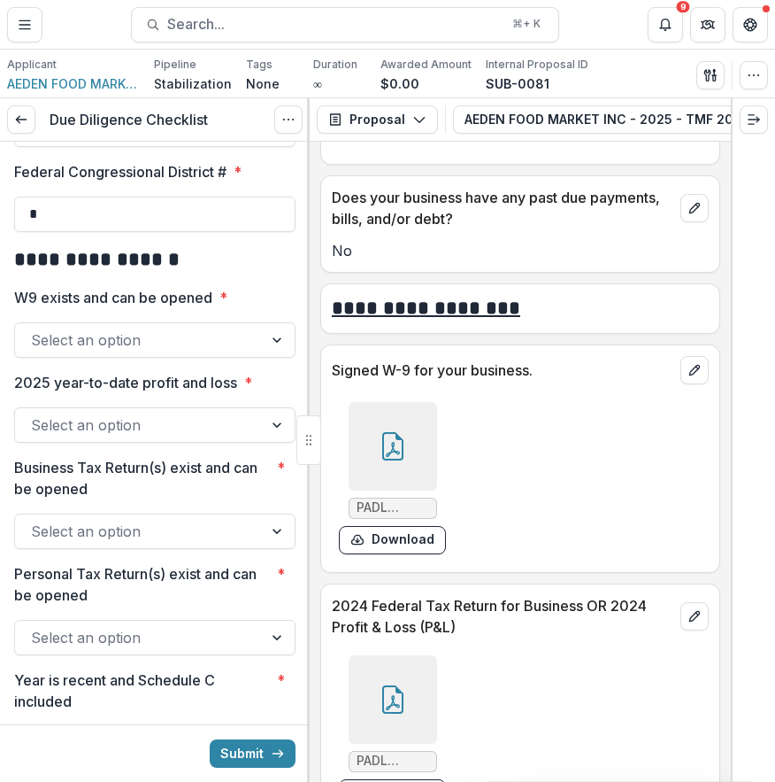
click at [409, 490] on div at bounding box center [393, 446] width 89 height 89
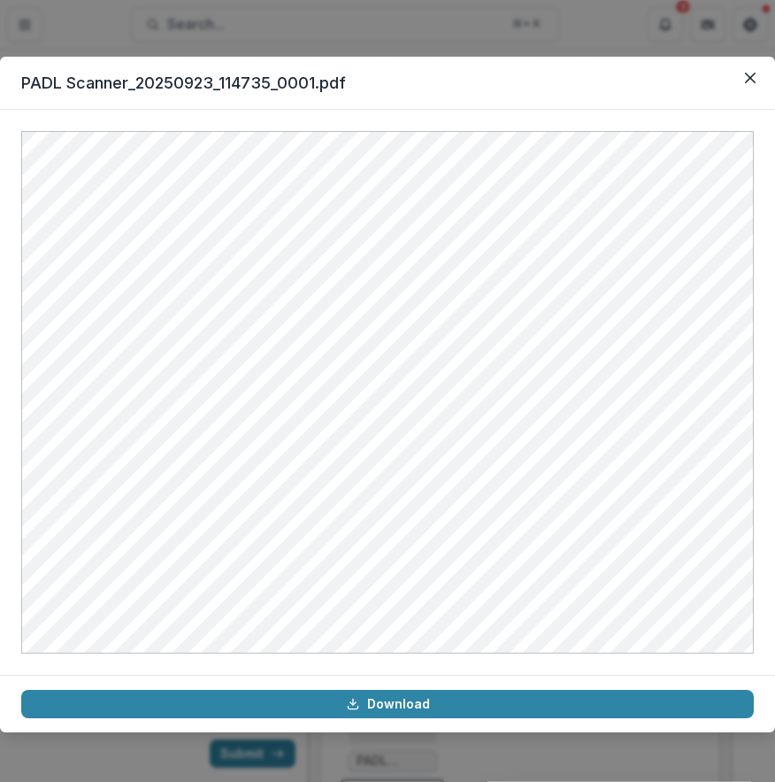
click at [532, 775] on div "PADL Scanner_20250923_114735_0001.pdf Download" at bounding box center [387, 391] width 775 height 782
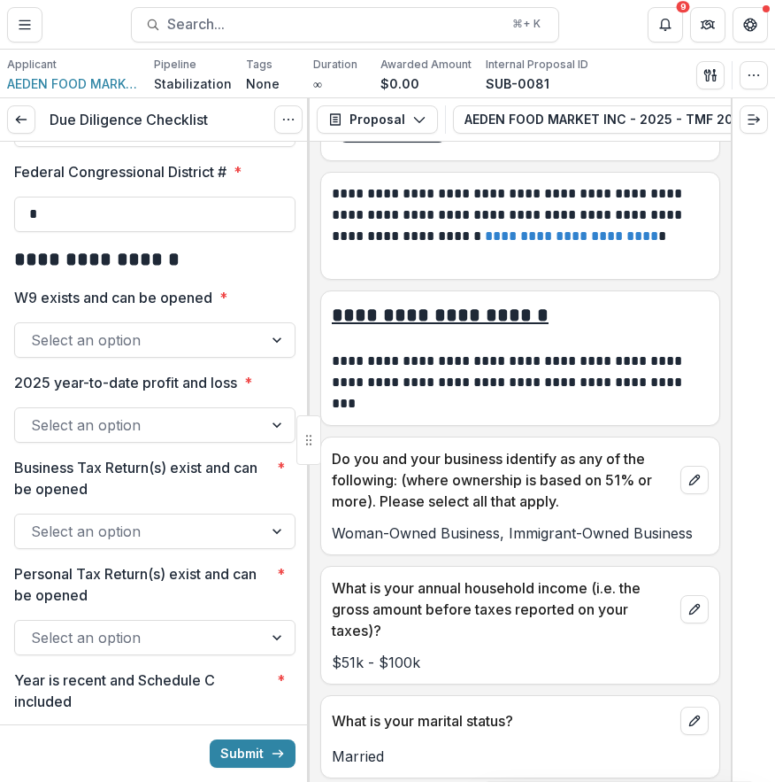
scroll to position [9885, 0]
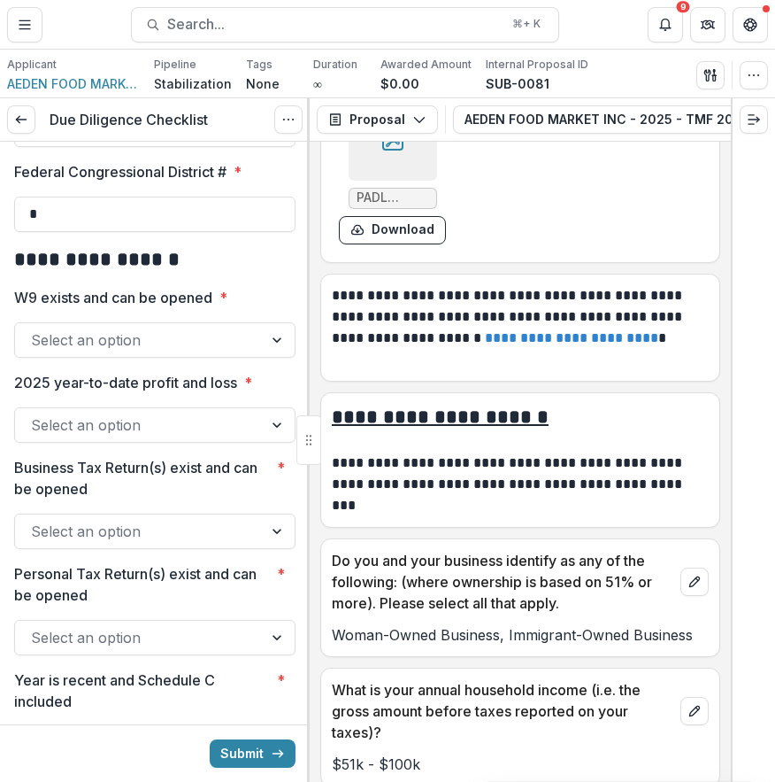
click at [407, 181] on div at bounding box center [393, 136] width 89 height 89
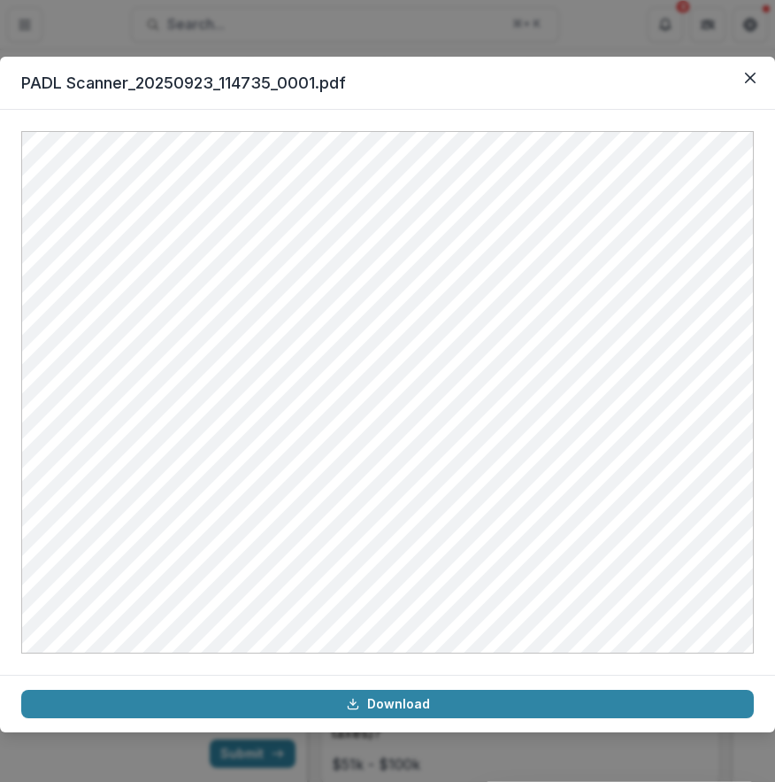
click at [377, 748] on div "PADL Scanner_20250923_114735_0001.pdf Download" at bounding box center [387, 391] width 775 height 782
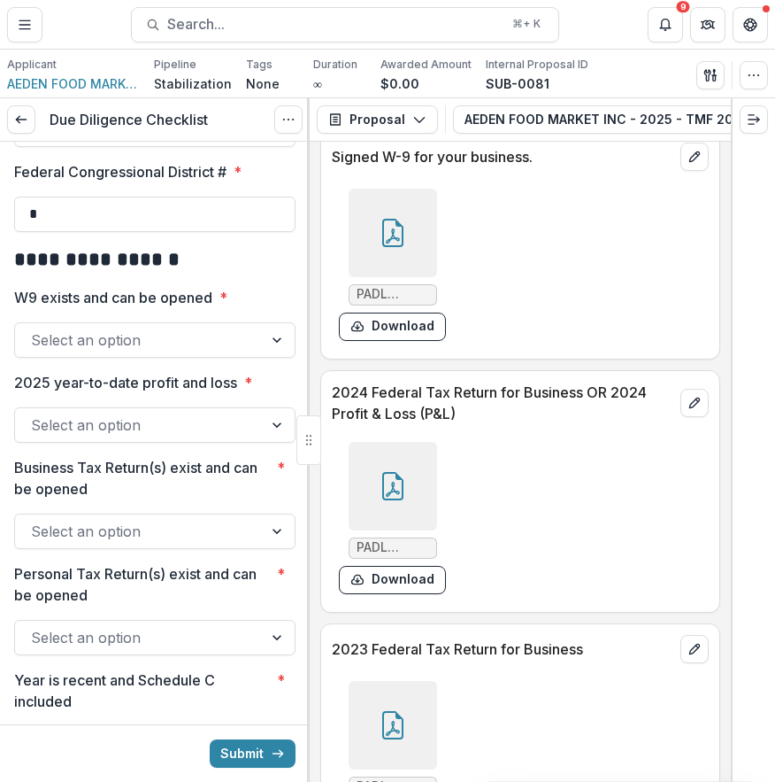
scroll to position [8490, 0]
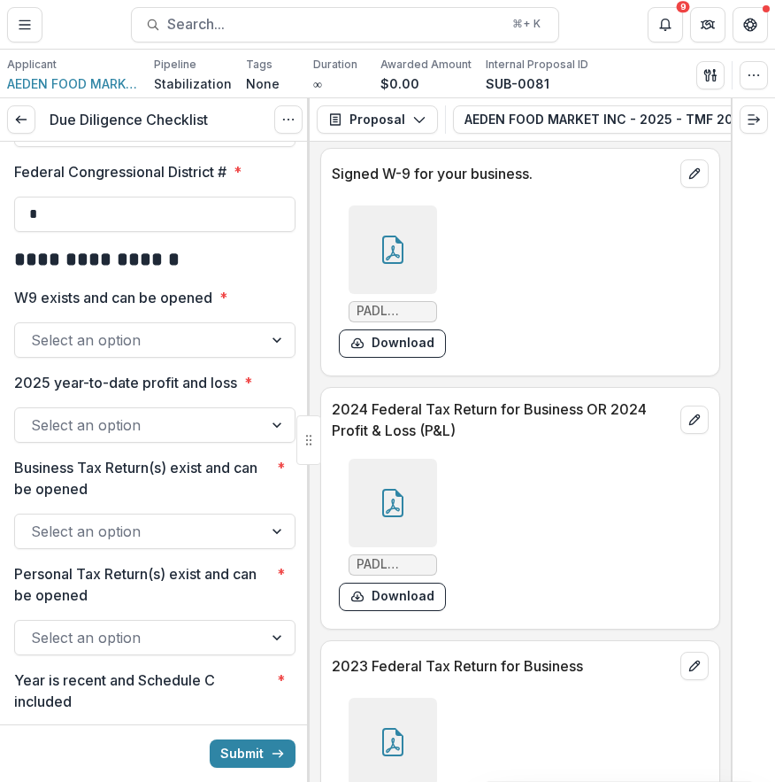
click at [410, 294] on div at bounding box center [393, 249] width 89 height 89
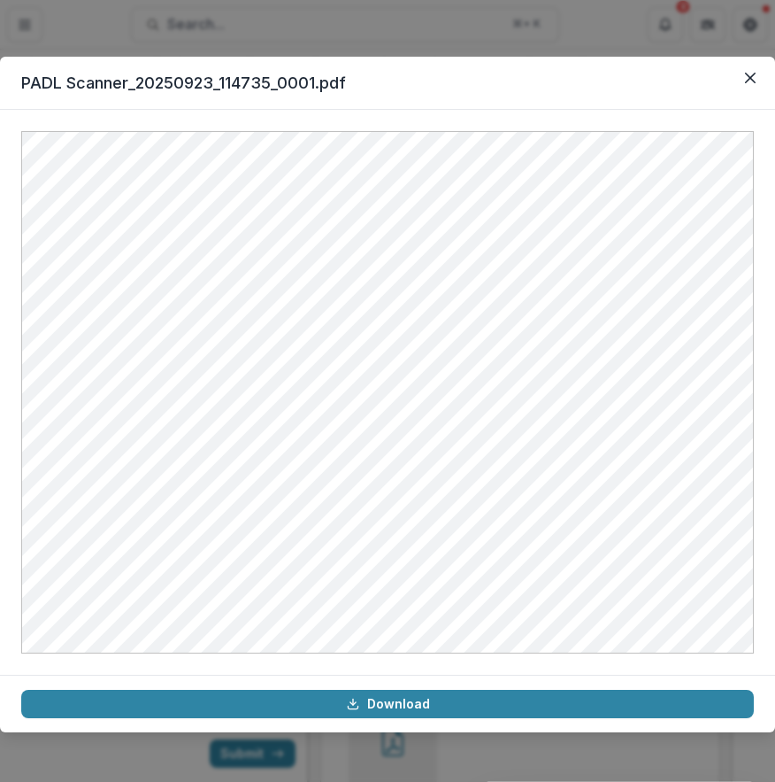
click at [567, 12] on div "PADL Scanner_20250923_114735_0001.pdf Download" at bounding box center [387, 391] width 775 height 782
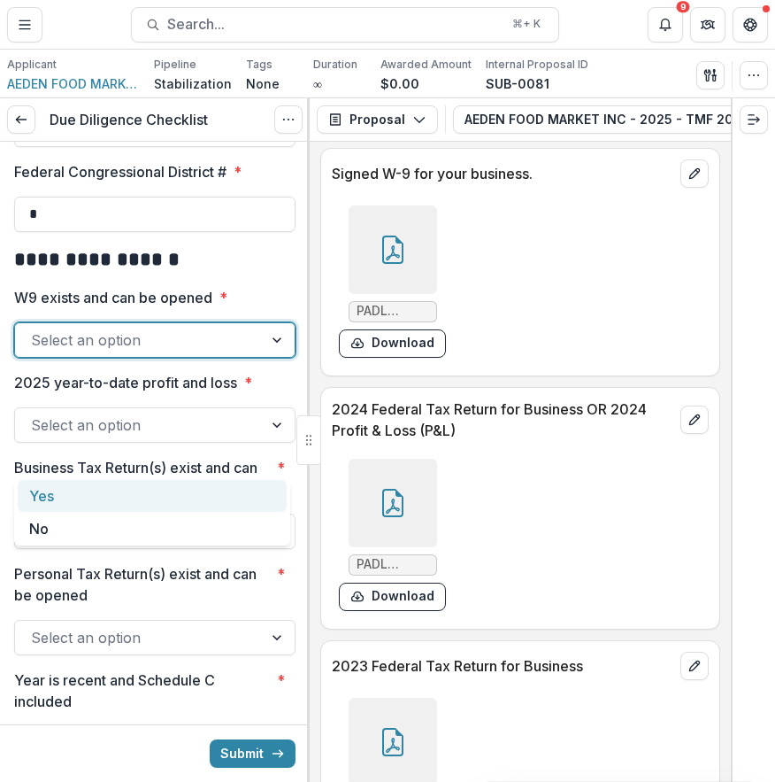
click at [211, 352] on div at bounding box center [139, 340] width 216 height 25
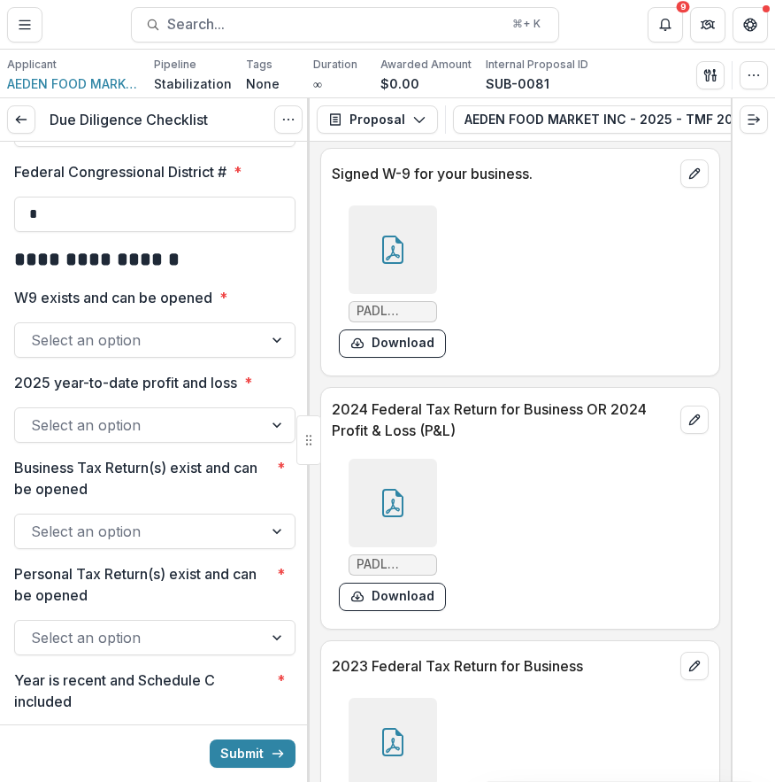
click at [379, 264] on icon at bounding box center [393, 249] width 28 height 28
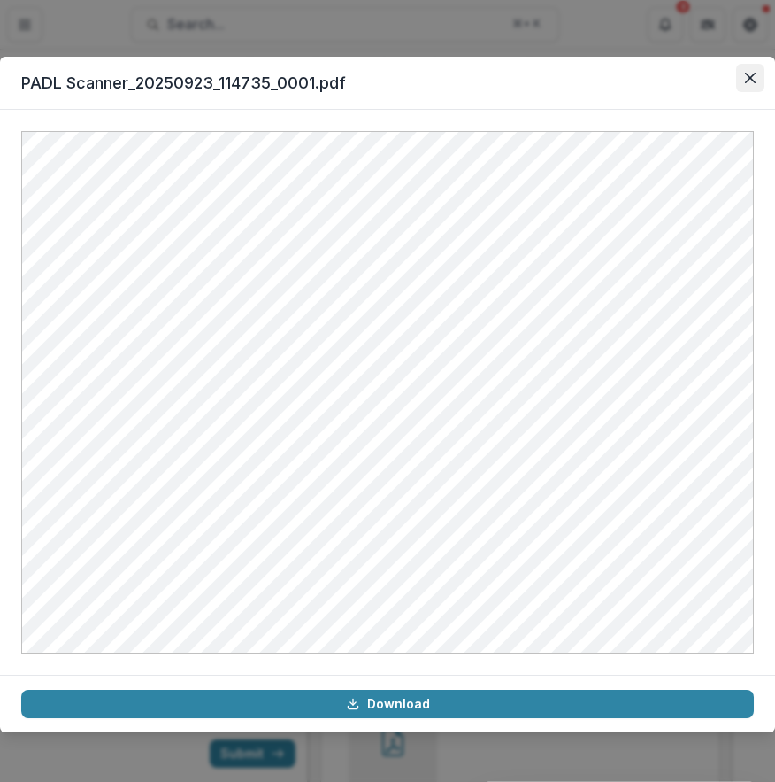
click at [751, 68] on button "Close" at bounding box center [750, 78] width 28 height 28
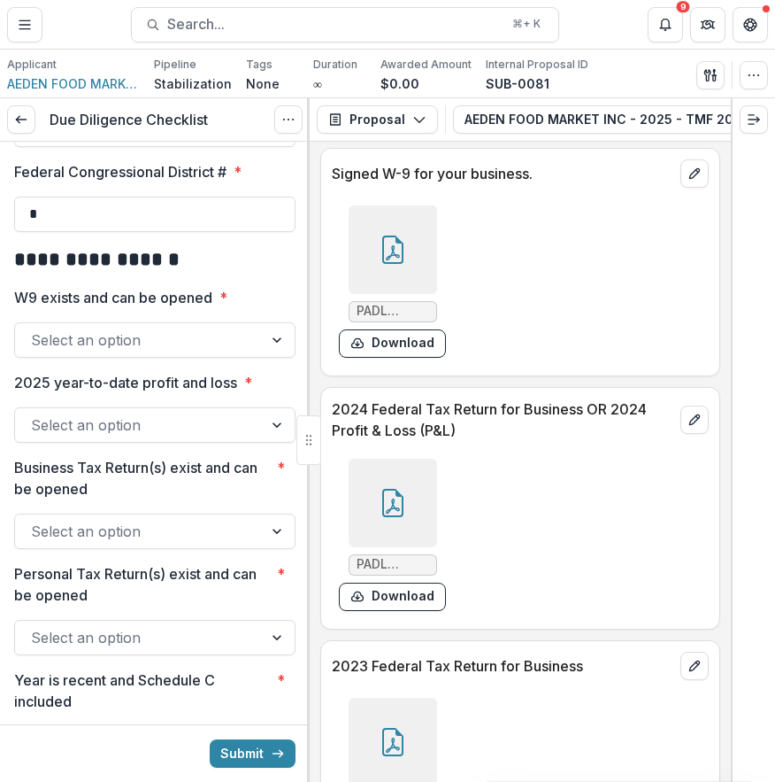
click at [163, 358] on div "Select an option" at bounding box center [154, 339] width 281 height 35
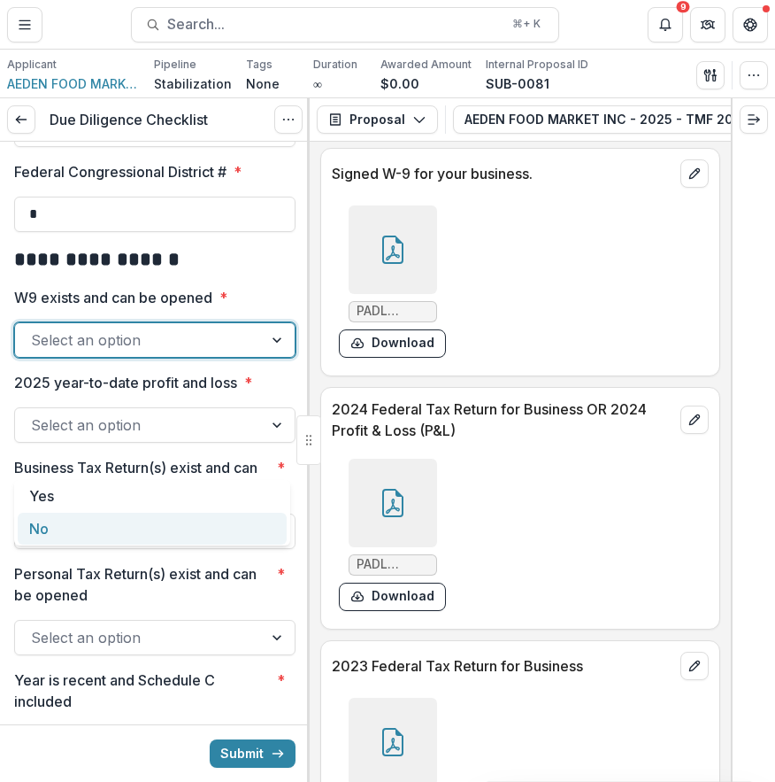
click at [154, 520] on div "No" at bounding box center [152, 529] width 269 height 33
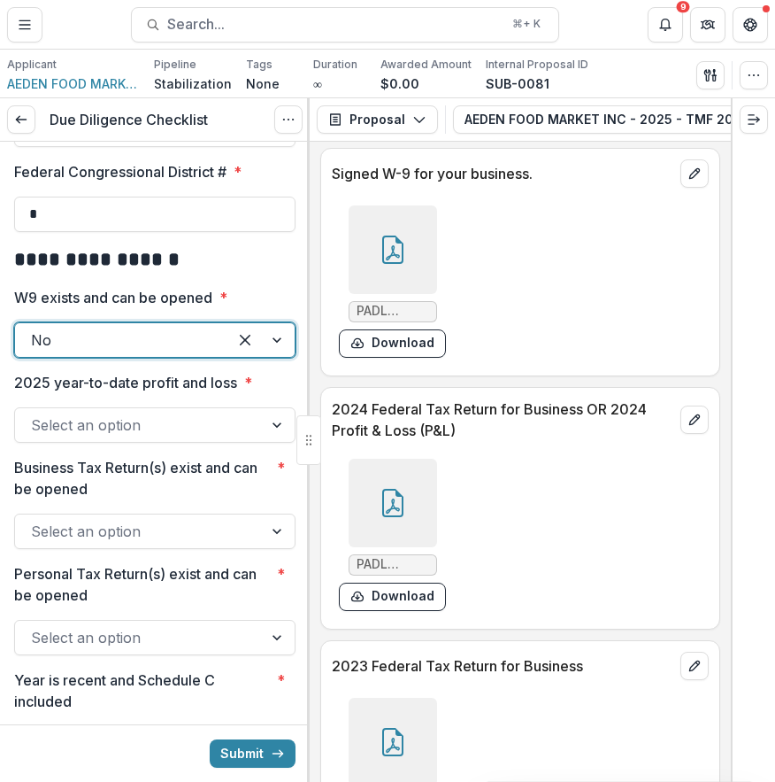
click at [155, 437] on div at bounding box center [139, 424] width 216 height 25
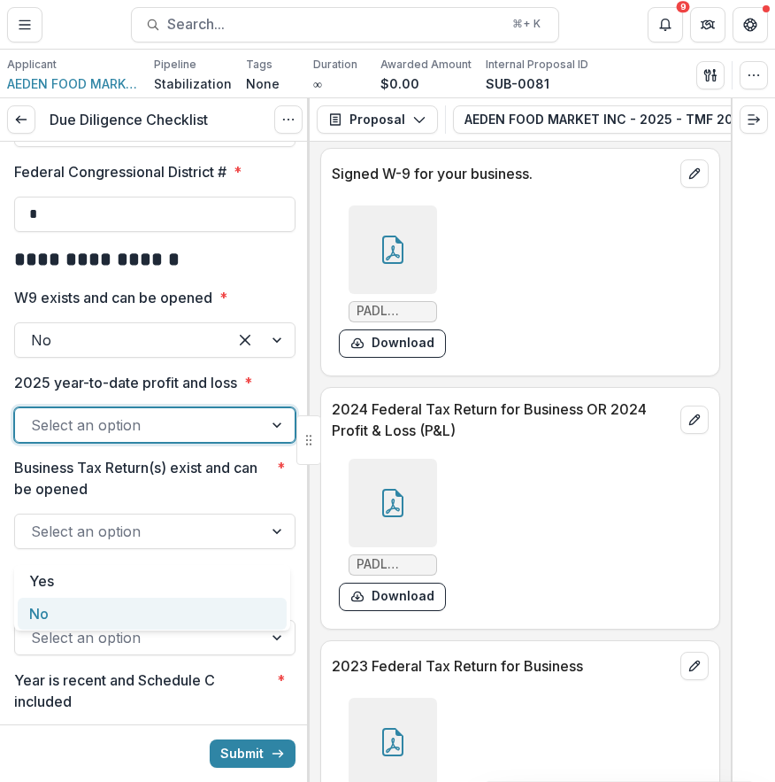
click at [140, 602] on div "No" at bounding box center [152, 613] width 269 height 33
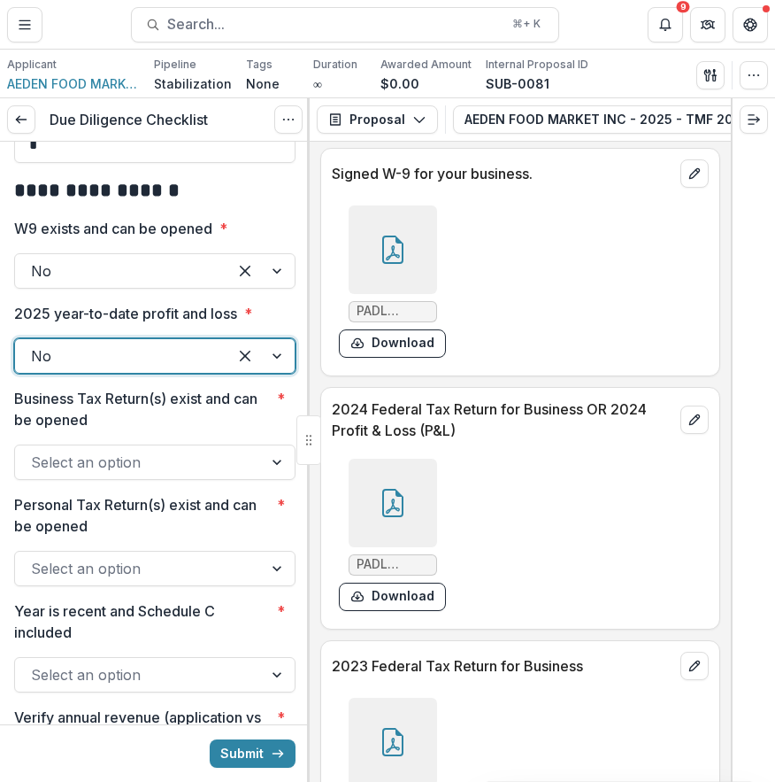
scroll to position [2335, 0]
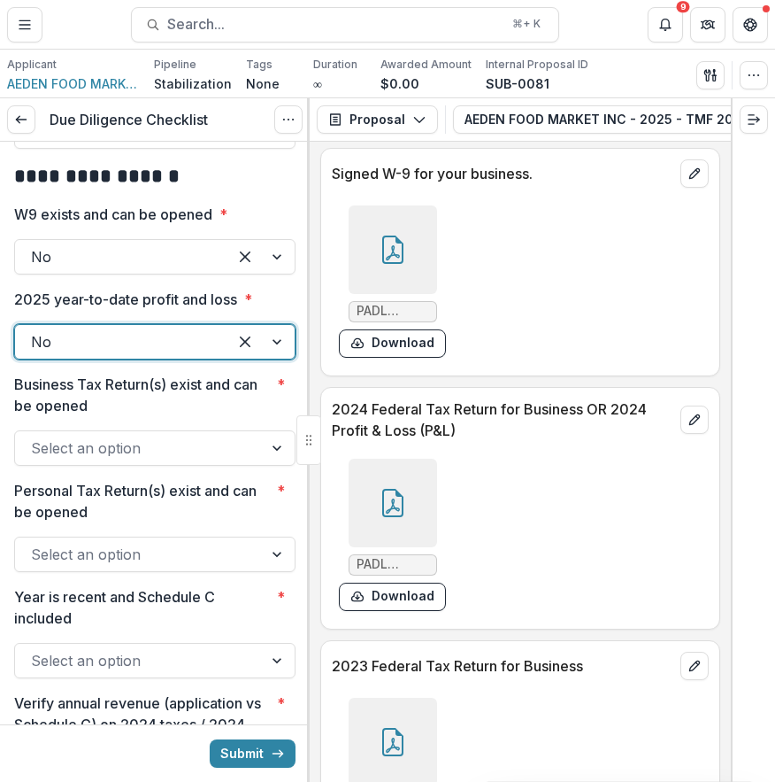
click at [144, 460] on div at bounding box center [139, 448] width 216 height 25
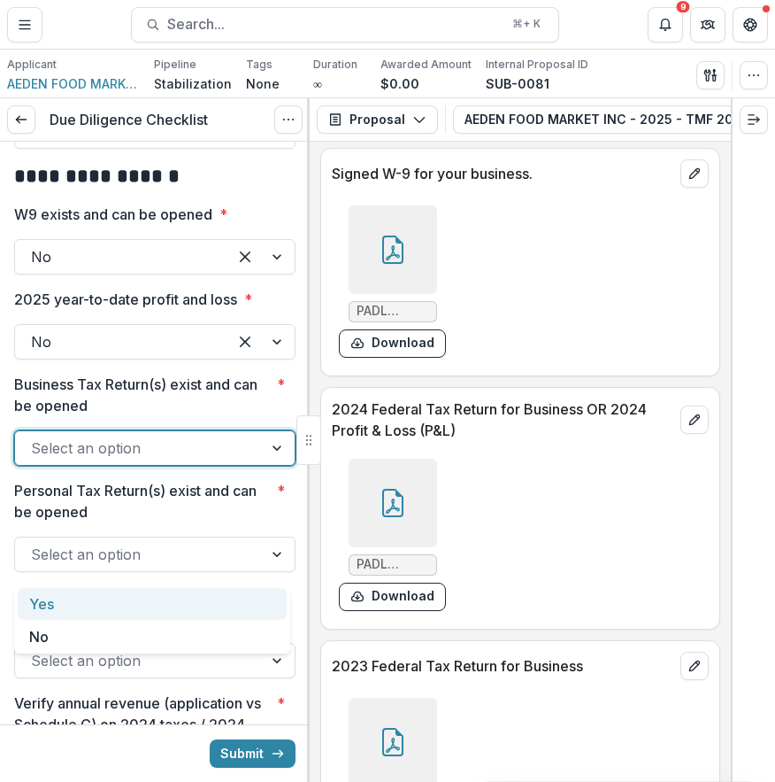
click at [136, 608] on div "Yes" at bounding box center [152, 604] width 269 height 33
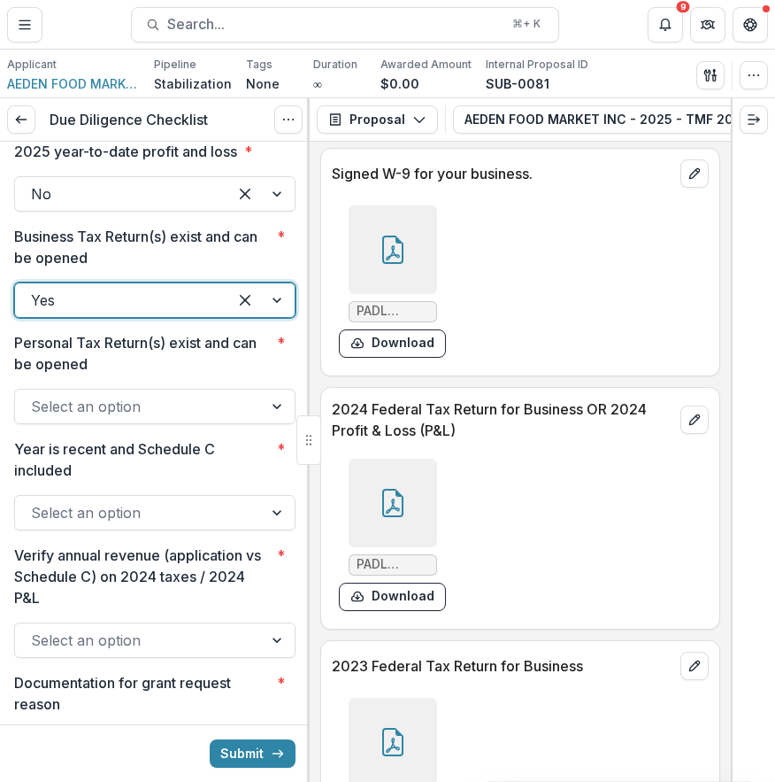
scroll to position [2490, 0]
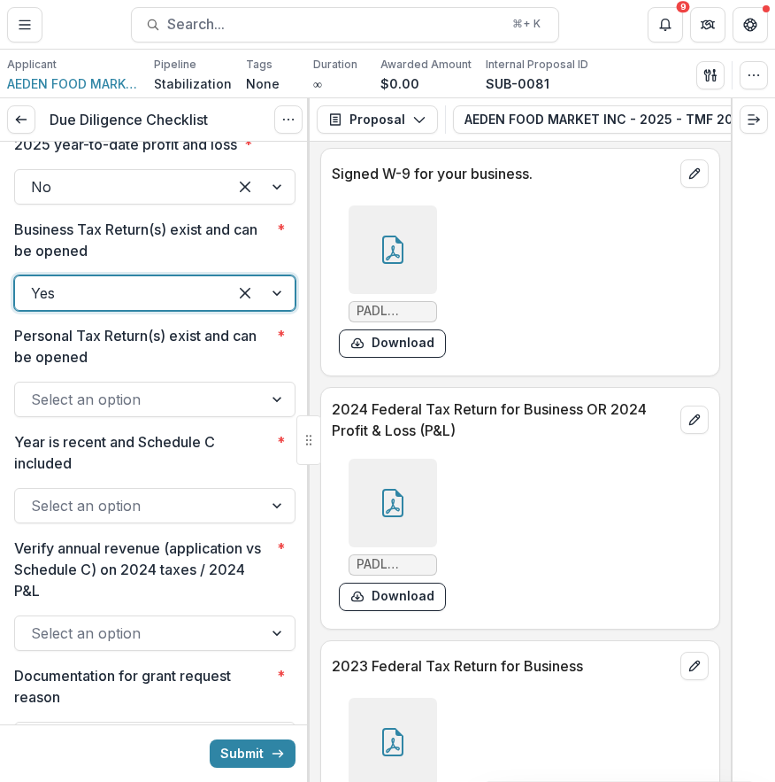
click at [140, 412] on div at bounding box center [139, 399] width 216 height 25
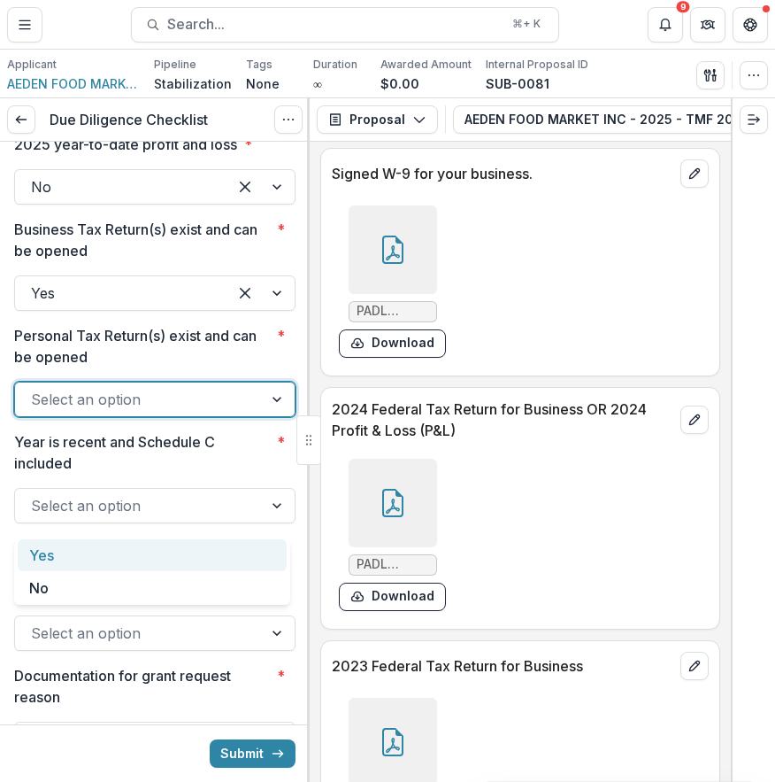
click at [139, 557] on div "Yes" at bounding box center [152, 555] width 269 height 33
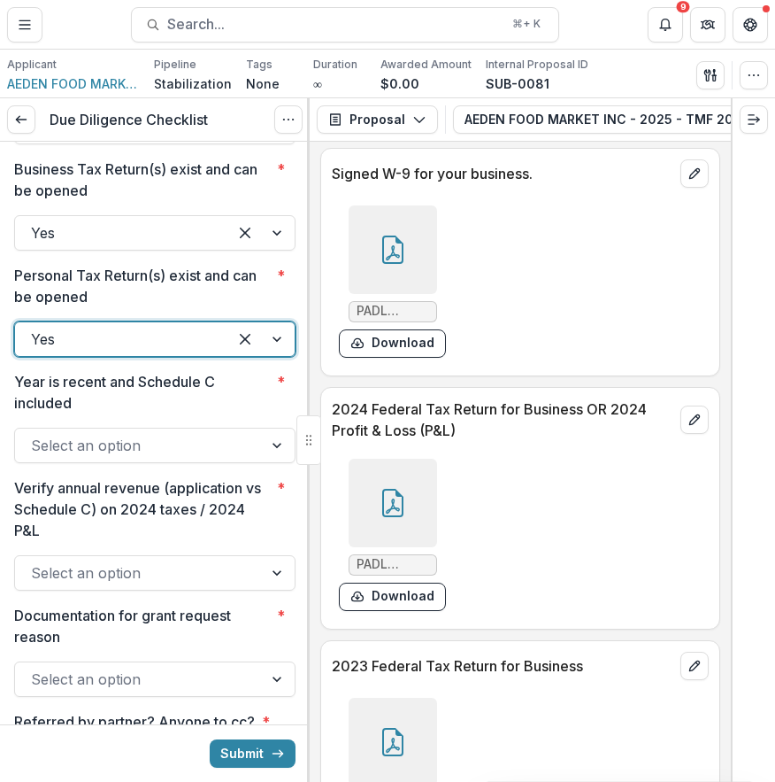
scroll to position [2555, 0]
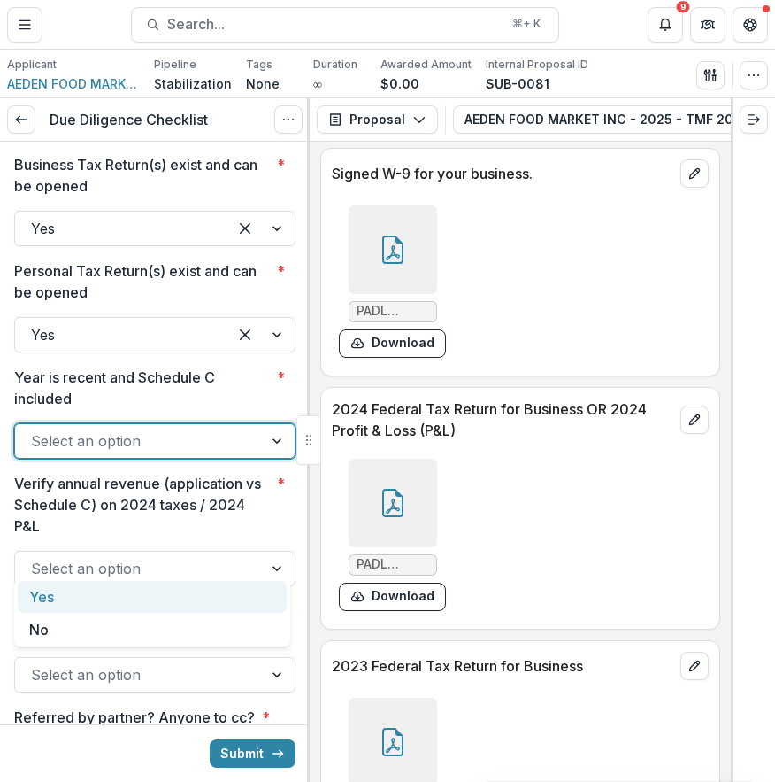
click at [139, 453] on div at bounding box center [139, 440] width 216 height 25
click at [179, 592] on div "Yes" at bounding box center [152, 597] width 269 height 33
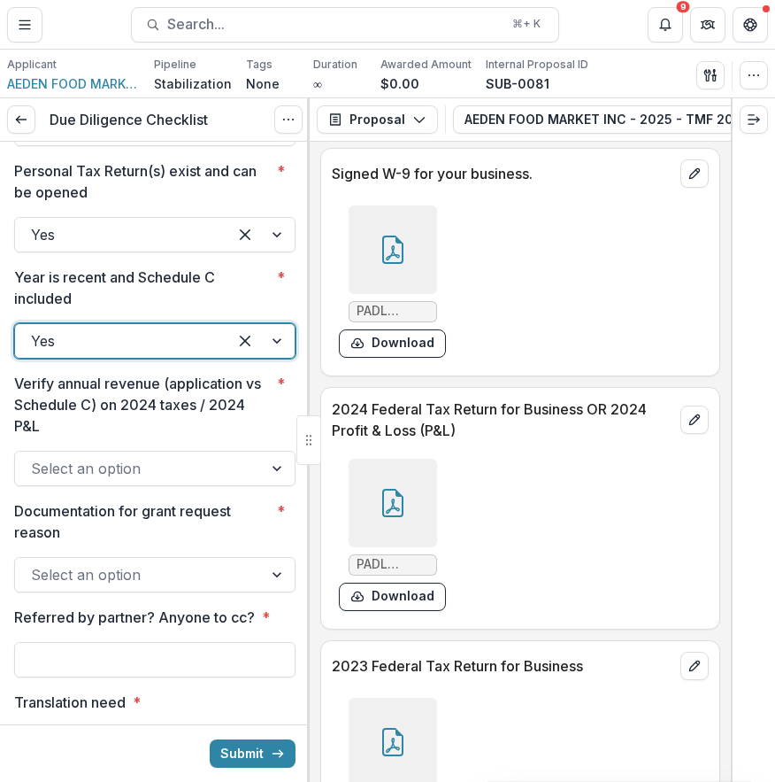
scroll to position [2656, 0]
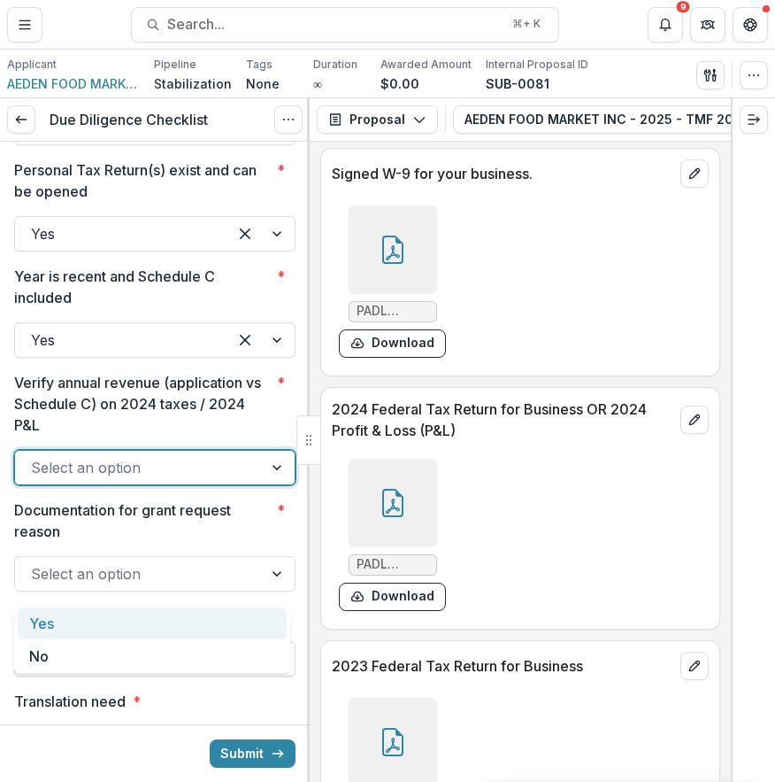
click at [220, 480] on div at bounding box center [139, 467] width 216 height 25
click at [213, 621] on div "Yes" at bounding box center [152, 623] width 269 height 33
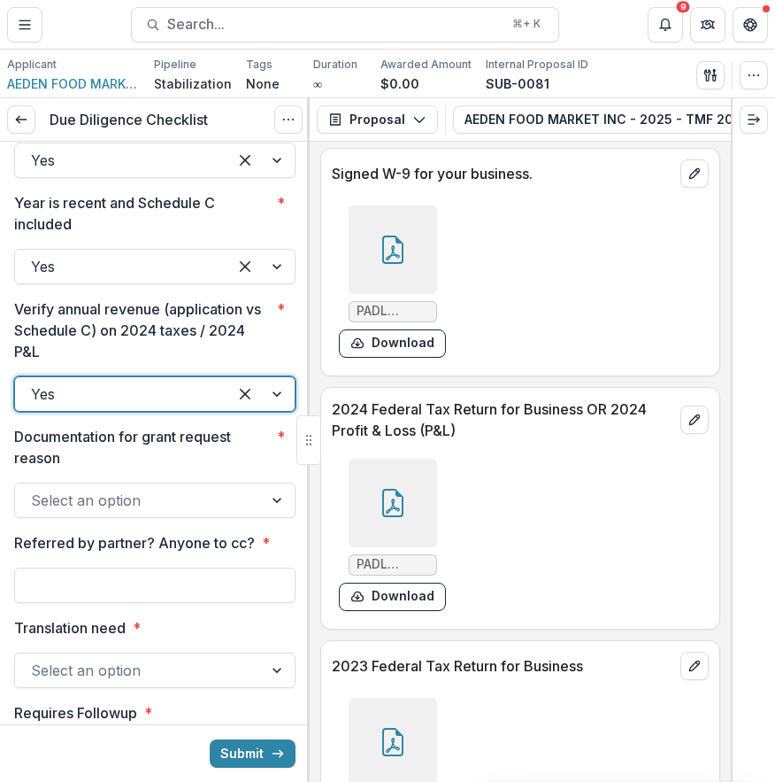
scroll to position [2738, 0]
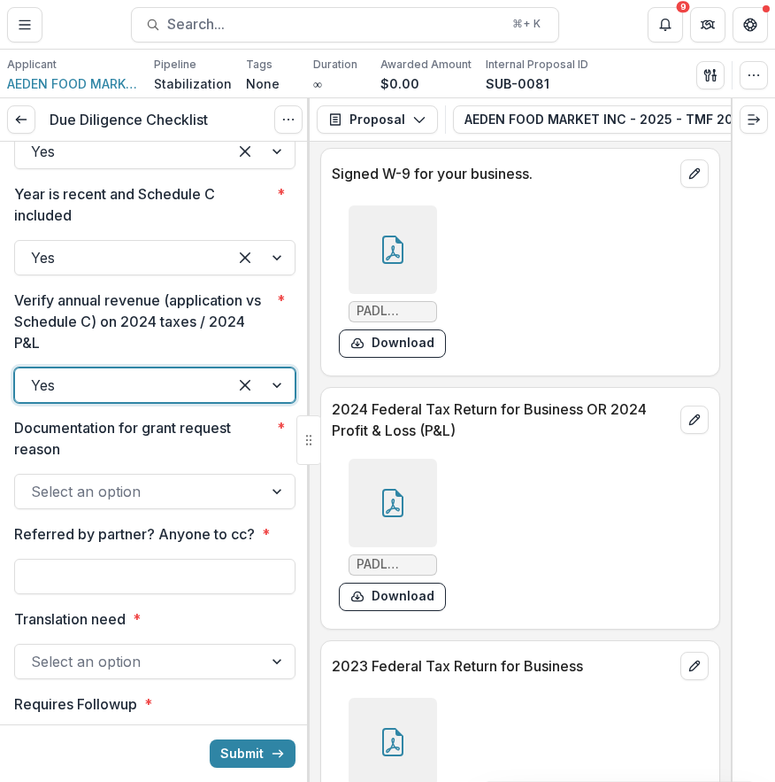
click at [213, 504] on div at bounding box center [139, 491] width 216 height 25
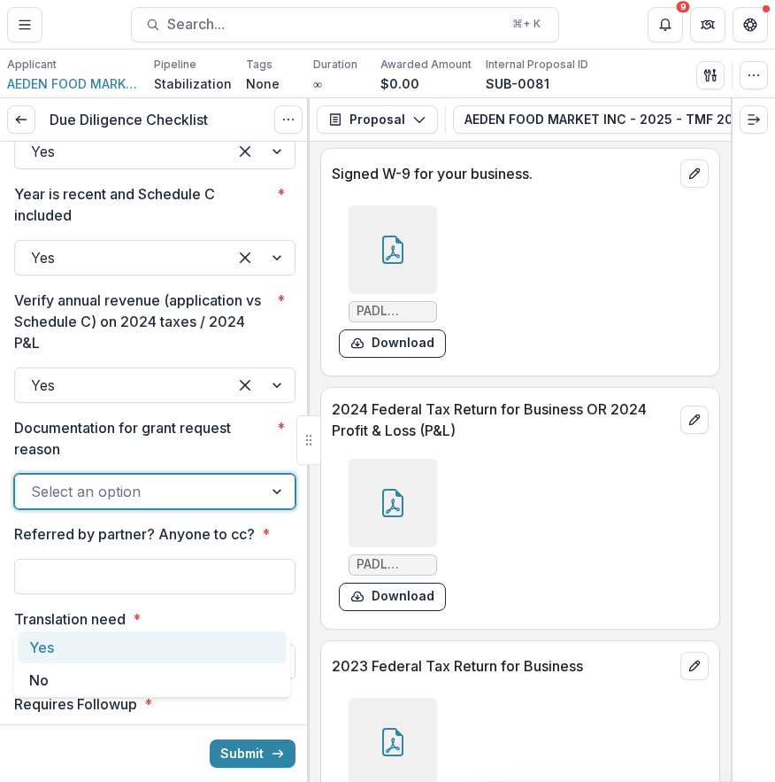
click at [235, 635] on div "Yes" at bounding box center [152, 647] width 269 height 33
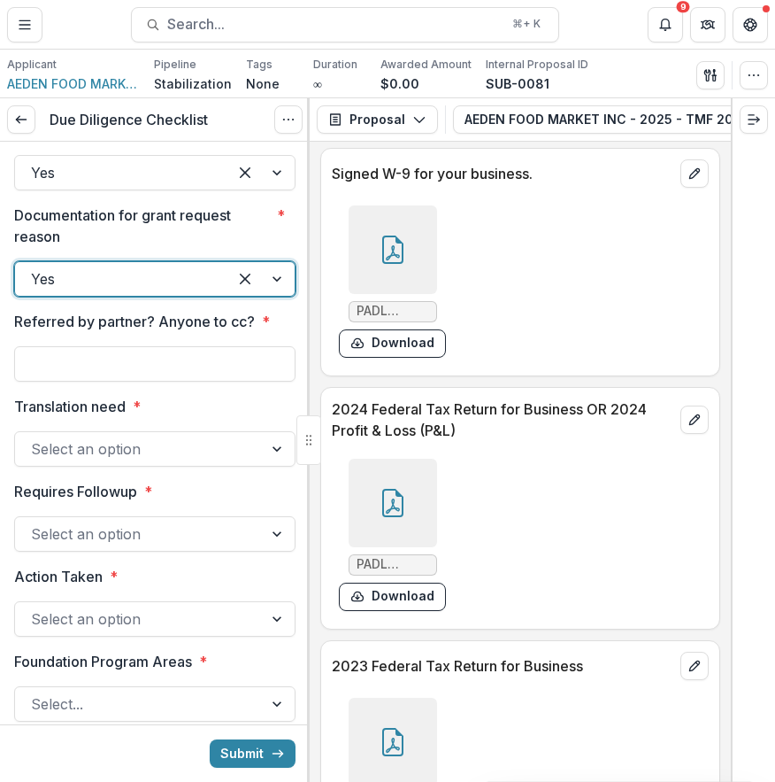
scroll to position [2966, 0]
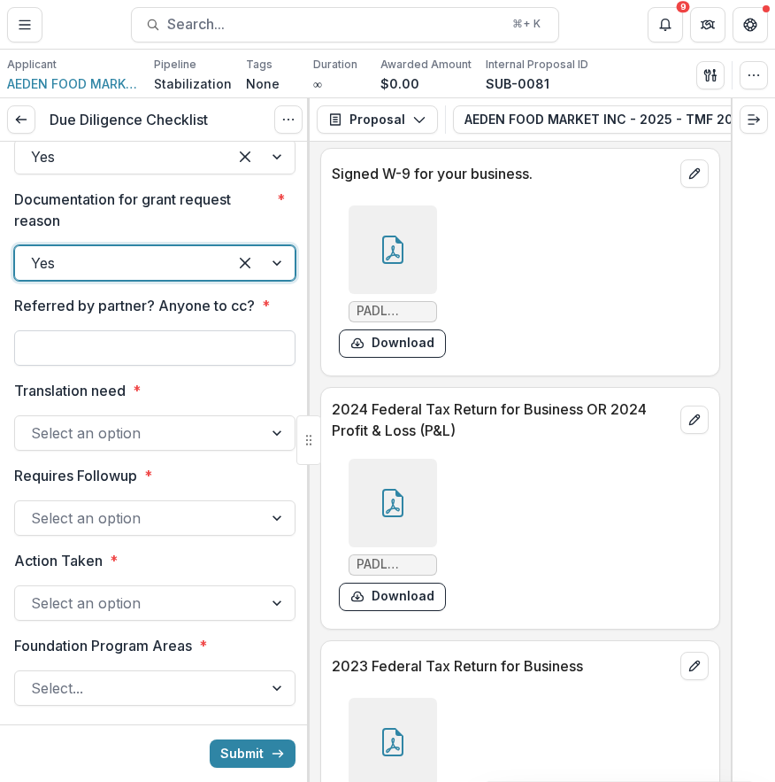
click at [236, 366] on input "Referred by partner? Anyone to cc? *" at bounding box center [154, 347] width 281 height 35
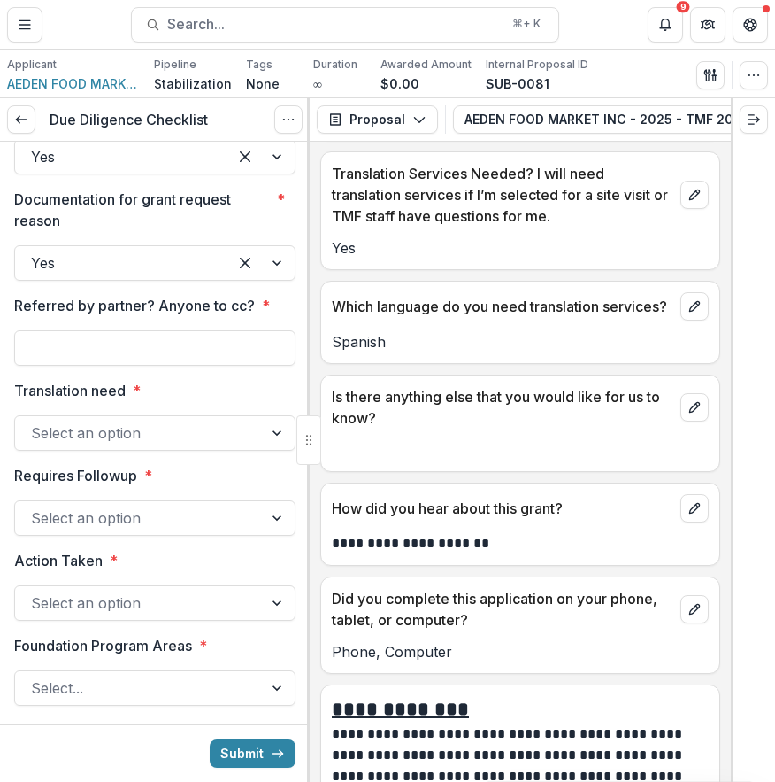
scroll to position [11666, 0]
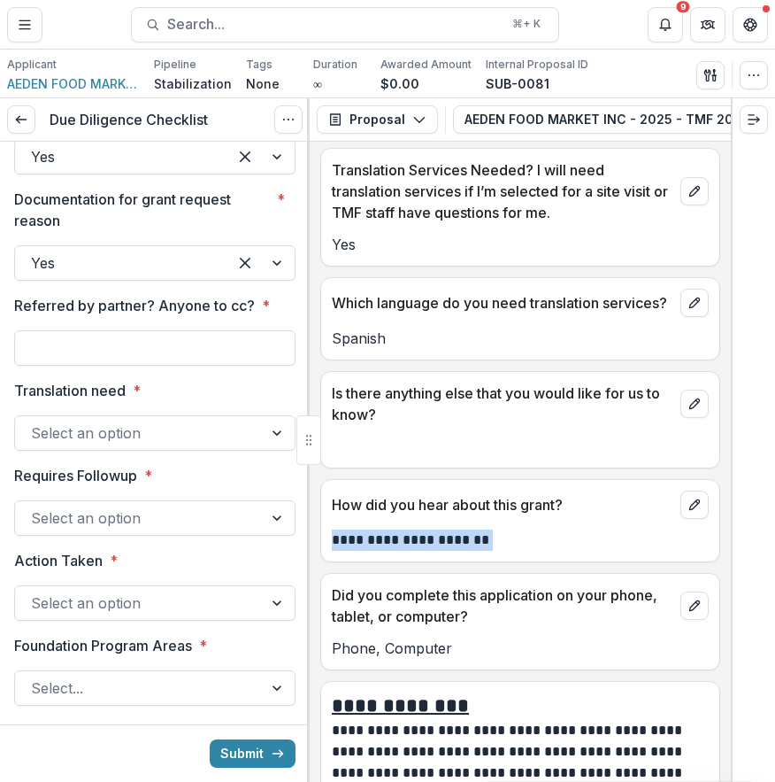
drag, startPoint x: 330, startPoint y: 665, endPoint x: 555, endPoint y: 682, distance: 225.5
click at [555, 562] on div "**********" at bounding box center [520, 520] width 400 height 83
copy p "**********"
click at [215, 366] on input "Referred by partner? Anyone to cc? *" at bounding box center [154, 347] width 281 height 35
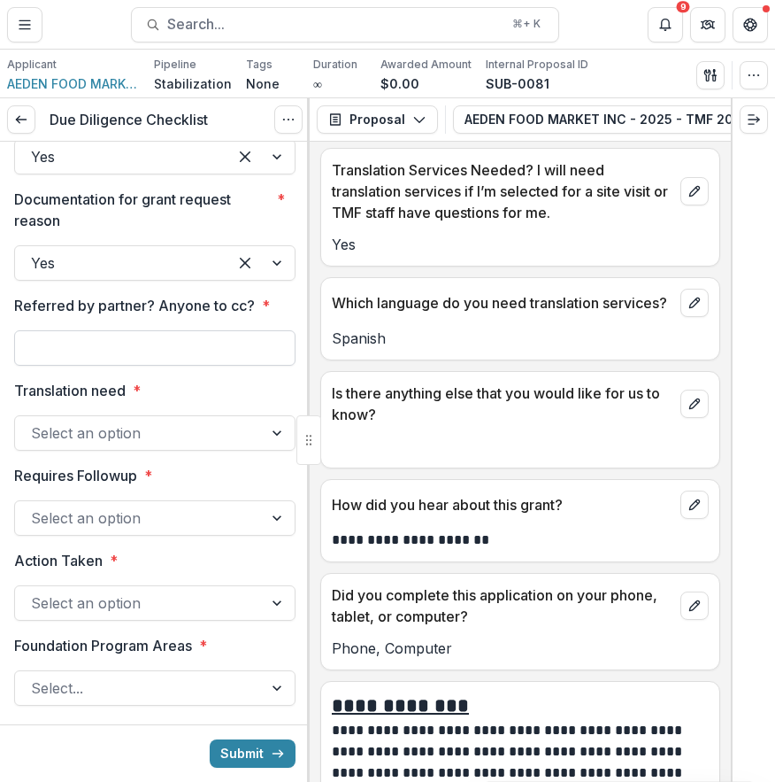
paste input "**********"
click at [37, 366] on input "**********" at bounding box center [154, 347] width 281 height 35
type input "**********"
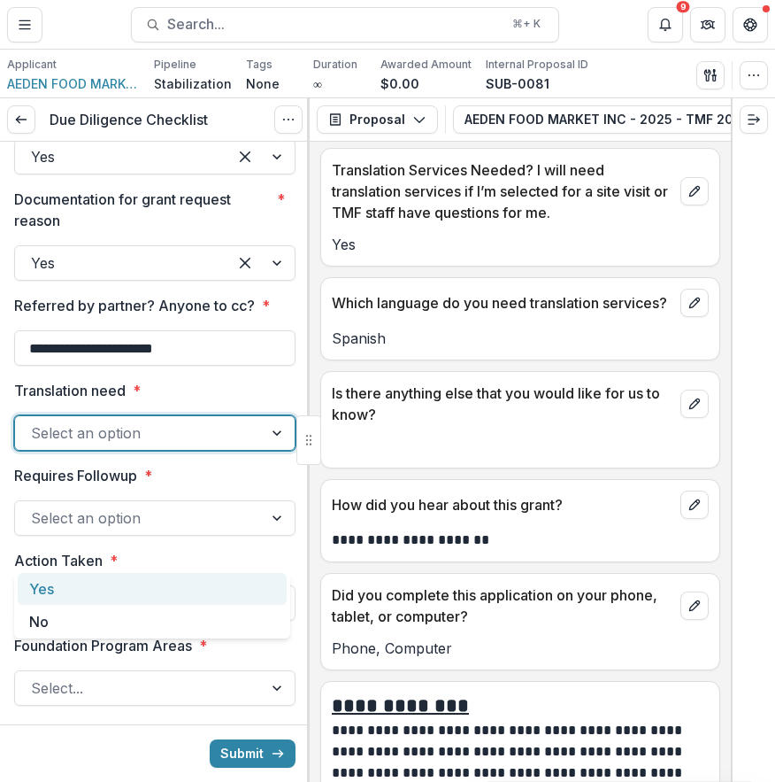
click at [265, 450] on div at bounding box center [279, 433] width 32 height 34
click at [214, 598] on div "Yes" at bounding box center [152, 589] width 269 height 33
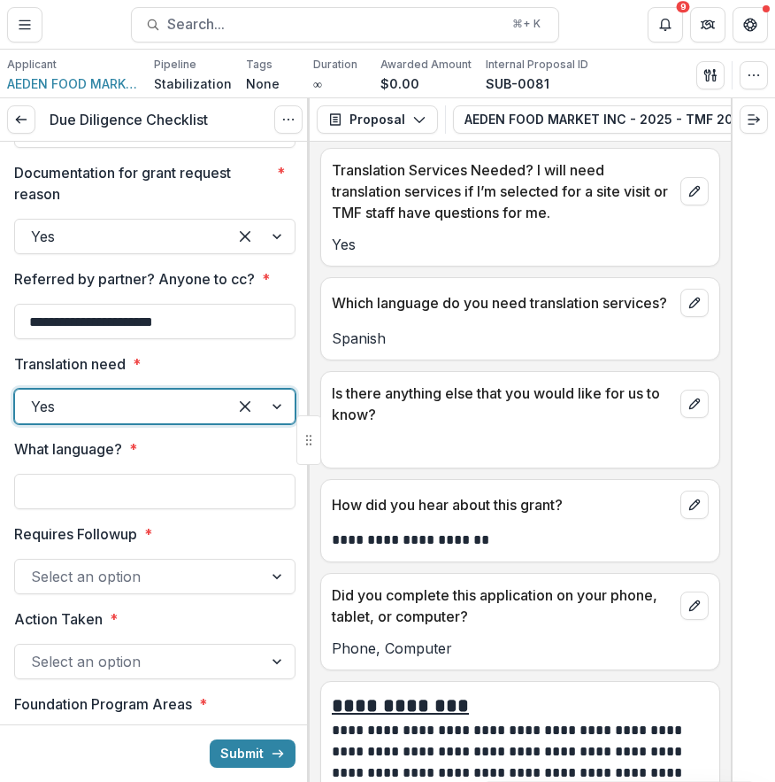
scroll to position [3006, 0]
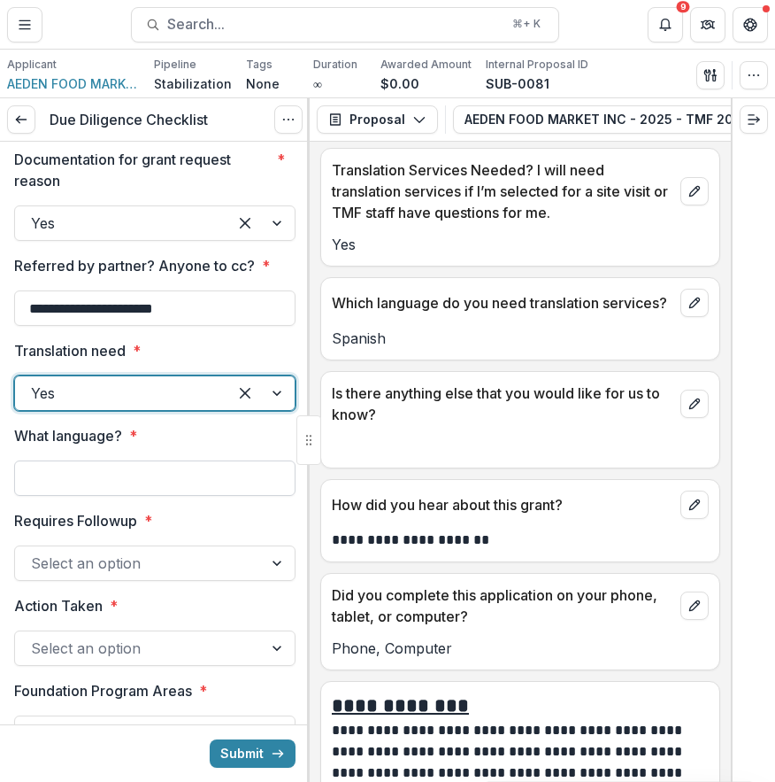
click at [206, 496] on input "What language? *" at bounding box center [154, 477] width 281 height 35
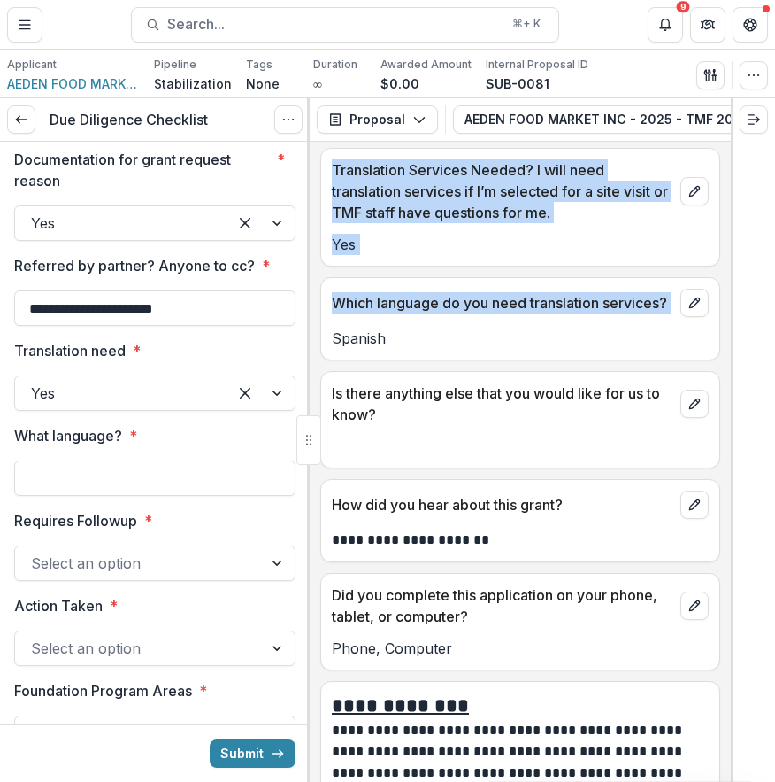
drag, startPoint x: 399, startPoint y: 453, endPoint x: 314, endPoint y: 452, distance: 85.0
click at [314, 452] on div "**********" at bounding box center [387, 439] width 775 height 683
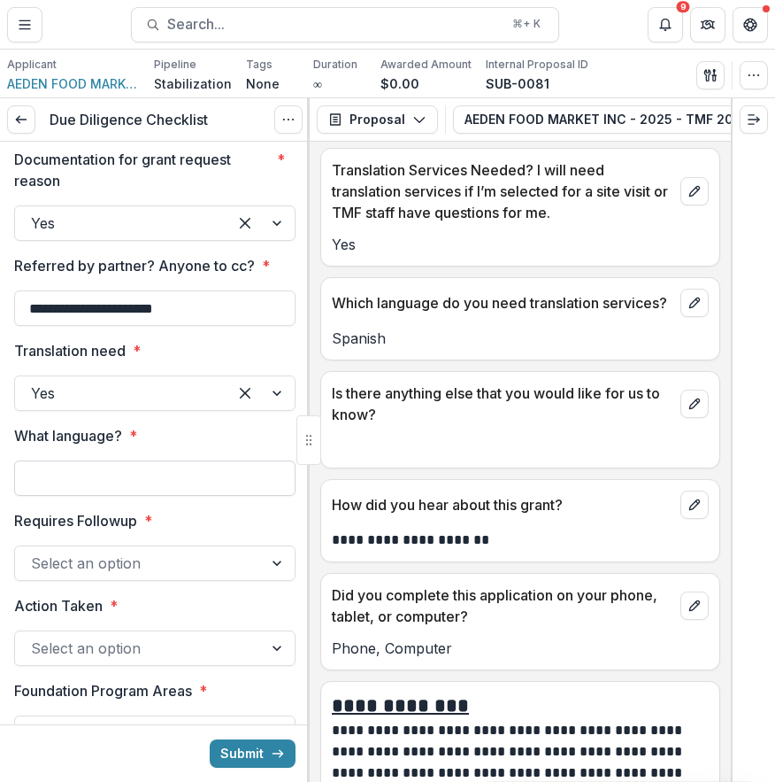
click at [192, 496] on input "What language? *" at bounding box center [154, 477] width 281 height 35
type input "*******"
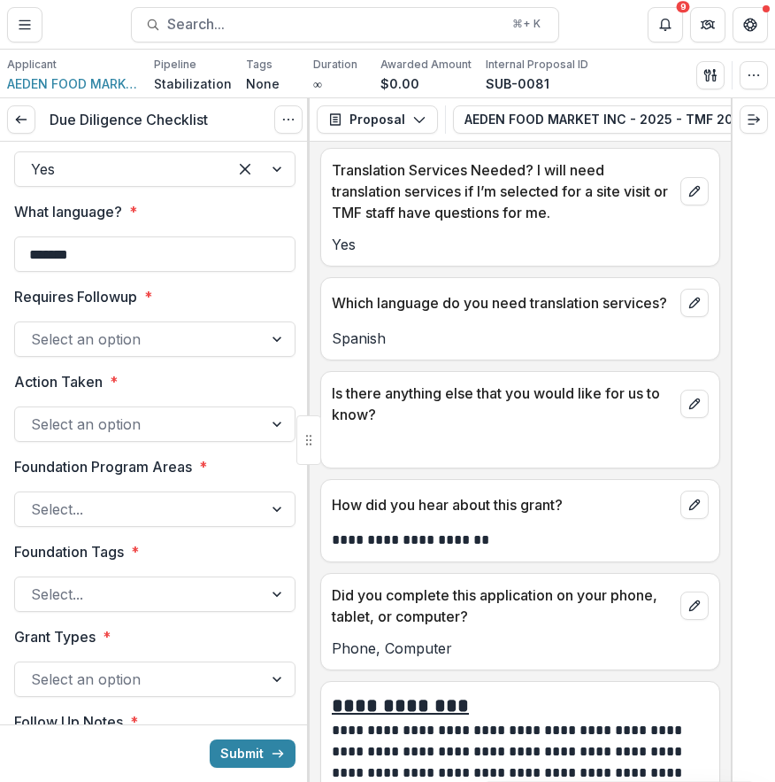
scroll to position [3238, 0]
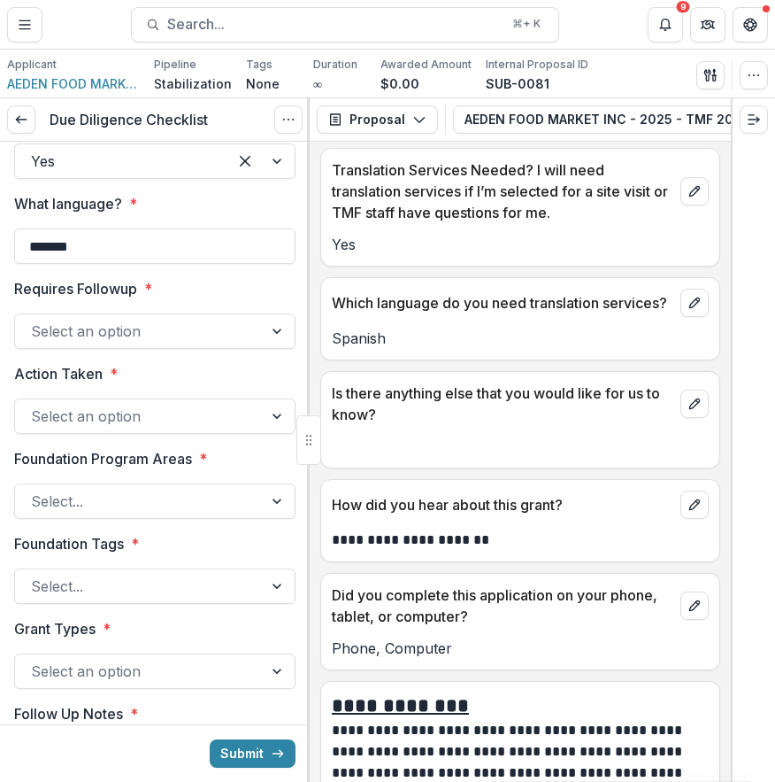
click at [220, 343] on div at bounding box center [139, 331] width 216 height 25
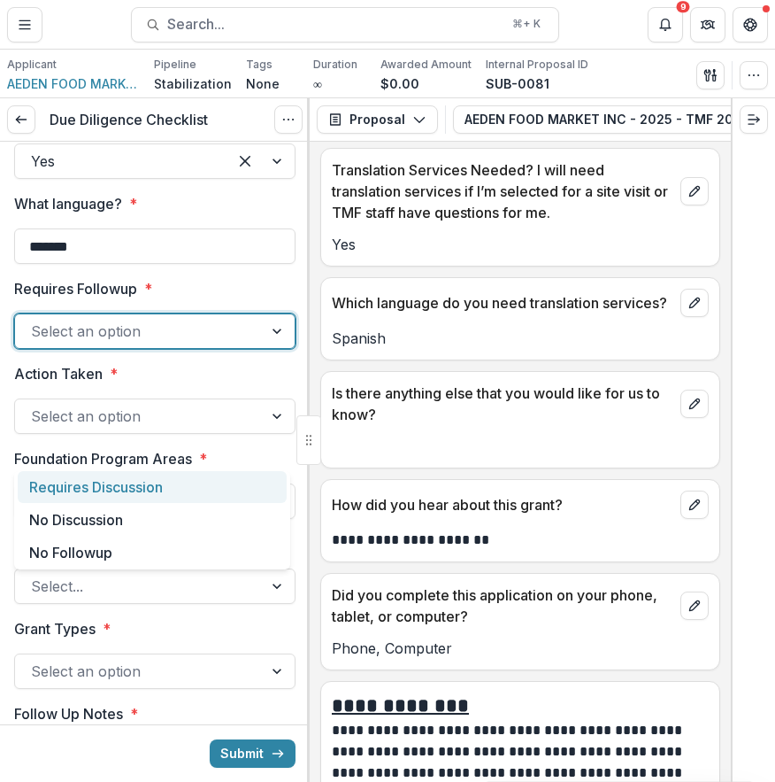
click at [226, 492] on div "Requires Discussion" at bounding box center [152, 487] width 269 height 33
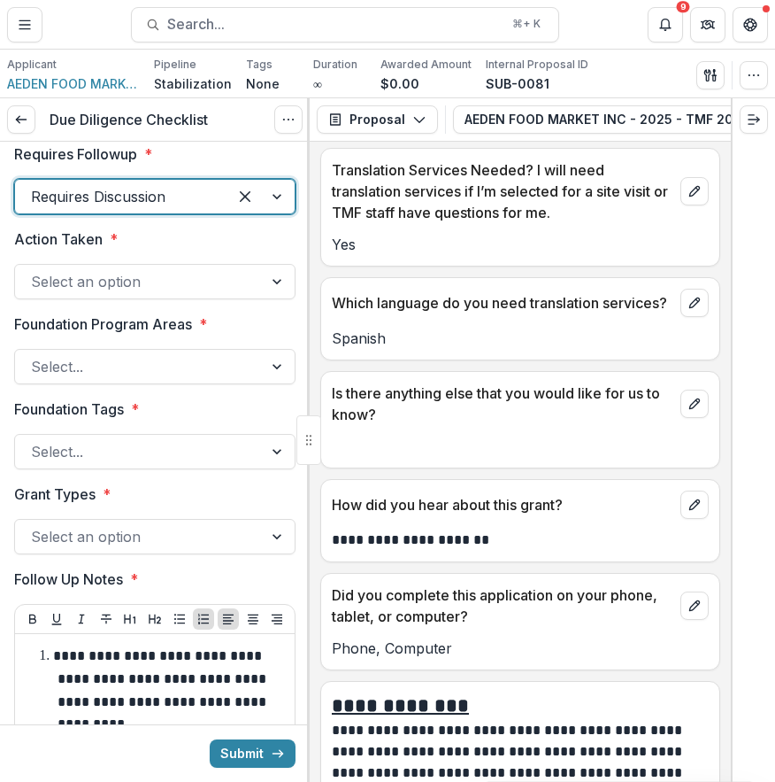
scroll to position [3376, 0]
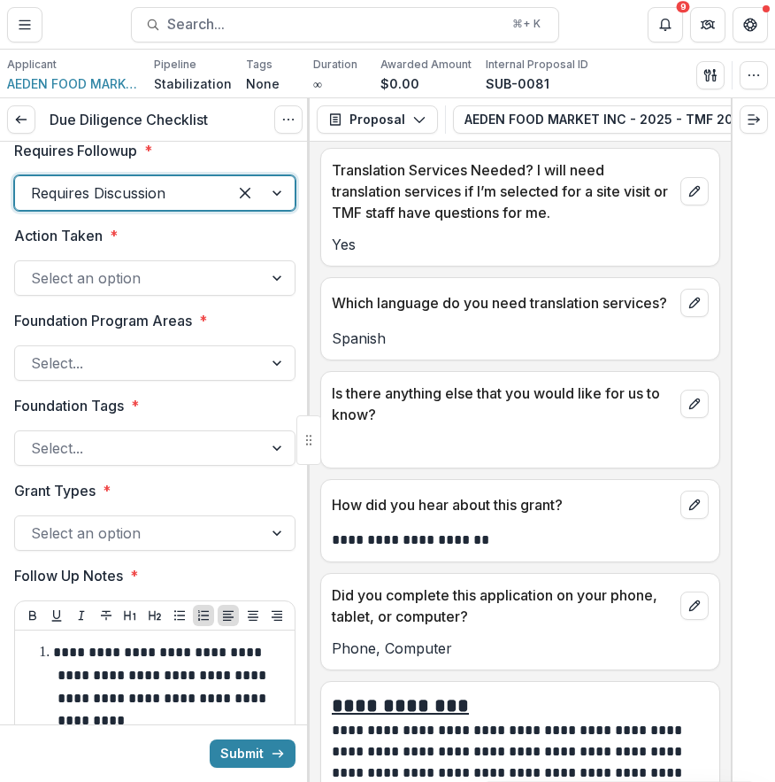
click at [245, 292] on div "Select an option" at bounding box center [139, 278] width 248 height 28
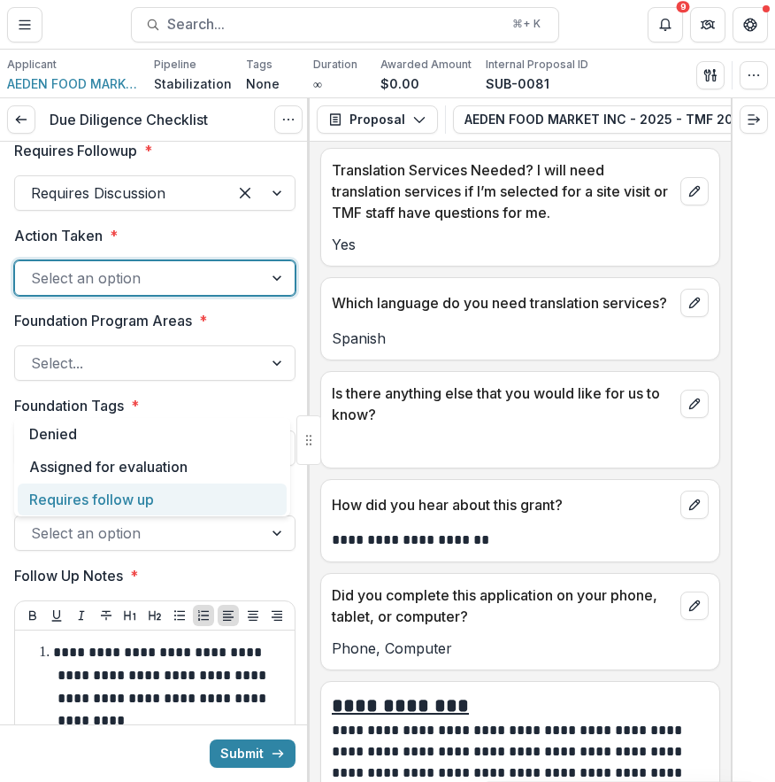
click at [223, 504] on div "Requires follow up" at bounding box center [152, 499] width 269 height 33
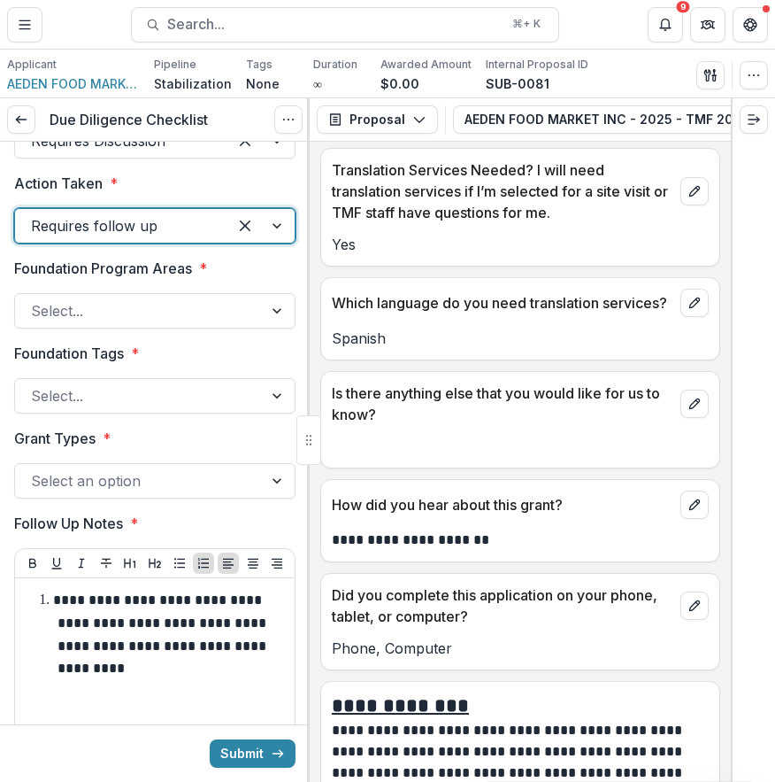
scroll to position [3441, 0]
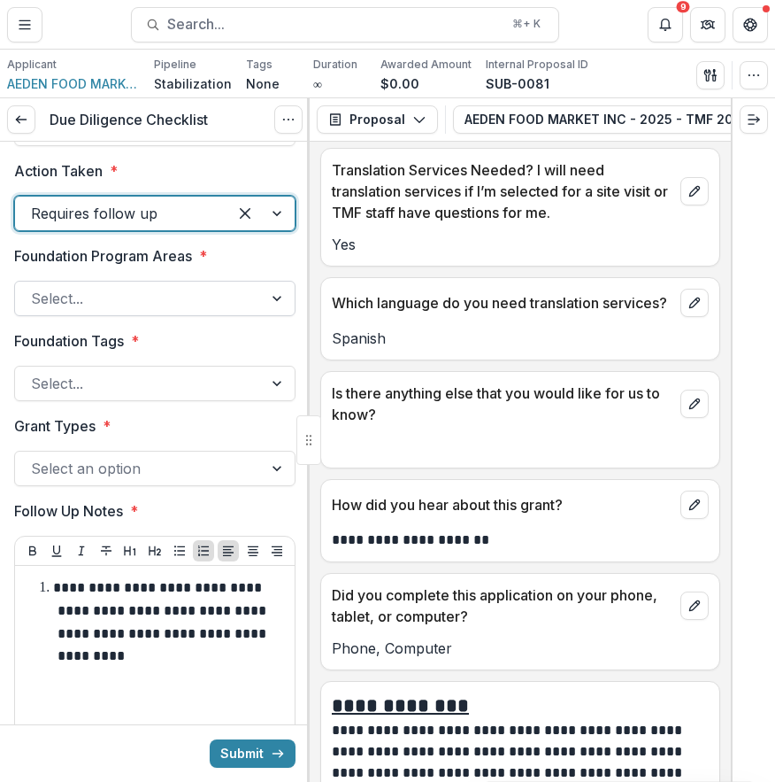
click at [243, 312] on div "Select..." at bounding box center [139, 298] width 248 height 28
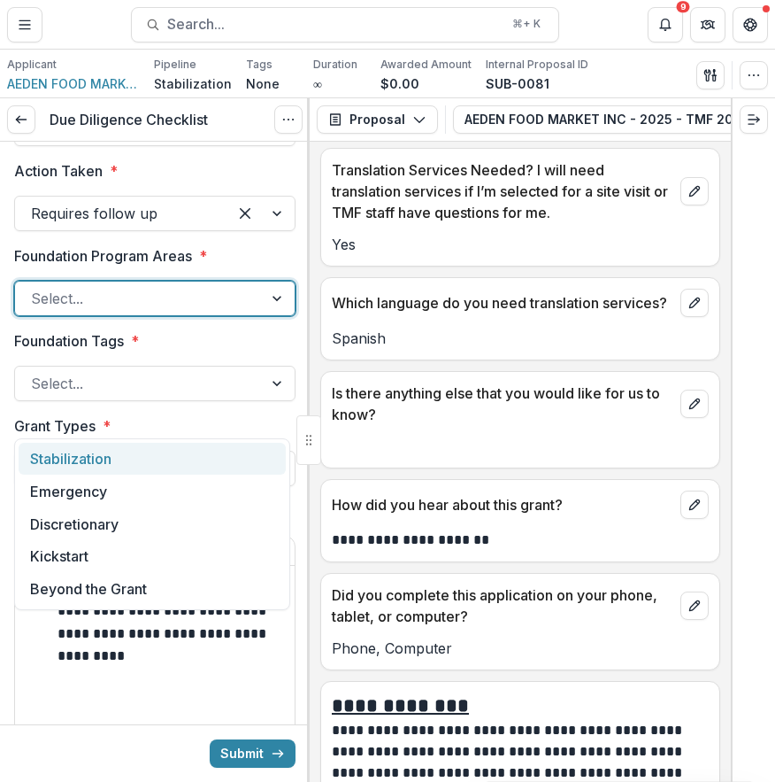
click at [243, 459] on div "Stabilization" at bounding box center [152, 459] width 267 height 33
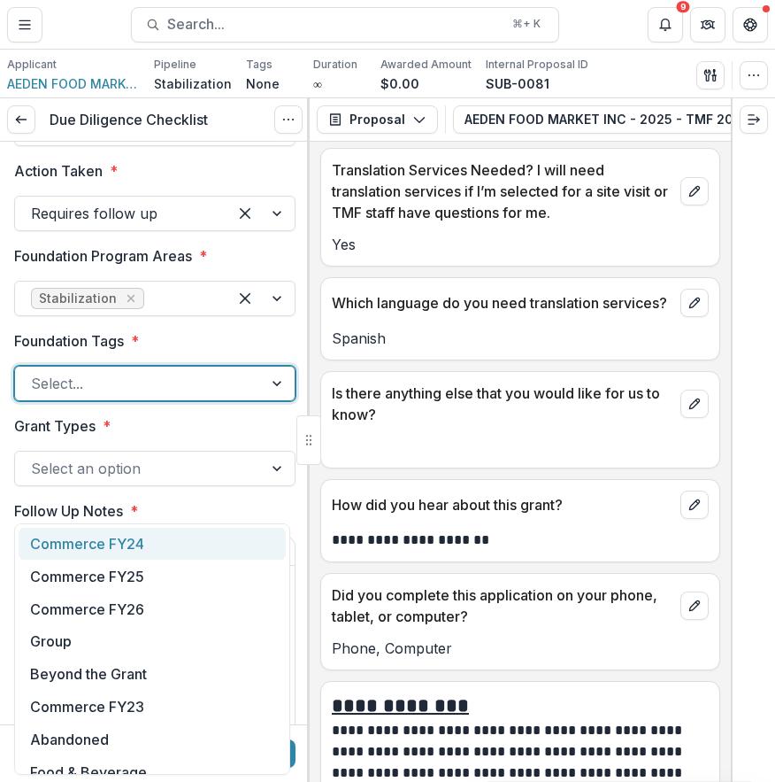
click at [236, 396] on div at bounding box center [139, 383] width 216 height 25
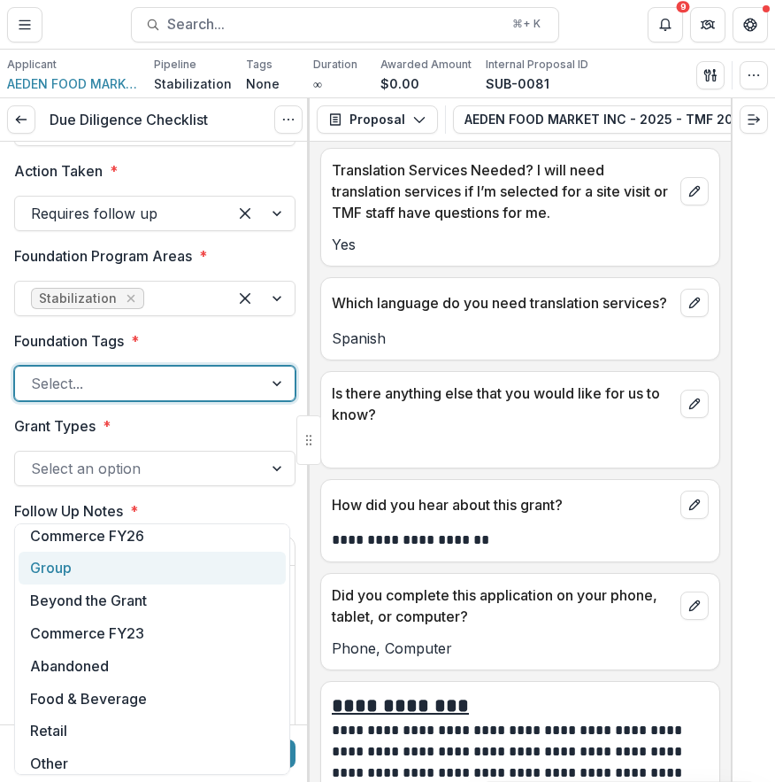
scroll to position [115, 0]
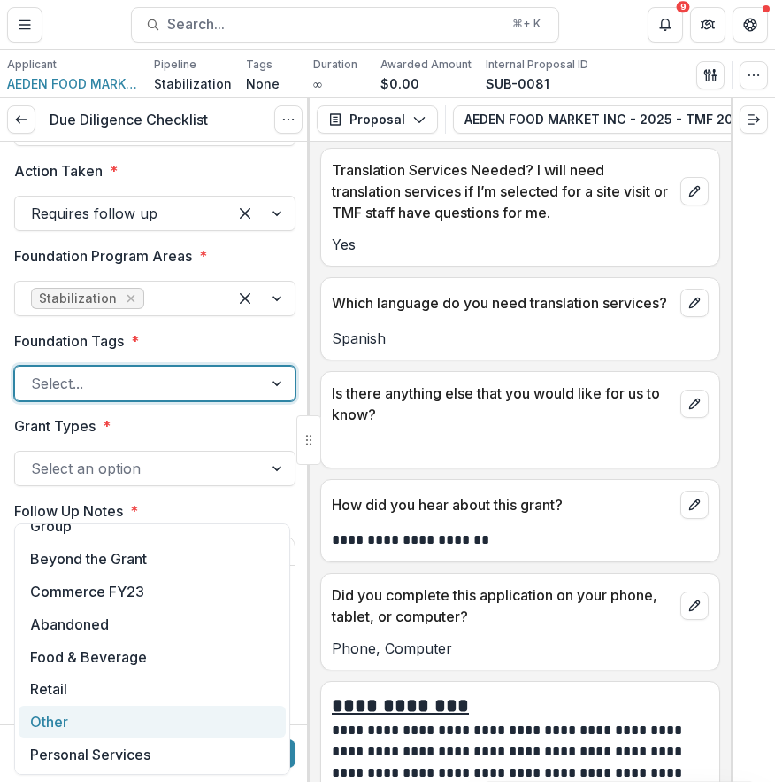
click at [117, 720] on div "Other" at bounding box center [152, 721] width 267 height 33
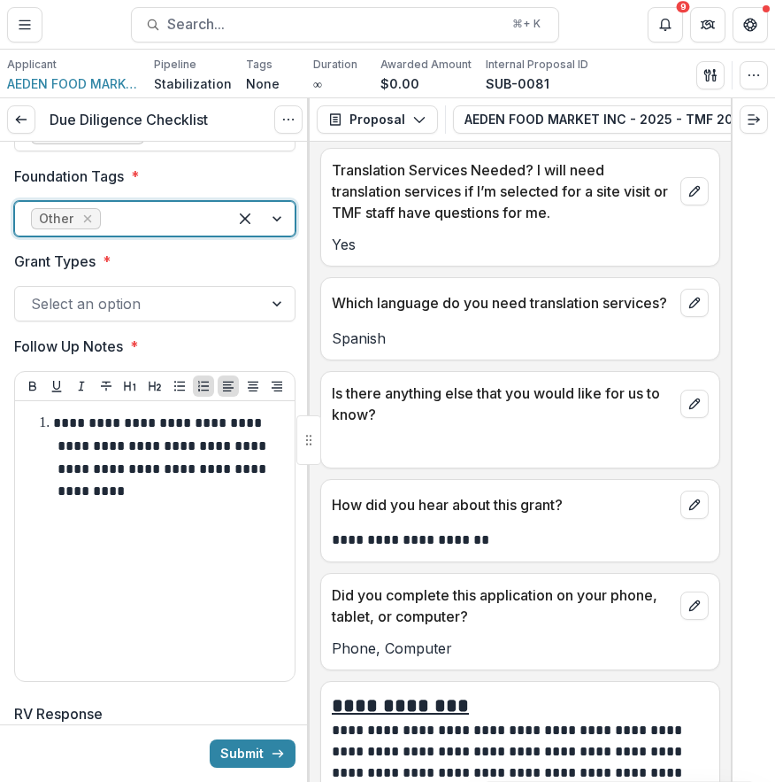
scroll to position [3619, 0]
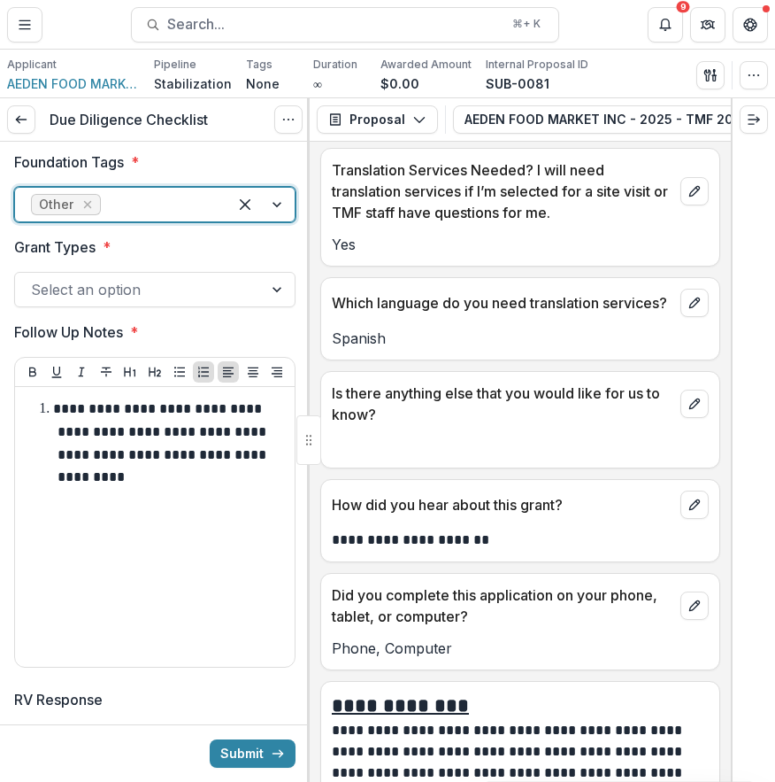
click at [198, 302] on div at bounding box center [139, 289] width 216 height 25
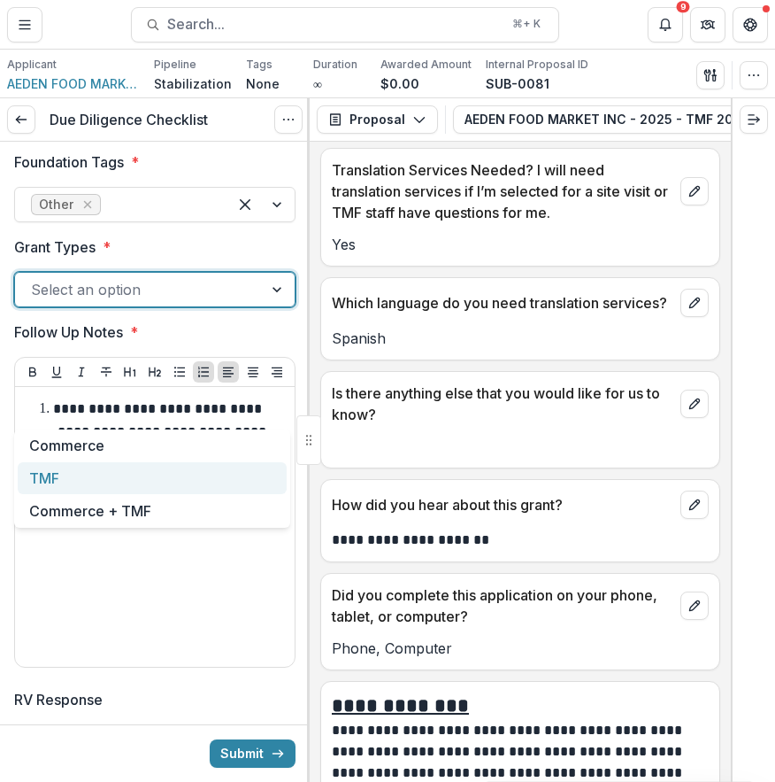
click at [176, 477] on div "TMF" at bounding box center [152, 478] width 269 height 33
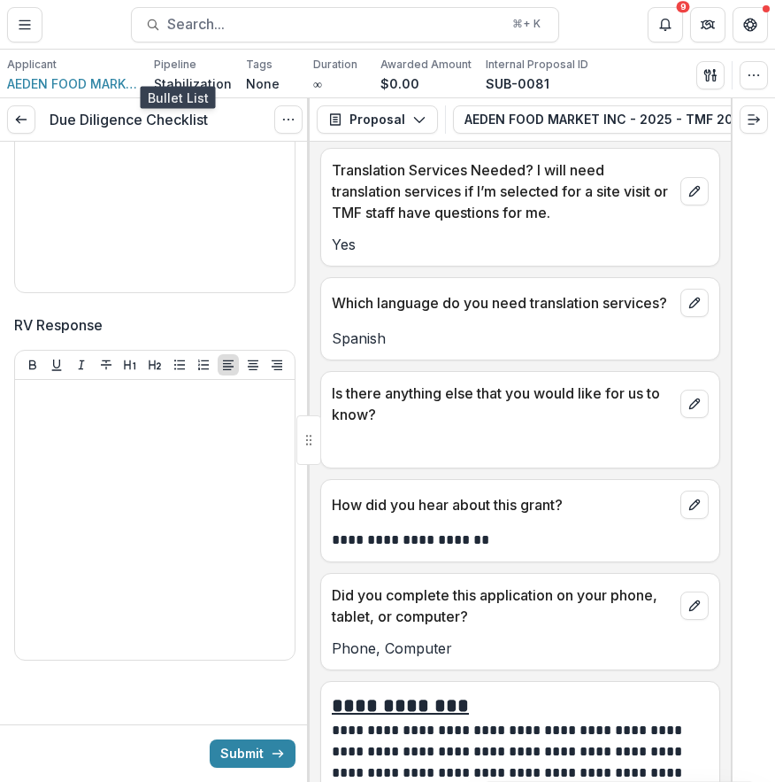
scroll to position [4108, 0]
click at [246, 754] on button "Submit" at bounding box center [253, 753] width 86 height 28
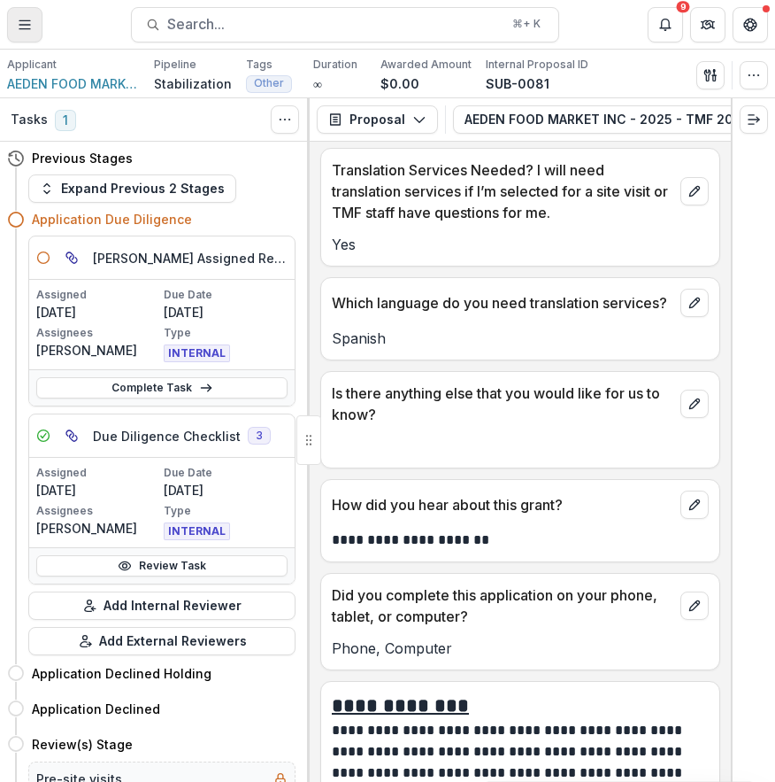
click at [35, 25] on button "Toggle Menu" at bounding box center [24, 24] width 35 height 35
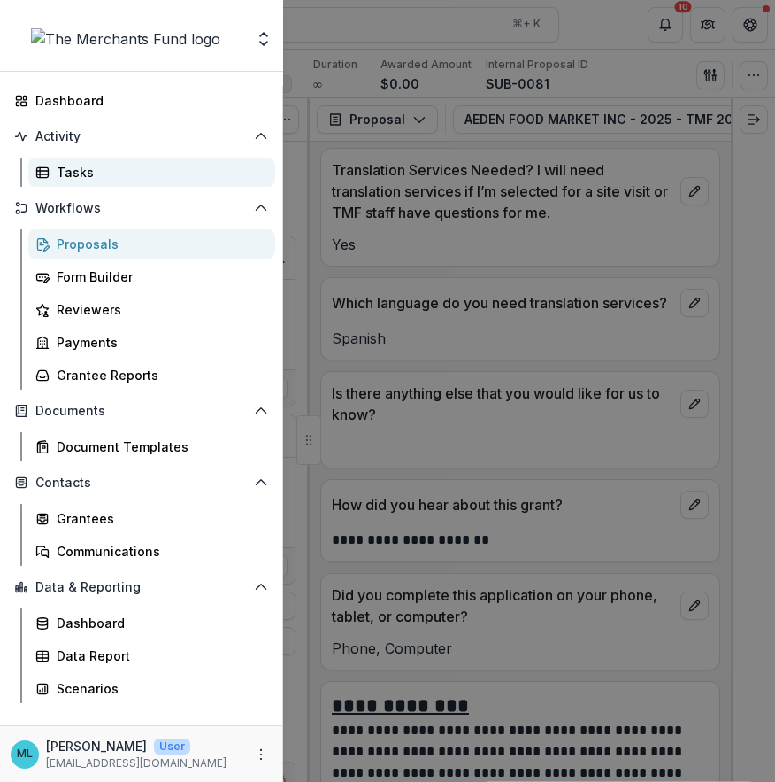
click at [153, 162] on link "Tasks" at bounding box center [151, 172] width 247 height 29
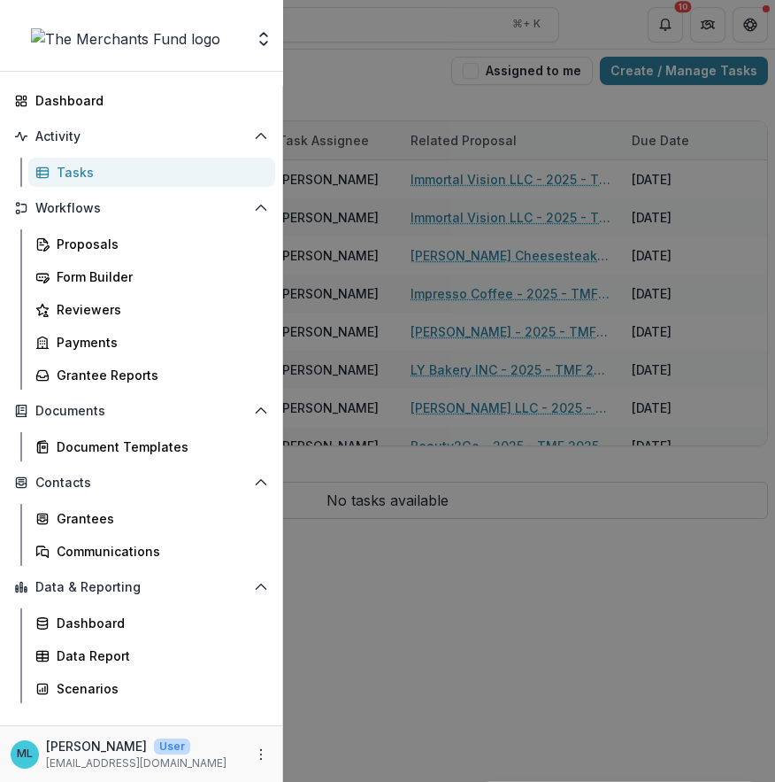
click at [500, 90] on div "Team Settings Dashboard Activity Tasks Workflows Proposals Form Builder Reviewe…" at bounding box center [387, 391] width 775 height 782
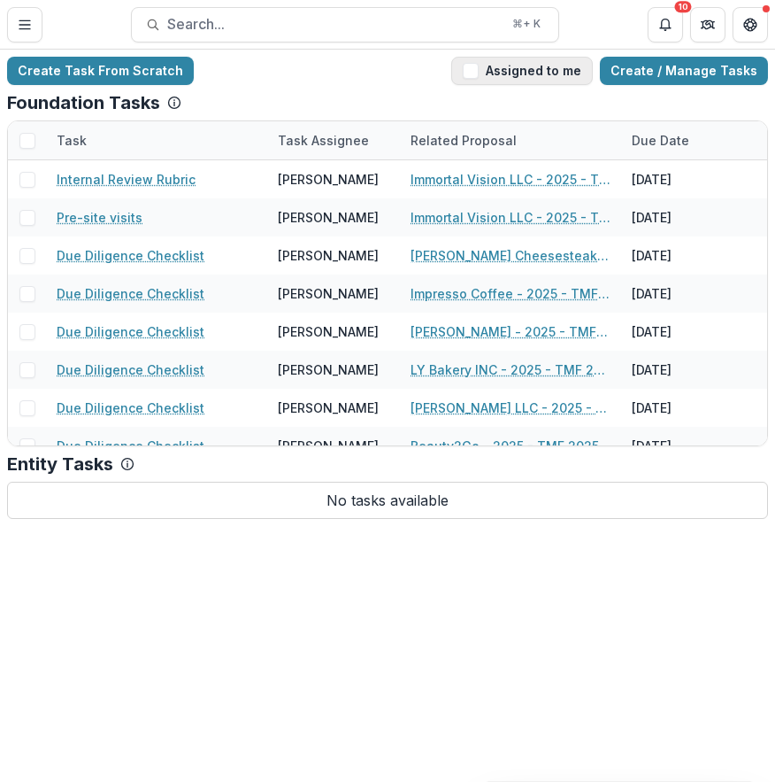
click at [493, 70] on button "Assigned to me" at bounding box center [522, 71] width 142 height 28
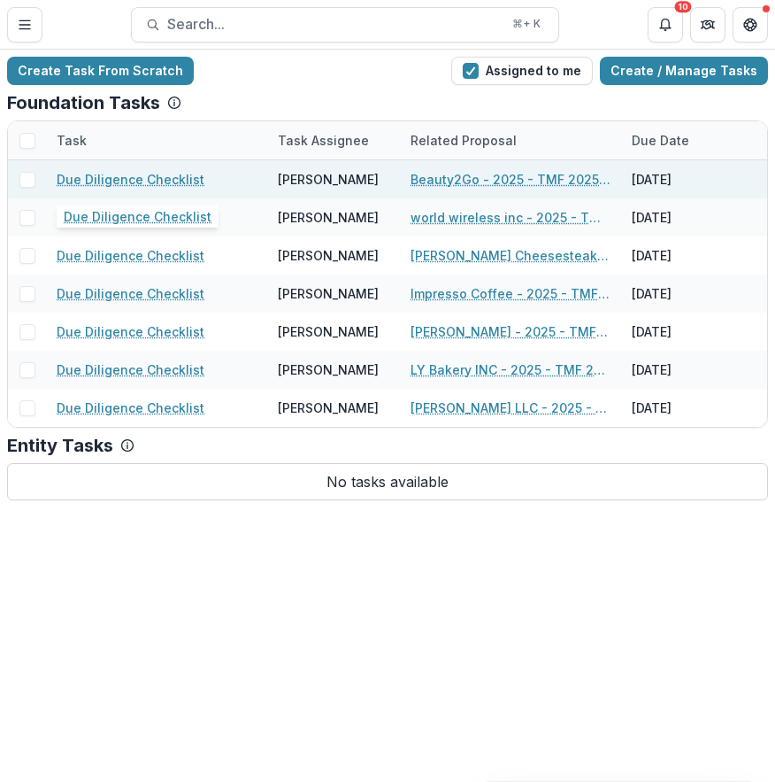
click at [139, 172] on link "Due Diligence Checklist" at bounding box center [131, 179] width 148 height 19
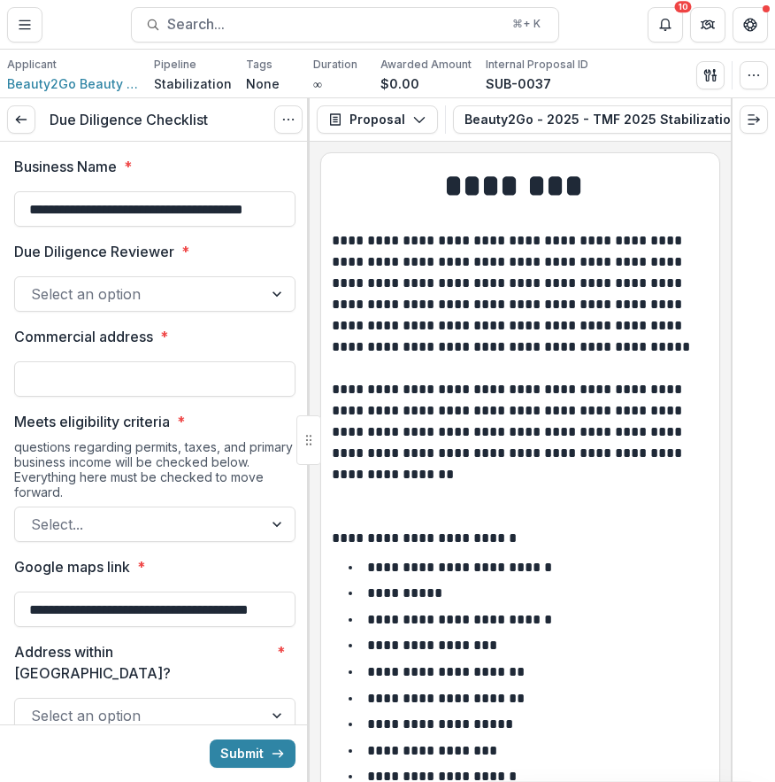
click at [240, 303] on div at bounding box center [139, 293] width 216 height 25
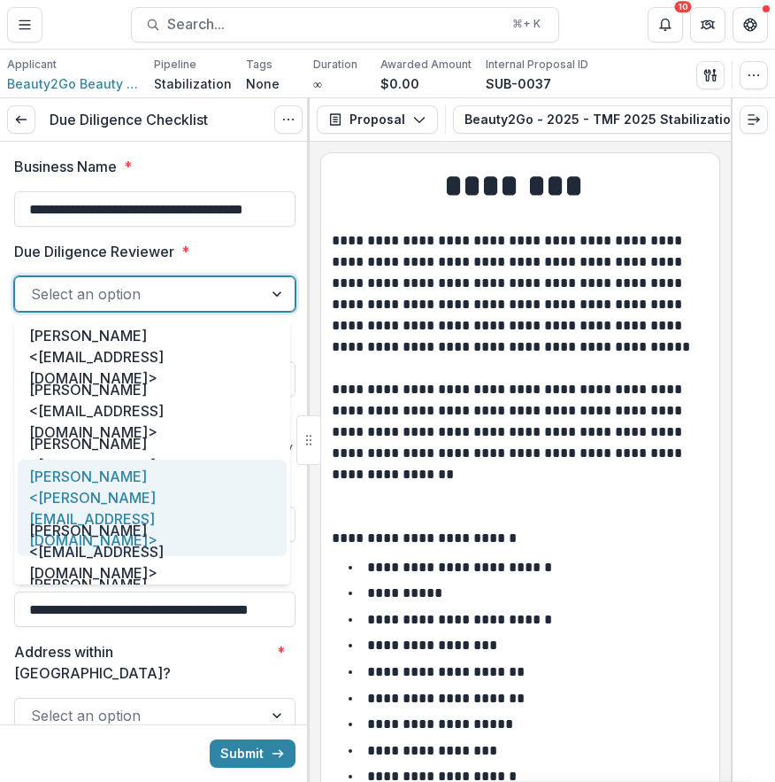
scroll to position [91, 0]
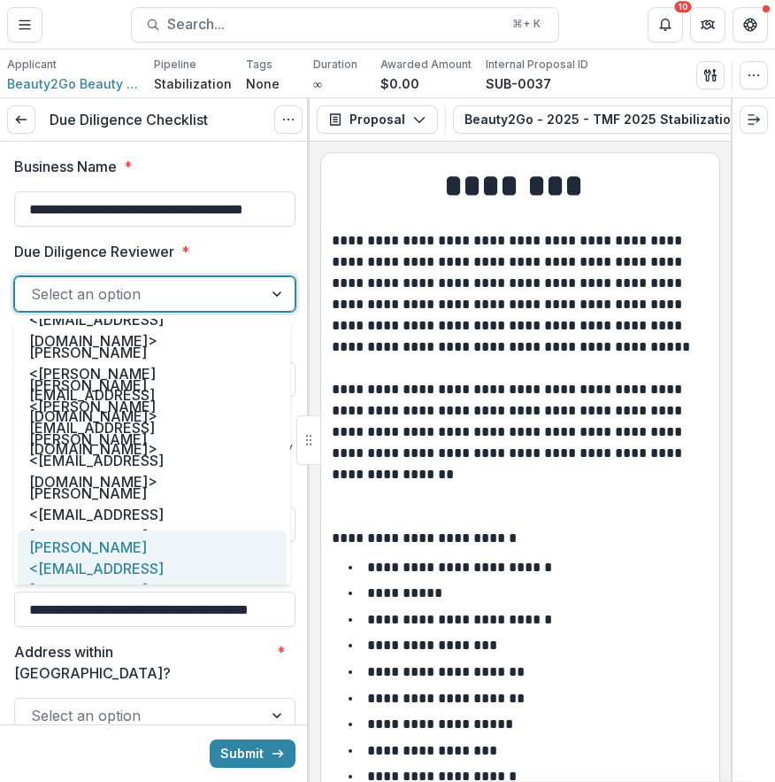
click at [227, 553] on div "Miao Liu <intern@merchantsfund.org>" at bounding box center [152, 567] width 269 height 75
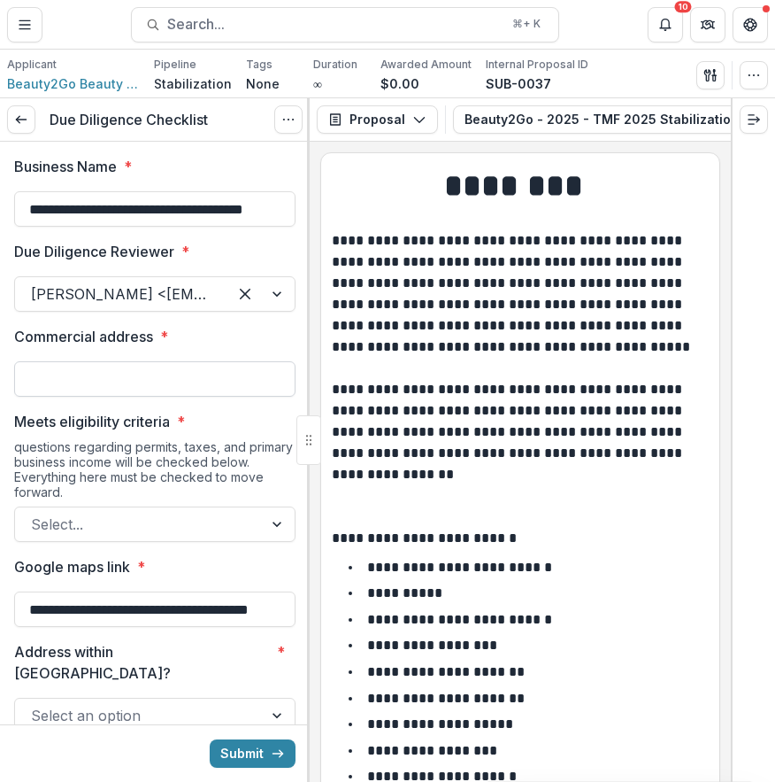
click at [250, 394] on input "Commercial address *" at bounding box center [154, 378] width 281 height 35
click at [616, 450] on p "**********" at bounding box center [518, 357] width 372 height 255
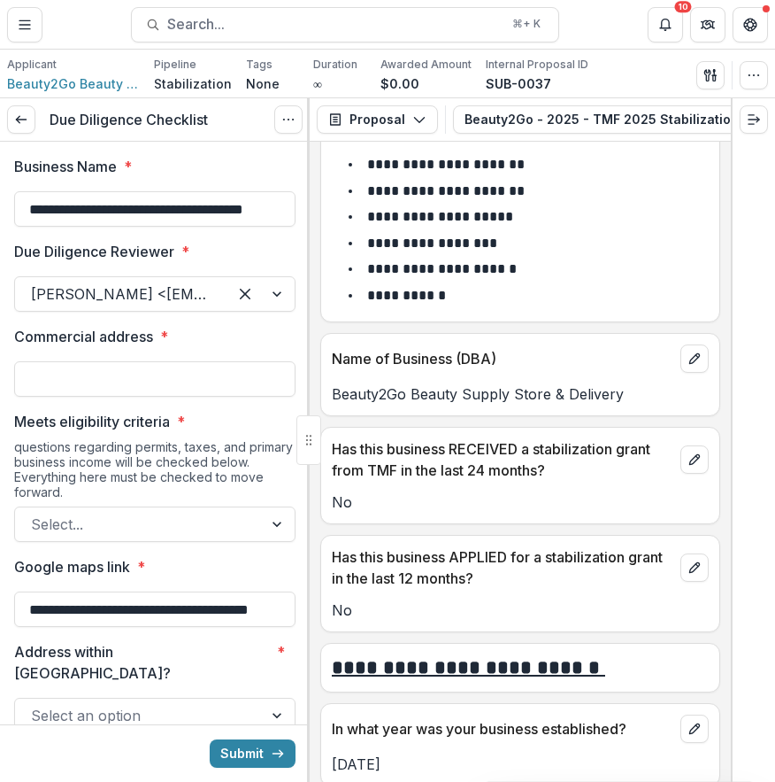
scroll to position [514, 0]
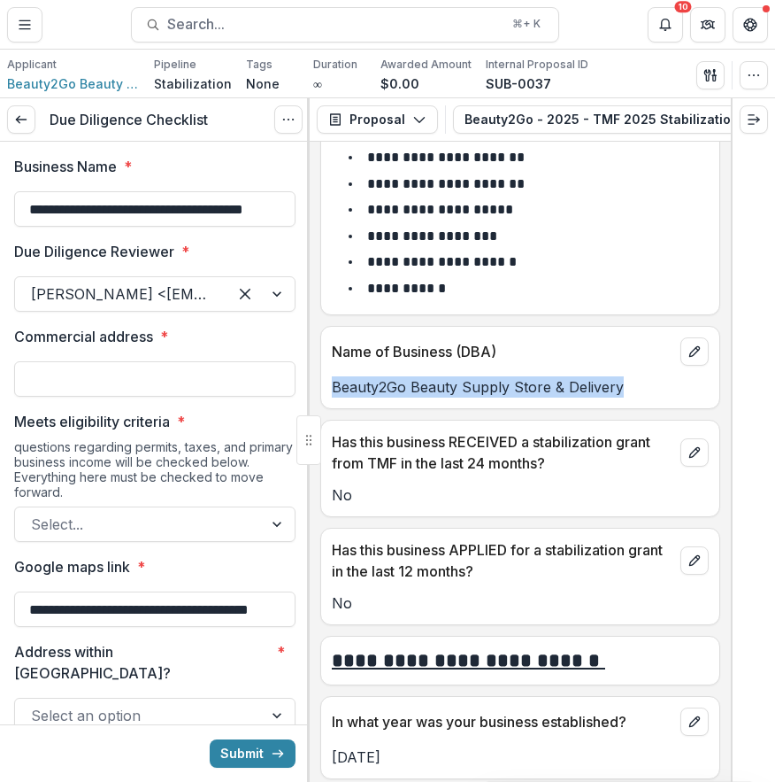
drag, startPoint x: 333, startPoint y: 385, endPoint x: 647, endPoint y: 402, distance: 314.7
click at [647, 402] on div "Name of Business (DBA) Beauty2Go Beauty Supply Store & Delivery" at bounding box center [520, 367] width 400 height 83
copy p "Beauty2Go Beauty Supply Store & Delivery"
click at [138, 376] on input "Commercial address *" at bounding box center [154, 378] width 281 height 35
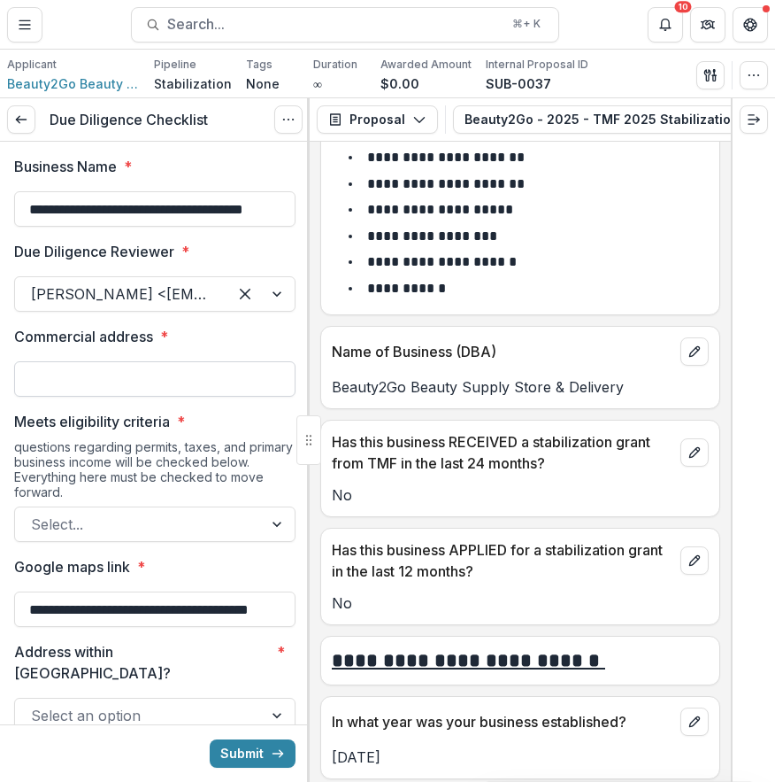
paste input "**********"
type input "**********"
click at [204, 513] on div at bounding box center [139, 524] width 216 height 25
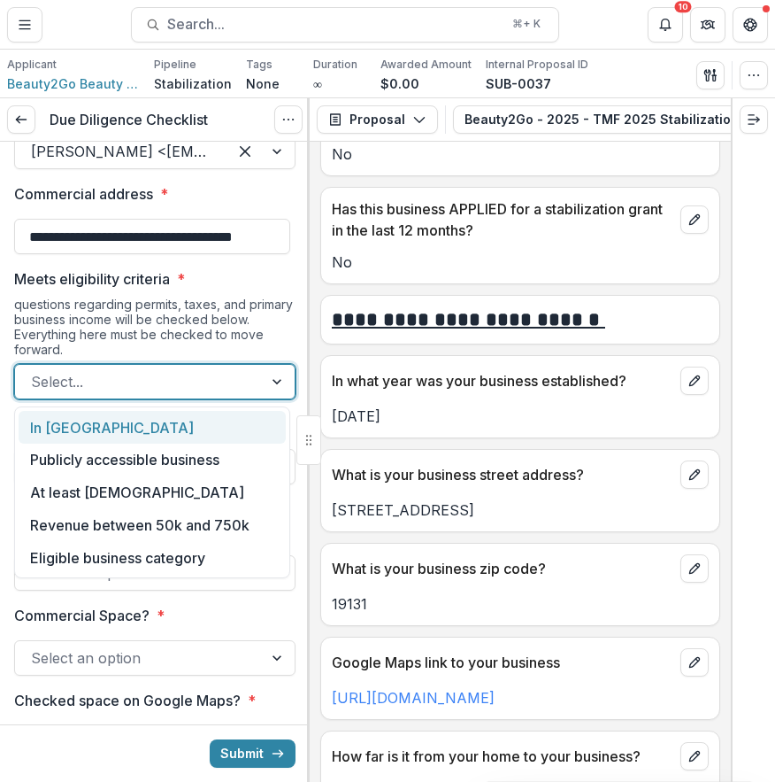
scroll to position [864, 0]
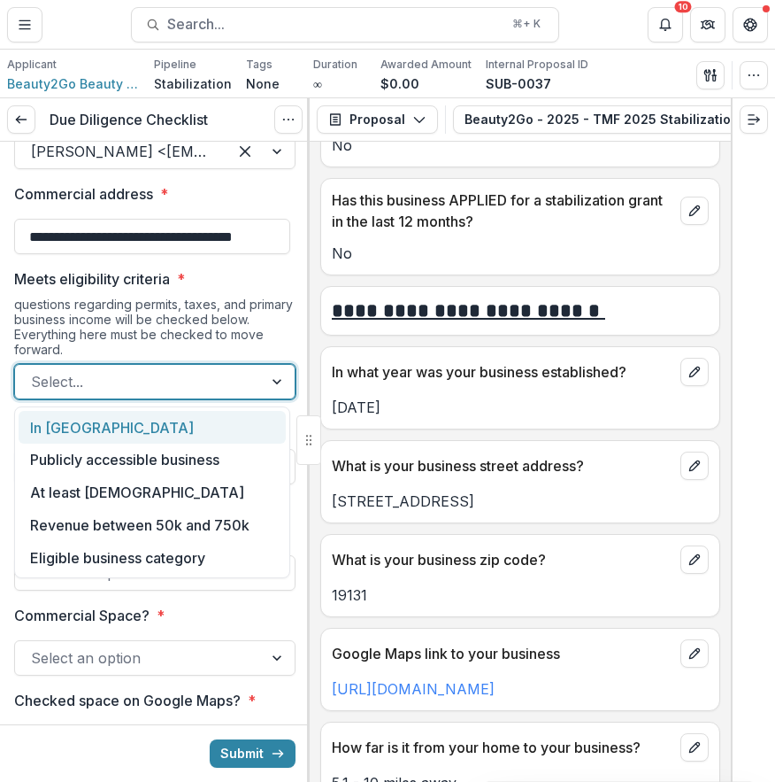
click at [170, 435] on div "In Philadelphia" at bounding box center [152, 427] width 267 height 33
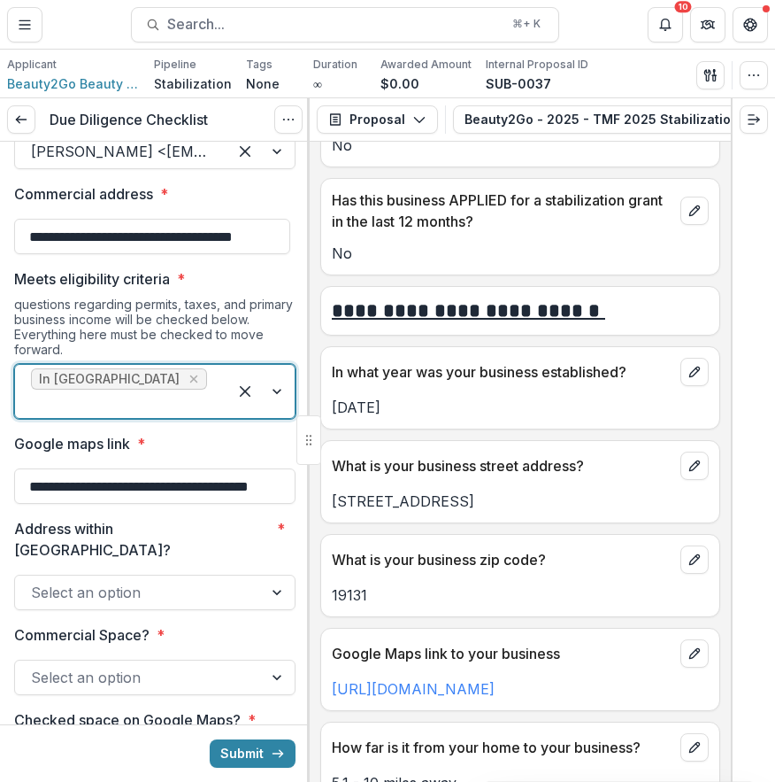
click at [181, 391] on div at bounding box center [121, 403] width 181 height 25
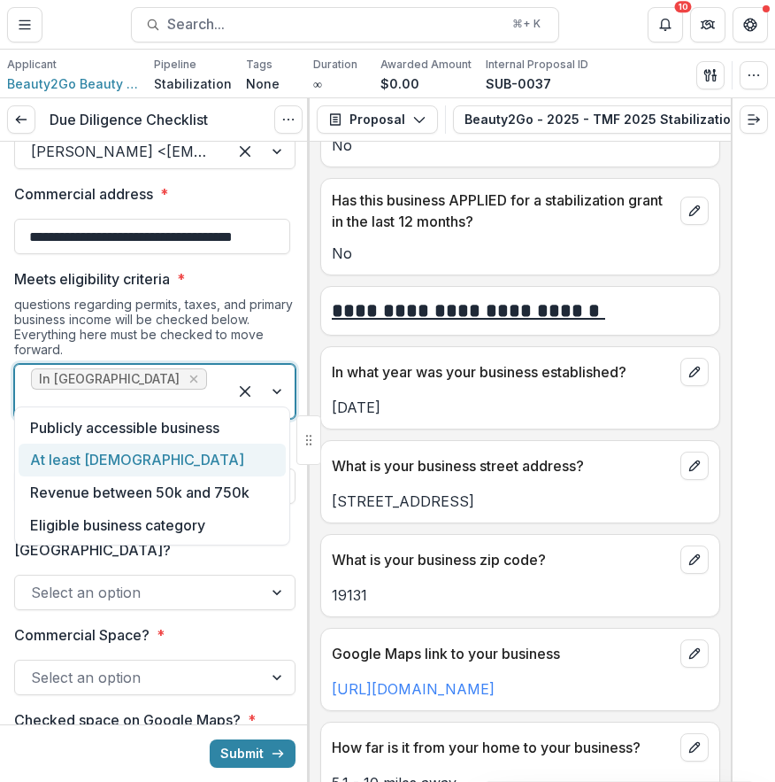
click at [208, 459] on div "At least 2 years old" at bounding box center [152, 459] width 267 height 33
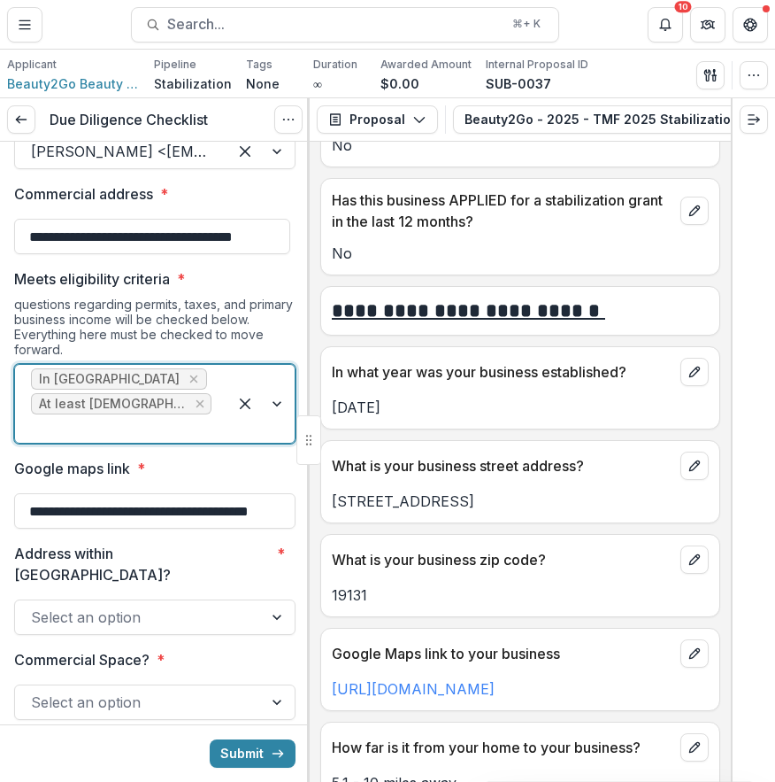
click at [199, 382] on div "In Philadelphia At least 2 years old" at bounding box center [121, 404] width 212 height 78
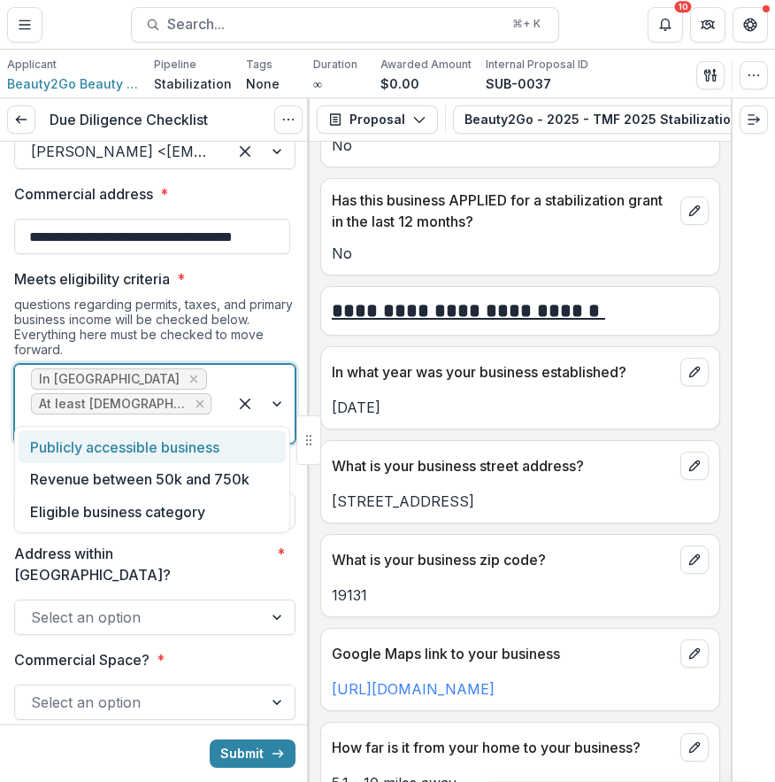
click at [191, 456] on div "Publicly accessible business" at bounding box center [152, 446] width 267 height 33
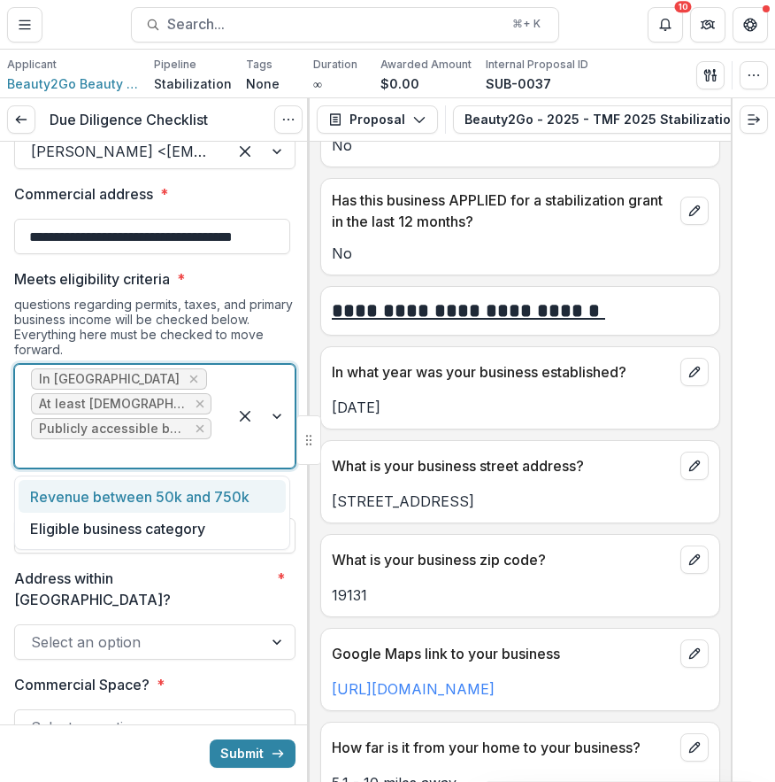
click at [195, 458] on div at bounding box center [121, 453] width 181 height 25
click at [195, 537] on div "Eligible business category" at bounding box center [152, 529] width 267 height 33
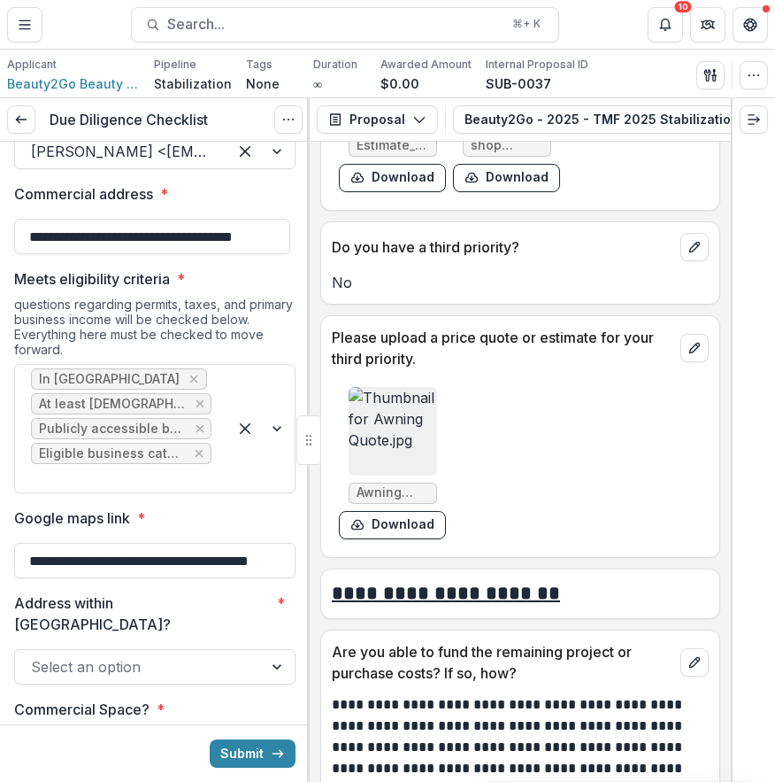
scroll to position [6179, 0]
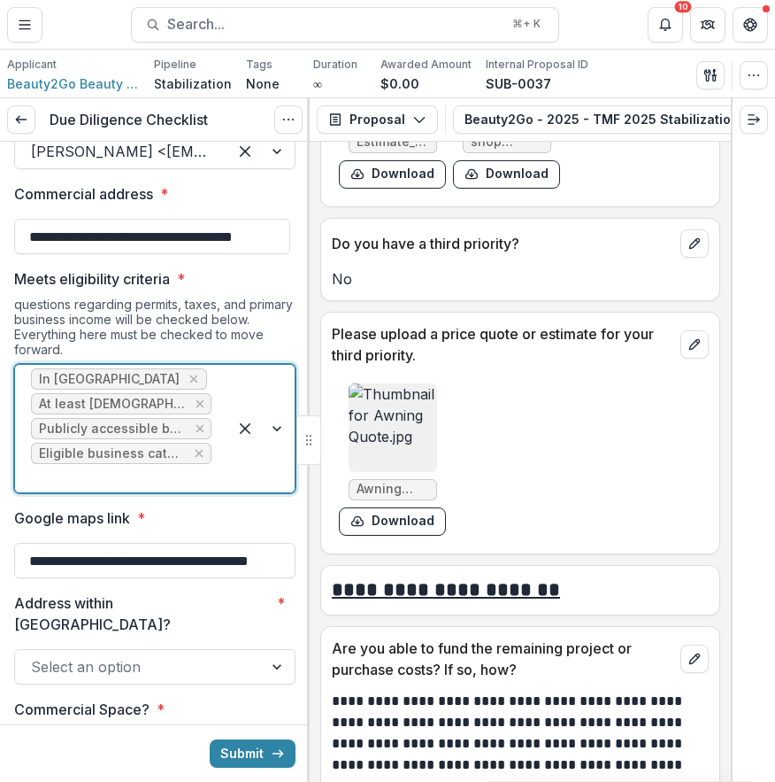
click at [412, 406] on img at bounding box center [393, 427] width 89 height 89
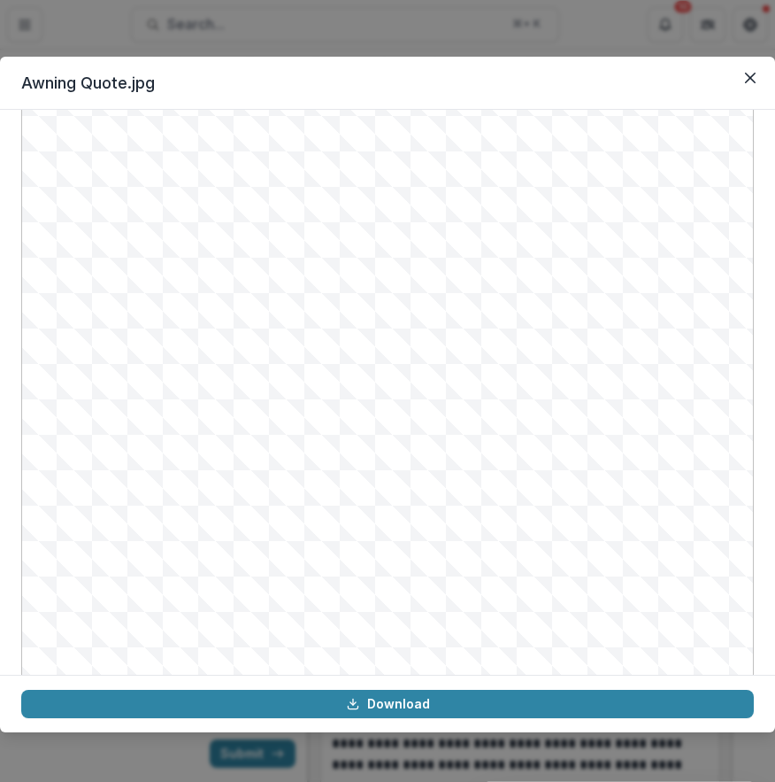
scroll to position [181, 0]
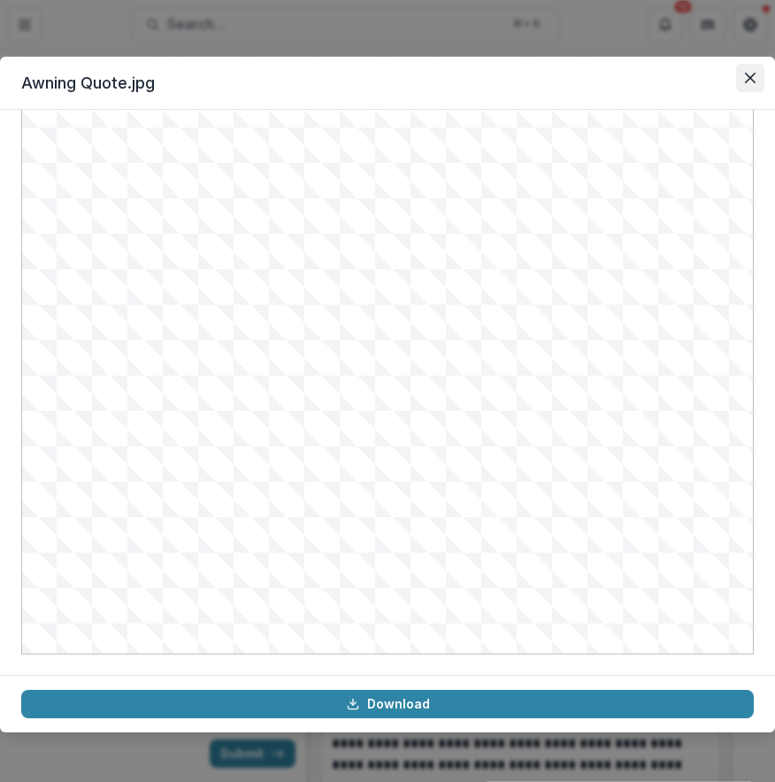
click at [742, 86] on button "Close" at bounding box center [750, 78] width 28 height 28
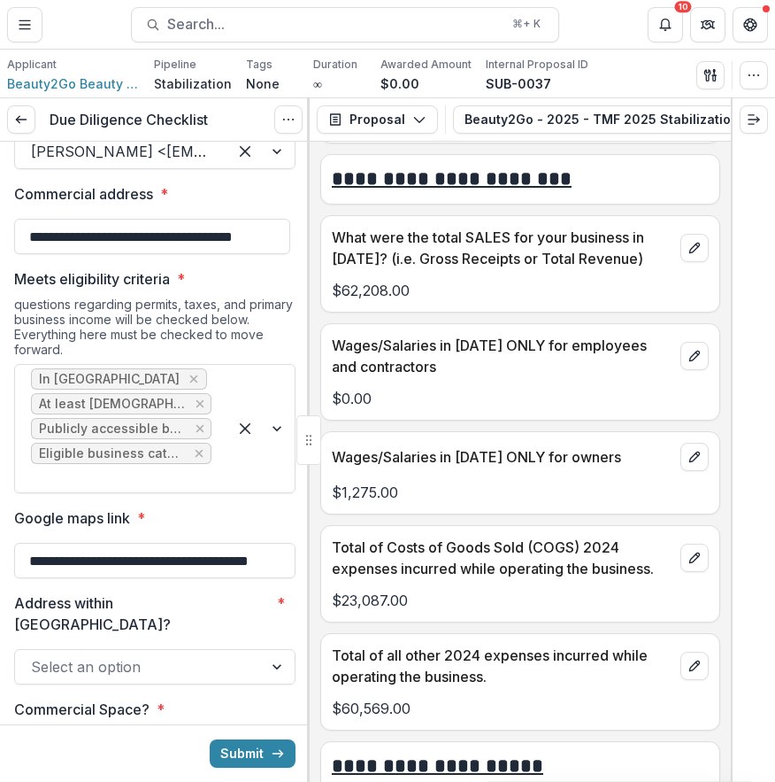
scroll to position [7597, 0]
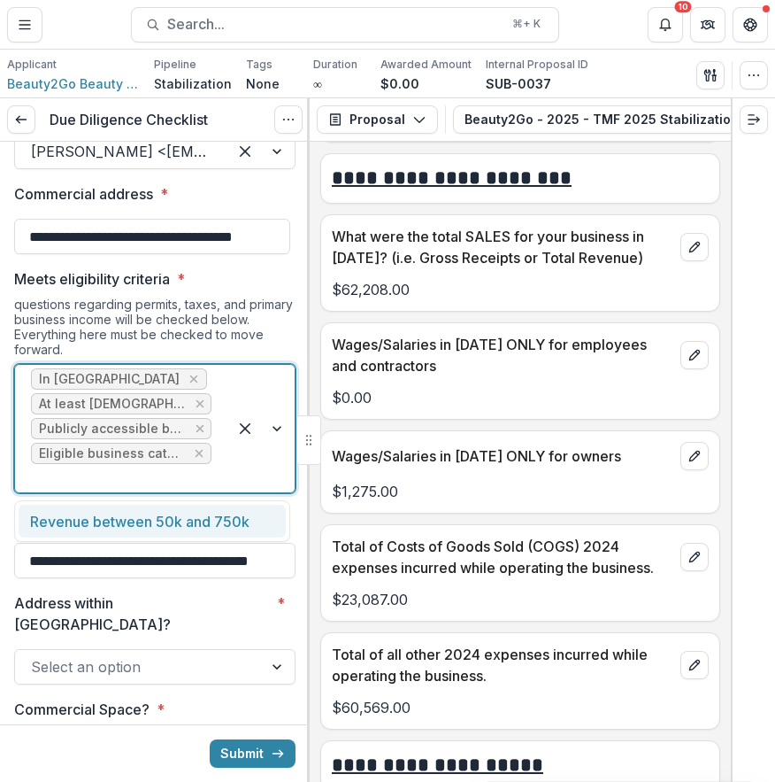
click at [202, 484] on div at bounding box center [121, 478] width 181 height 25
click at [166, 511] on div "Revenue between 50k and 750k" at bounding box center [152, 521] width 267 height 33
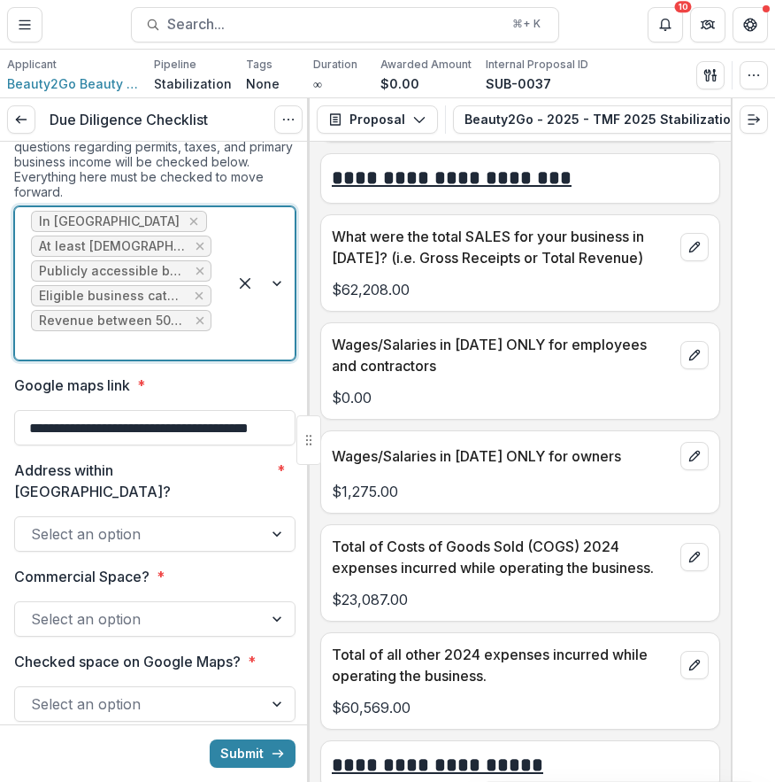
scroll to position [309, 0]
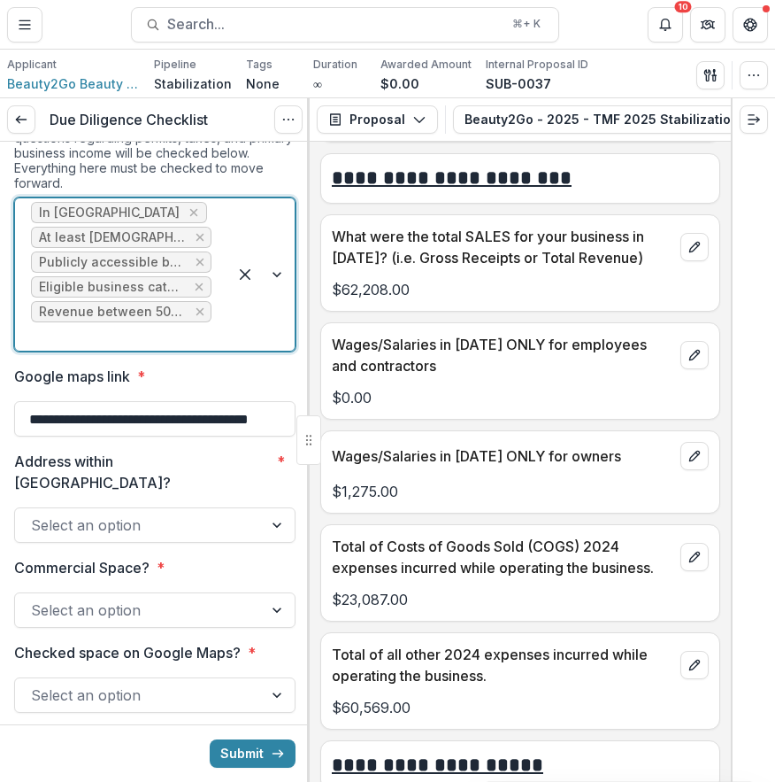
click at [204, 513] on div at bounding box center [139, 525] width 216 height 25
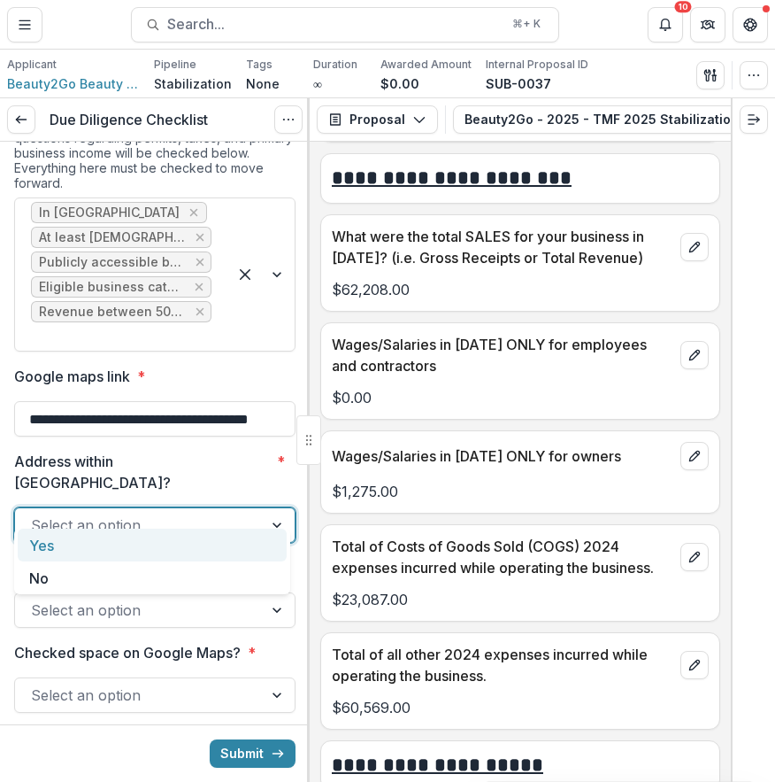
click at [150, 535] on div "Yes" at bounding box center [152, 544] width 269 height 33
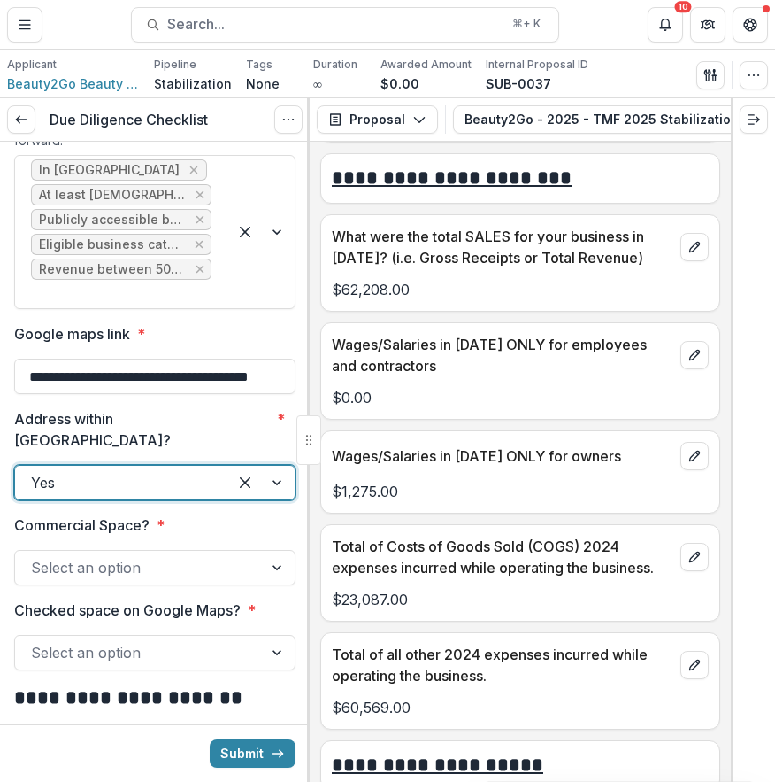
scroll to position [374, 0]
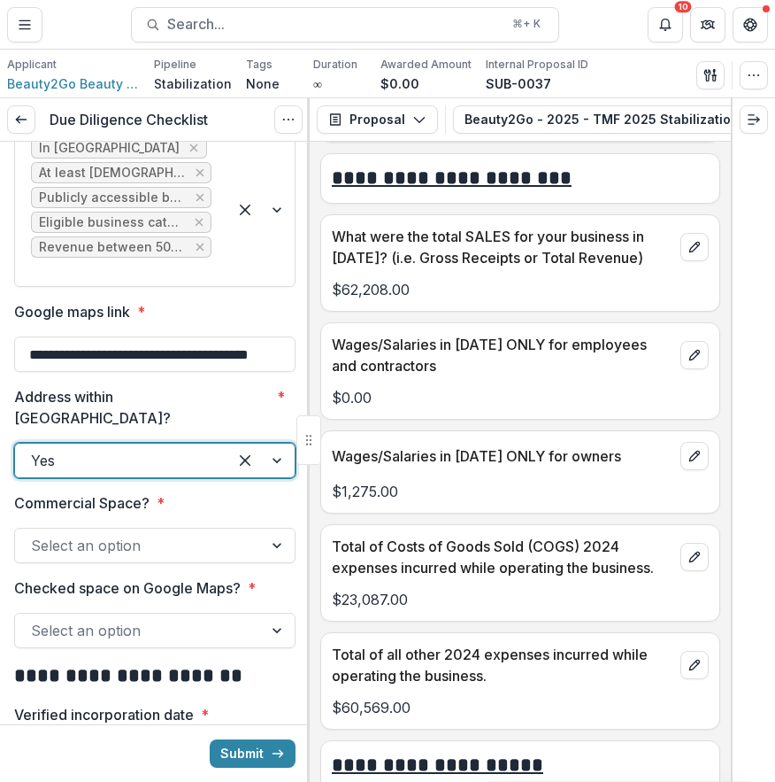
click at [148, 533] on div at bounding box center [139, 545] width 216 height 25
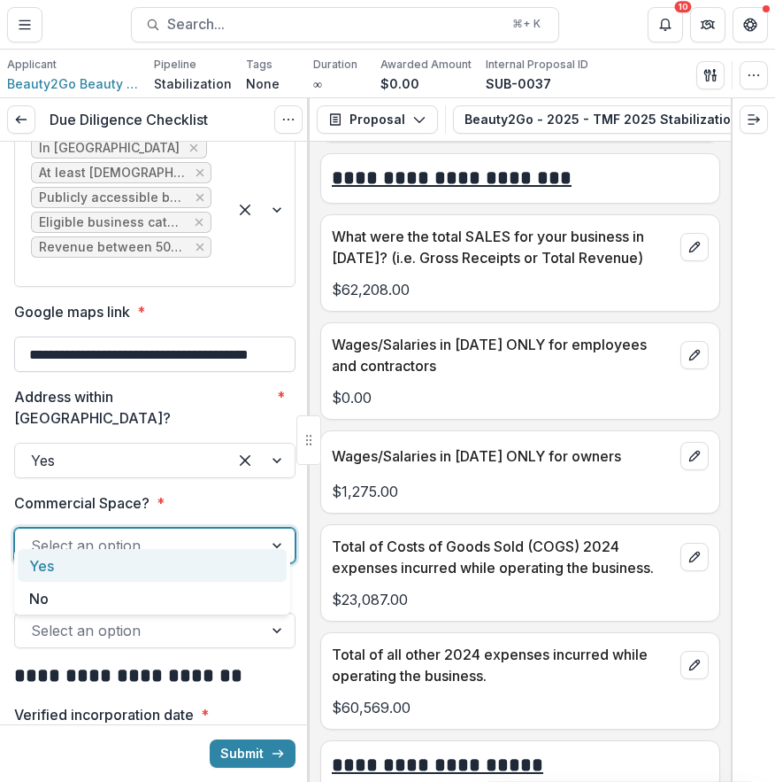
click at [249, 358] on input "**********" at bounding box center [154, 353] width 281 height 35
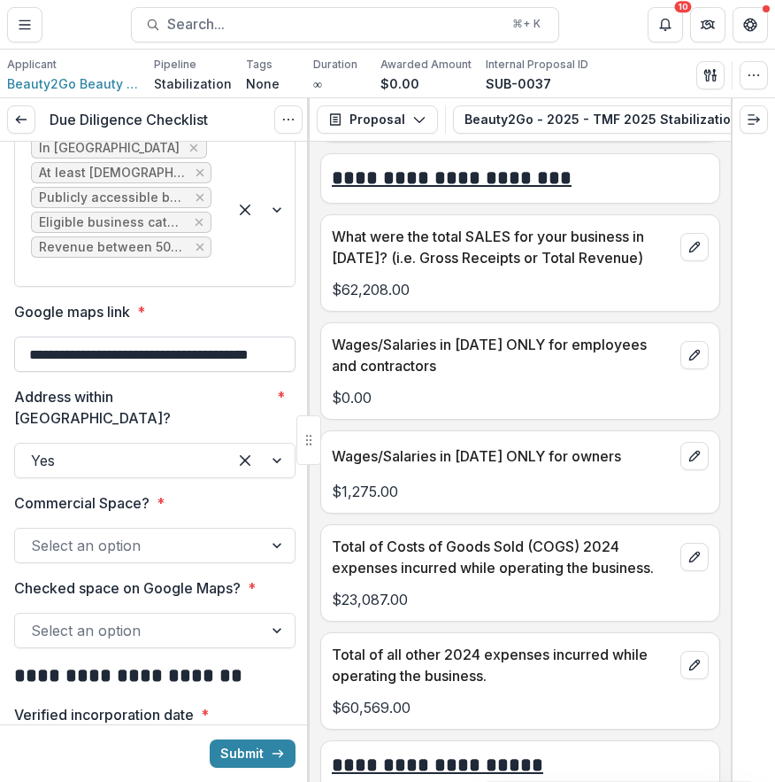
click at [249, 358] on input "**********" at bounding box center [154, 353] width 281 height 35
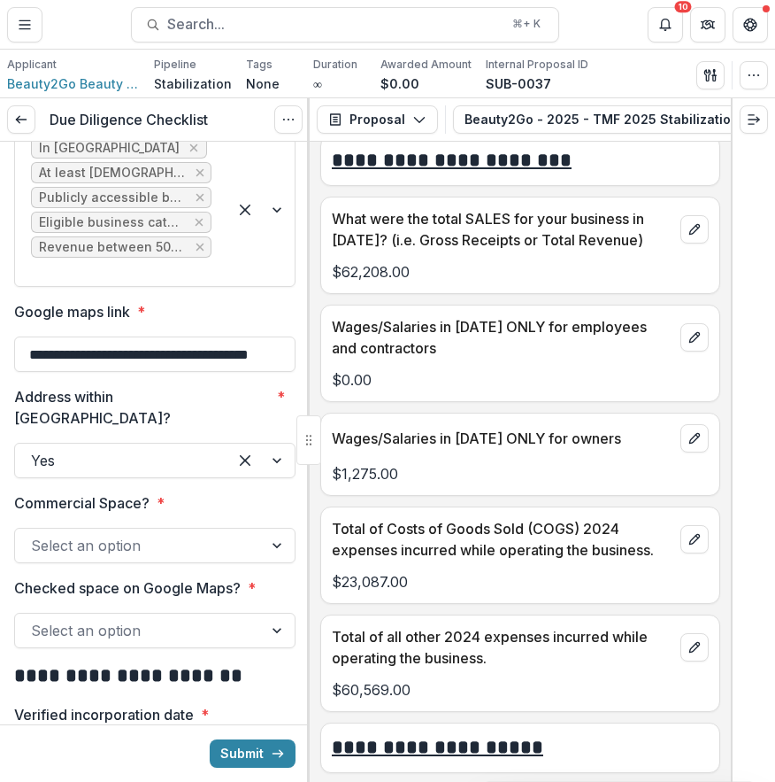
scroll to position [7616, 0]
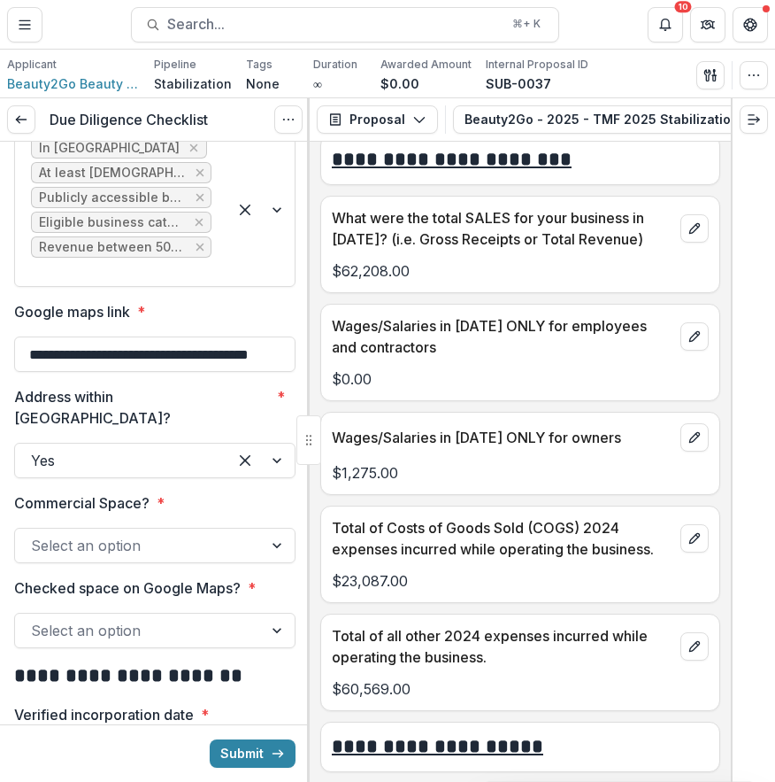
click at [186, 533] on div at bounding box center [139, 545] width 216 height 25
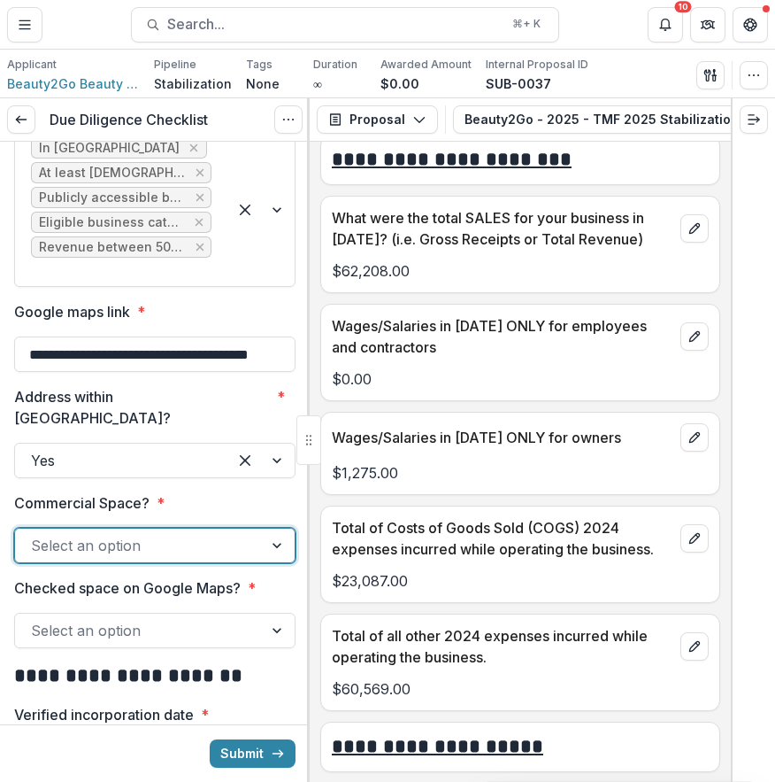
click at [108, 534] on div at bounding box center [139, 545] width 216 height 25
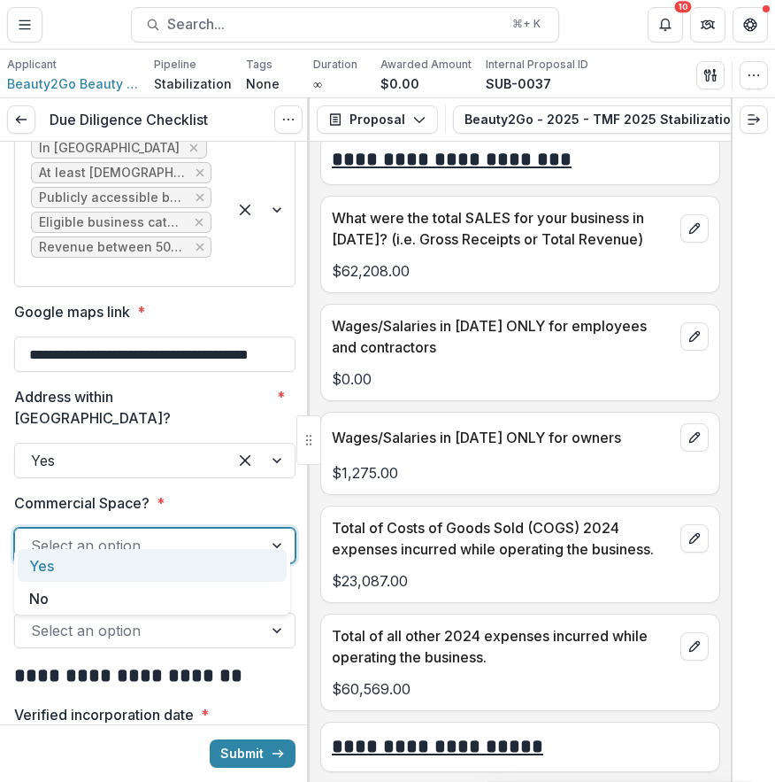
click at [89, 562] on div "Yes" at bounding box center [152, 565] width 269 height 33
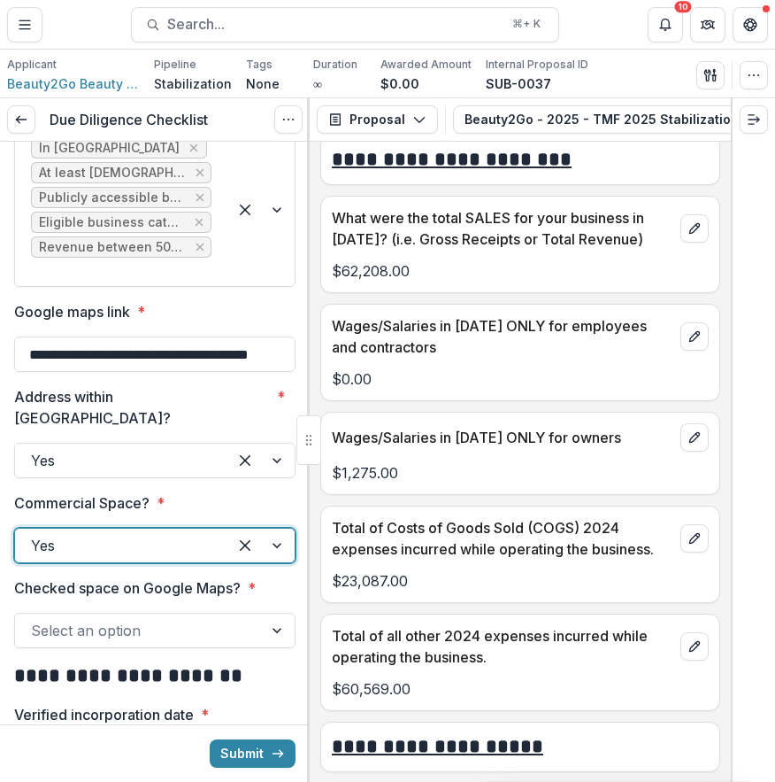
click at [116, 618] on div at bounding box center [139, 630] width 216 height 25
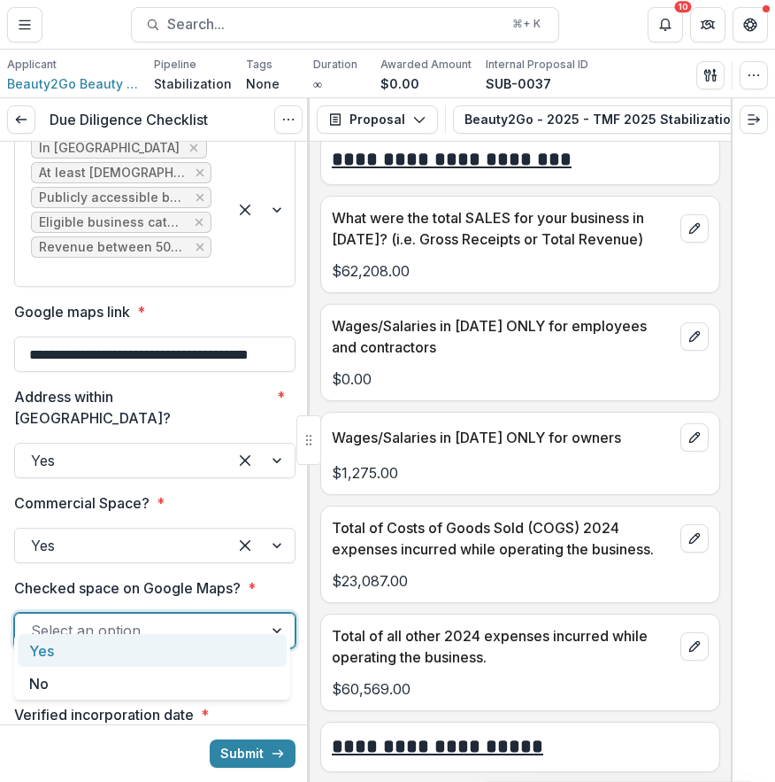
click at [118, 649] on div "Yes" at bounding box center [152, 650] width 269 height 33
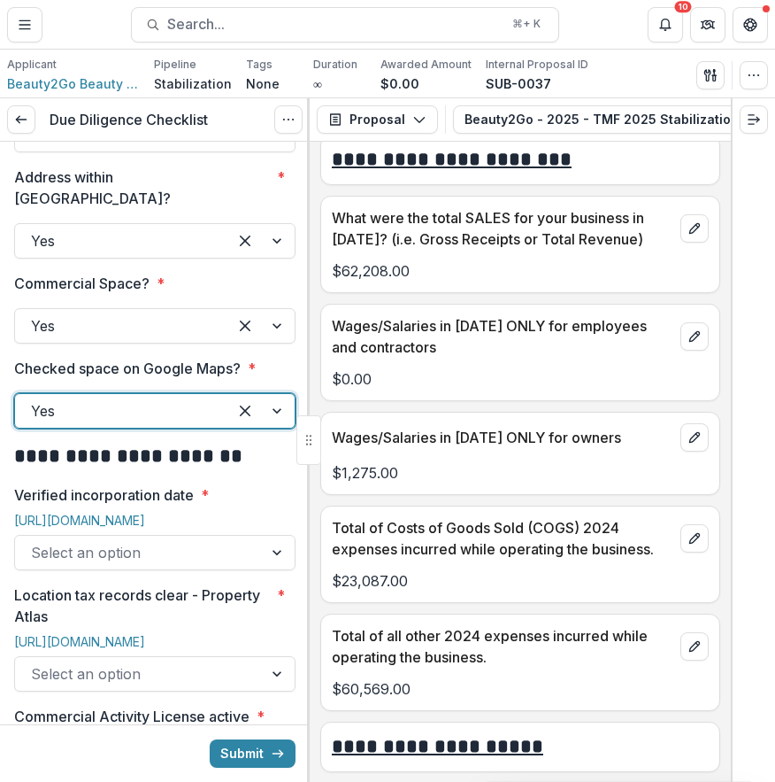
scroll to position [596, 0]
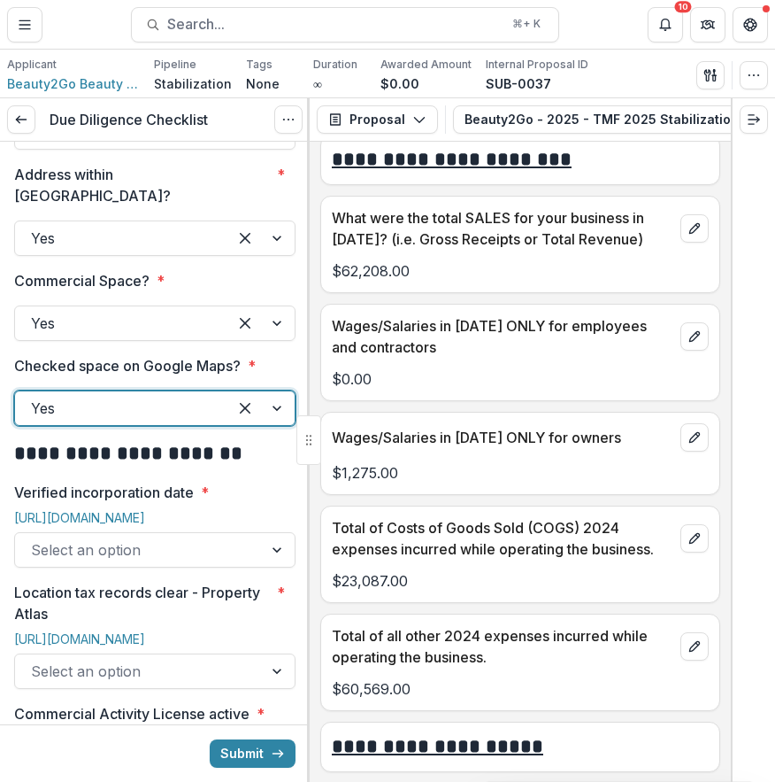
click at [166, 537] on div at bounding box center [139, 549] width 216 height 25
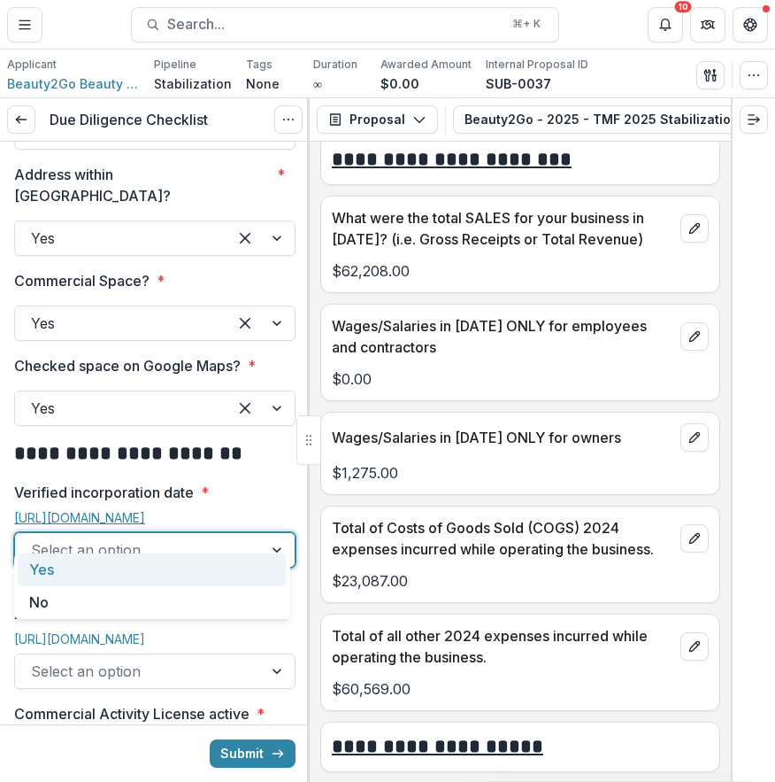
click at [145, 510] on link "https://file.dos.pa.gov/search/business" at bounding box center [79, 517] width 131 height 15
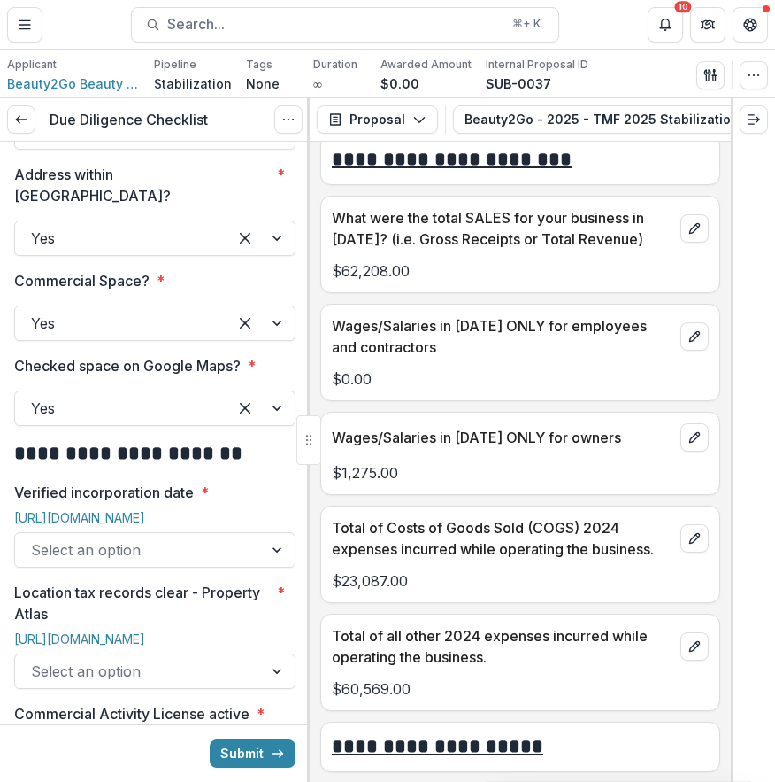
click at [198, 537] on div at bounding box center [139, 549] width 216 height 25
click at [197, 537] on div at bounding box center [139, 549] width 216 height 25
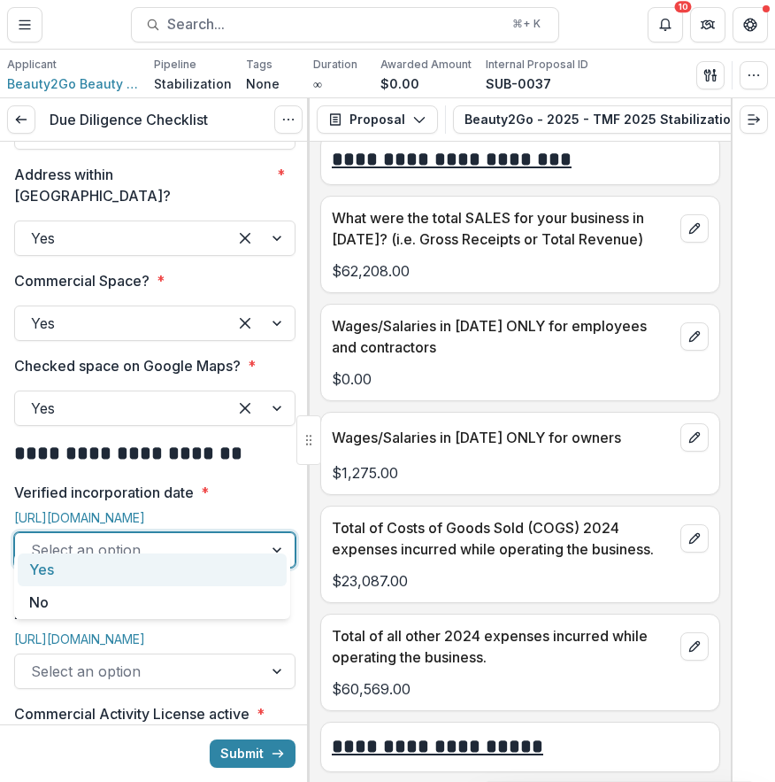
click at [176, 568] on div "Yes" at bounding box center [152, 569] width 269 height 33
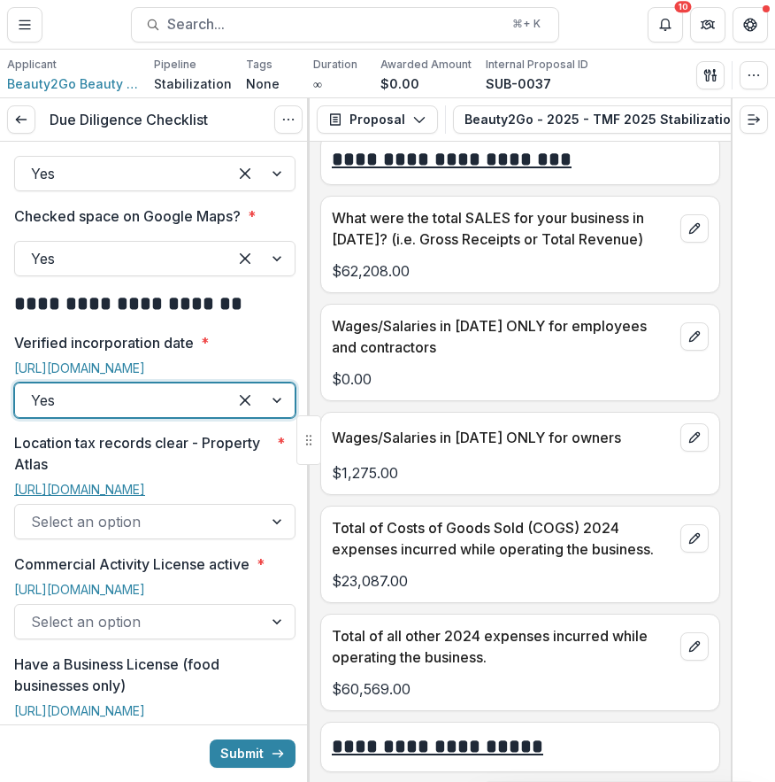
scroll to position [764, 0]
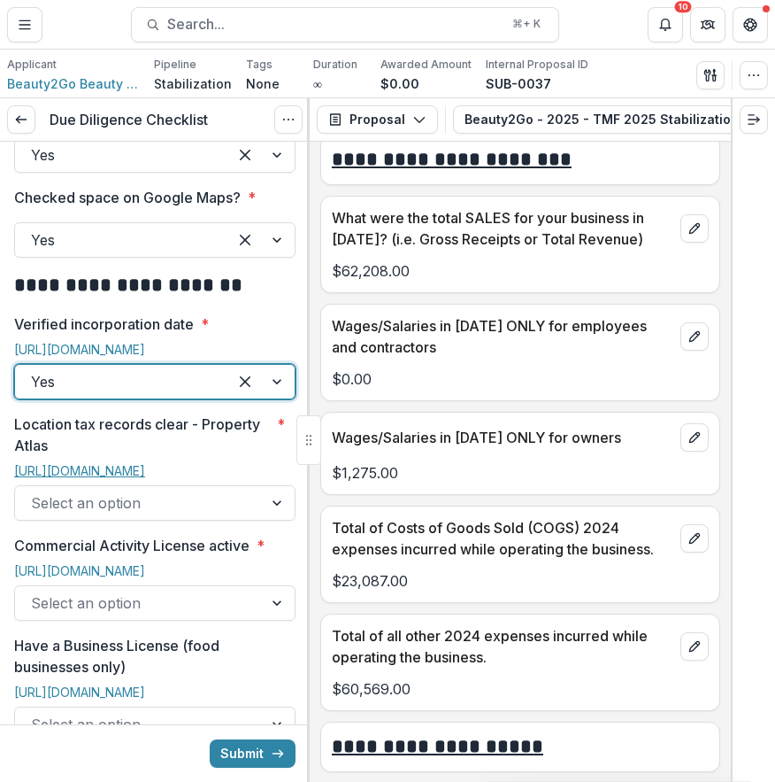
click at [42, 463] on link "https://property.phila.gov/" at bounding box center [79, 470] width 131 height 15
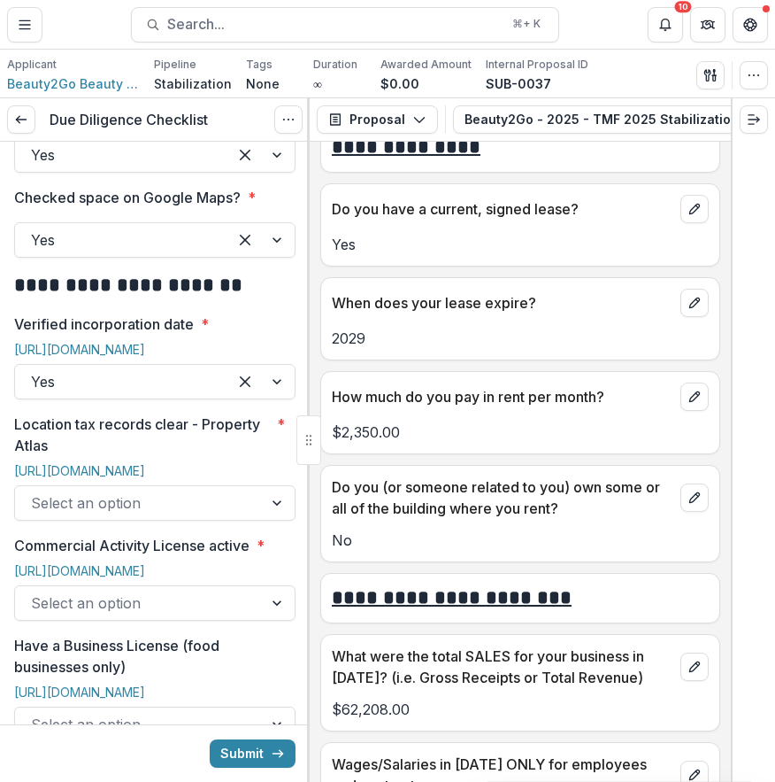
scroll to position [7181, 0]
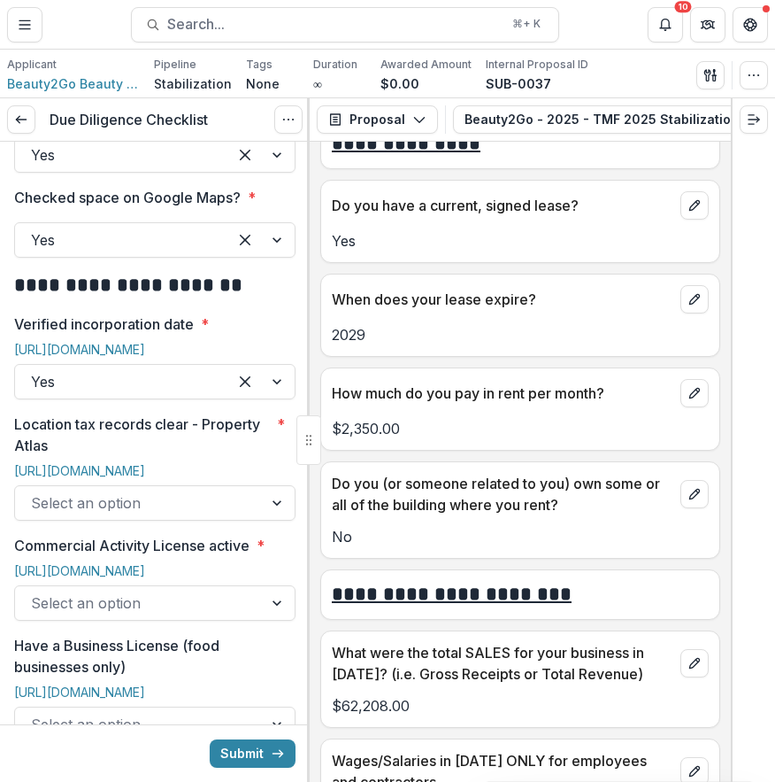
click at [150, 497] on div "Select an option" at bounding box center [154, 502] width 281 height 35
click at [194, 490] on div at bounding box center [139, 502] width 216 height 25
click at [240, 421] on p "Location tax records clear - Property Atlas" at bounding box center [142, 434] width 256 height 42
click at [35, 492] on input "Location tax records clear - Property Atlas *" at bounding box center [33, 502] width 4 height 21
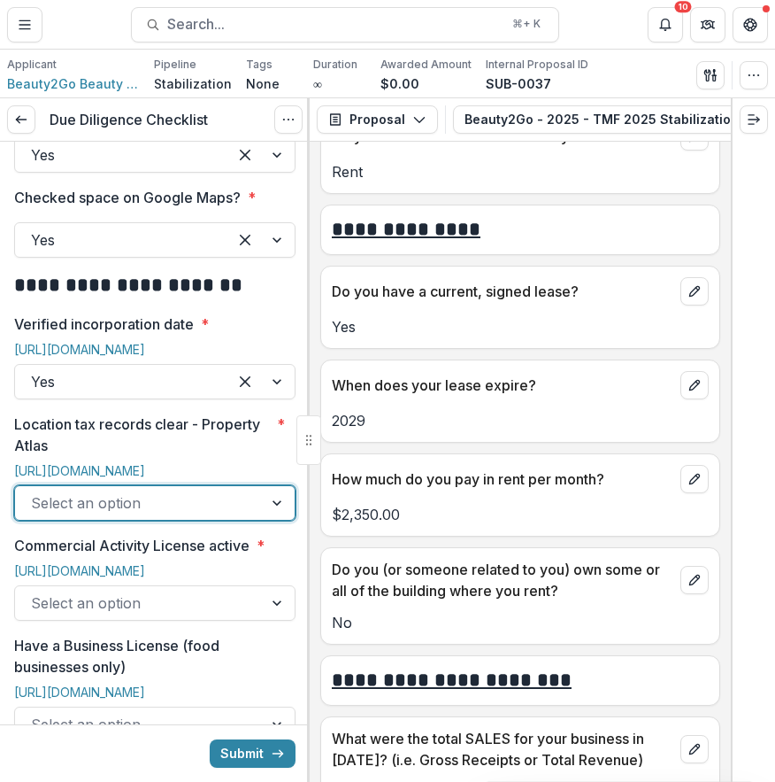
scroll to position [7124, 0]
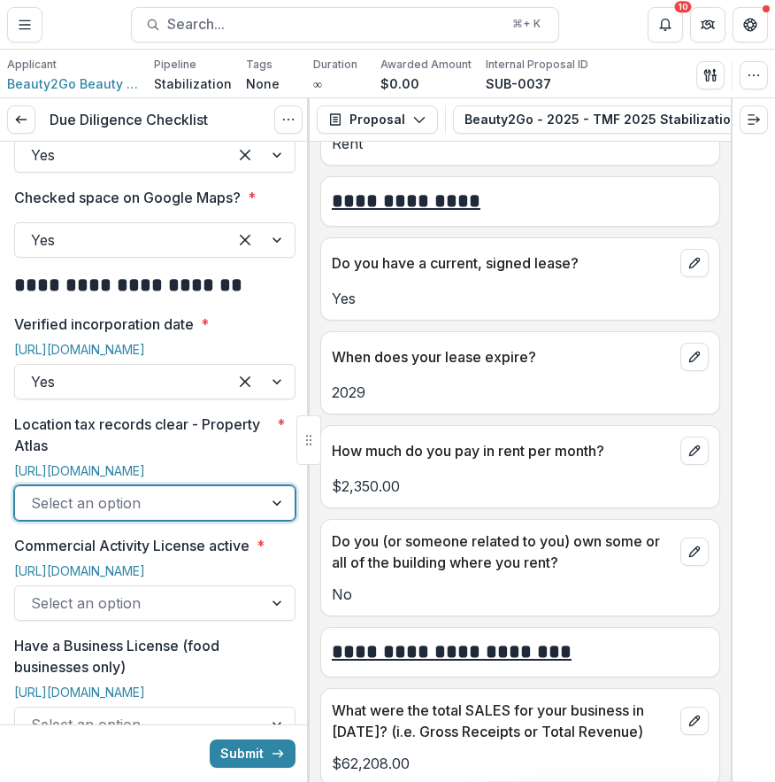
click at [270, 488] on div at bounding box center [279, 503] width 32 height 34
click at [254, 489] on div "Select an option" at bounding box center [139, 503] width 248 height 28
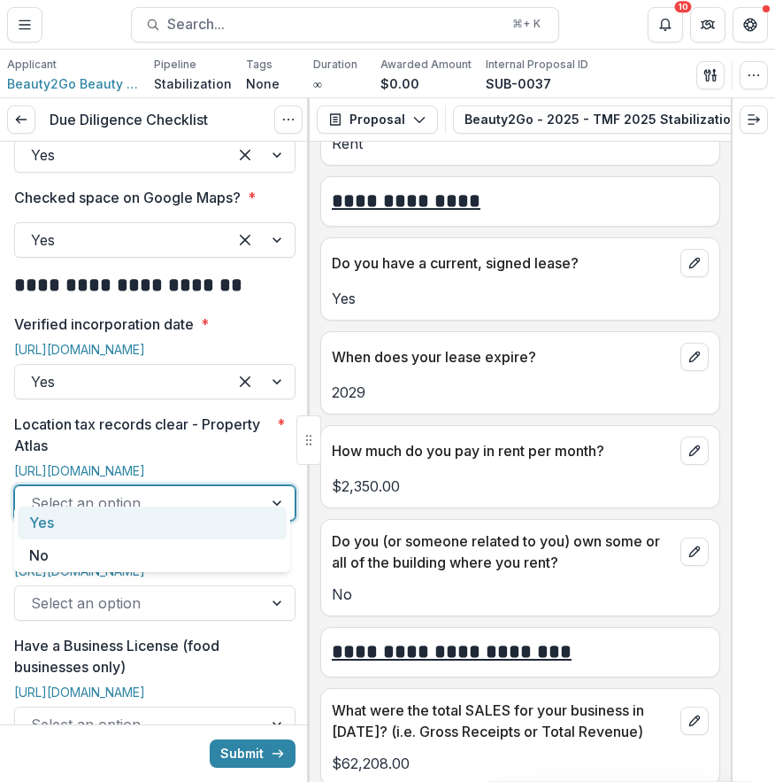
click at [245, 517] on div "Yes" at bounding box center [152, 522] width 269 height 33
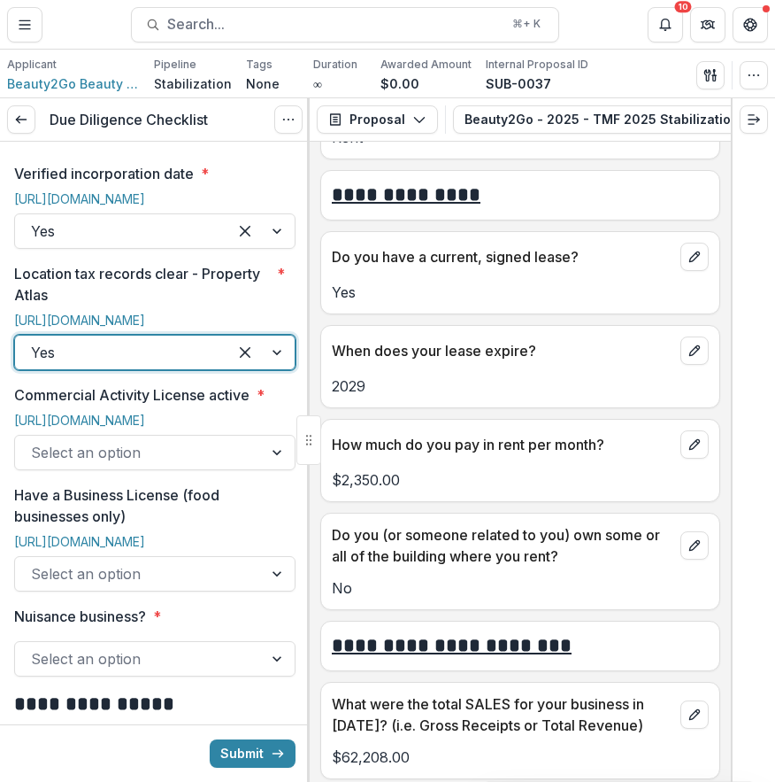
scroll to position [930, 0]
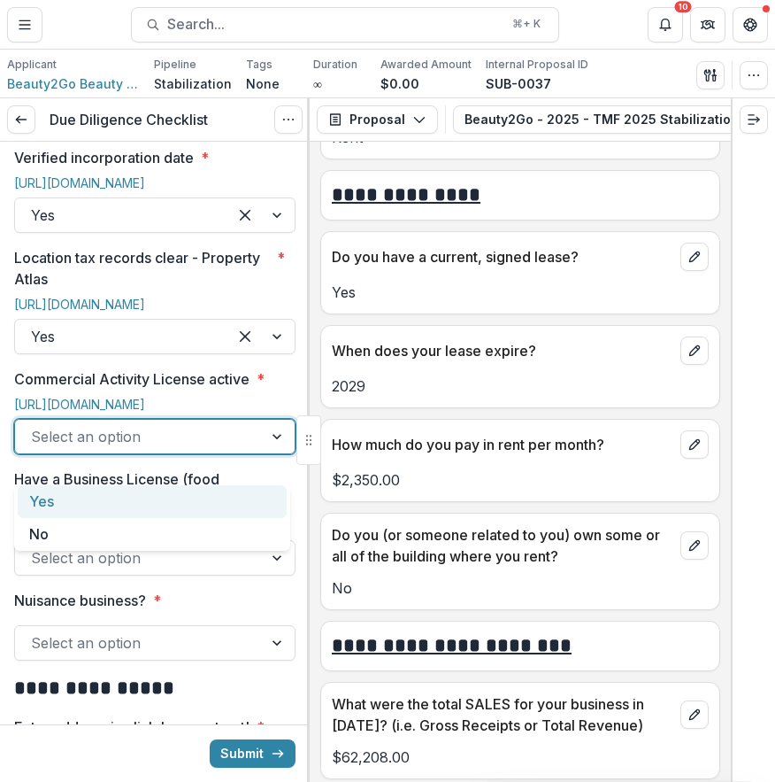
click at [197, 449] on div at bounding box center [139, 436] width 216 height 25
click at [145, 397] on link "https://eclipse.phila.gov/phillylmsprod/pub/lms/Default.aspx?PossePresentation=…" at bounding box center [79, 404] width 131 height 15
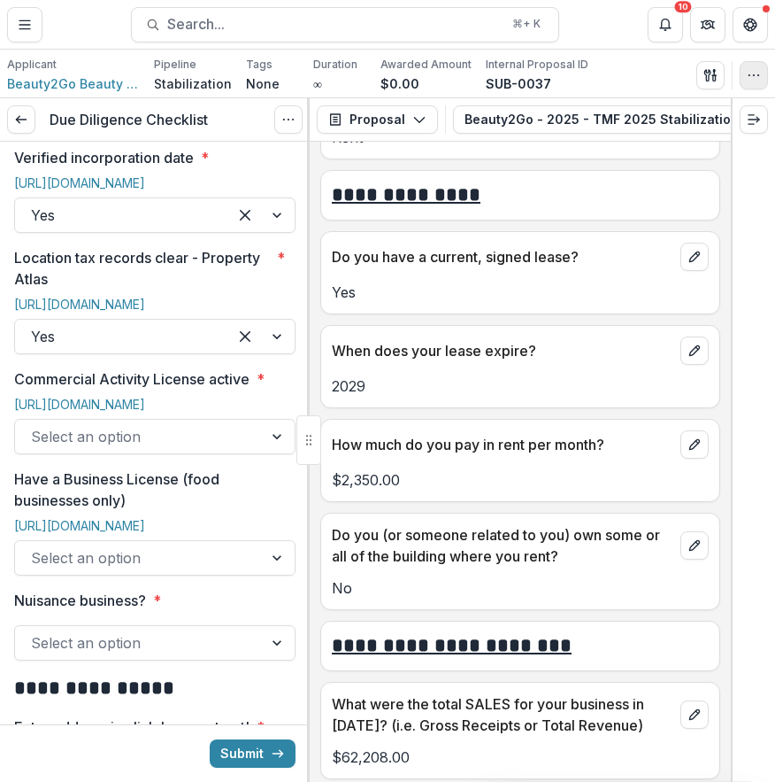
click at [145, 397] on link "https://eclipse.phila.gov/phillylmsprod/pub/lms/Default.aspx?PossePresentation=…" at bounding box center [79, 404] width 131 height 15
click at [0, 0] on div "**********" at bounding box center [387, 391] width 775 height 782
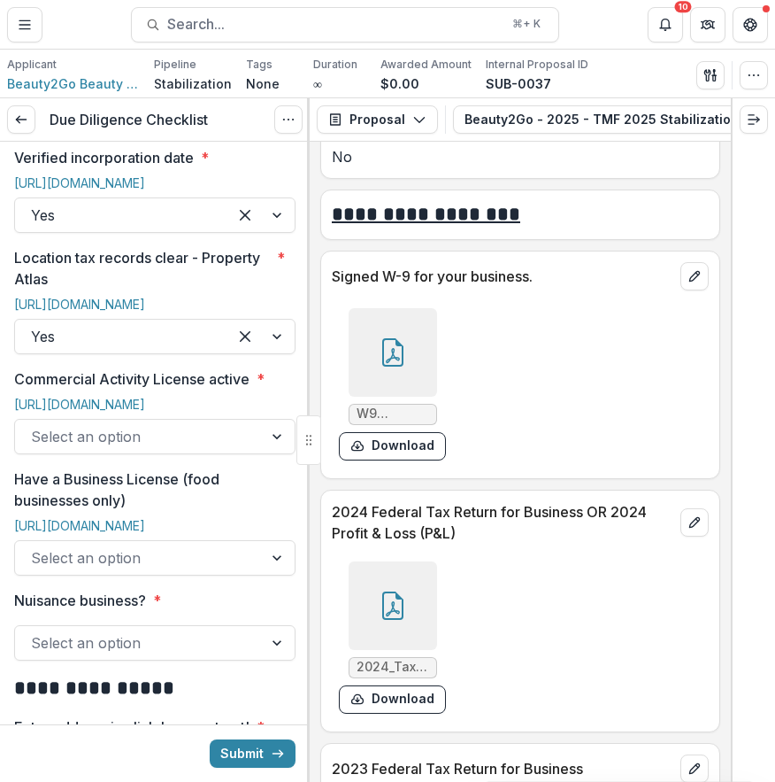
scroll to position [10042, 0]
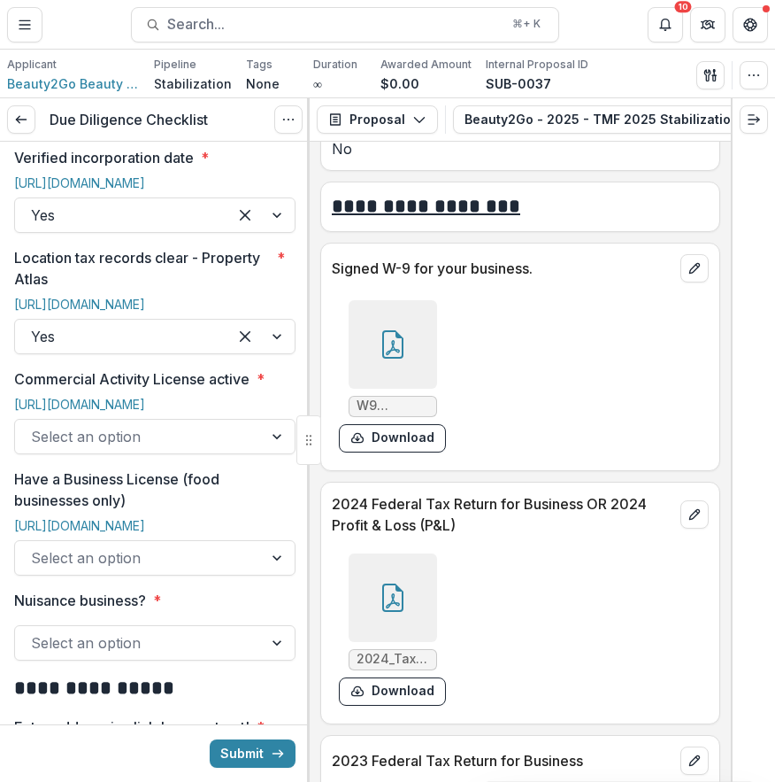
click at [388, 398] on span "W9 form.pdf" at bounding box center [393, 405] width 73 height 15
click at [405, 336] on div at bounding box center [393, 344] width 89 height 89
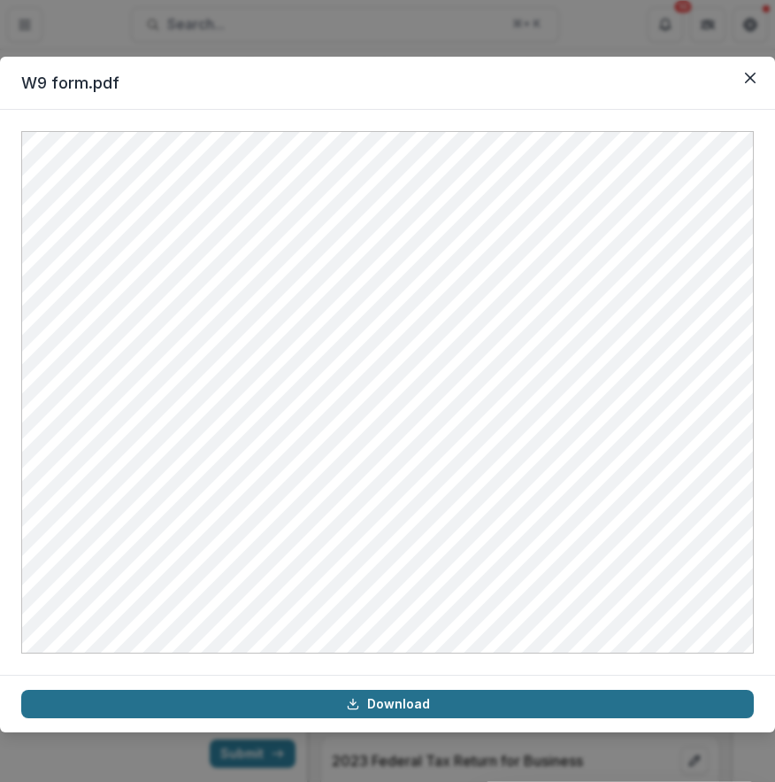
click at [443, 714] on link "Download" at bounding box center [387, 704] width 733 height 28
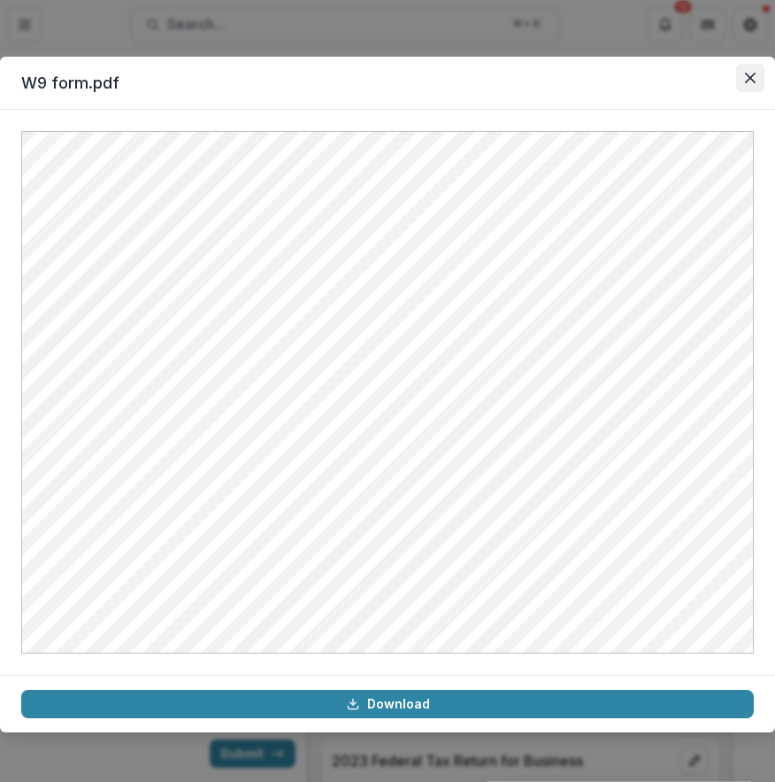
click at [759, 81] on button "Close" at bounding box center [750, 78] width 28 height 28
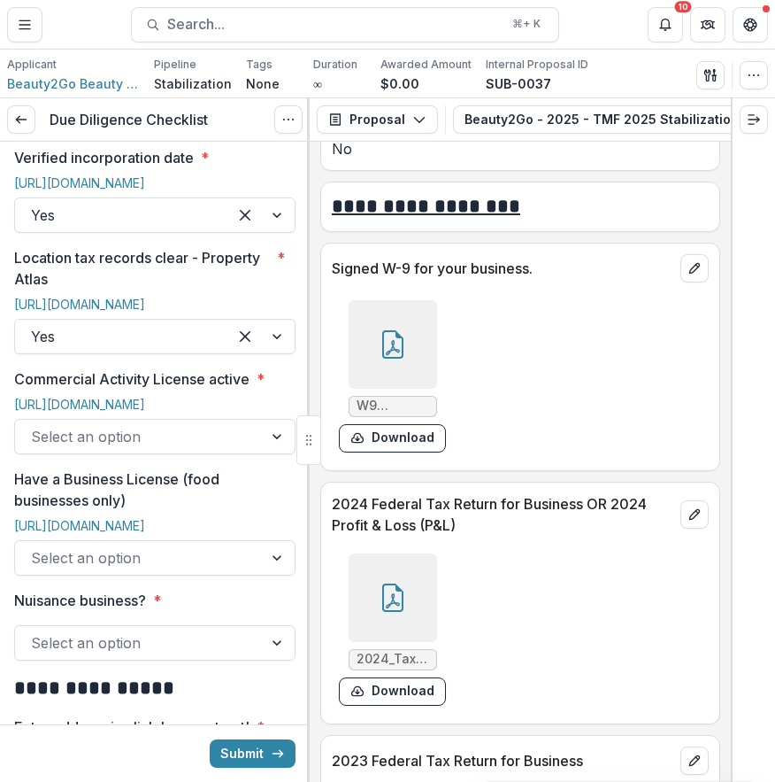
click at [193, 449] on div at bounding box center [139, 436] width 216 height 25
click at [270, 453] on div at bounding box center [279, 437] width 32 height 34
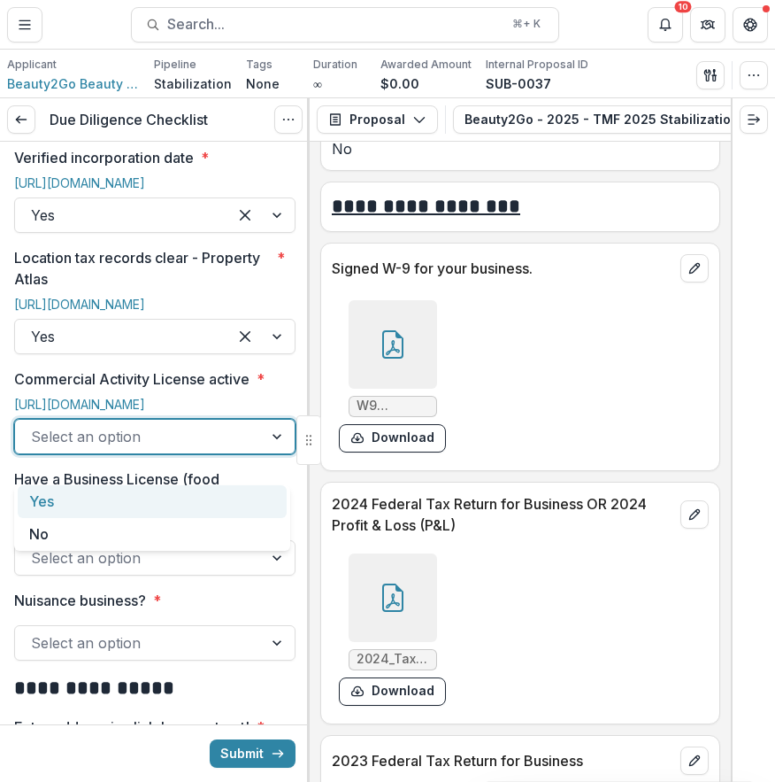
click at [199, 517] on div "Yes" at bounding box center [152, 501] width 269 height 33
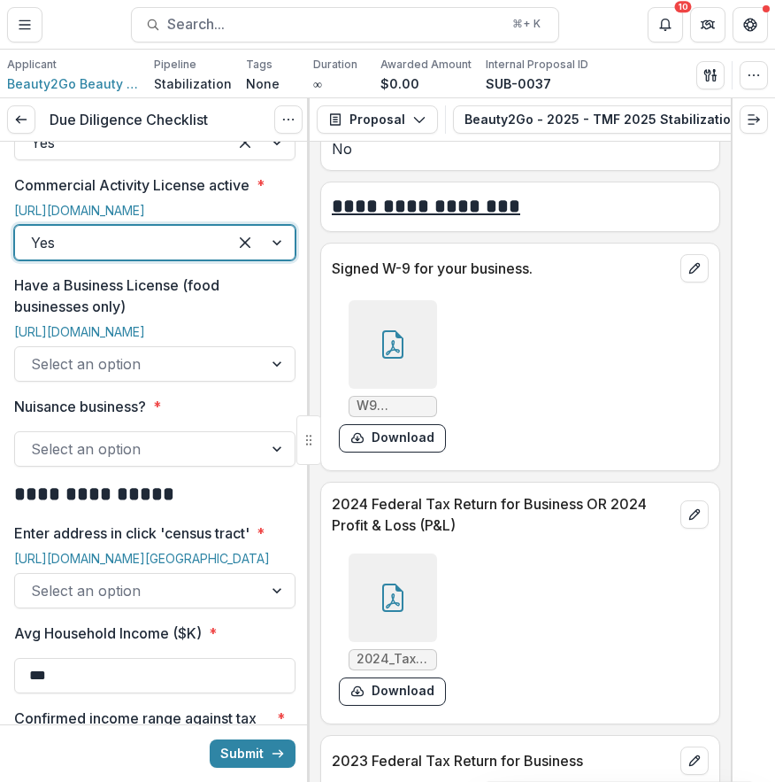
scroll to position [1132, 0]
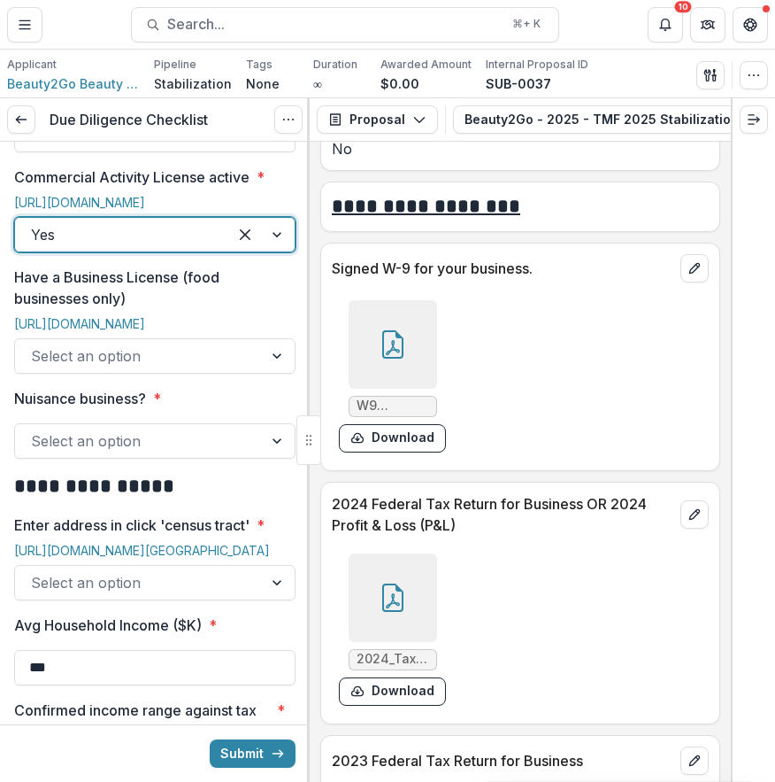
click at [243, 370] on div "Select an option" at bounding box center [139, 356] width 248 height 28
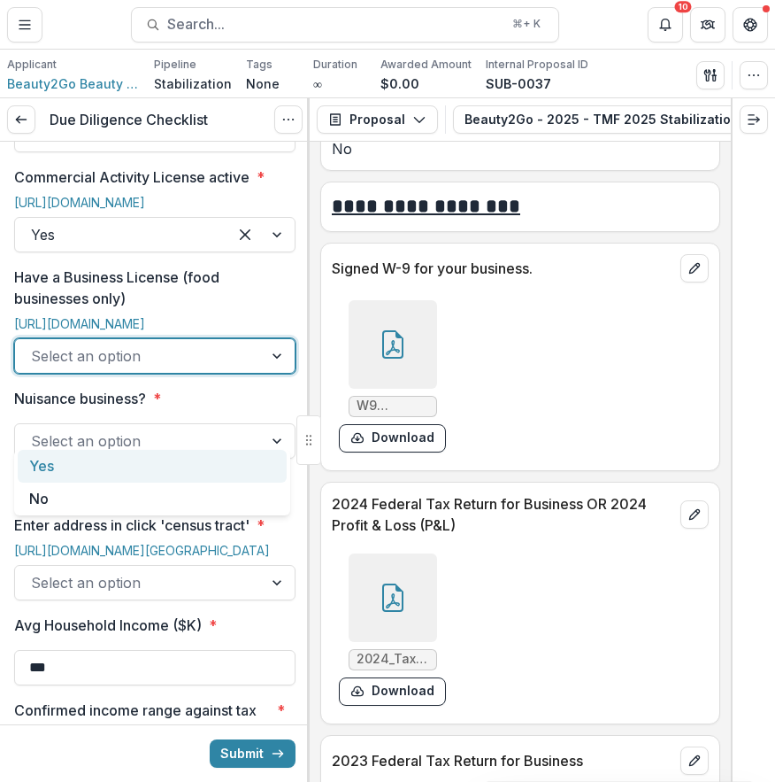
click at [210, 293] on p "Have a Business License (food businesses only)" at bounding box center [149, 287] width 271 height 42
click at [35, 345] on input "Have a Business License (food businesses only)" at bounding box center [33, 355] width 4 height 21
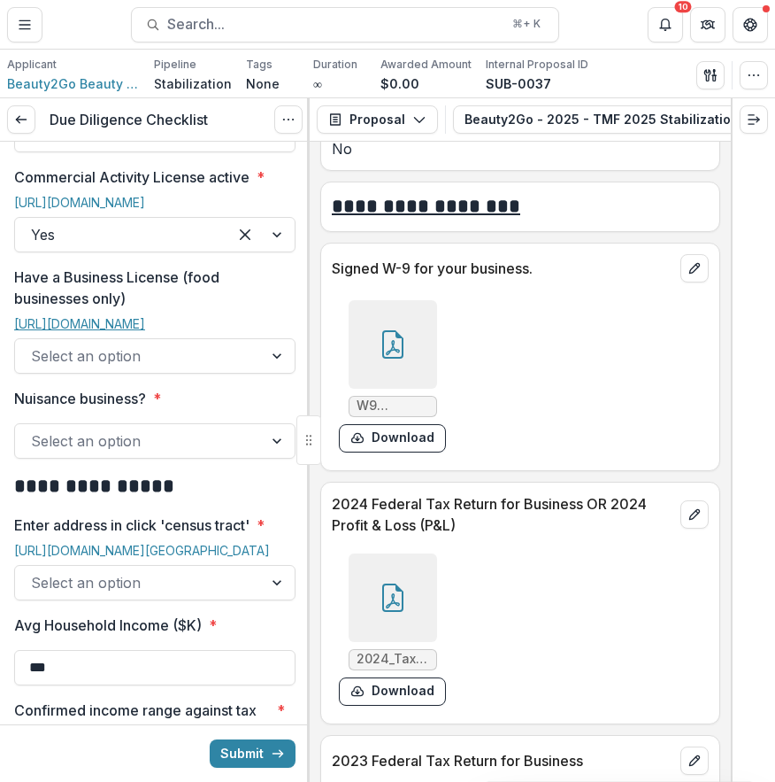
click at [145, 331] on link "https://eclipse.phila.gov/phillylmsprod/pub/lms/Default.aspx?PossePresentation=…" at bounding box center [79, 323] width 131 height 15
click at [194, 368] on div at bounding box center [139, 355] width 216 height 25
click at [170, 536] on p "Enter address in click 'census tract'" at bounding box center [131, 524] width 235 height 21
click at [35, 591] on input "Enter address in click 'census tract' *" at bounding box center [33, 582] width 4 height 21
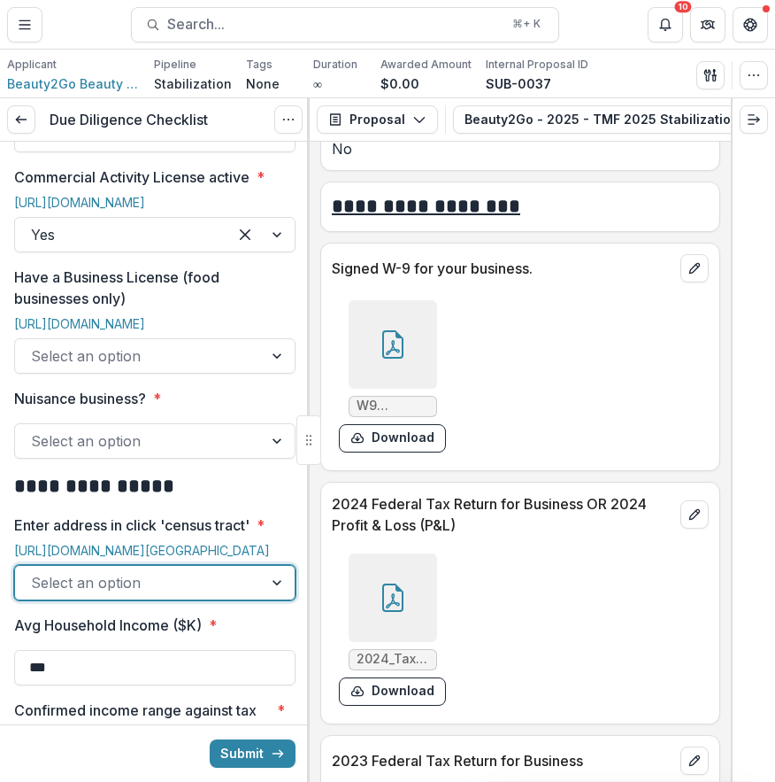
click at [129, 453] on div at bounding box center [139, 440] width 216 height 25
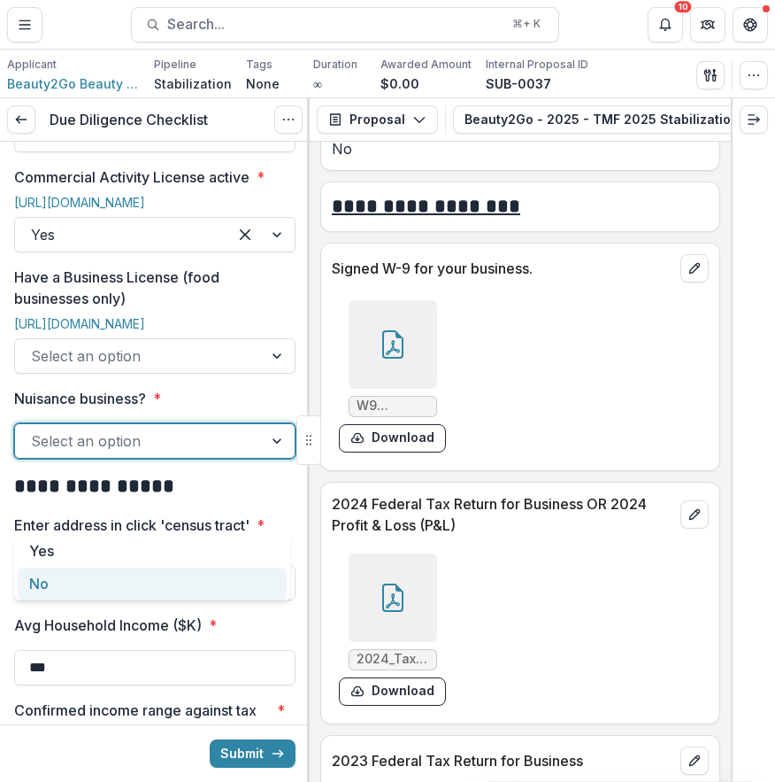
click at [86, 582] on div "No" at bounding box center [152, 583] width 269 height 33
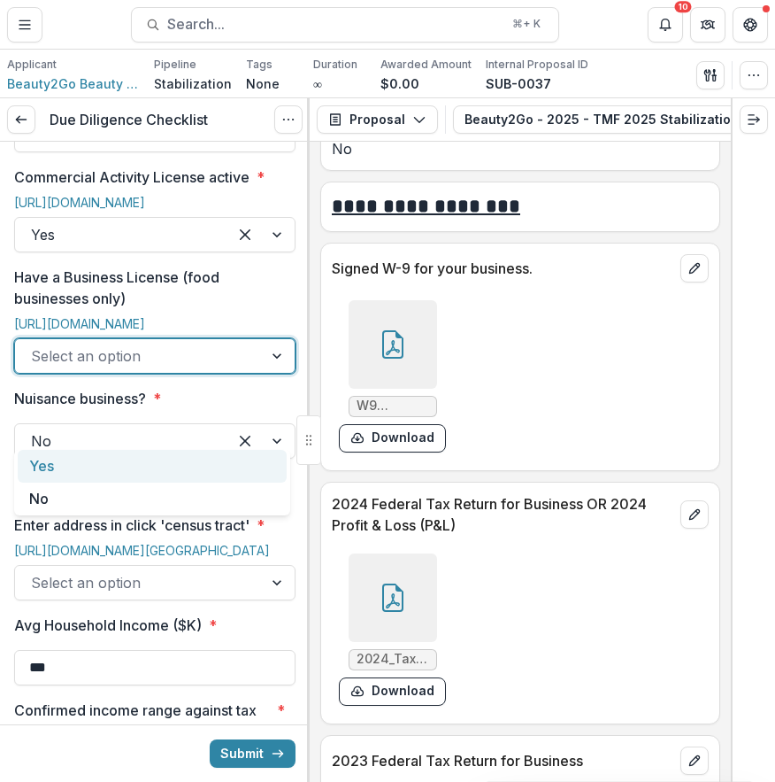
click at [245, 370] on div "Select an option" at bounding box center [139, 356] width 248 height 28
click at [204, 465] on div "Yes" at bounding box center [152, 466] width 269 height 33
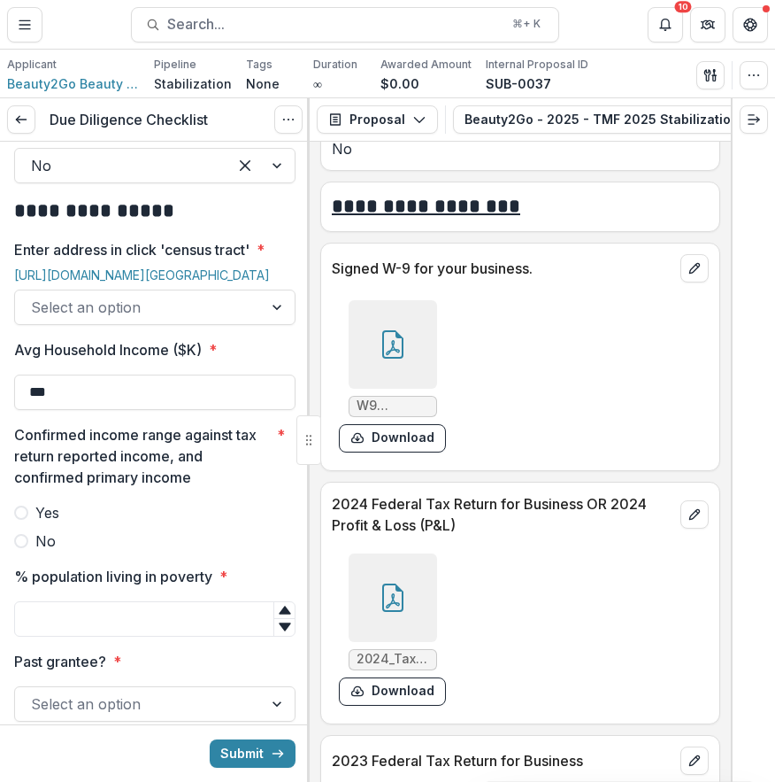
scroll to position [1416, 0]
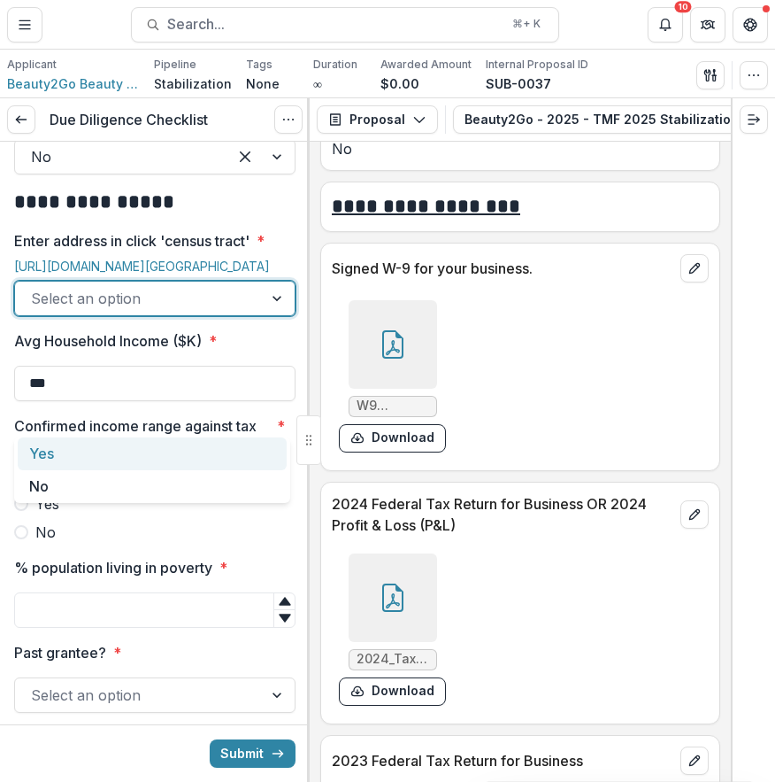
click at [197, 311] on div at bounding box center [139, 298] width 216 height 25
click at [220, 274] on link "https://censusreporter.org/locate/?lat=39.96886&lng=-75.16322&address=1540%20Ri…" at bounding box center [142, 265] width 256 height 15
click at [243, 312] on div "Select an option" at bounding box center [139, 298] width 248 height 28
click at [224, 452] on div "Yes" at bounding box center [152, 453] width 269 height 33
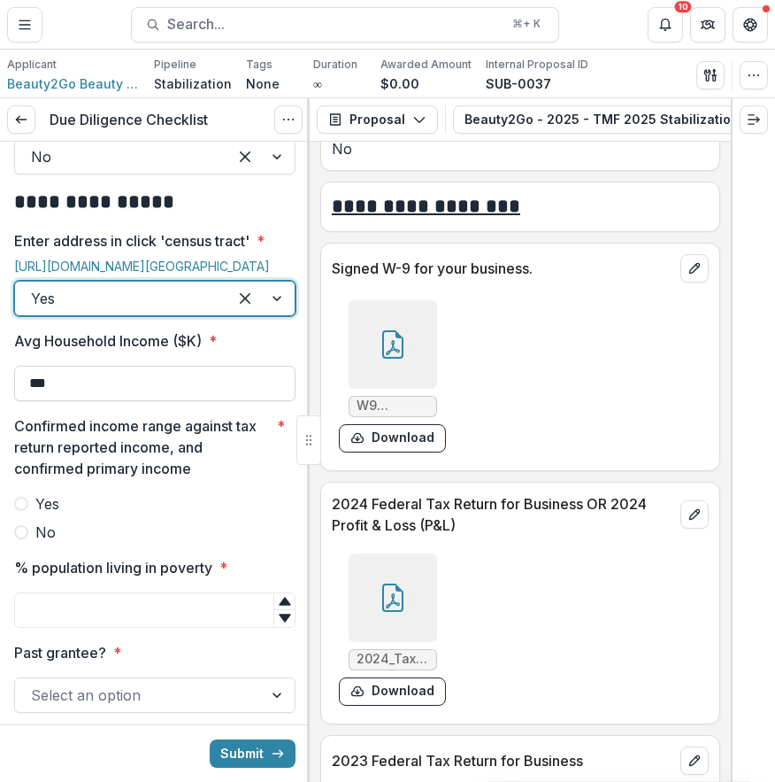
click at [212, 401] on input "***" at bounding box center [154, 383] width 281 height 35
drag, startPoint x: 220, startPoint y: 499, endPoint x: 20, endPoint y: 492, distance: 199.3
click at [20, 401] on input "***" at bounding box center [154, 383] width 281 height 35
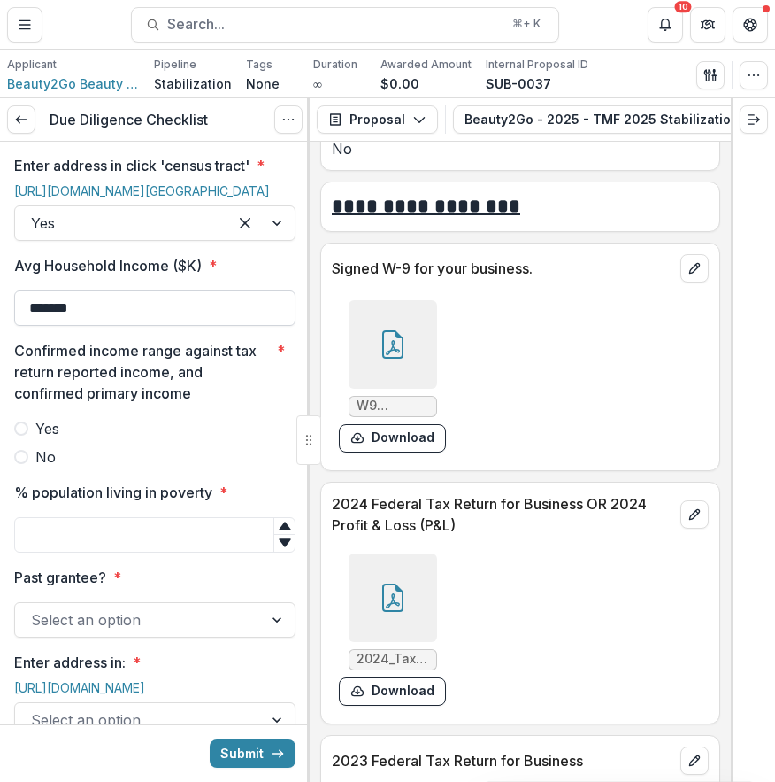
scroll to position [1535, 0]
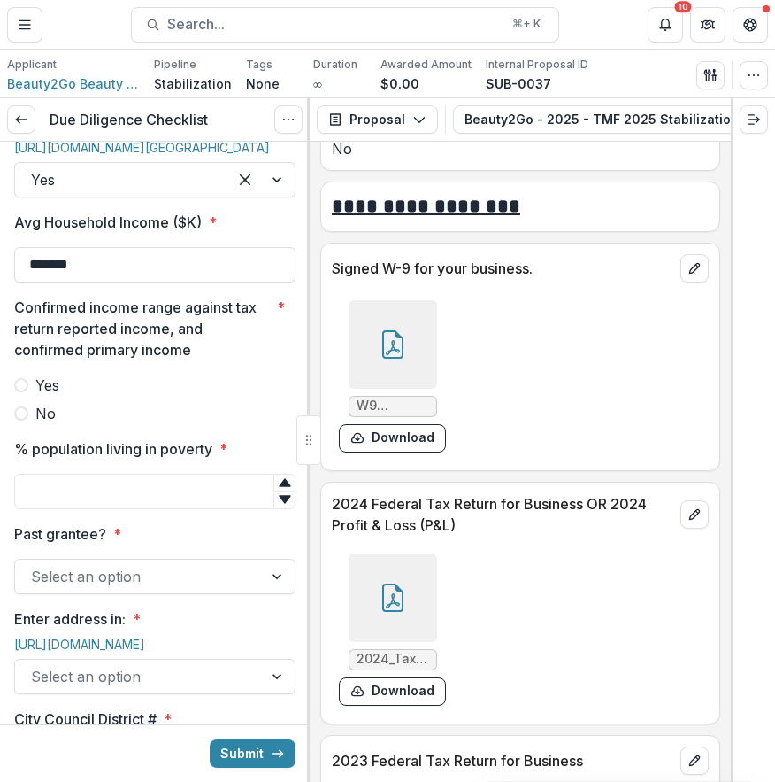
type input "*******"
click at [574, 493] on p "2024 Federal Tax Return for Business OR 2024 Profit & Loss (P&L)" at bounding box center [503, 514] width 342 height 42
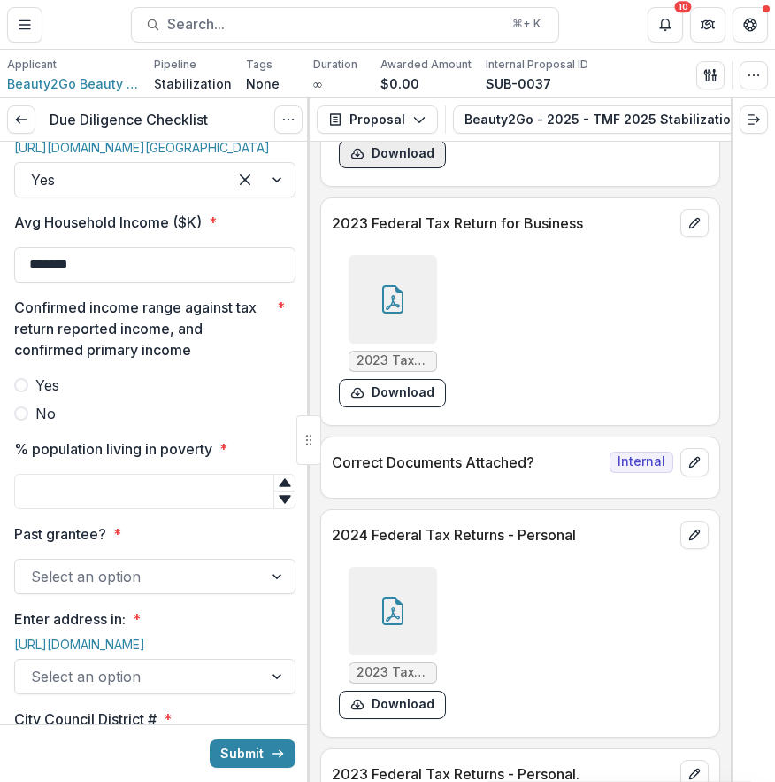
scroll to position [10605, 0]
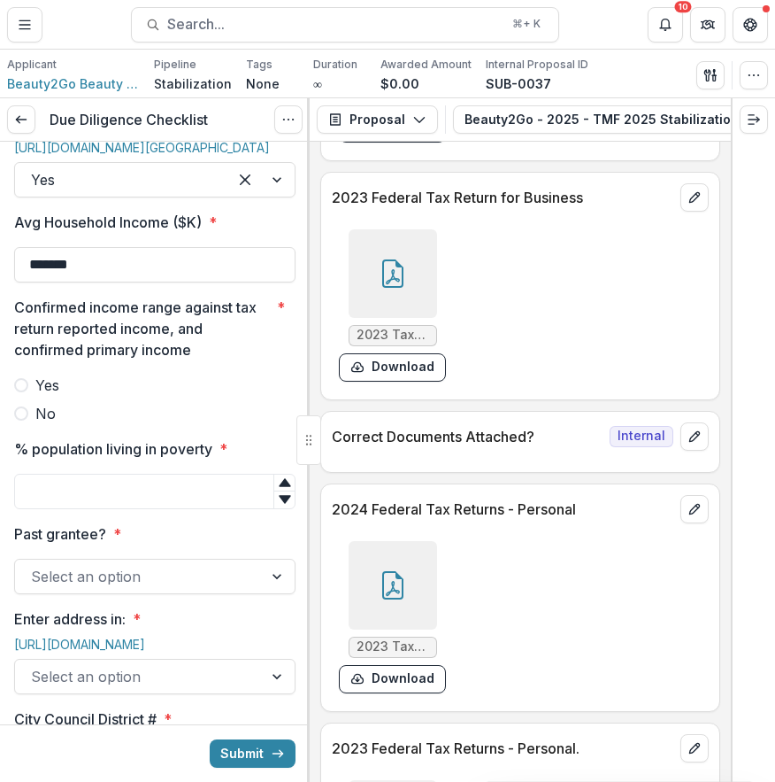
click at [412, 550] on div at bounding box center [393, 585] width 89 height 89
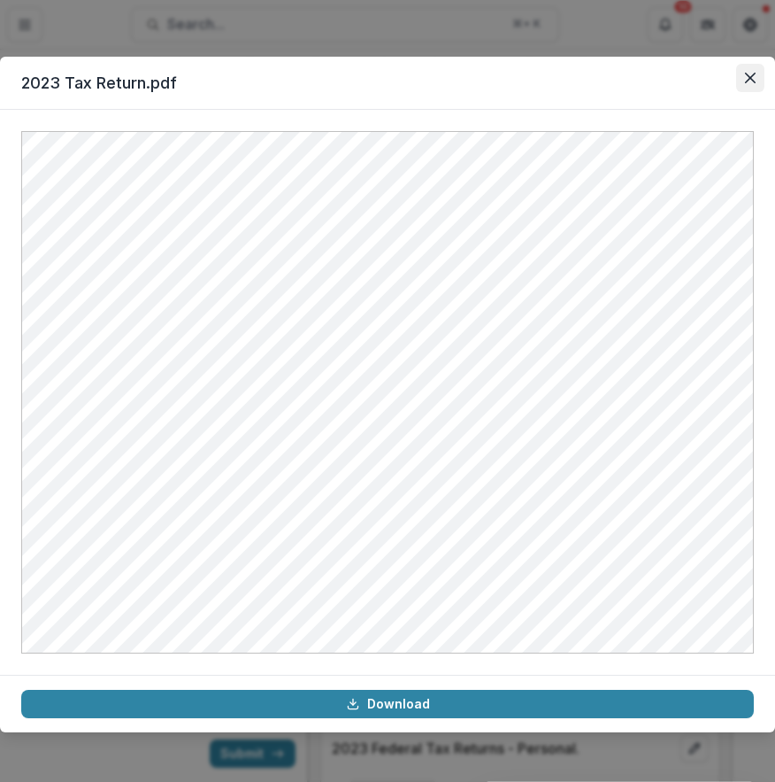
click at [742, 68] on button "Close" at bounding box center [750, 78] width 28 height 28
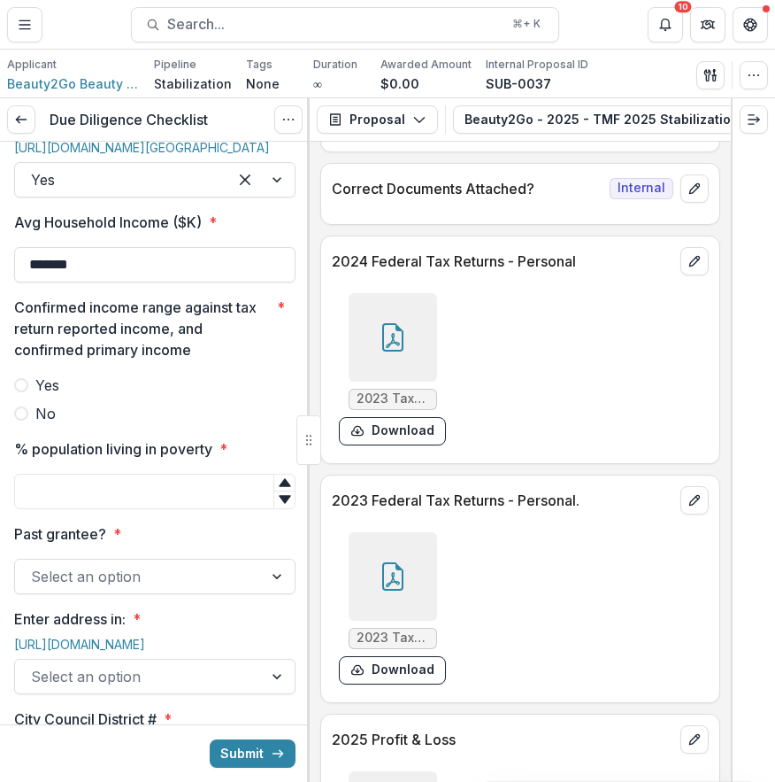
scroll to position [10855, 0]
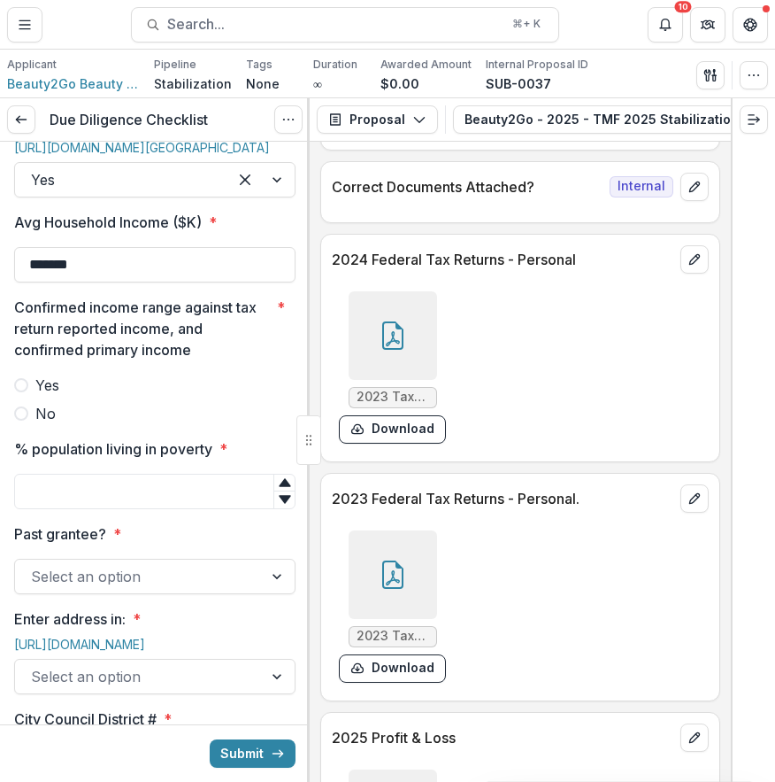
click at [414, 322] on div at bounding box center [393, 335] width 89 height 89
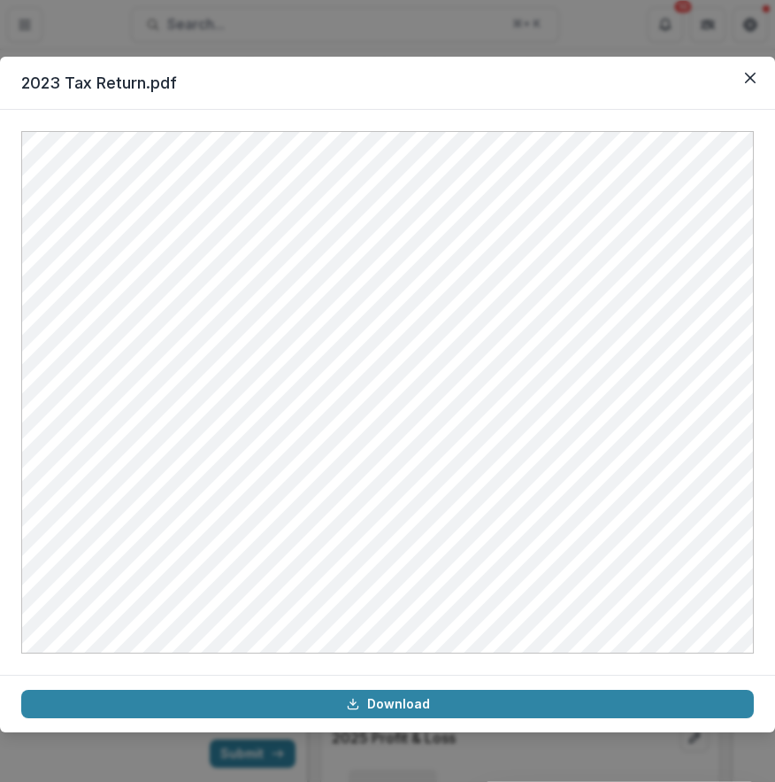
click at [366, 17] on div "2023 Tax Return.pdf Download" at bounding box center [387, 391] width 775 height 782
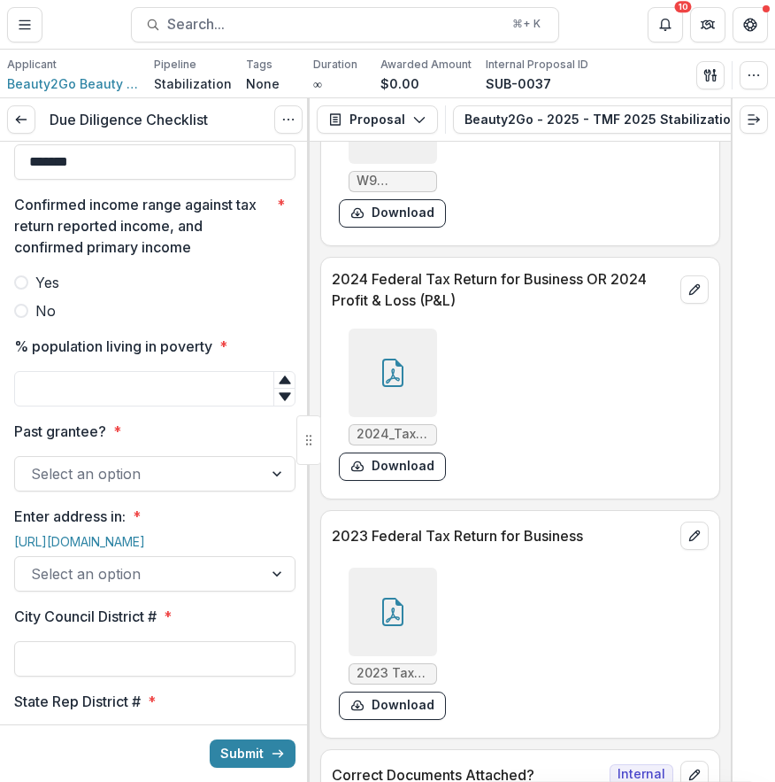
scroll to position [10258, 0]
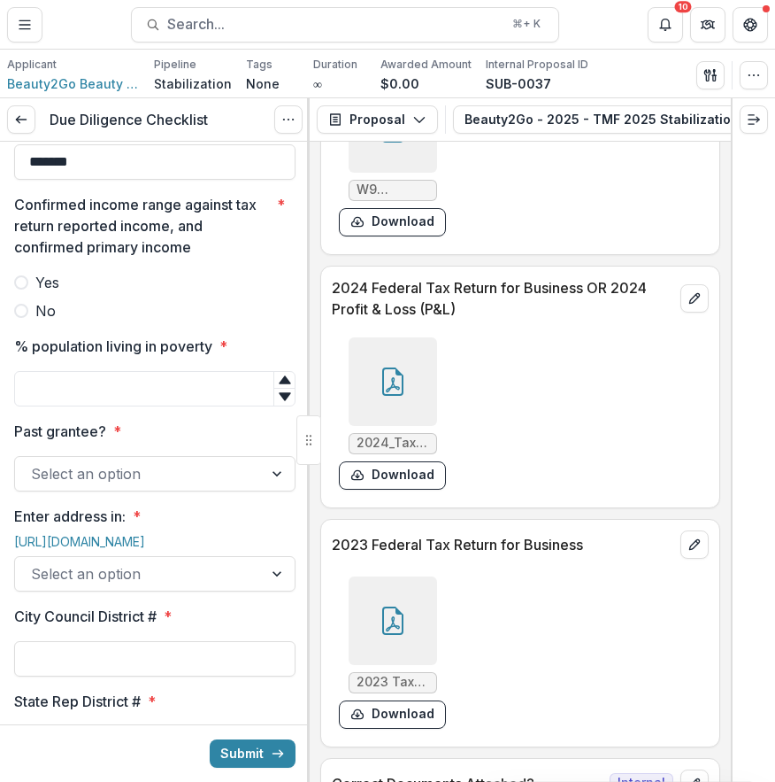
click at [408, 366] on div at bounding box center [393, 381] width 89 height 89
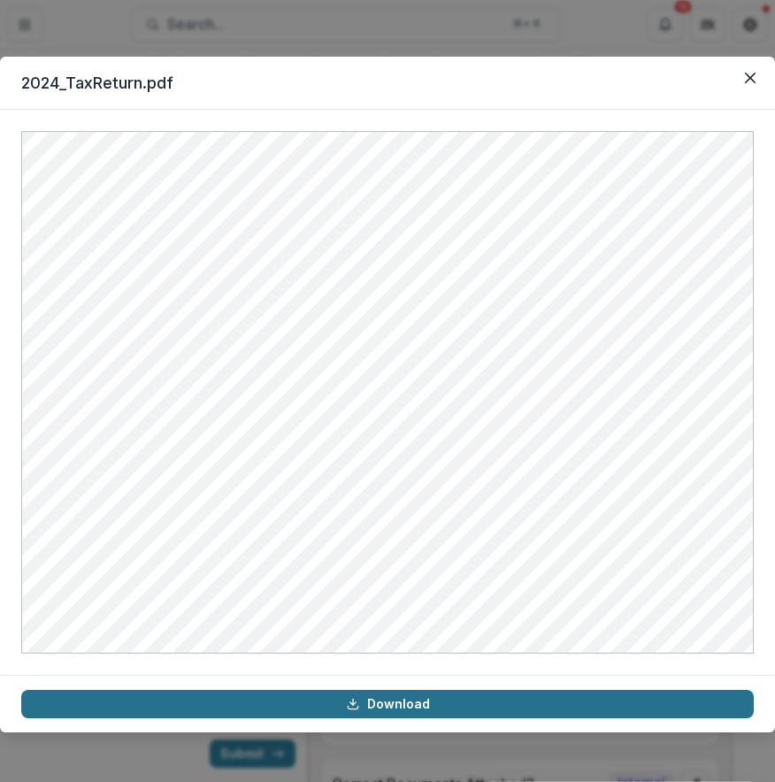
click at [378, 690] on link "Download" at bounding box center [387, 704] width 733 height 28
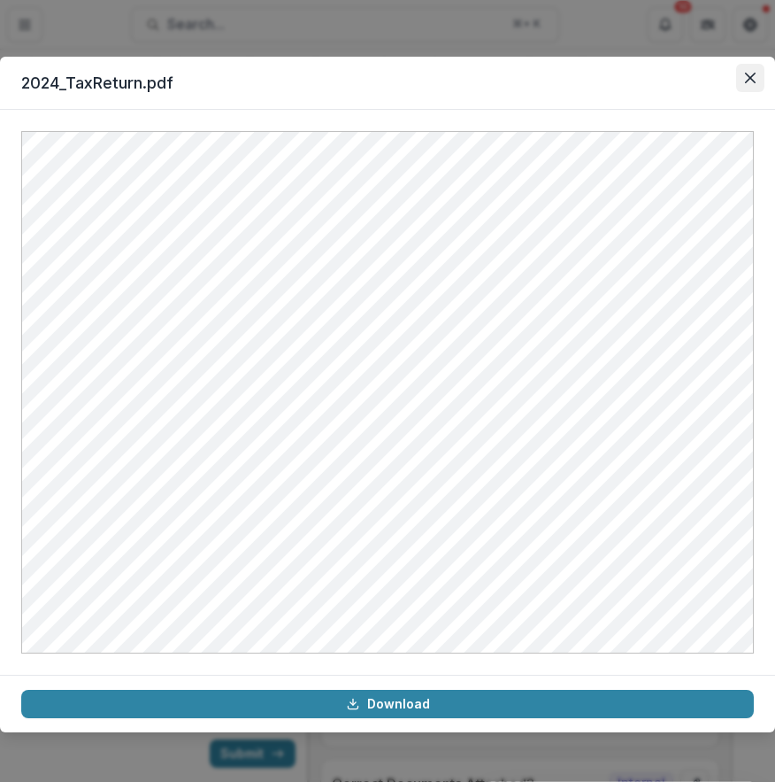
click at [759, 81] on button "Close" at bounding box center [750, 78] width 28 height 28
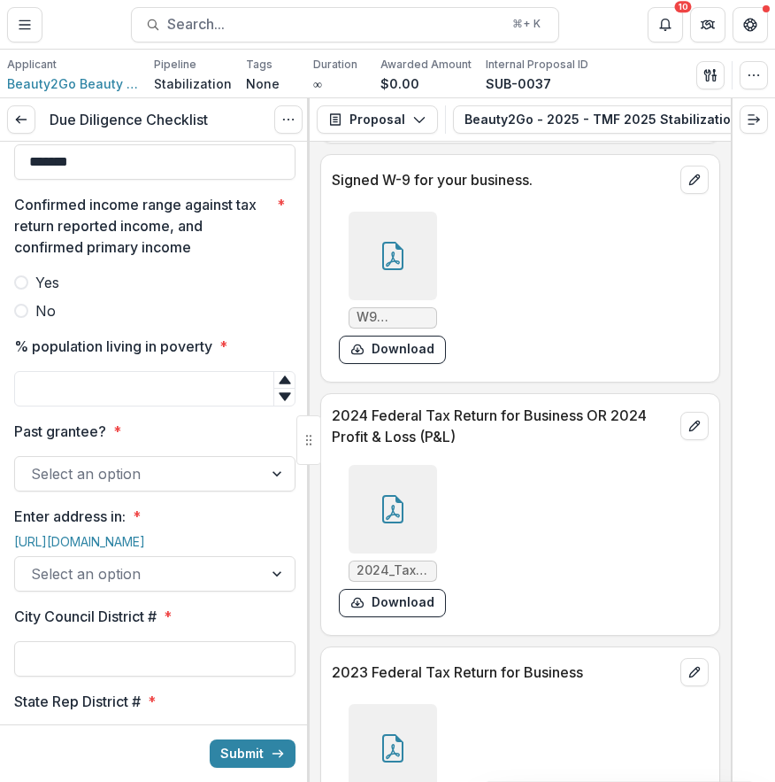
scroll to position [10099, 0]
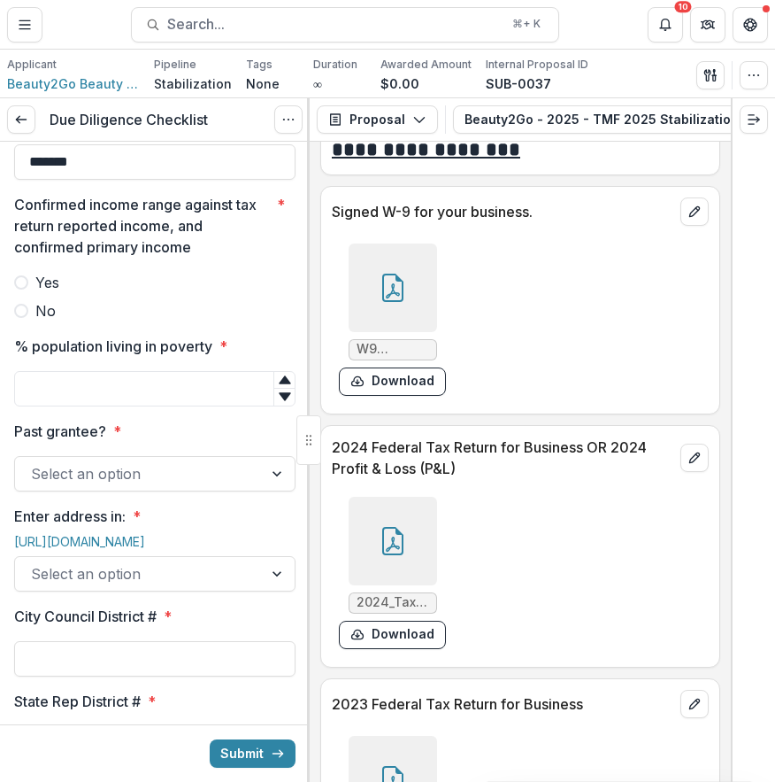
click at [422, 264] on div at bounding box center [393, 287] width 89 height 89
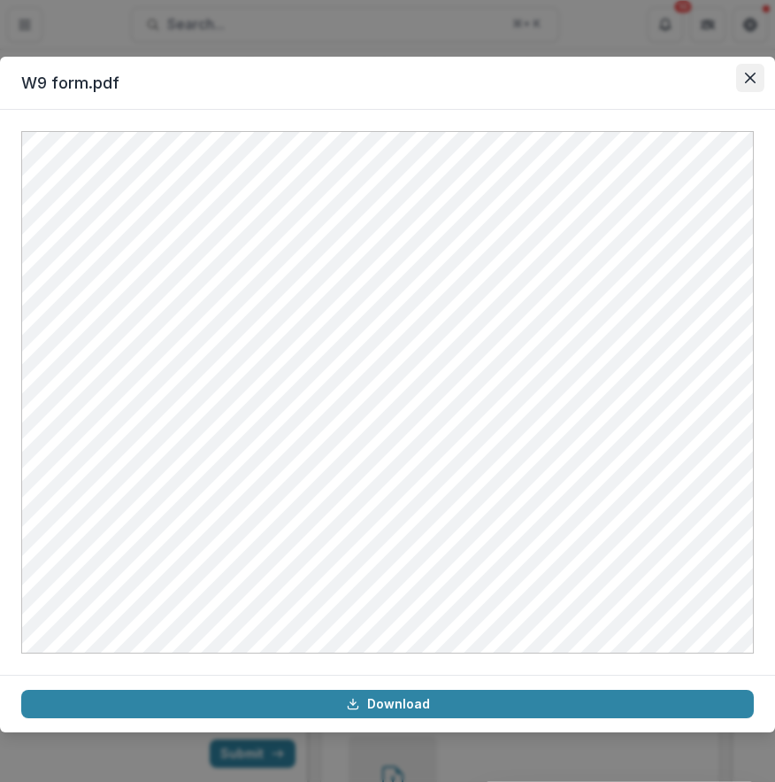
click at [757, 74] on button "Close" at bounding box center [750, 78] width 28 height 28
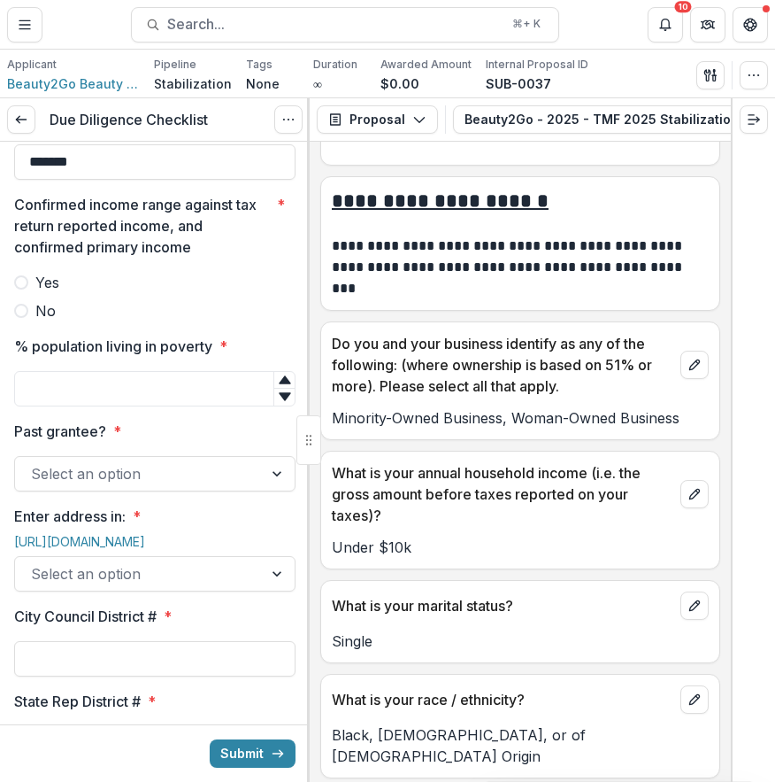
scroll to position [11755, 0]
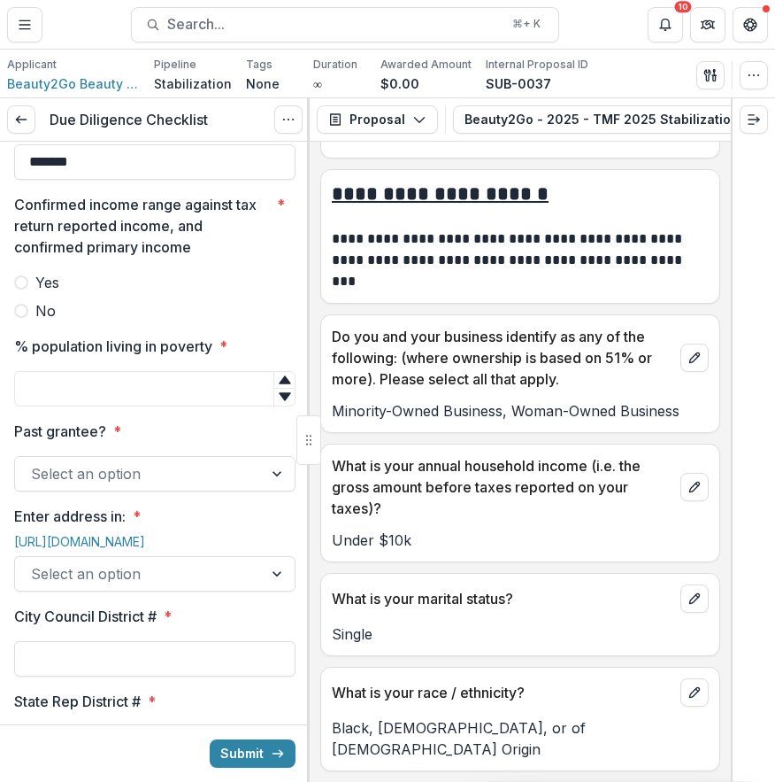
click at [54, 293] on span "Yes" at bounding box center [47, 282] width 24 height 21
click at [187, 406] on input "% population living in poverty *" at bounding box center [154, 388] width 281 height 35
type input "**"
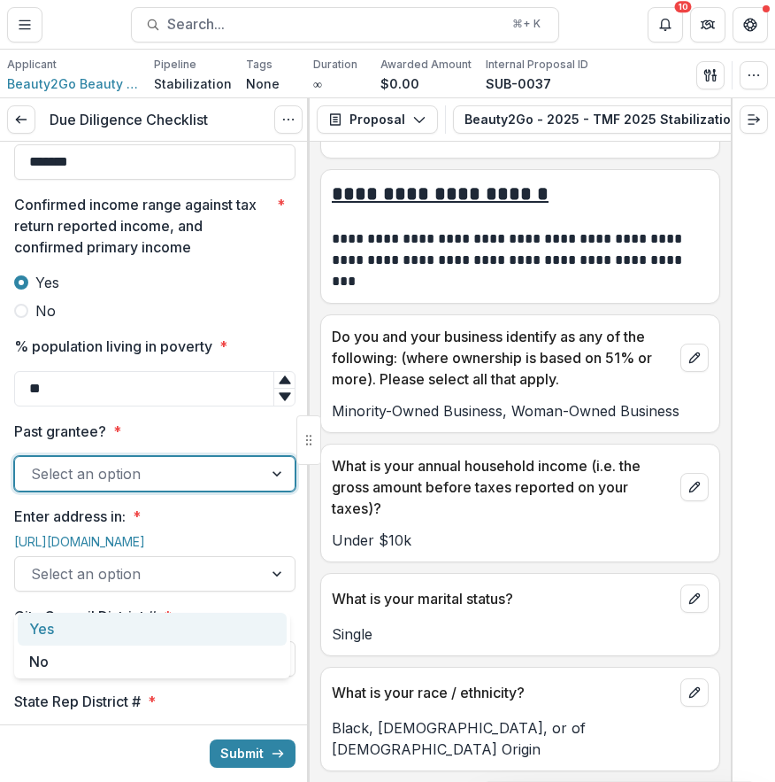
click at [176, 486] on div at bounding box center [139, 473] width 216 height 25
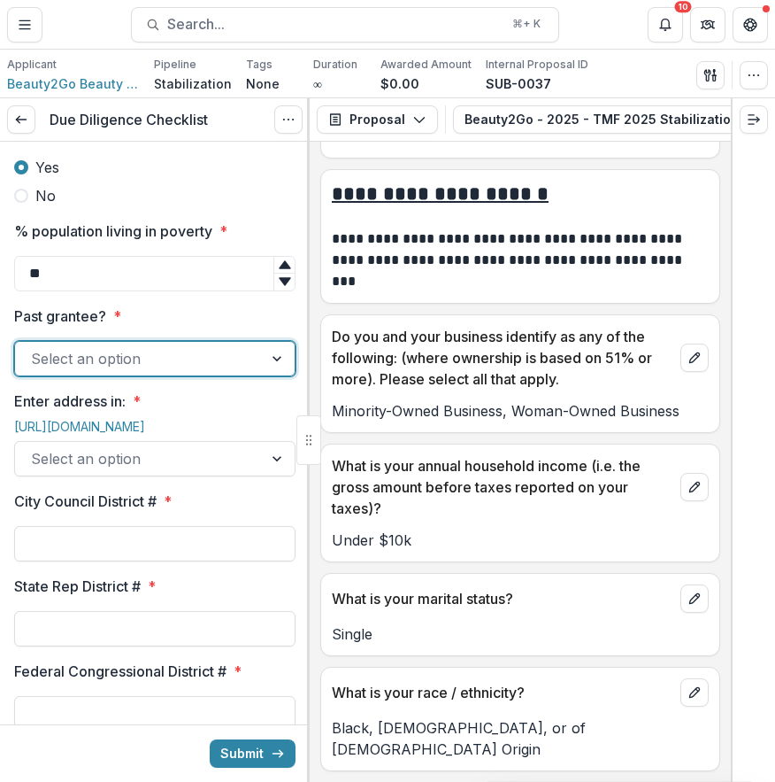
scroll to position [1770, 0]
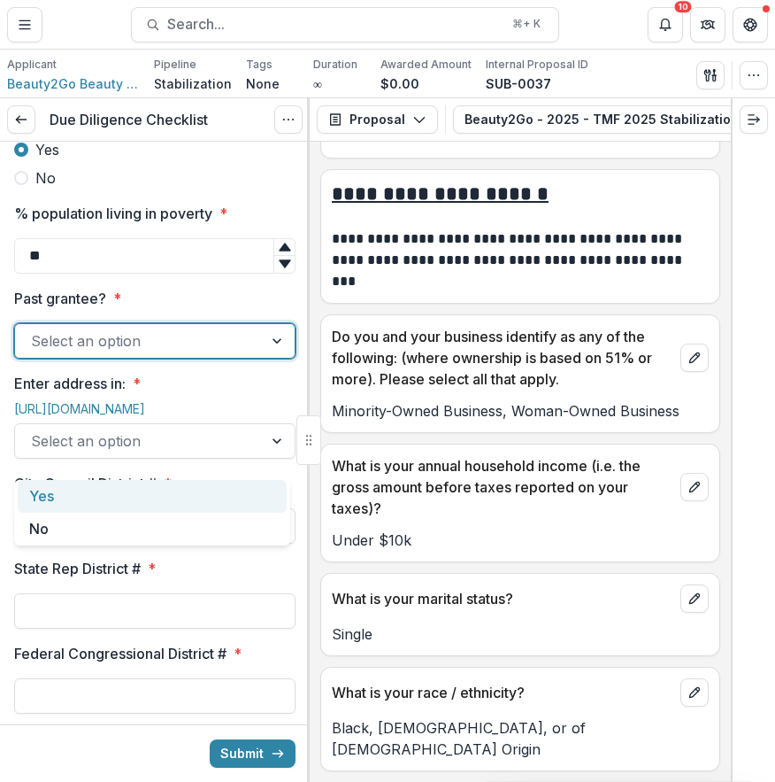
click at [227, 353] on div at bounding box center [139, 340] width 216 height 25
click at [200, 488] on div "Yes" at bounding box center [152, 496] width 269 height 33
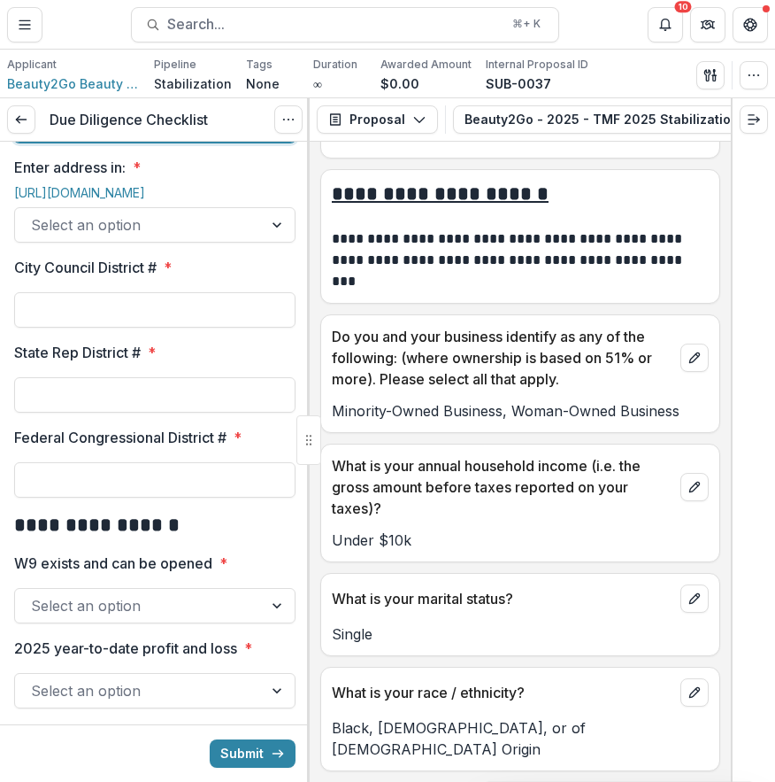
scroll to position [1987, 0]
click at [136, 199] on link "https://live.cicerodata.com" at bounding box center [79, 191] width 131 height 15
click at [189, 236] on div at bounding box center [139, 224] width 216 height 25
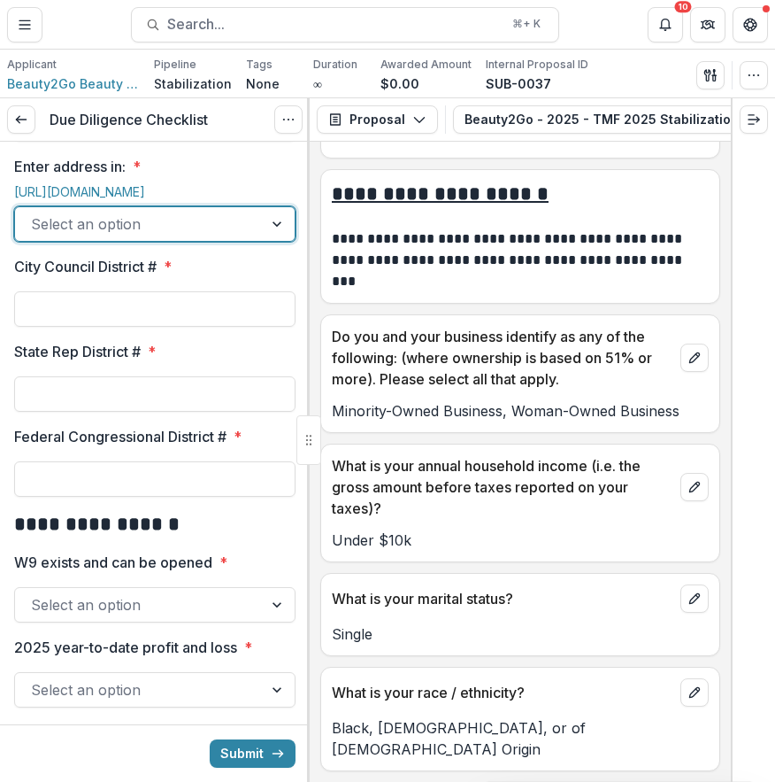
click at [267, 241] on div at bounding box center [279, 224] width 32 height 34
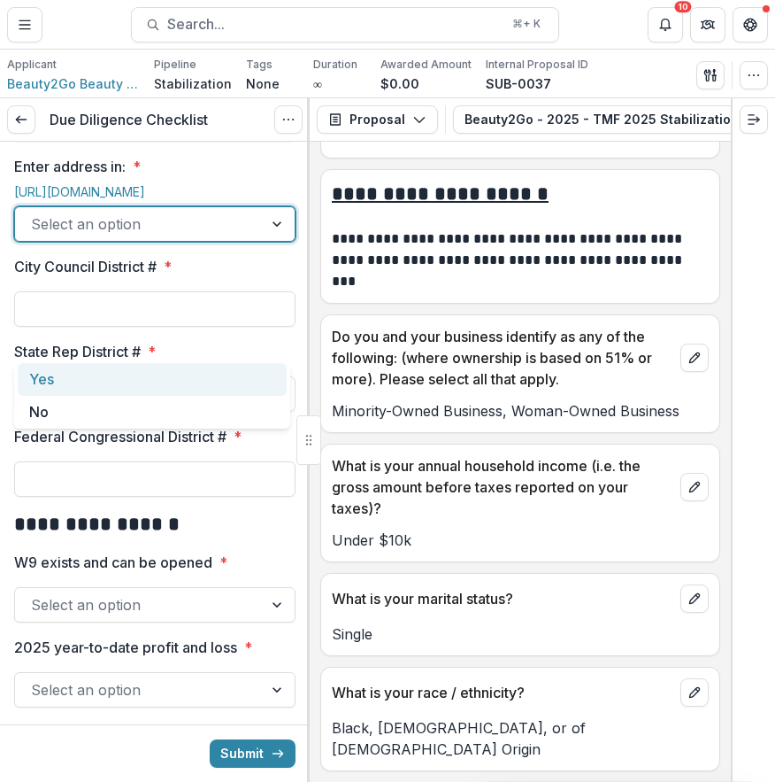
click at [220, 380] on div "Yes" at bounding box center [152, 379] width 269 height 33
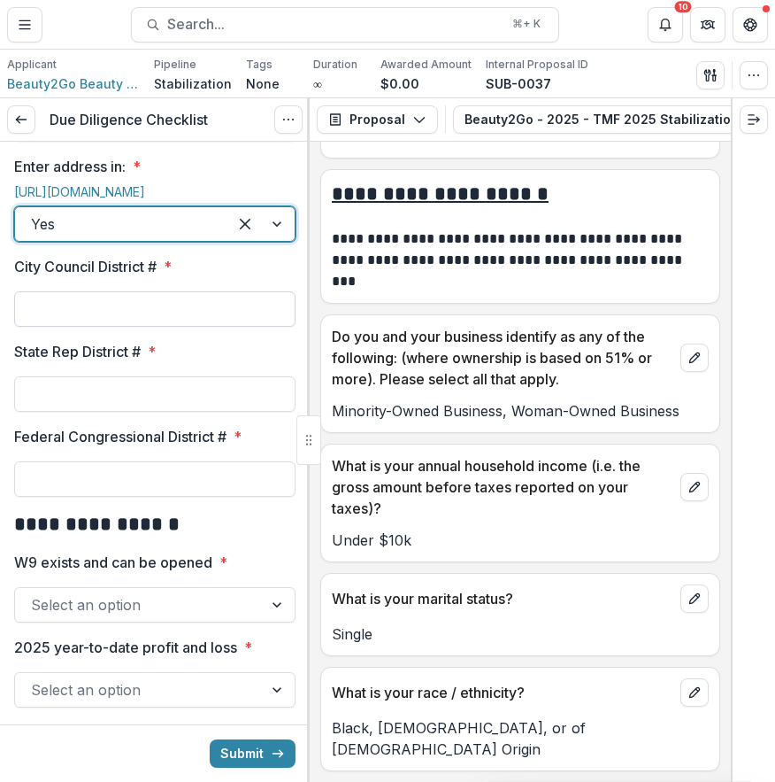
click at [204, 327] on input "City Council District # *" at bounding box center [154, 308] width 281 height 35
type input "*"
click at [275, 412] on input "State Rep District # *" at bounding box center [154, 393] width 281 height 35
type input "***"
click at [157, 497] on input "Federal Congressional District # *" at bounding box center [154, 478] width 281 height 35
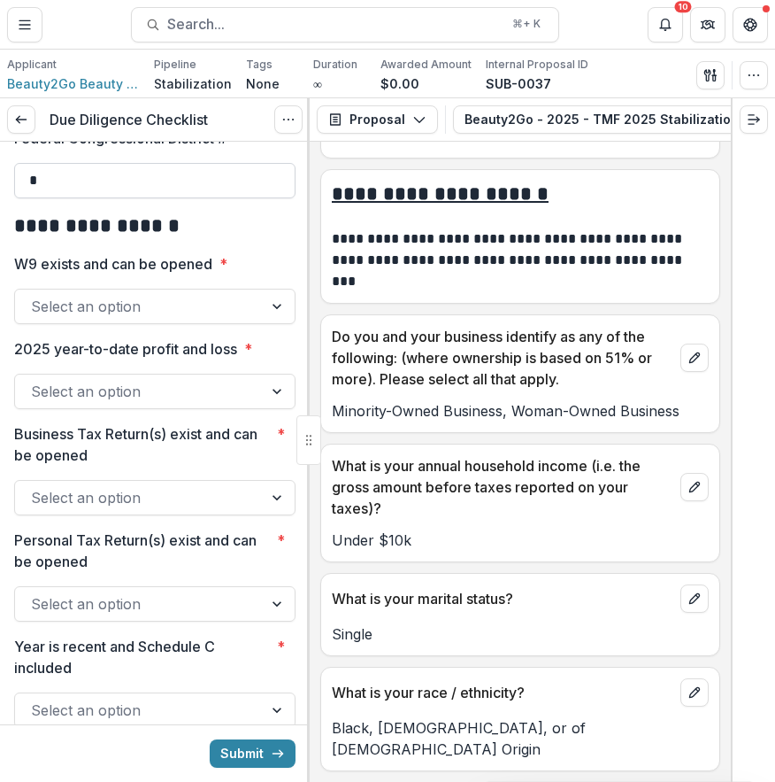
scroll to position [2312, 0]
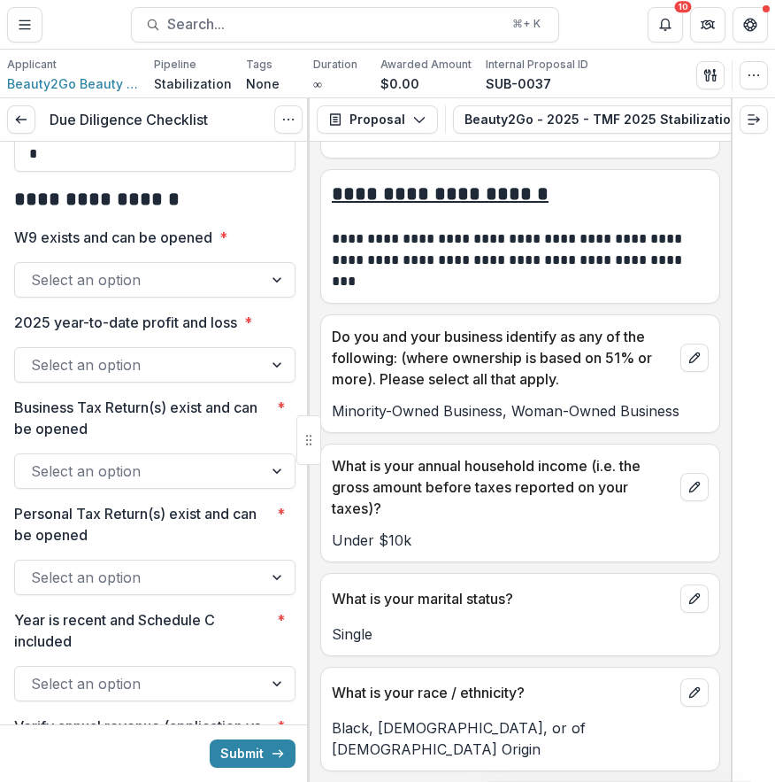
type input "*"
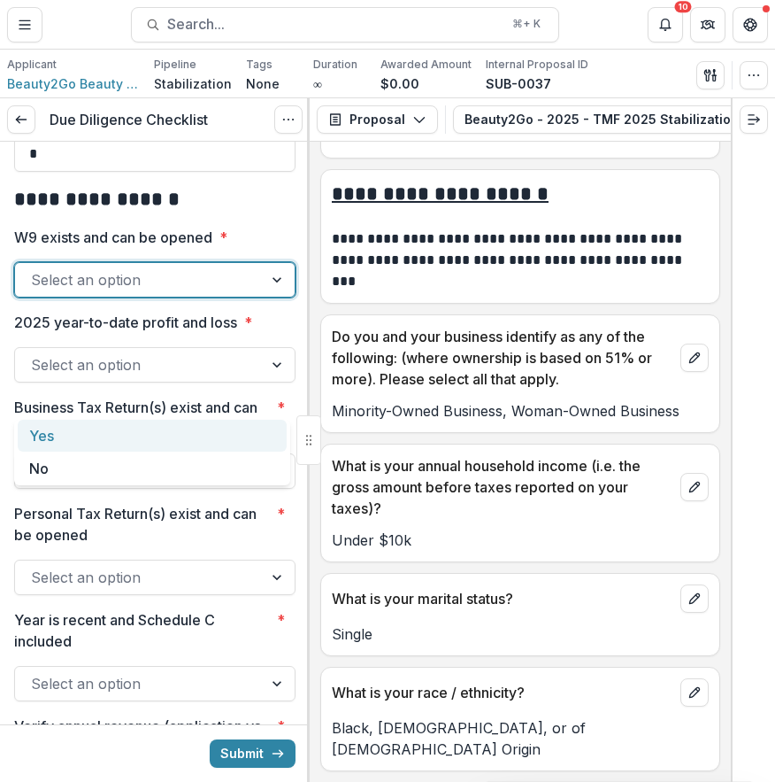
click at [243, 294] on div "Select an option" at bounding box center [139, 280] width 248 height 28
click at [281, 213] on h2 "**********" at bounding box center [152, 199] width 276 height 27
click at [269, 297] on div at bounding box center [279, 280] width 32 height 34
click at [239, 434] on div "Yes" at bounding box center [152, 436] width 269 height 33
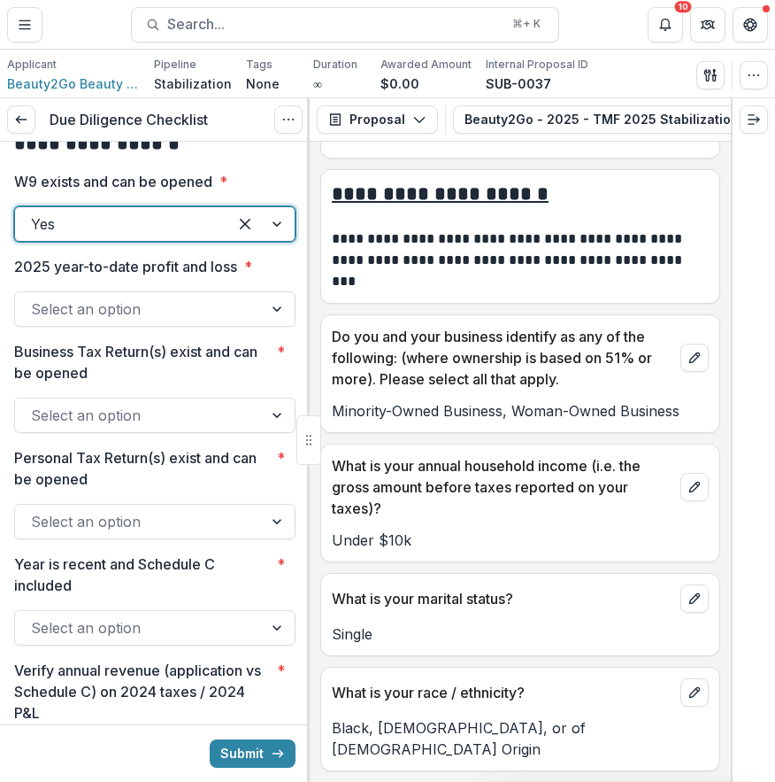
scroll to position [2411, 0]
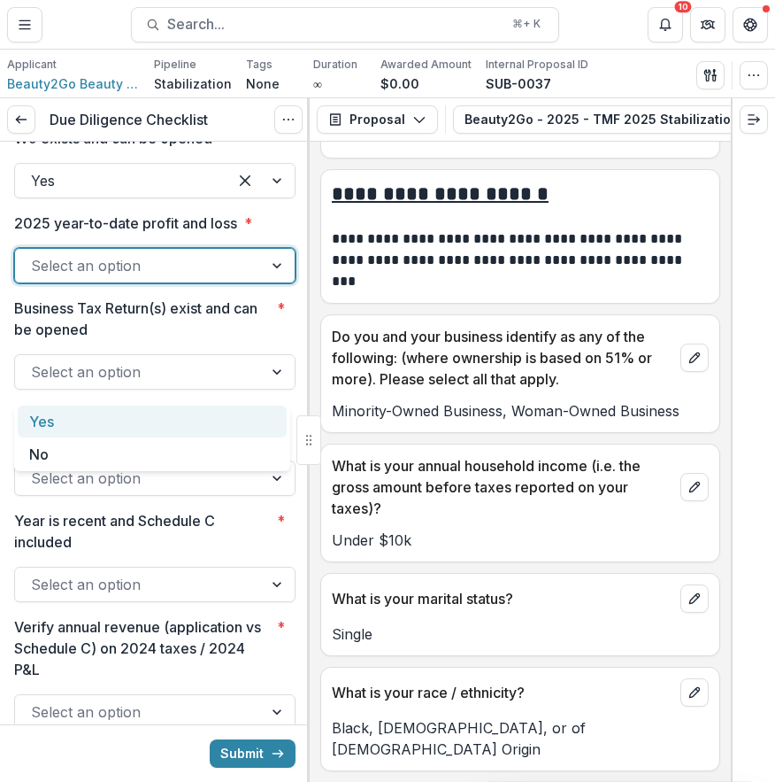
click at [244, 280] on div "Select an option" at bounding box center [139, 265] width 248 height 28
click at [238, 415] on div "Yes" at bounding box center [152, 421] width 269 height 33
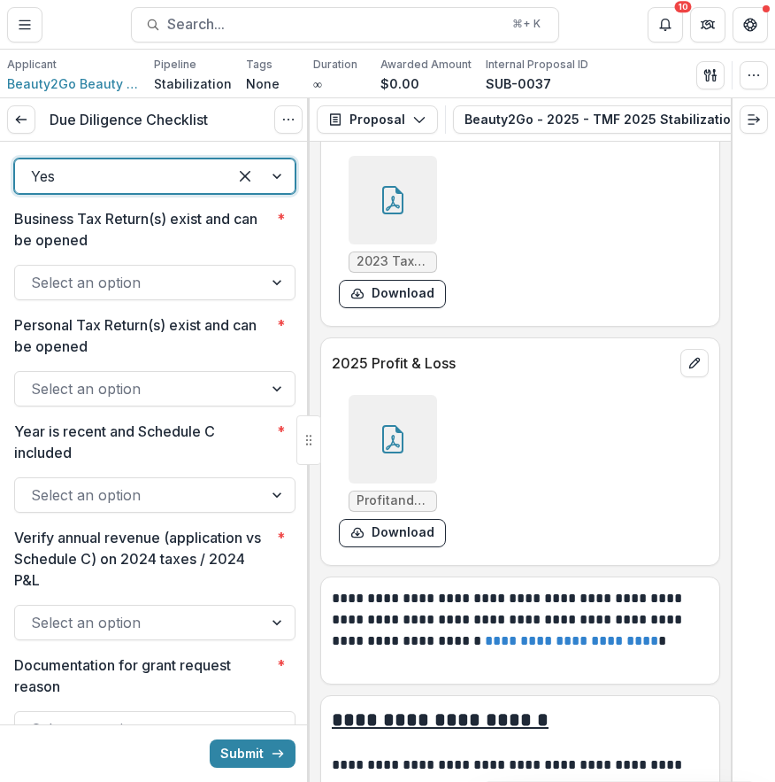
scroll to position [11081, 0]
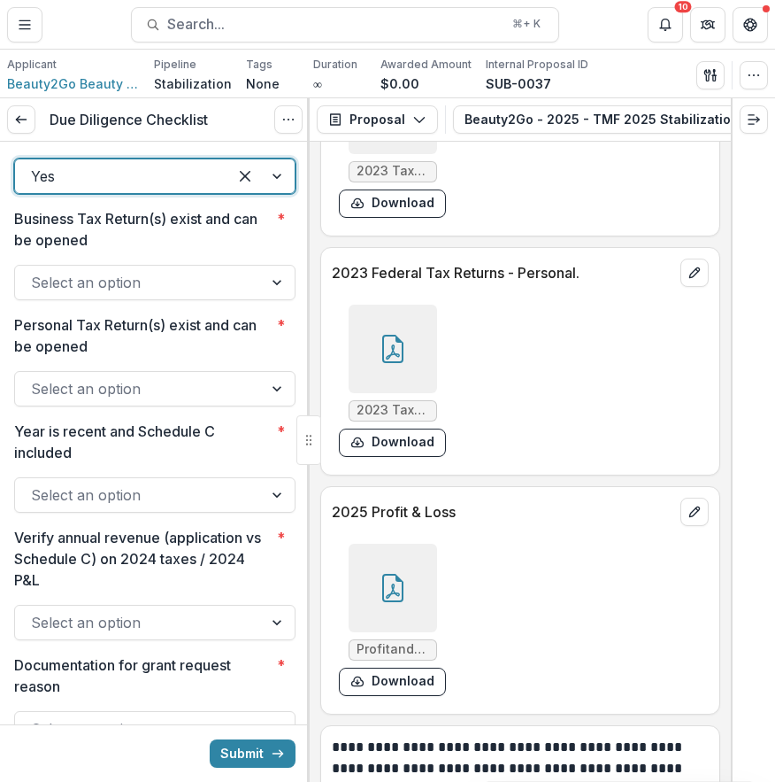
click at [394, 574] on icon at bounding box center [393, 588] width 28 height 28
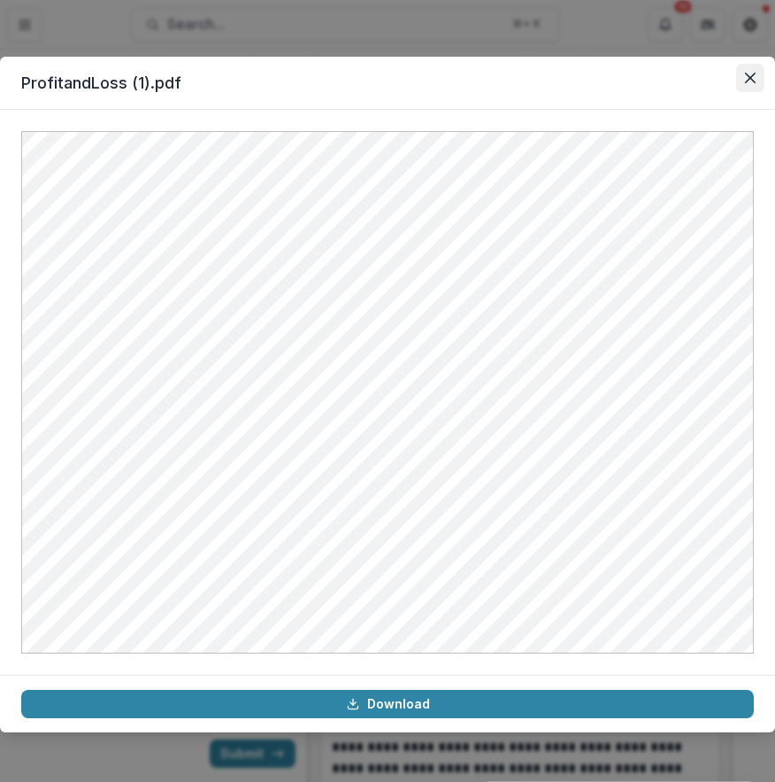
click at [747, 79] on icon "Close" at bounding box center [750, 78] width 11 height 11
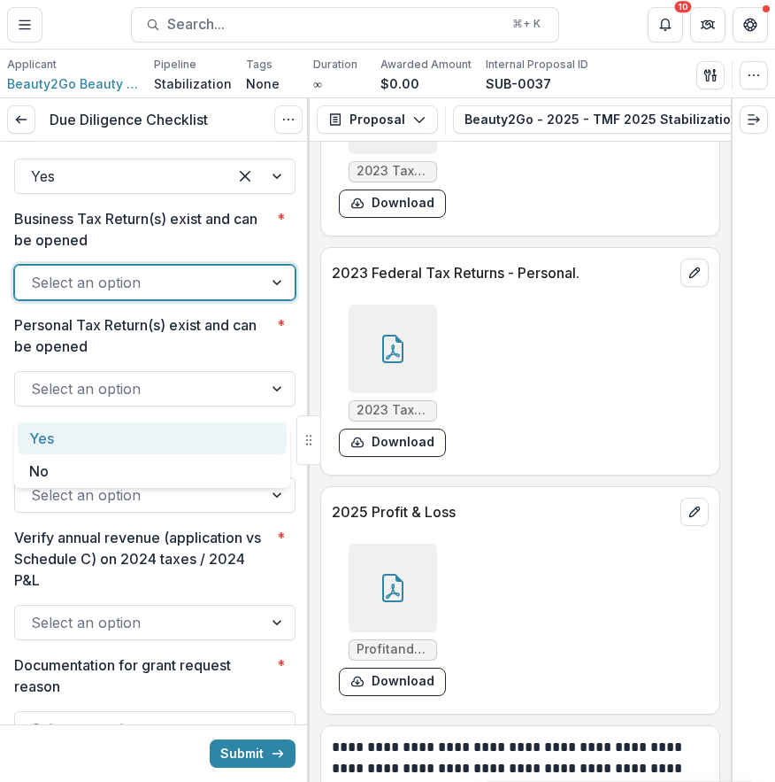
click at [219, 295] on div at bounding box center [139, 282] width 216 height 25
click at [221, 438] on div "Yes" at bounding box center [152, 438] width 269 height 33
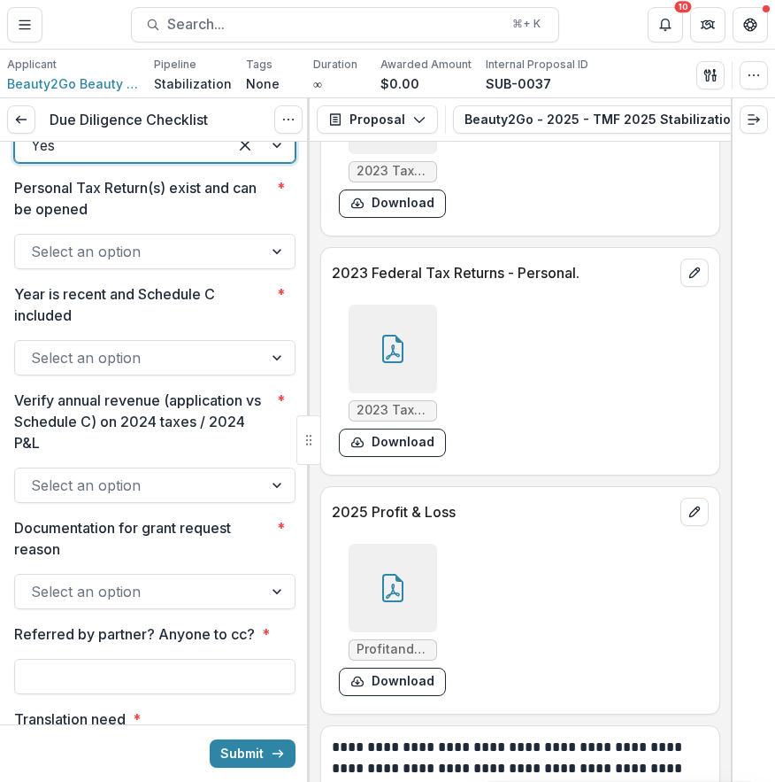
scroll to position [2656, 0]
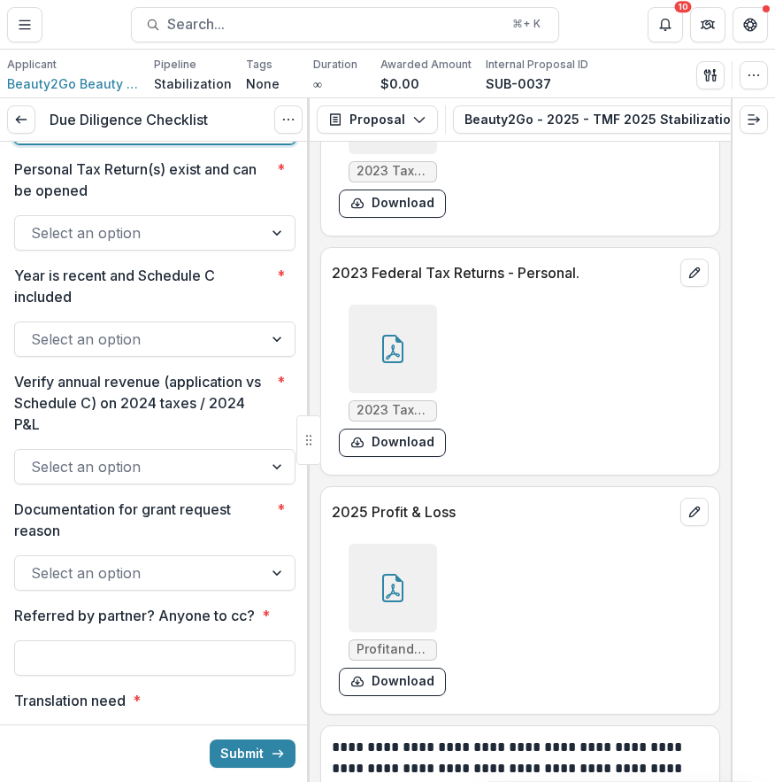
click at [289, 251] on div "Select an option" at bounding box center [154, 232] width 281 height 35
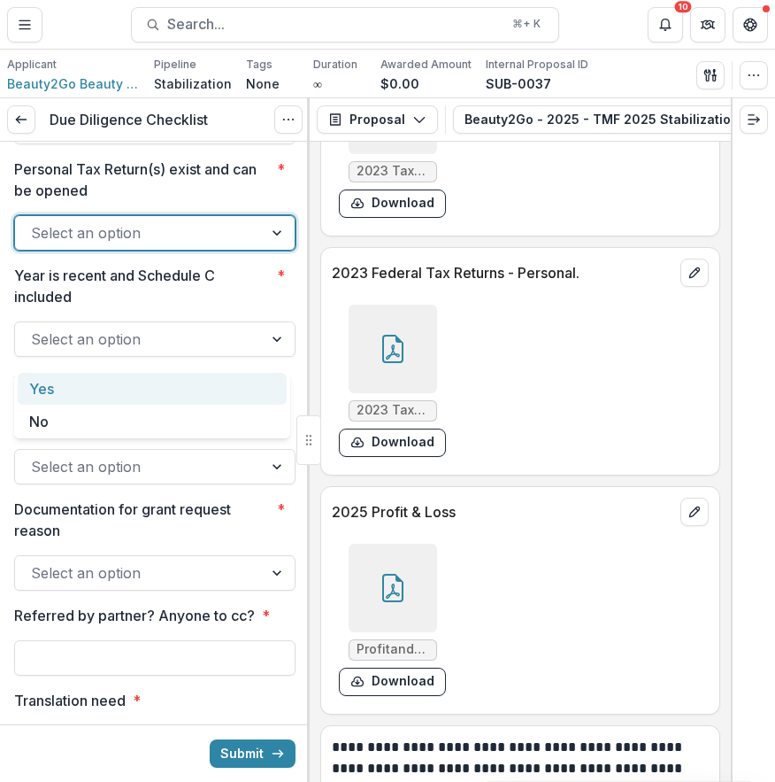
click at [213, 387] on div "Yes" at bounding box center [152, 389] width 269 height 33
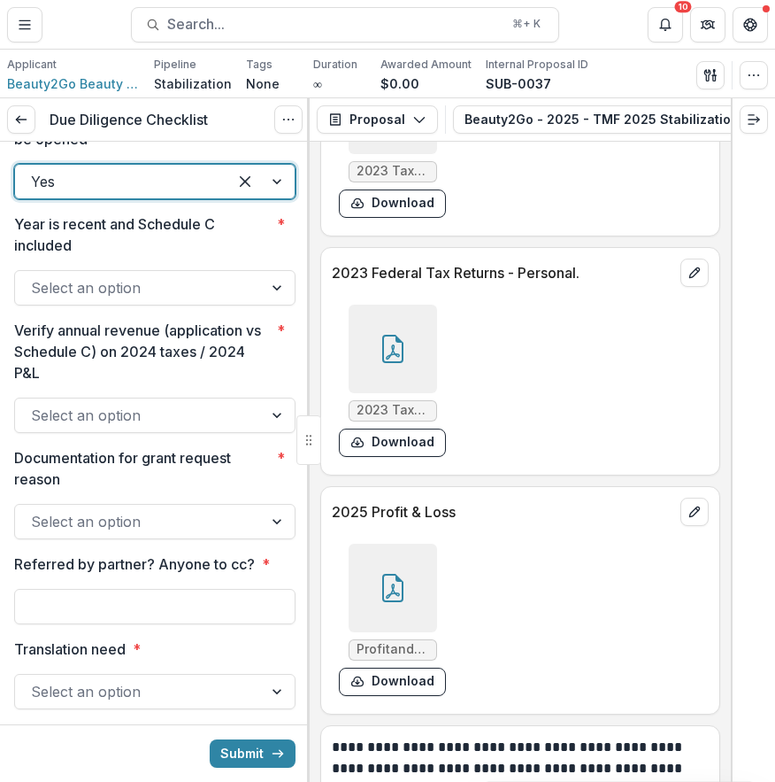
scroll to position [2709, 0]
click at [218, 299] on div at bounding box center [139, 286] width 216 height 25
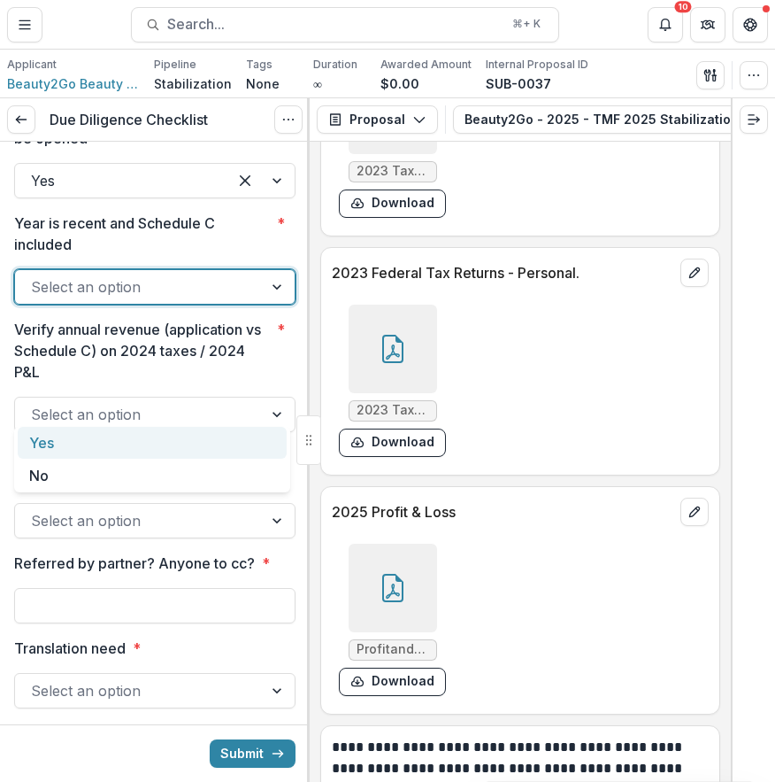
click at [201, 435] on div "Yes" at bounding box center [152, 443] width 269 height 33
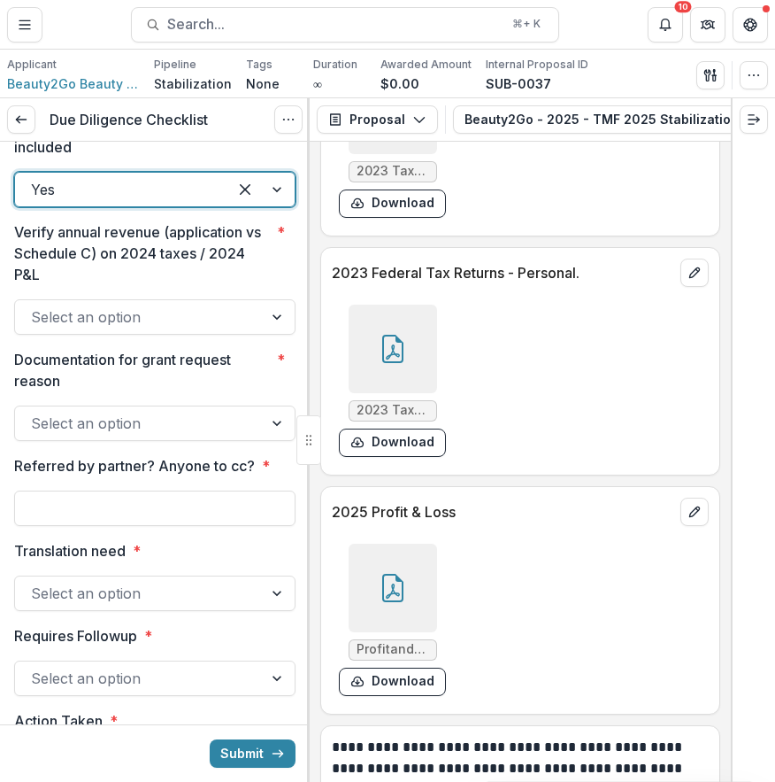
scroll to position [2816, 0]
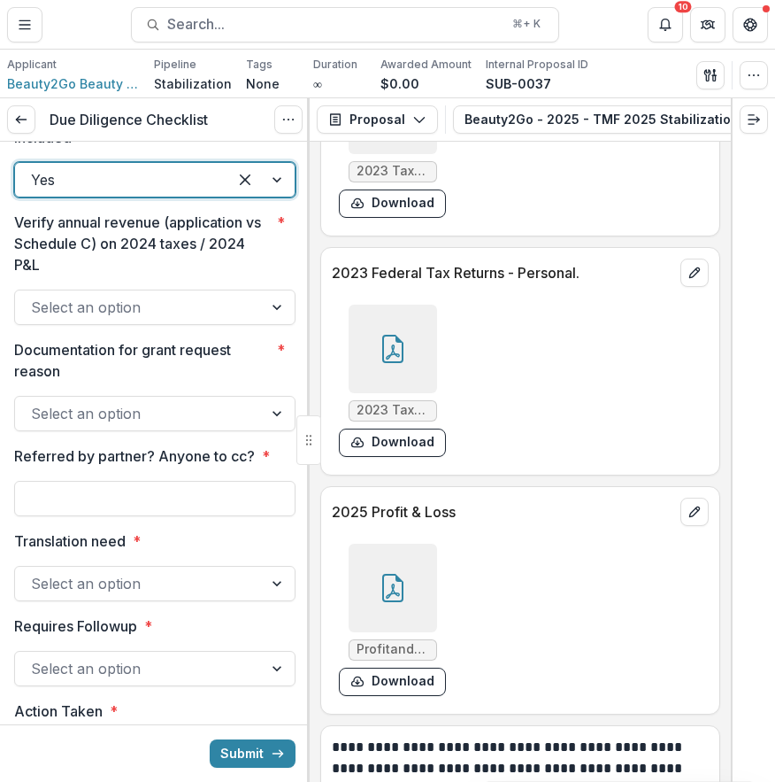
click at [201, 320] on div at bounding box center [139, 307] width 216 height 25
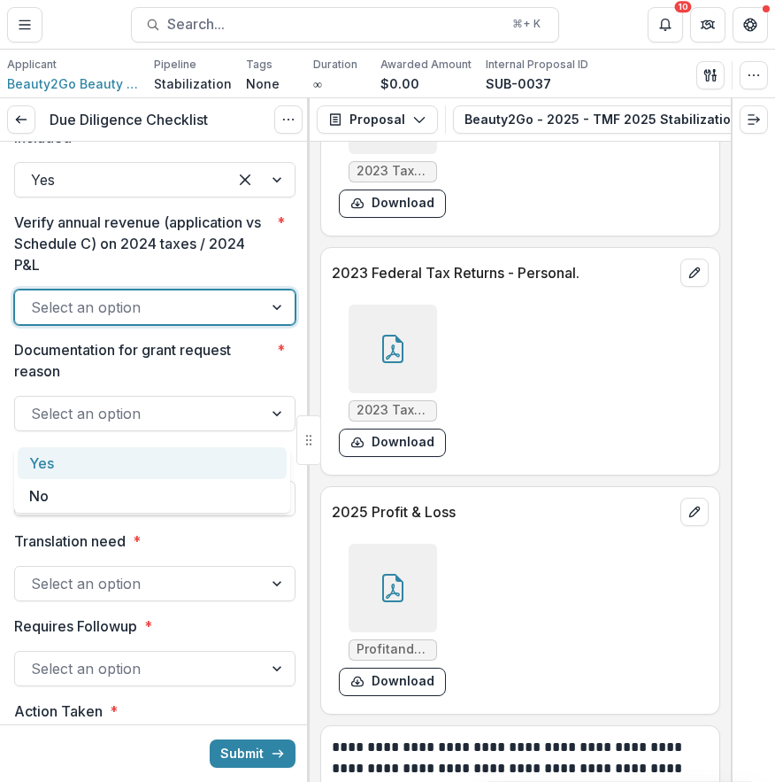
click at [181, 465] on div "Yes" at bounding box center [152, 463] width 269 height 33
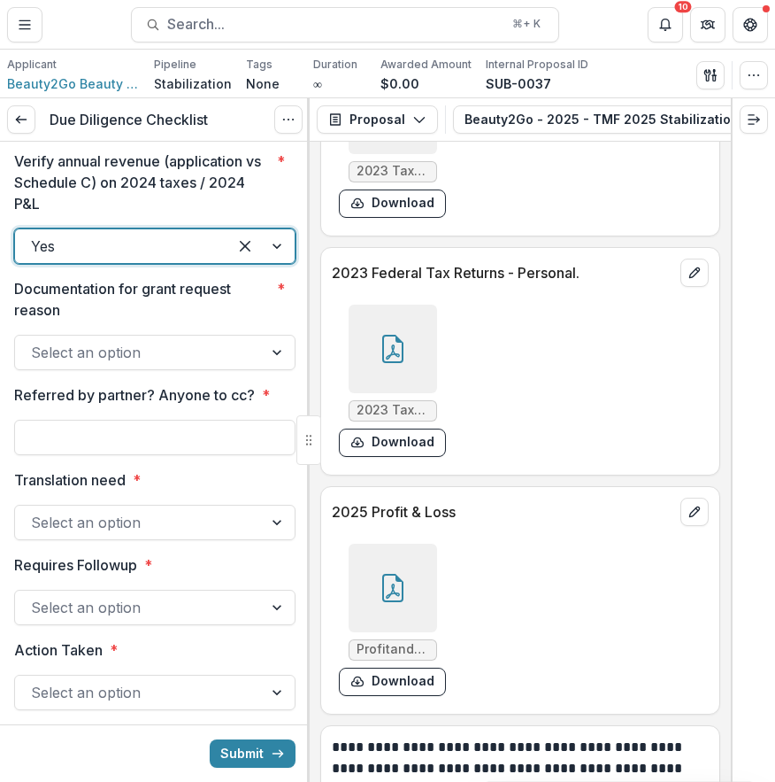
scroll to position [2926, 0]
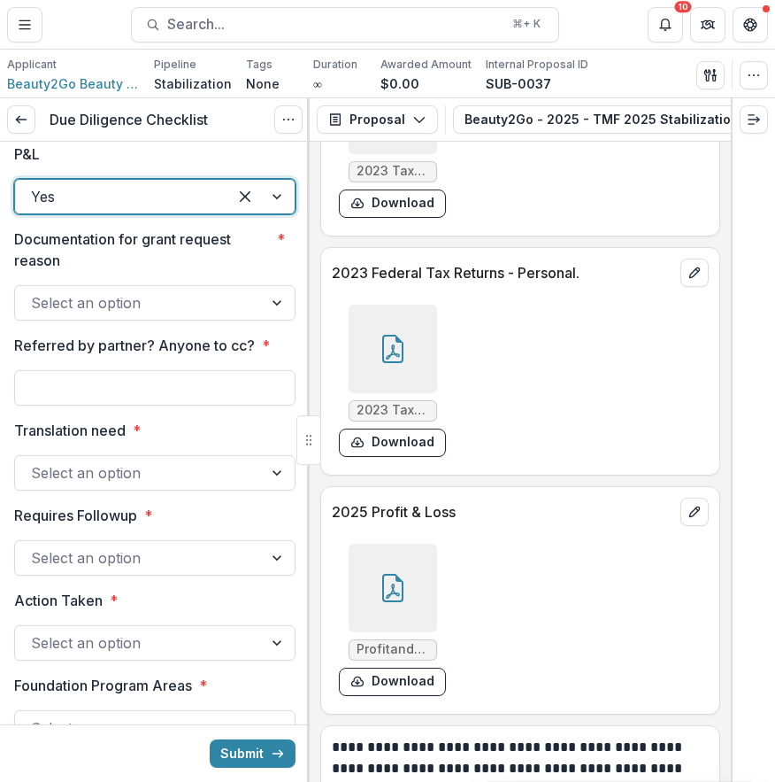
click at [201, 315] on div at bounding box center [139, 302] width 216 height 25
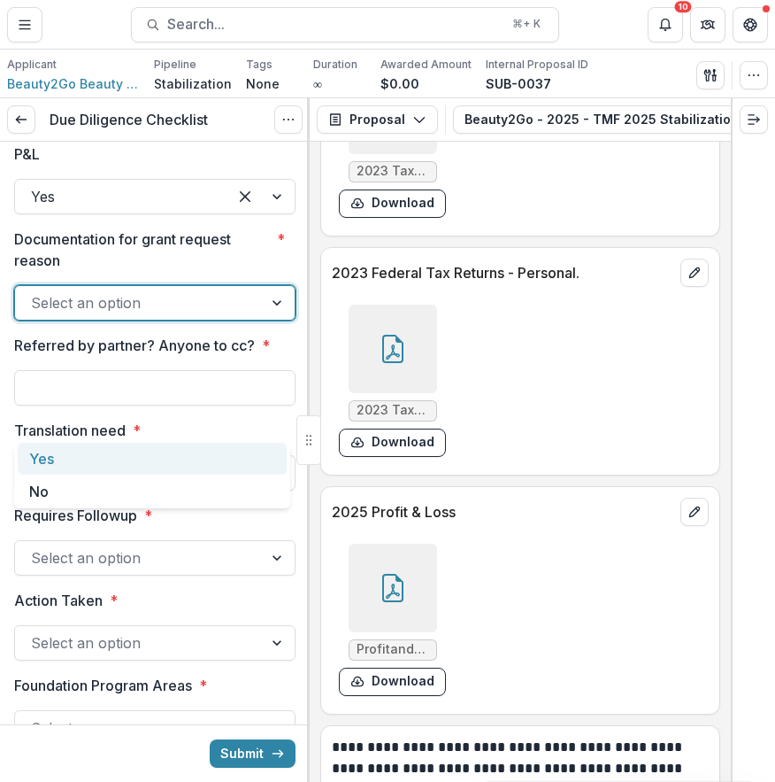
click at [189, 454] on div "Yes" at bounding box center [152, 459] width 269 height 33
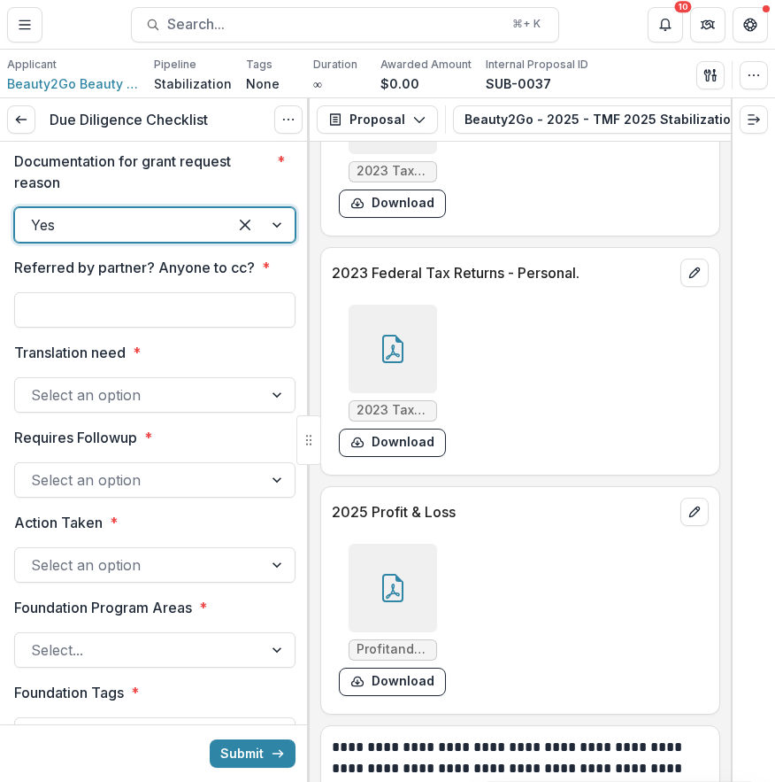
scroll to position [3018, 0]
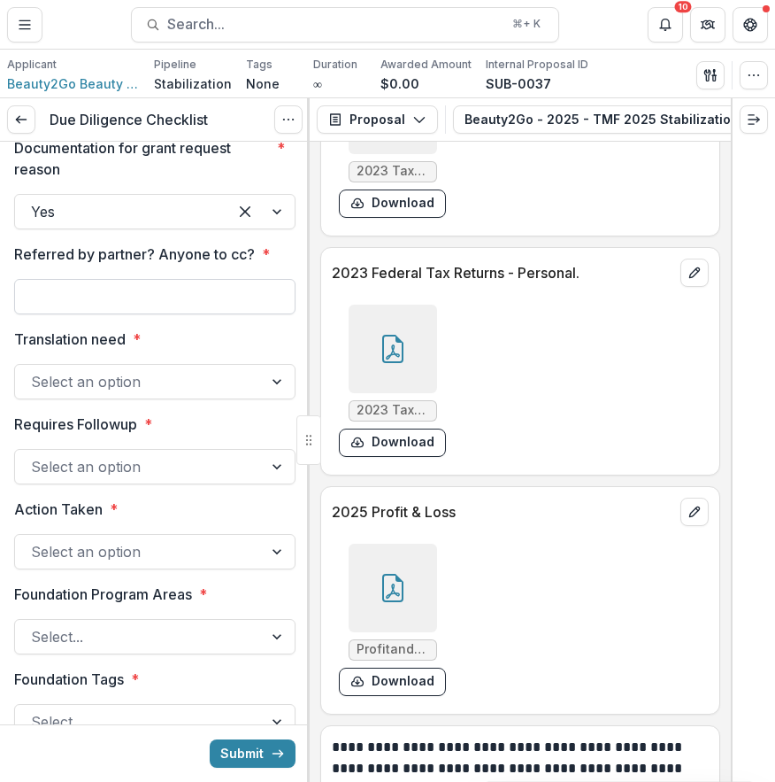
click at [228, 314] on input "Referred by partner? Anyone to cc? *" at bounding box center [154, 296] width 281 height 35
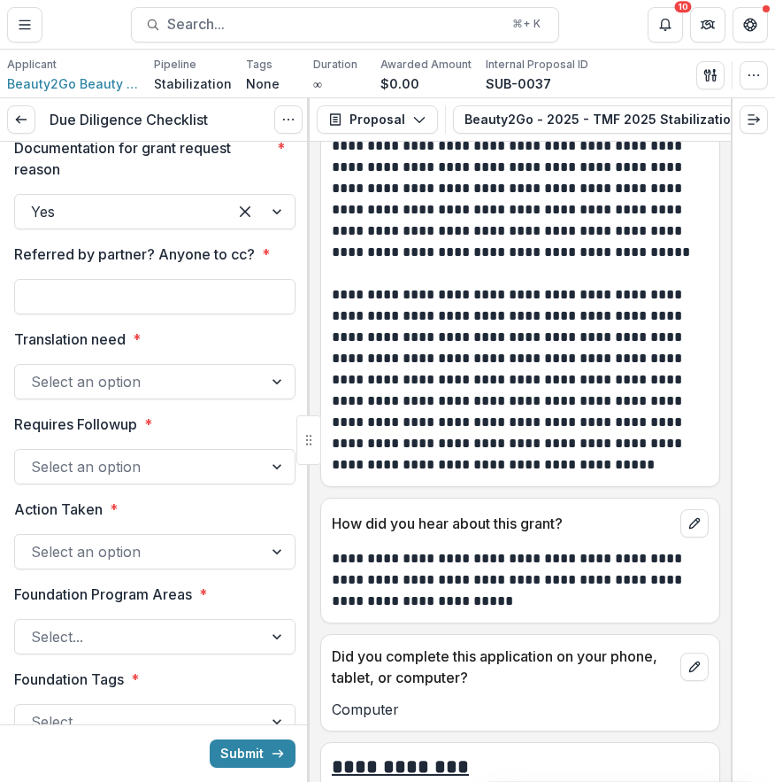
scroll to position [13772, 0]
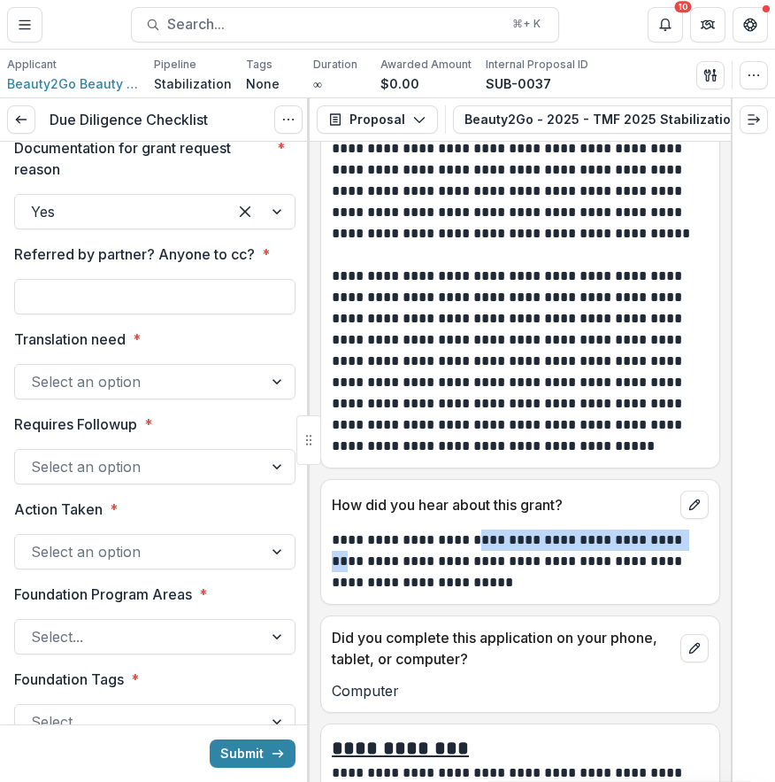
drag, startPoint x: 481, startPoint y: 499, endPoint x: 411, endPoint y: 523, distance: 73.9
click at [411, 529] on p "**********" at bounding box center [518, 561] width 372 height 64
click at [173, 314] on input "Referred by partner? Anyone to cc? *" at bounding box center [154, 296] width 281 height 35
paste input "**********"
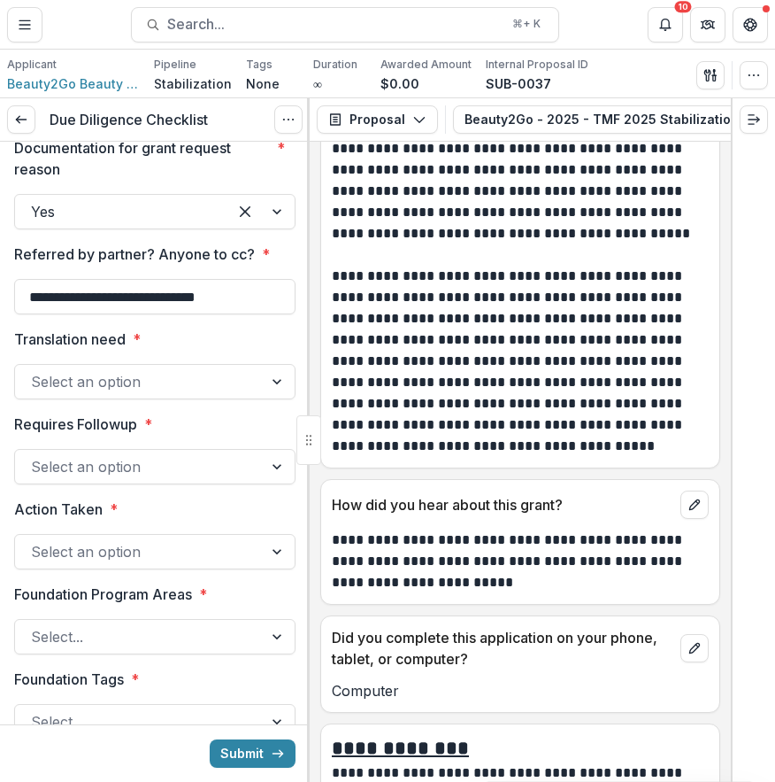
type input "**********"
click at [209, 394] on div at bounding box center [139, 381] width 216 height 25
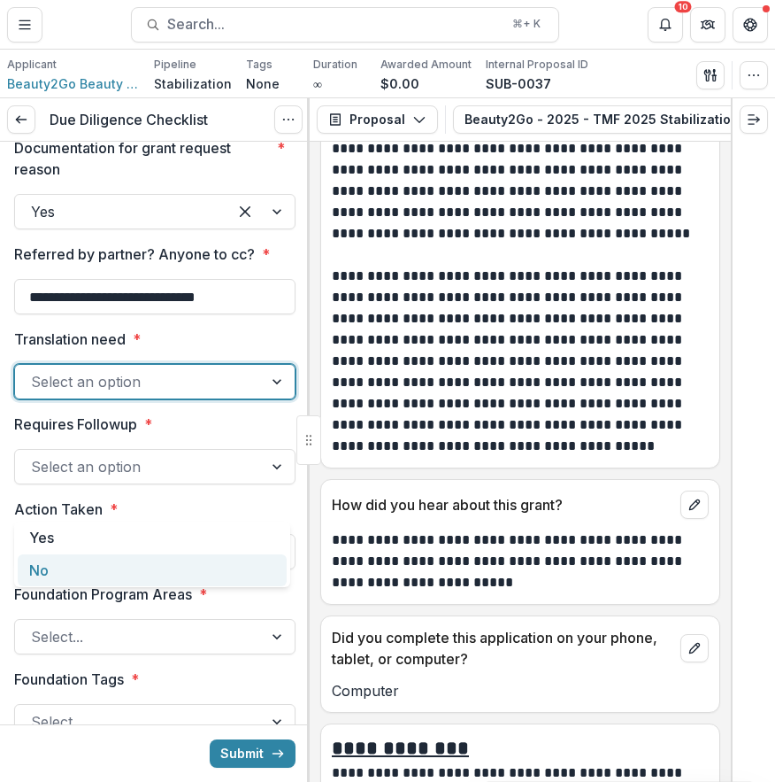
click at [256, 571] on div "No" at bounding box center [152, 570] width 269 height 33
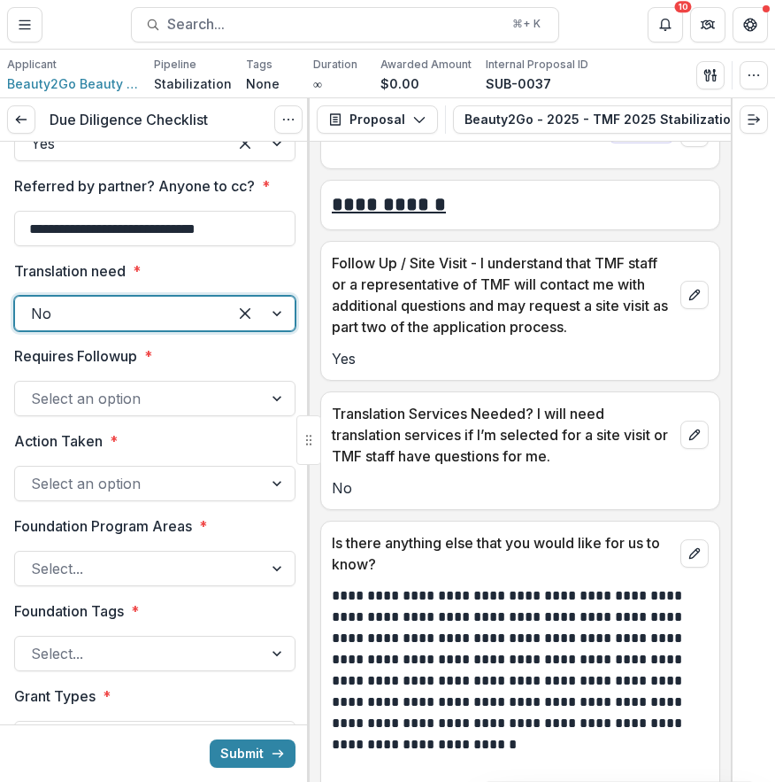
scroll to position [3134, 0]
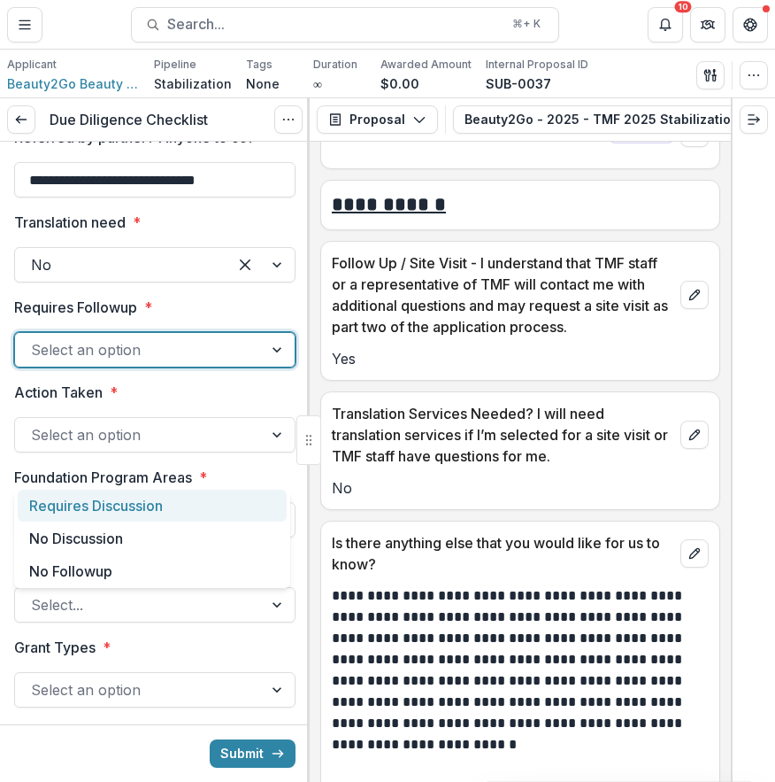
click at [211, 362] on div at bounding box center [139, 349] width 216 height 25
click at [220, 514] on div "Requires Discussion" at bounding box center [152, 506] width 269 height 33
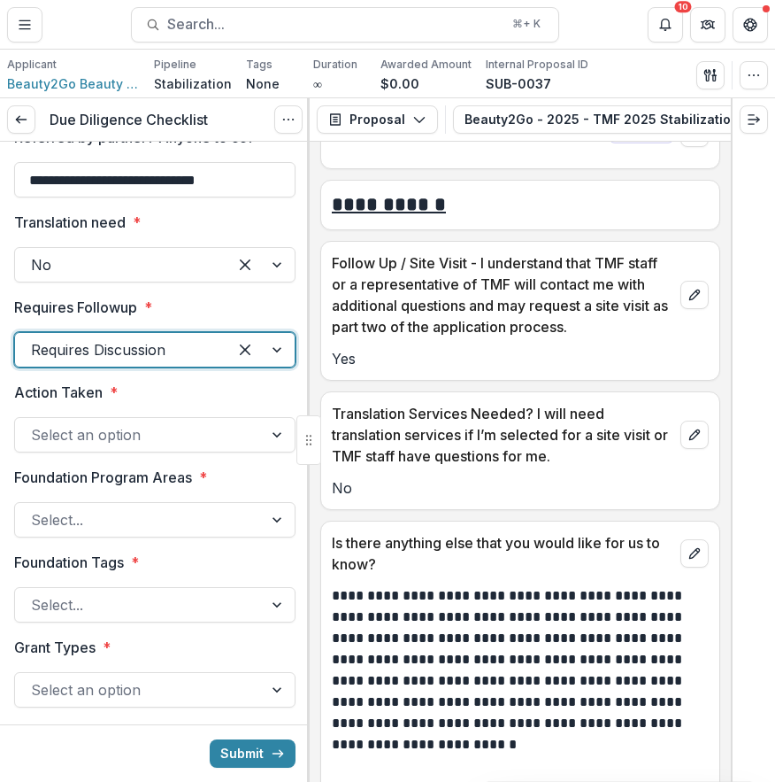
click at [201, 447] on div at bounding box center [139, 434] width 216 height 25
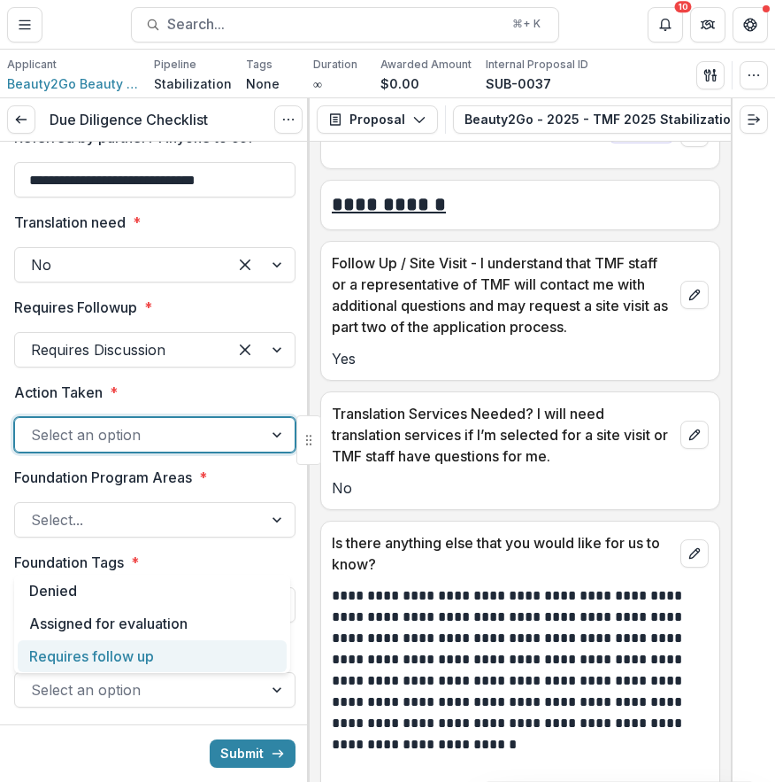
click at [224, 666] on div "Requires follow up" at bounding box center [152, 656] width 269 height 33
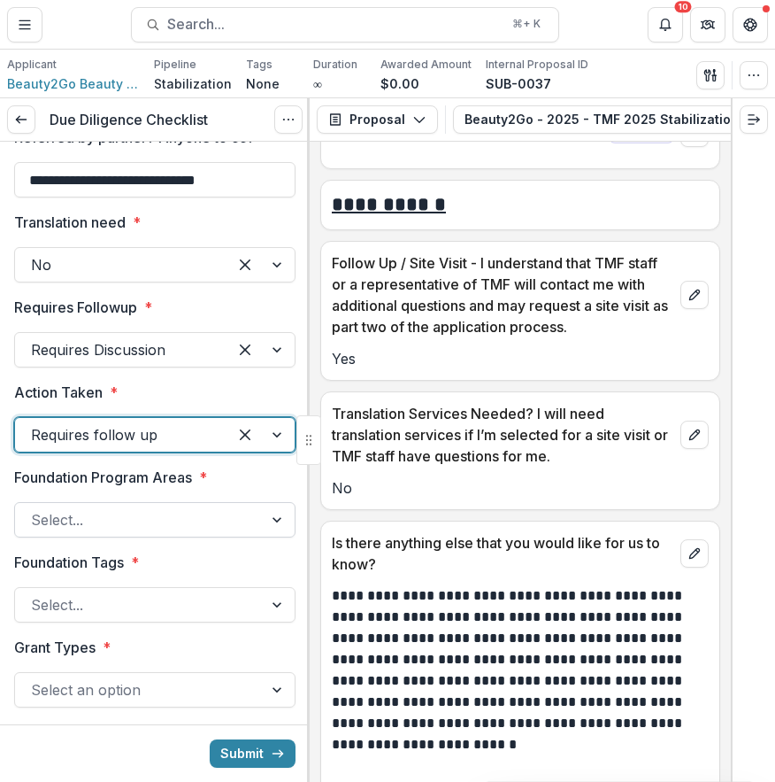
click at [213, 532] on div at bounding box center [139, 519] width 216 height 25
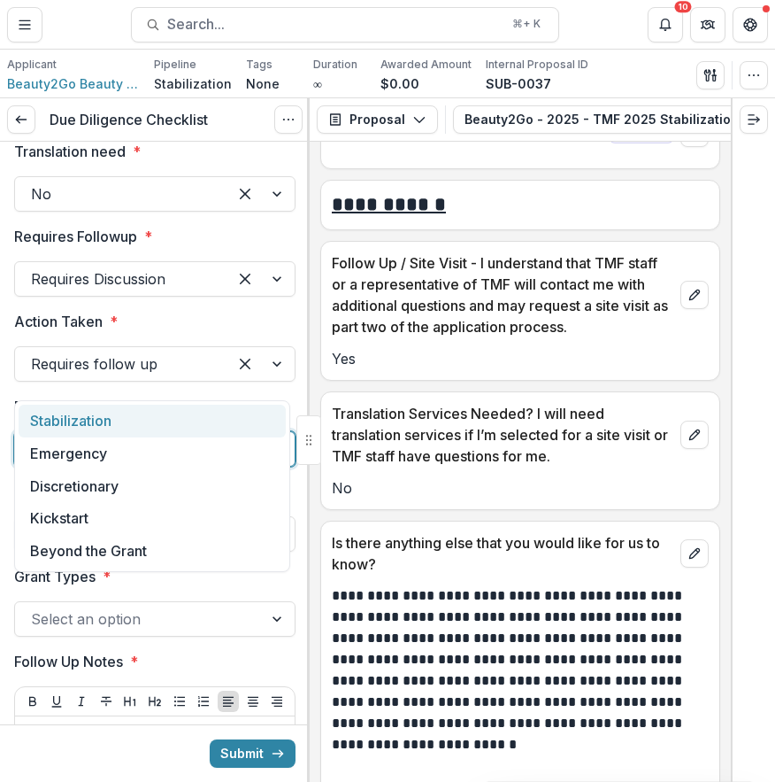
scroll to position [3209, 0]
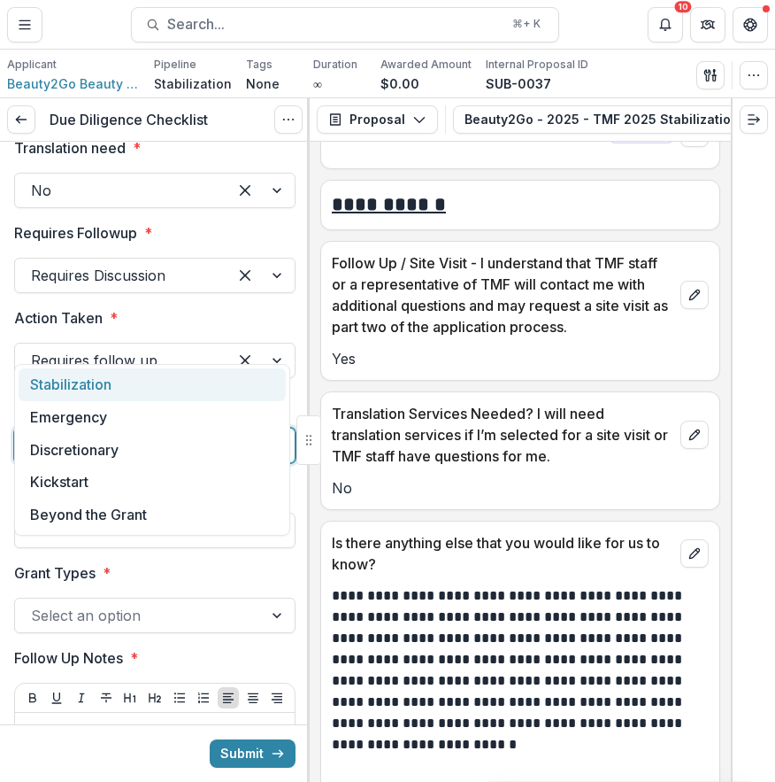
click at [185, 383] on div "Stabilization" at bounding box center [152, 384] width 267 height 33
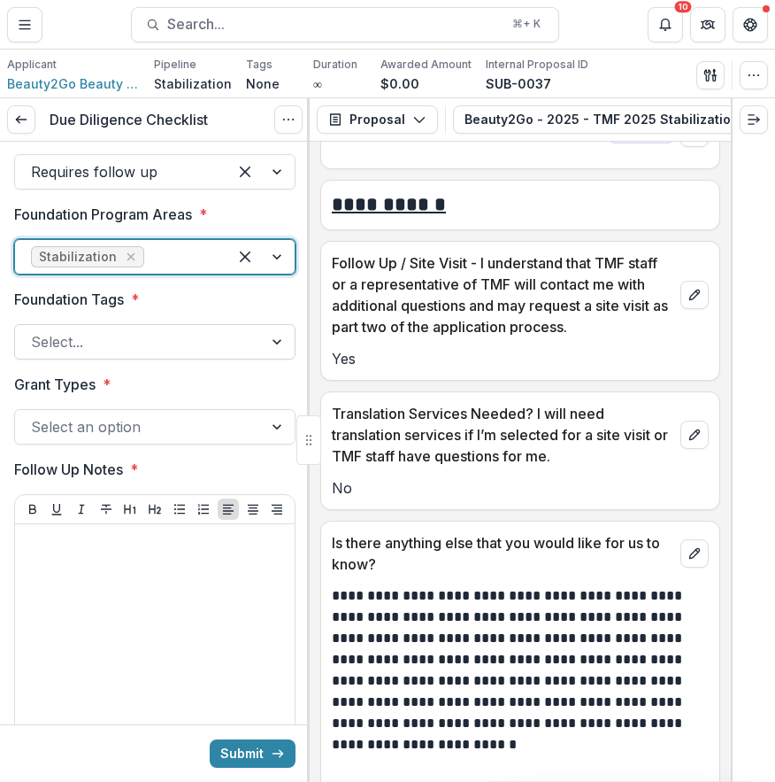
scroll to position [3452, 0]
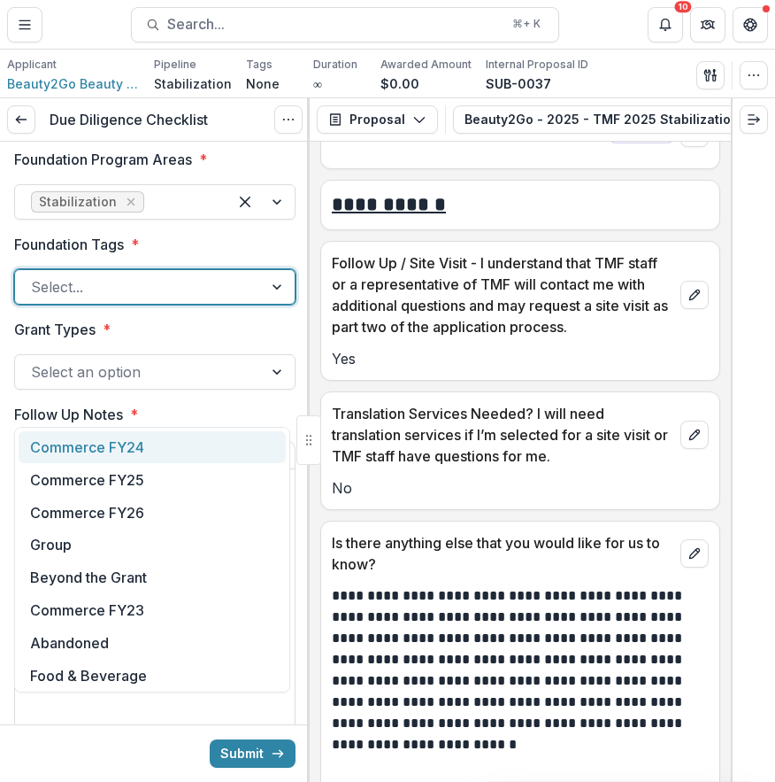
click at [201, 299] on div at bounding box center [139, 286] width 216 height 25
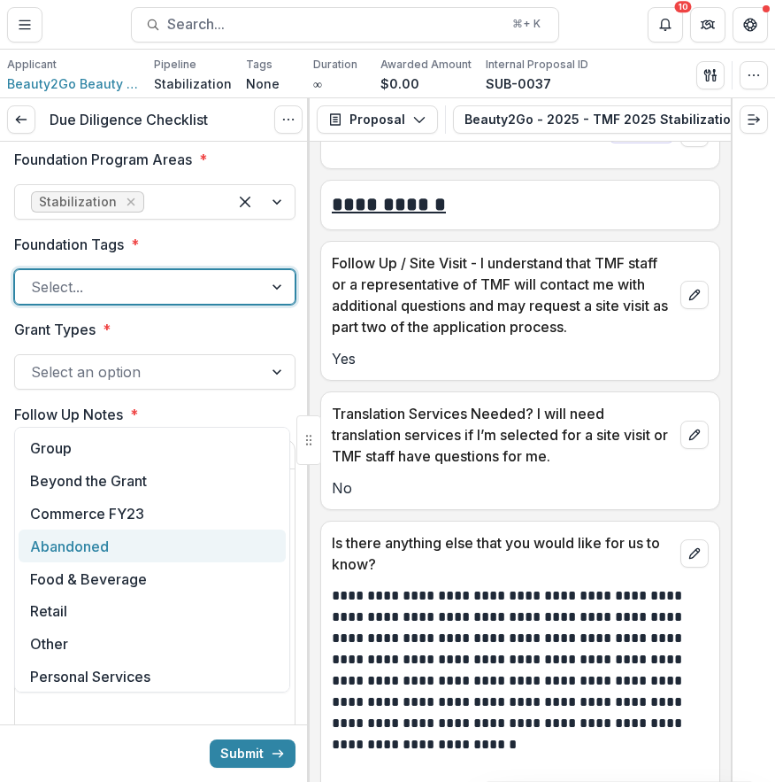
scroll to position [102, 0]
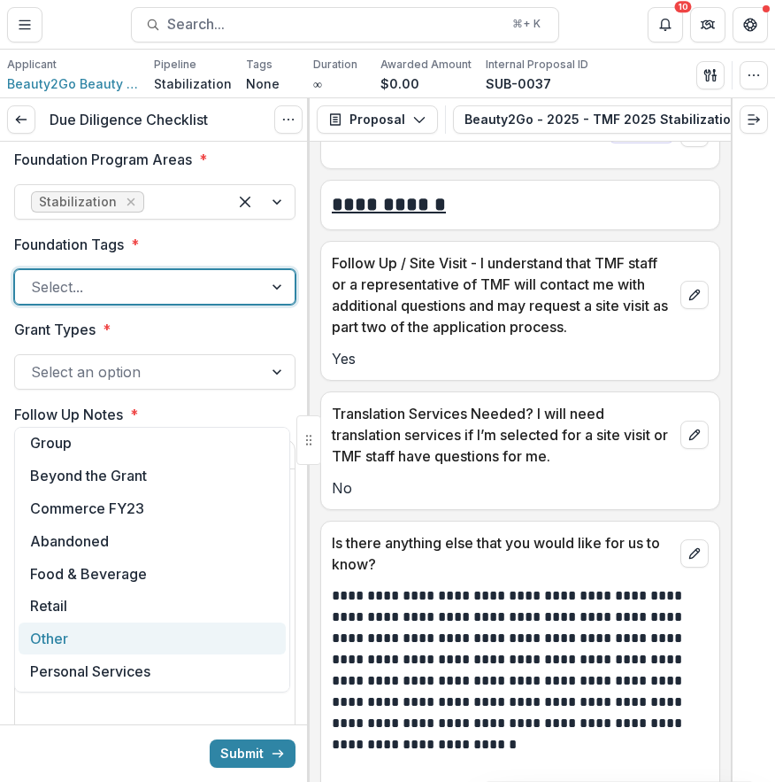
click at [173, 644] on div "Other" at bounding box center [152, 638] width 267 height 33
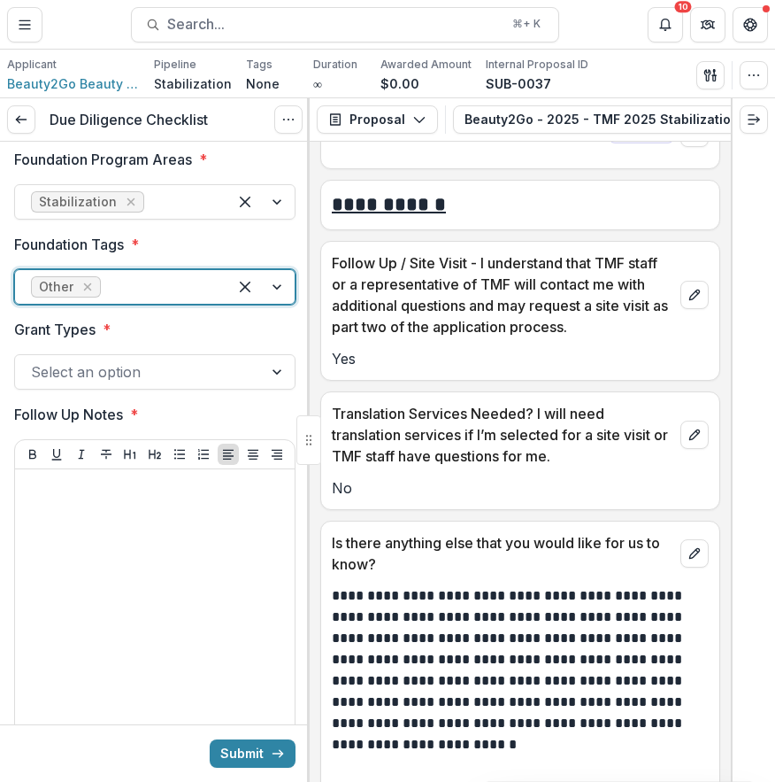
click at [166, 389] on div "Select an option" at bounding box center [154, 371] width 281 height 35
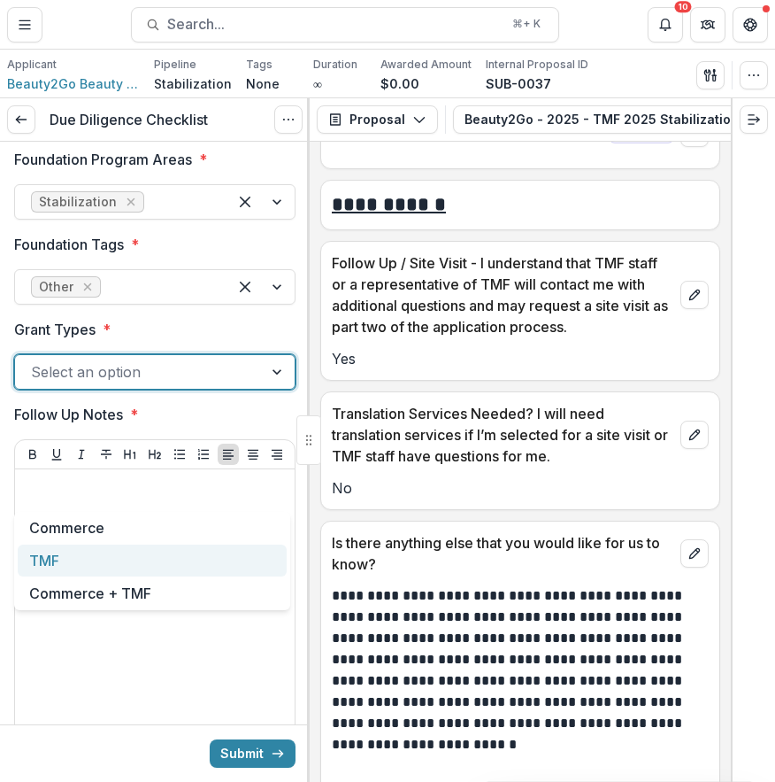
click at [164, 564] on div "TMF" at bounding box center [152, 560] width 269 height 33
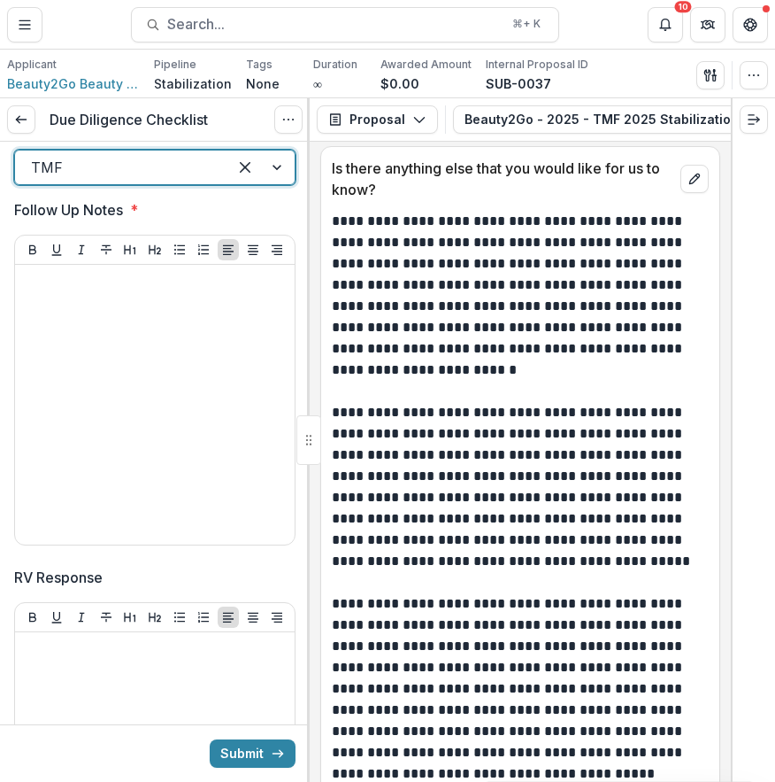
scroll to position [3666, 0]
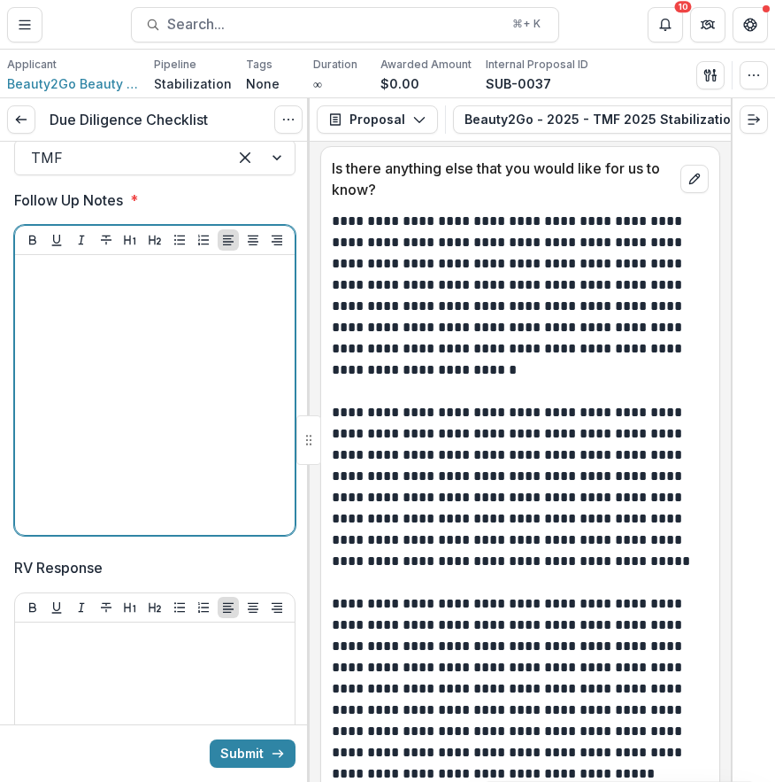
click at [262, 511] on div at bounding box center [155, 395] width 266 height 266
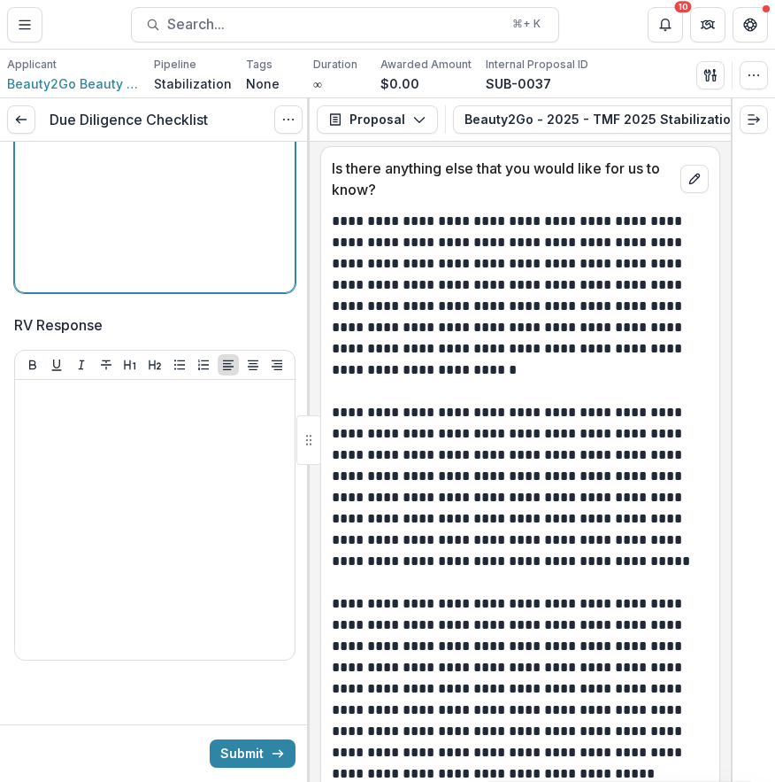
scroll to position [3919, 0]
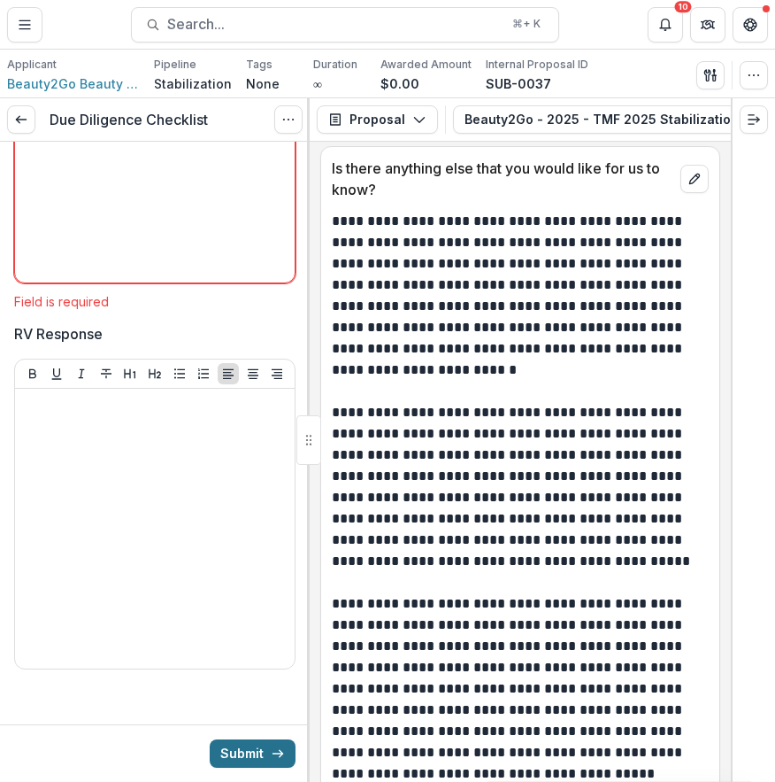
click at [273, 741] on button "Submit" at bounding box center [253, 753] width 86 height 28
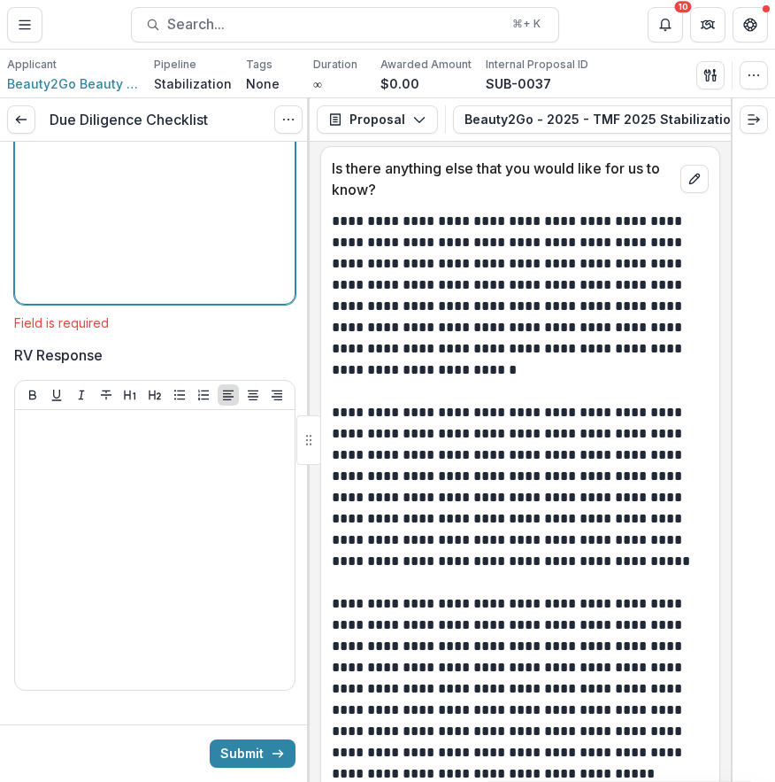
click at [204, 297] on div at bounding box center [155, 164] width 266 height 266
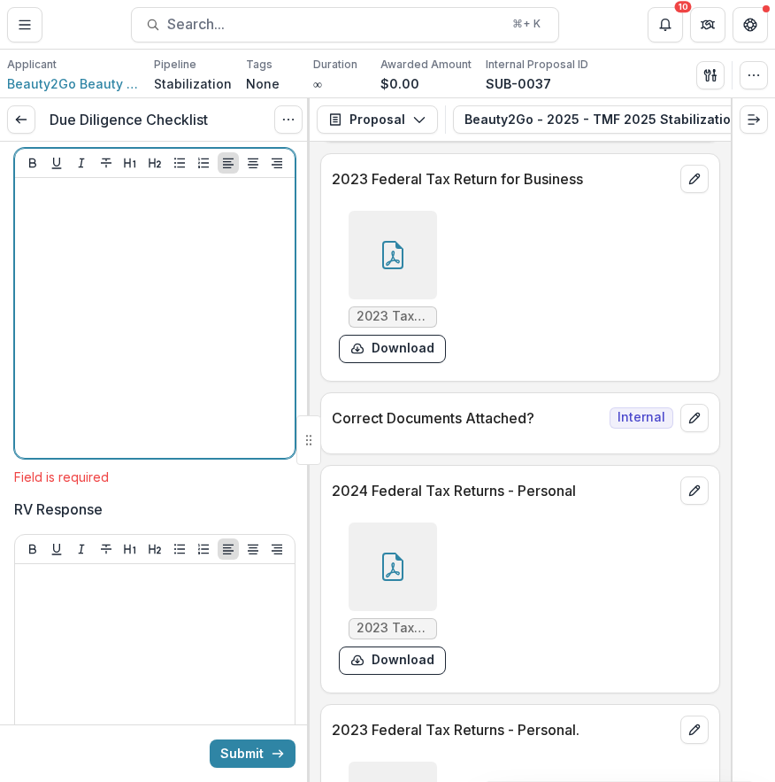
scroll to position [10627, 0]
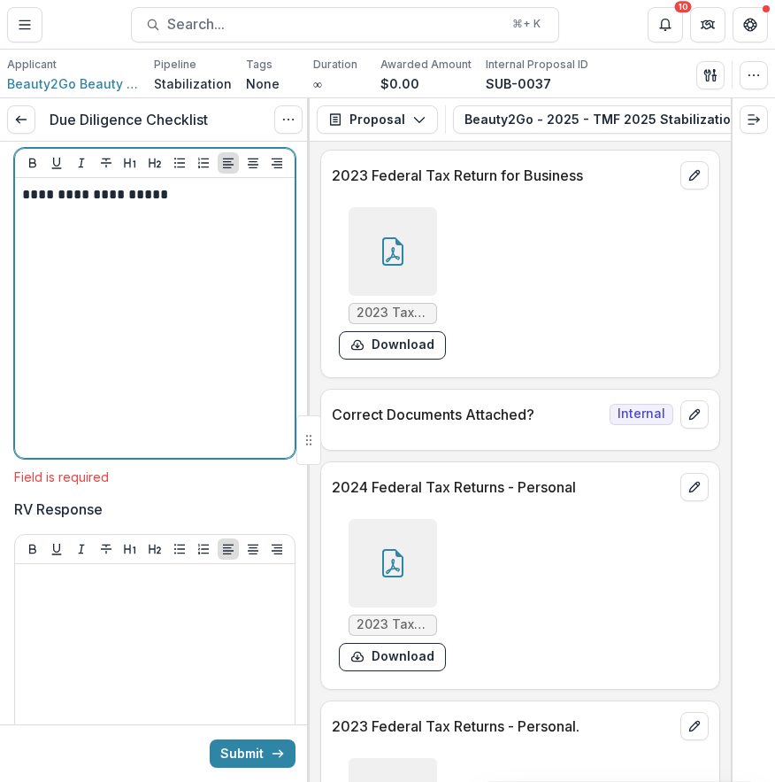
click at [166, 204] on p "**********" at bounding box center [152, 194] width 260 height 19
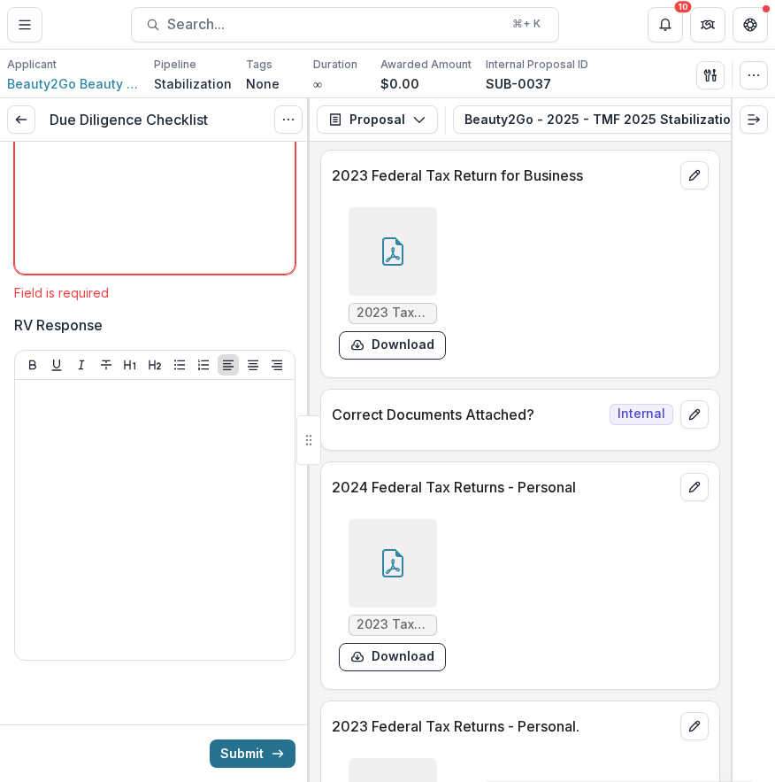
scroll to position [4024, 0]
click at [274, 762] on button "Submit" at bounding box center [253, 753] width 86 height 28
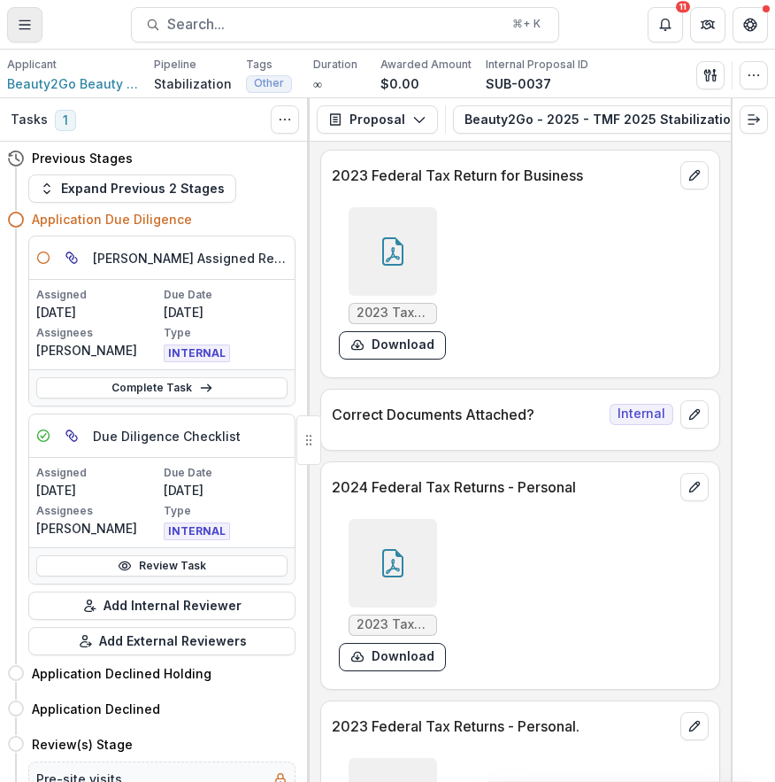
click at [26, 28] on line "Toggle Menu" at bounding box center [24, 28] width 11 height 0
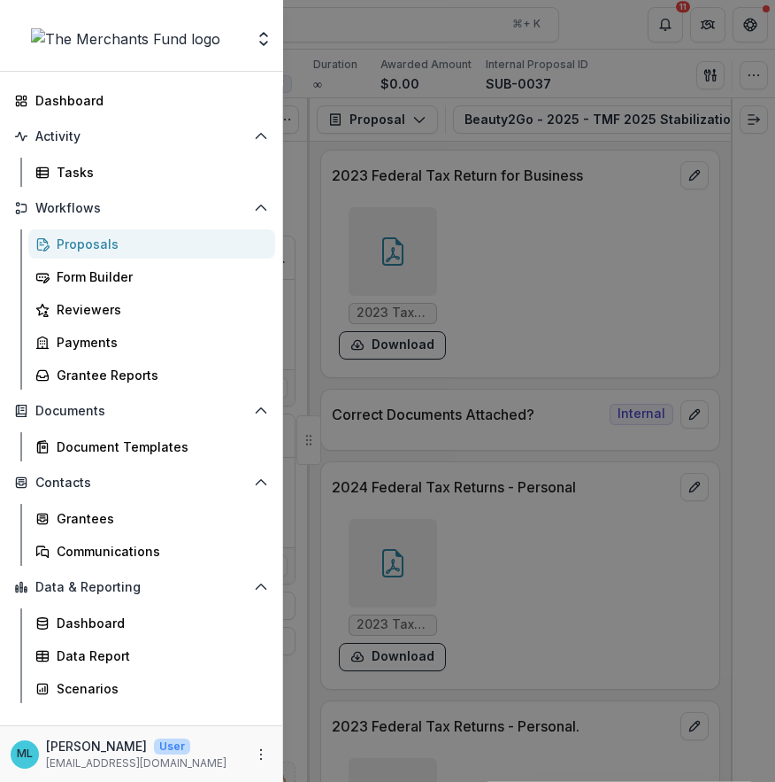
click at [160, 253] on link "Proposals" at bounding box center [151, 243] width 247 height 29
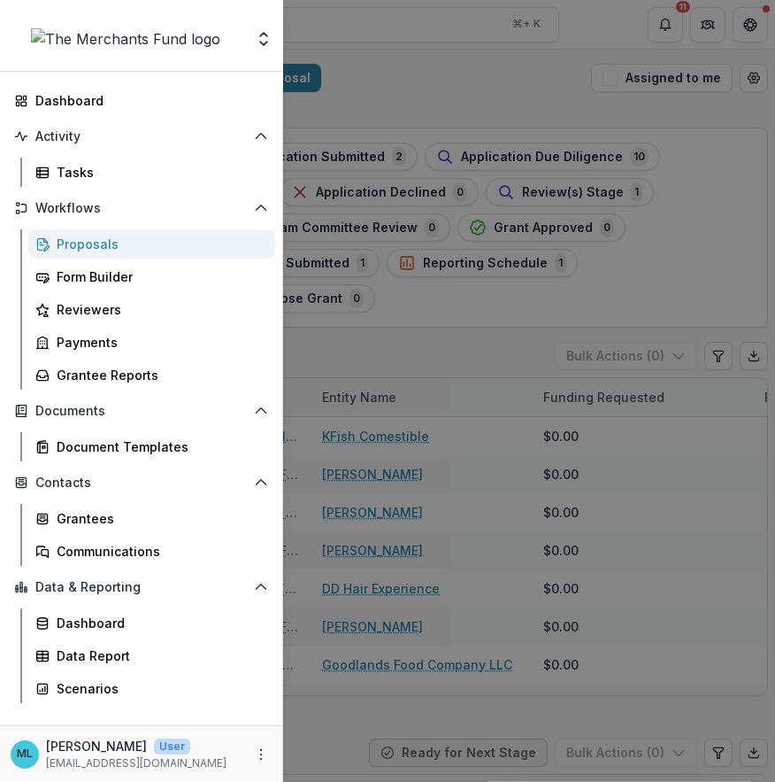
drag, startPoint x: 488, startPoint y: 262, endPoint x: 487, endPoint y: 280, distance: 17.7
click at [488, 263] on div "Team Settings Dashboard Activity Tasks Workflows Proposals Form Builder Reviewe…" at bounding box center [387, 391] width 775 height 782
